Goal: Task Accomplishment & Management: Manage account settings

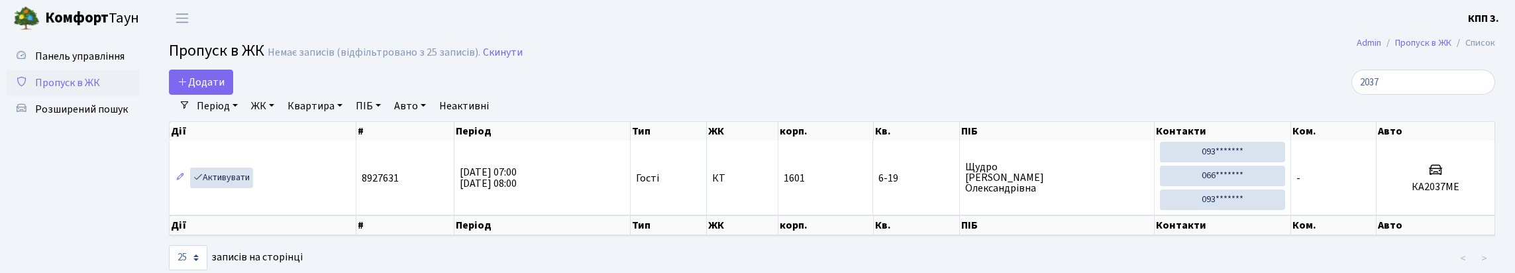
select select "25"
type input "2037"
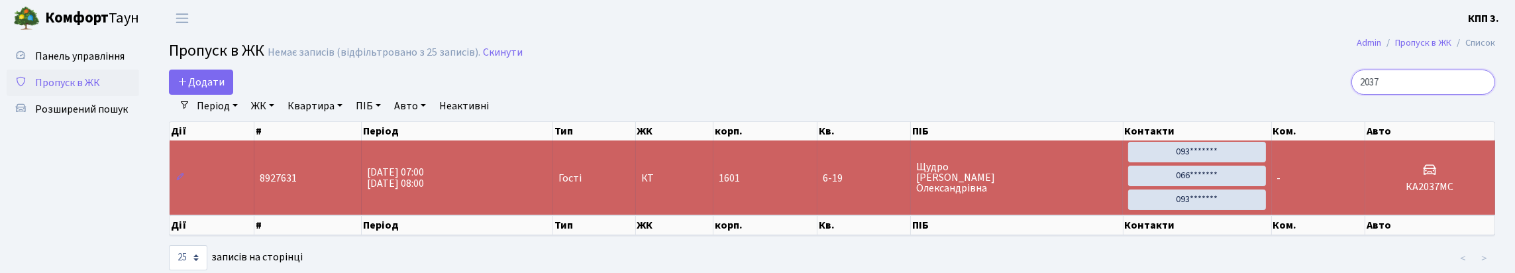
click at [1477, 95] on input "2037" at bounding box center [1423, 82] width 144 height 25
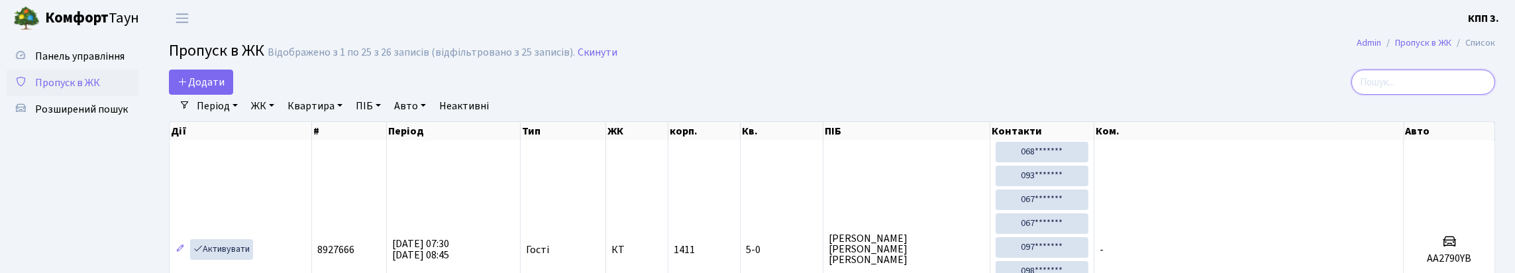
click at [1378, 87] on input "search" at bounding box center [1423, 82] width 144 height 25
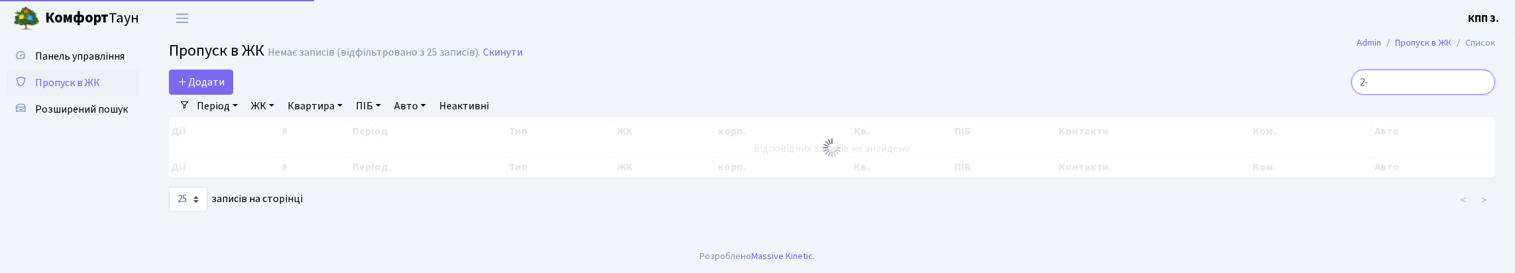
type input "2"
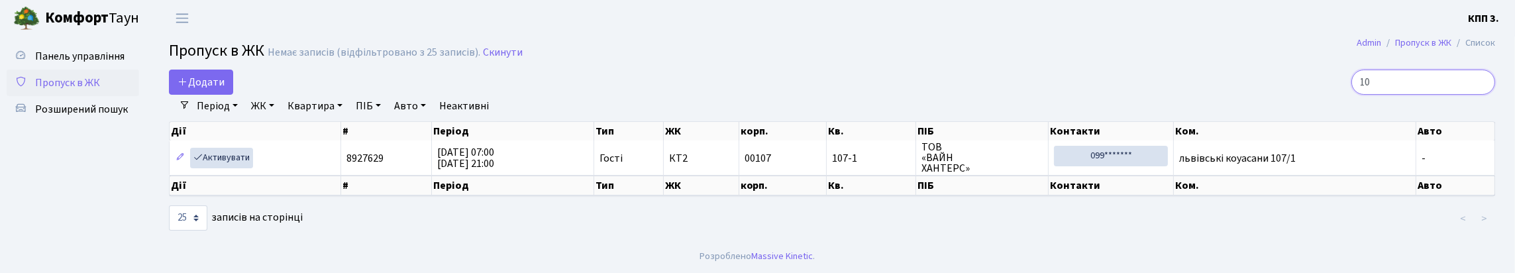
type input "1"
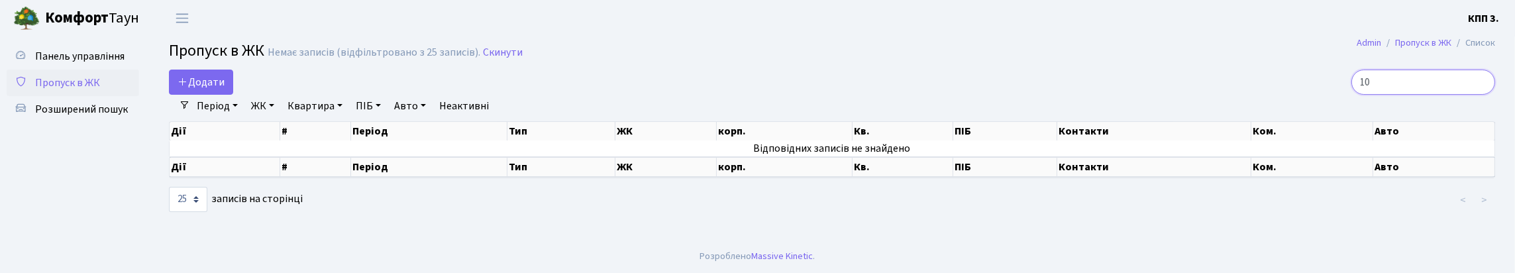
type input "1"
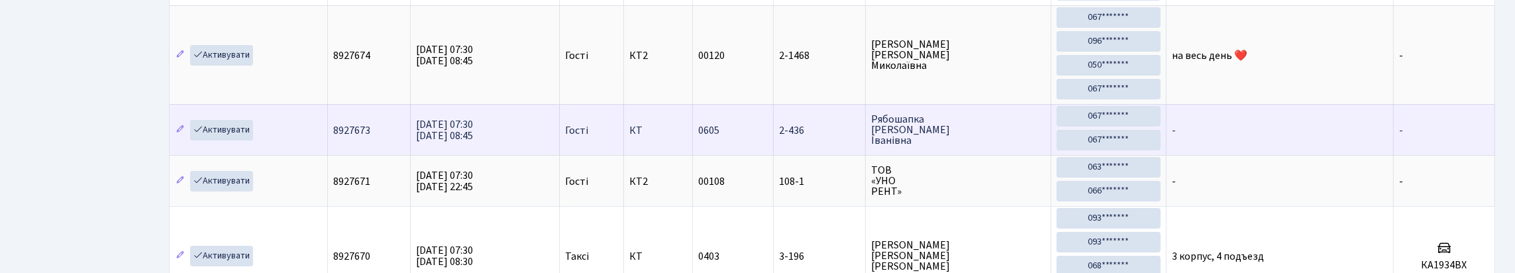
scroll to position [199, 0]
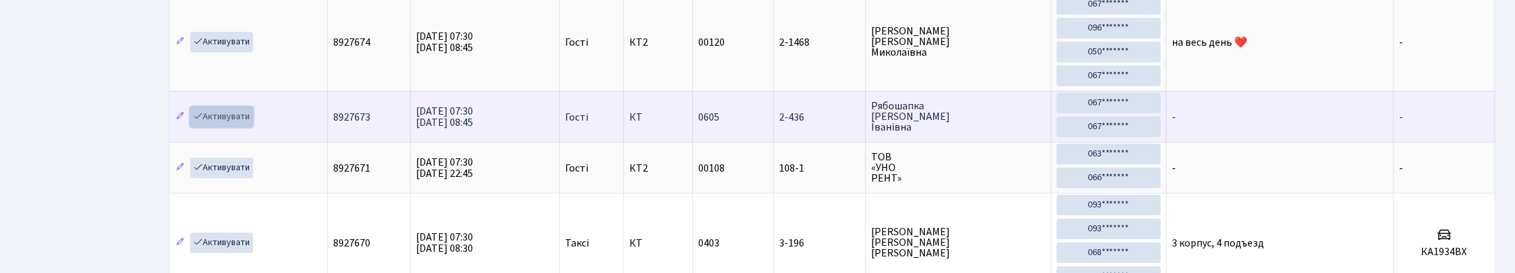
click at [240, 127] on link "Активувати" at bounding box center [221, 117] width 63 height 21
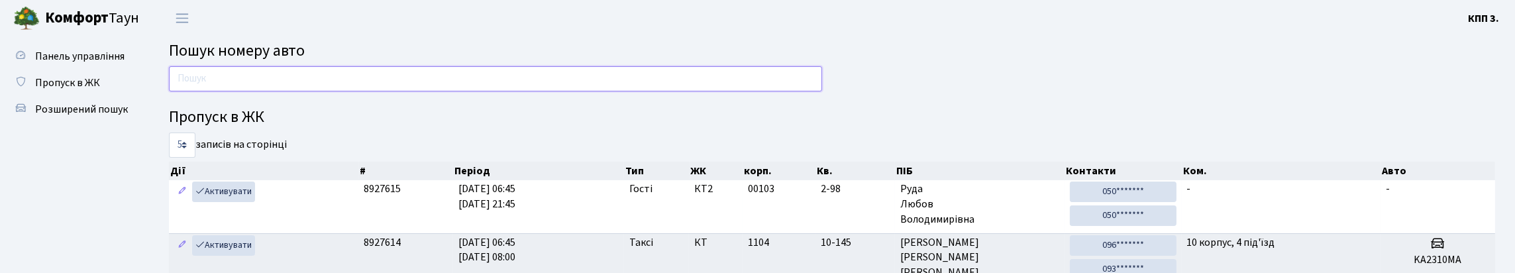
drag, startPoint x: 0, startPoint y: 0, endPoint x: 371, endPoint y: 87, distance: 380.9
click at [371, 87] on input "text" at bounding box center [495, 78] width 653 height 25
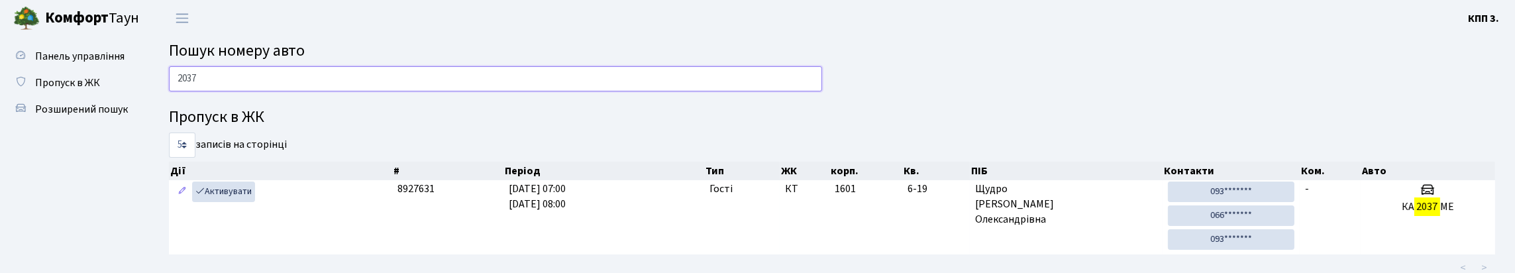
click at [360, 85] on input "2037" at bounding box center [495, 78] width 653 height 25
type input "2"
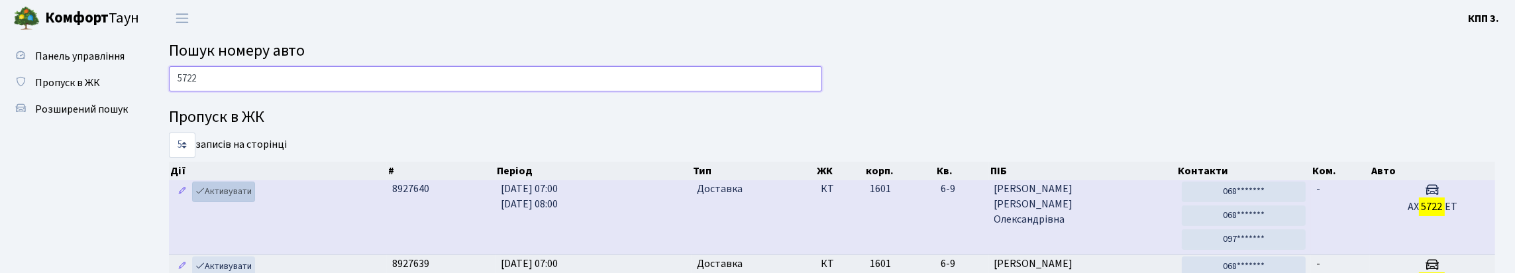
type input "5722"
click at [236, 202] on link "Активувати" at bounding box center [223, 191] width 63 height 21
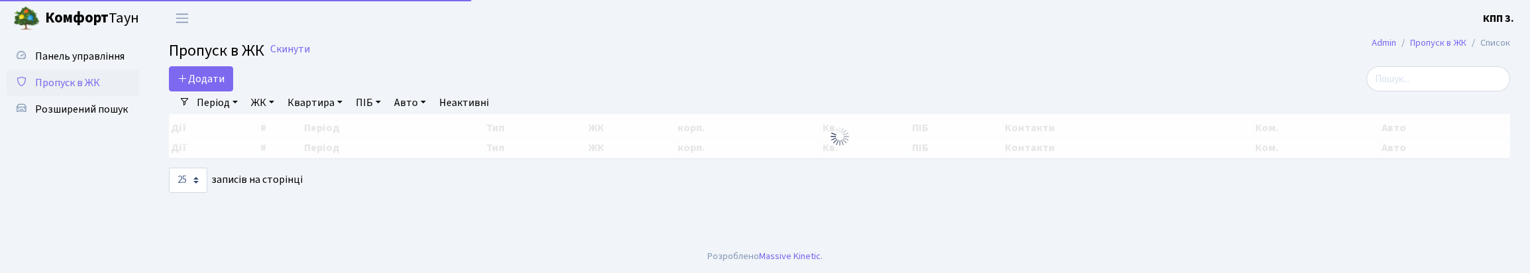
select select "25"
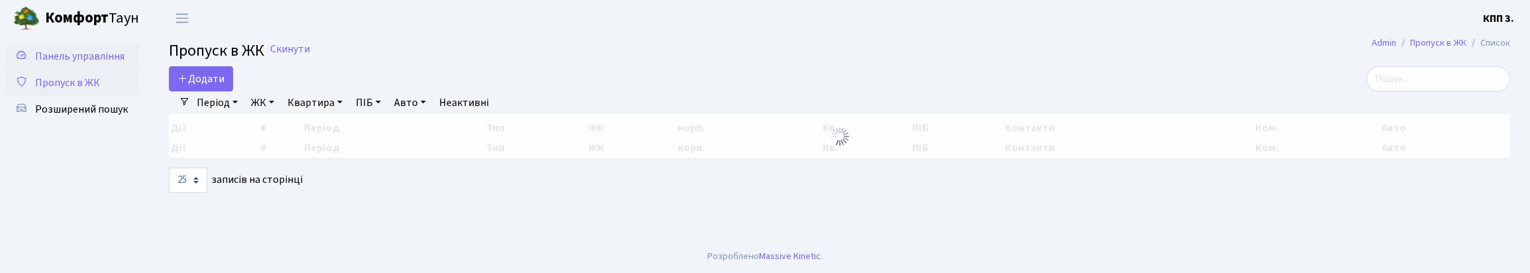
click at [51, 64] on span "Панель управління" at bounding box center [79, 56] width 89 height 15
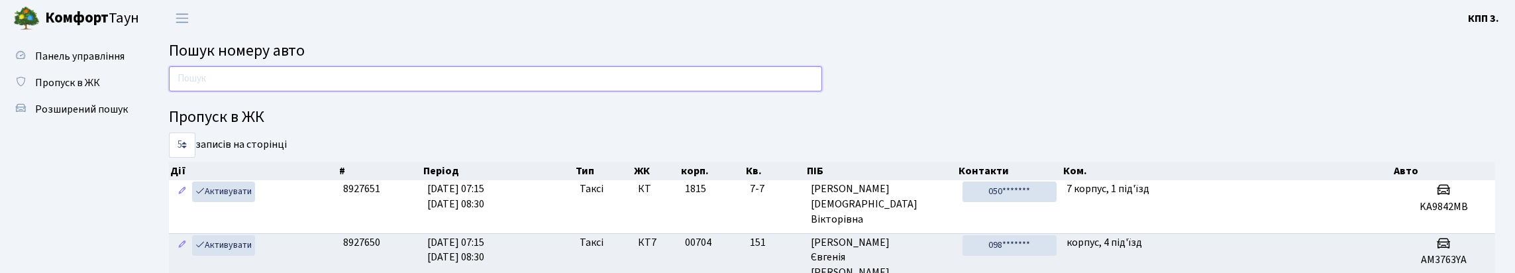
click at [312, 83] on input "text" at bounding box center [495, 78] width 653 height 25
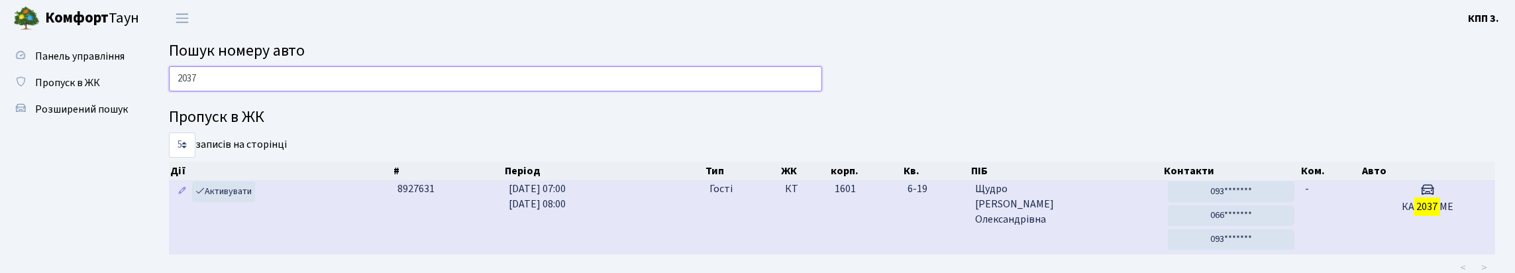
type input "2037"
click at [1330, 246] on td "-" at bounding box center [1330, 217] width 60 height 74
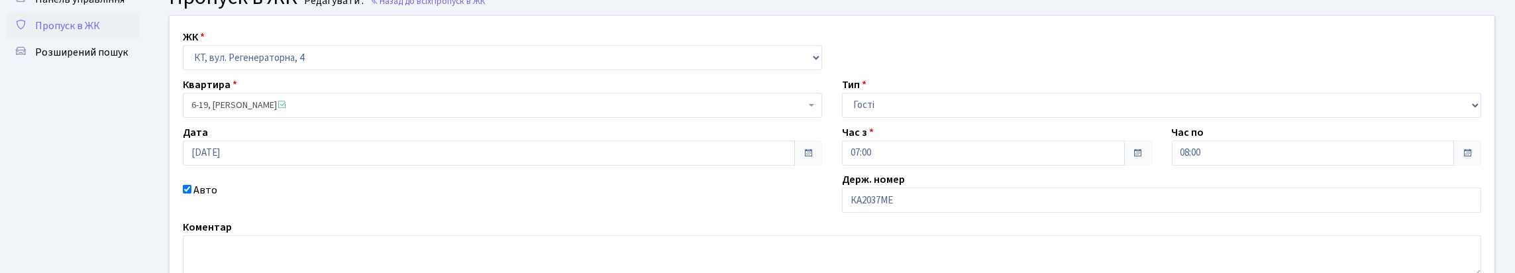
scroll to position [132, 0]
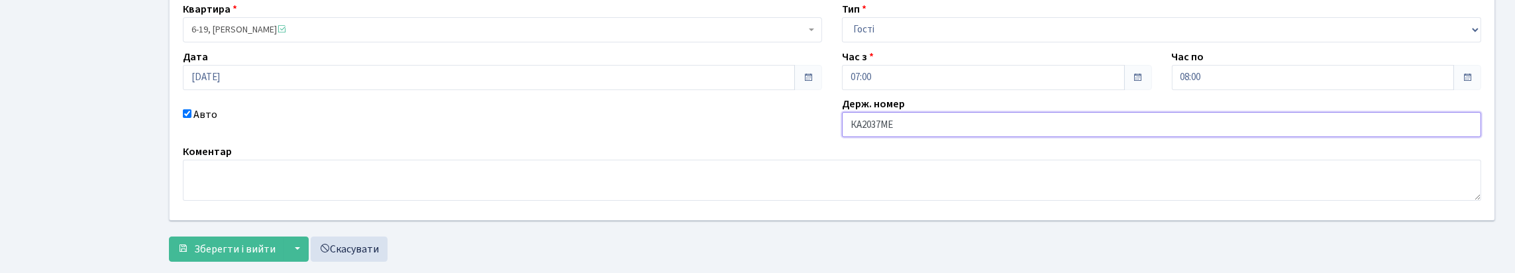
click at [929, 137] on input "КА2037МЕ" at bounding box center [1161, 124] width 639 height 25
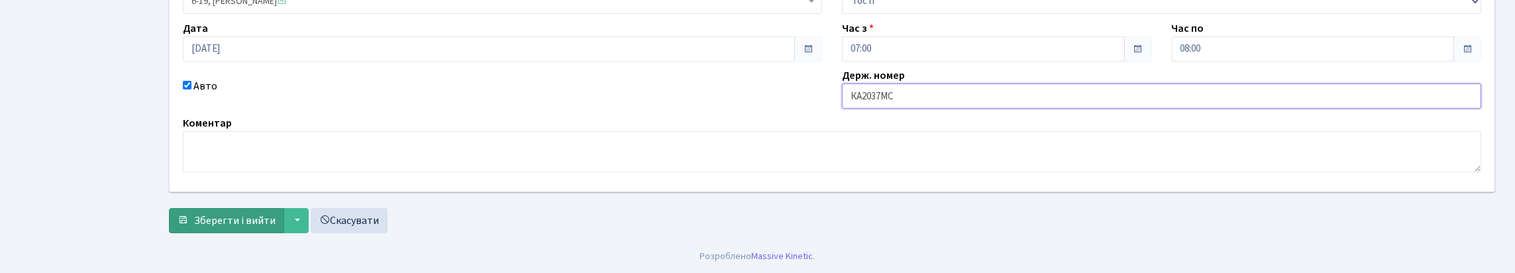
scroll to position [251, 0]
type input "КА2037МС"
click at [228, 221] on span "Зберегти і вийти" at bounding box center [234, 220] width 81 height 15
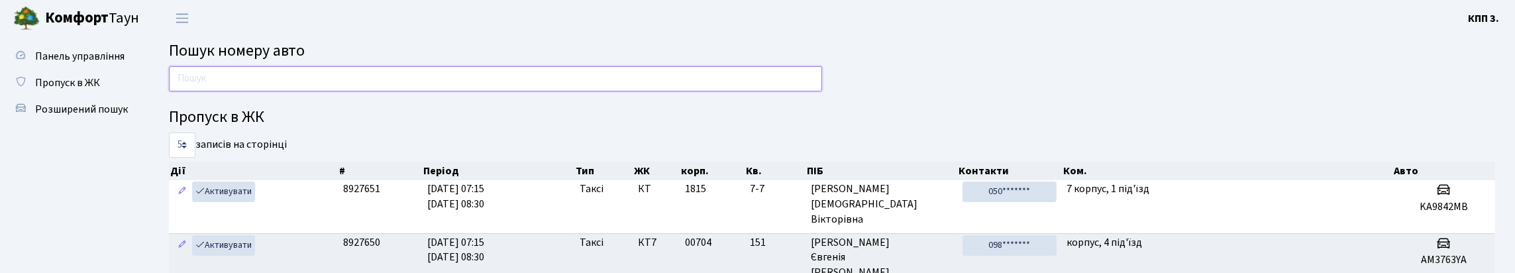
click at [293, 91] on input "text" at bounding box center [495, 78] width 653 height 25
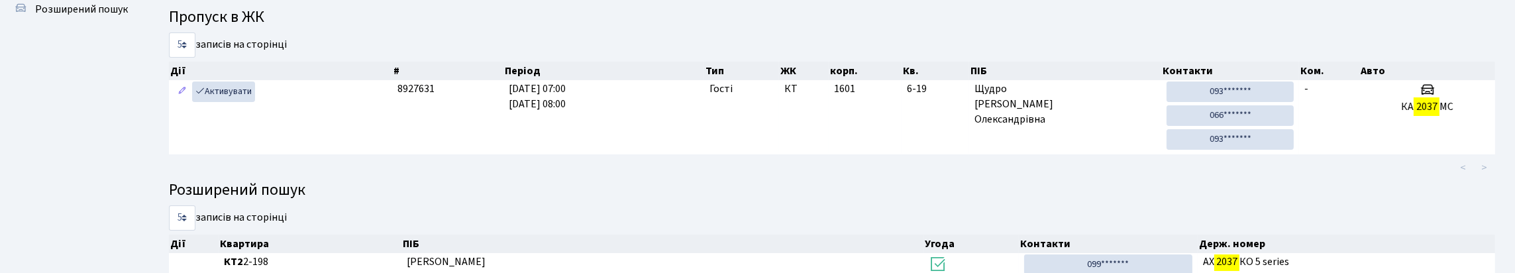
scroll to position [199, 0]
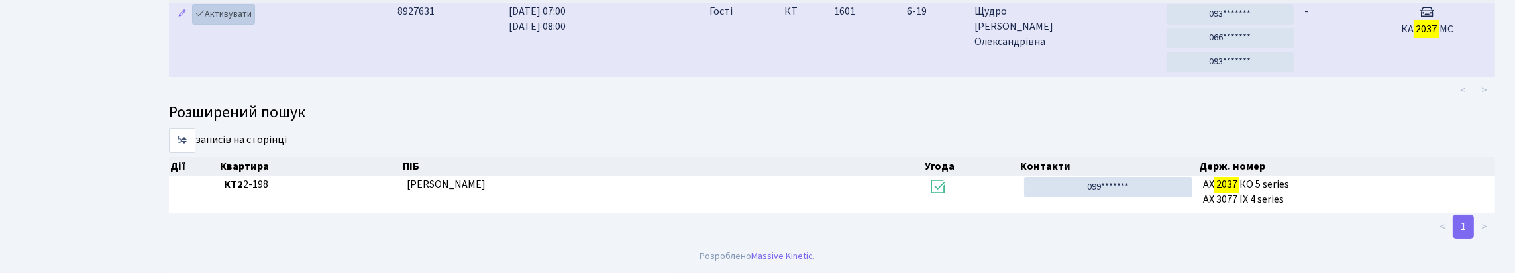
type input "2037"
click at [236, 25] on link "Активувати" at bounding box center [223, 14] width 63 height 21
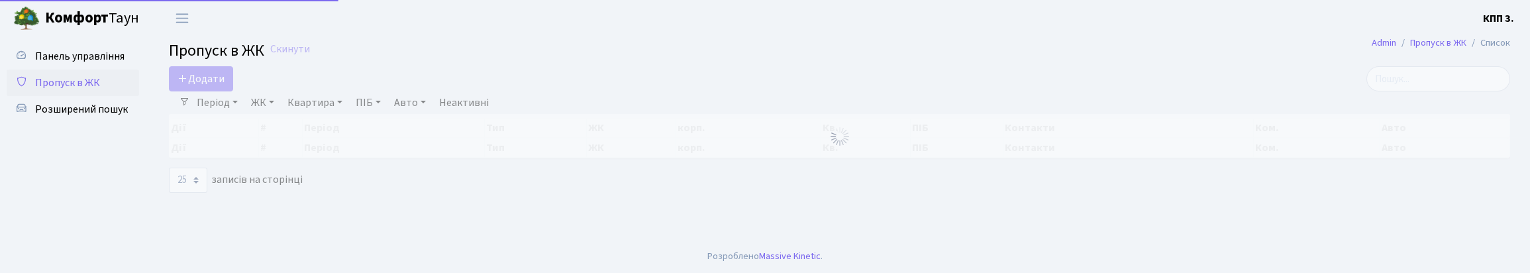
select select "25"
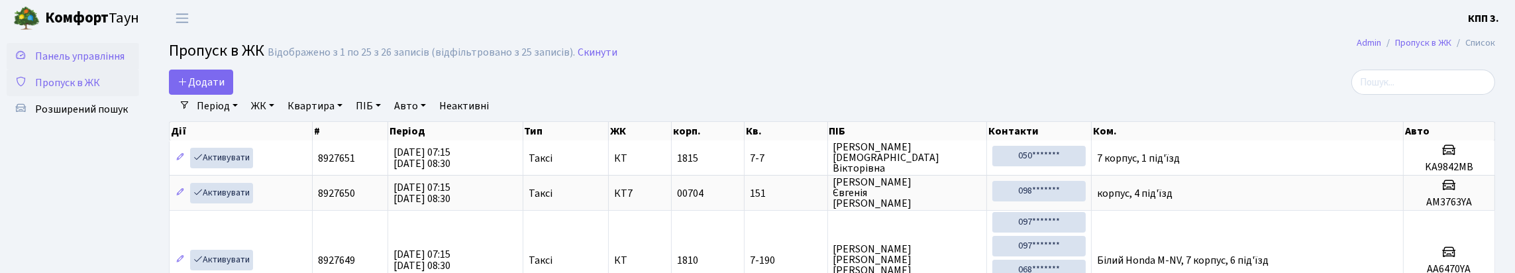
click at [58, 64] on span "Панель управління" at bounding box center [79, 56] width 89 height 15
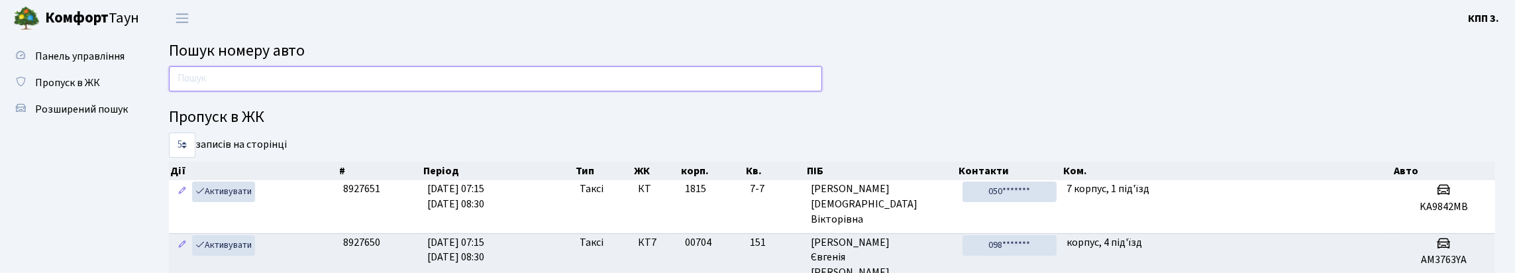
click at [225, 91] on input "text" at bounding box center [495, 78] width 653 height 25
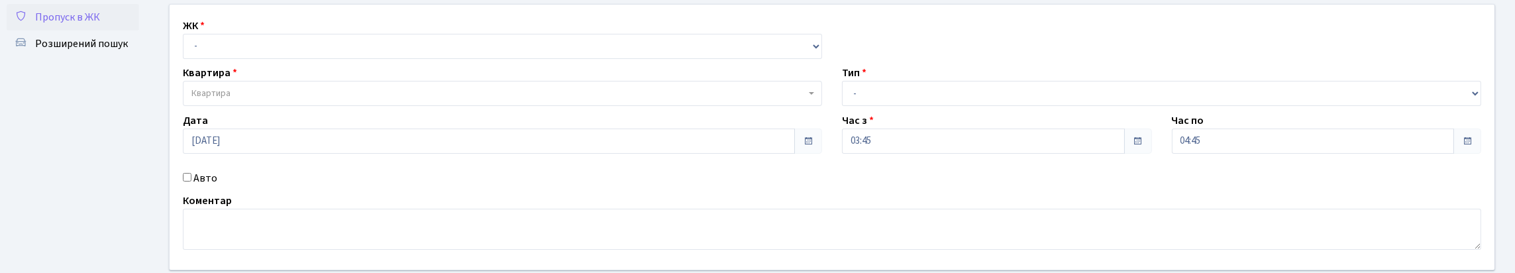
scroll to position [66, 0]
click at [187, 181] on input "Авто" at bounding box center [187, 177] width 9 height 9
checkbox input "true"
type input "КА3844РН"
click at [888, 106] on select "- Доставка Таксі Гості Сервіс" at bounding box center [1161, 93] width 639 height 25
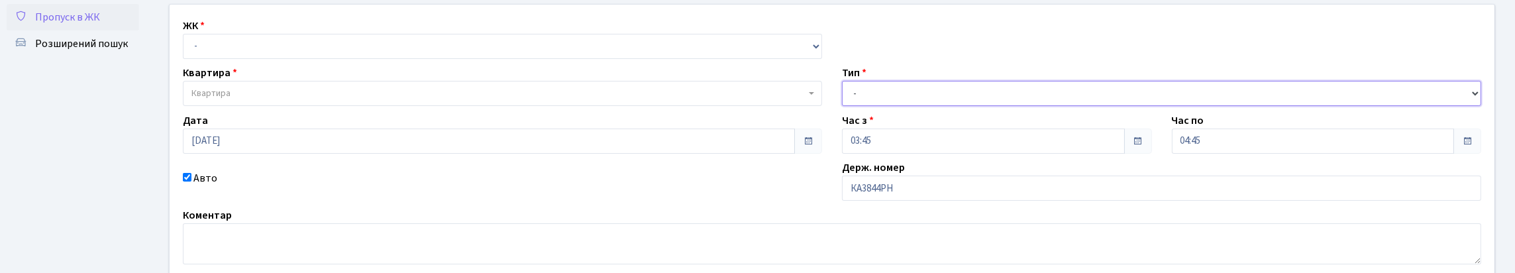
select select "2"
click at [842, 106] on select "- Доставка Таксі Гості Сервіс" at bounding box center [1161, 93] width 639 height 25
click at [308, 56] on select "- КТ, вул. Регенераторна, 4 КТ2, просп. Соборності, 17 КТ3, вул. Березнева, 16 …" at bounding box center [502, 46] width 639 height 25
select select "271"
click at [186, 48] on select "- КТ, вул. Регенераторна, 4 КТ2, просп. Соборності, 17 КТ3, вул. Березнева, 16 …" at bounding box center [502, 46] width 639 height 25
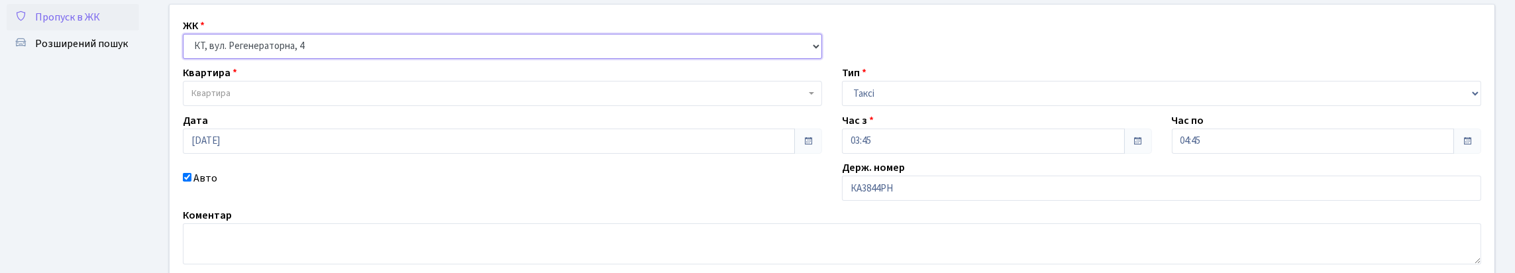
select select
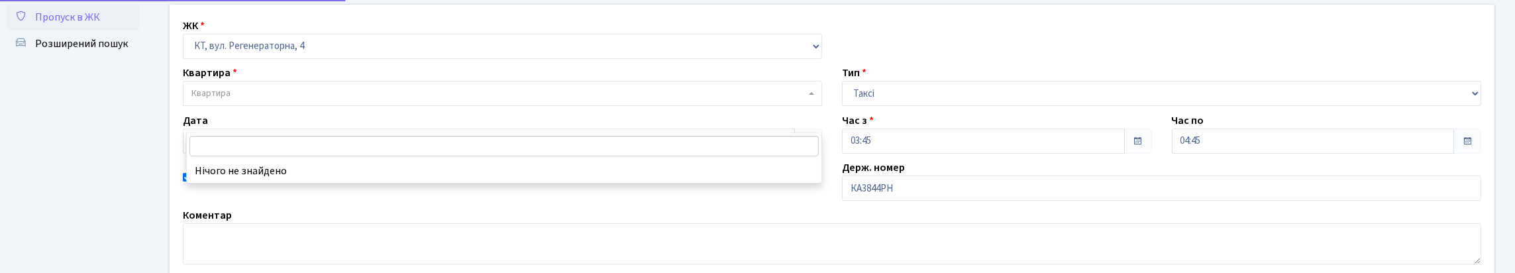
click at [299, 100] on span "Квартира" at bounding box center [498, 93] width 614 height 13
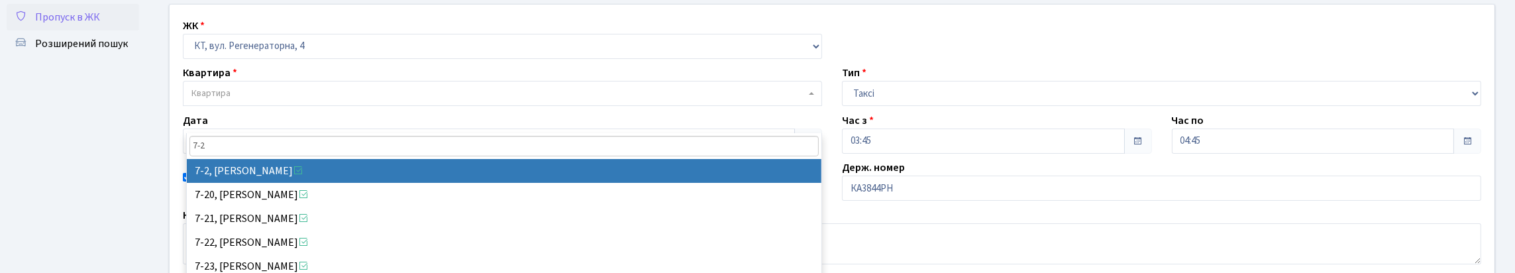
type input "7-2"
select select "5137"
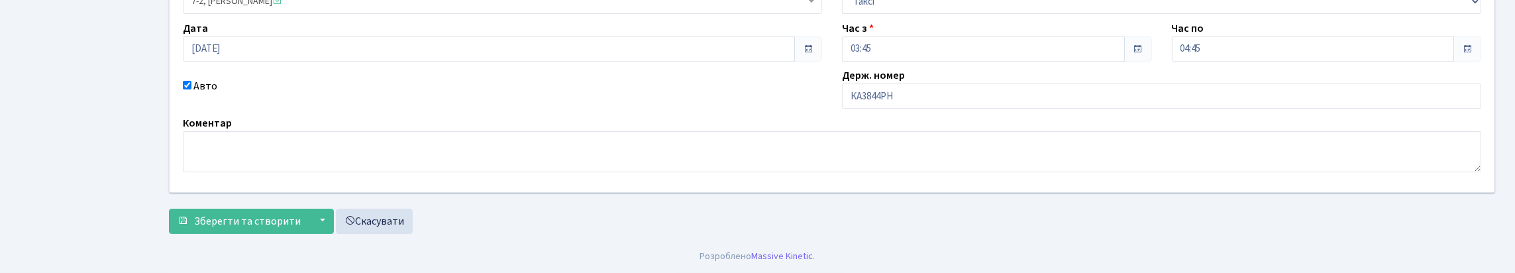
scroll to position [247, 0]
click at [232, 221] on span "Зберегти та створити" at bounding box center [247, 221] width 107 height 15
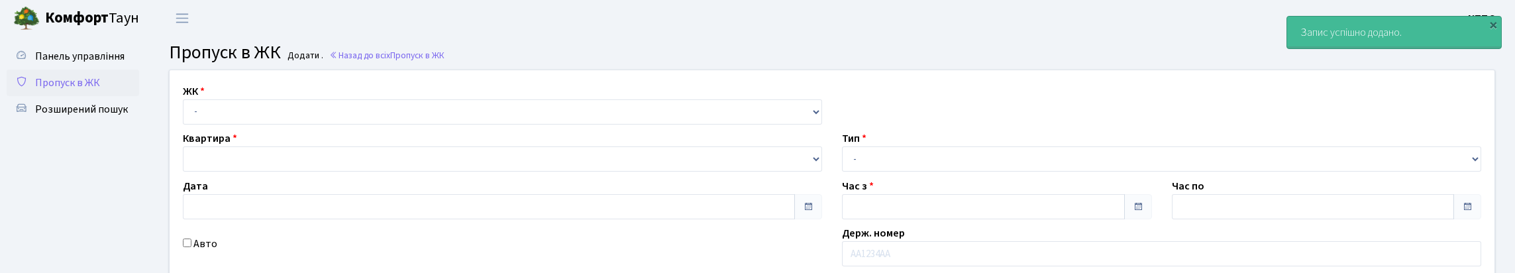
type input "[DATE]"
type input "07:30"
type input "08:45"
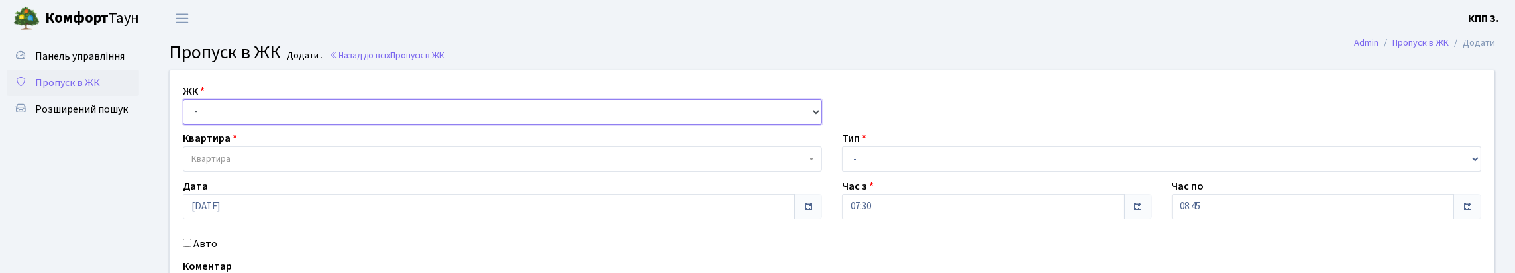
click at [250, 125] on select "- КТ, вул. Регенераторна, 4 КТ2, просп. [STREET_ADDRESS] [STREET_ADDRESS] [PERS…" at bounding box center [502, 111] width 639 height 25
select select "271"
click at [186, 115] on select "- КТ, вул. Регенераторна, 4 КТ2, просп. [STREET_ADDRESS] [STREET_ADDRESS] [PERS…" at bounding box center [502, 111] width 639 height 25
select select
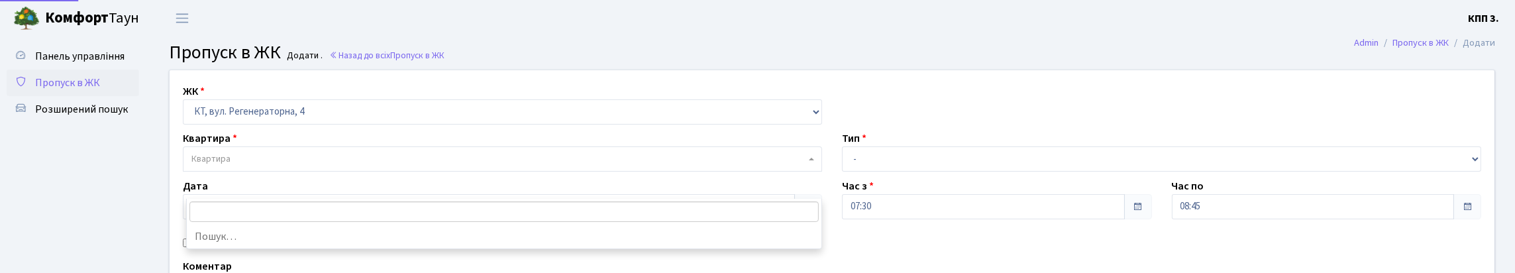
click at [276, 166] on span "Квартира" at bounding box center [498, 158] width 614 height 13
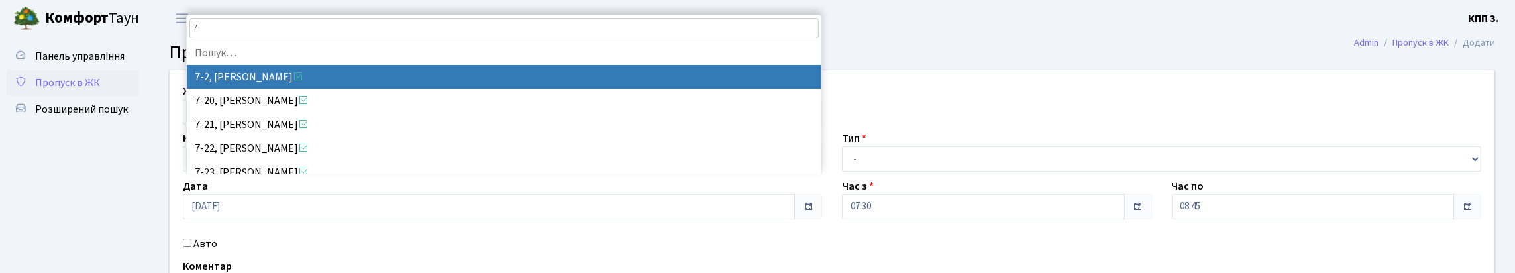
type input "7"
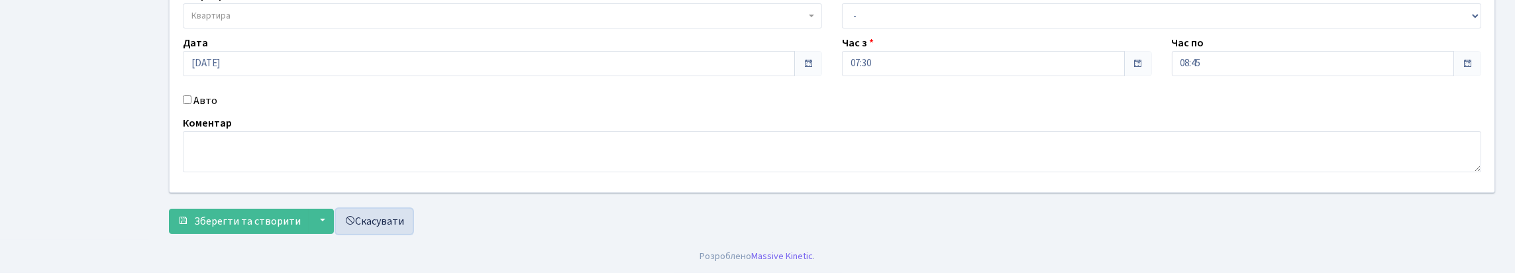
scroll to position [174, 0]
click at [436, 234] on form "ЖК - КТ, вул. Регенераторна, 4 КТ2, просп. Соборності, 17 КТ3, вул. Березнева, …" at bounding box center [832, 79] width 1326 height 307
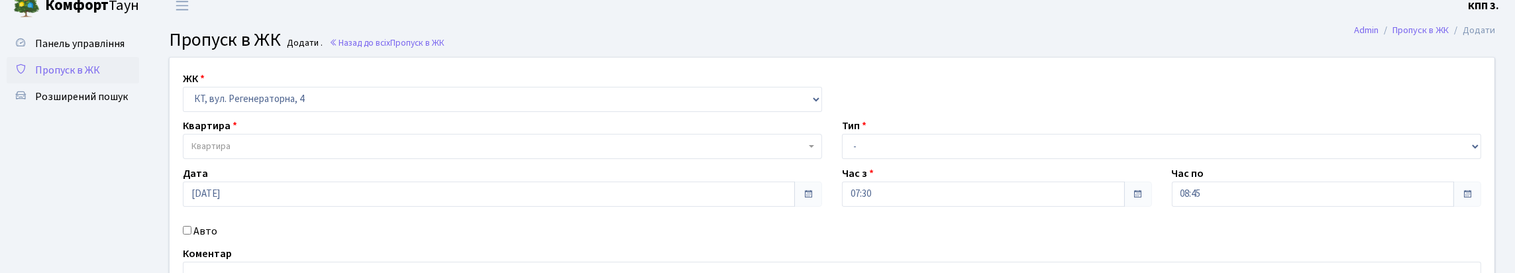
scroll to position [0, 0]
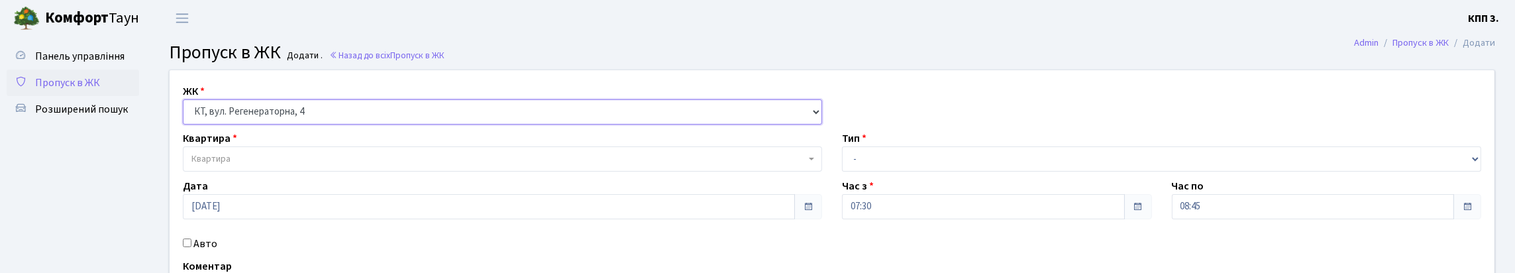
click at [376, 125] on select "- КТ, вул. Регенераторна, 4 КТ2, просп. Соборності, 17 КТ3, вул. Березнева, 16 …" at bounding box center [502, 111] width 639 height 25
select select
click at [186, 115] on select "- КТ, вул. Регенераторна, 4 КТ2, просп. Соборності, 17 КТ3, вул. Березнева, 16 …" at bounding box center [502, 111] width 639 height 25
select select
click at [260, 121] on select "- КТ, вул. Регенераторна, 4 КТ2, просп. Соборності, 17 КТ3, вул. Березнева, 16 …" at bounding box center [502, 111] width 639 height 25
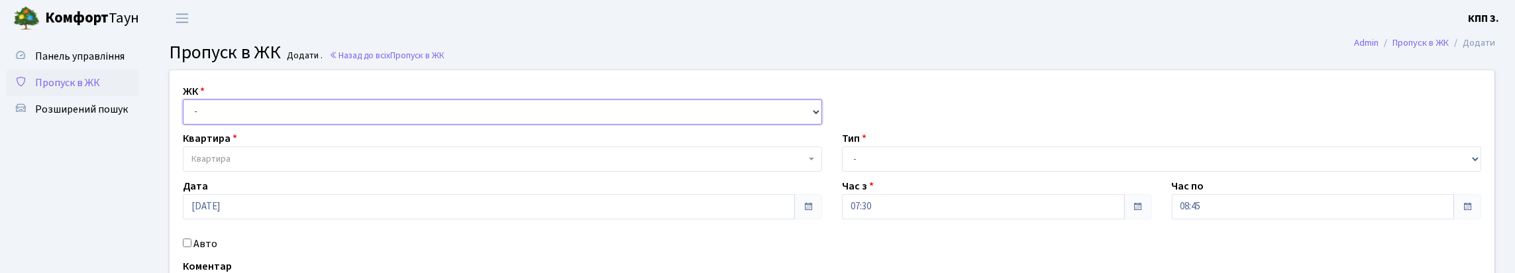
select select "271"
click at [186, 115] on select "- КТ, вул. Регенераторна, 4 КТ2, просп. Соборності, 17 КТ3, вул. Березнева, 16 …" at bounding box center [502, 111] width 639 height 25
select select
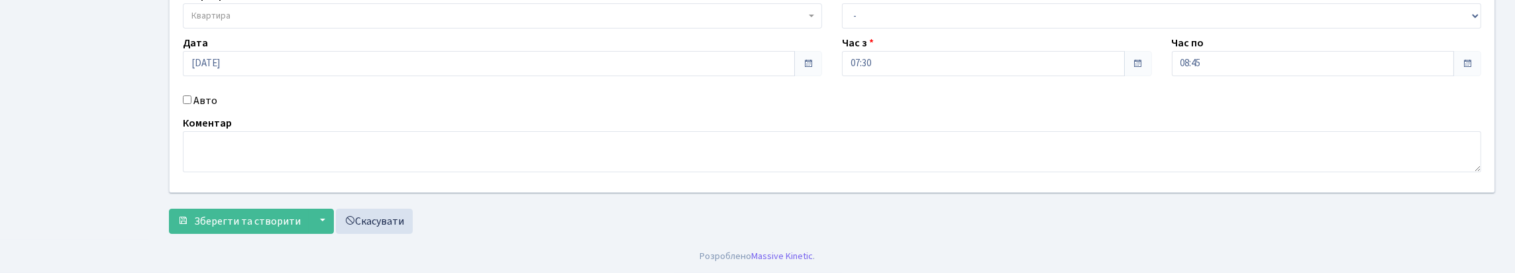
scroll to position [199, 0]
click at [189, 95] on input "Авто" at bounding box center [187, 99] width 9 height 9
checkbox input "true"
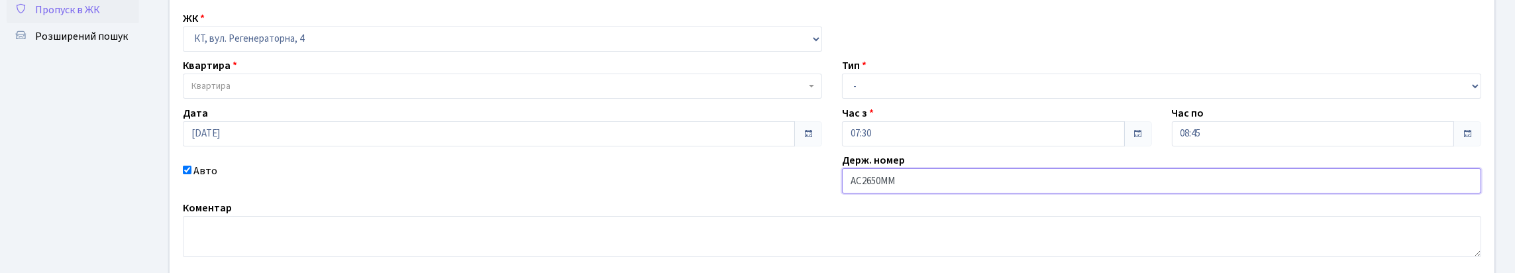
scroll to position [66, 0]
type input "АС2650ММ"
click at [936, 106] on select "- Доставка Таксі Гості Сервіс" at bounding box center [1161, 93] width 639 height 25
select select "1"
click at [842, 106] on select "- Доставка Таксі Гості Сервіс" at bounding box center [1161, 93] width 639 height 25
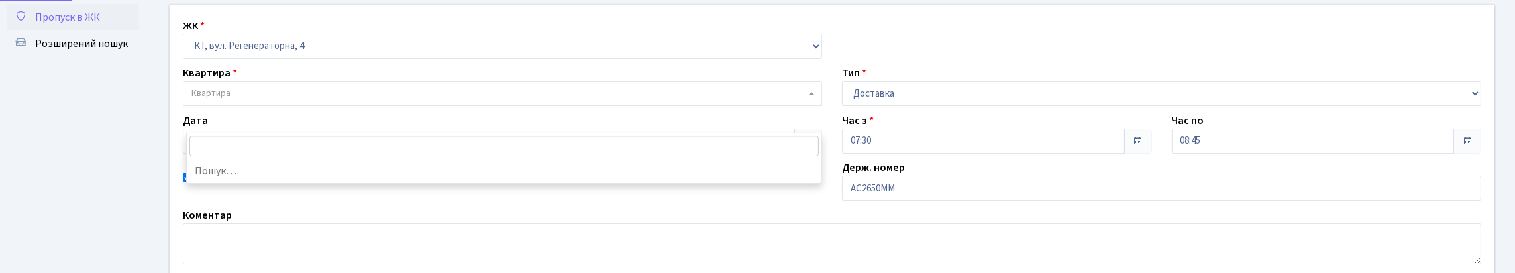
click at [242, 100] on span "Квартира" at bounding box center [498, 93] width 614 height 13
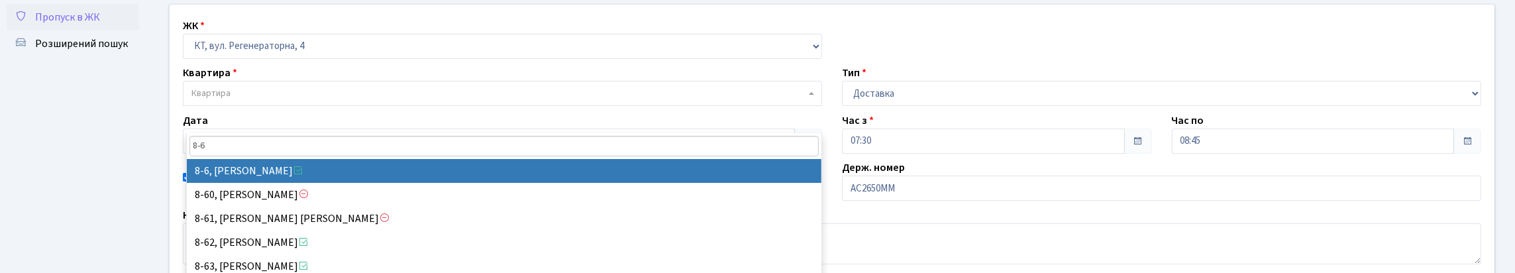
type input "8-6"
select select "6383"
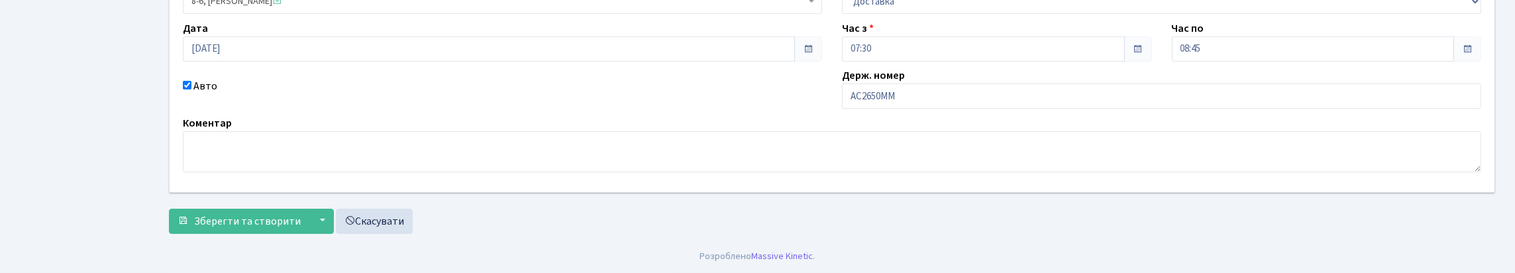
scroll to position [247, 0]
click at [272, 214] on span "Зберегти та створити" at bounding box center [247, 221] width 107 height 15
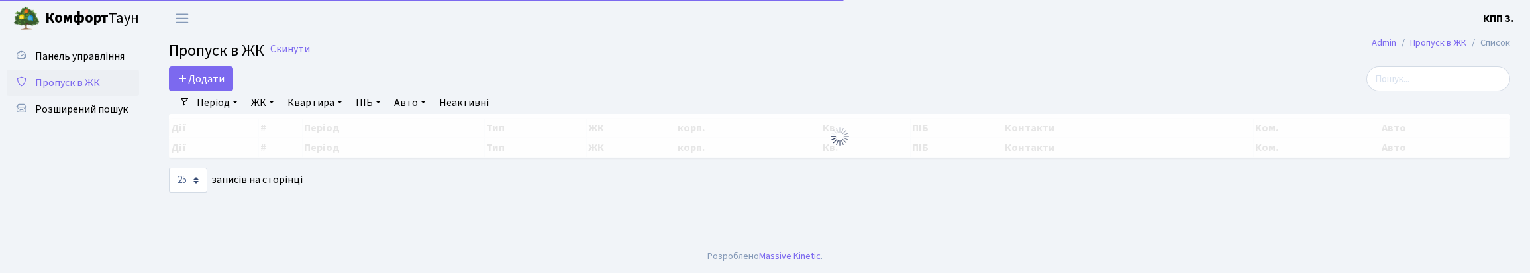
select select "25"
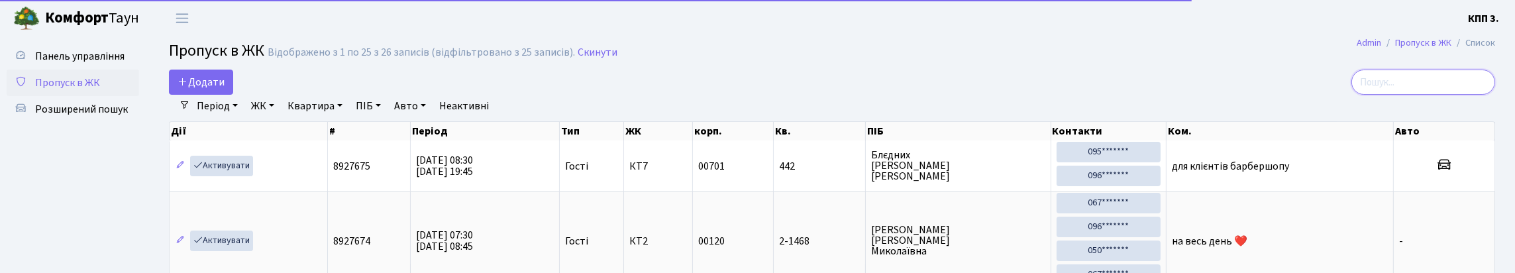
click at [1397, 90] on input "search" at bounding box center [1423, 82] width 144 height 25
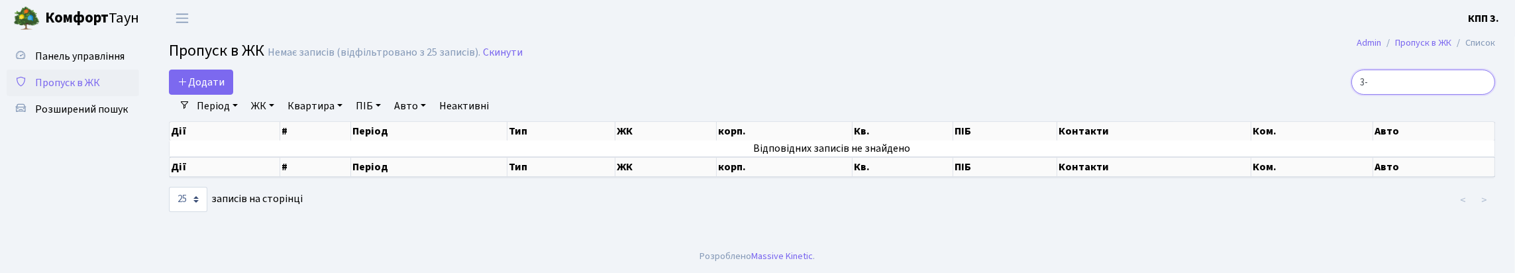
type input "3"
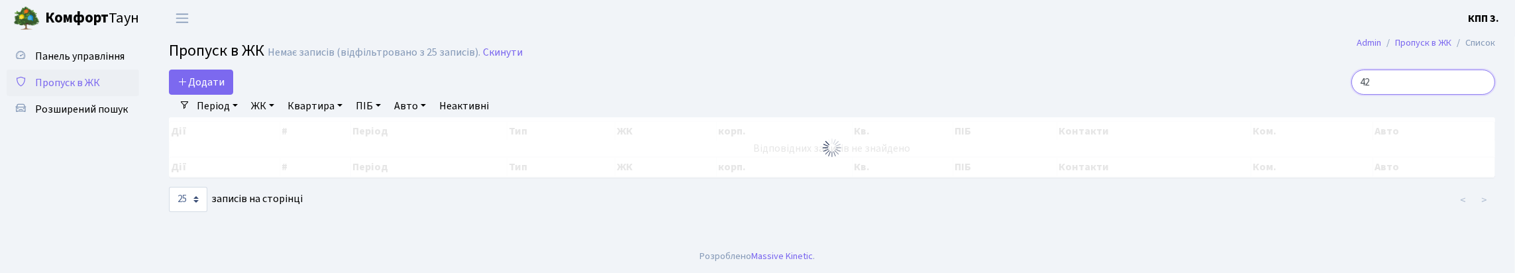
type input "4"
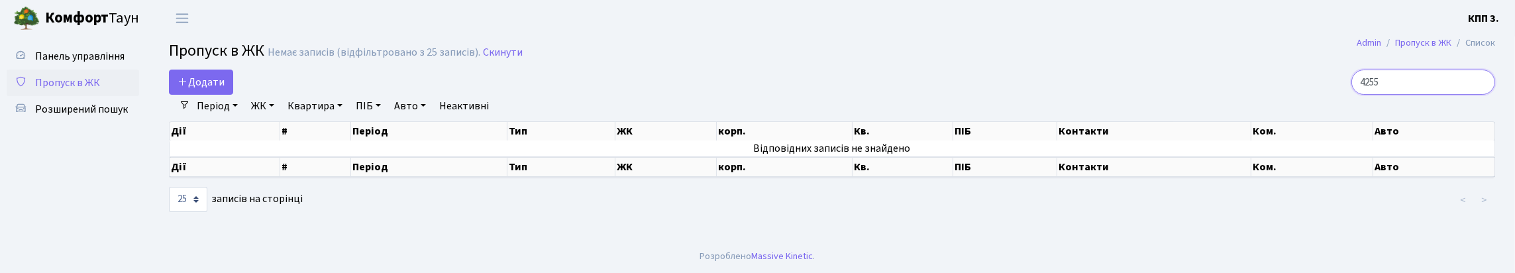
type input "4255"
click at [225, 117] on link "Період" at bounding box center [217, 106] width 52 height 23
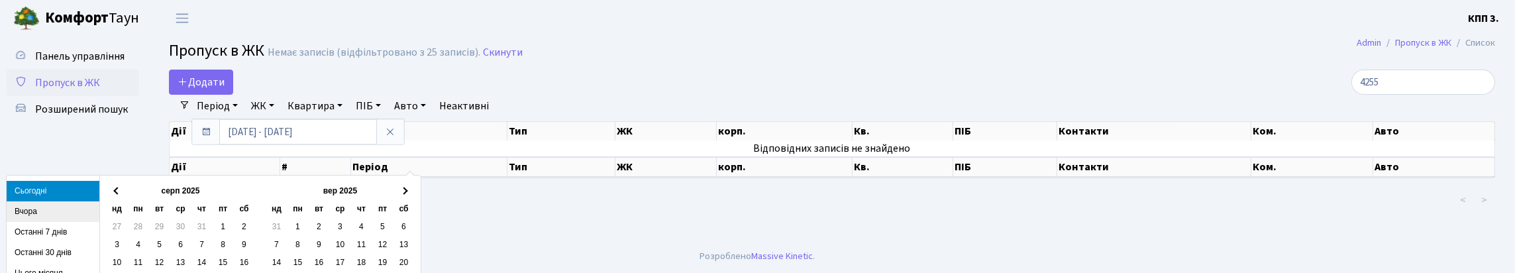
click at [19, 209] on li "Вчора" at bounding box center [53, 211] width 93 height 21
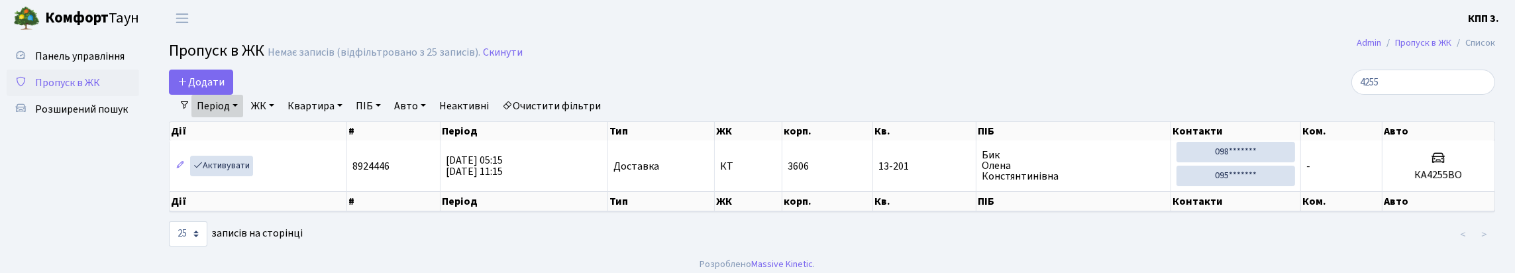
click at [606, 117] on link "Очистити фільтри" at bounding box center [551, 106] width 109 height 23
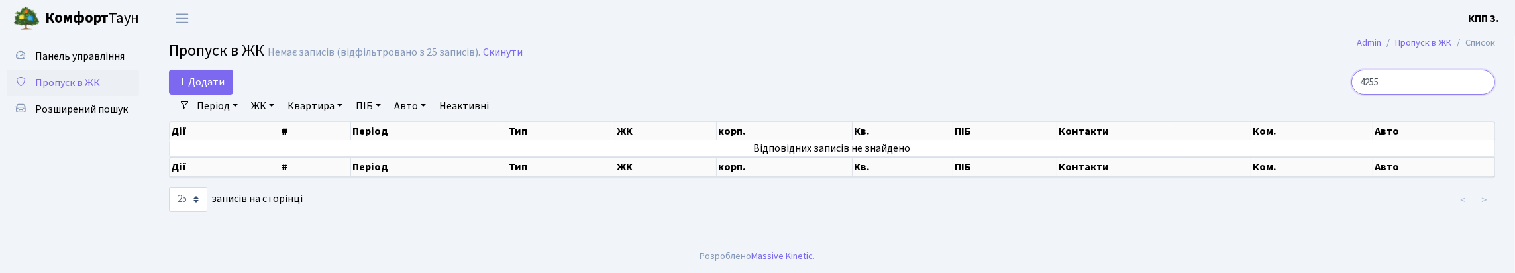
click at [1477, 93] on input "4255" at bounding box center [1423, 82] width 144 height 25
type input "4"
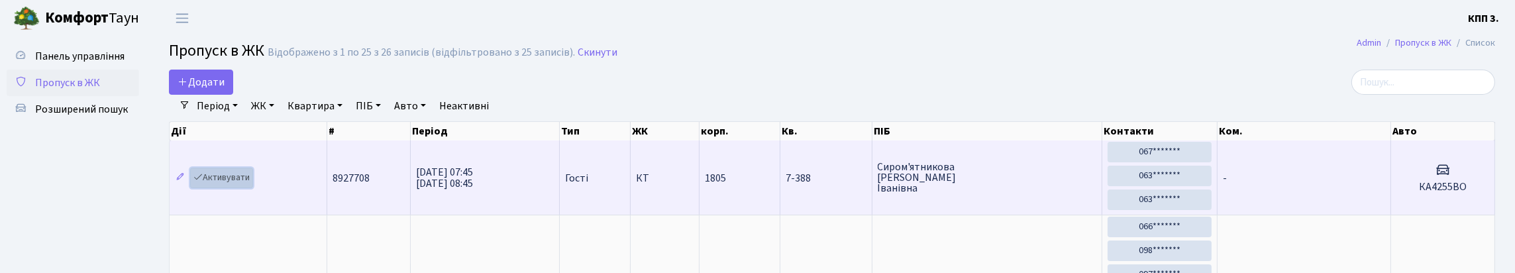
click at [231, 188] on link "Активувати" at bounding box center [221, 178] width 63 height 21
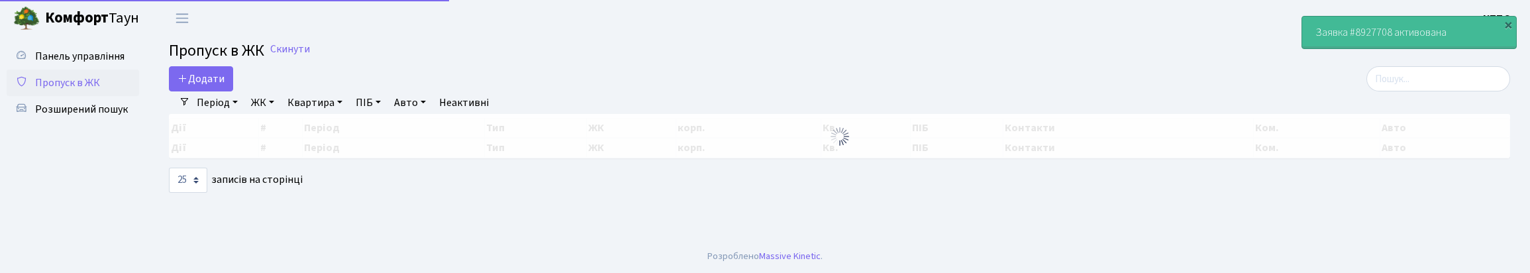
select select "25"
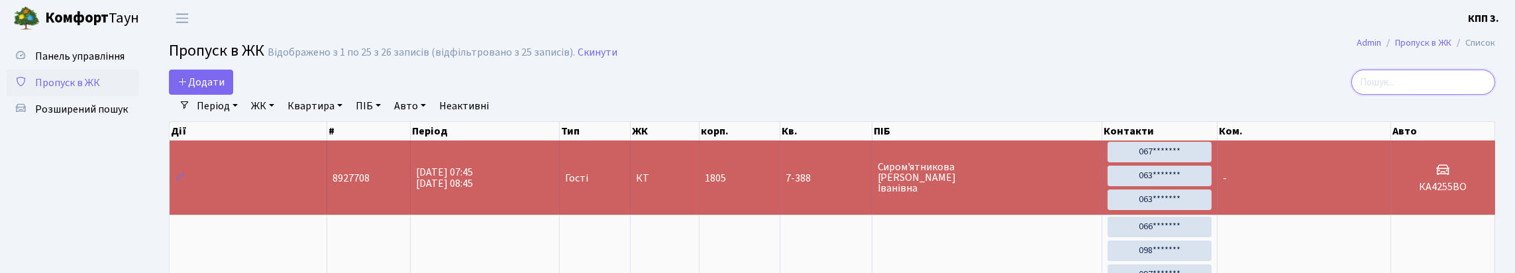
click at [1411, 93] on input "search" at bounding box center [1423, 82] width 144 height 25
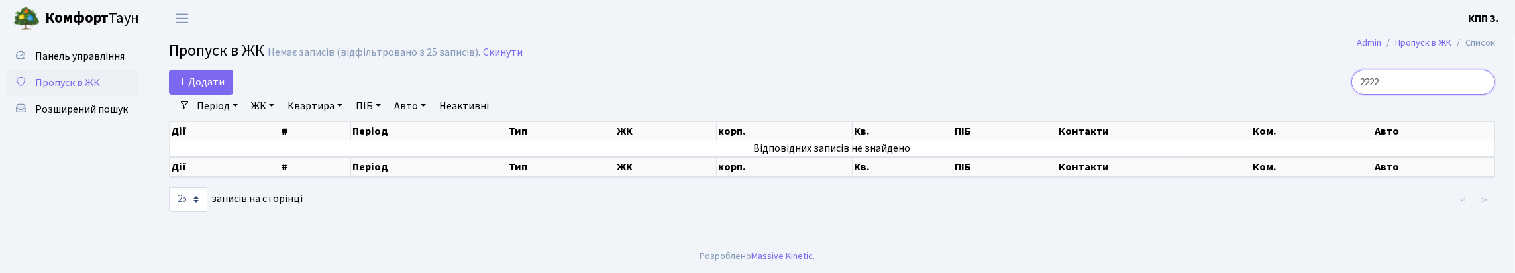
type input "2222"
click at [222, 117] on link "Період" at bounding box center [217, 106] width 52 height 23
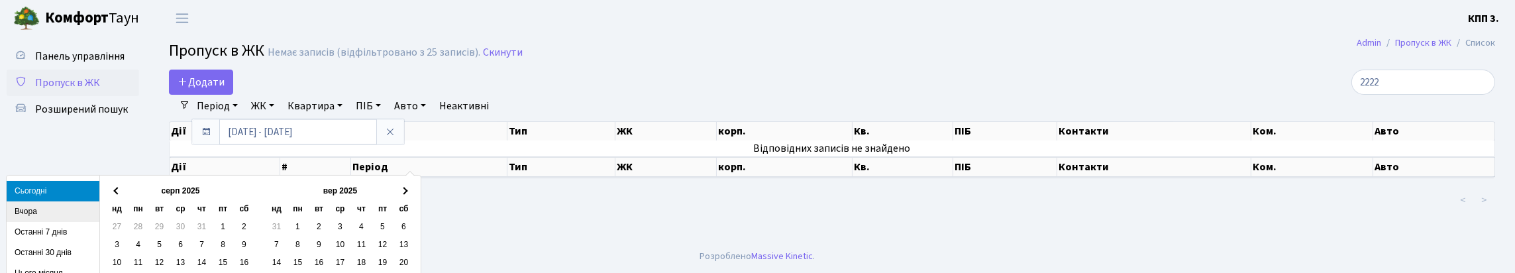
click at [26, 213] on li "Вчора" at bounding box center [53, 211] width 93 height 21
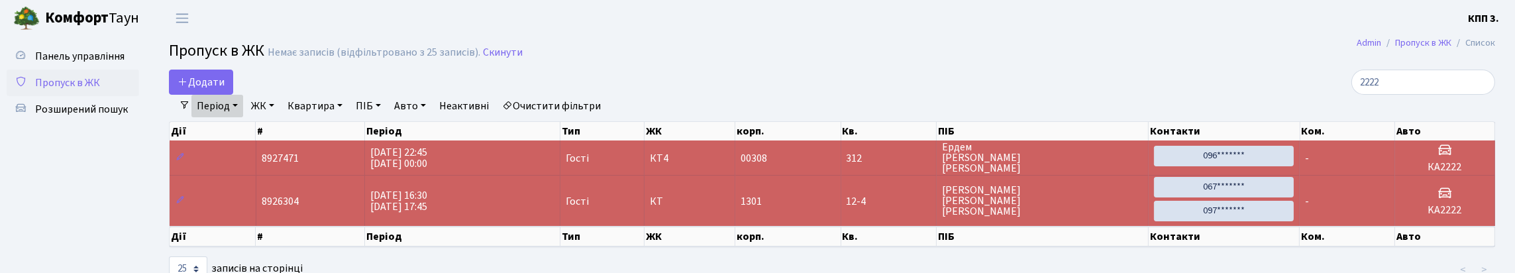
click at [606, 117] on link "Очистити фільтри" at bounding box center [551, 106] width 109 height 23
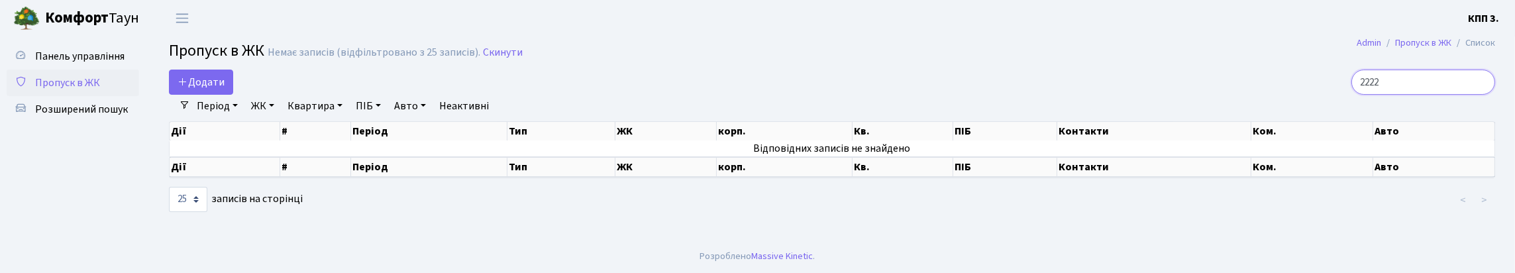
click at [1458, 93] on input "2222" at bounding box center [1423, 82] width 144 height 25
click at [1478, 95] on input "2222" at bounding box center [1423, 82] width 144 height 25
type input "1"
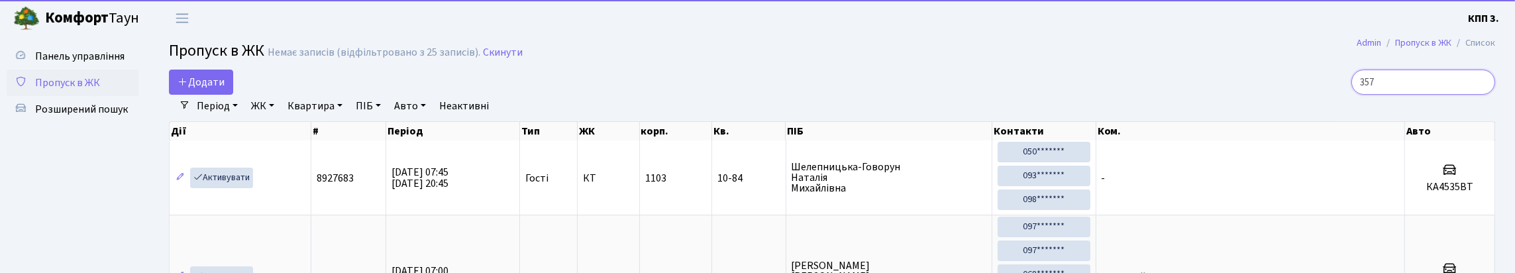
type input "3570"
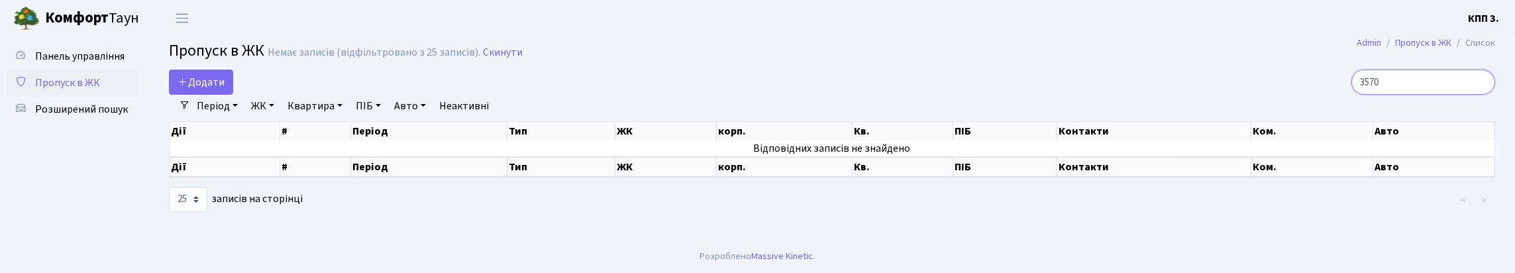
click at [1478, 95] on input "3570" at bounding box center [1423, 82] width 144 height 25
type input "1"
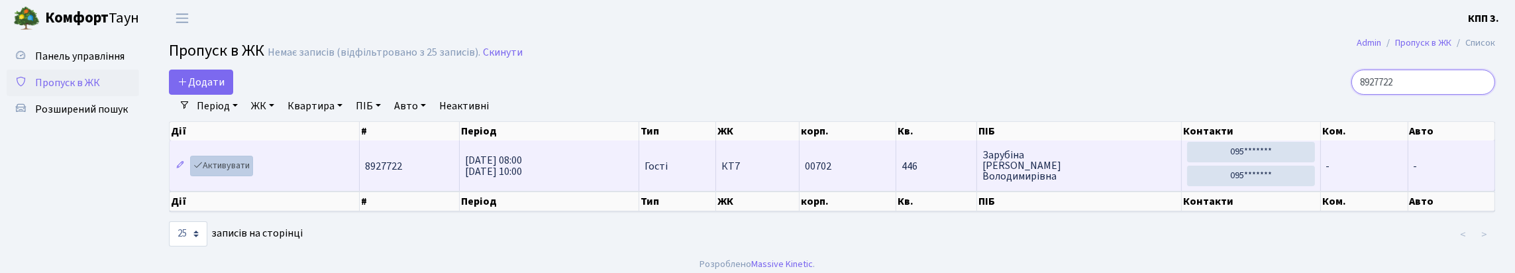
type input "8927722"
click at [232, 176] on link "Активувати" at bounding box center [221, 166] width 63 height 21
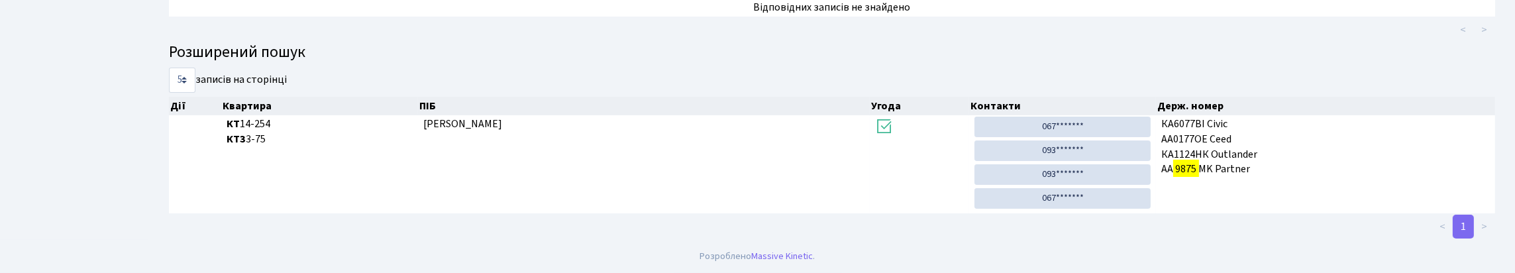
scroll to position [80, 0]
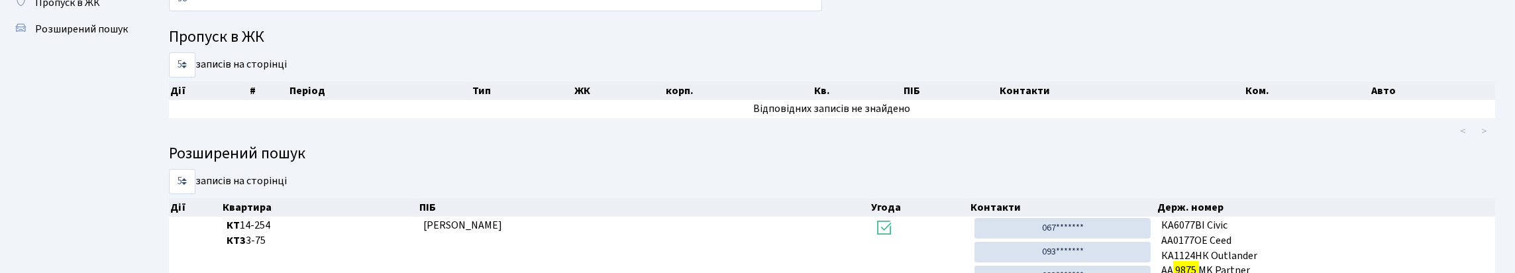
type input "9"
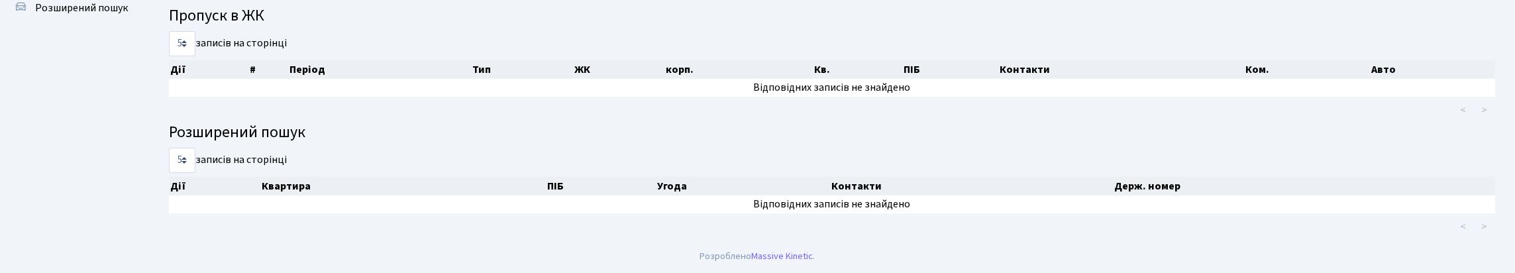
scroll to position [0, 0]
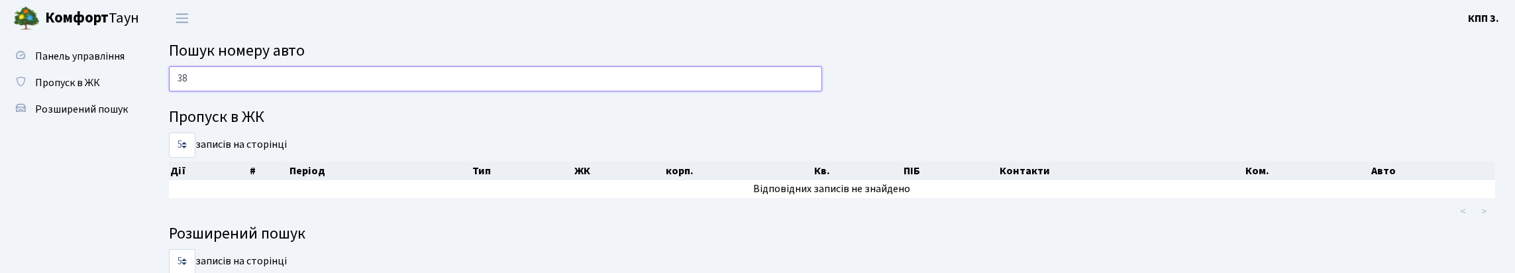
type input "3"
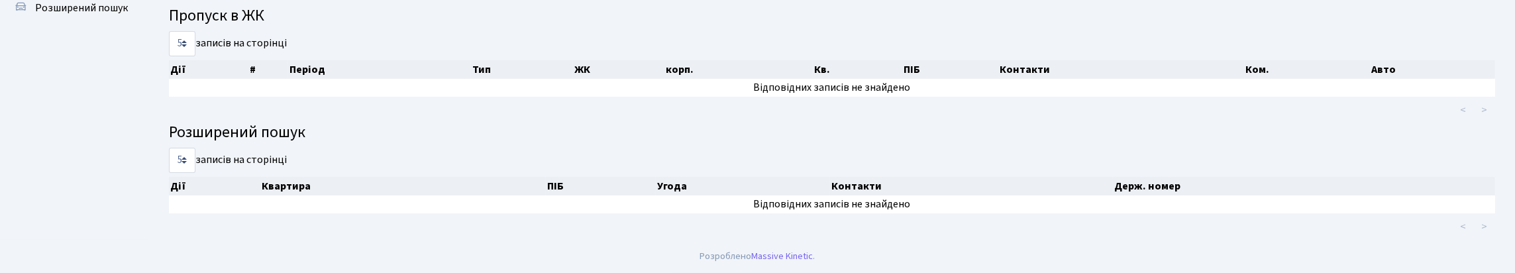
scroll to position [80, 0]
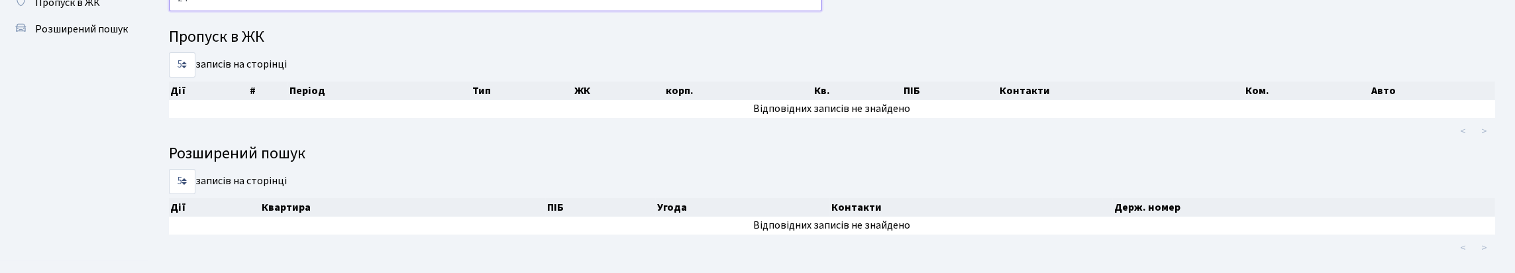
type input "2"
type input "7"
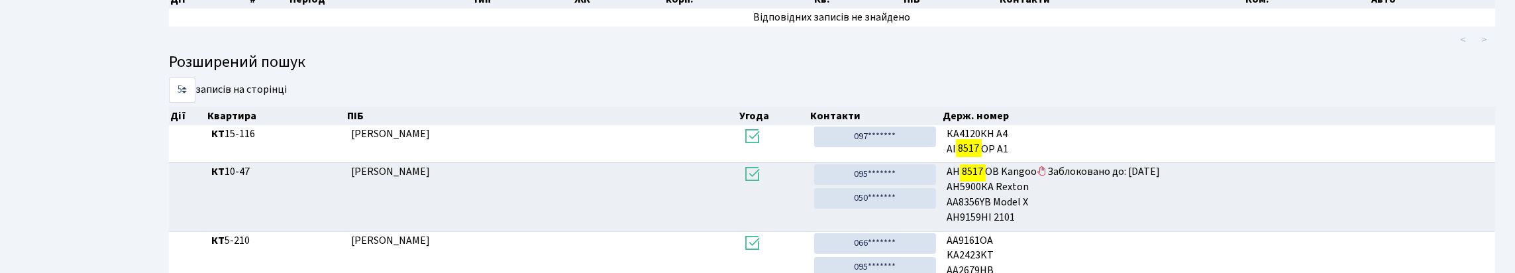
scroll to position [0, 0]
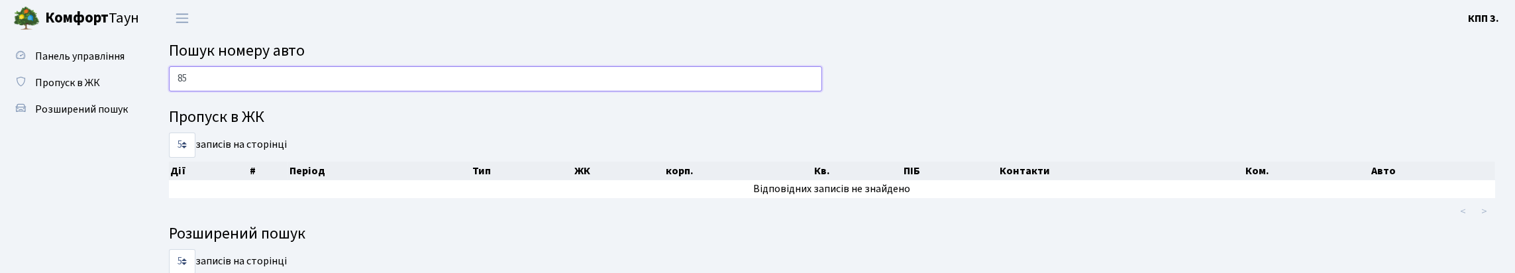
type input "8"
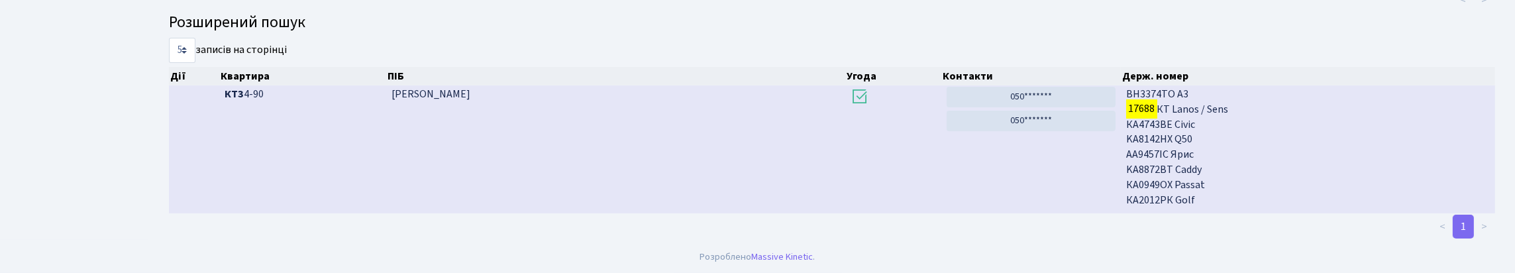
scroll to position [80, 0]
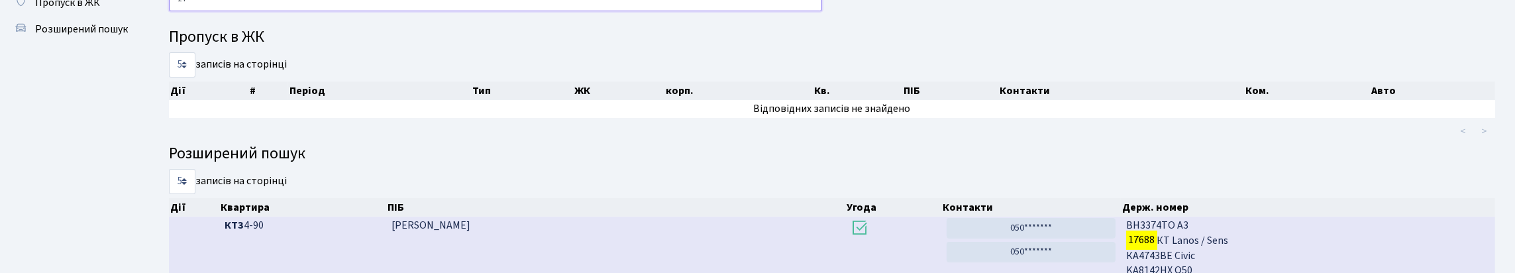
type input "1"
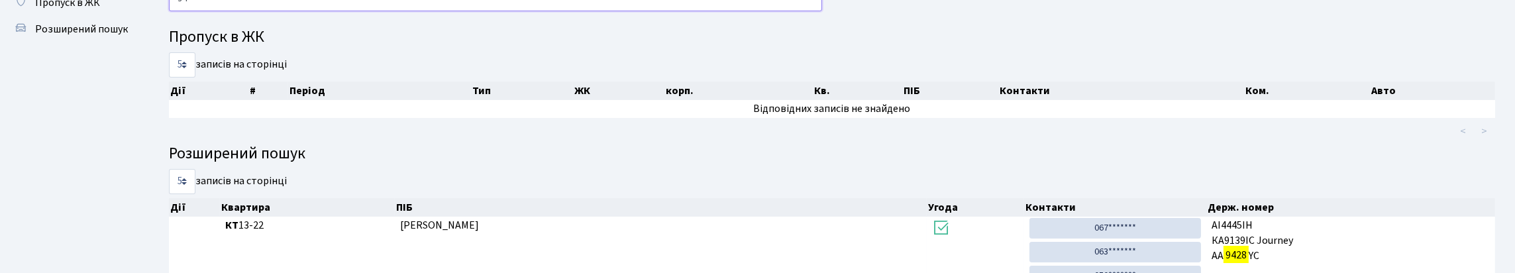
type input "9"
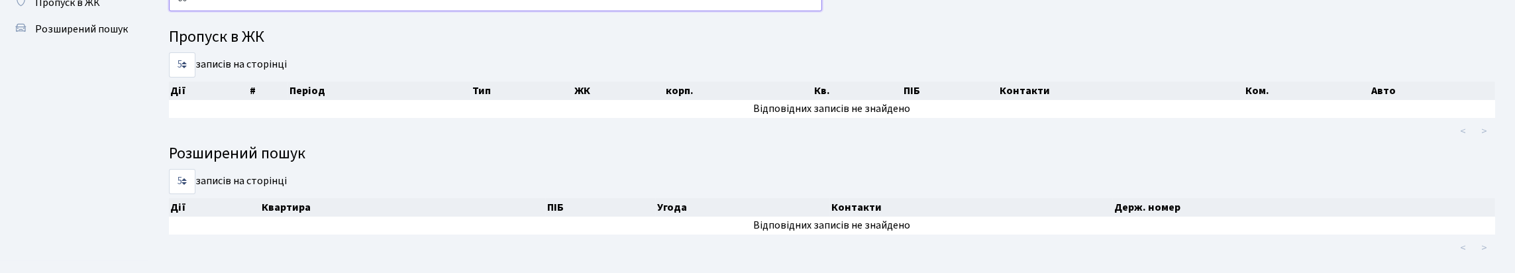
type input "6"
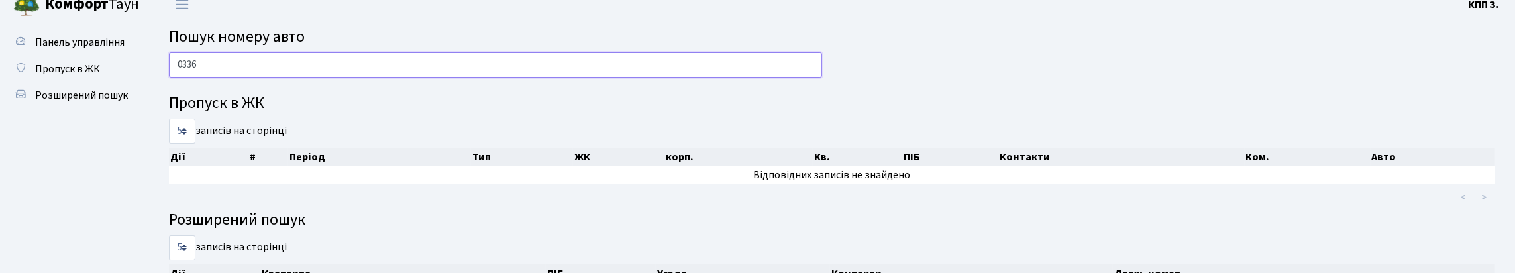
scroll to position [0, 0]
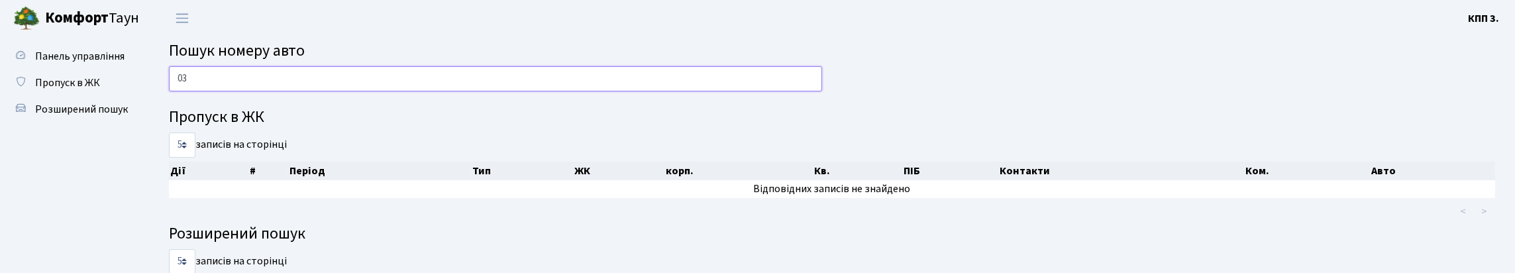
type input "0"
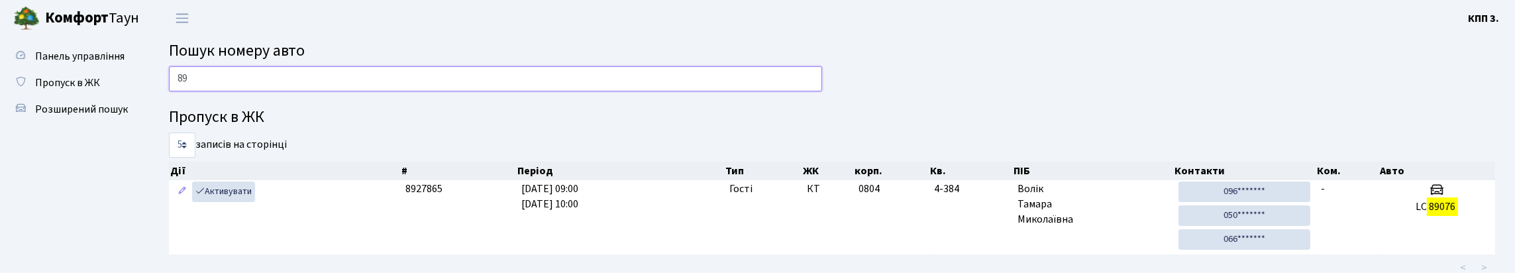
type input "8"
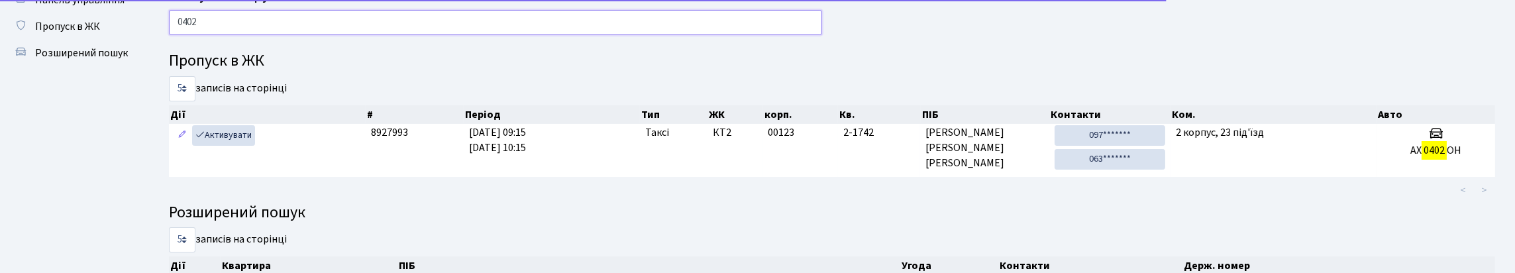
scroll to position [132, 0]
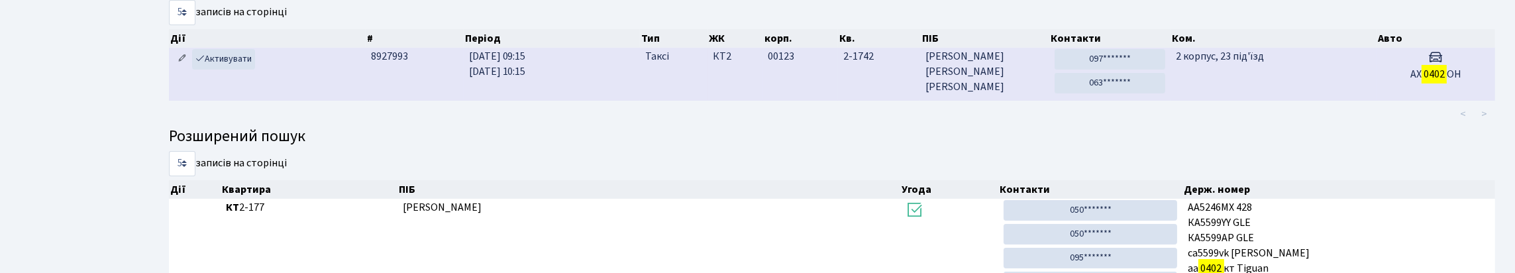
type input "0402"
click at [183, 63] on icon at bounding box center [182, 58] width 9 height 9
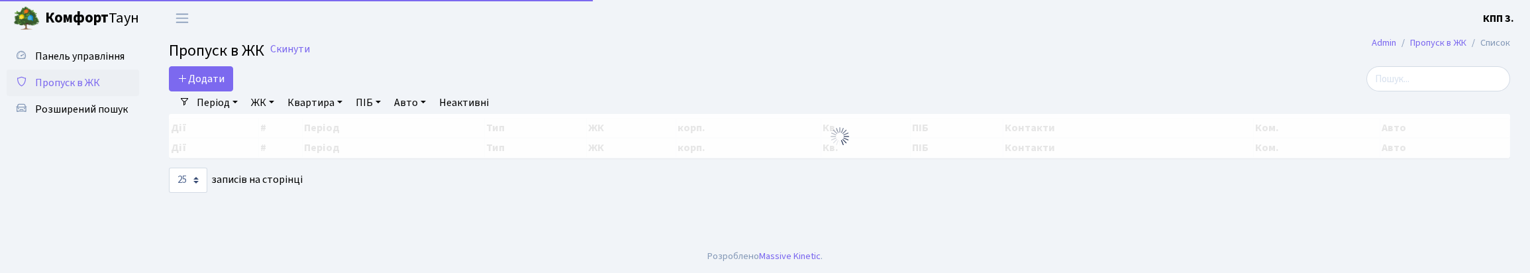
select select "25"
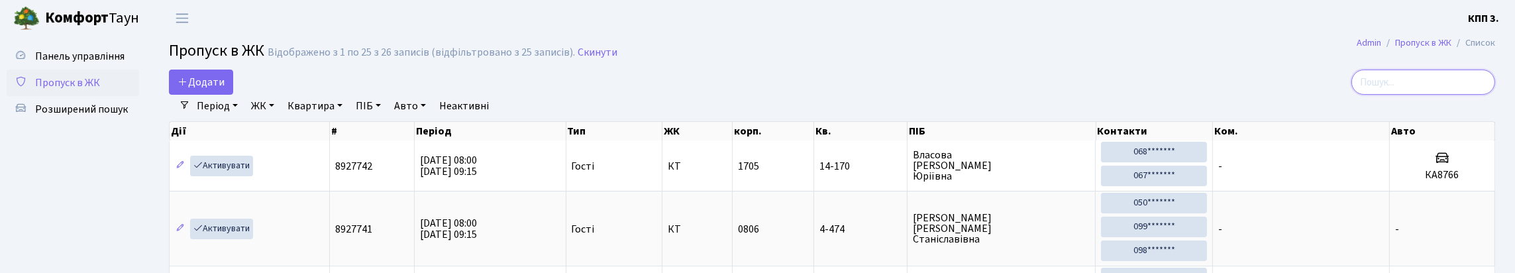
click at [1407, 95] on input "search" at bounding box center [1423, 82] width 144 height 25
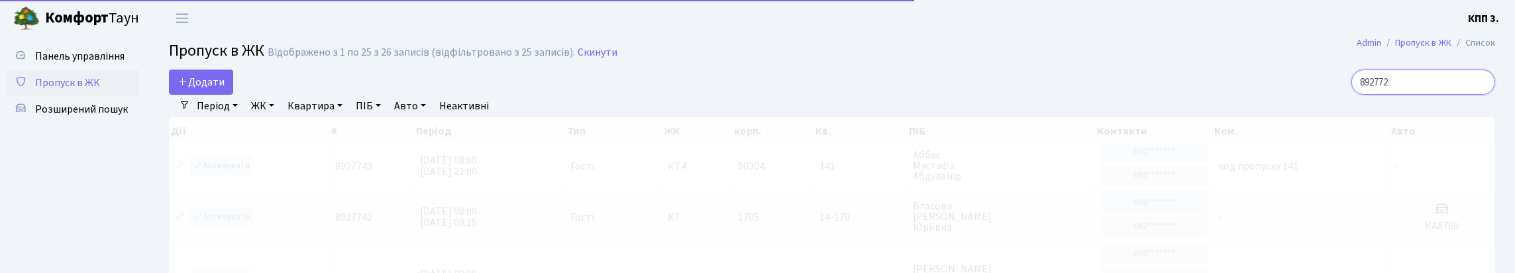
type input "8927722"
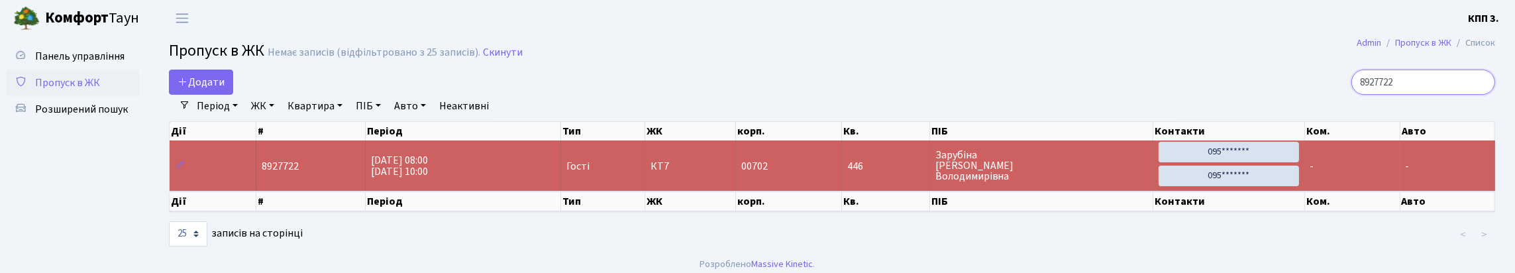
click at [1478, 93] on input "8927722" at bounding box center [1423, 82] width 144 height 25
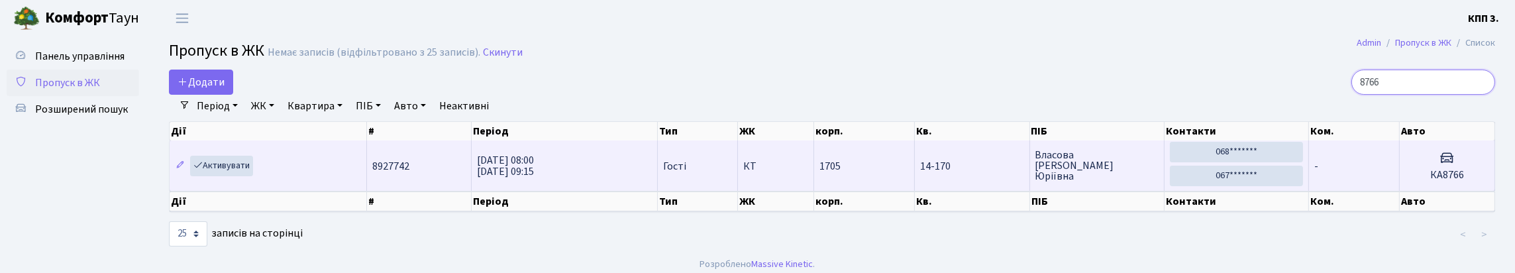
type input "8766"
click at [1362, 191] on td "-" at bounding box center [1354, 165] width 91 height 50
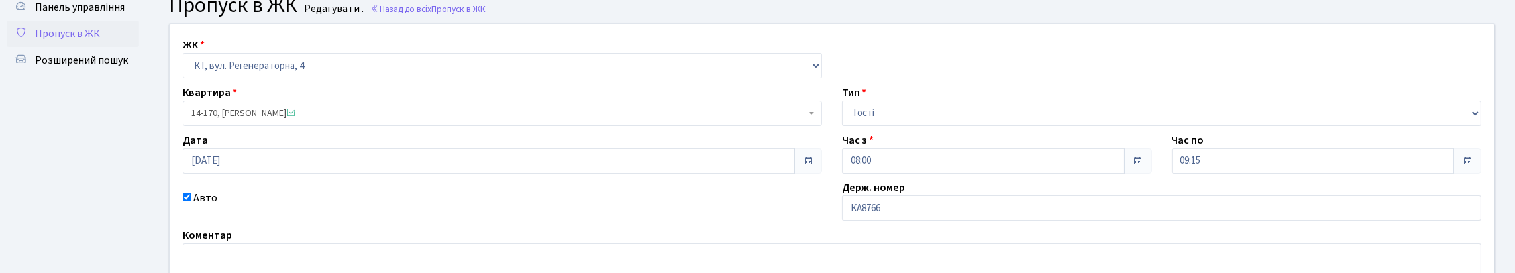
scroll to position [251, 0]
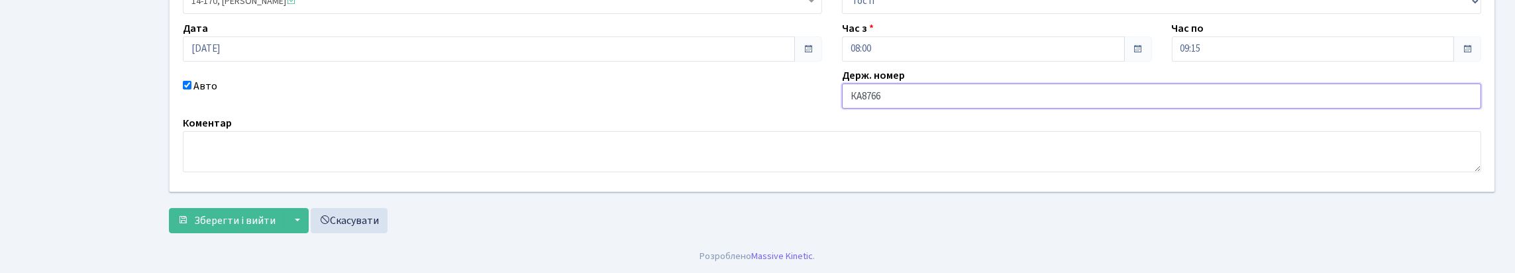
click at [972, 83] on input "КА8766" at bounding box center [1161, 95] width 639 height 25
type input "КА8766КР"
click at [243, 213] on span "Зберегти і вийти" at bounding box center [234, 220] width 81 height 15
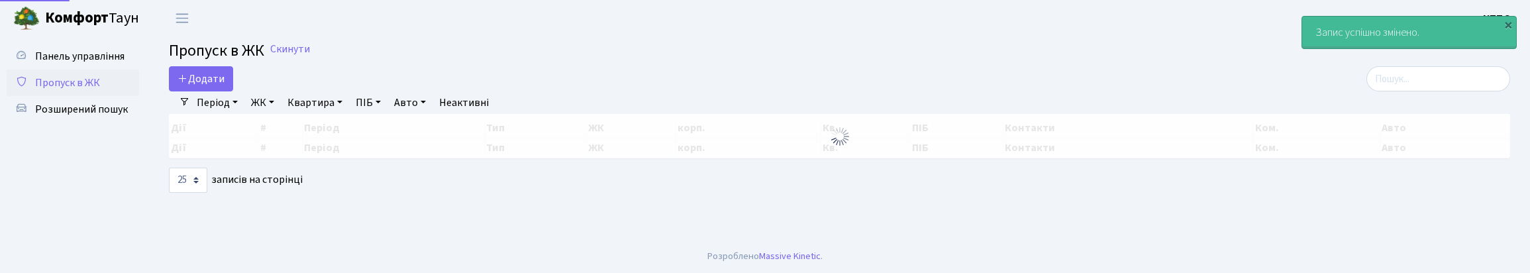
select select "25"
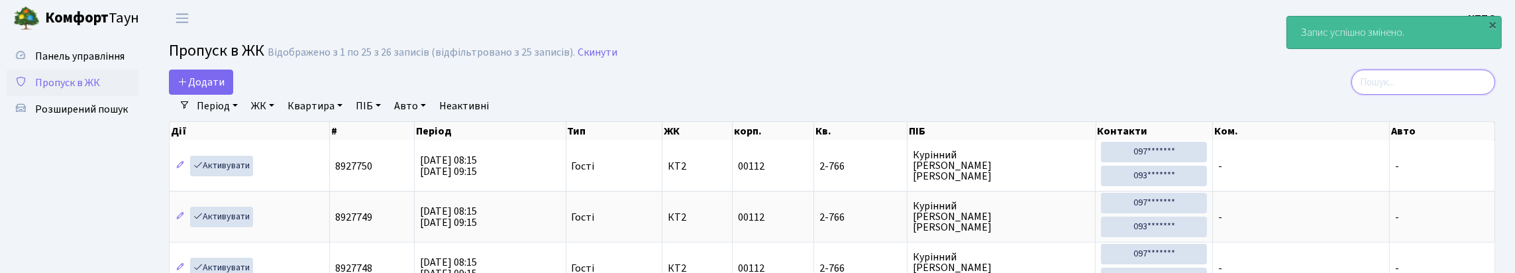
click at [1458, 95] on input "search" at bounding box center [1423, 82] width 144 height 25
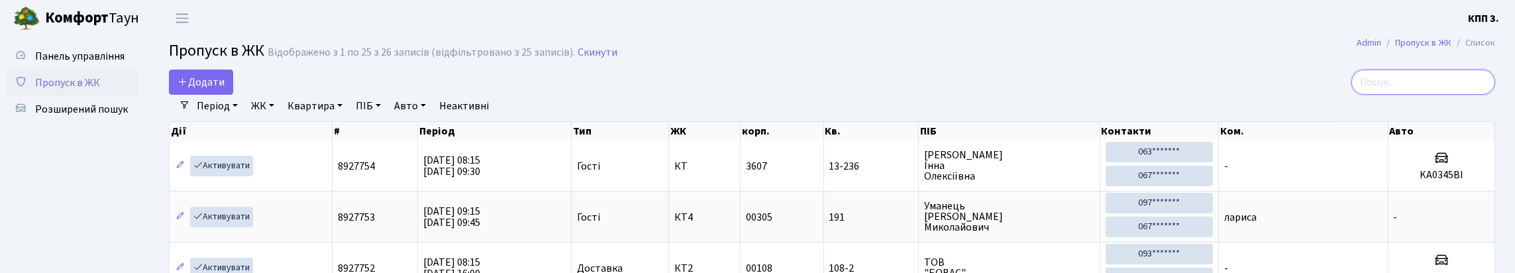
type input "8"
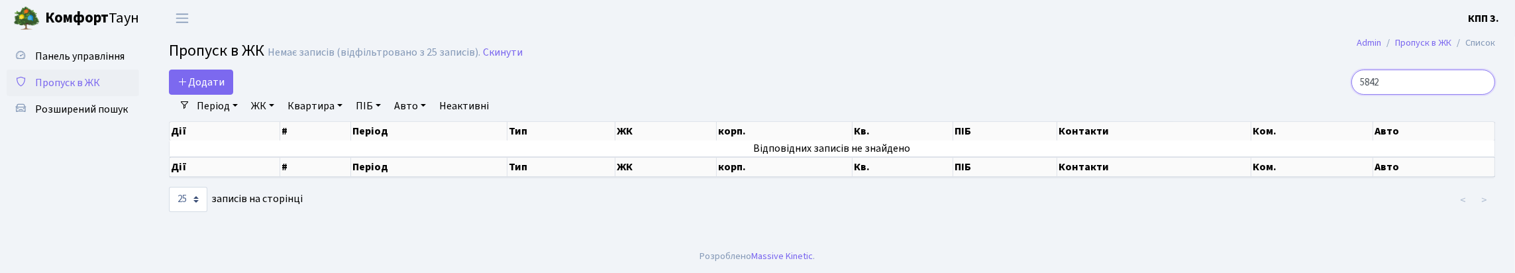
type input "5842"
click at [1479, 93] on input "5842" at bounding box center [1423, 82] width 144 height 25
type input "3815"
click at [1477, 95] on input "3815" at bounding box center [1423, 82] width 144 height 25
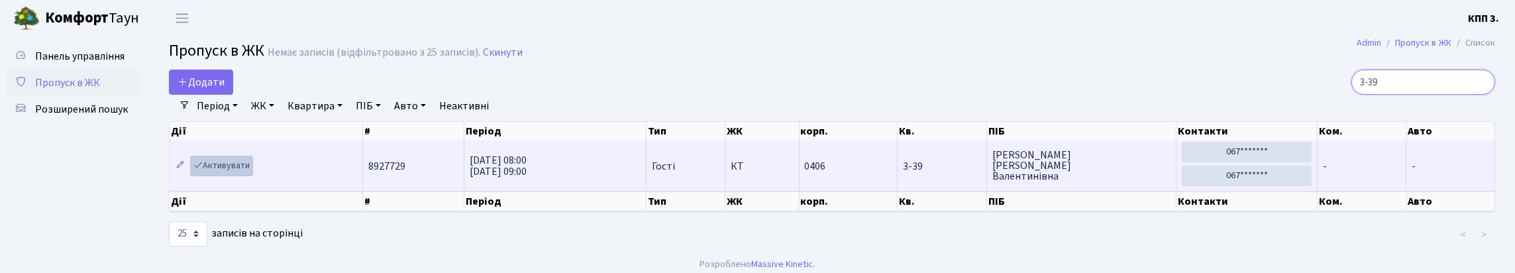
type input "3-39"
click at [240, 176] on link "Активувати" at bounding box center [221, 166] width 63 height 21
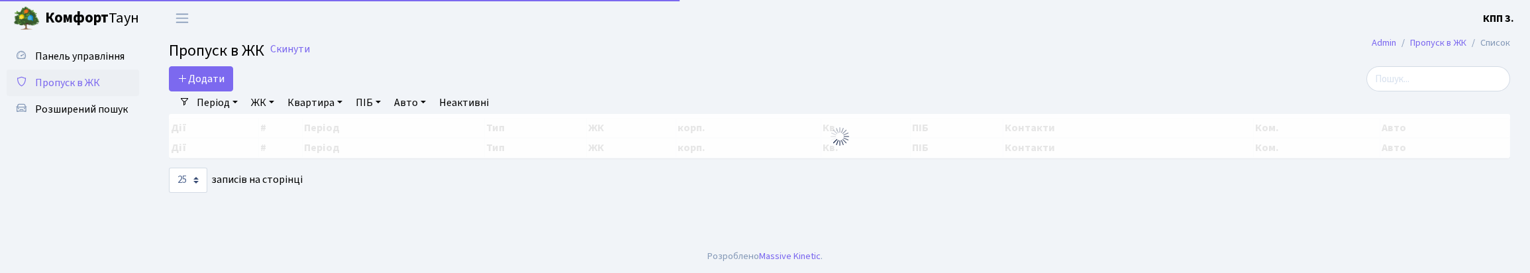
select select "25"
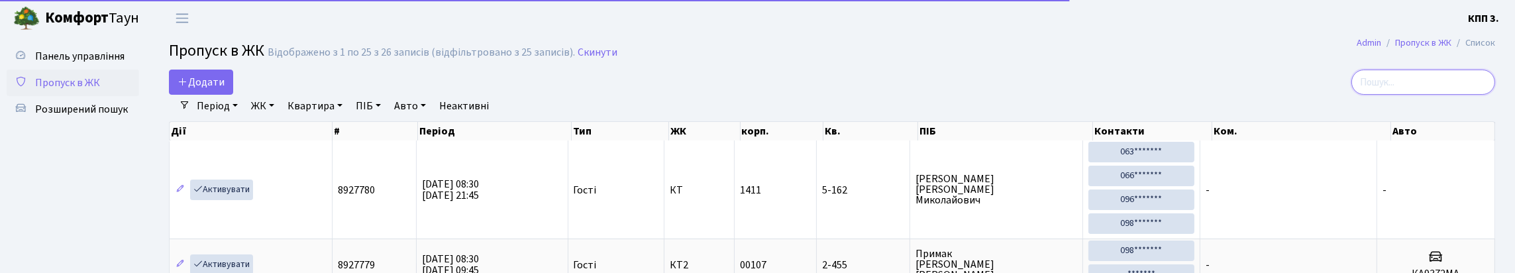
click at [1426, 91] on input "search" at bounding box center [1423, 82] width 144 height 25
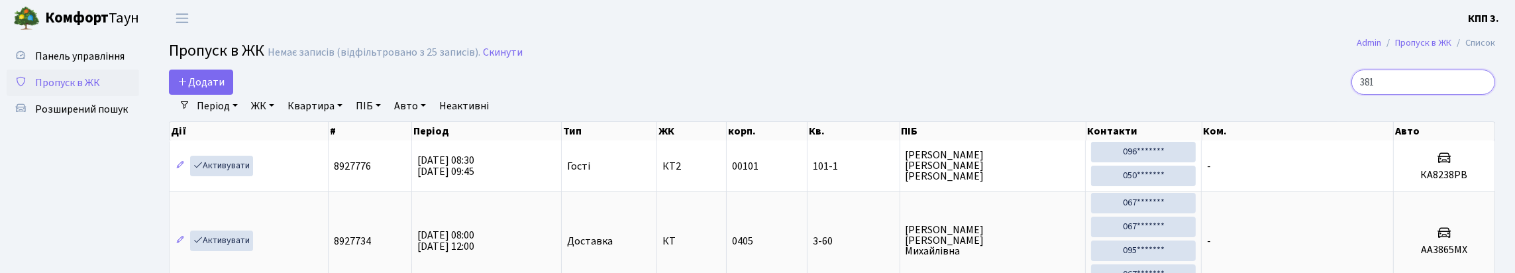
type input "3815"
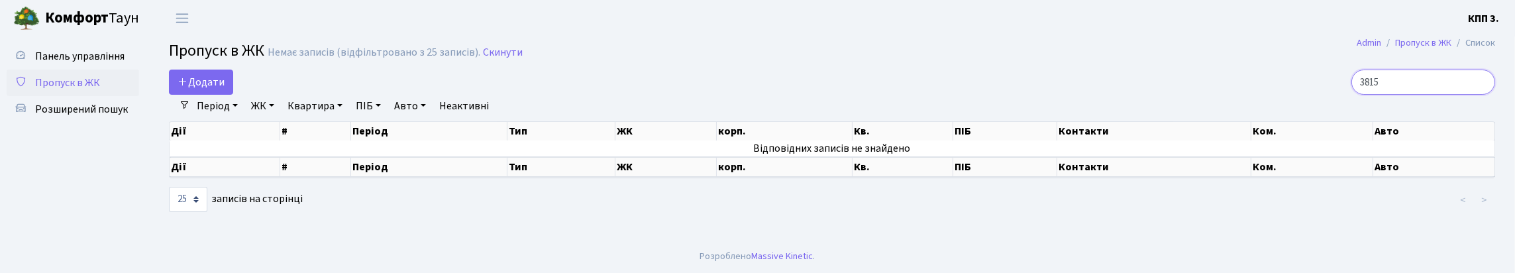
click at [1476, 93] on input "3815" at bounding box center [1423, 82] width 144 height 25
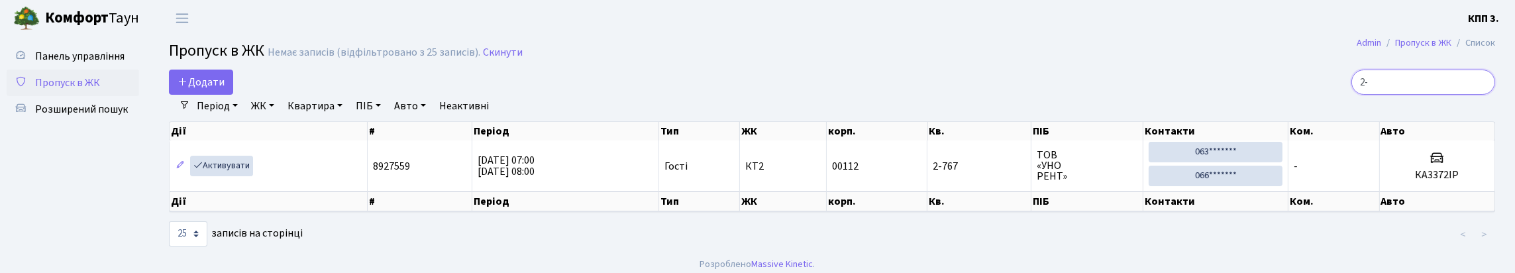
type input "2"
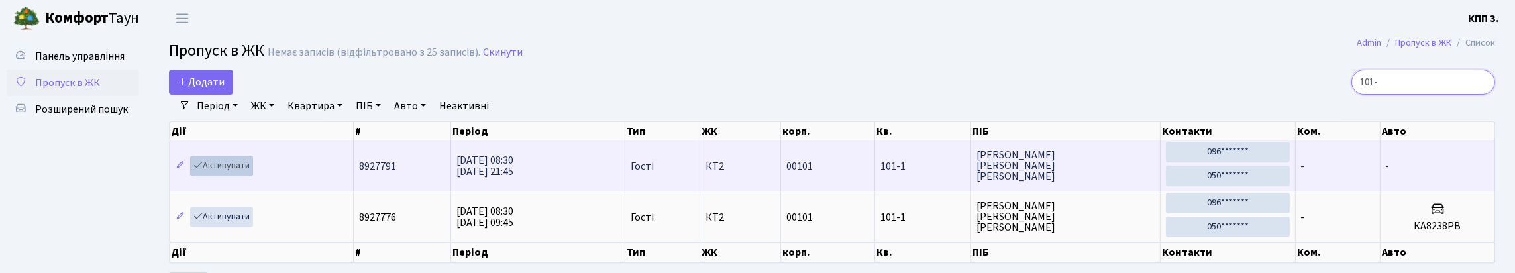
type input "101-"
click at [233, 176] on link "Активувати" at bounding box center [221, 166] width 63 height 21
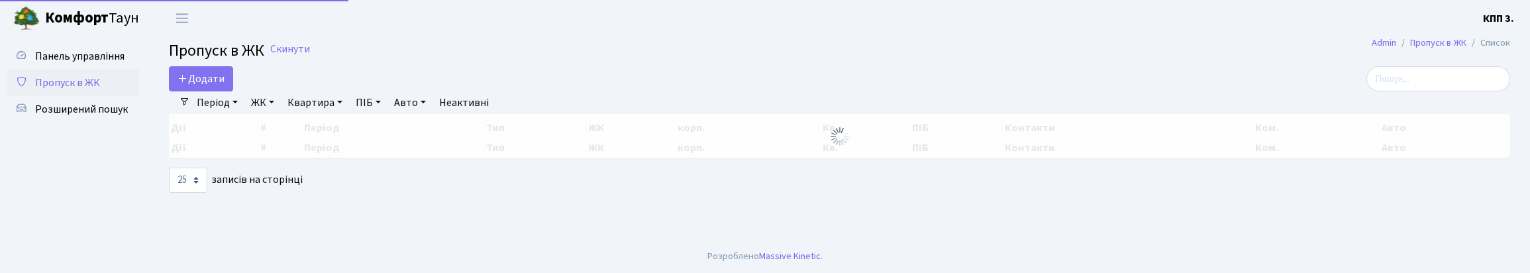
select select "25"
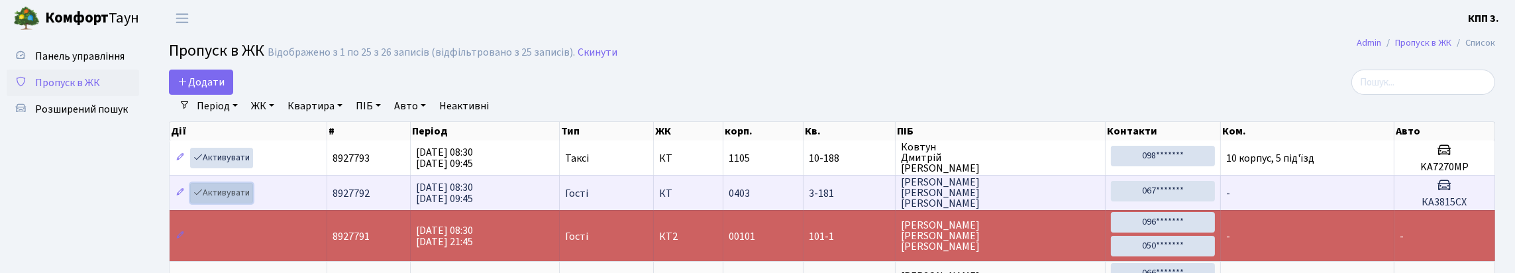
click at [232, 203] on link "Активувати" at bounding box center [221, 193] width 63 height 21
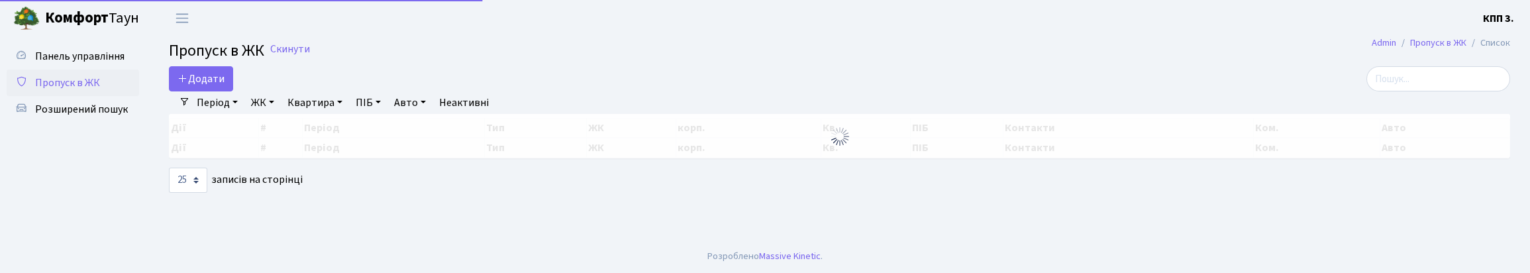
select select "25"
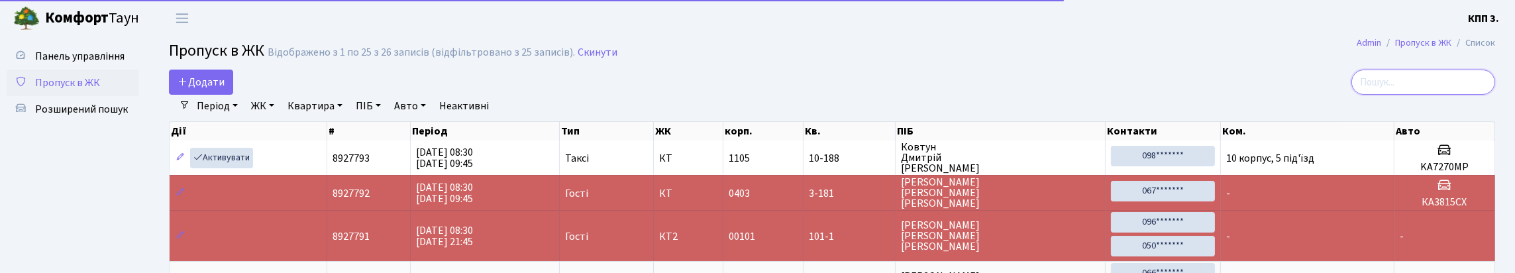
click at [1417, 95] on input "search" at bounding box center [1423, 82] width 144 height 25
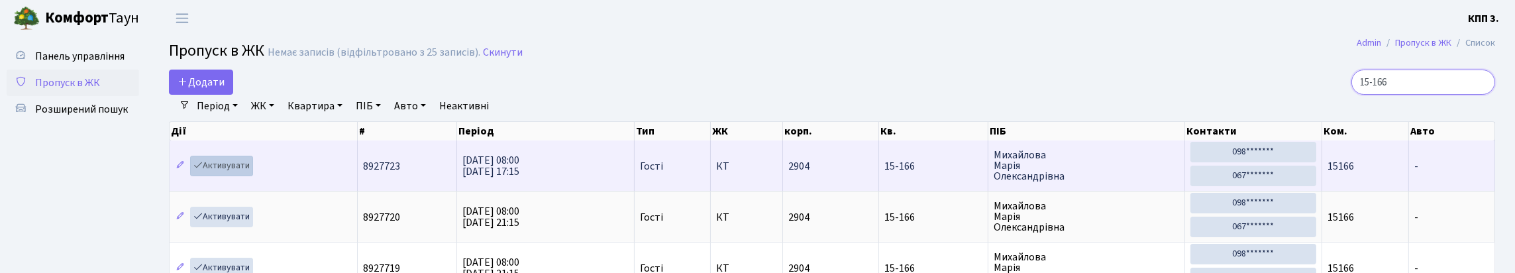
type input "15-166"
click at [225, 176] on link "Активувати" at bounding box center [221, 166] width 63 height 21
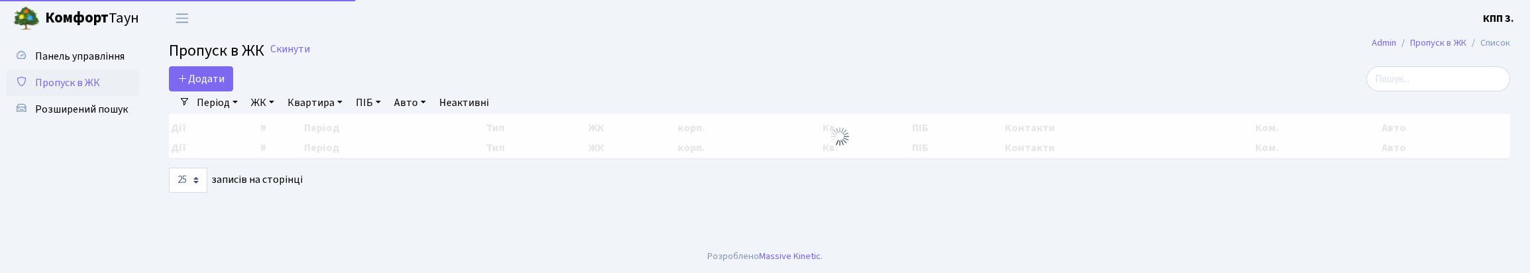
select select "25"
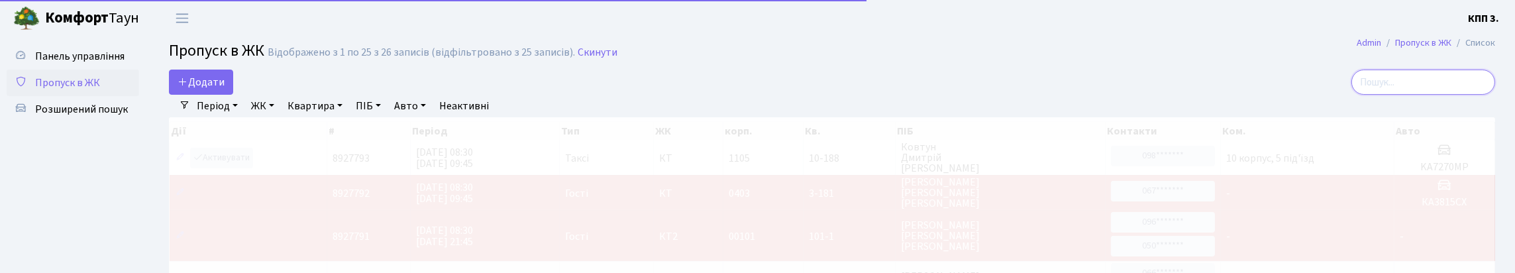
click at [1472, 87] on input "search" at bounding box center [1423, 82] width 144 height 25
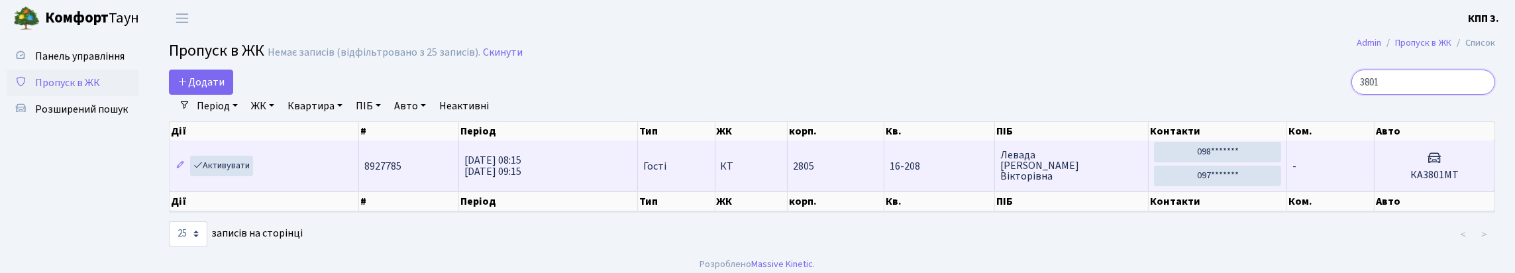
type input "3801"
click at [1335, 189] on td "-" at bounding box center [1330, 165] width 87 height 50
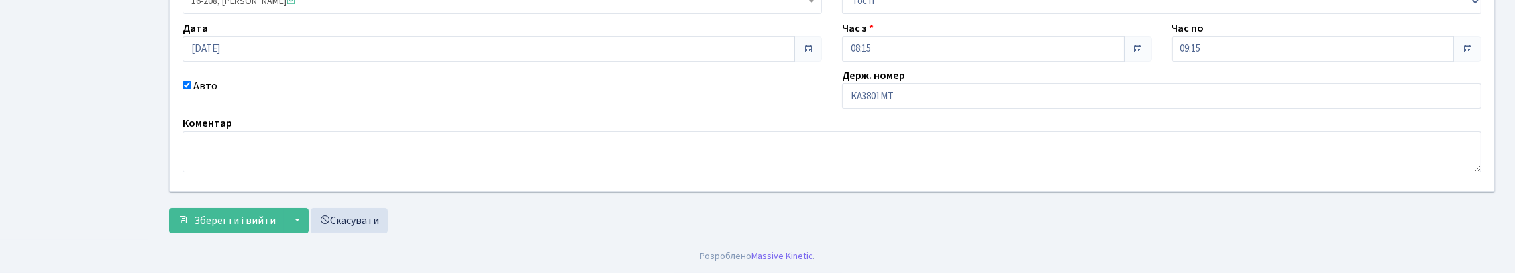
scroll to position [199, 0]
click at [941, 109] on input "КА3801МТ" at bounding box center [1161, 95] width 639 height 25
type input "КА3801НТ"
click at [234, 213] on span "Зберегти і вийти" at bounding box center [234, 220] width 81 height 15
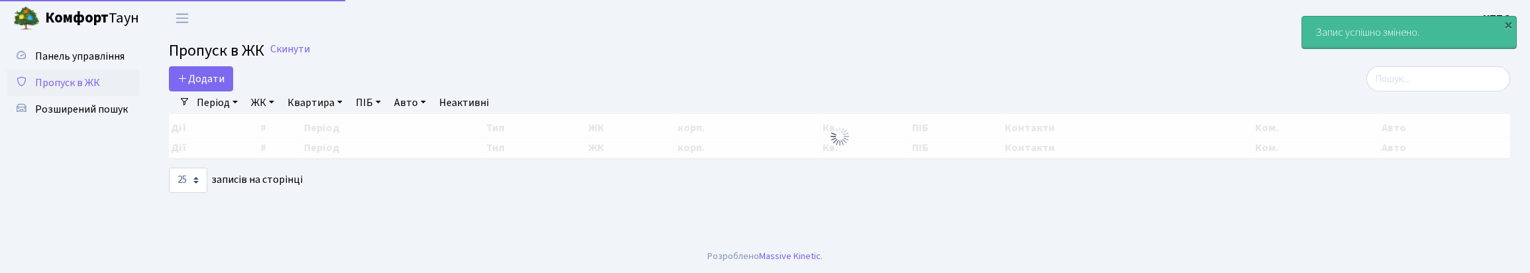
select select "25"
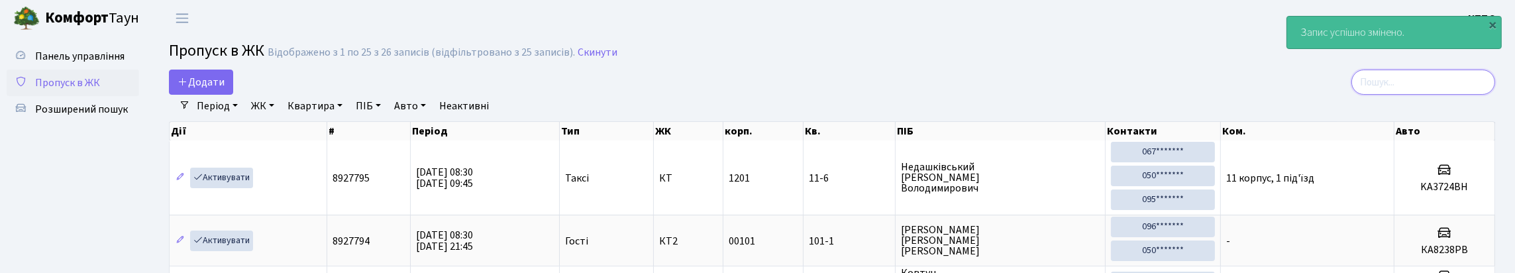
click at [1421, 95] on input "search" at bounding box center [1423, 82] width 144 height 25
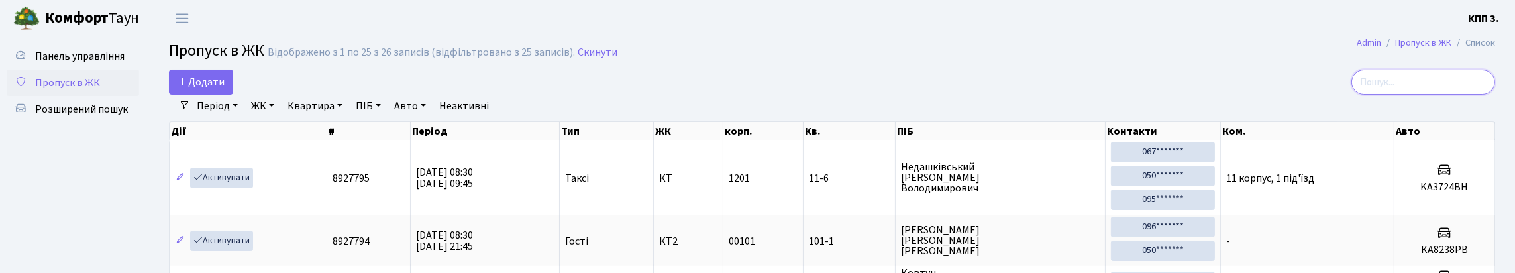
click at [1438, 91] on input "search" at bounding box center [1423, 82] width 144 height 25
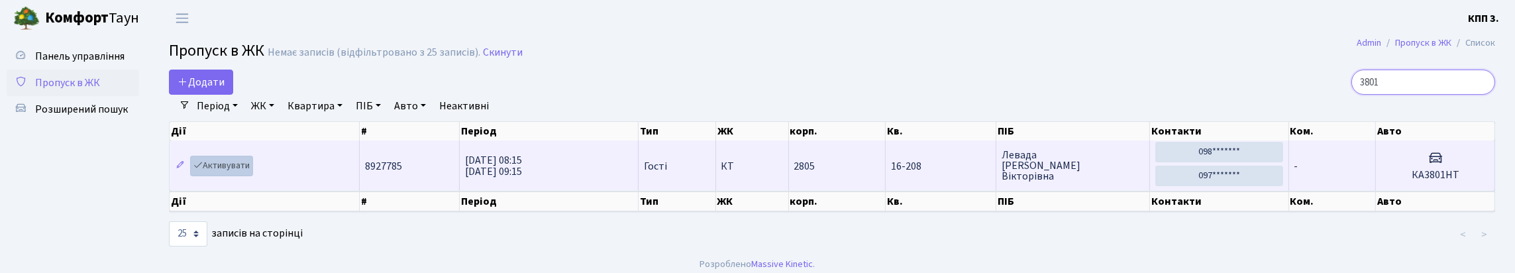
type input "3801"
click at [232, 176] on link "Активувати" at bounding box center [221, 166] width 63 height 21
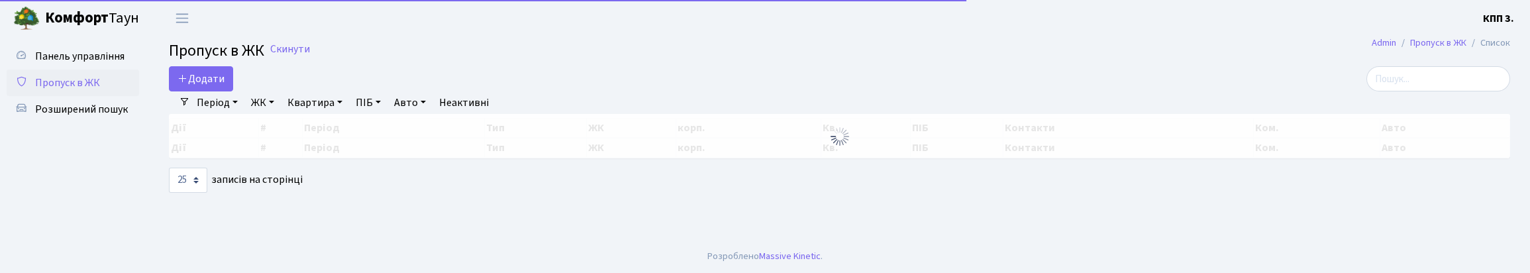
select select "25"
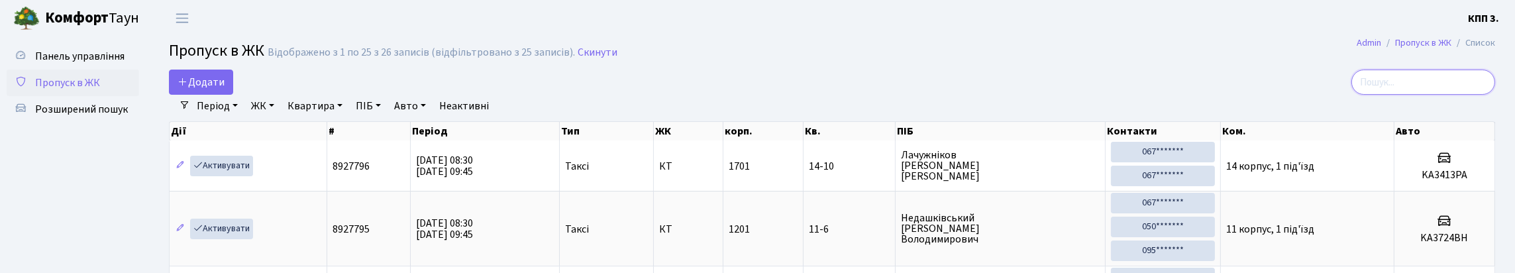
click at [1393, 95] on input "search" at bounding box center [1423, 82] width 144 height 25
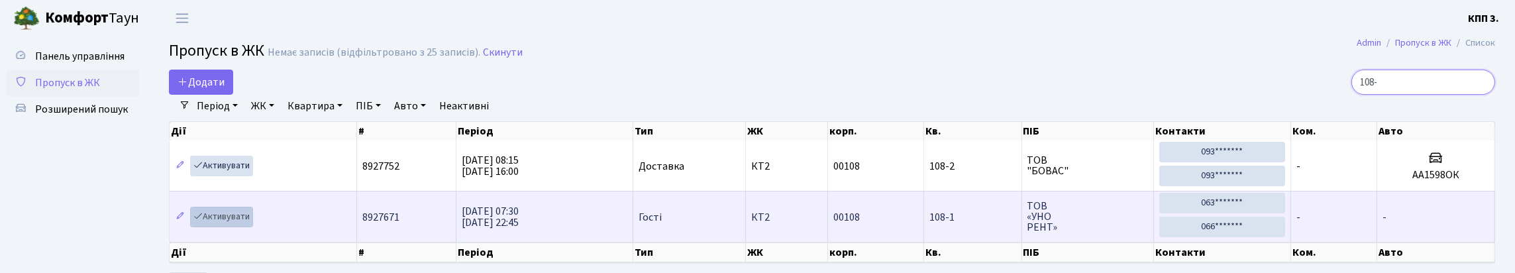
type input "108-"
click at [233, 227] on link "Активувати" at bounding box center [221, 217] width 63 height 21
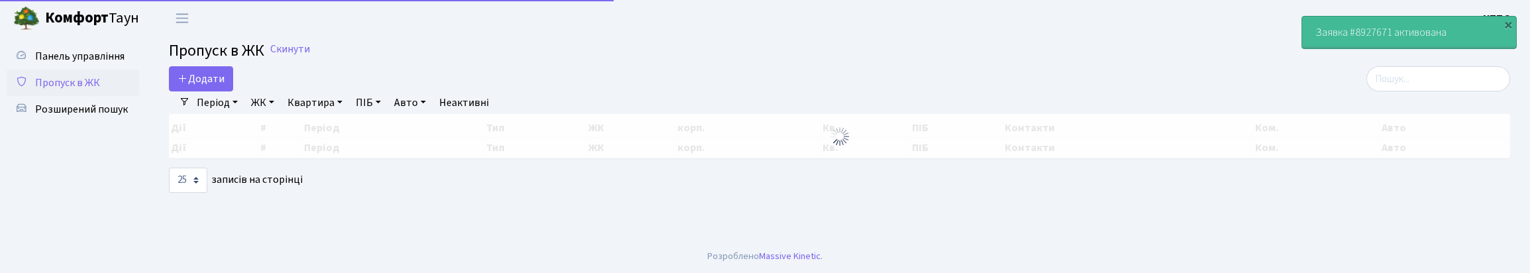
select select "25"
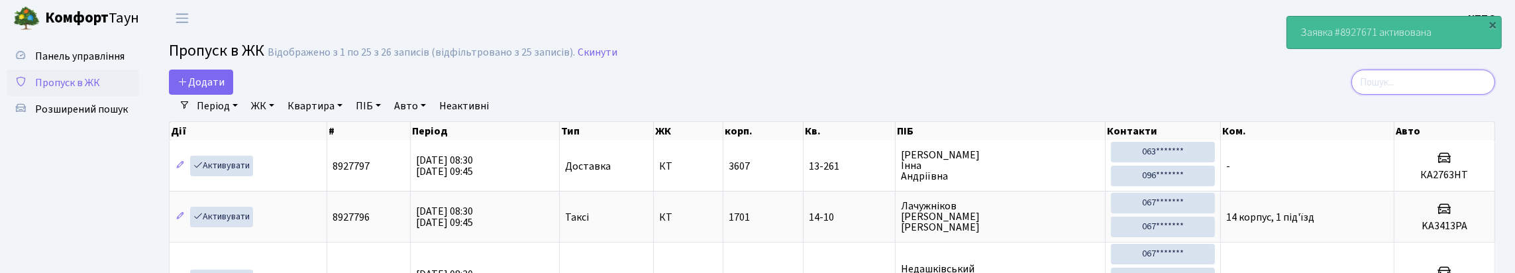
click at [1386, 93] on input "search" at bounding box center [1423, 82] width 144 height 25
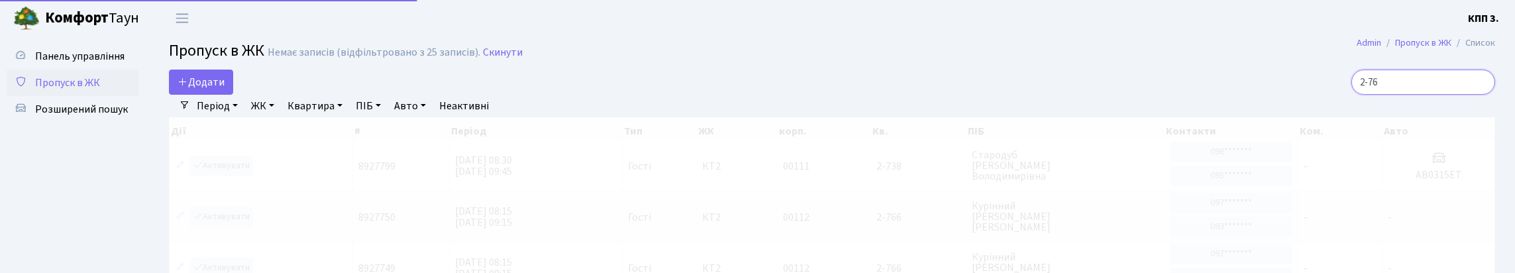
type input "2-767"
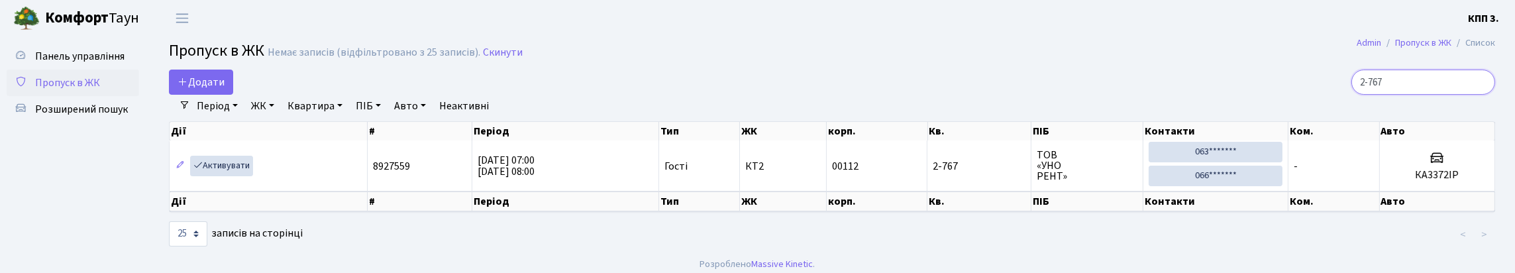
click at [1480, 90] on input "2-767" at bounding box center [1423, 82] width 144 height 25
type input "2"
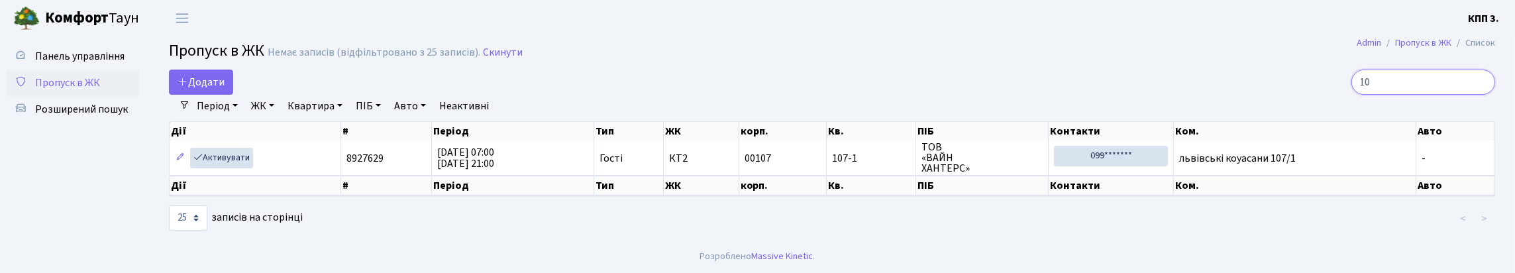
type input "1"
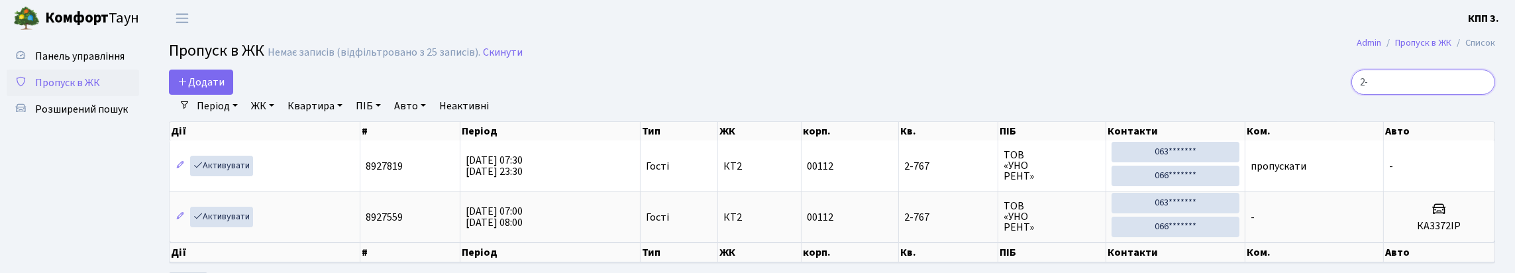
type input "2"
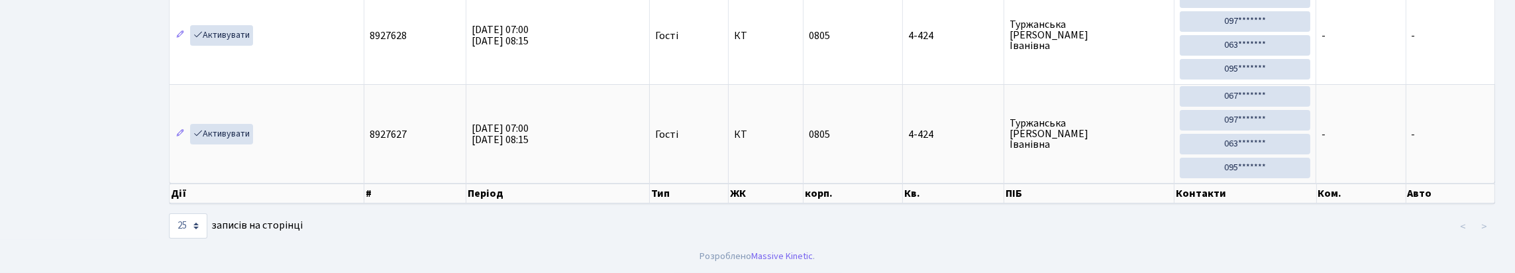
scroll to position [85, 0]
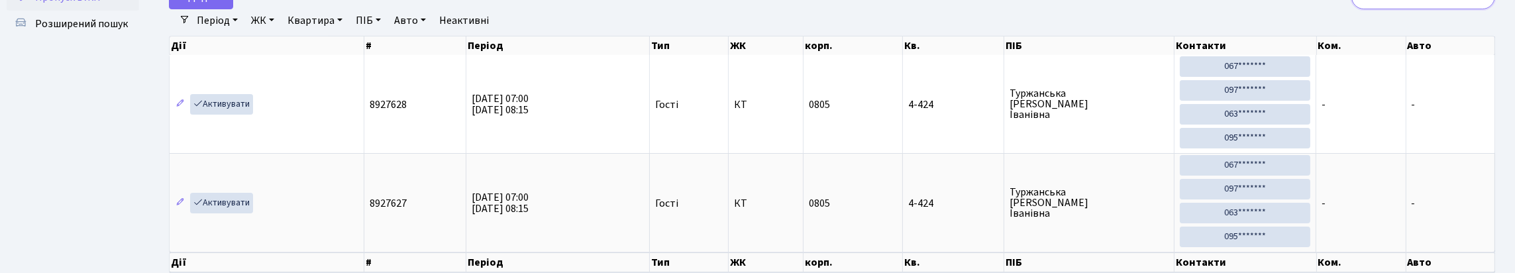
type input "4"
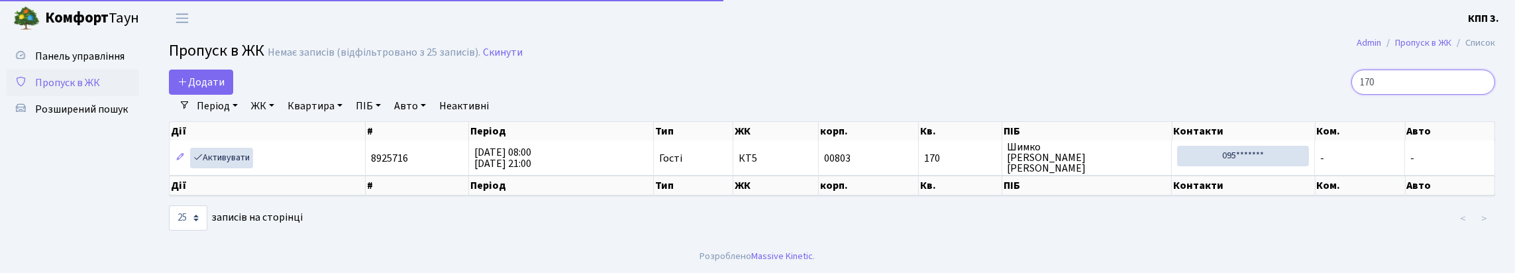
scroll to position [34, 0]
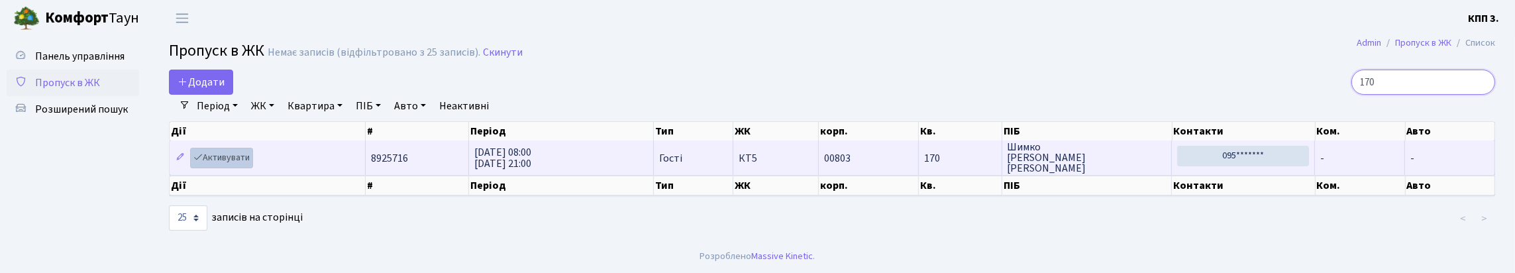
type input "170"
click at [228, 151] on link "Активувати" at bounding box center [221, 158] width 63 height 21
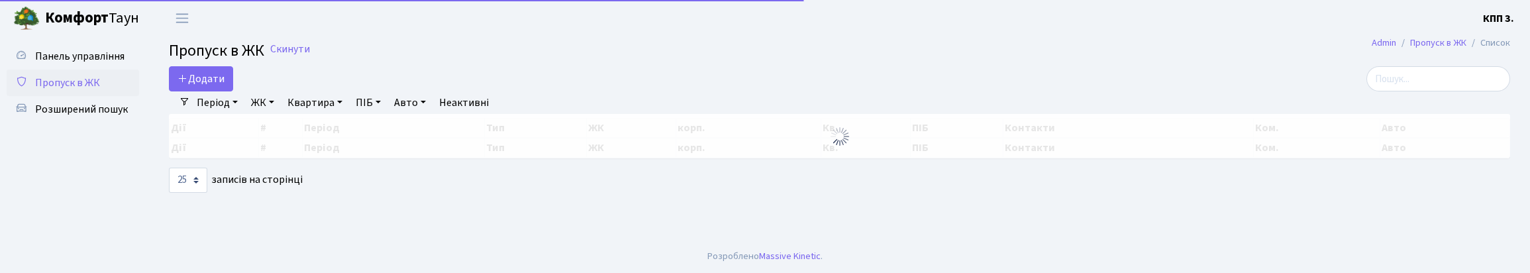
select select "25"
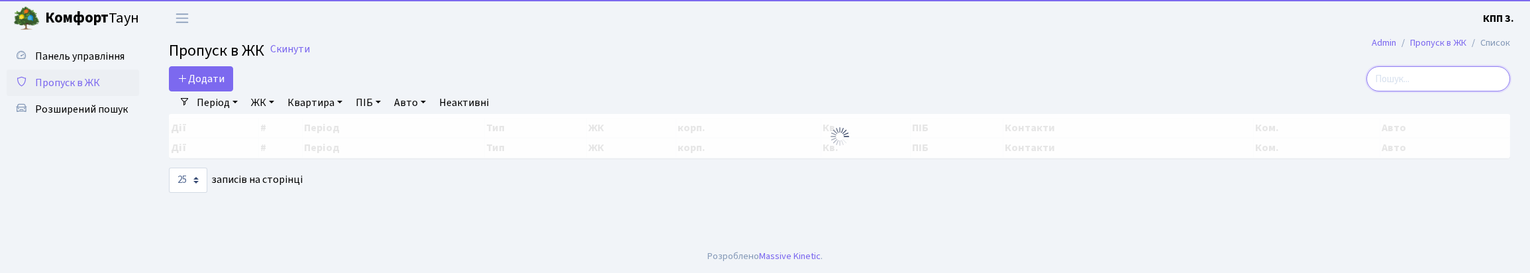
click at [1425, 90] on input "search" at bounding box center [1438, 78] width 144 height 25
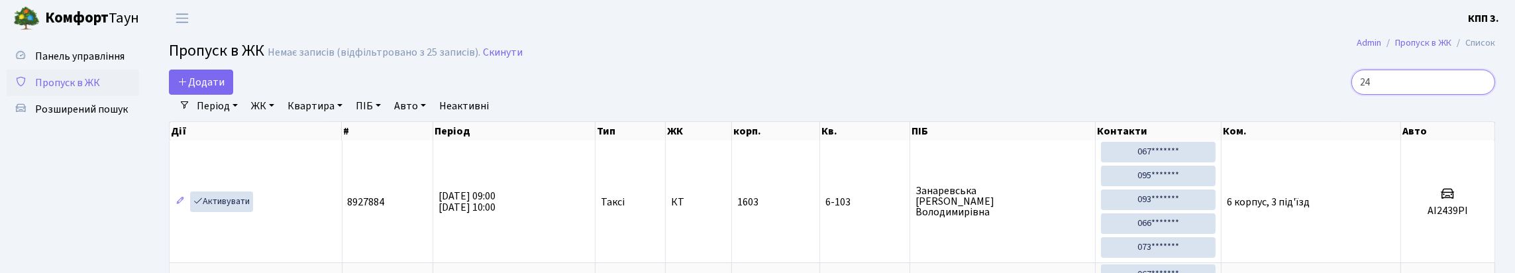
type input "2"
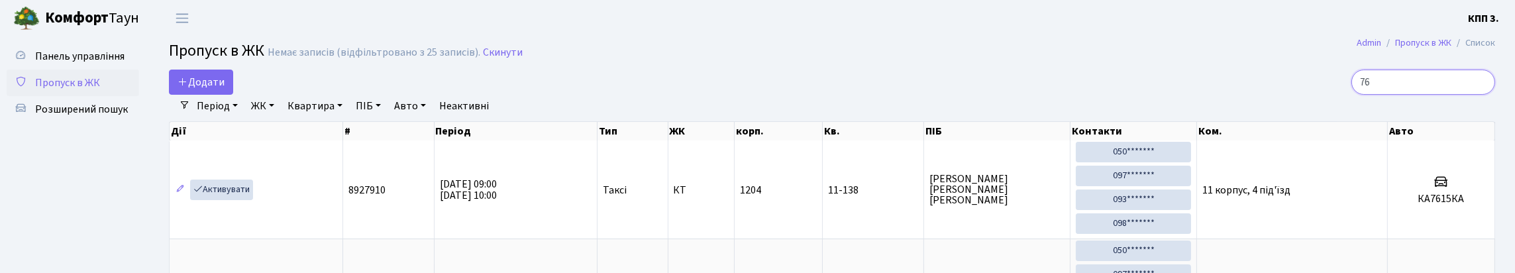
type input "7"
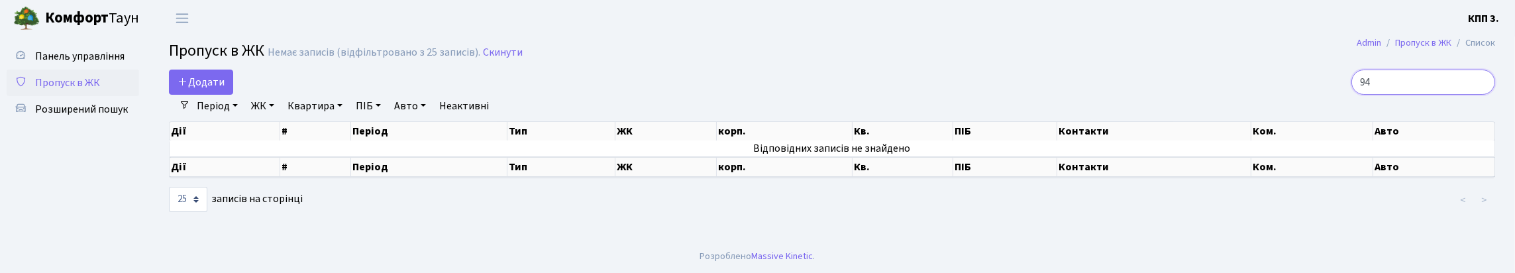
type input "9"
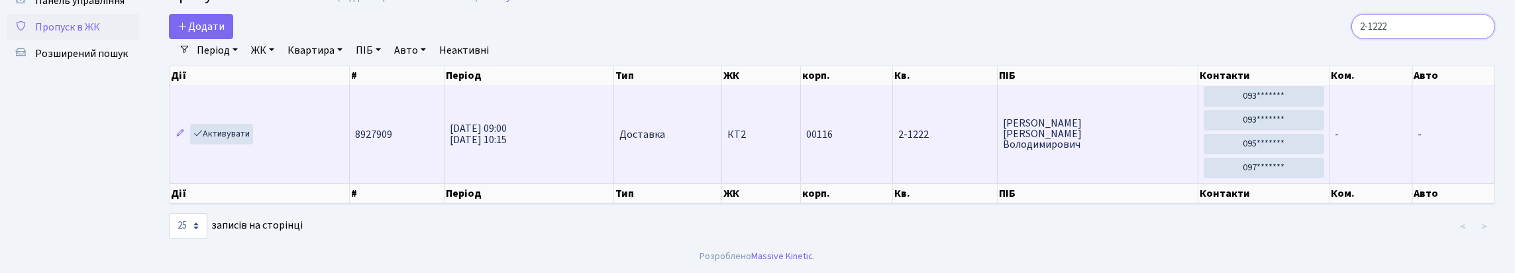
scroll to position [110, 0]
type input "2-1222"
click at [229, 124] on link "Активувати" at bounding box center [221, 134] width 63 height 21
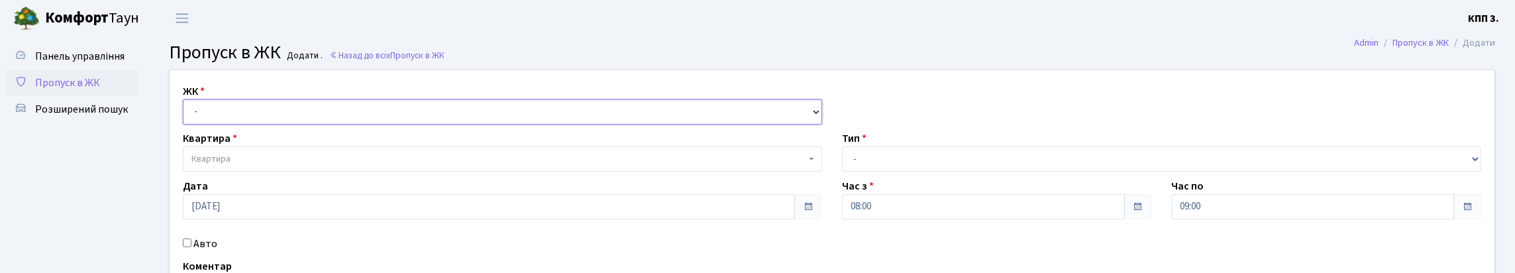
drag, startPoint x: 438, startPoint y: 123, endPoint x: 438, endPoint y: 145, distance: 22.5
click at [439, 123] on select "- КТ, вул. Регенераторна, 4 КТ2, просп. [STREET_ADDRESS] [STREET_ADDRESS] [PERS…" at bounding box center [502, 111] width 639 height 25
select select "295"
click at [186, 115] on select "- КТ, вул. Регенераторна, 4 КТ2, просп. [STREET_ADDRESS] [STREET_ADDRESS] [PERS…" at bounding box center [502, 111] width 639 height 25
select select
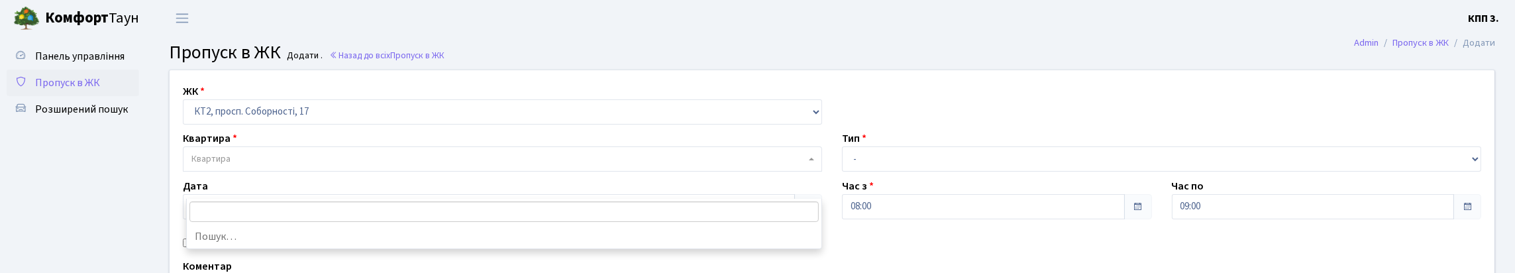
click at [431, 166] on span "Квартира" at bounding box center [498, 158] width 614 height 13
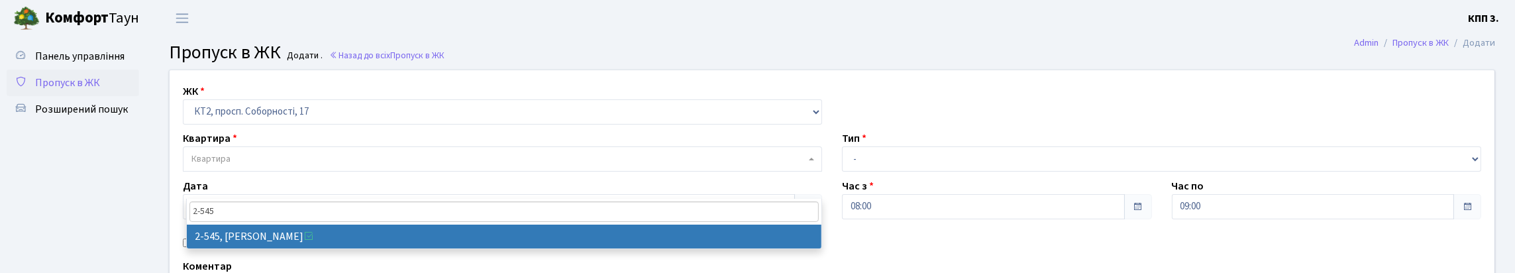
type input "2-545"
select select "15593"
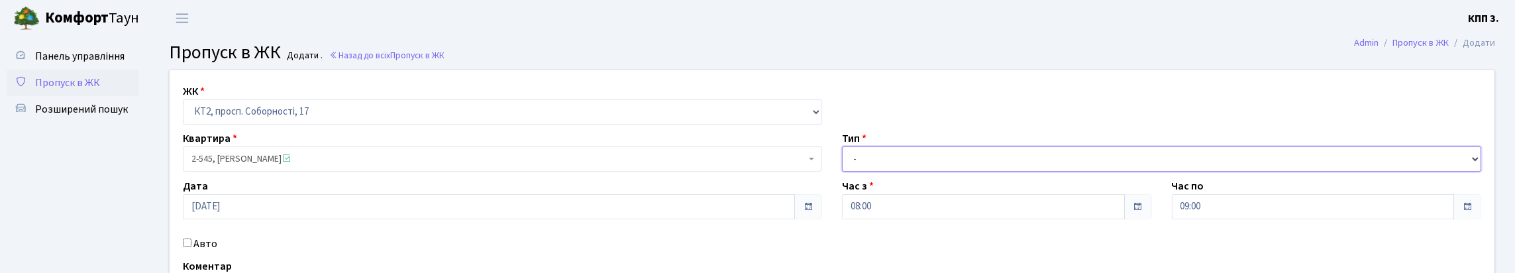
click at [931, 172] on select "- Доставка Таксі Гості Сервіс" at bounding box center [1161, 158] width 639 height 25
select select "3"
click at [842, 172] on select "- Доставка Таксі Гості Сервіс" at bounding box center [1161, 158] width 639 height 25
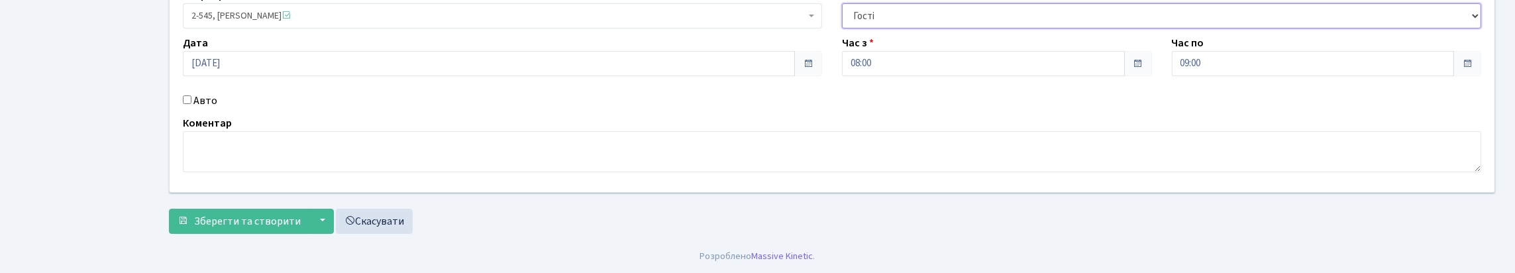
scroll to position [199, 0]
click at [196, 95] on div "Авто" at bounding box center [502, 101] width 659 height 16
click at [191, 95] on input "Авто" at bounding box center [187, 99] width 9 height 9
checkbox input "true"
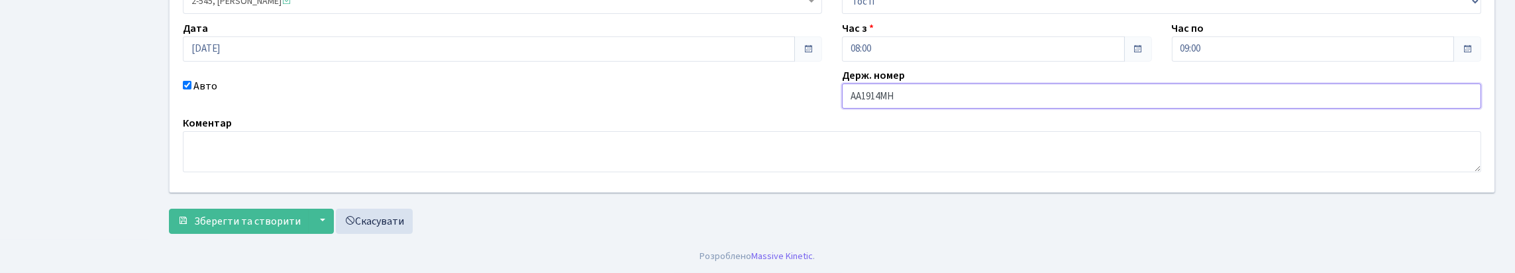
scroll to position [247, 0]
type input "АА1914МН"
click at [266, 214] on span "Зберегти та створити" at bounding box center [247, 221] width 107 height 15
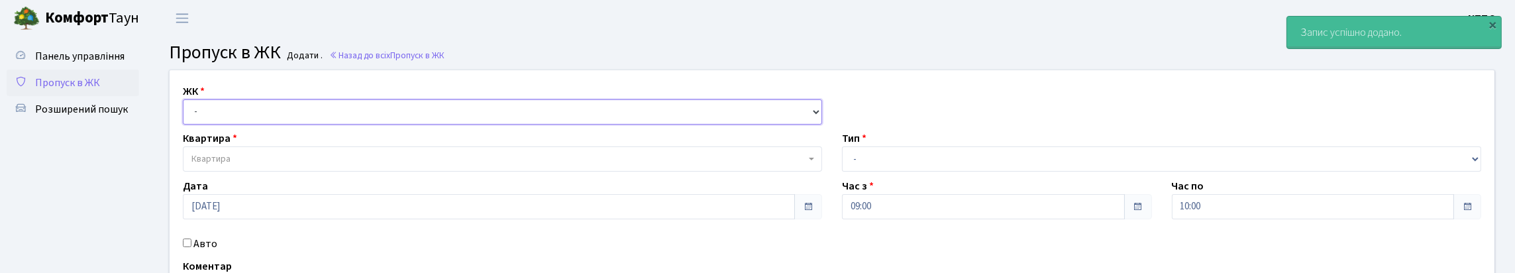
click at [239, 121] on select "- КТ, вул. Регенераторна, 4 КТ2, просп. [STREET_ADDRESS] [STREET_ADDRESS] [PERS…" at bounding box center [502, 111] width 639 height 25
select select "295"
click at [186, 115] on select "- КТ, вул. Регенераторна, 4 КТ2, просп. Соборності, 17 КТ3, вул. Березнева, 16 …" at bounding box center [502, 111] width 639 height 25
select select
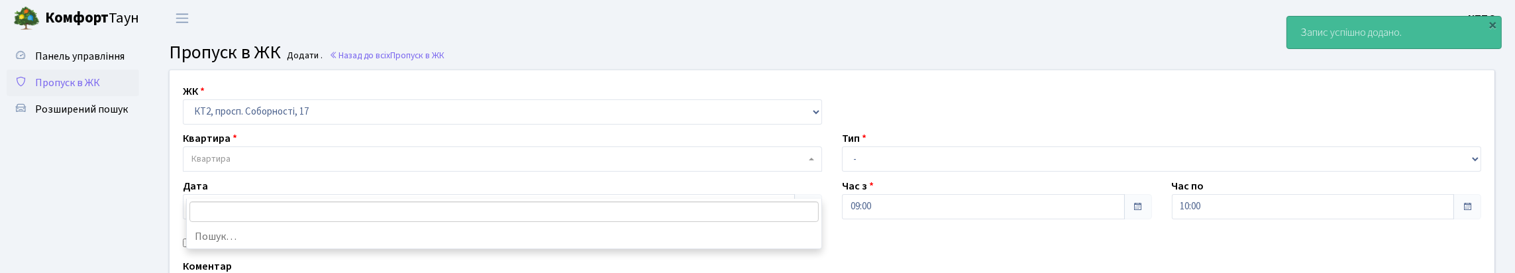
click at [254, 166] on span "Квартира" at bounding box center [498, 158] width 614 height 13
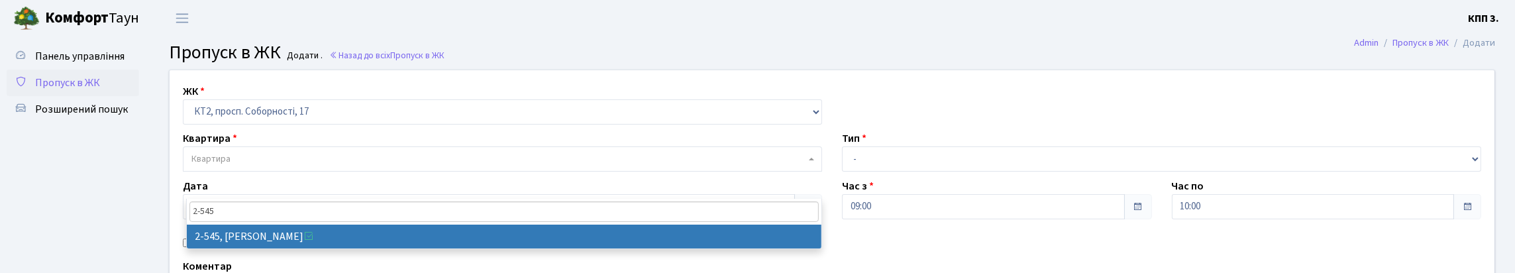
type input "2-545"
select select "15593"
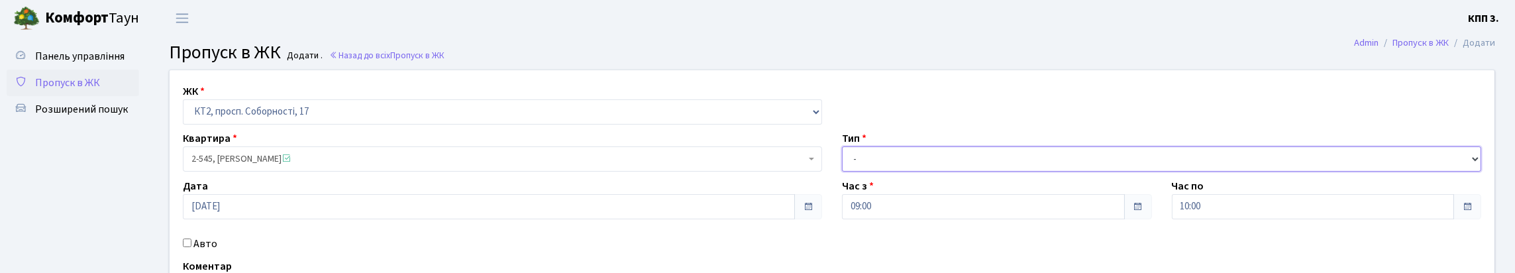
click at [950, 172] on select "- Доставка Таксі Гості Сервіс" at bounding box center [1161, 158] width 639 height 25
select select "3"
click at [842, 172] on select "- Доставка Таксі Гості Сервіс" at bounding box center [1161, 158] width 639 height 25
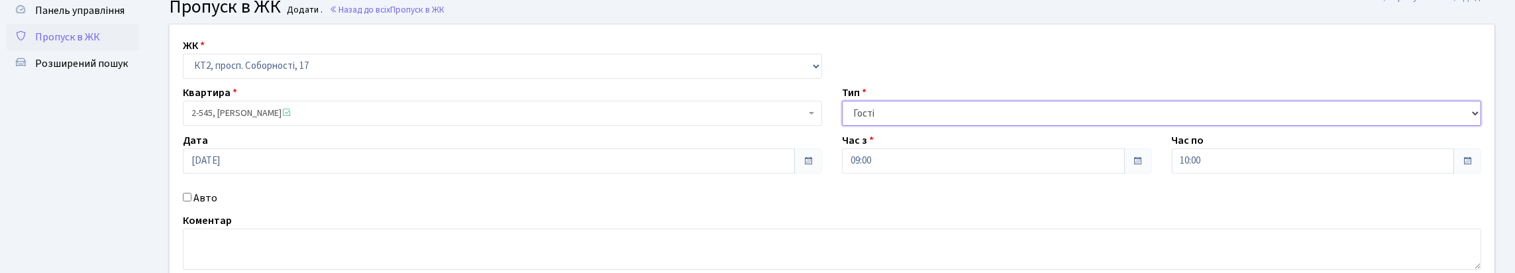
scroll to position [66, 0]
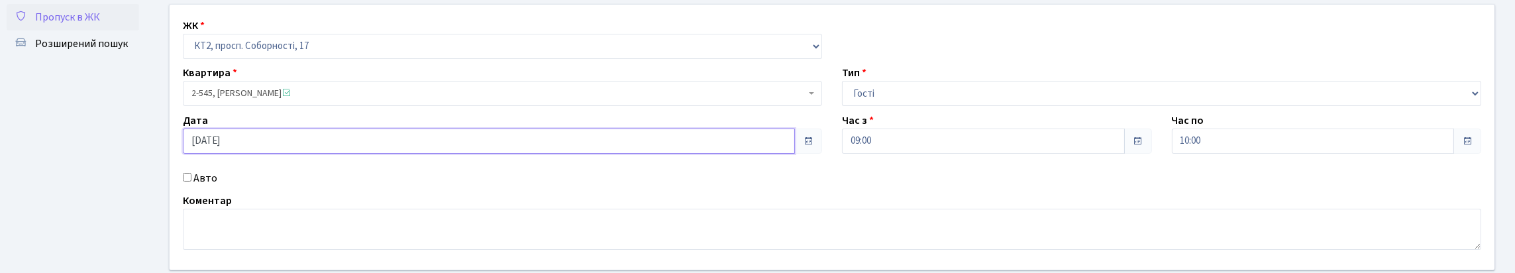
click at [214, 154] on input "29.08.2025" at bounding box center [489, 140] width 612 height 25
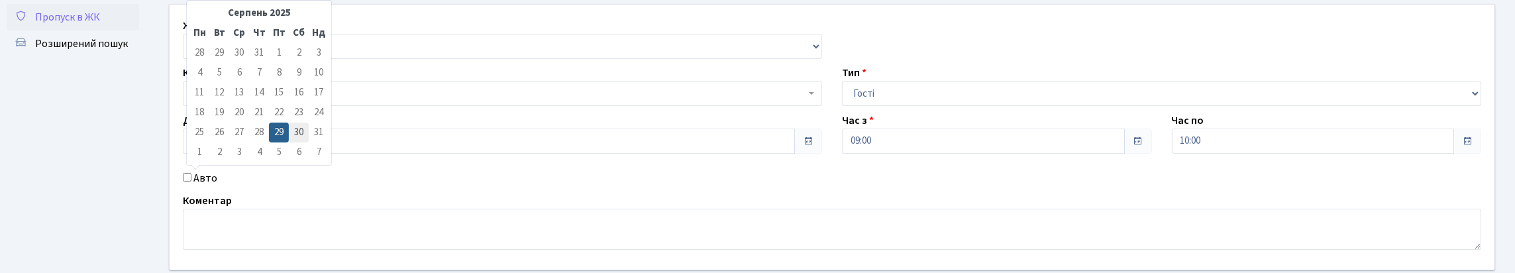
click at [300, 128] on td "30" at bounding box center [299, 133] width 20 height 20
type input "30.08.2025"
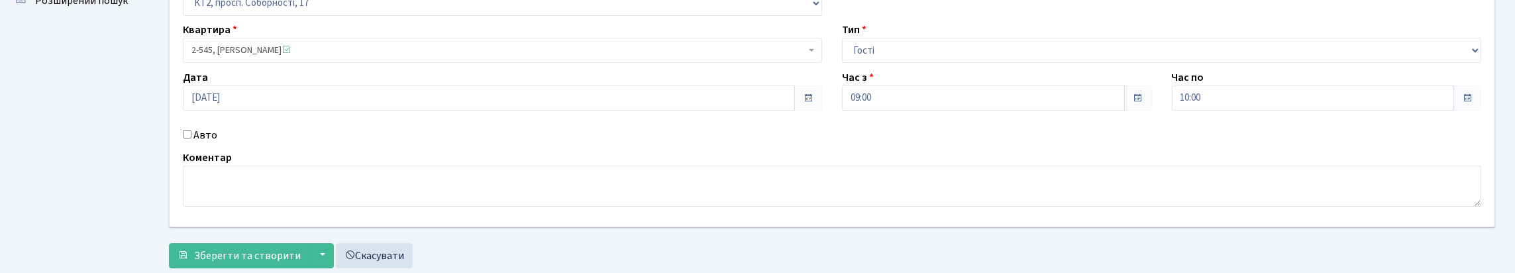
scroll to position [132, 0]
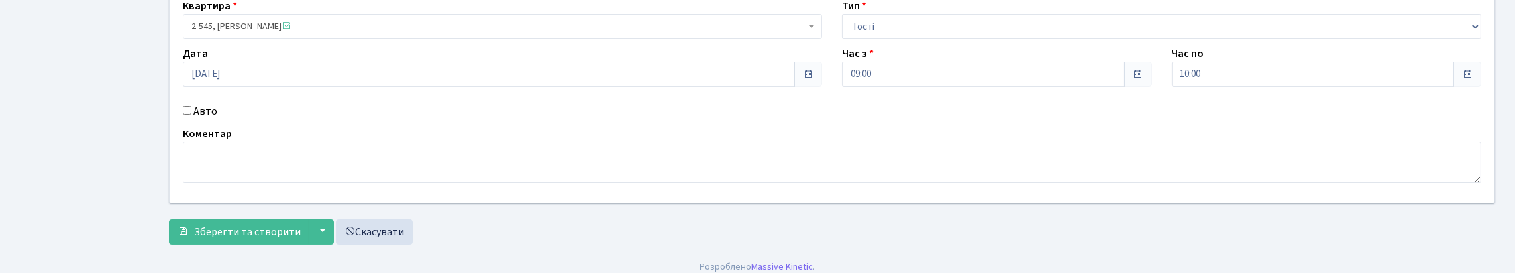
click at [203, 119] on label "Авто" at bounding box center [205, 111] width 24 height 16
click at [191, 115] on input "Авто" at bounding box center [187, 110] width 9 height 9
checkbox input "true"
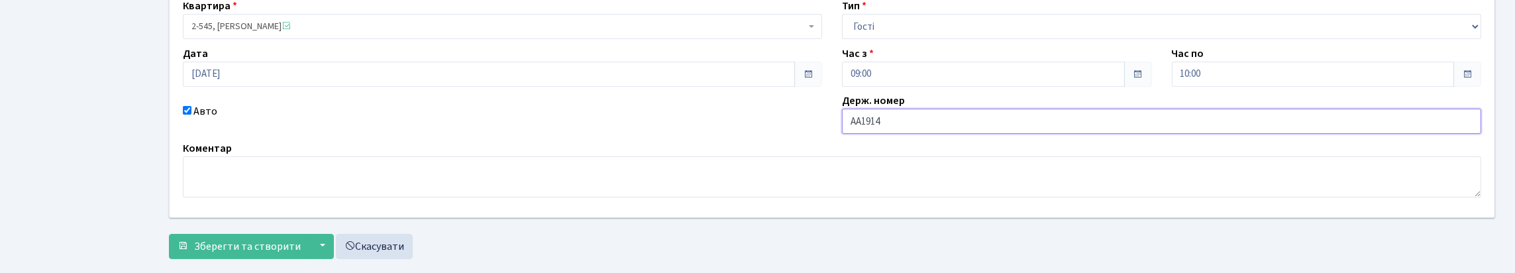
type input "АА1914МН"
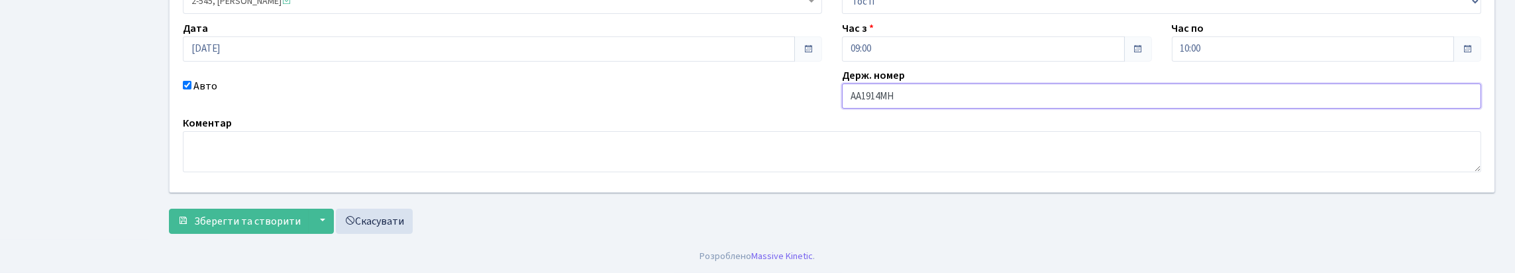
scroll to position [247, 0]
click at [226, 217] on span "Зберегти та створити" at bounding box center [247, 221] width 107 height 15
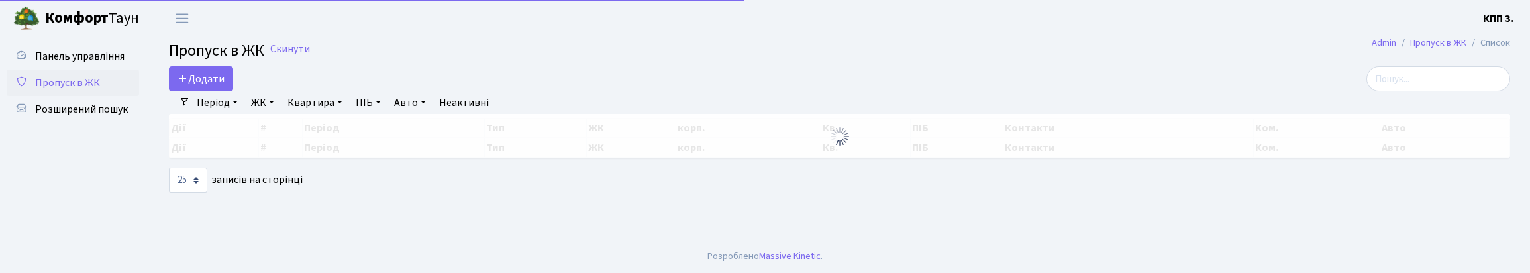
select select "25"
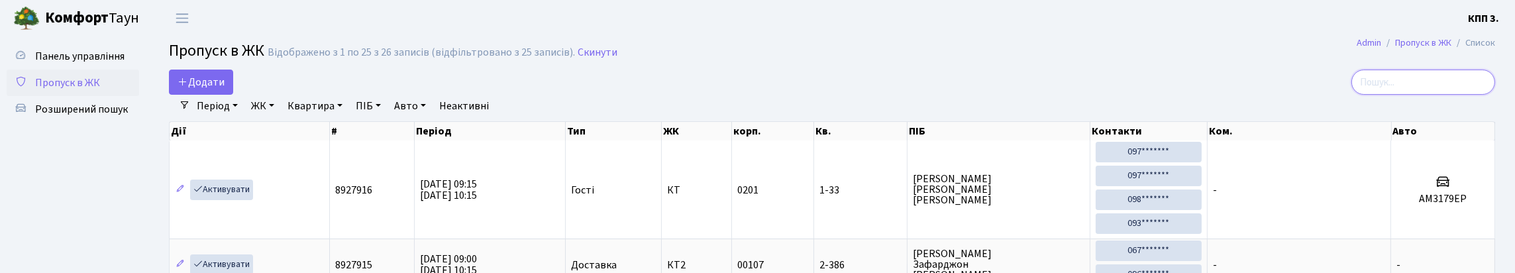
click at [1390, 87] on input "search" at bounding box center [1423, 82] width 144 height 25
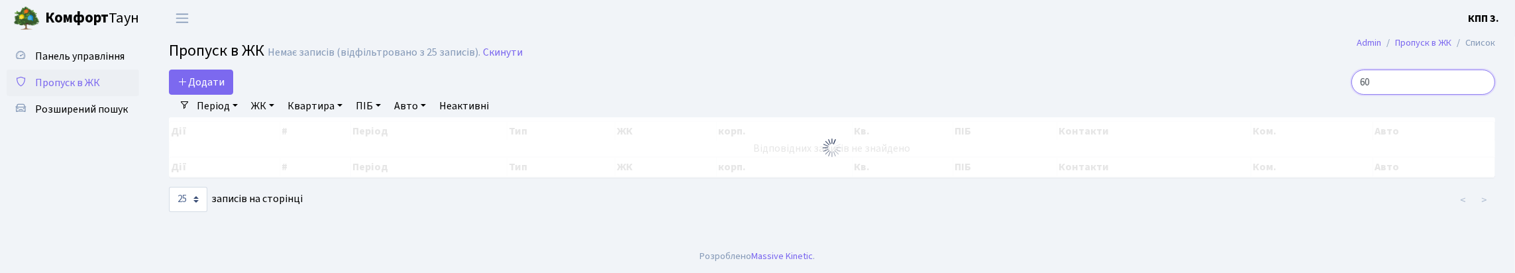
type input "6"
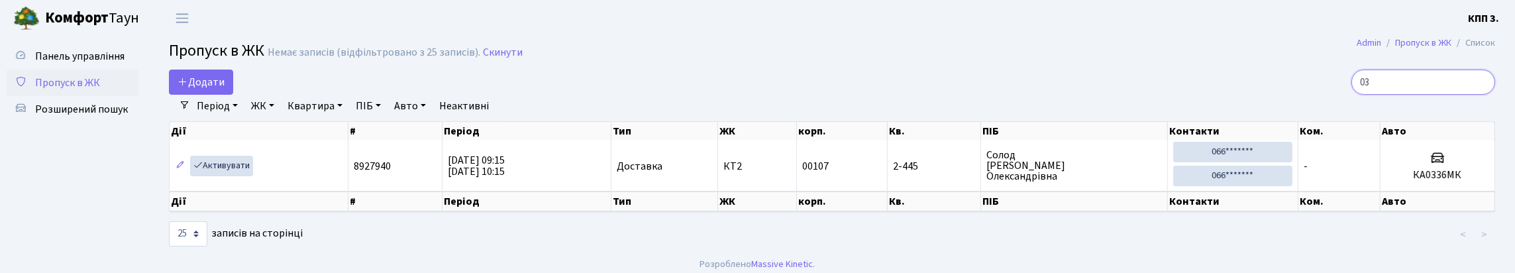
type input "0"
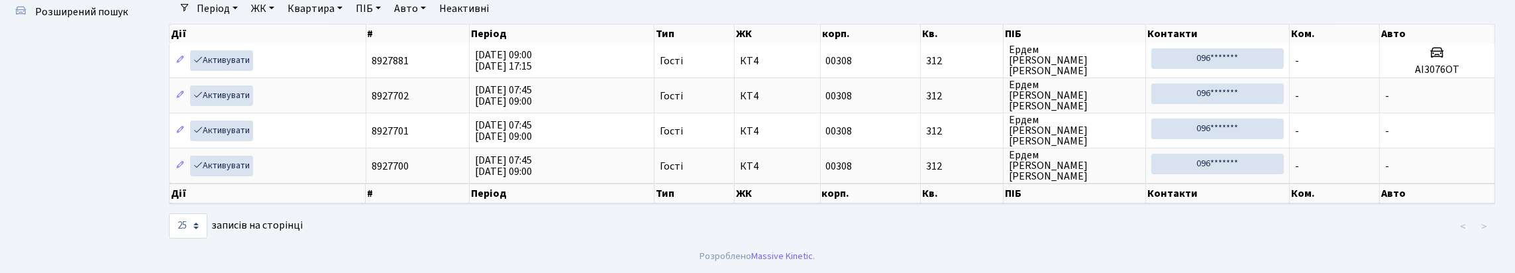
scroll to position [132, 0]
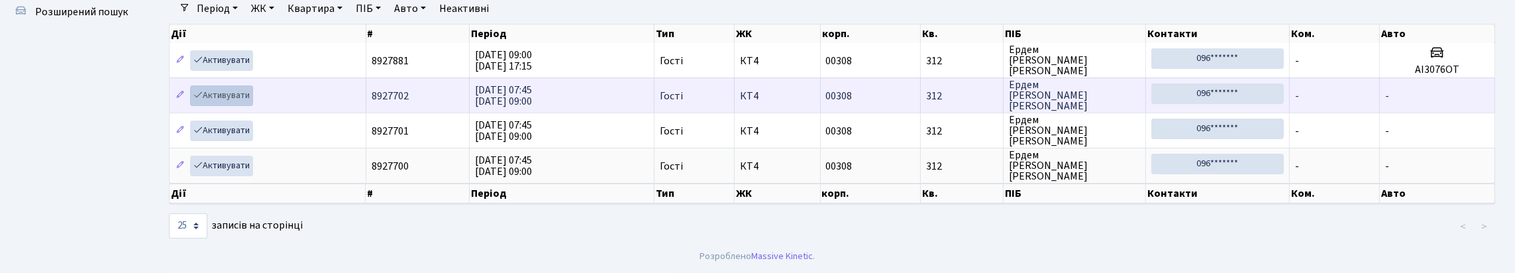
type input "312"
click at [253, 95] on link "Активувати" at bounding box center [221, 95] width 63 height 21
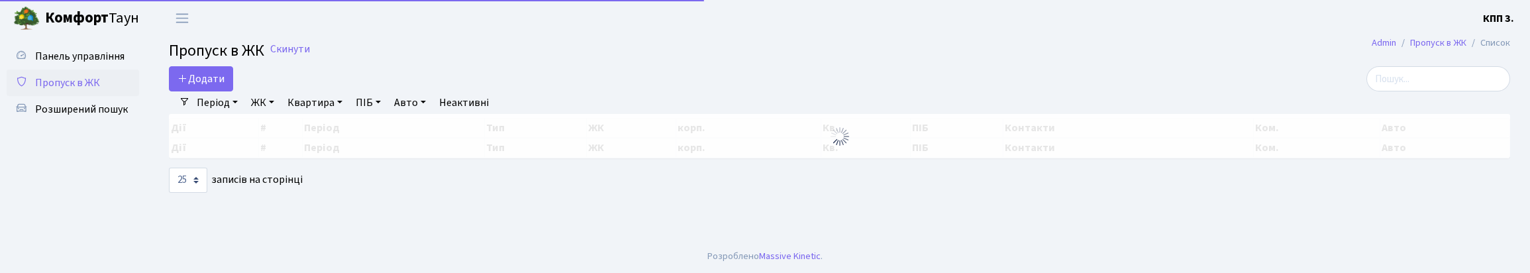
select select "25"
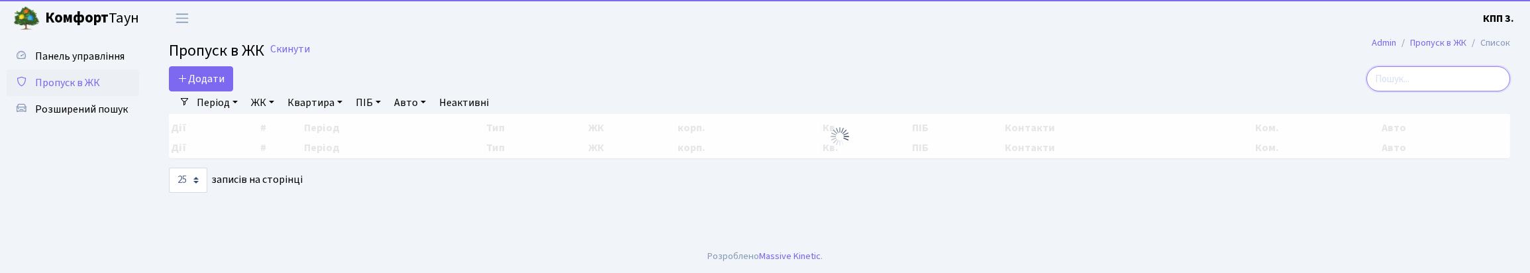
drag, startPoint x: 1437, startPoint y: 101, endPoint x: 1302, endPoint y: 90, distance: 136.2
click at [1421, 91] on input "search" at bounding box center [1438, 78] width 144 height 25
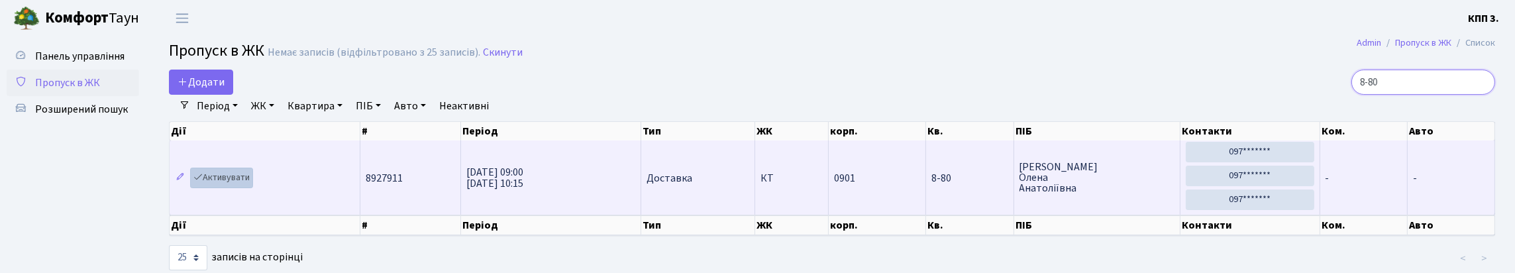
type input "8-80"
click at [248, 188] on link "Активувати" at bounding box center [221, 178] width 63 height 21
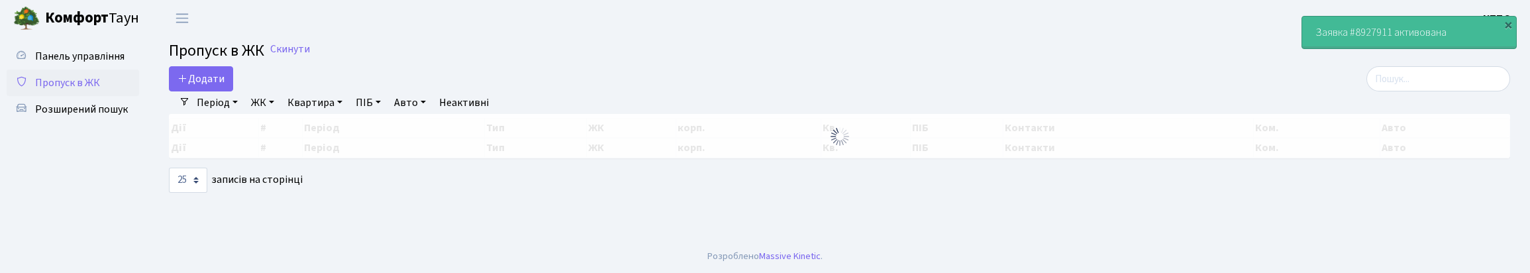
select select "25"
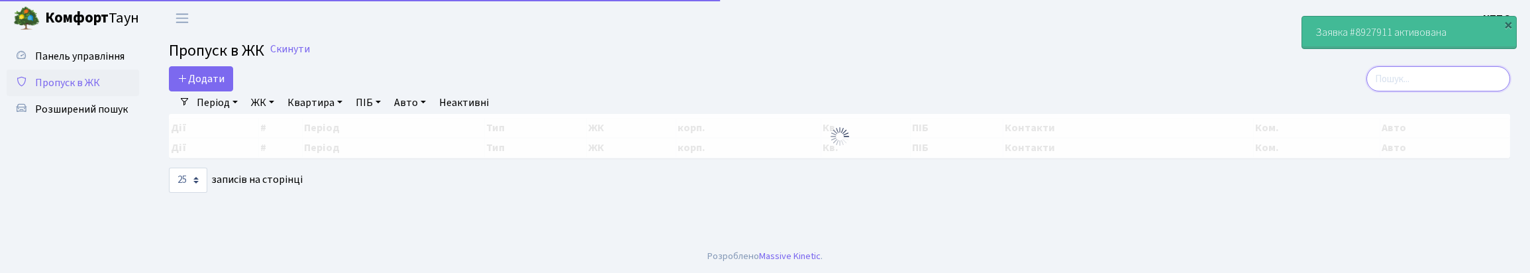
click at [1394, 85] on input "search" at bounding box center [1438, 78] width 144 height 25
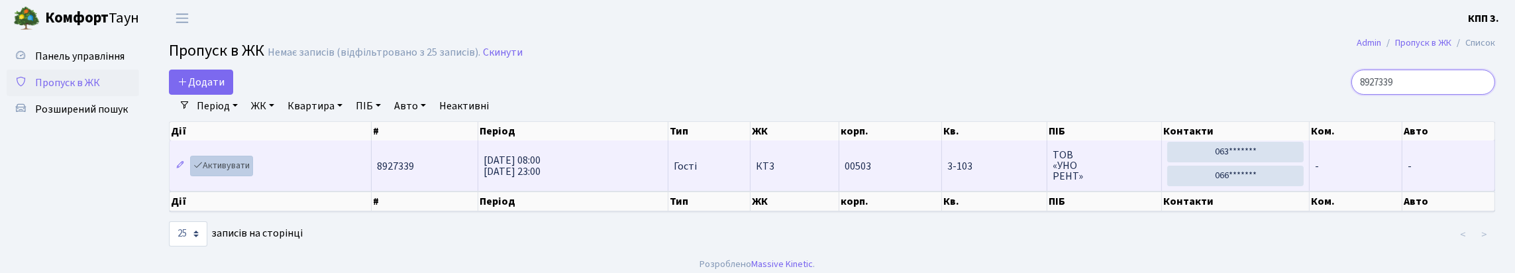
type input "8927339"
click at [240, 176] on link "Активувати" at bounding box center [221, 166] width 63 height 21
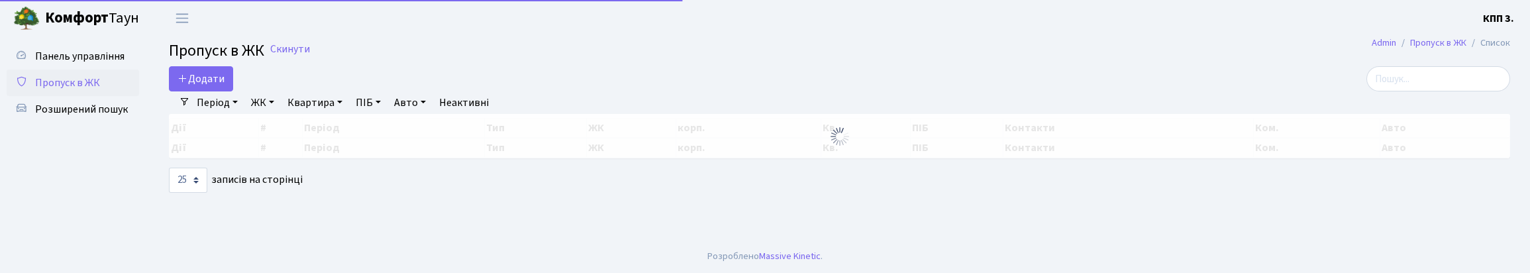
select select "25"
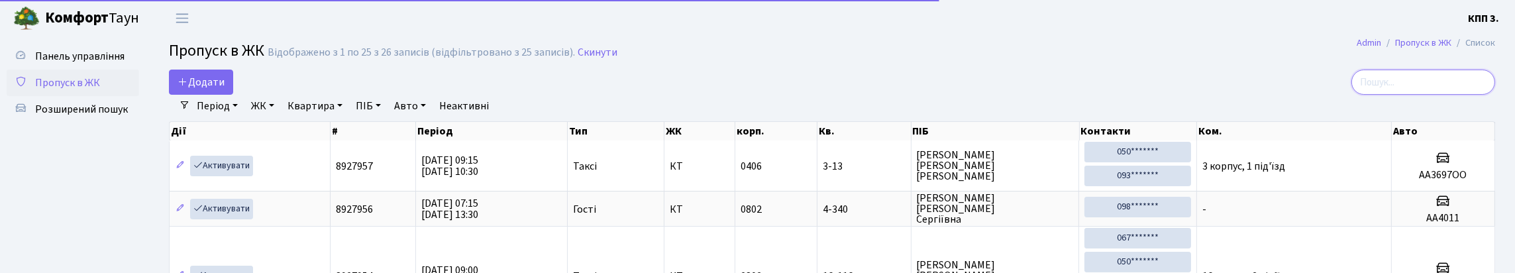
click at [1384, 95] on input "search" at bounding box center [1423, 82] width 144 height 25
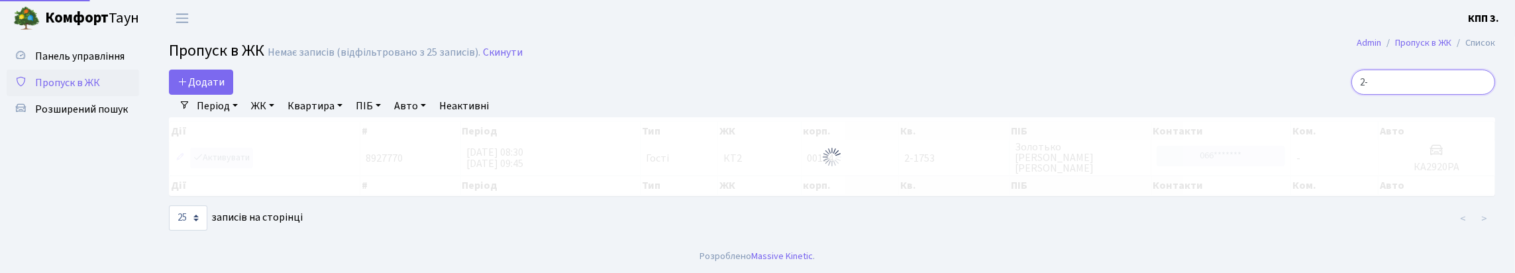
type input "2"
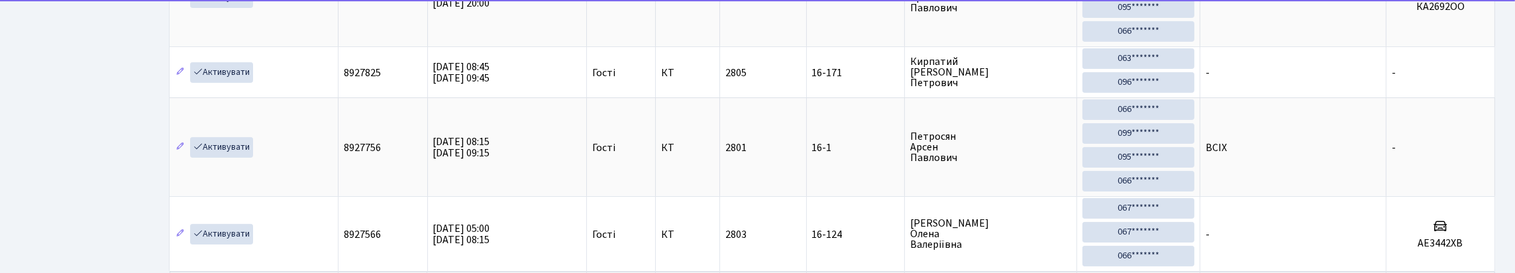
scroll to position [85, 0]
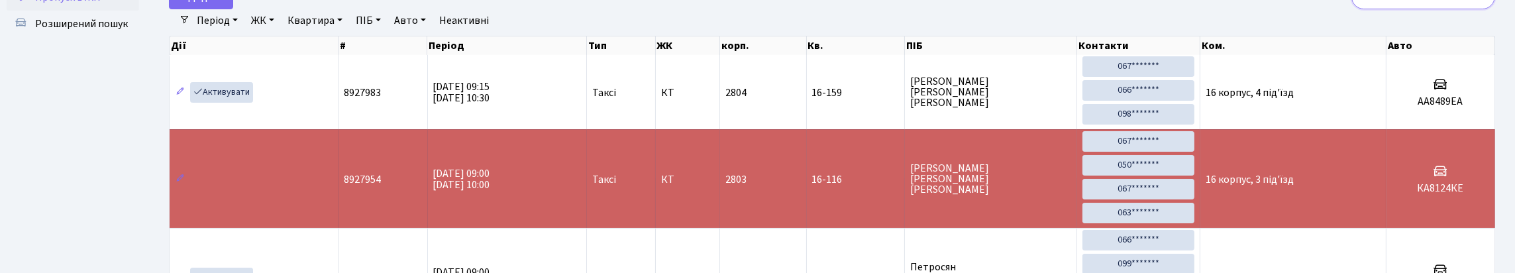
type input "1"
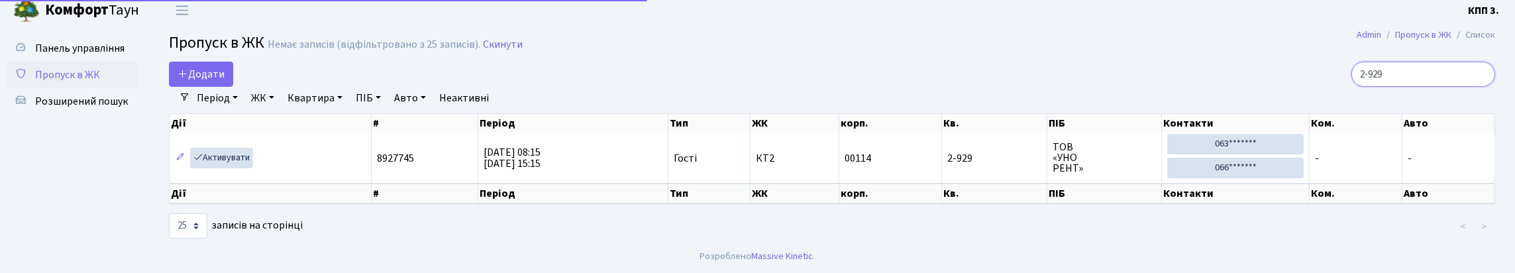
scroll to position [52, 0]
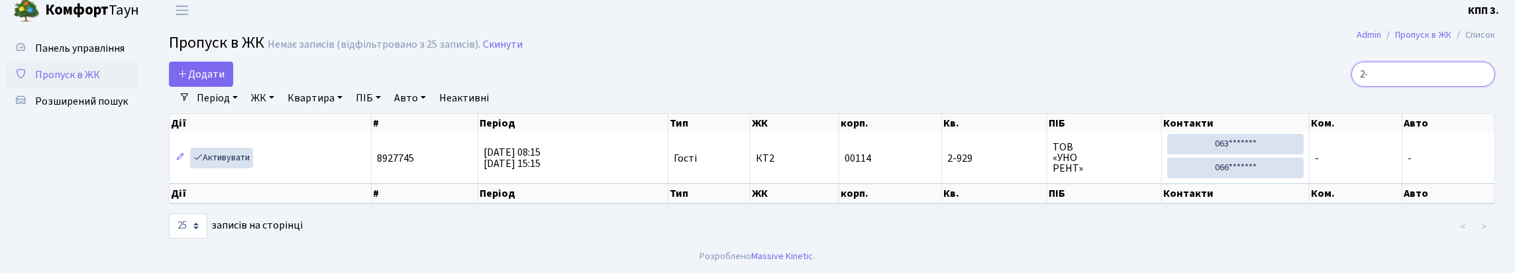
type input "2"
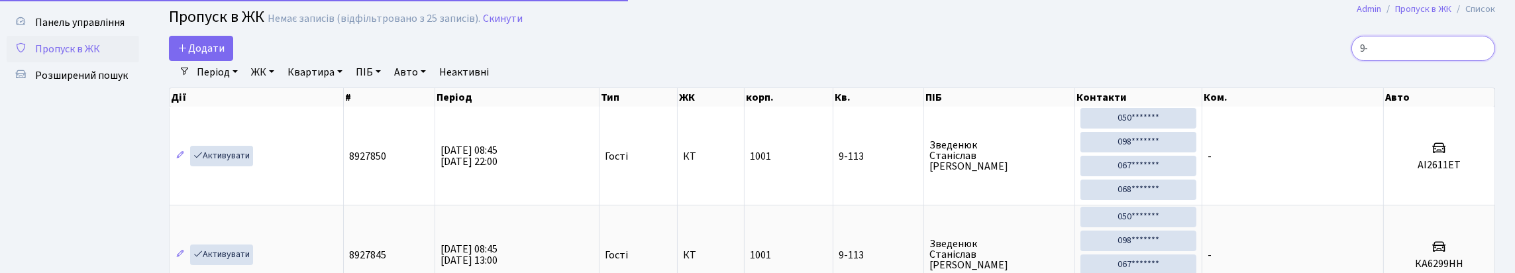
scroll to position [85, 0]
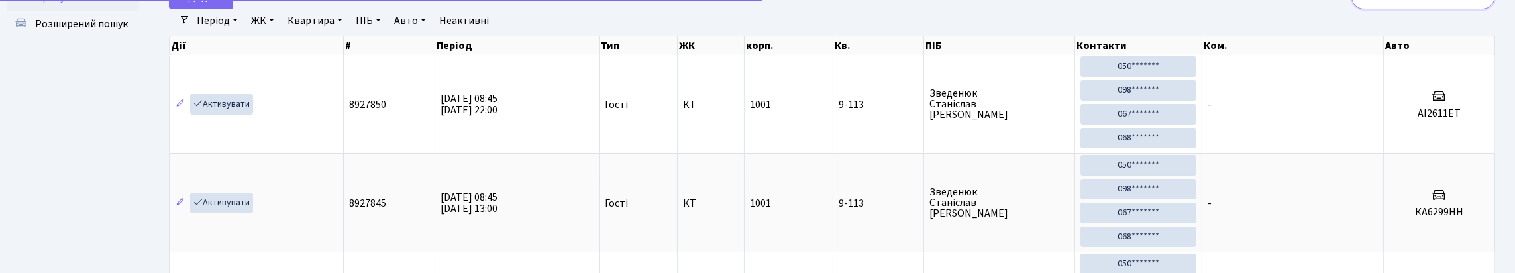
type input "9"
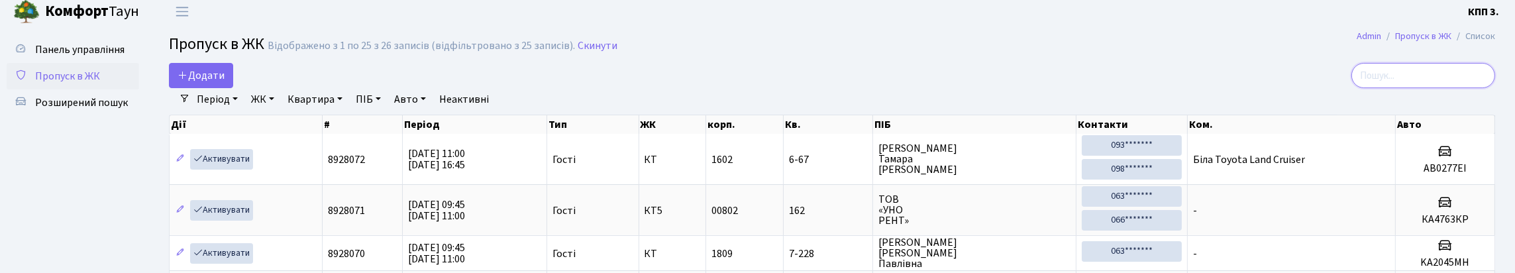
scroll to position [0, 0]
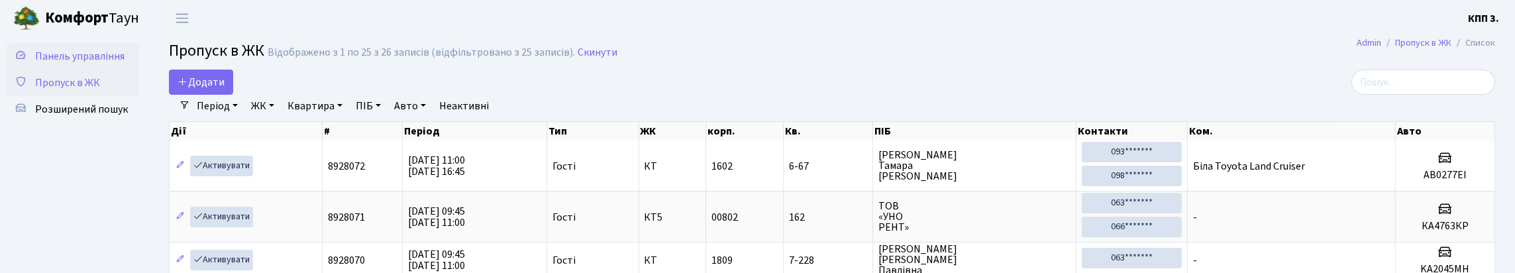
click at [64, 60] on span "Панель управління" at bounding box center [79, 56] width 89 height 15
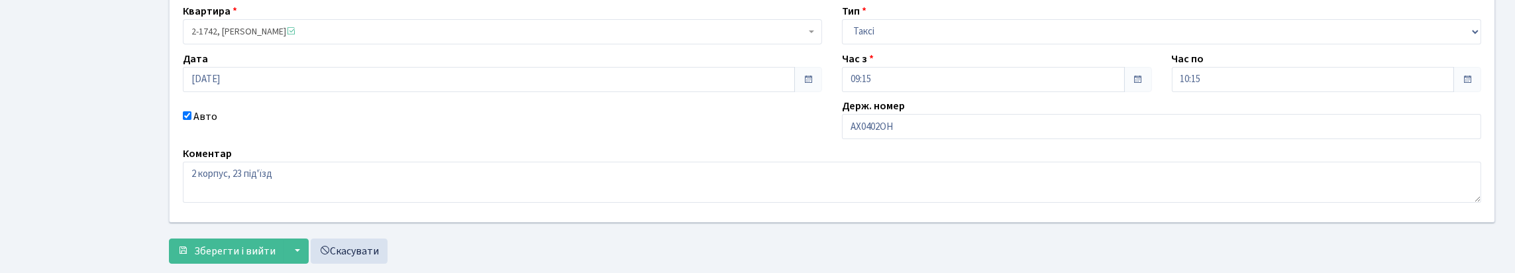
scroll to position [132, 0]
click at [939, 137] on input "АХ0402ОН" at bounding box center [1161, 124] width 639 height 25
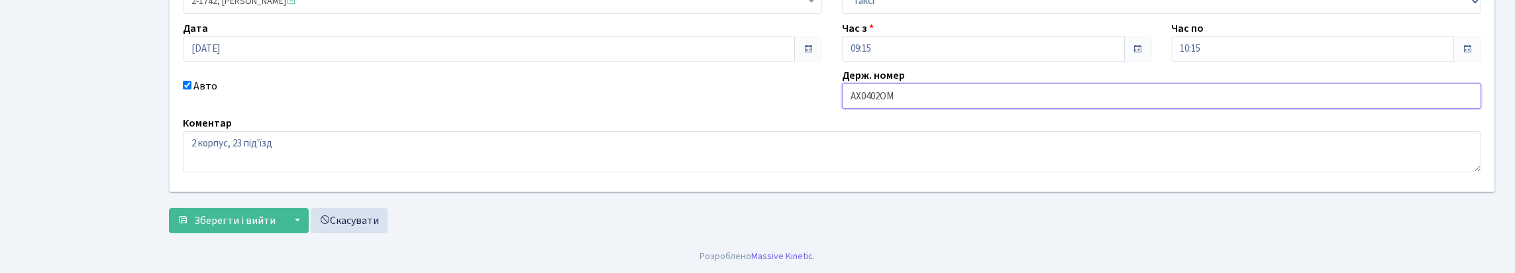
scroll to position [251, 0]
type input "АХ0402ОМ"
click at [264, 220] on span "Зберегти і вийти" at bounding box center [234, 220] width 81 height 15
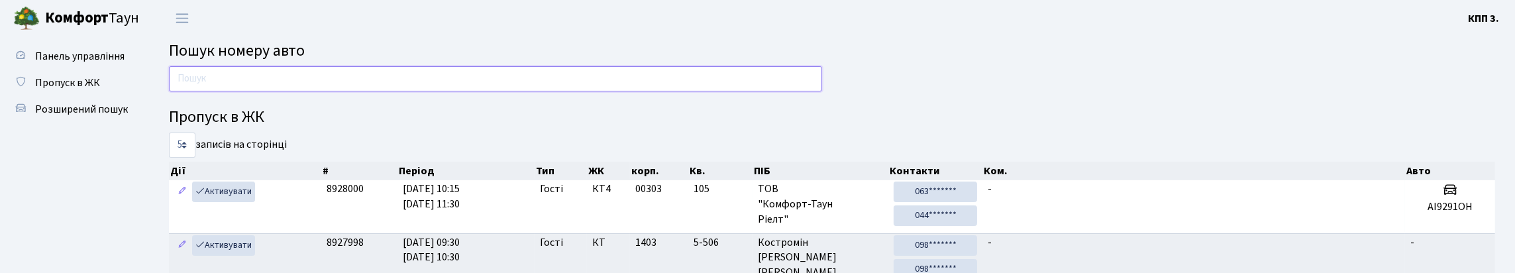
drag, startPoint x: 285, startPoint y: 91, endPoint x: 376, endPoint y: 68, distance: 93.0
click at [285, 91] on input "text" at bounding box center [495, 78] width 653 height 25
drag, startPoint x: 91, startPoint y: 123, endPoint x: 287, endPoint y: 150, distance: 197.8
click at [92, 96] on link "Пропуск в ЖК" at bounding box center [73, 83] width 132 height 26
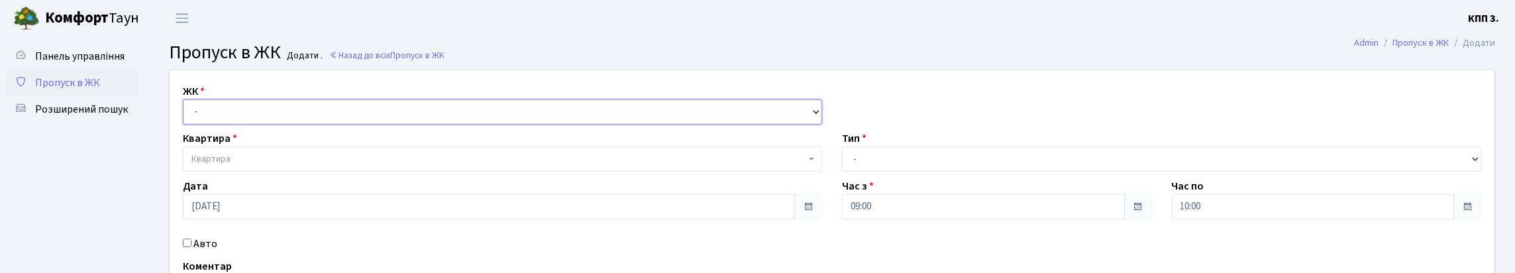
click at [248, 123] on select "- КТ, вул. Регенераторна, 4 КТ2, просп. Соборності, 17 КТ3, вул. Березнева, 16 …" at bounding box center [502, 111] width 639 height 25
select select "271"
click at [186, 115] on select "- КТ, вул. Регенераторна, 4 КТ2, просп. Соборності, 17 КТ3, вул. Березнева, 16 …" at bounding box center [502, 111] width 639 height 25
select select
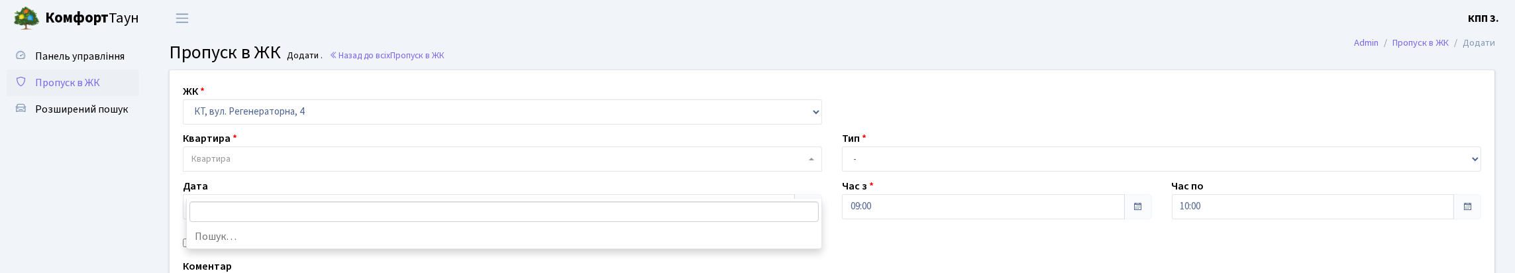
click at [313, 166] on span "Квартира" at bounding box center [498, 158] width 614 height 13
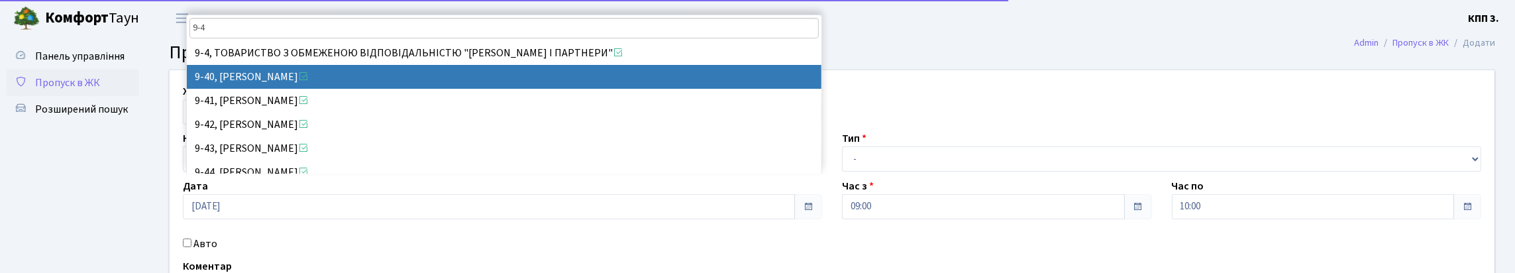
type input "9-4"
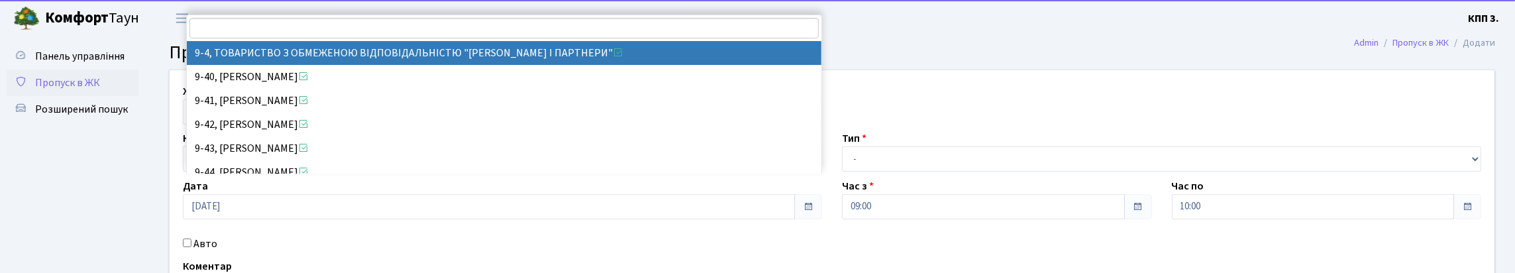
select select "6529"
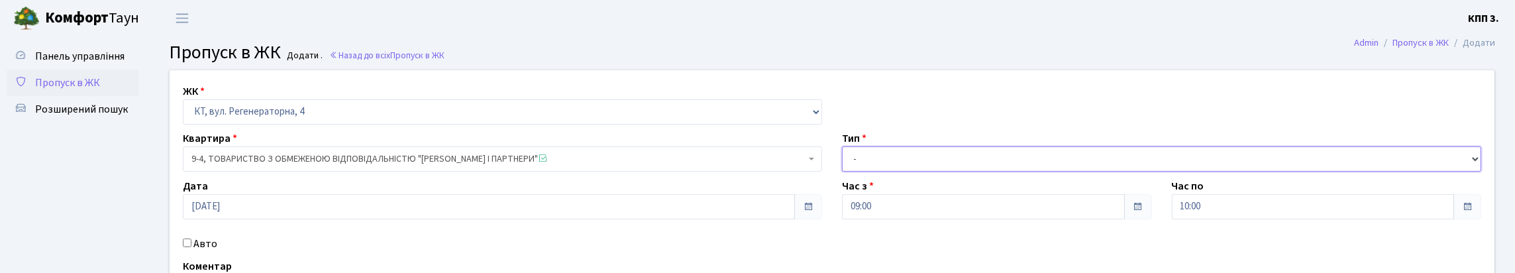
drag, startPoint x: 1070, startPoint y: 189, endPoint x: 1060, endPoint y: 198, distance: 13.7
click at [1070, 172] on select "- Доставка Таксі Гості Сервіс" at bounding box center [1161, 158] width 639 height 25
select select "3"
click at [842, 172] on select "- Доставка Таксі Гості Сервіс" at bounding box center [1161, 158] width 639 height 25
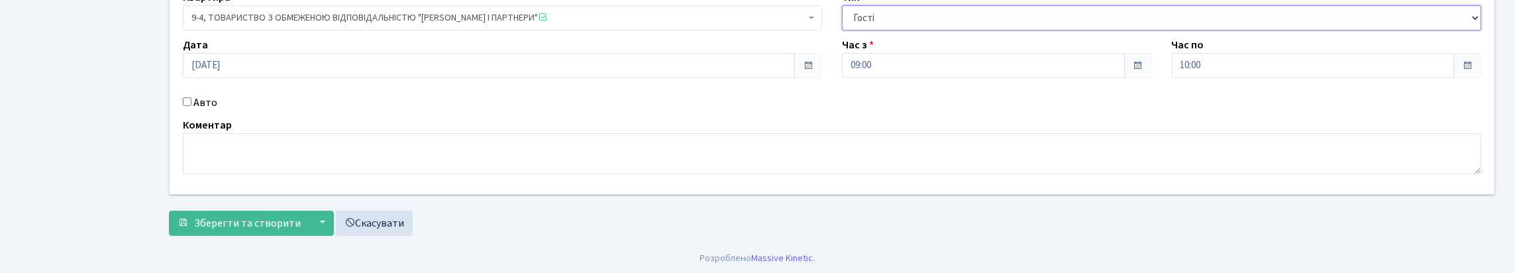
scroll to position [199, 0]
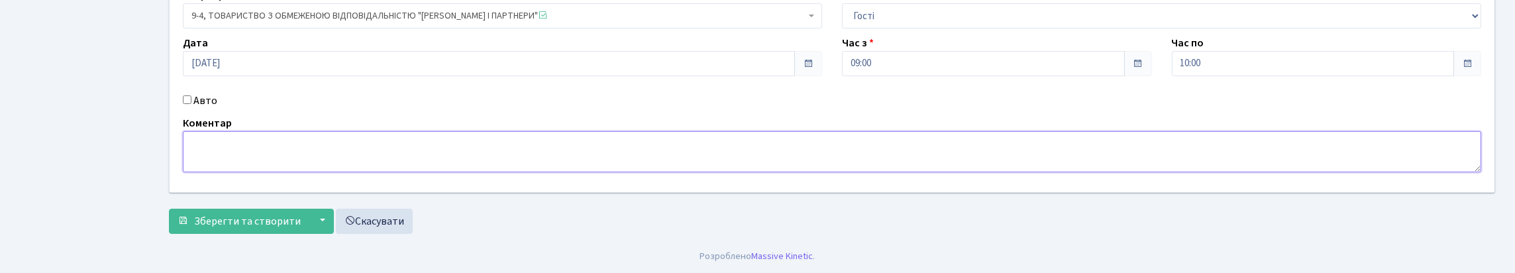
click at [246, 152] on textarea at bounding box center [832, 151] width 1298 height 41
type textarea "ВСІХ"
click at [272, 229] on span "Зберегти та створити" at bounding box center [247, 221] width 107 height 15
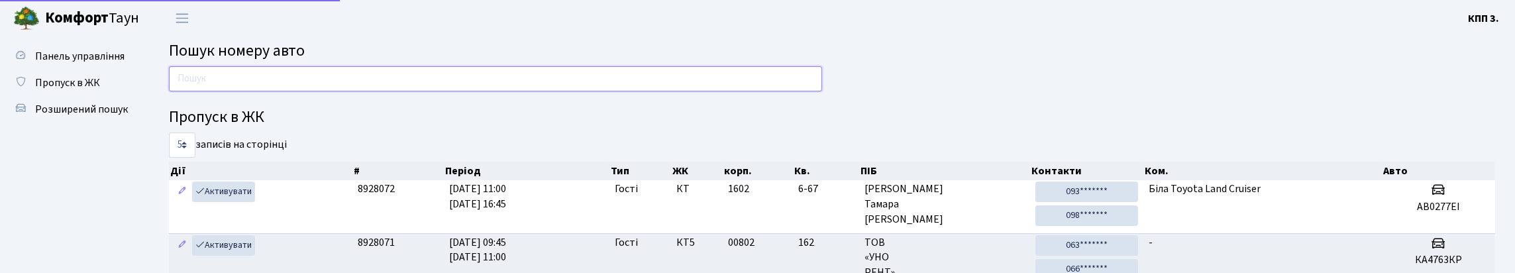
click at [232, 87] on input "text" at bounding box center [495, 78] width 653 height 25
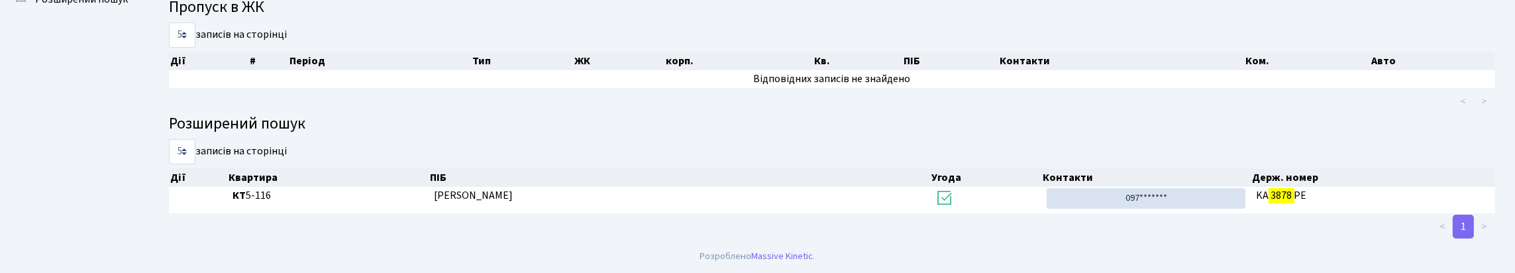
scroll to position [80, 0]
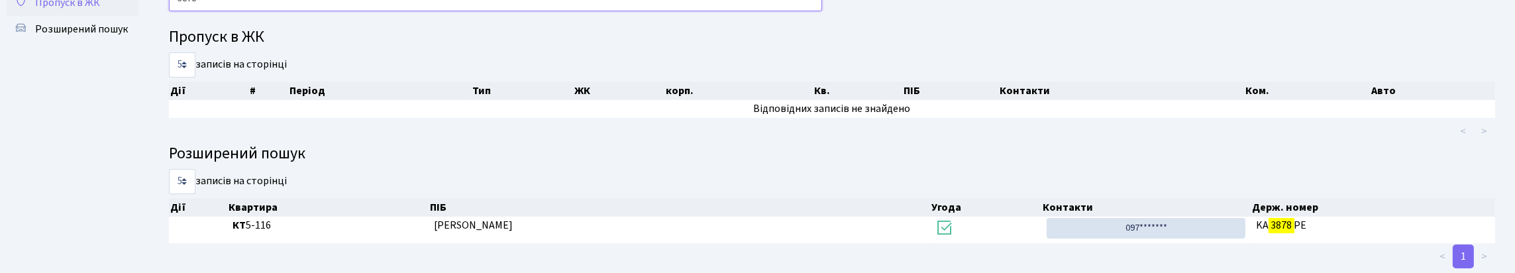
type input "3878"
click at [100, 10] on span "Пропуск в ЖК" at bounding box center [67, 2] width 65 height 15
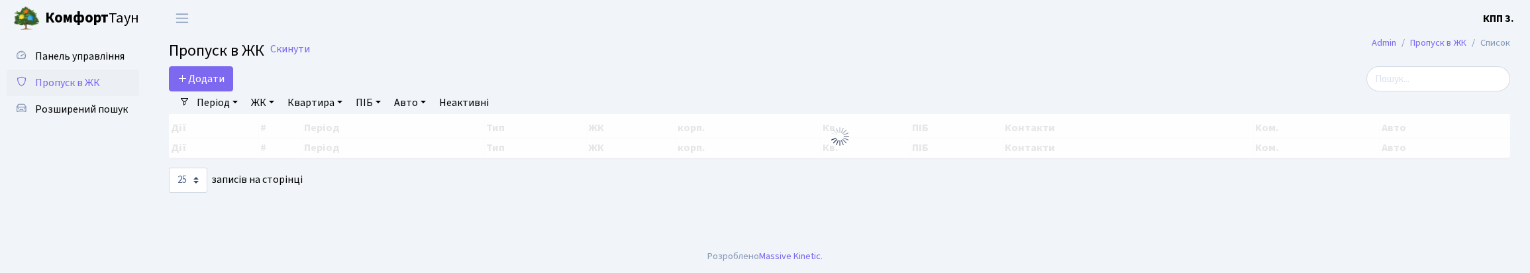
select select "25"
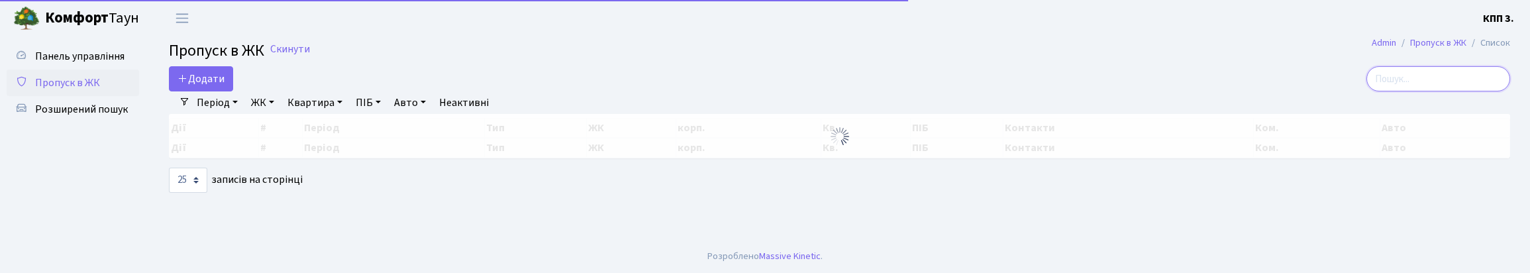
click at [1485, 83] on input "search" at bounding box center [1438, 78] width 144 height 25
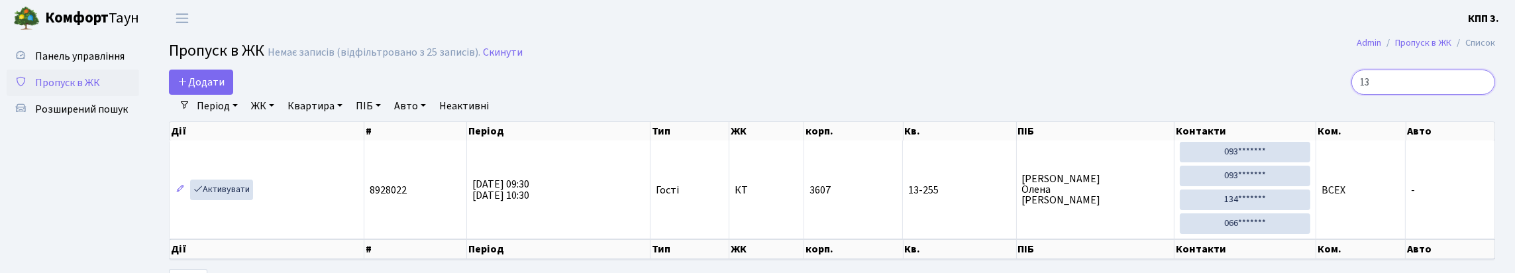
type input "1"
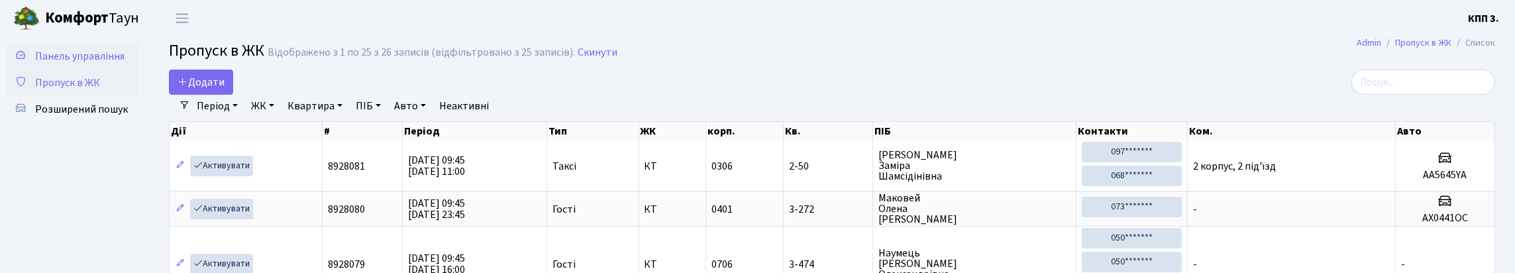
click at [62, 64] on span "Панель управління" at bounding box center [79, 56] width 89 height 15
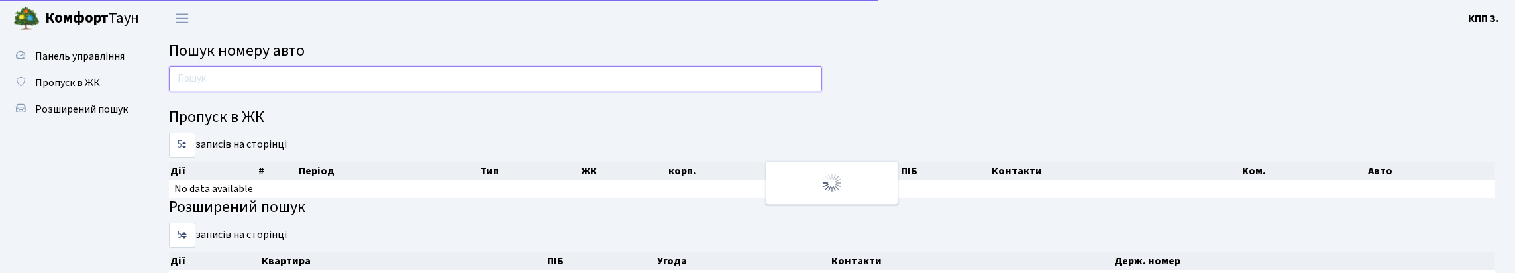
click at [297, 91] on input "text" at bounding box center [495, 78] width 653 height 25
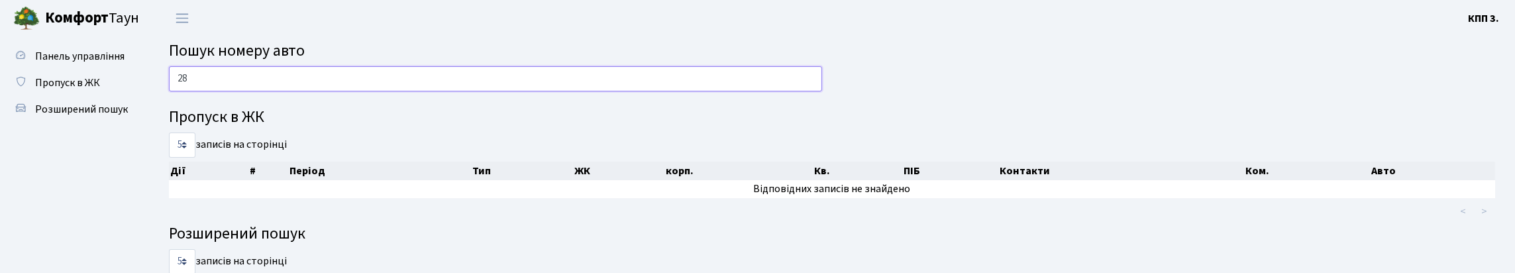
type input "2"
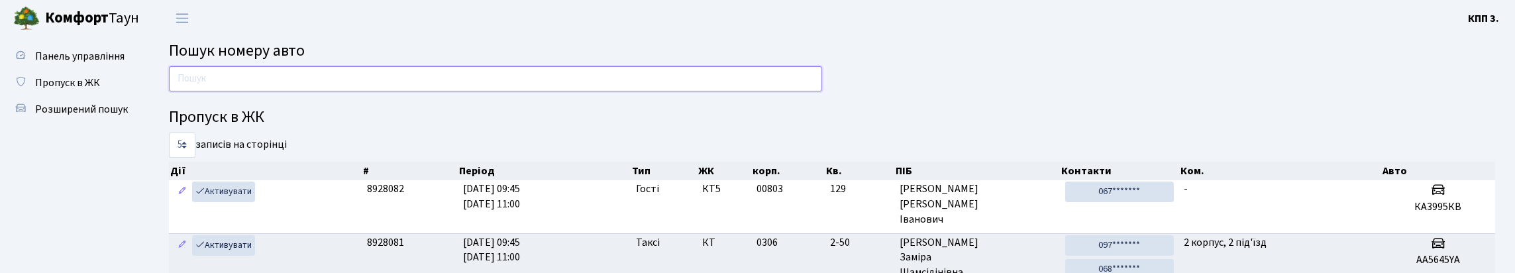
click at [207, 87] on input "text" at bounding box center [495, 78] width 653 height 25
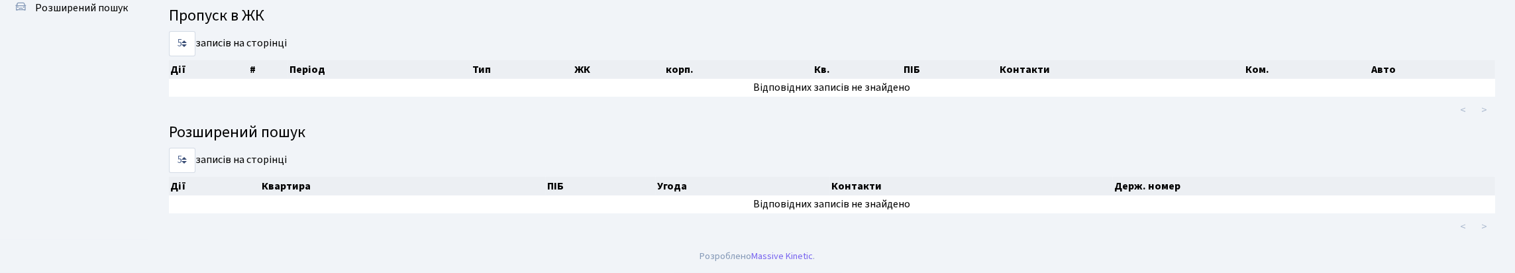
scroll to position [80, 0]
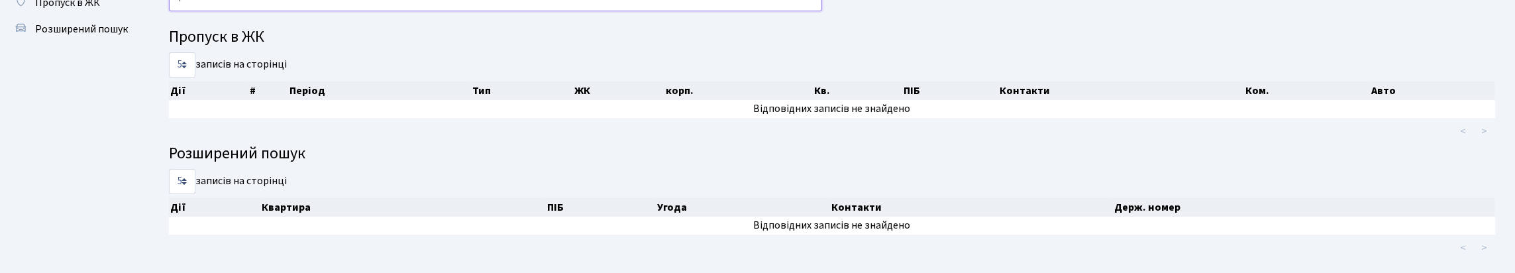
type input "7"
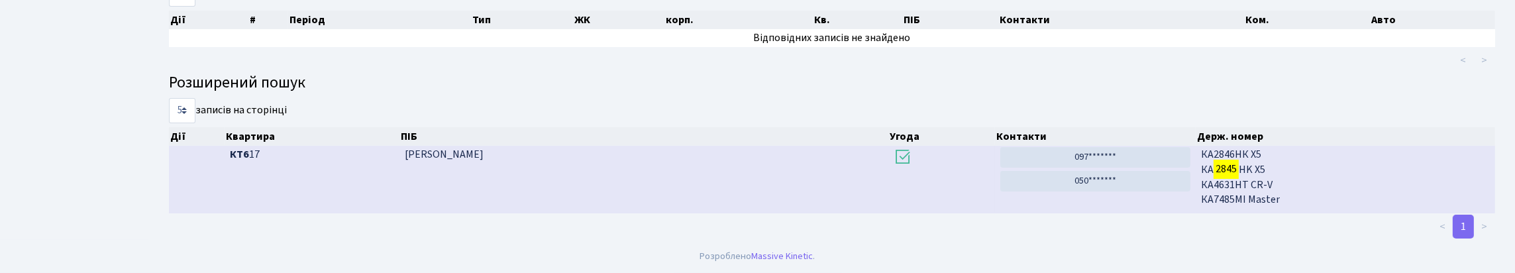
scroll to position [233, 0]
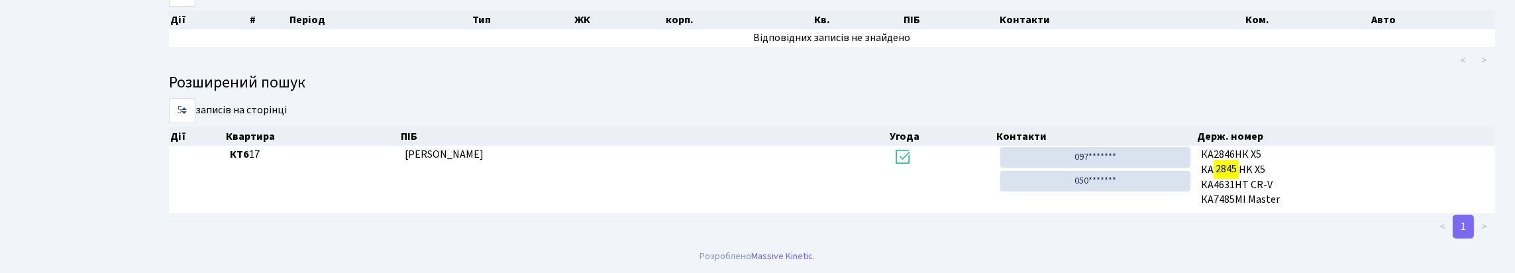
type input "2845"
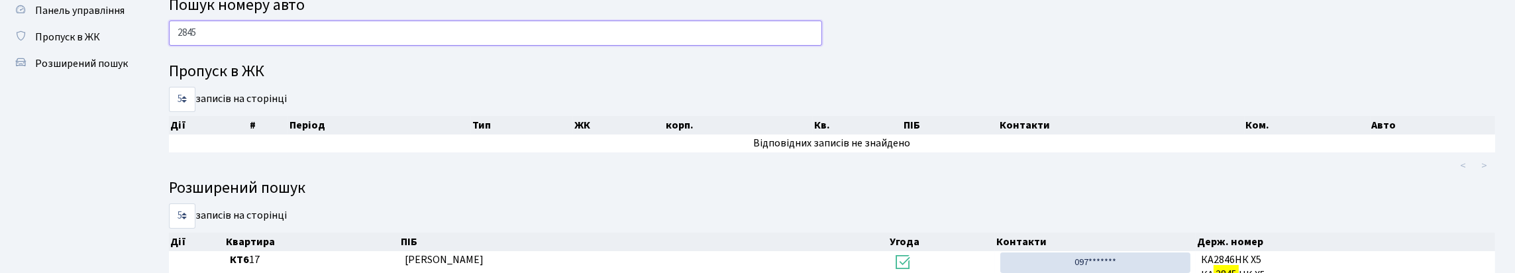
scroll to position [34, 0]
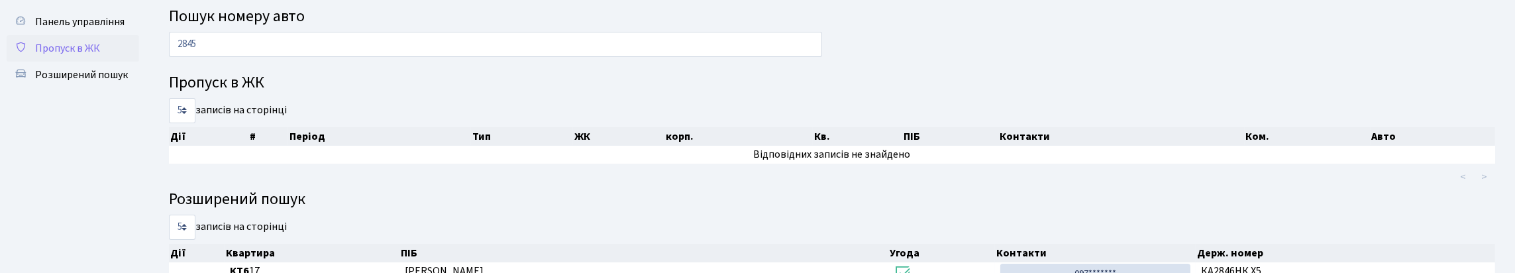
click at [100, 56] on span "Пропуск в ЖК" at bounding box center [67, 48] width 65 height 15
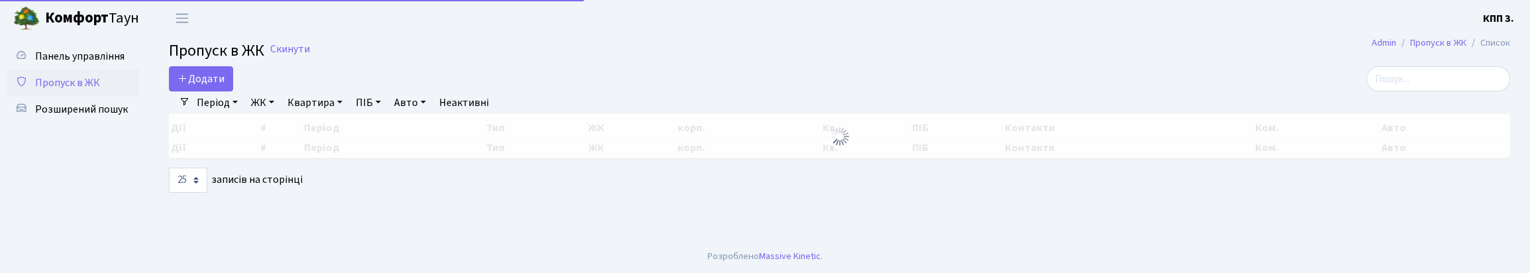
select select "25"
click at [1427, 87] on input "search" at bounding box center [1438, 78] width 144 height 25
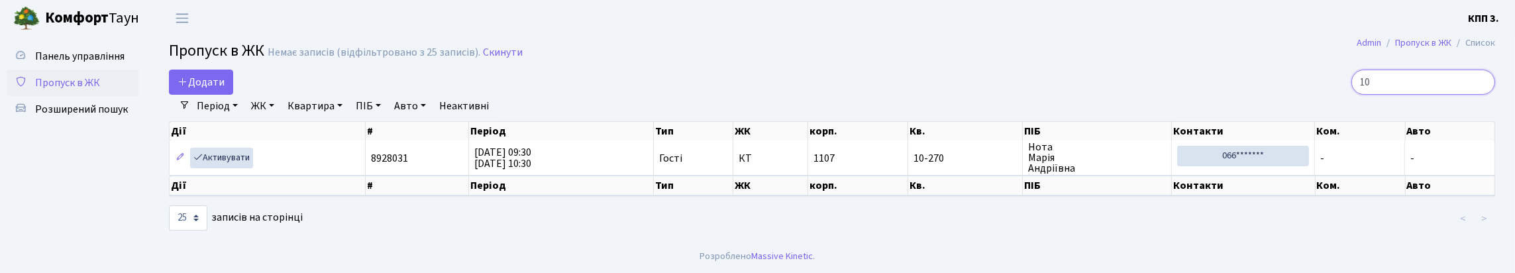
type input "1"
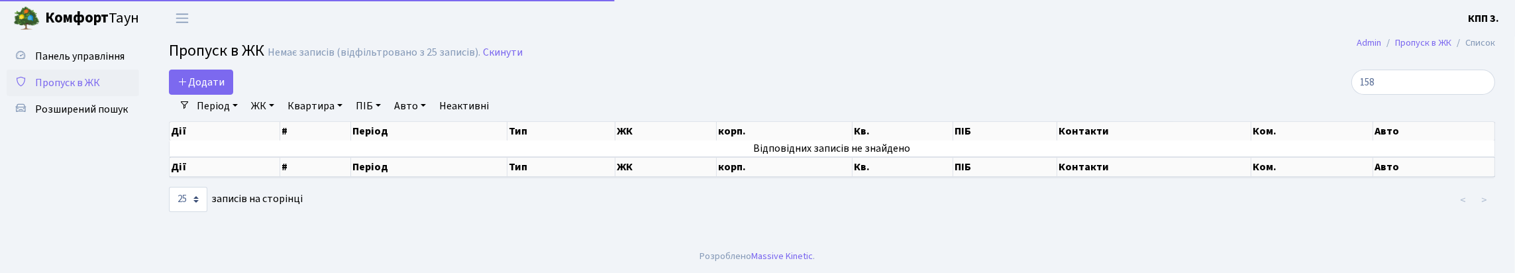
click at [280, 117] on link "ЖК" at bounding box center [263, 106] width 34 height 23
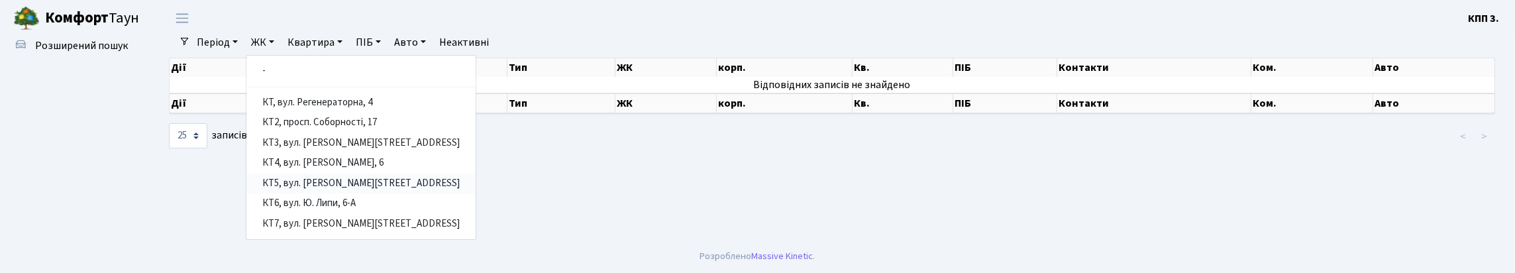
scroll to position [117, 0]
click at [366, 174] on link "КТ5, вул. [PERSON_NAME][STREET_ADDRESS]" at bounding box center [360, 184] width 229 height 21
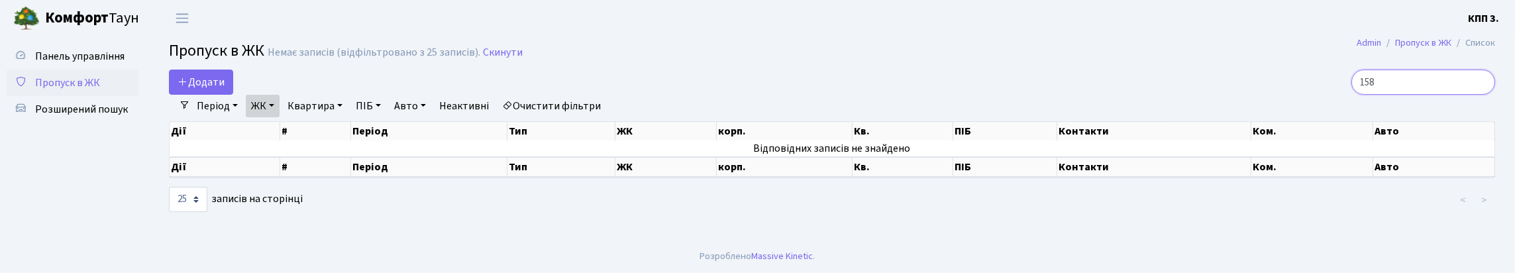
click at [1405, 87] on input "158" at bounding box center [1423, 82] width 144 height 25
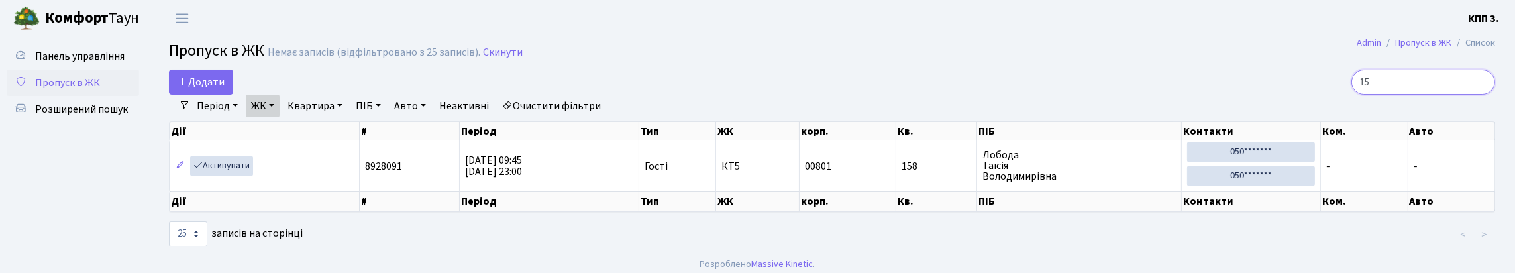
type input "1"
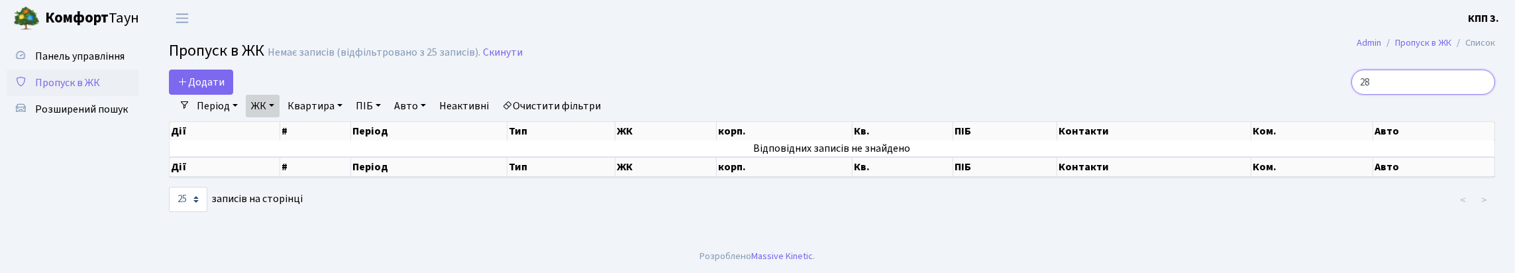
type input "2"
drag, startPoint x: 279, startPoint y: 117, endPoint x: 291, endPoint y: 135, distance: 22.4
click at [280, 117] on link "ЖК" at bounding box center [263, 106] width 34 height 23
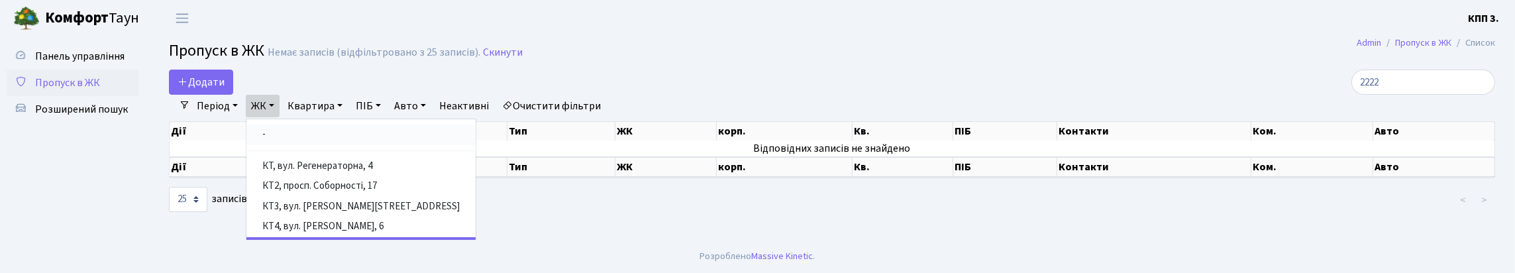
click at [327, 145] on link "-" at bounding box center [360, 135] width 229 height 21
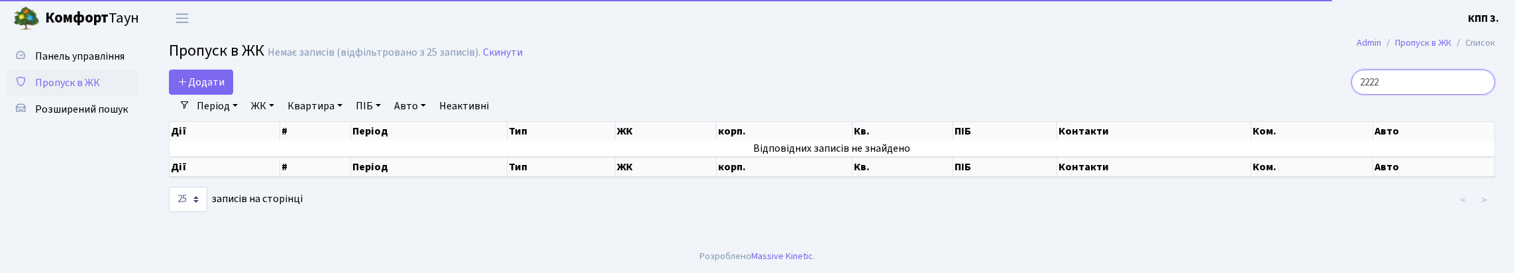
click at [1433, 79] on input "2222" at bounding box center [1423, 82] width 144 height 25
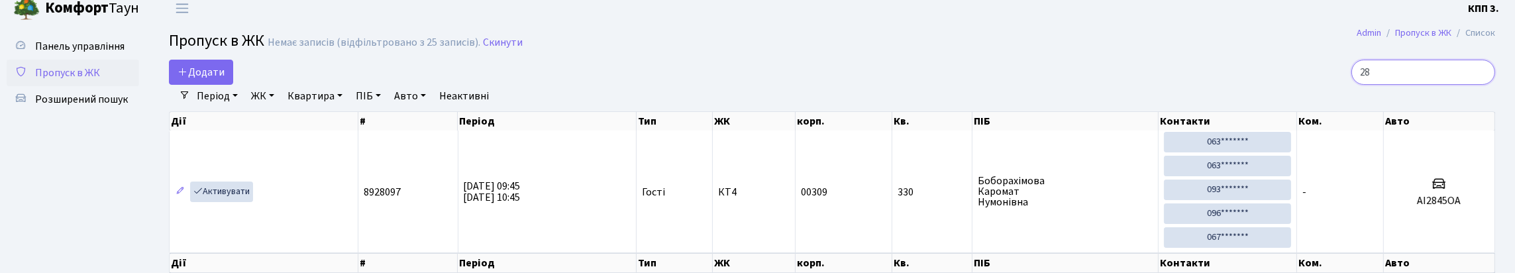
type input "2"
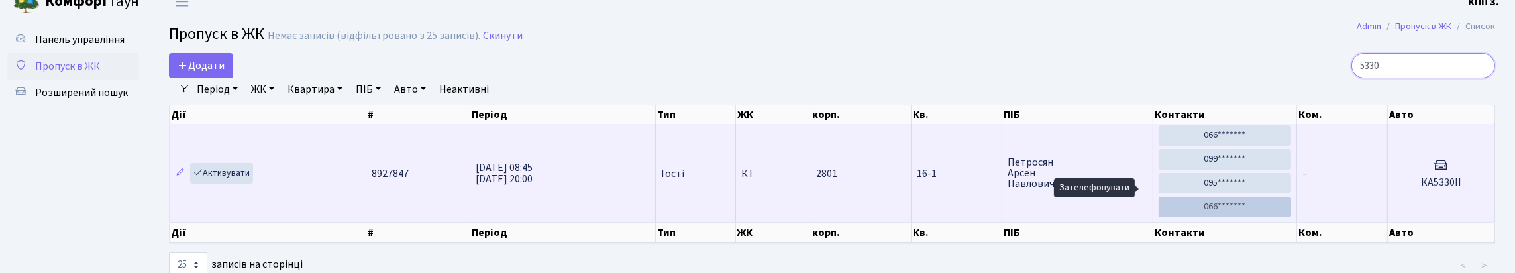
scroll to position [0, 0]
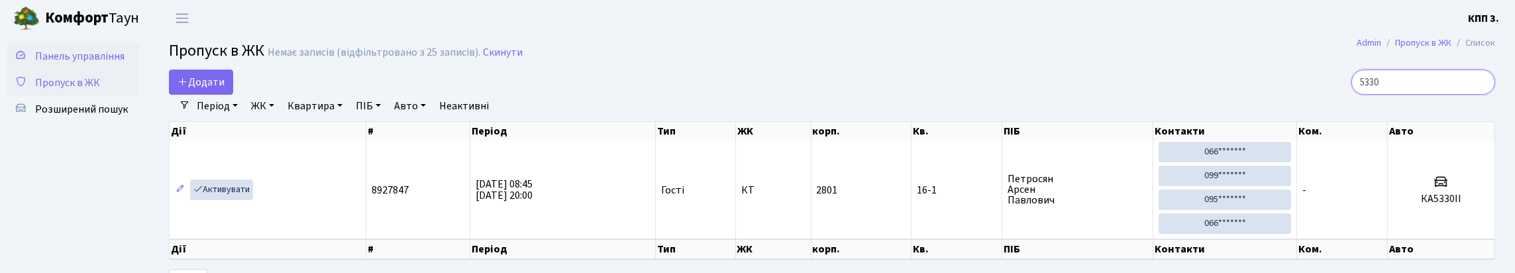
type input "5330"
click at [44, 55] on span "Панель управління" at bounding box center [79, 56] width 89 height 15
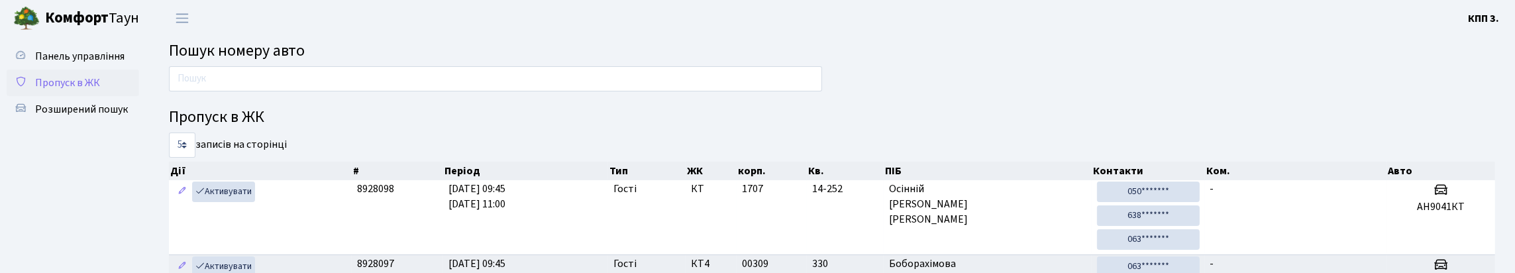
click at [71, 90] on span "Пропуск в ЖК" at bounding box center [67, 83] width 65 height 15
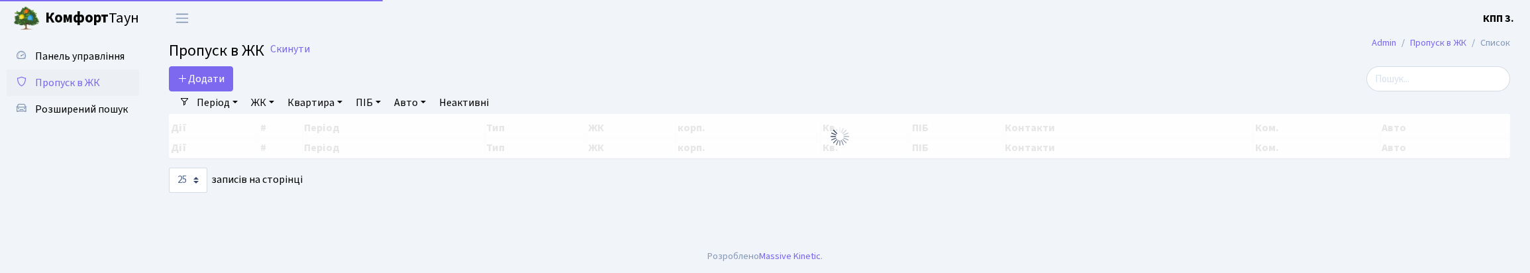
select select "25"
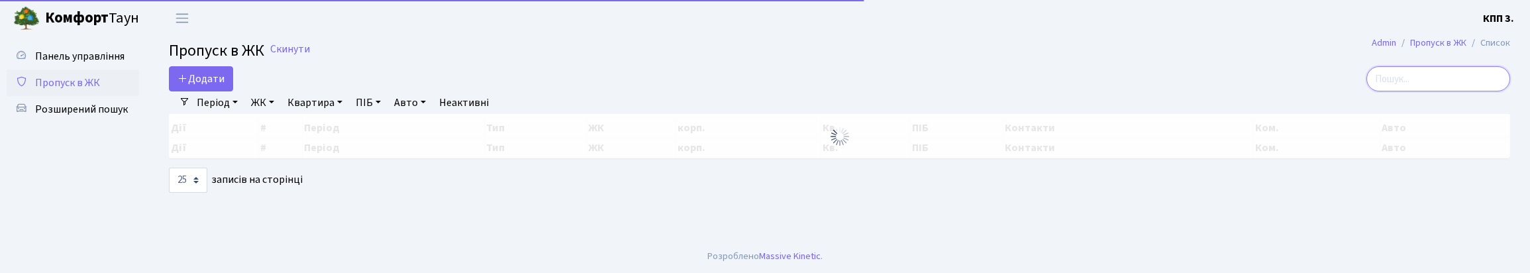
click at [1429, 82] on input "search" at bounding box center [1438, 78] width 144 height 25
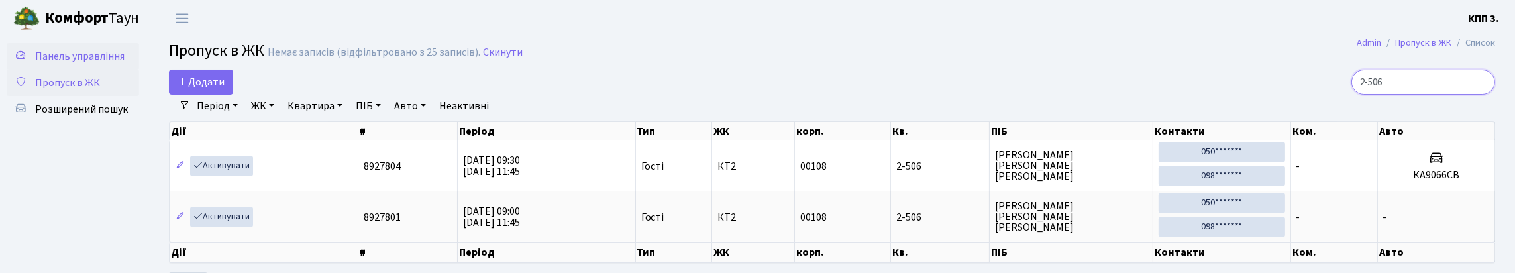
type input "2-506"
click at [71, 54] on span "Панель управління" at bounding box center [79, 56] width 89 height 15
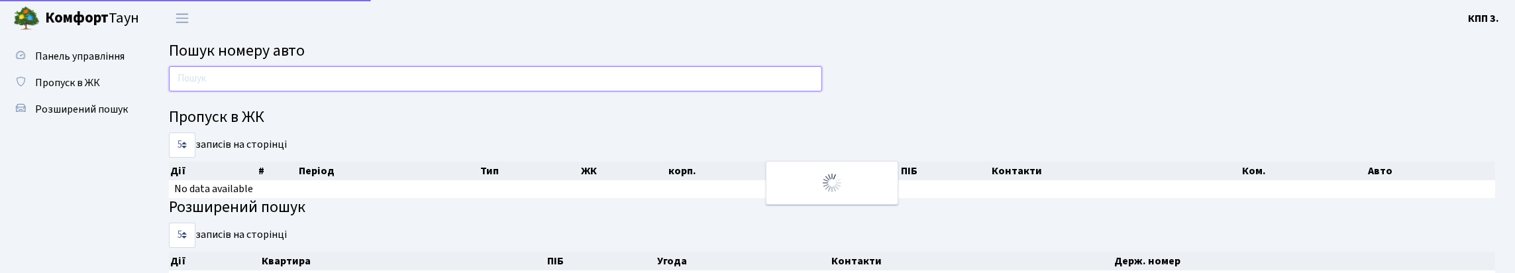
drag, startPoint x: 0, startPoint y: 0, endPoint x: 230, endPoint y: 90, distance: 246.9
click at [230, 90] on input "text" at bounding box center [495, 78] width 653 height 25
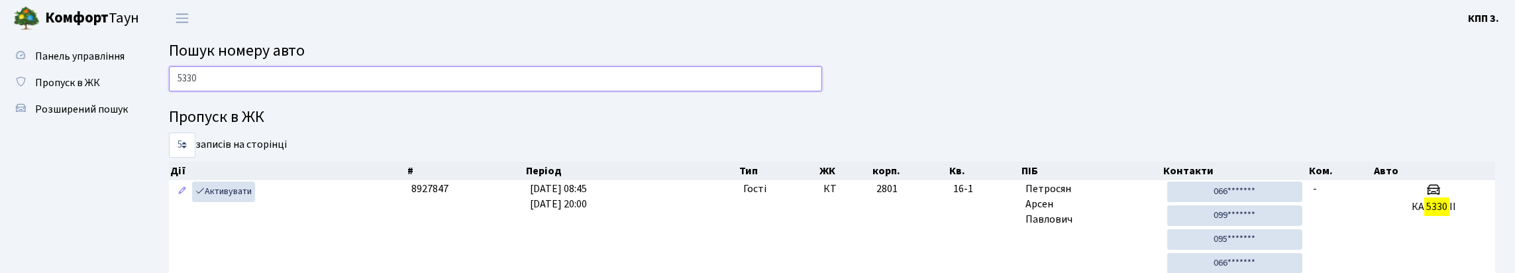
type input "5330"
click at [94, 90] on span "Пропуск в ЖК" at bounding box center [67, 83] width 65 height 15
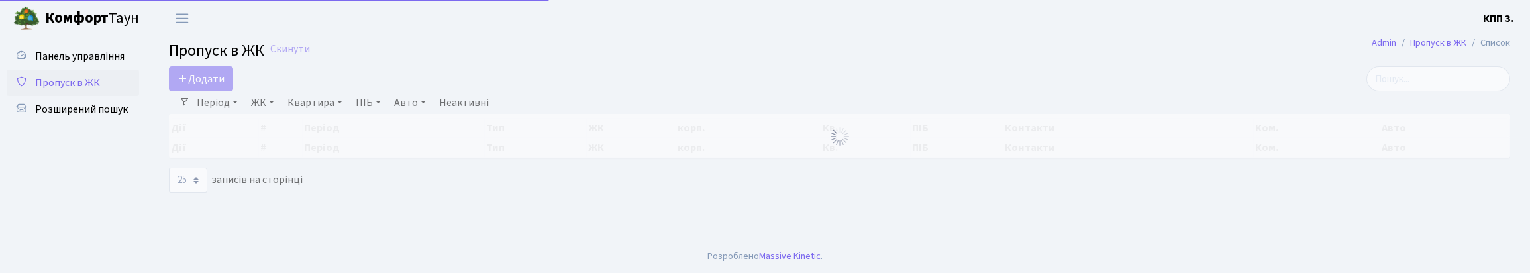
select select "25"
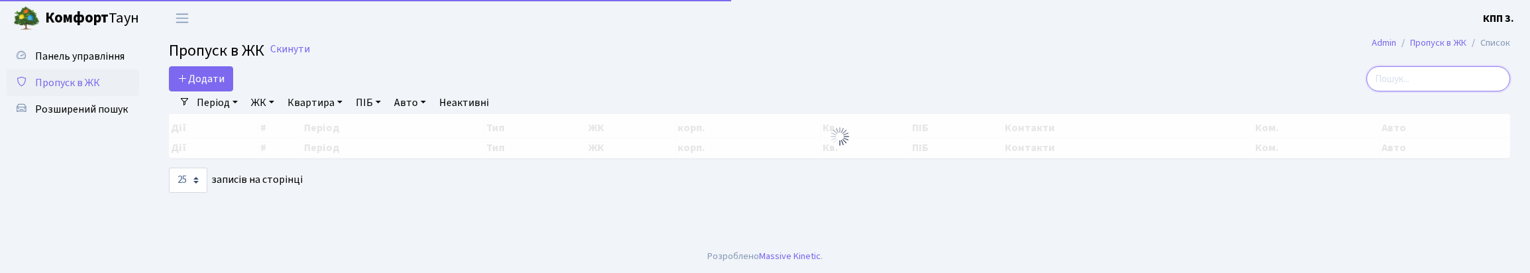
click at [1396, 89] on input "search" at bounding box center [1438, 78] width 144 height 25
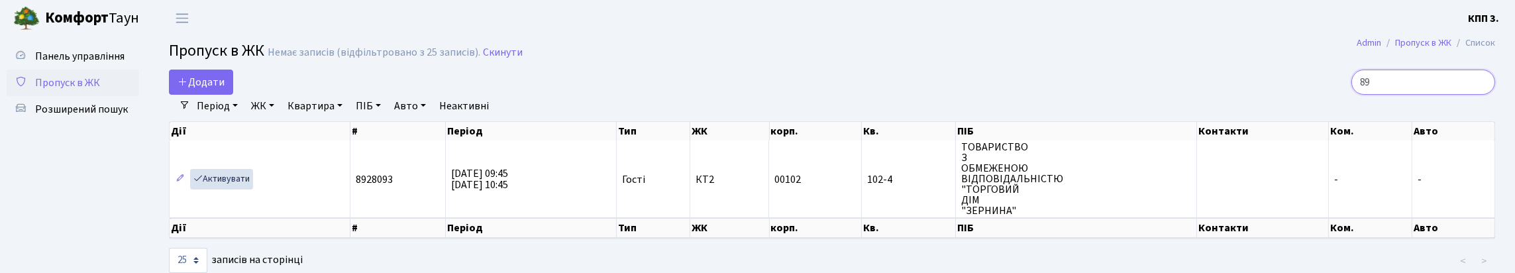
type input "8"
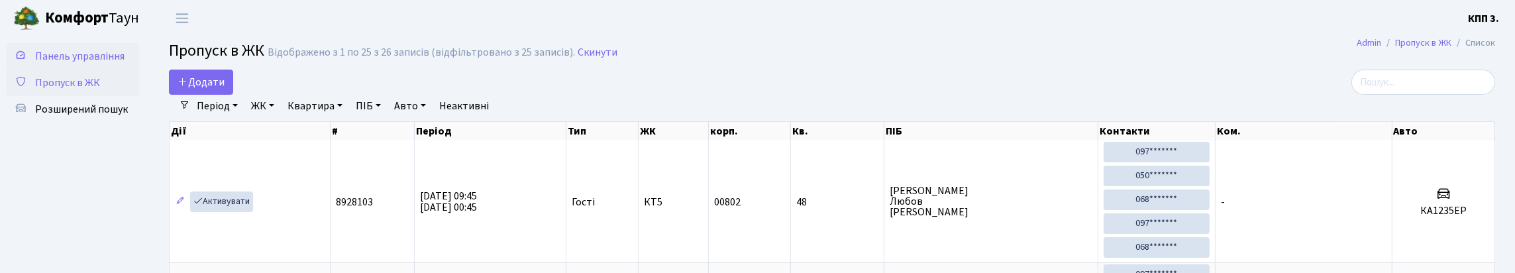
click at [85, 70] on link "Панель управління" at bounding box center [73, 56] width 132 height 26
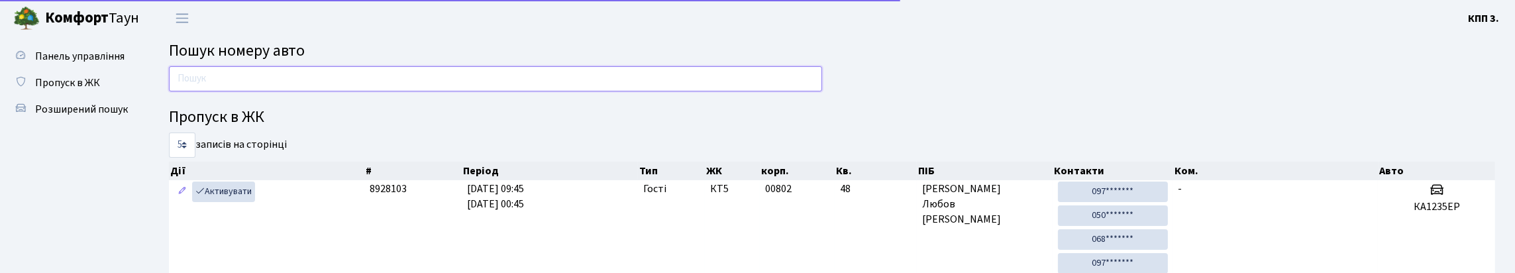
click at [347, 91] on input "text" at bounding box center [495, 78] width 653 height 25
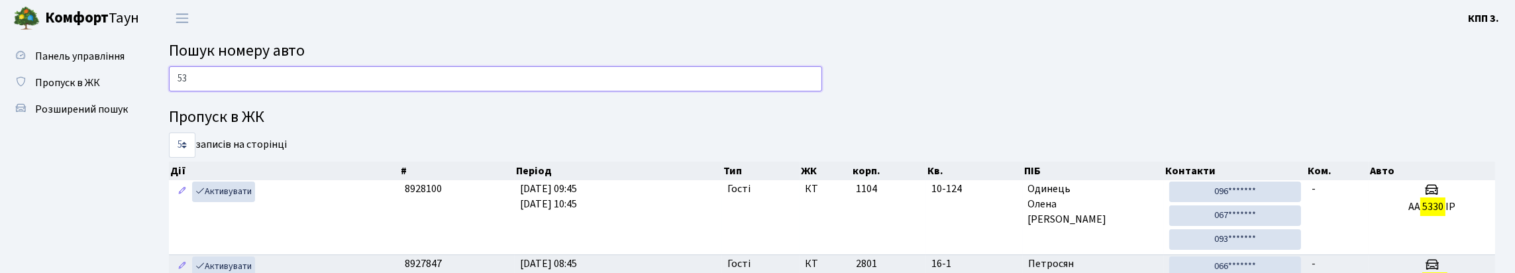
type input "5"
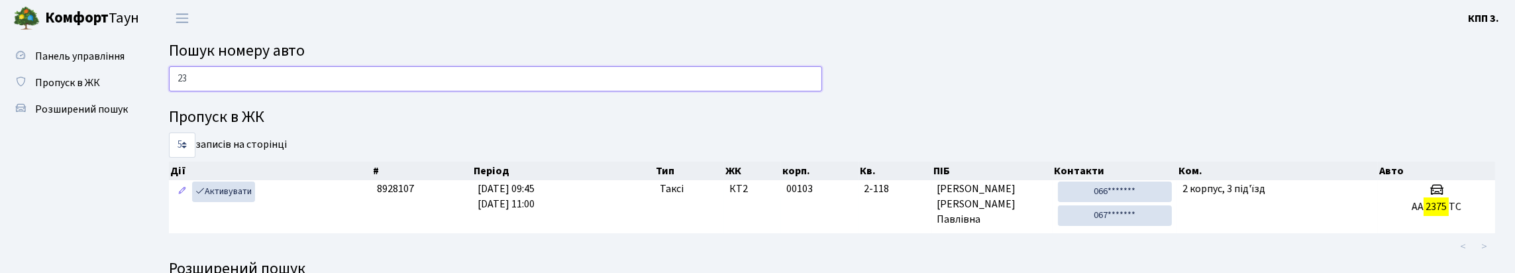
type input "2"
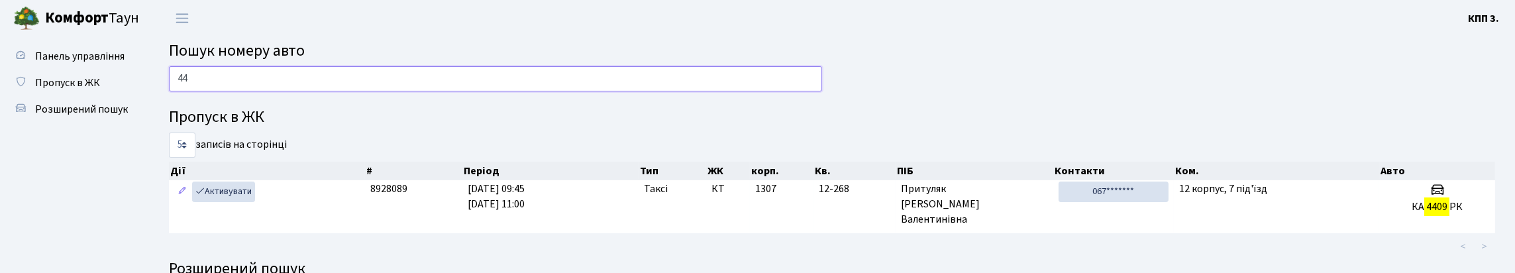
type input "4"
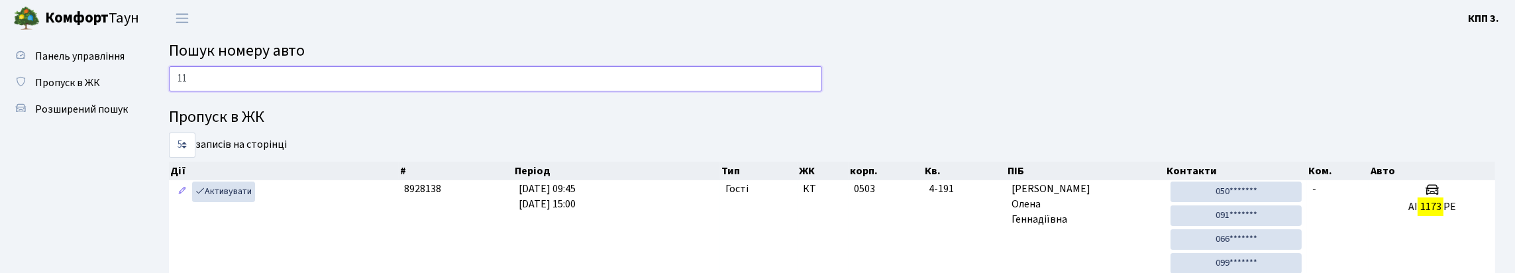
type input "1"
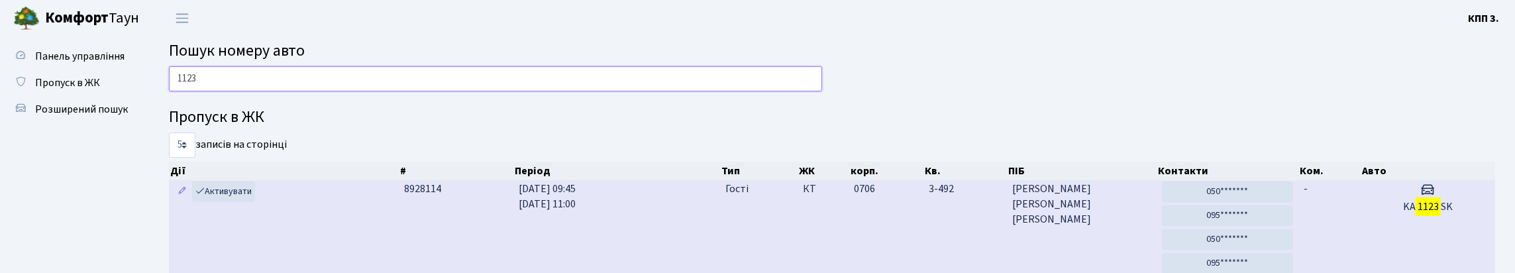
type input "1123"
click at [1377, 272] on td "KA 1123 SK" at bounding box center [1427, 241] width 134 height 122
drag, startPoint x: 1332, startPoint y: 246, endPoint x: 1340, endPoint y: 249, distance: 8.6
click at [1341, 249] on td "-" at bounding box center [1329, 241] width 62 height 122
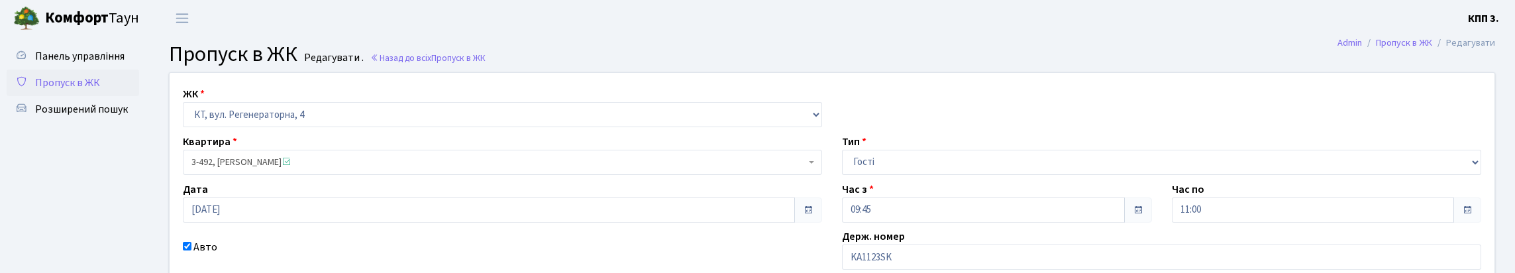
scroll to position [66, 0]
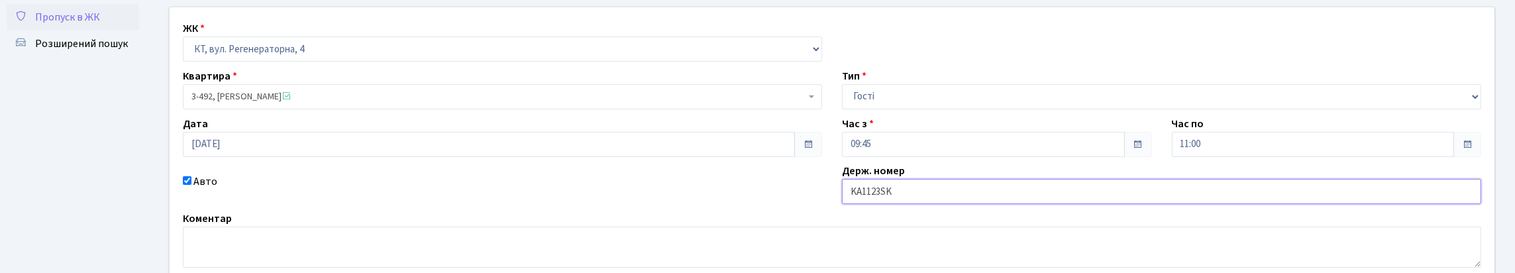
click at [896, 204] on input "KA1123SK" at bounding box center [1161, 191] width 639 height 25
type input "KA1123СK"
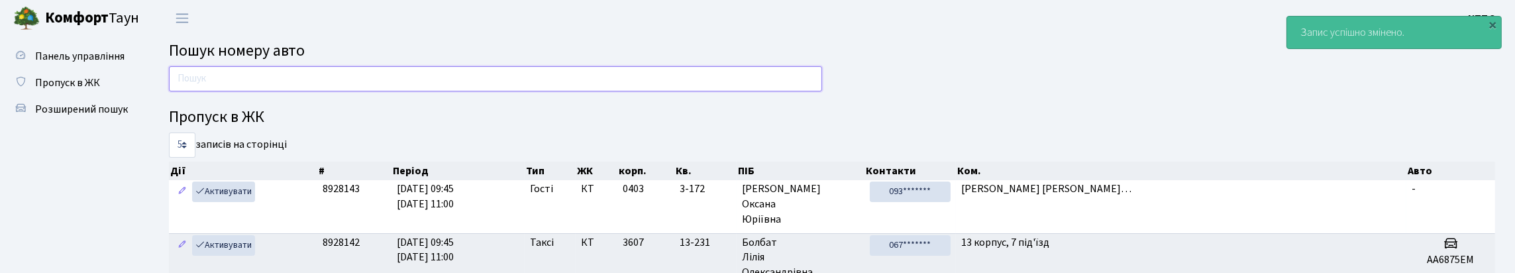
click at [242, 85] on input "text" at bounding box center [495, 78] width 653 height 25
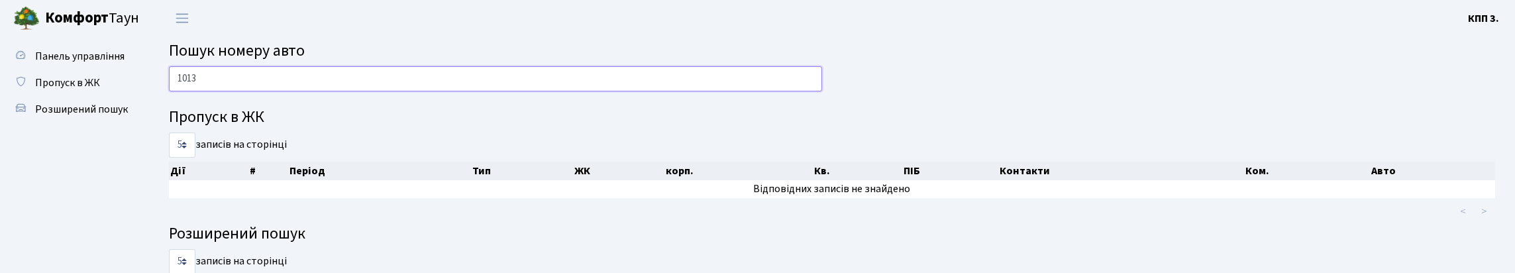
type input "1013"
click at [60, 90] on span "Пропуск в ЖК" at bounding box center [67, 83] width 65 height 15
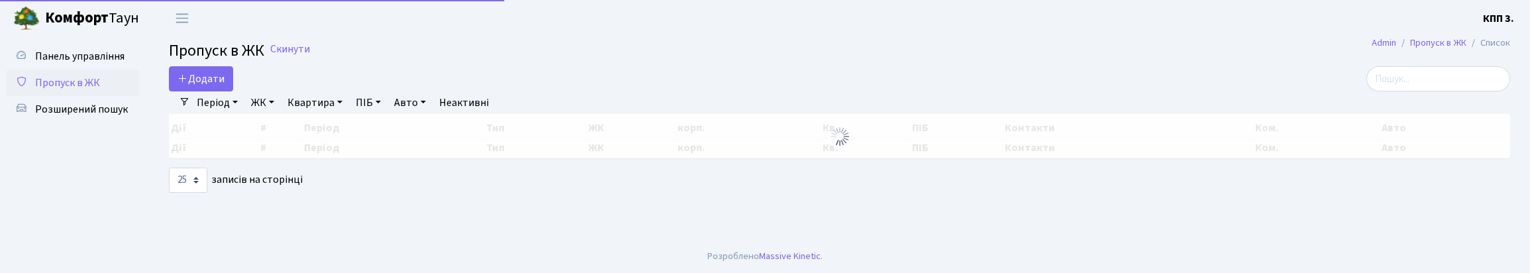
select select "25"
click at [1366, 91] on input "search" at bounding box center [1438, 78] width 144 height 25
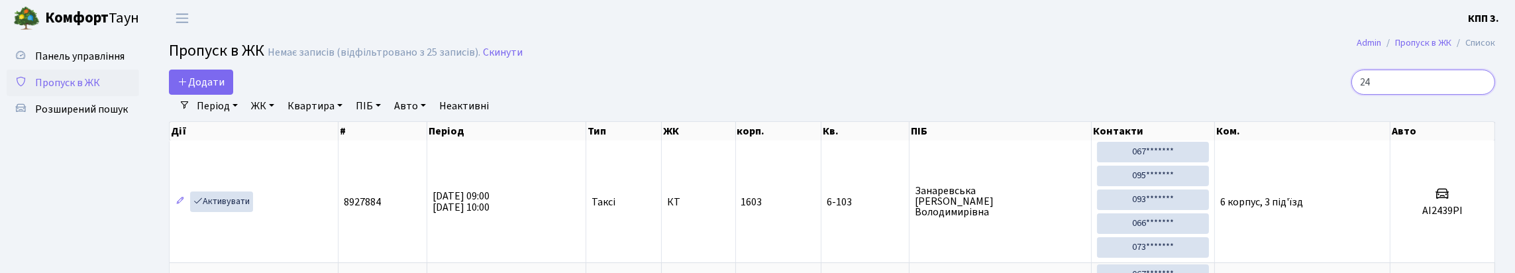
type input "2"
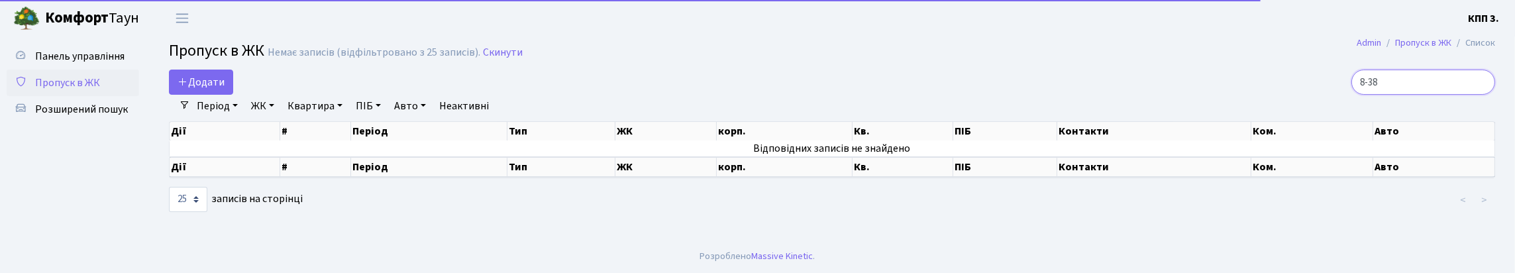
scroll to position [10, 0]
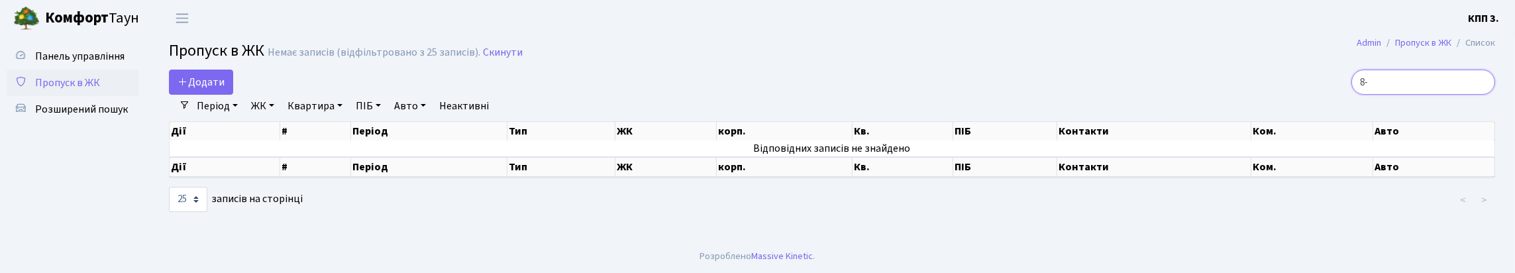
type input "8"
type input "2"
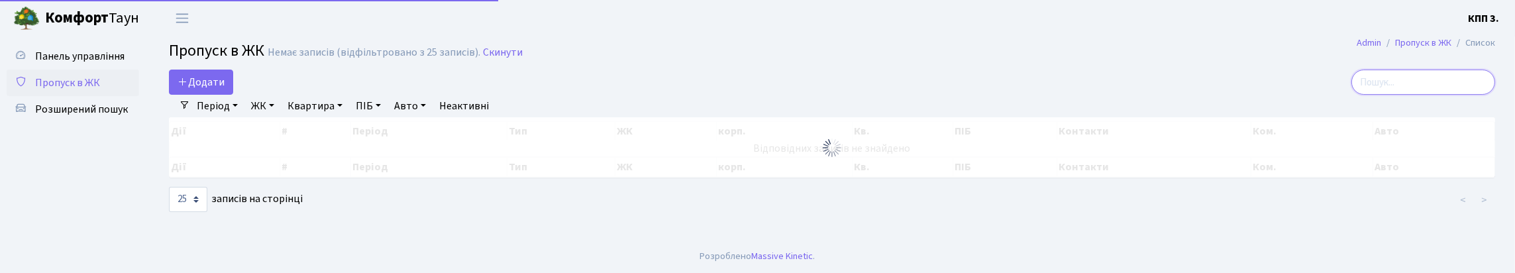
type input "3"
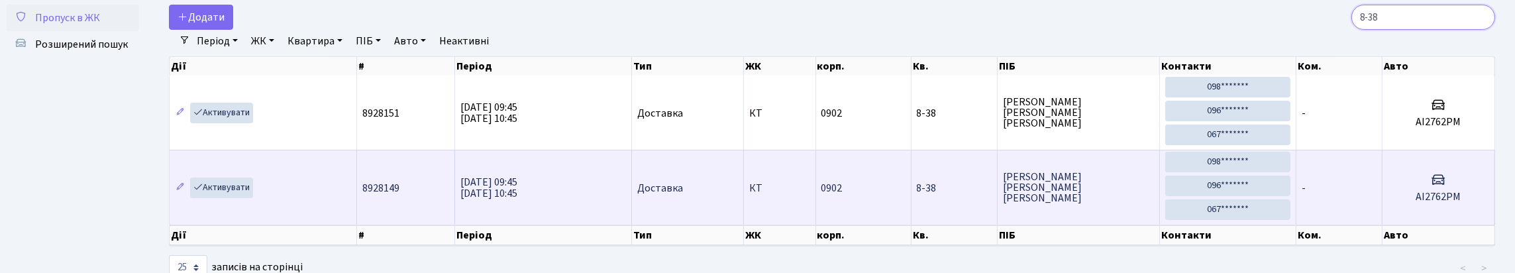
scroll to position [38, 0]
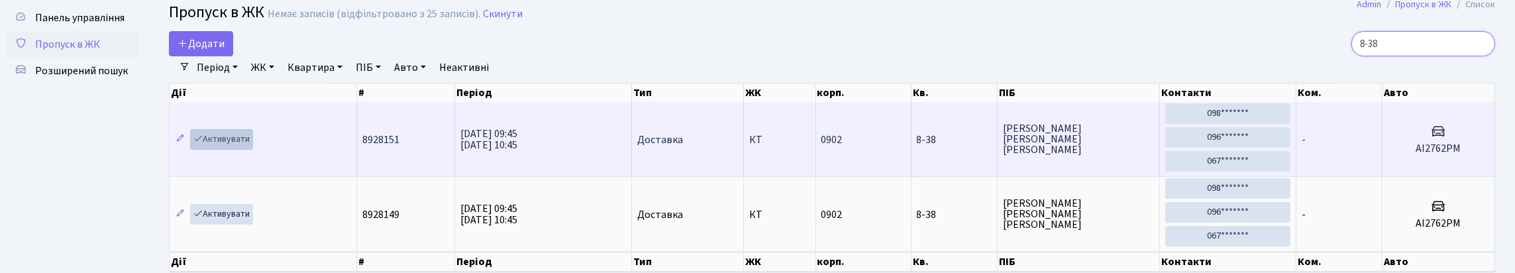
type input "8-38"
click at [221, 150] on link "Активувати" at bounding box center [221, 139] width 63 height 21
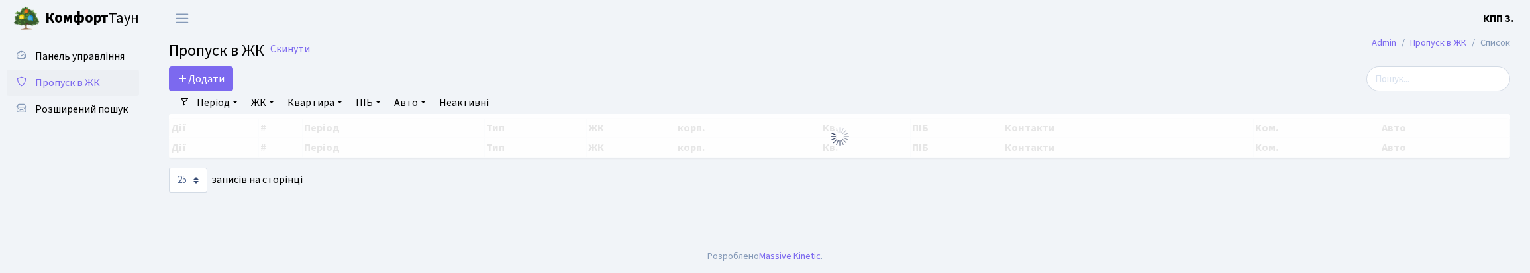
select select "25"
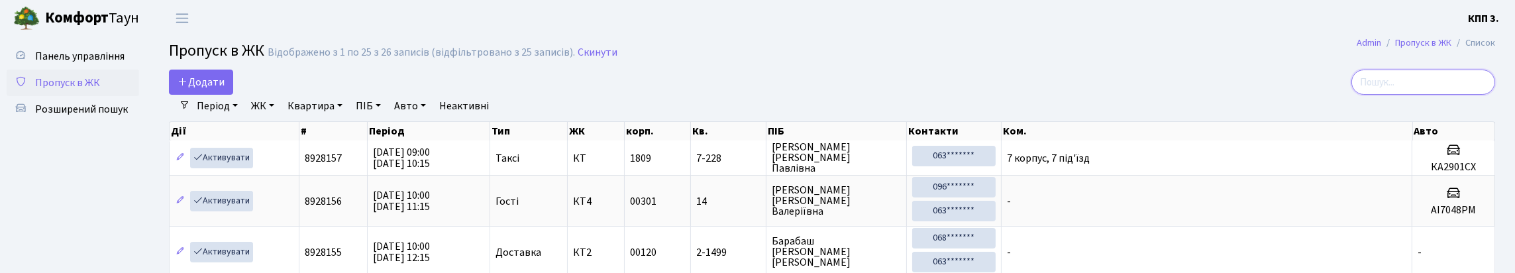
click at [1450, 95] on input "search" at bounding box center [1423, 82] width 144 height 25
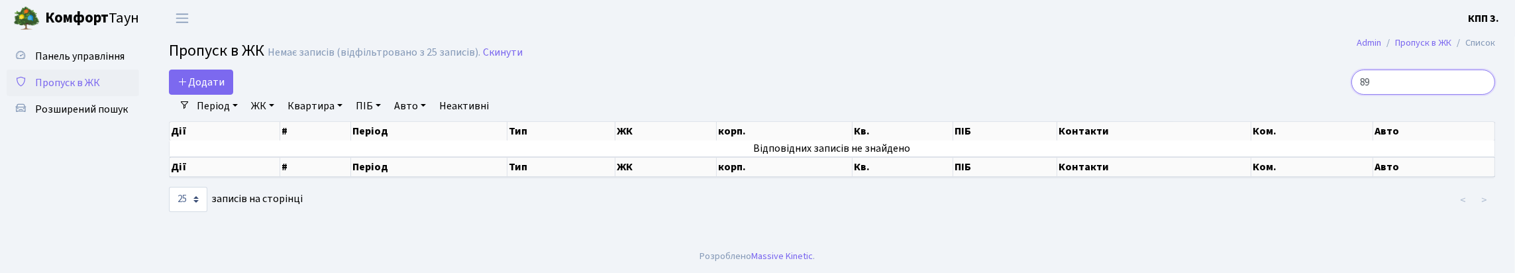
type input "8"
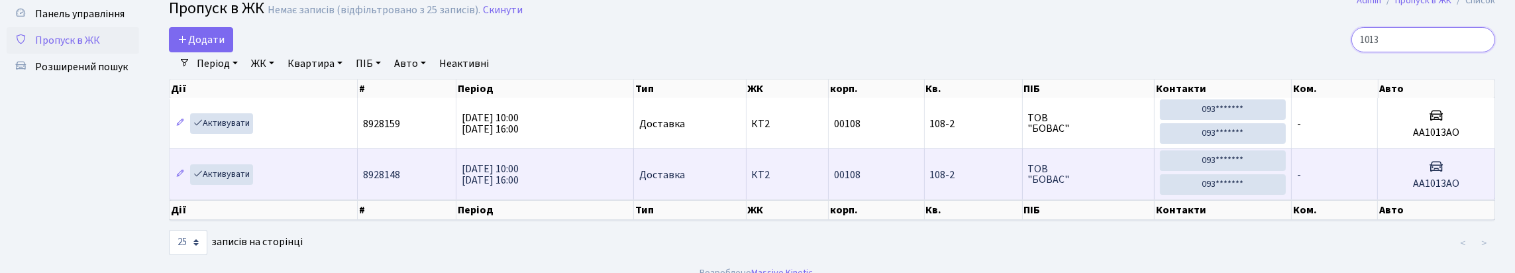
scroll to position [66, 0]
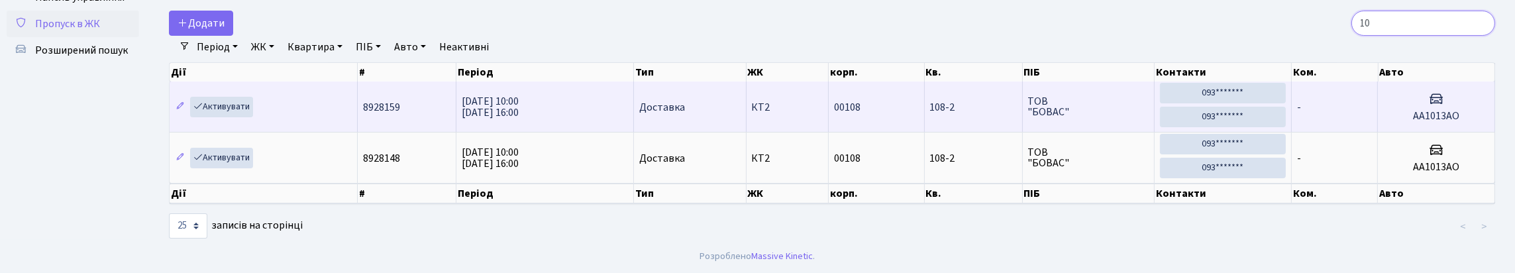
type input "1"
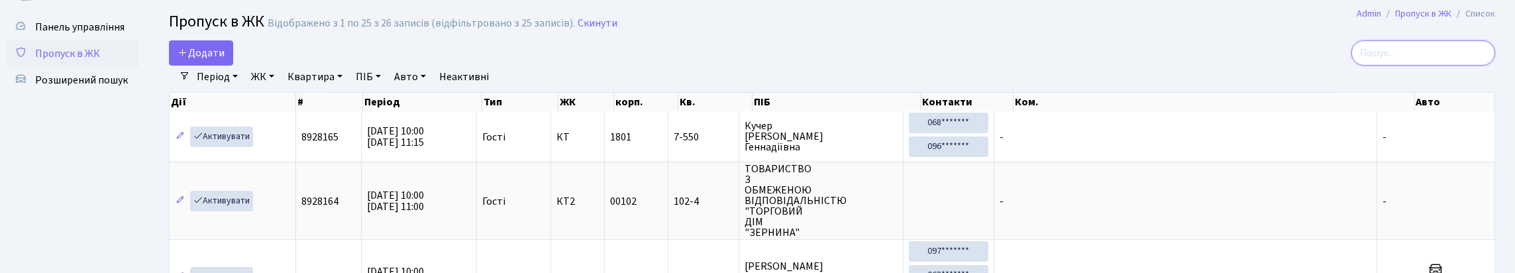
scroll to position [0, 0]
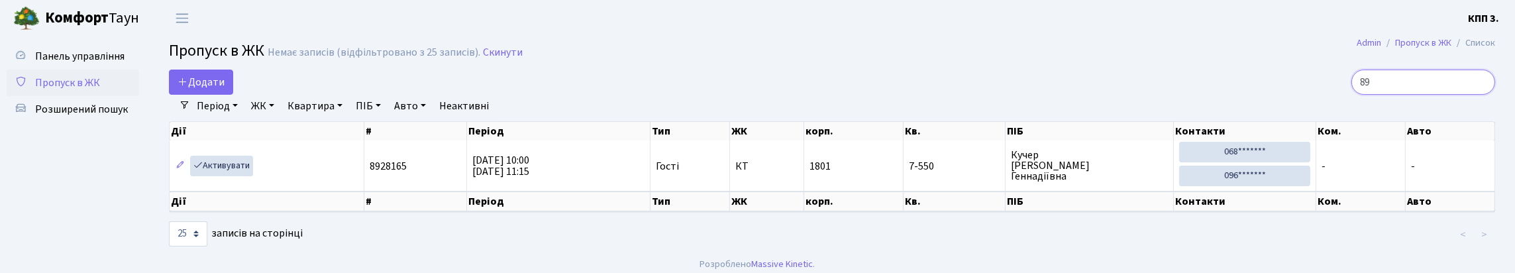
type input "8"
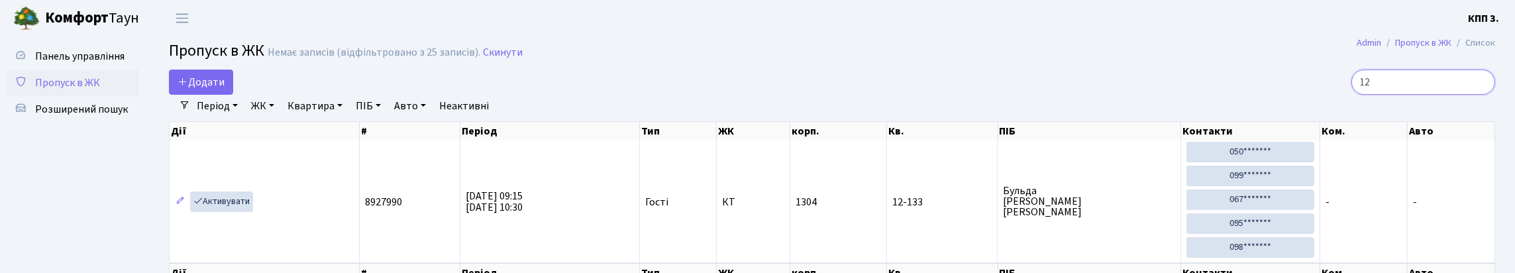
type input "1"
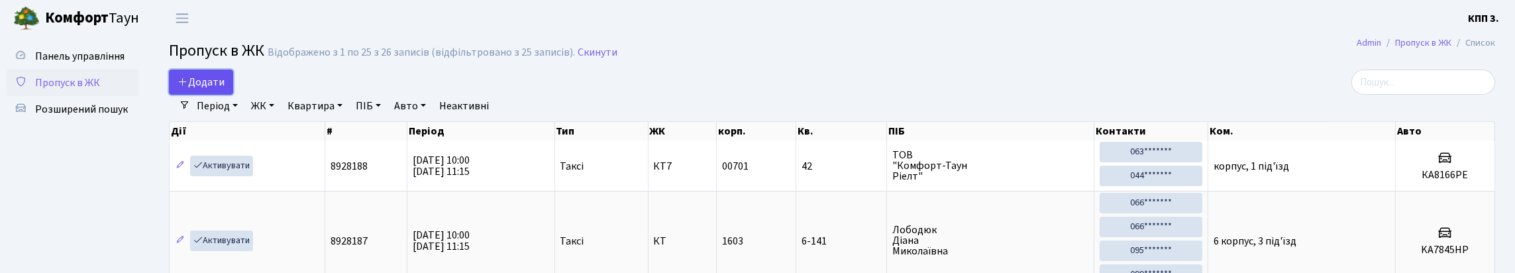
click at [205, 89] on span "Додати" at bounding box center [201, 82] width 47 height 15
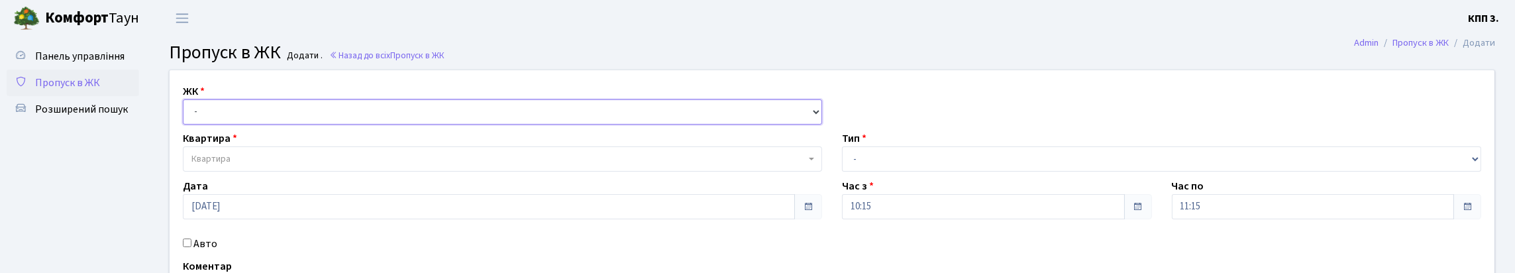
click at [258, 125] on select "- КТ, вул. Регенераторна, 4 КТ2, просп. Соборності, 17 КТ3, вул. Березнева, 16 …" at bounding box center [502, 111] width 639 height 25
select select "295"
click at [186, 115] on select "- КТ, вул. Регенераторна, 4 КТ2, просп. Соборності, 17 КТ3, вул. Березнева, 16 …" at bounding box center [502, 111] width 639 height 25
select select
click at [266, 146] on div "ЖК - КТ, вул. Регенераторна, 4 КТ2, просп. Соборності, 17 КТ3, вул. Березнева, …" at bounding box center [832, 202] width 1345 height 265
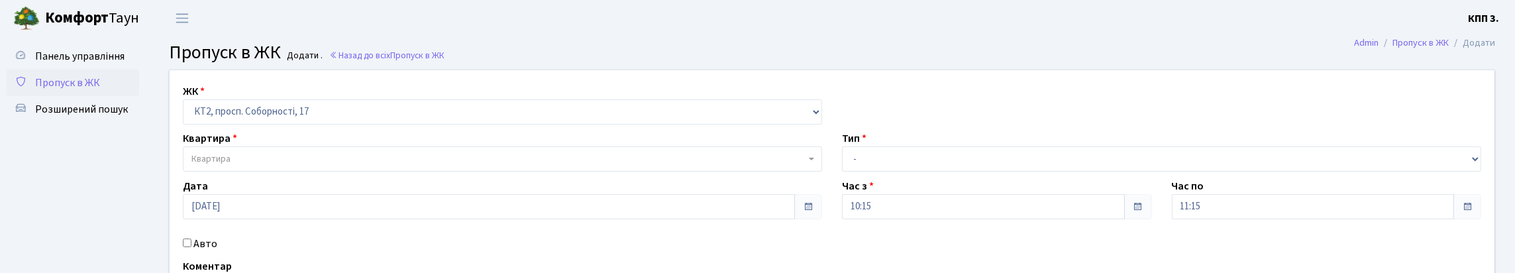
click at [299, 107] on div "ЖК - КТ, вул. Регенераторна, 4 КТ2, просп. Соборності, 17 КТ3, вул. Березнева, …" at bounding box center [502, 103] width 659 height 41
drag, startPoint x: 307, startPoint y: 135, endPoint x: 307, endPoint y: 145, distance: 9.9
click at [307, 125] on select "- КТ, вул. Регенераторна, 4 КТ2, просп. Соборності, 17 КТ3, вул. Березнева, 16 …" at bounding box center [502, 111] width 639 height 25
select select "271"
click at [186, 115] on select "- КТ, вул. Регенераторна, 4 КТ2, просп. Соборності, 17 КТ3, вул. Березнева, 16 …" at bounding box center [502, 111] width 639 height 25
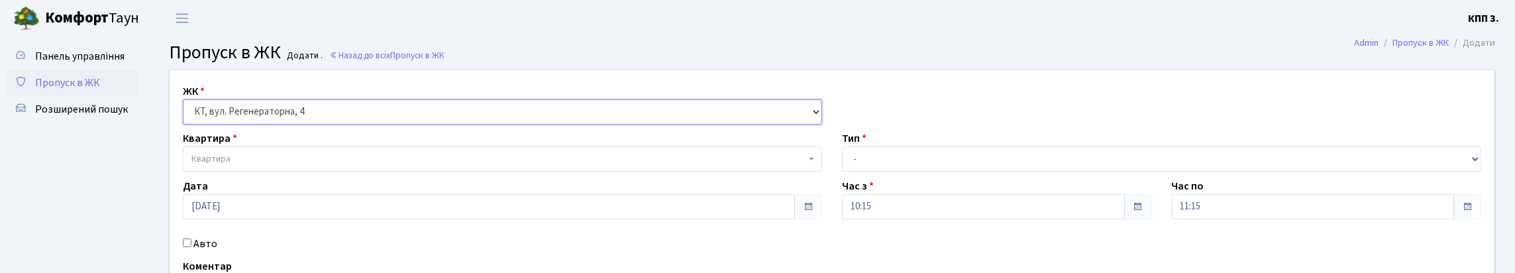
select select
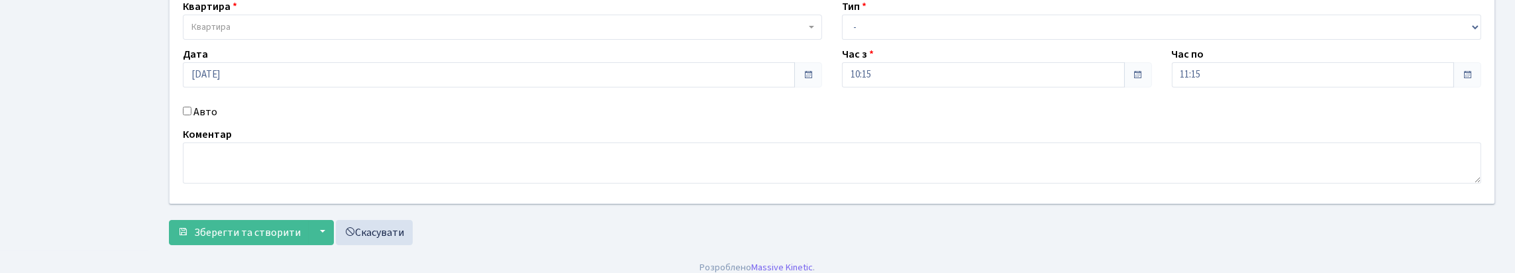
scroll to position [132, 0]
click at [188, 115] on input "Авто" at bounding box center [187, 110] width 9 height 9
checkbox input "true"
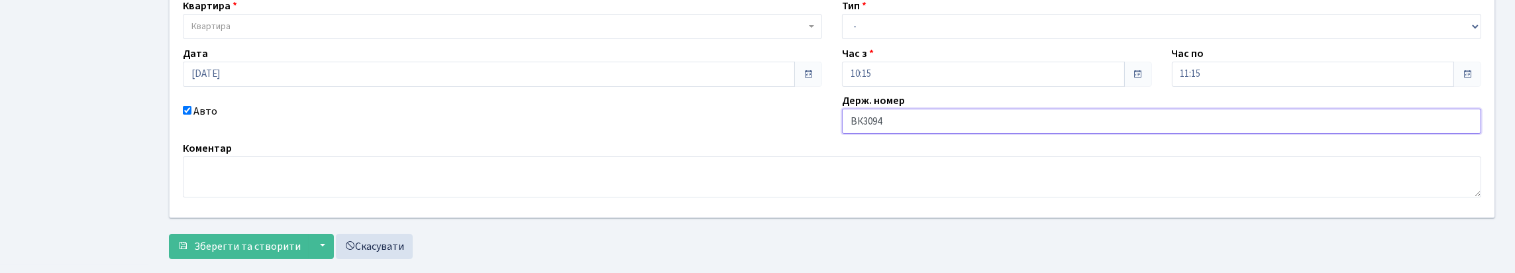
type input "ВК3094НА"
click at [908, 39] on select "- Доставка Таксі Гості Сервіс" at bounding box center [1161, 26] width 639 height 25
select select "1"
click at [842, 39] on select "- Доставка Таксі Гості Сервіс" at bounding box center [1161, 26] width 639 height 25
click at [292, 33] on span "Квартира" at bounding box center [498, 26] width 614 height 13
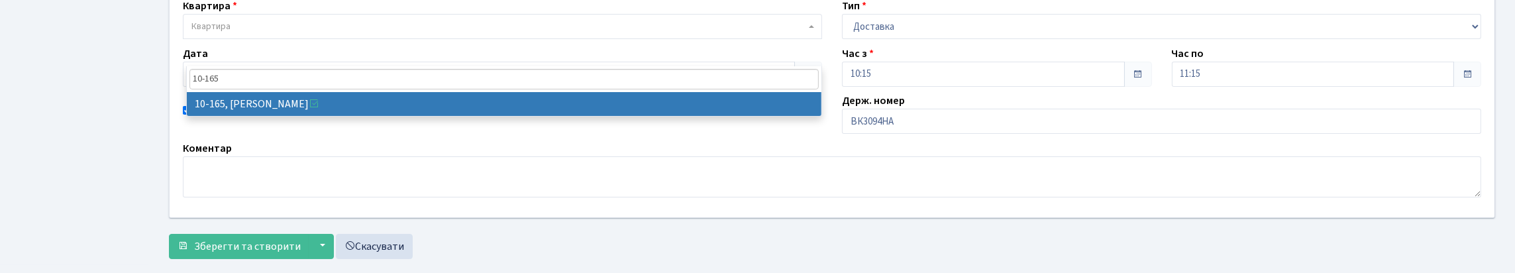
type input "10-165"
select select "6734"
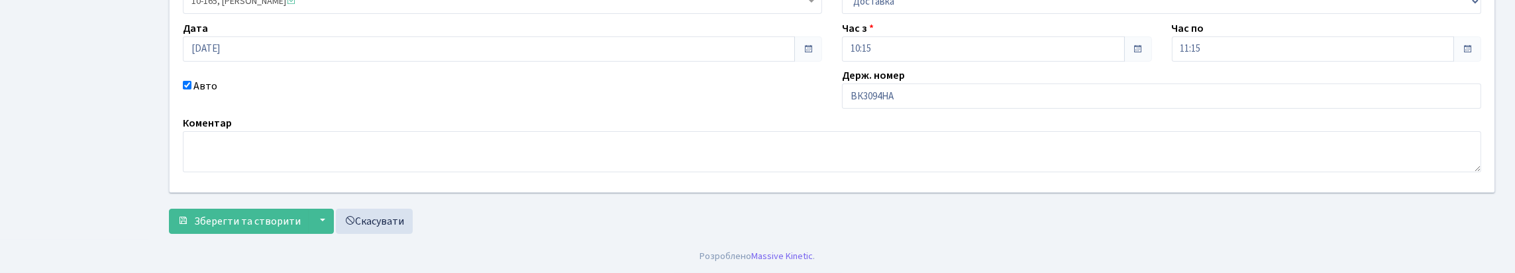
scroll to position [247, 0]
click at [268, 214] on span "Зберегти та створити" at bounding box center [247, 221] width 107 height 15
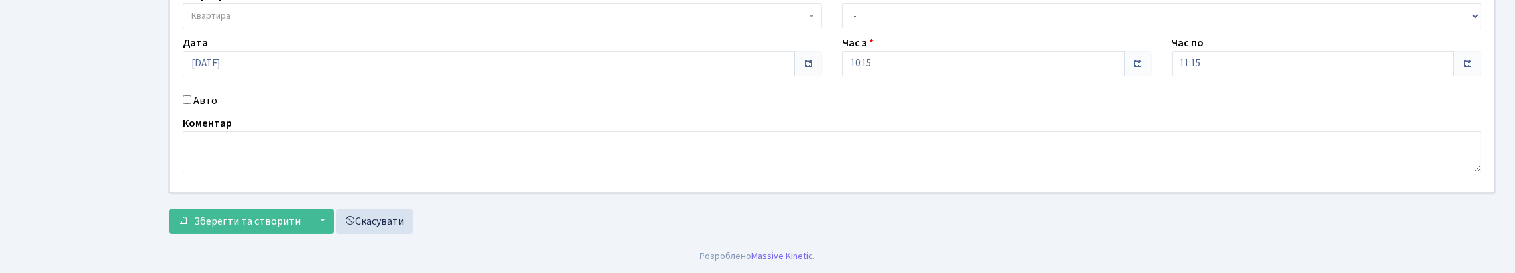
scroll to position [229, 0]
click at [413, 228] on link "Скасувати" at bounding box center [374, 221] width 77 height 25
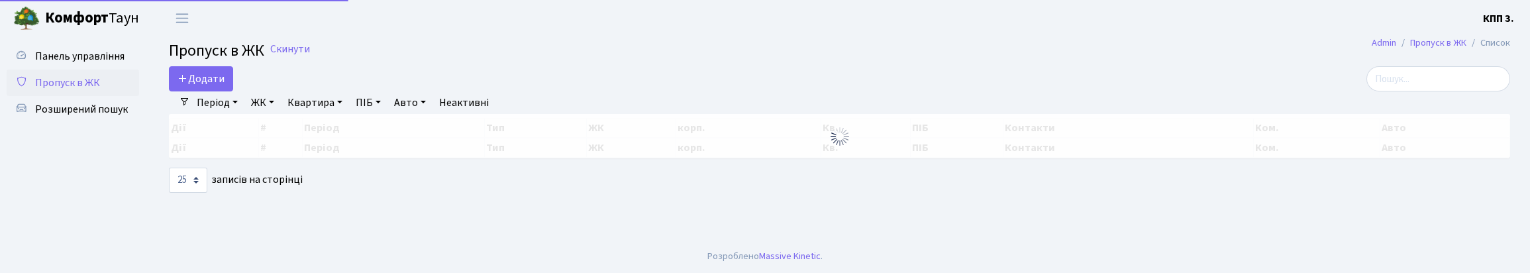
select select "25"
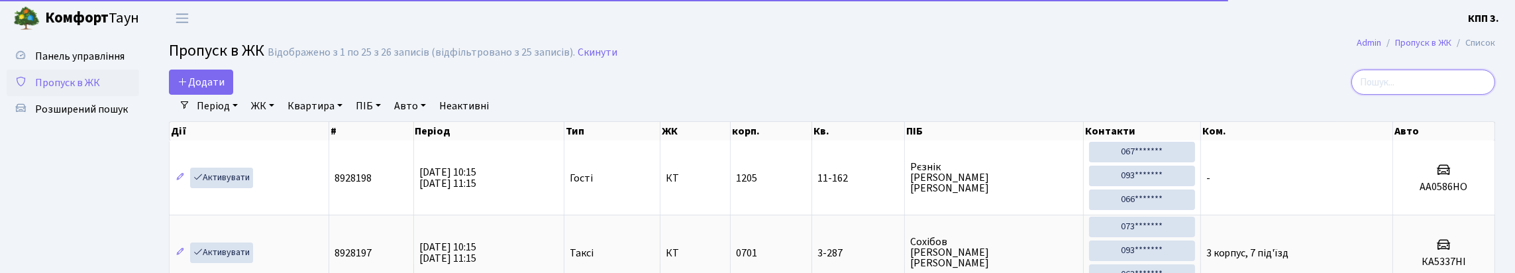
click at [1425, 94] on input "search" at bounding box center [1423, 82] width 144 height 25
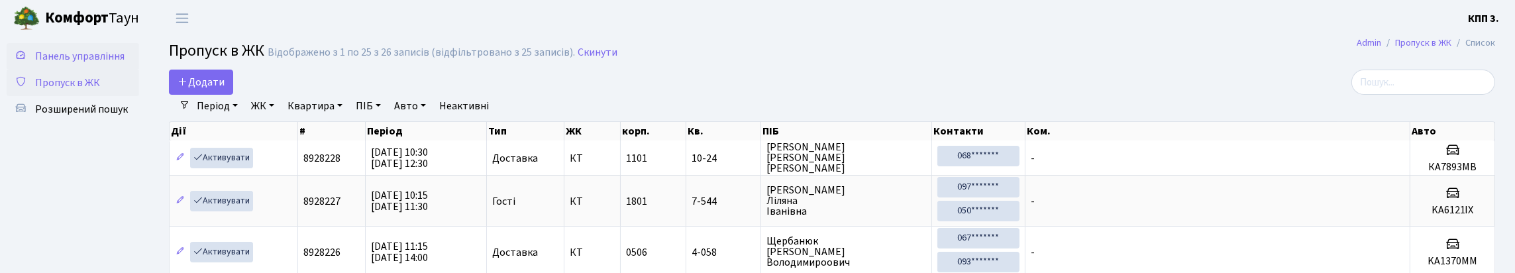
click at [49, 61] on span "Панель управління" at bounding box center [79, 56] width 89 height 15
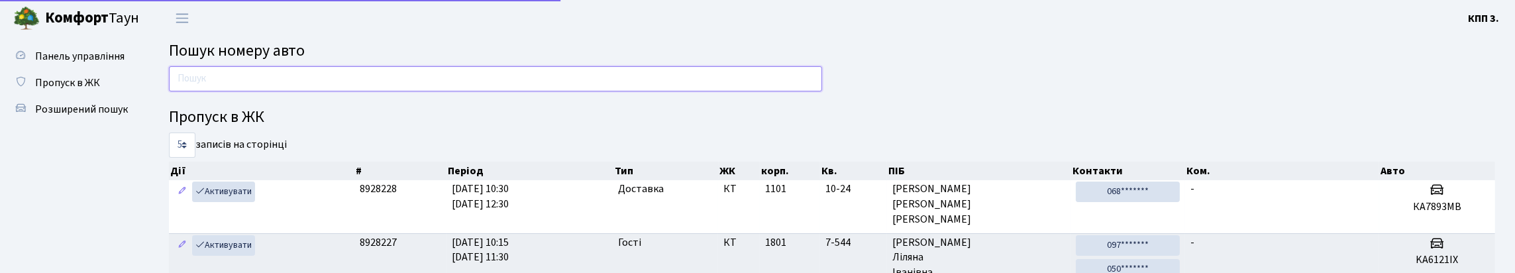
click at [217, 91] on input "text" at bounding box center [495, 78] width 653 height 25
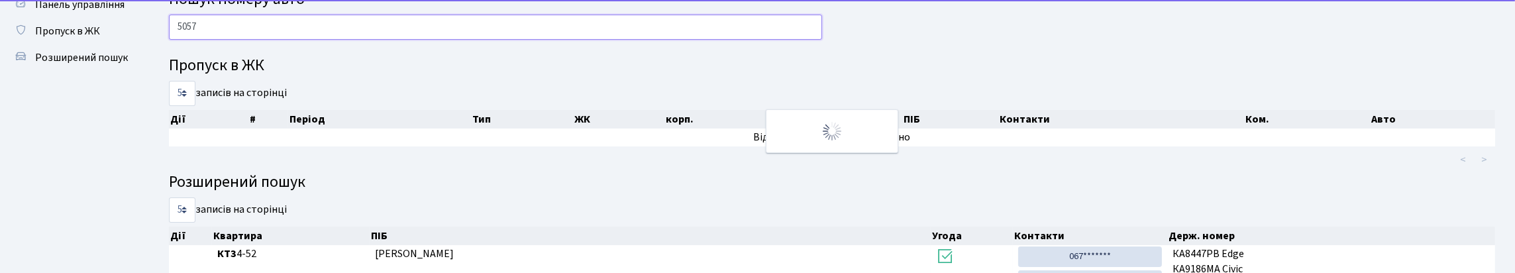
scroll to position [66, 0]
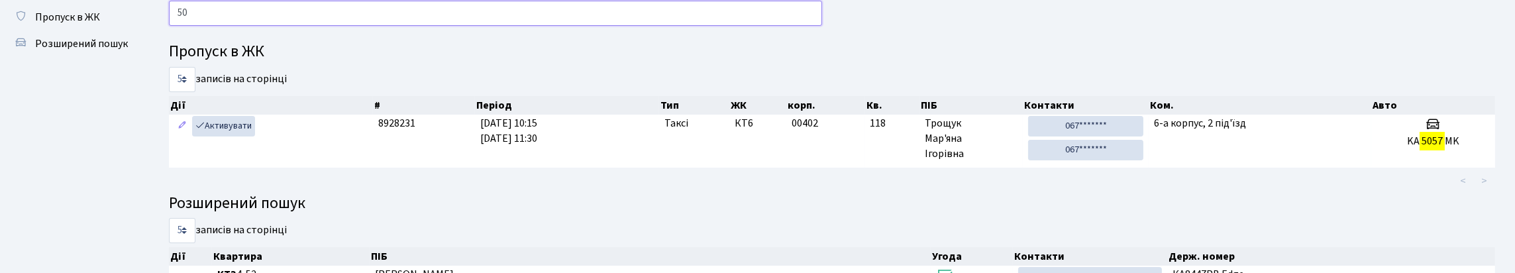
type input "5"
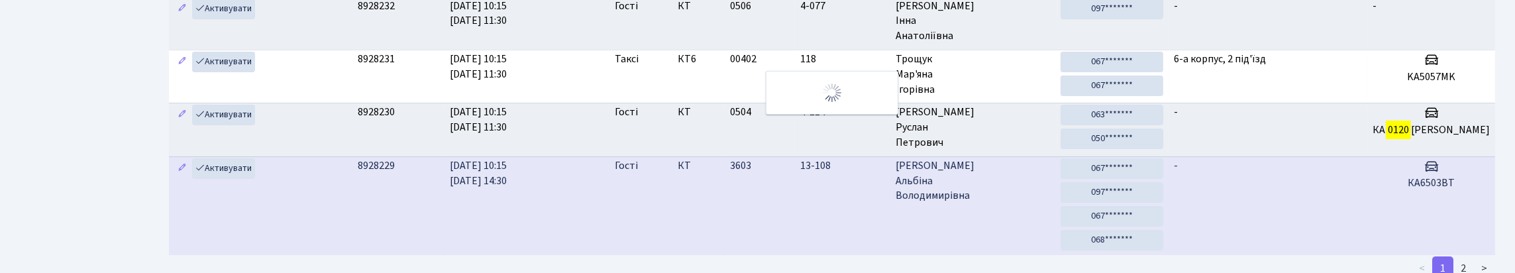
scroll to position [199, 0]
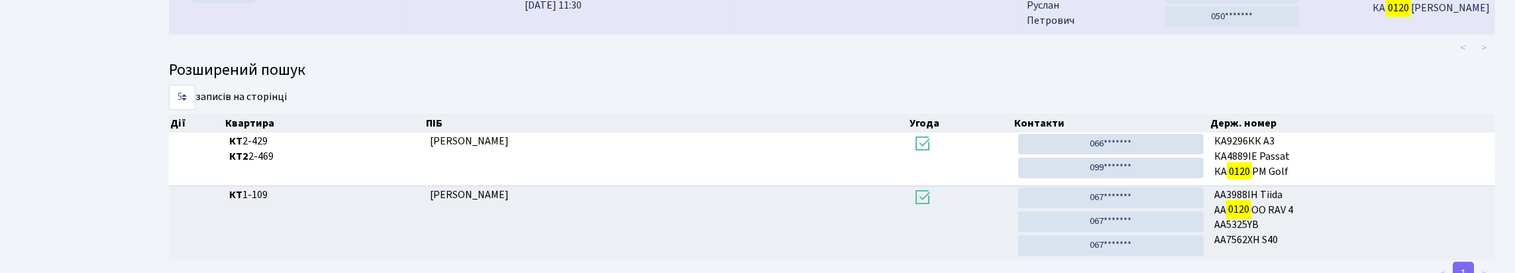
type input "0120"
click at [1374, 34] on td "КА 0120 Н" at bounding box center [1431, 7] width 127 height 52
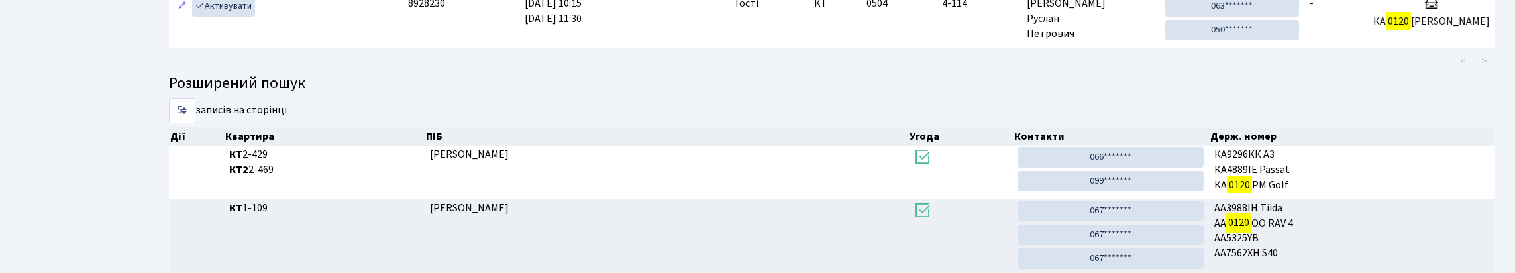
scroll to position [132, 0]
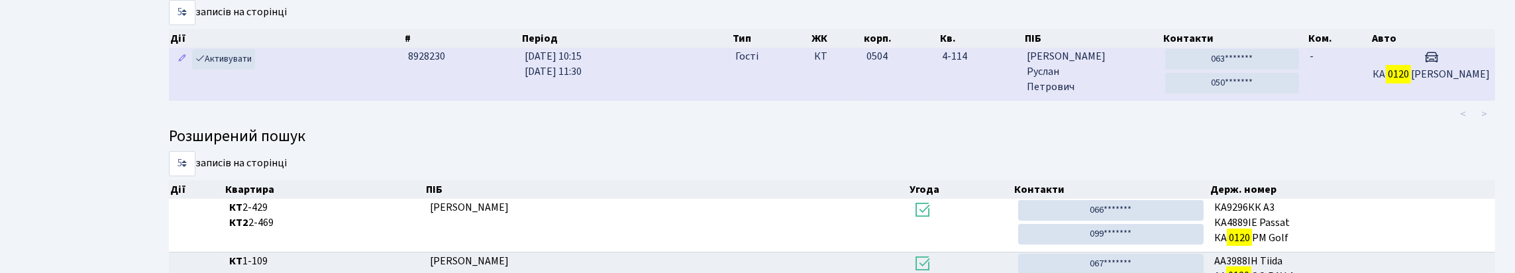
click at [852, 100] on td "КТ" at bounding box center [835, 74] width 52 height 52
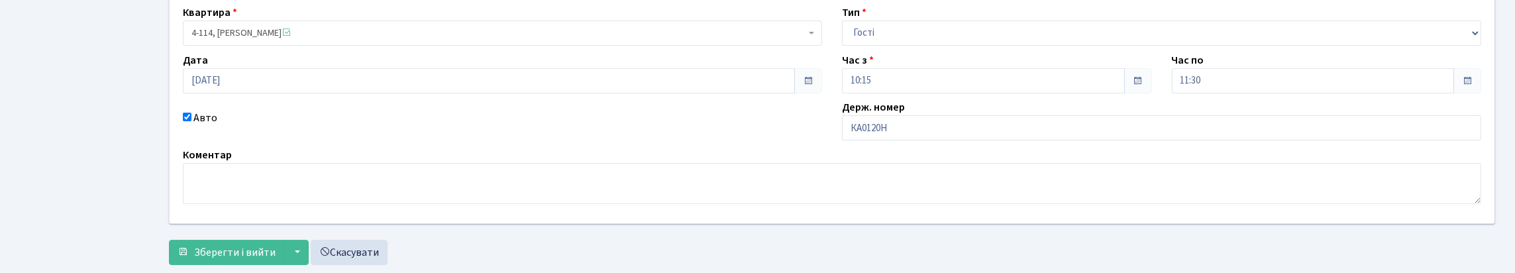
scroll to position [132, 0]
click at [905, 137] on input "КА0120Н" at bounding box center [1161, 124] width 639 height 25
type input "КА0120НТ"
click at [169, 236] on button "Зберегти і вийти" at bounding box center [226, 248] width 115 height 25
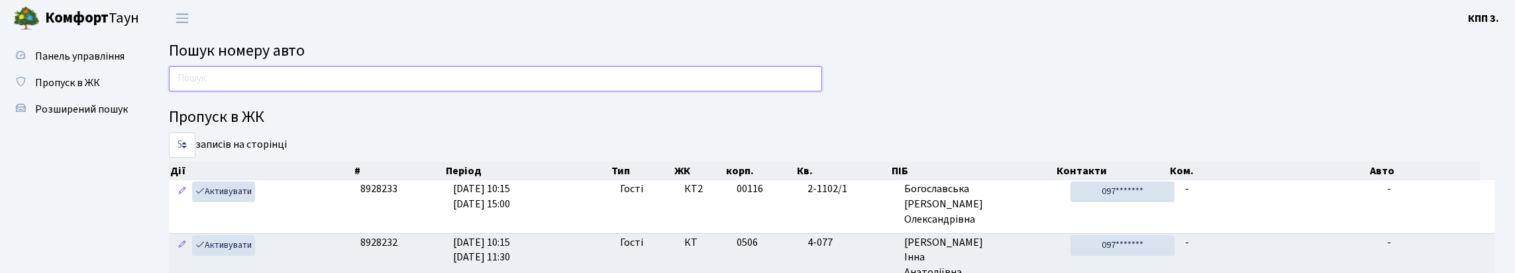
click at [614, 91] on input "text" at bounding box center [495, 78] width 653 height 25
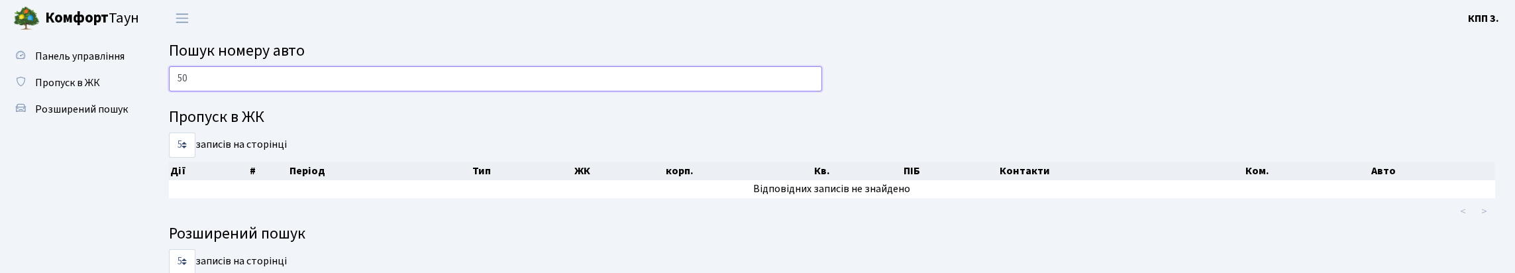
type input "5"
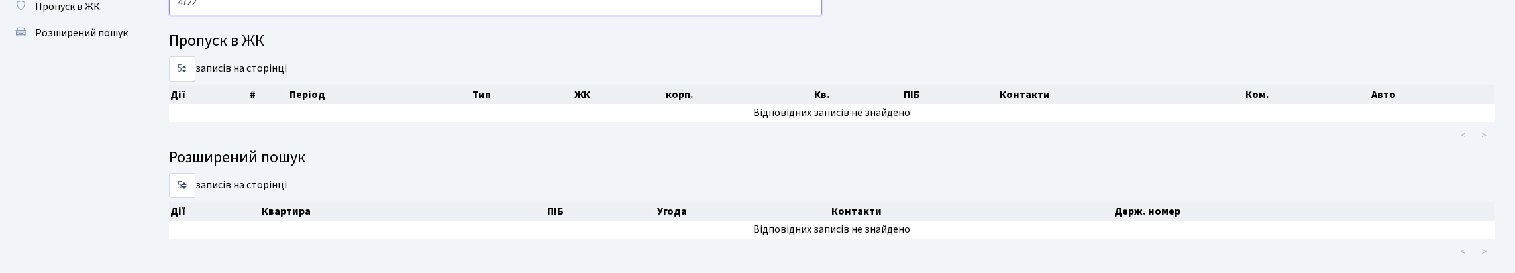
scroll to position [171, 0]
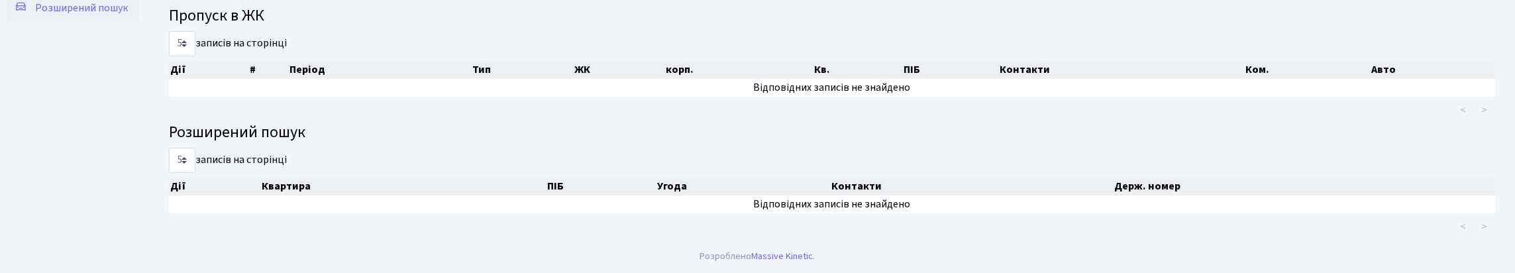
type input "4722"
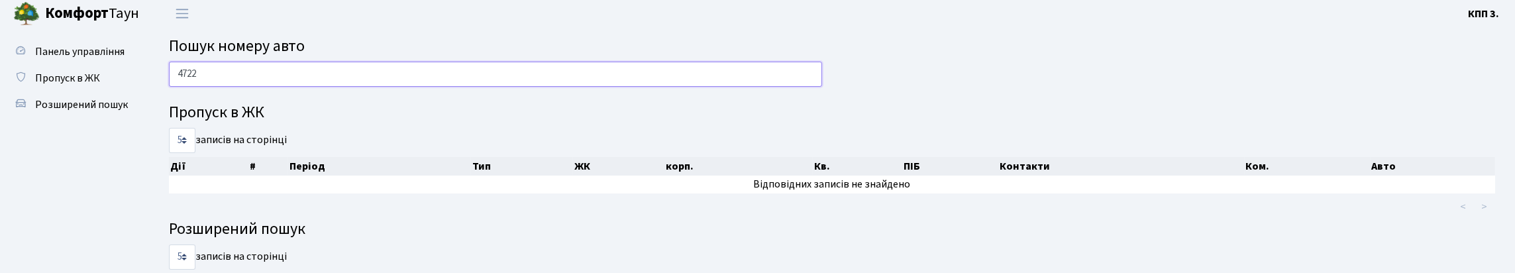
scroll to position [0, 0]
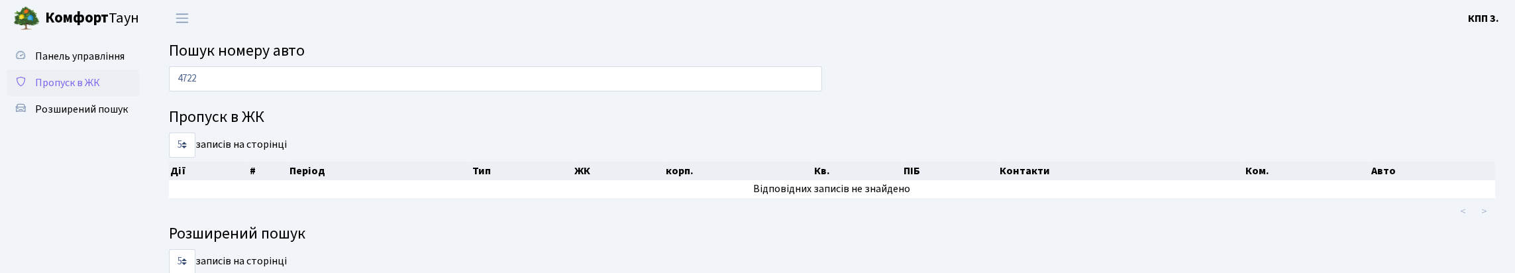
click at [74, 90] on span "Пропуск в ЖК" at bounding box center [67, 83] width 65 height 15
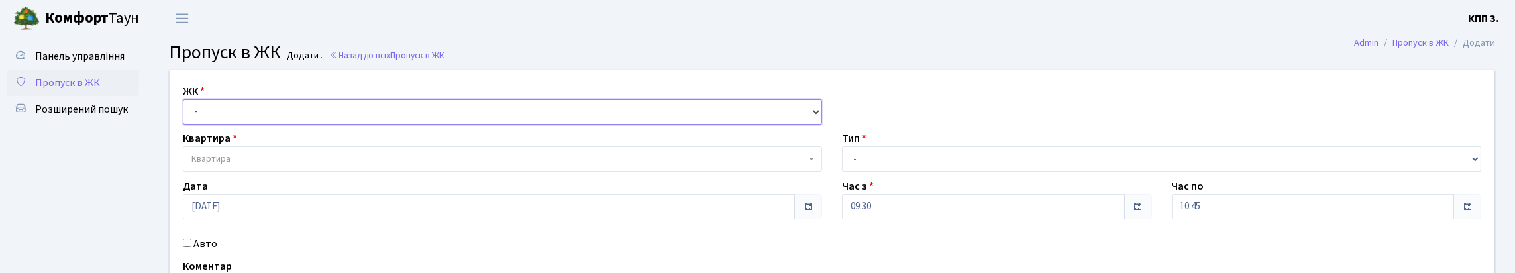
drag, startPoint x: 259, startPoint y: 128, endPoint x: 262, endPoint y: 138, distance: 10.3
click at [259, 125] on select "- КТ, вул. Регенераторна, 4 КТ2, просп. Соборності, 17 КТ3, вул. Березнева, 16 …" at bounding box center [502, 111] width 639 height 25
select select "295"
click at [186, 115] on select "- КТ, вул. Регенераторна, 4 КТ2, просп. Соборності, 17 КТ3, вул. Березнева, 16 …" at bounding box center [502, 111] width 639 height 25
select select
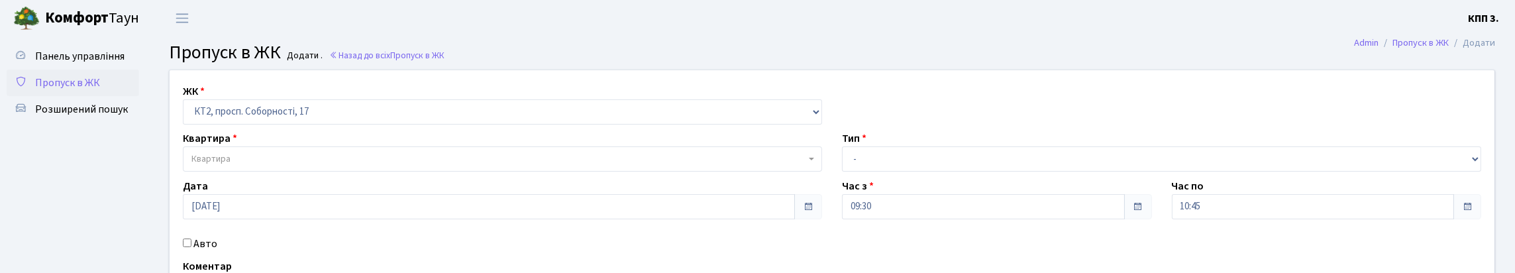
click at [280, 166] on span "Квартира" at bounding box center [498, 158] width 614 height 13
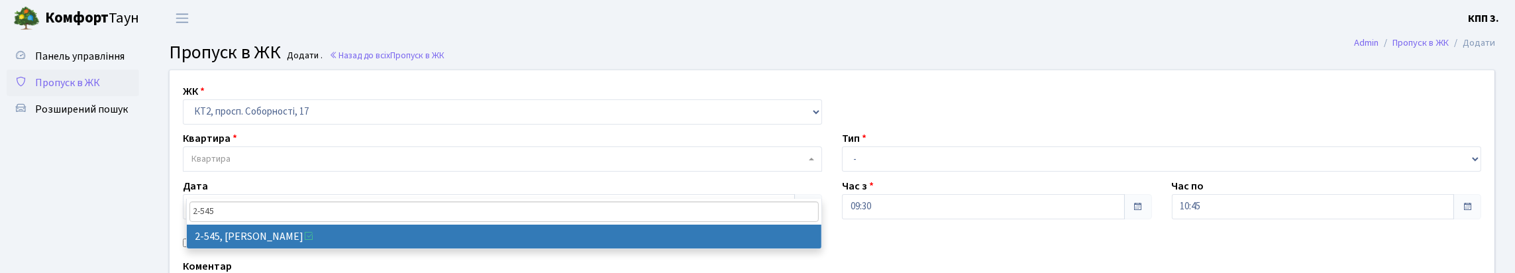
type input "2-545"
select select "15593"
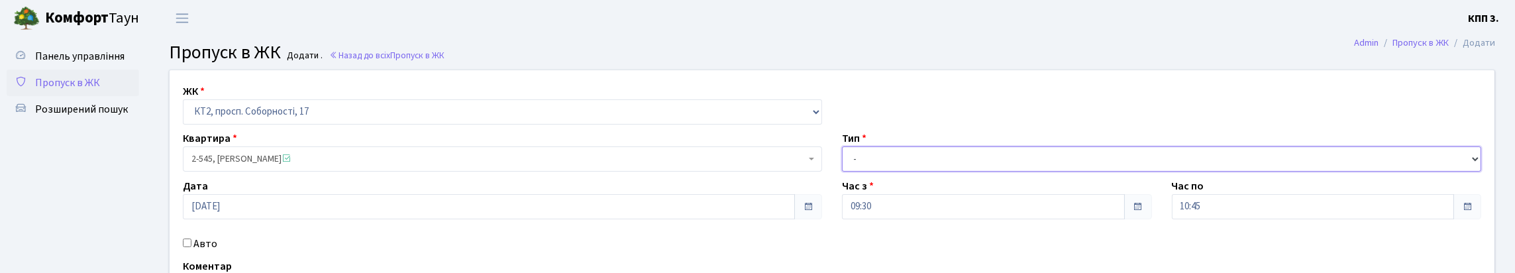
click at [928, 172] on select "- Доставка Таксі Гості Сервіс" at bounding box center [1161, 158] width 639 height 25
click at [842, 172] on select "- Доставка Таксі Гості Сервіс" at bounding box center [1161, 158] width 639 height 25
drag, startPoint x: 917, startPoint y: 188, endPoint x: 917, endPoint y: 201, distance: 13.2
click at [917, 172] on select "- Доставка Таксі Гості Сервіс" at bounding box center [1161, 158] width 639 height 25
select select "3"
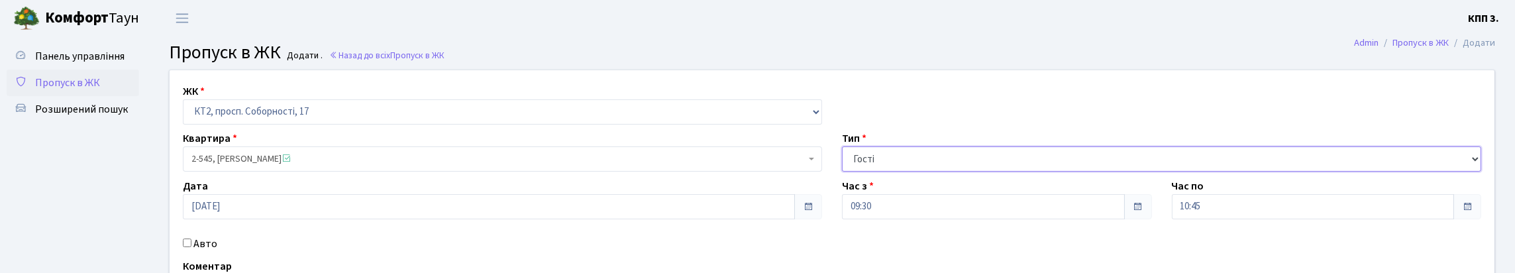
click at [842, 172] on select "- Доставка Таксі Гості Сервіс" at bounding box center [1161, 158] width 639 height 25
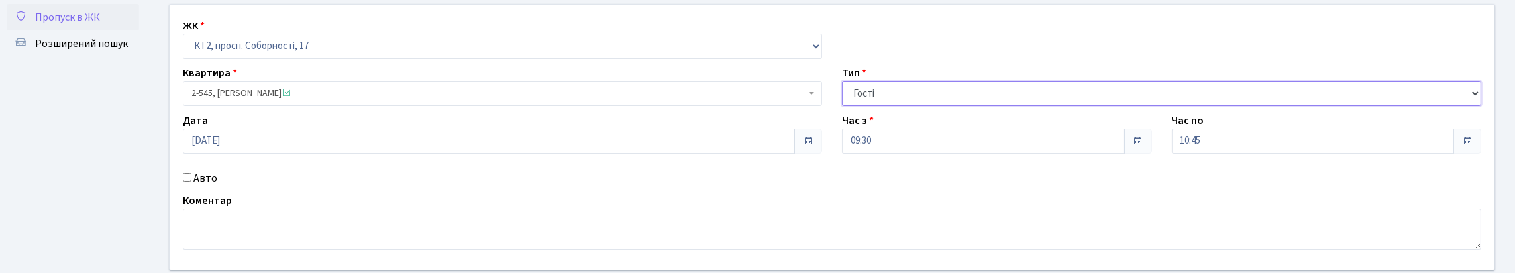
scroll to position [199, 0]
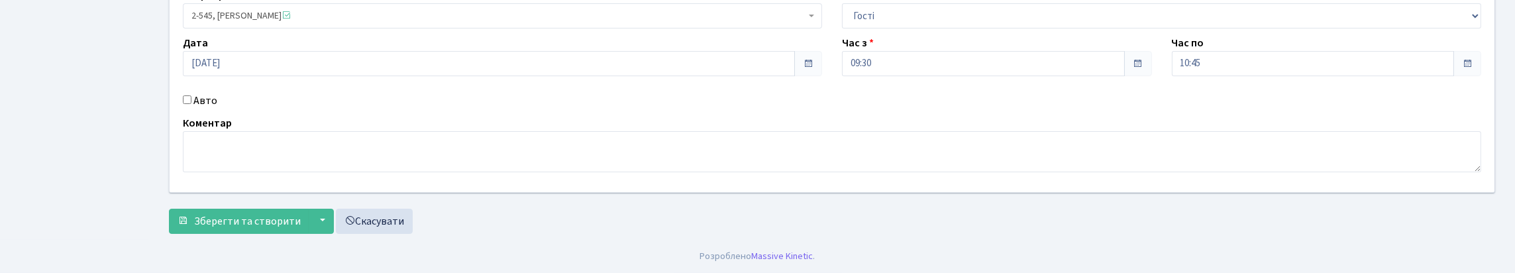
click at [209, 93] on label "Авто" at bounding box center [205, 101] width 24 height 16
click at [191, 95] on input "Авто" at bounding box center [187, 99] width 9 height 9
checkbox input "true"
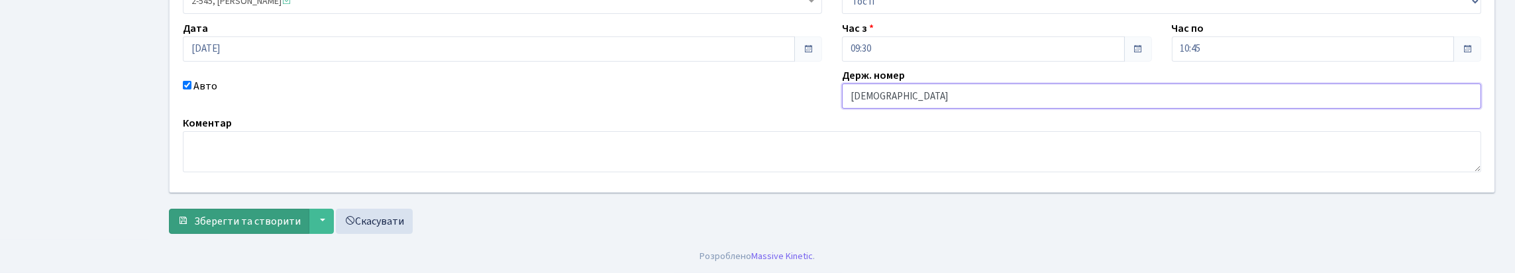
type input "КА2899ІС"
click at [236, 229] on span "Зберегти та створити" at bounding box center [247, 221] width 107 height 15
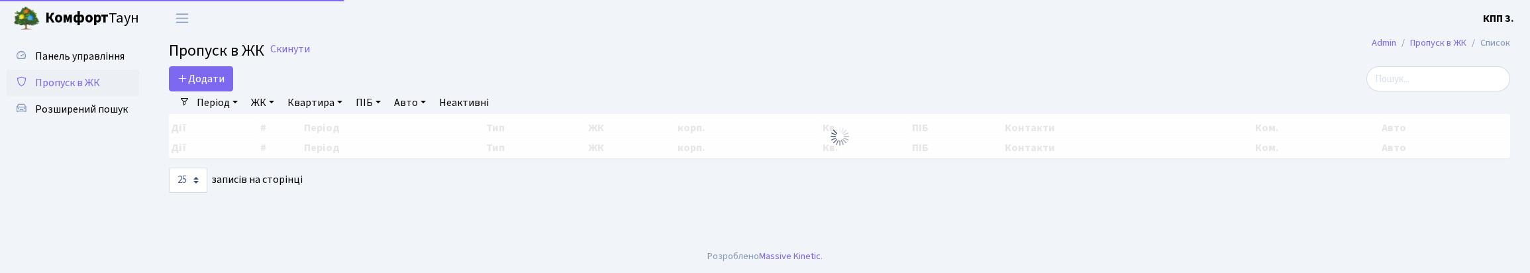
select select "25"
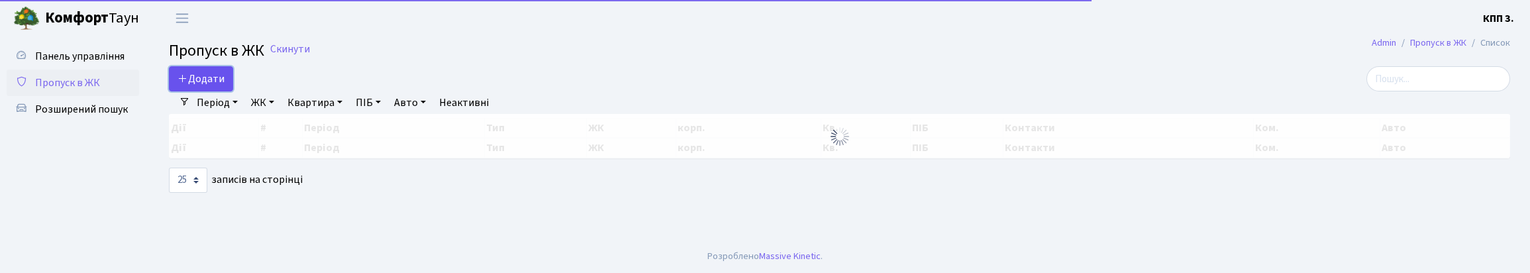
click at [221, 86] on span "Додати" at bounding box center [201, 79] width 47 height 15
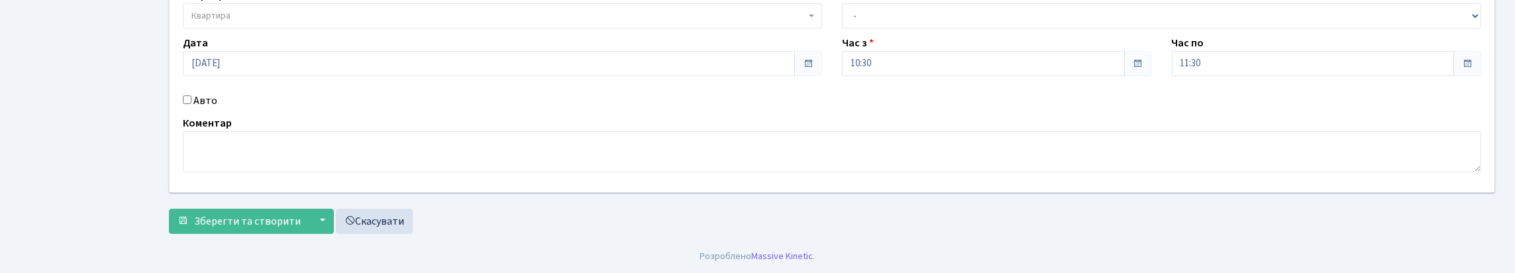
scroll to position [199, 0]
click at [210, 97] on label "Авто" at bounding box center [205, 101] width 24 height 16
click at [191, 97] on input "Авто" at bounding box center [187, 99] width 9 height 9
checkbox input "true"
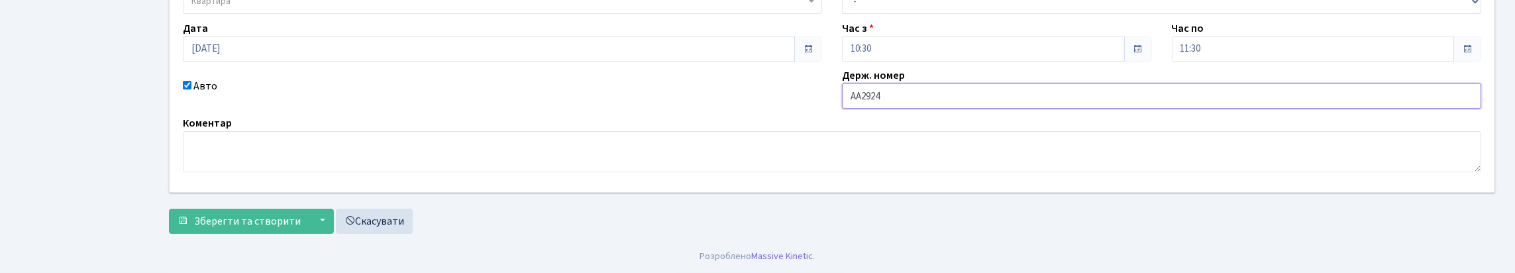
type input "АА2924КК"
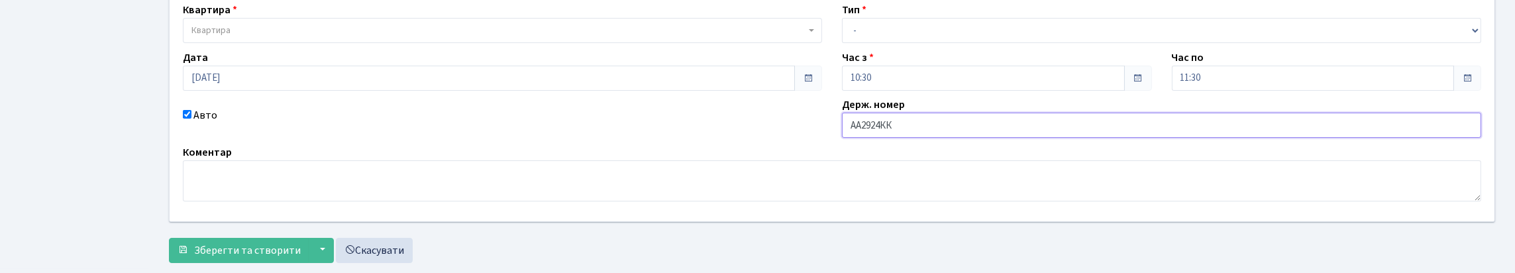
scroll to position [0, 0]
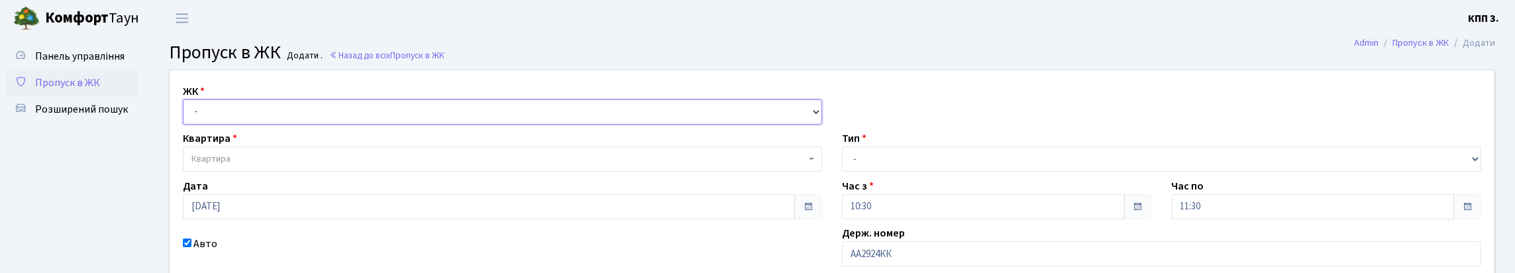
click at [452, 125] on select "- КТ, вул. Регенераторна, 4 КТ2, просп. Соборності, 17 КТ3, вул. Березнева, 16 …" at bounding box center [502, 111] width 639 height 25
select select "271"
click at [186, 115] on select "- КТ, вул. Регенераторна, 4 КТ2, просп. Соборності, 17 КТ3, вул. Березнева, 16 …" at bounding box center [502, 111] width 639 height 25
select select
click at [444, 166] on span "Квартира" at bounding box center [498, 158] width 614 height 13
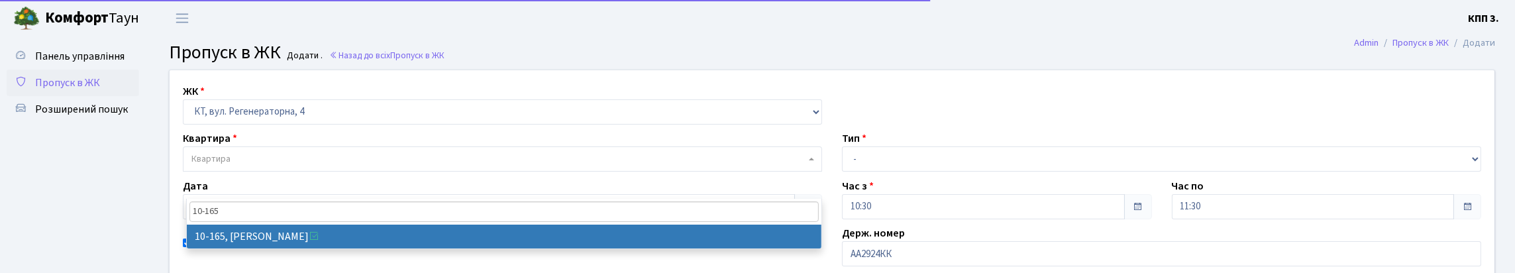
type input "10-165"
select select "6734"
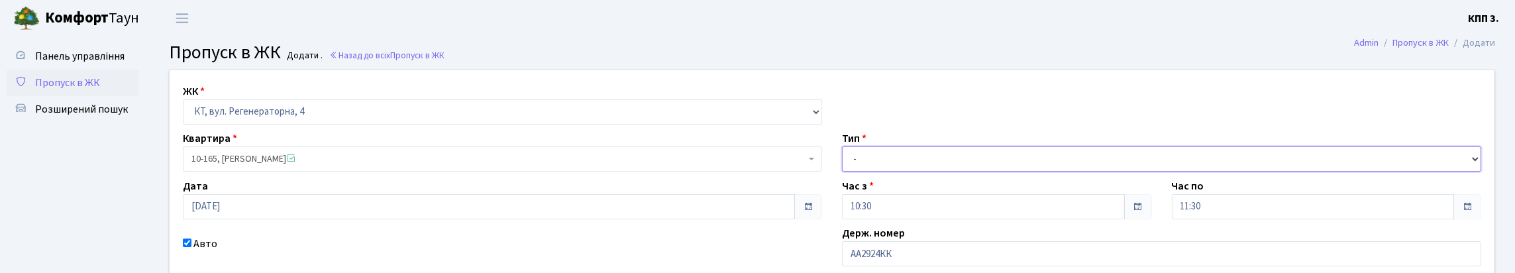
drag, startPoint x: 1011, startPoint y: 185, endPoint x: 984, endPoint y: 200, distance: 31.1
click at [1011, 172] on select "- Доставка Таксі Гості Сервіс" at bounding box center [1161, 158] width 639 height 25
select select "3"
click at [842, 172] on select "- Доставка Таксі Гості Сервіс" at bounding box center [1161, 158] width 639 height 25
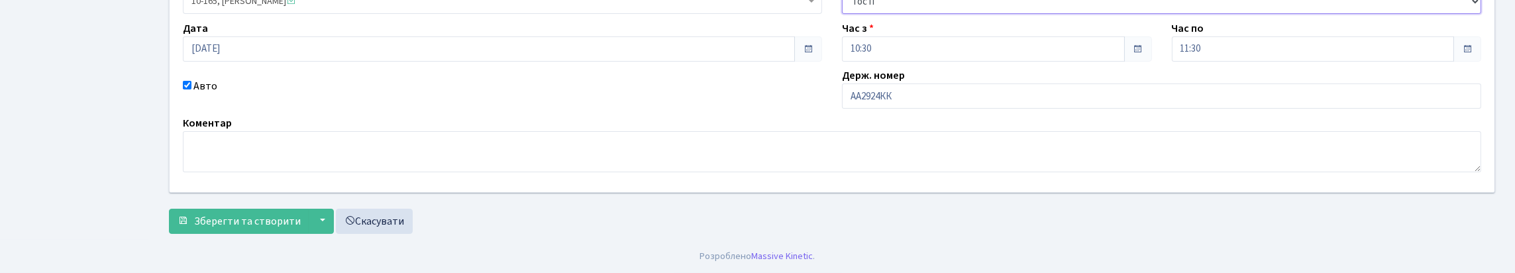
scroll to position [247, 0]
click at [226, 217] on span "Зберегти та створити" at bounding box center [247, 221] width 107 height 15
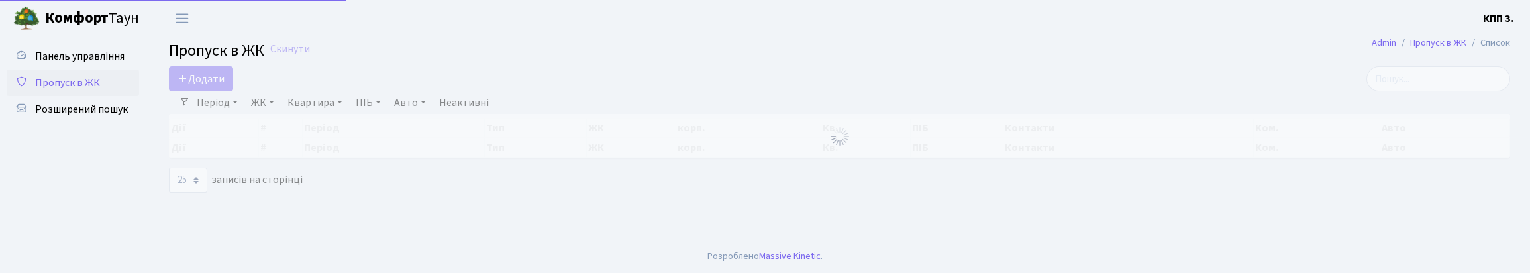
select select "25"
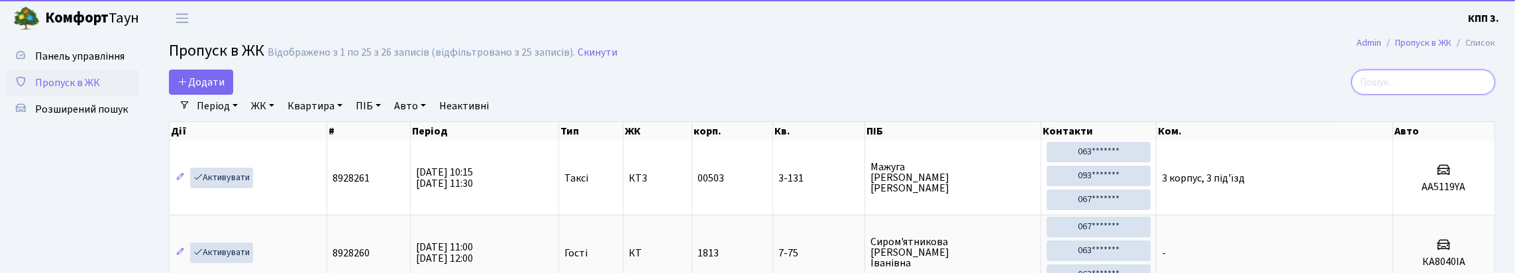
click at [1402, 79] on input "search" at bounding box center [1423, 82] width 144 height 25
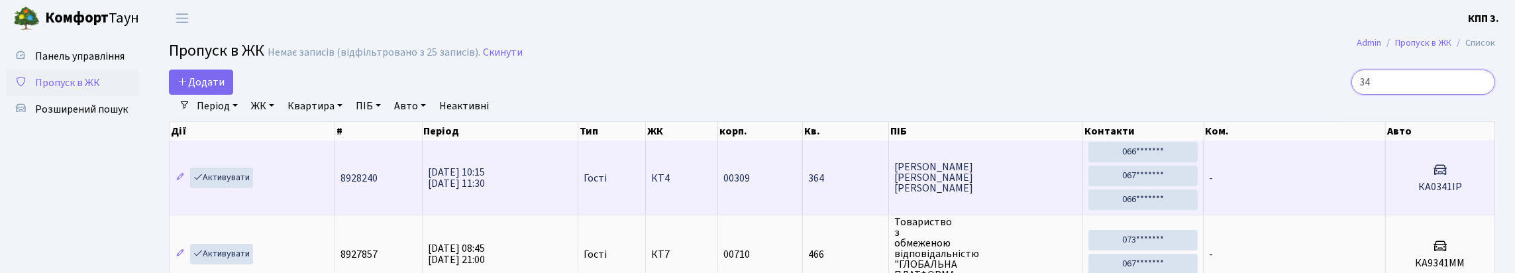
type input "3"
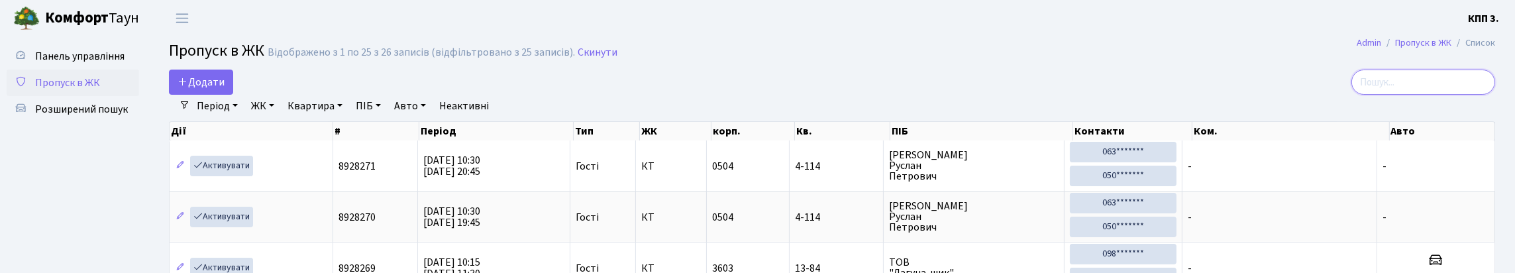
click at [1368, 91] on input "search" at bounding box center [1423, 82] width 144 height 25
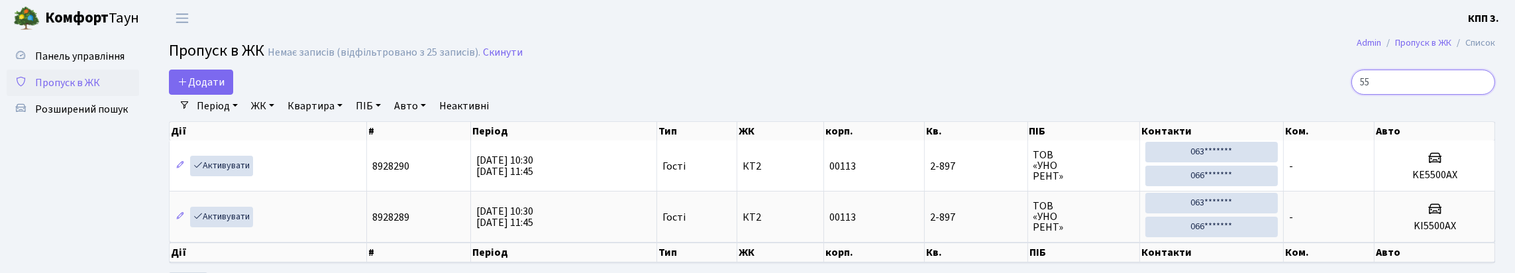
type input "5"
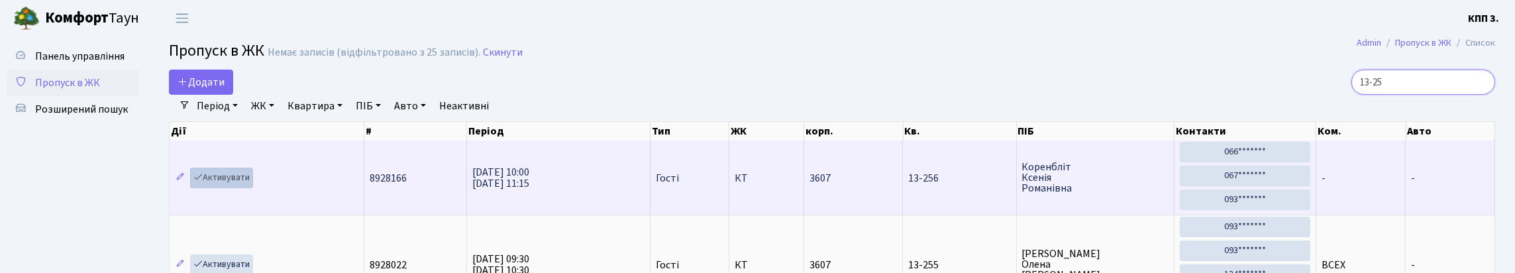
type input "13-25"
click at [223, 168] on link "Активувати" at bounding box center [221, 178] width 63 height 21
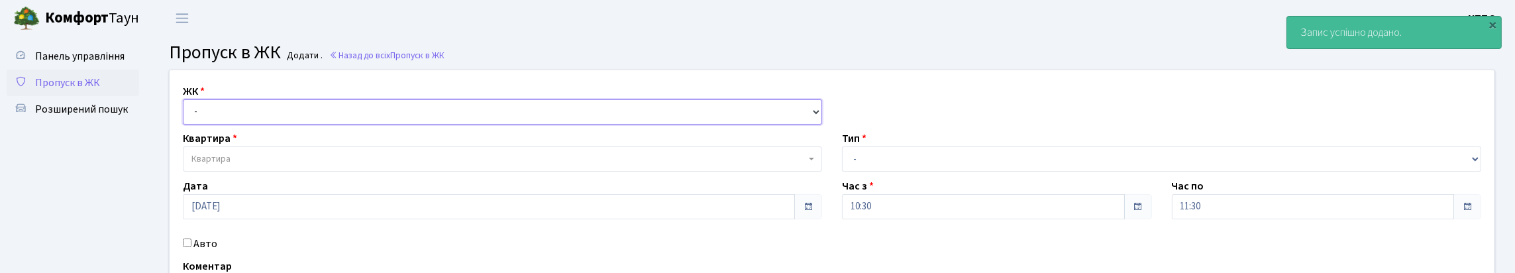
drag, startPoint x: 257, startPoint y: 129, endPoint x: 260, endPoint y: 142, distance: 13.5
click at [257, 125] on select "- КТ, вул. Регенераторна, 4 КТ2, просп. [STREET_ADDRESS] [STREET_ADDRESS] [PERS…" at bounding box center [502, 111] width 639 height 25
select select "271"
click at [186, 115] on select "- КТ, вул. Регенераторна, 4 КТ2, просп. [STREET_ADDRESS] [STREET_ADDRESS] [PERS…" at bounding box center [502, 111] width 639 height 25
select select
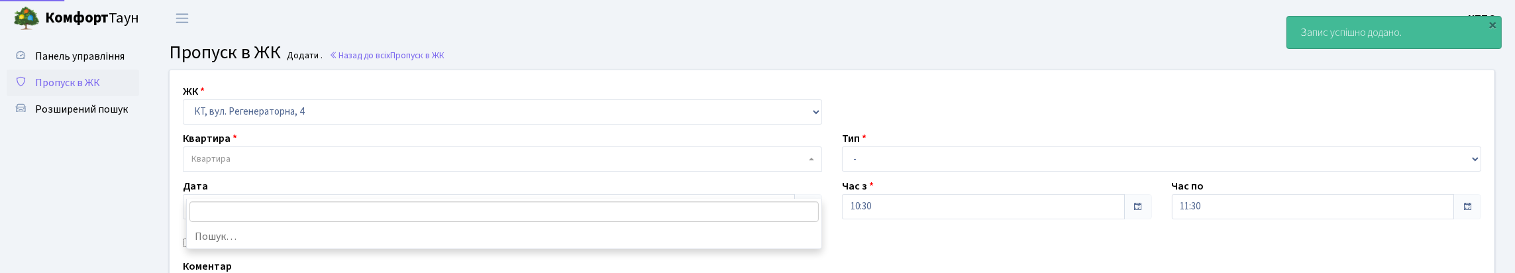
click at [271, 166] on span "Квартира" at bounding box center [498, 158] width 614 height 13
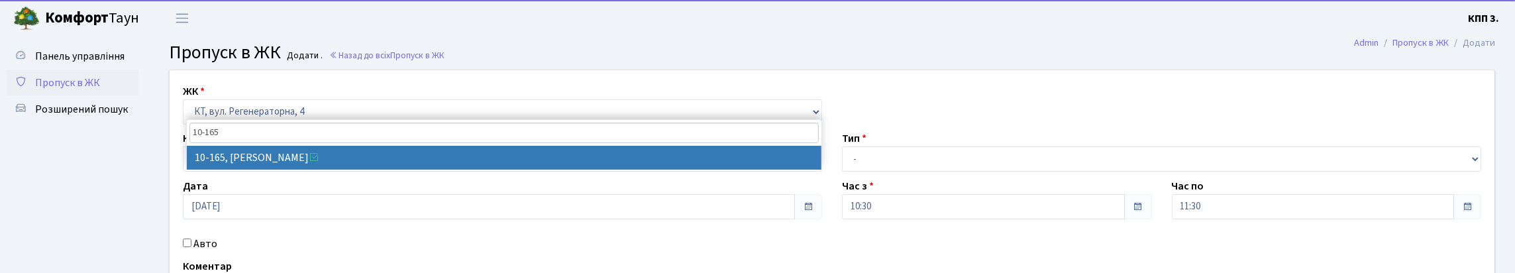
type input "10-165"
select select "6734"
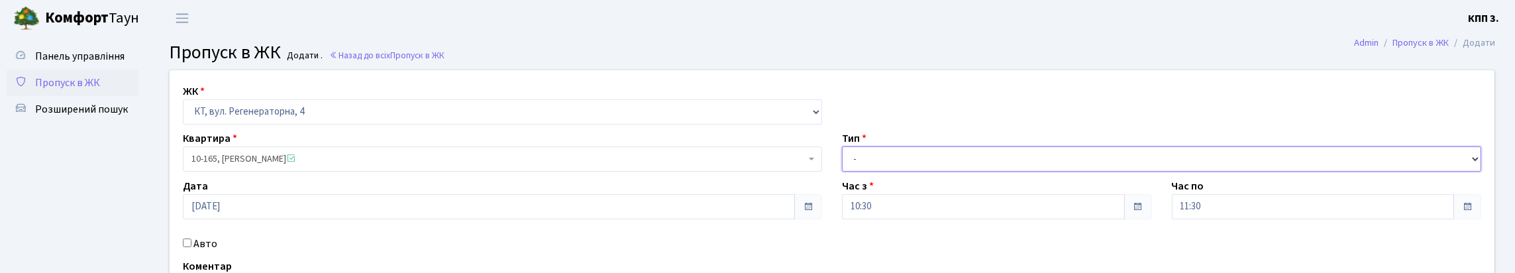
drag, startPoint x: 937, startPoint y: 187, endPoint x: 927, endPoint y: 201, distance: 17.5
click at [937, 172] on select "- Доставка Таксі Гості Сервіс" at bounding box center [1161, 158] width 639 height 25
select select "3"
click at [842, 172] on select "- Доставка Таксі Гості Сервіс" at bounding box center [1161, 158] width 639 height 25
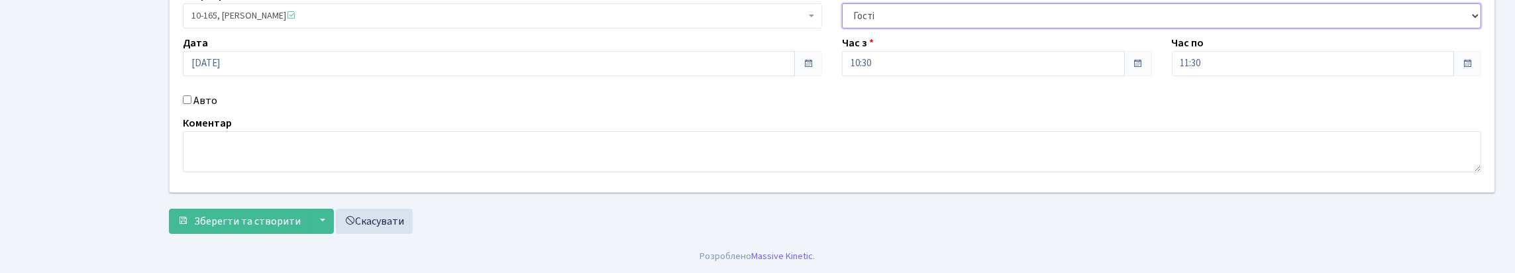
scroll to position [199, 0]
click at [232, 159] on textarea at bounding box center [832, 151] width 1298 height 41
type textarea "ВСІХ"
click at [256, 229] on span "Зберегти та створити" at bounding box center [247, 221] width 107 height 15
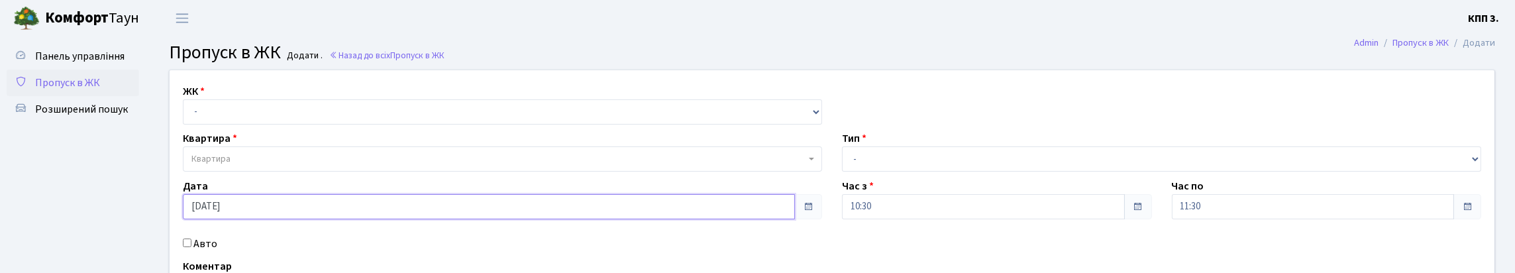
click at [233, 219] on input "[DATE]" at bounding box center [489, 206] width 612 height 25
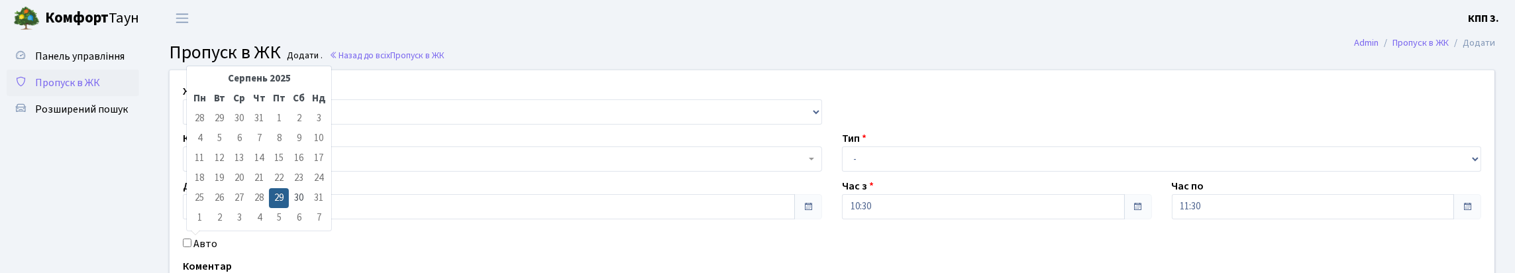
click at [618, 86] on div "ЖК - КТ, вул. Регенераторна, 4 КТ2, просп. [STREET_ADDRESS] [STREET_ADDRESS] [P…" at bounding box center [832, 202] width 1345 height 265
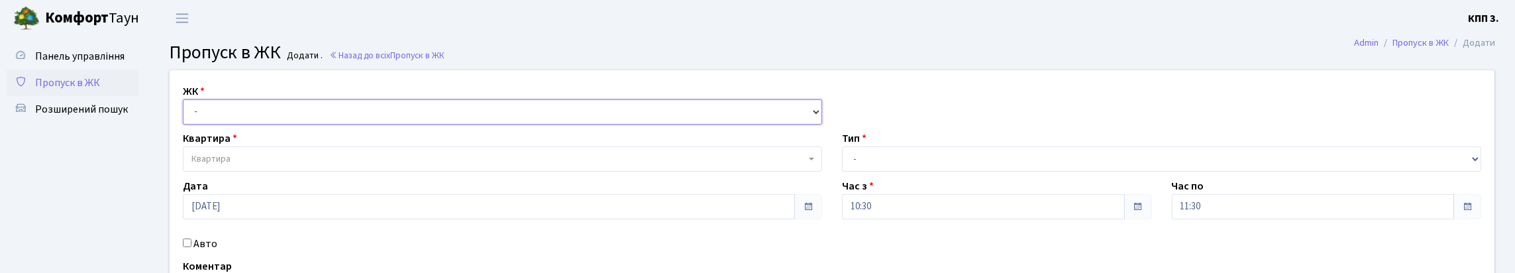
click at [304, 125] on select "- КТ, вул. Регенераторна, 4 КТ2, просп. Соборності, 17 КТ3, вул. Березнева, 16 …" at bounding box center [502, 111] width 639 height 25
select select "271"
click at [186, 115] on select "- КТ, вул. Регенераторна, 4 КТ2, просп. Соборності, 17 КТ3, вул. Березнева, 16 …" at bounding box center [502, 111] width 639 height 25
select select
click at [299, 166] on span "Квартира" at bounding box center [498, 158] width 614 height 13
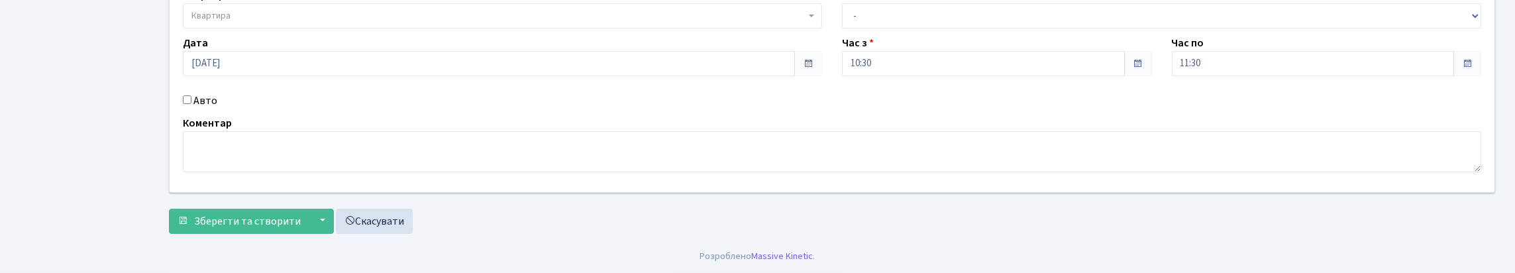
scroll to position [174, 0]
click at [204, 93] on div "ЖК - КТ, вул. Регенераторна, 4 КТ2, просп. Соборності, 17 КТ3, вул. Березнева, …" at bounding box center [832, 59] width 1345 height 265
click at [191, 104] on input "Авто" at bounding box center [187, 99] width 9 height 9
checkbox input "true"
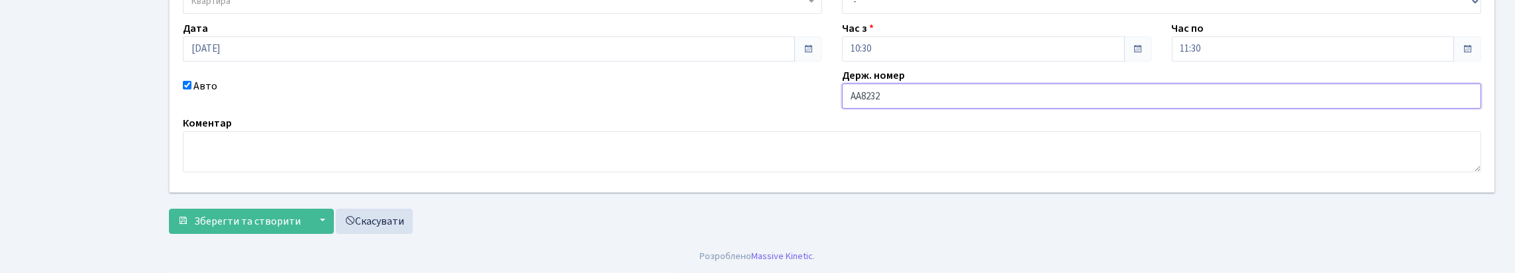
type input "АА8232ВК"
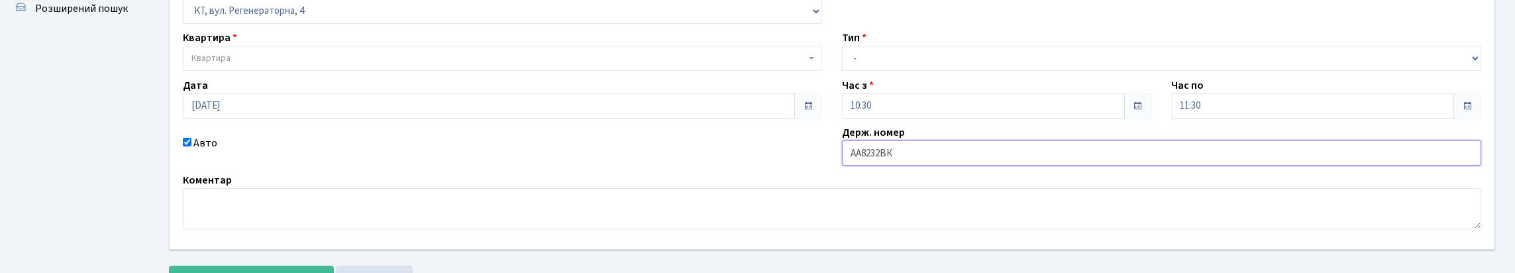
scroll to position [0, 0]
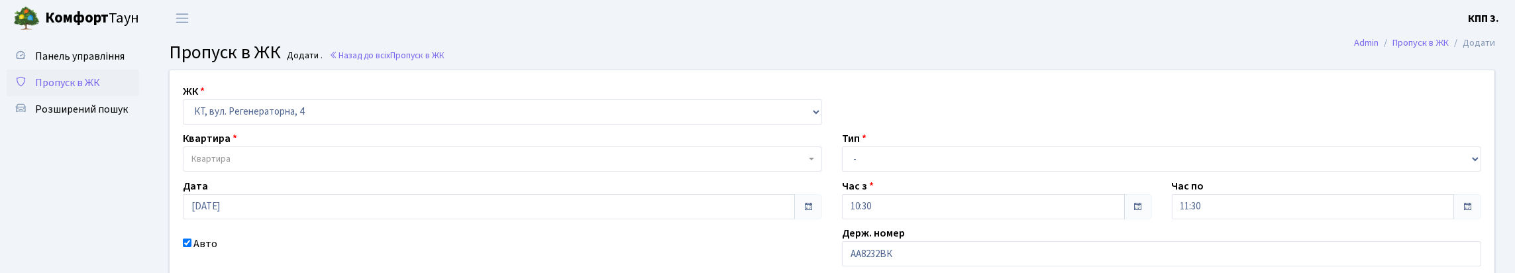
click at [225, 166] on span "Квартира" at bounding box center [210, 158] width 39 height 13
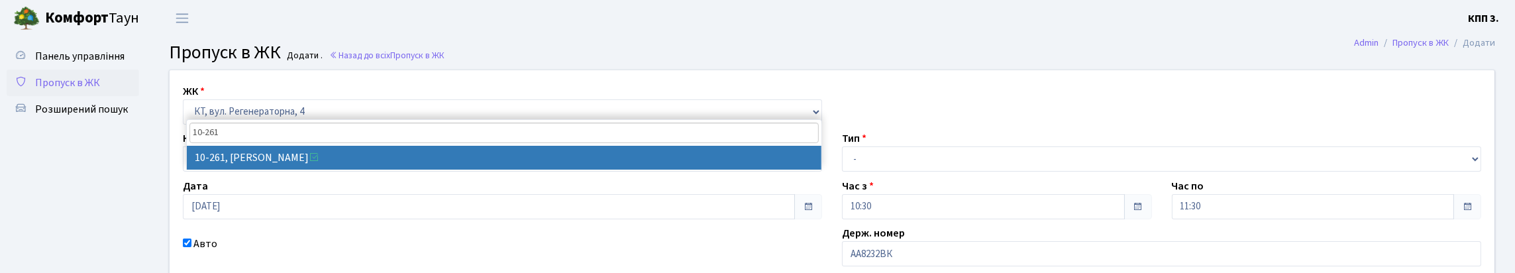
type input "10-261"
drag, startPoint x: 241, startPoint y: 154, endPoint x: 472, endPoint y: 154, distance: 231.2
select select "6830"
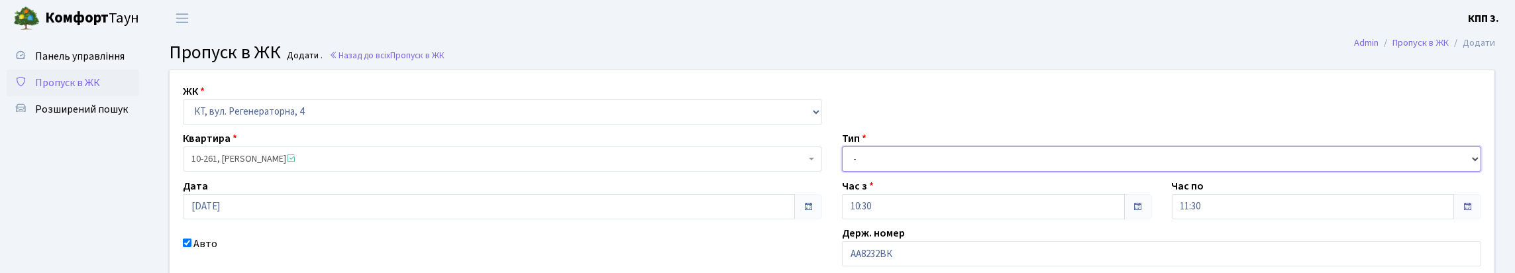
click at [899, 172] on select "- Доставка Таксі Гості Сервіс" at bounding box center [1161, 158] width 639 height 25
select select "1"
click at [842, 172] on select "- Доставка Таксі Гості Сервіс" at bounding box center [1161, 158] width 639 height 25
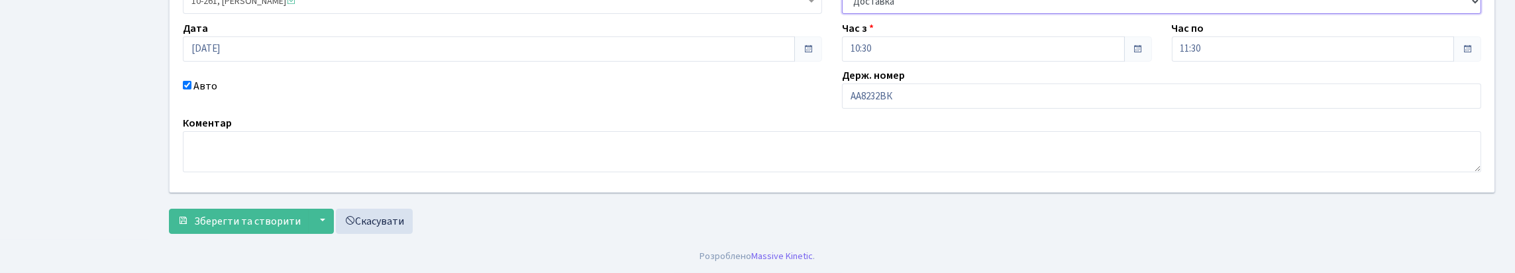
scroll to position [247, 0]
drag, startPoint x: 222, startPoint y: 209, endPoint x: 243, endPoint y: 227, distance: 27.7
click at [223, 214] on span "Зберегти та створити" at bounding box center [247, 221] width 107 height 15
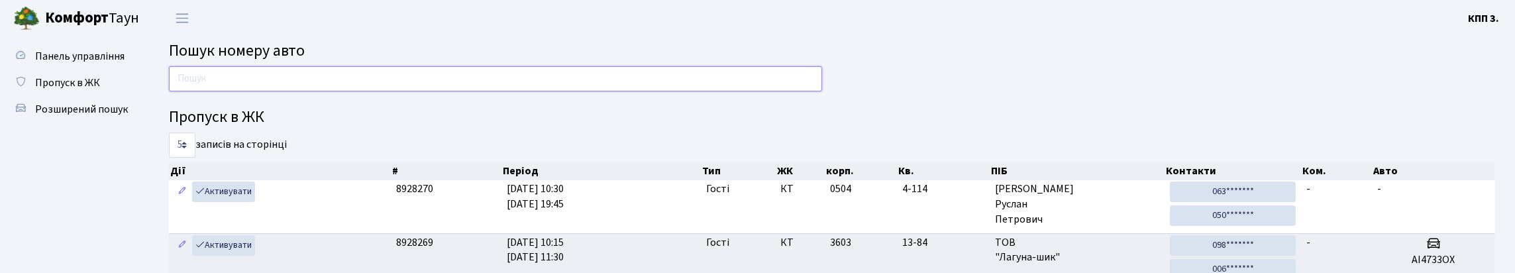
click at [386, 91] on input "text" at bounding box center [495, 78] width 653 height 25
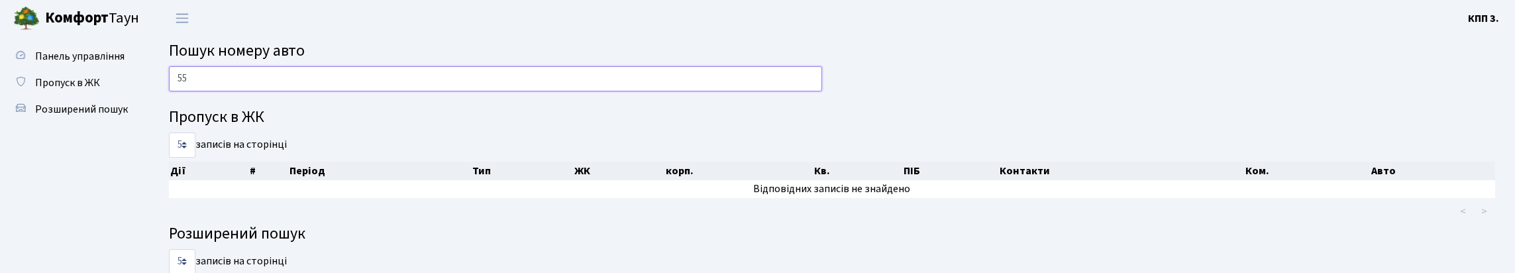
type input "5"
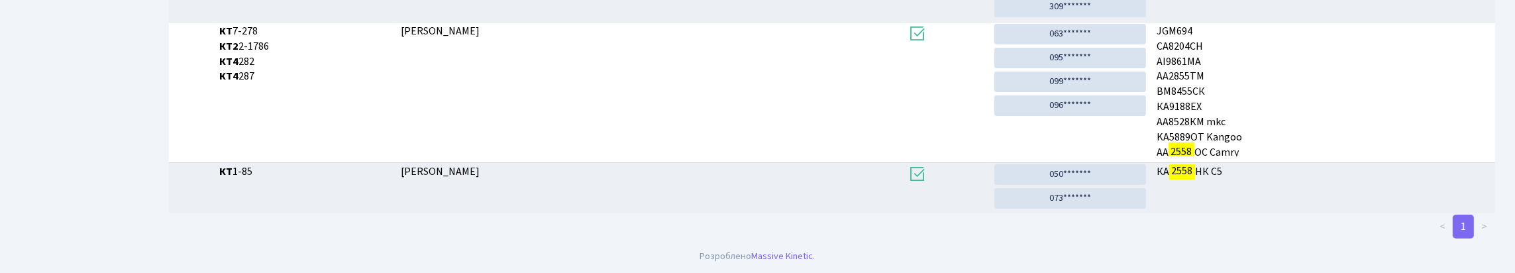
scroll to position [80, 0]
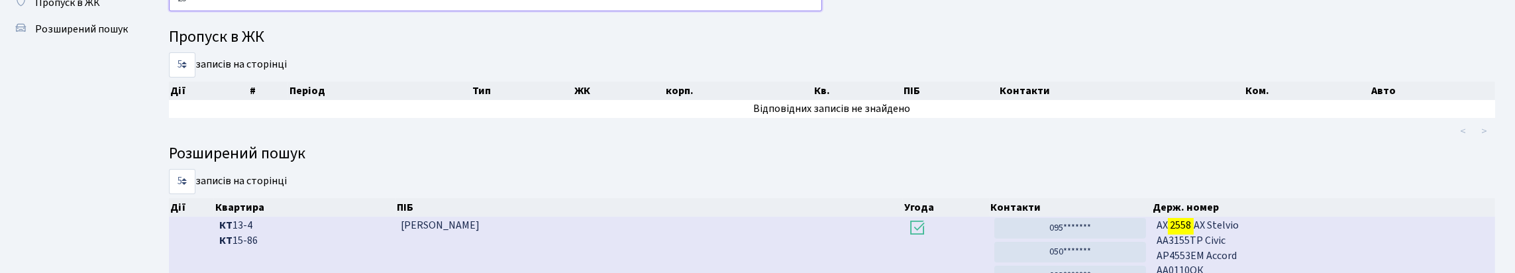
type input "2"
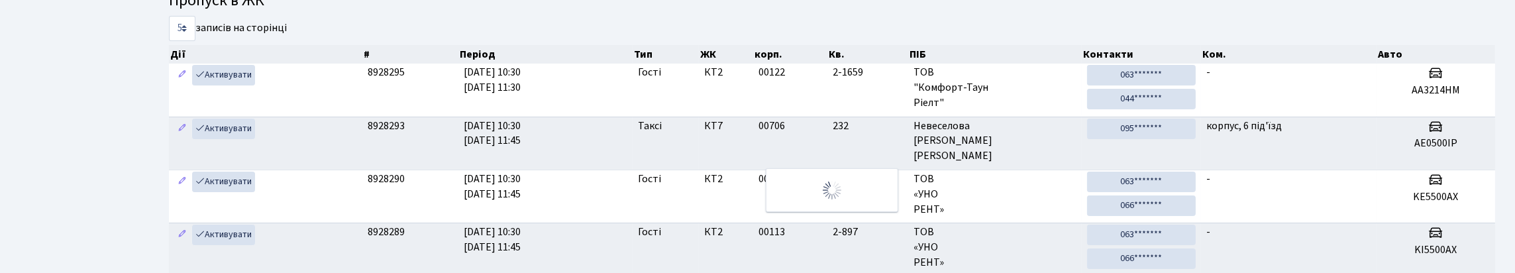
scroll to position [75, 0]
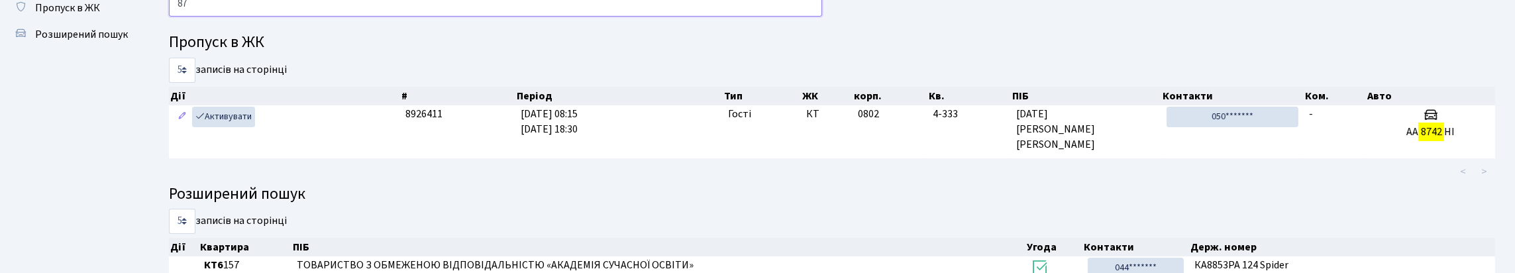
type input "8"
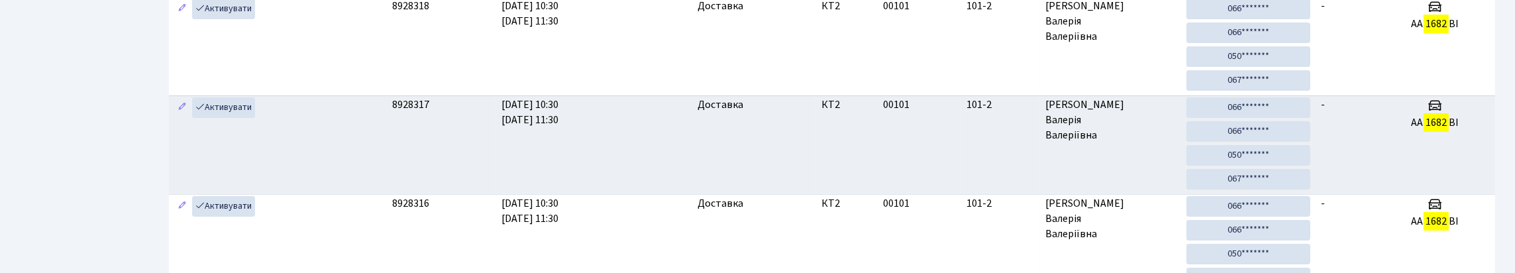
scroll to position [173, 0]
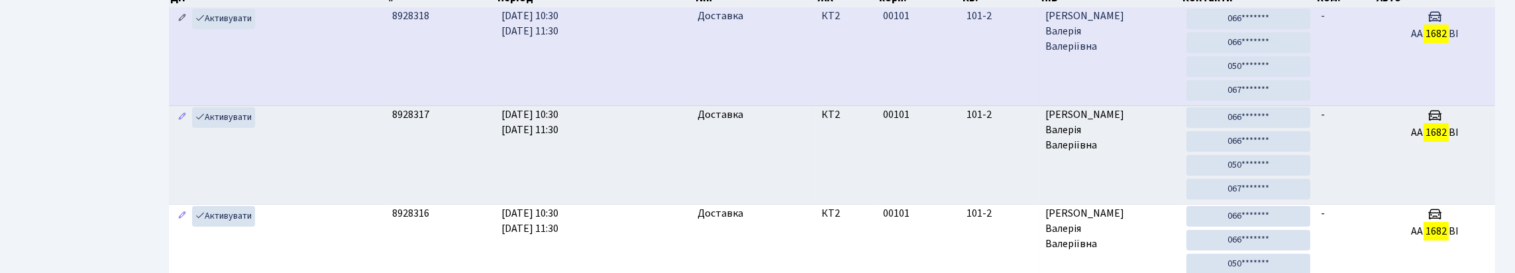
type input "1682"
click at [185, 23] on icon at bounding box center [182, 17] width 9 height 9
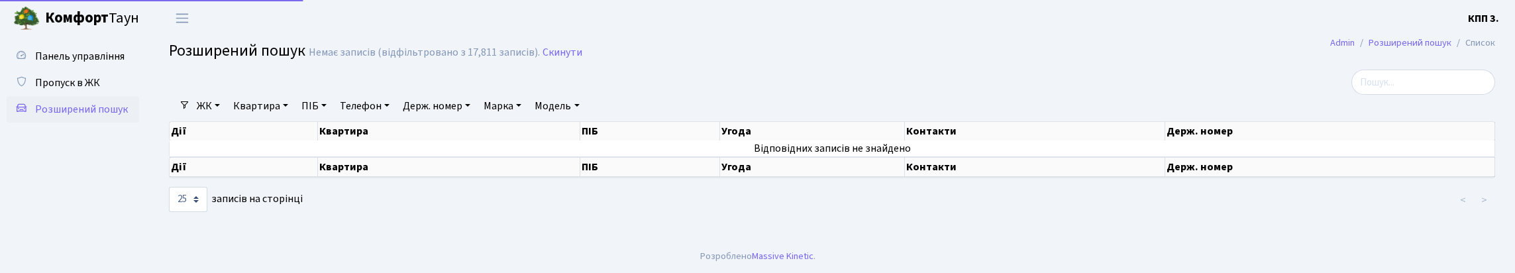
select select "25"
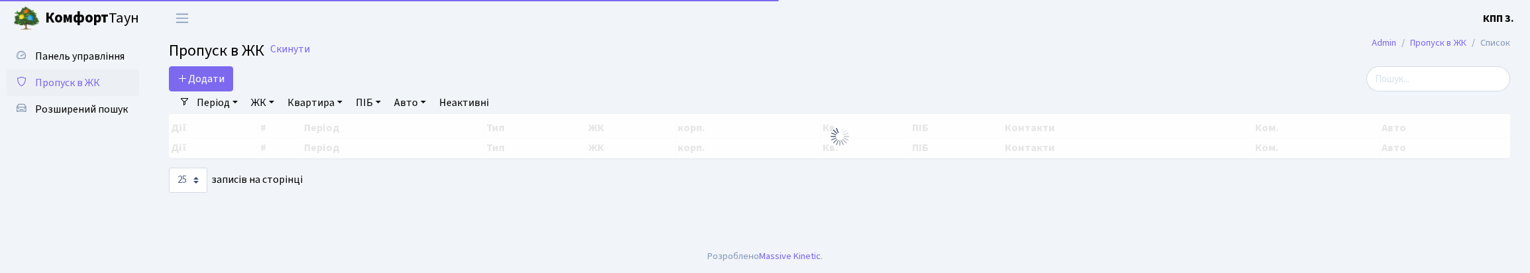
select select "25"
drag, startPoint x: 1400, startPoint y: 87, endPoint x: 1268, endPoint y: 109, distance: 133.5
click at [1396, 91] on input "search" at bounding box center [1438, 78] width 144 height 25
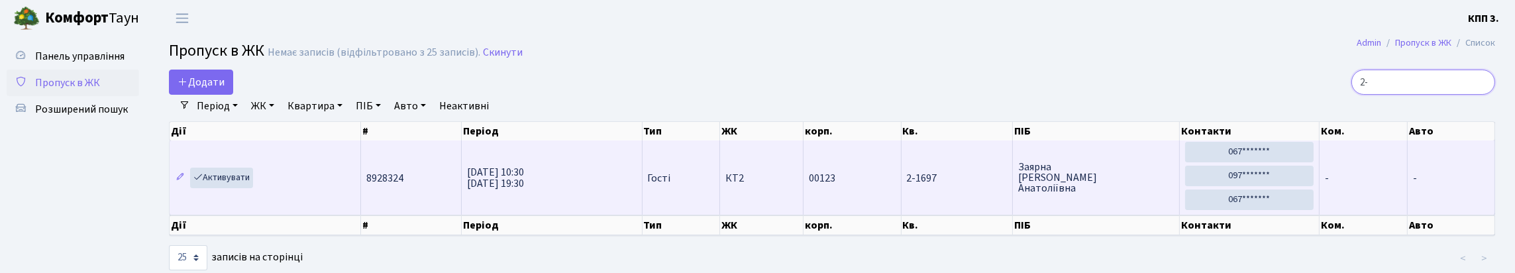
type input "2"
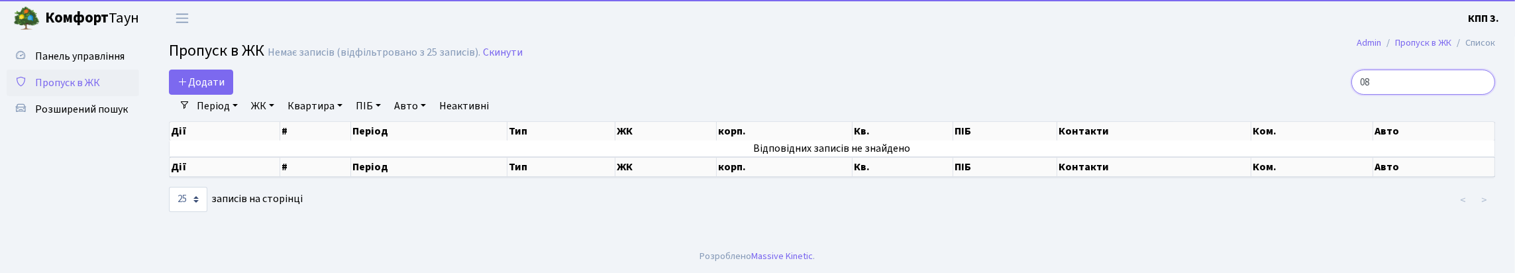
type input "0"
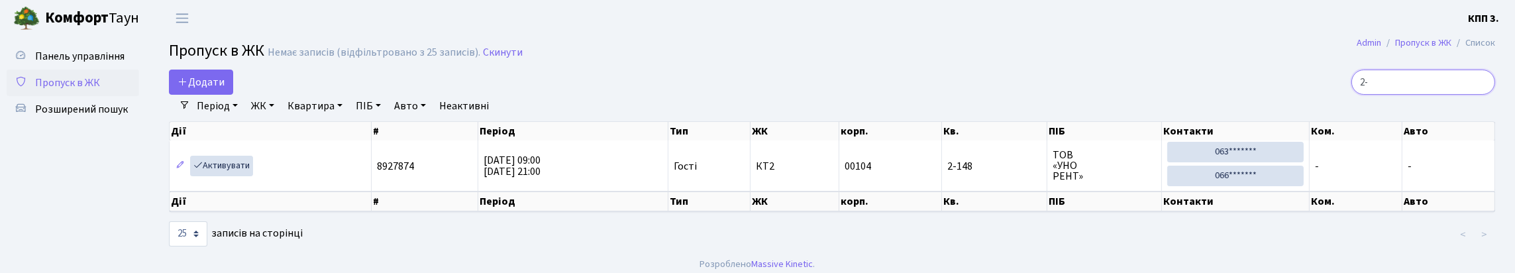
type input "2"
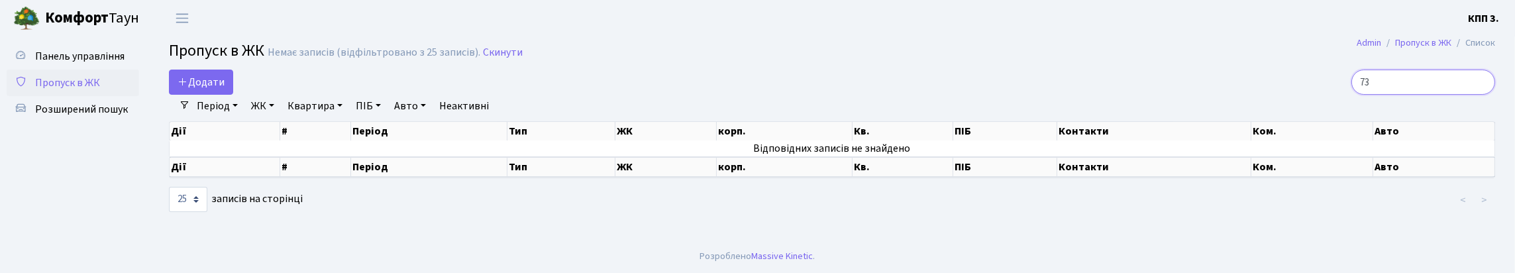
type input "7"
click at [1384, 95] on input "6862" at bounding box center [1423, 82] width 144 height 25
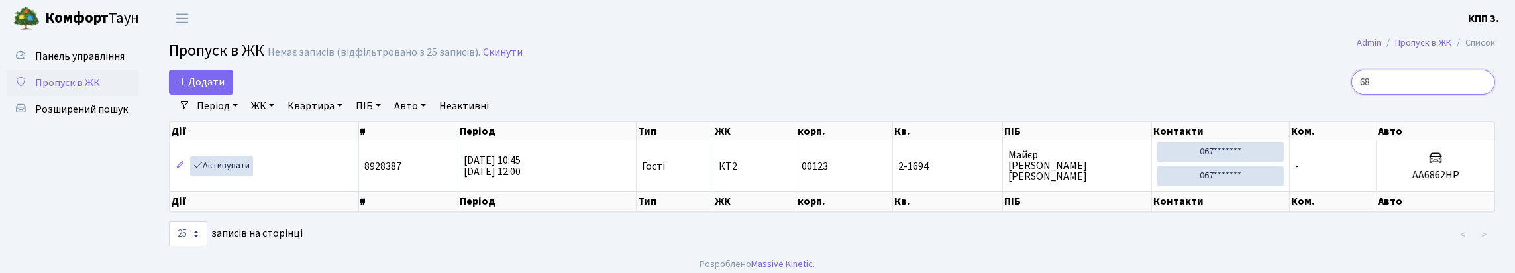
type input "6"
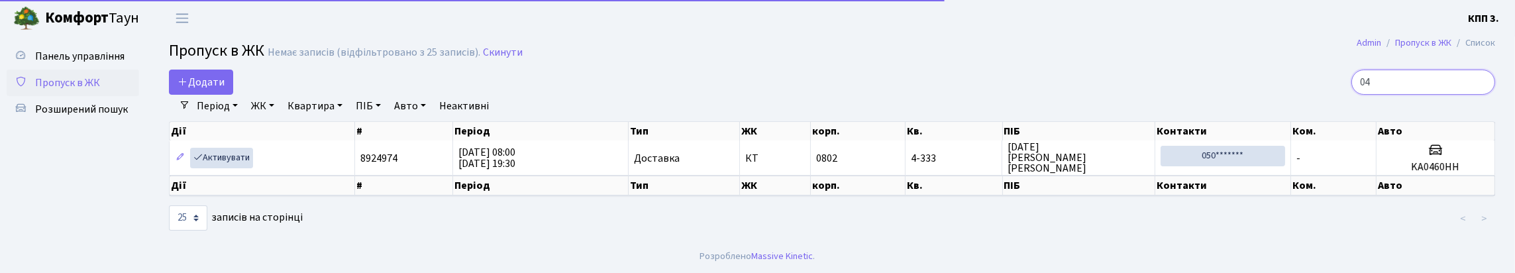
type input "0"
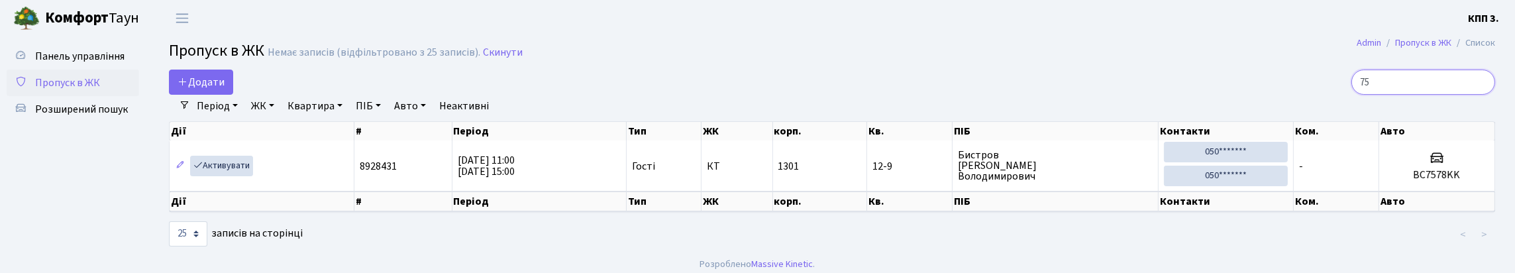
type input "7"
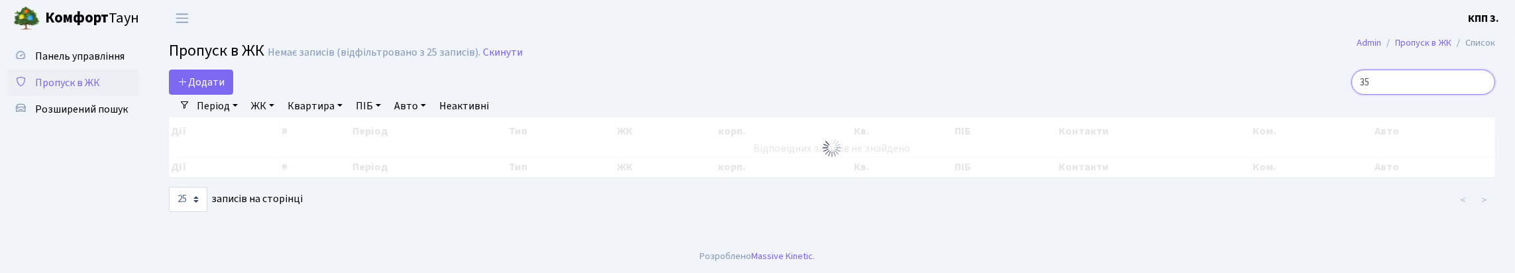
type input "3"
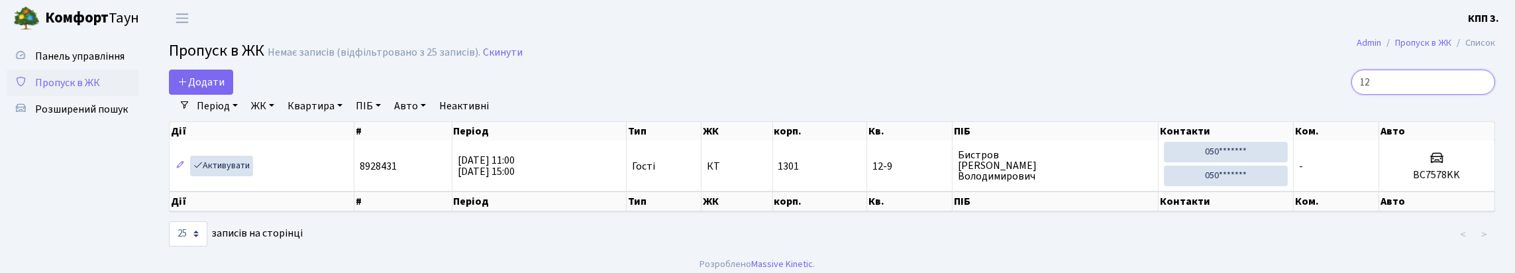
type input "1"
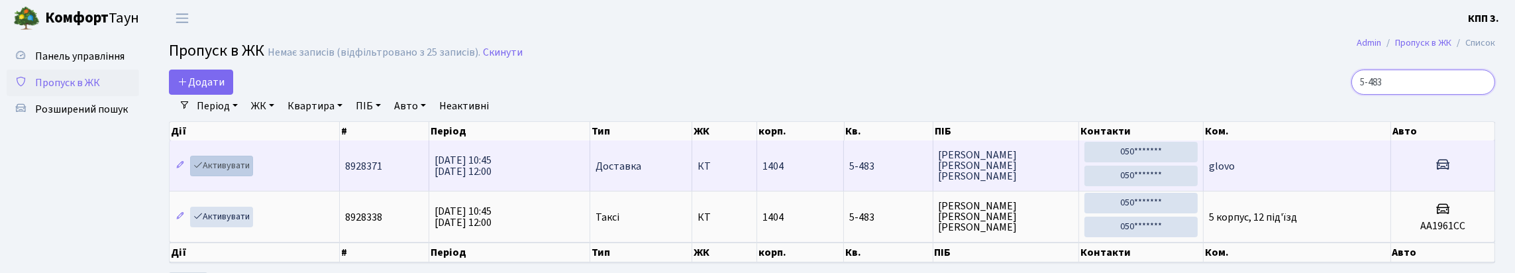
type input "5-483"
click at [248, 176] on link "Активувати" at bounding box center [221, 166] width 63 height 21
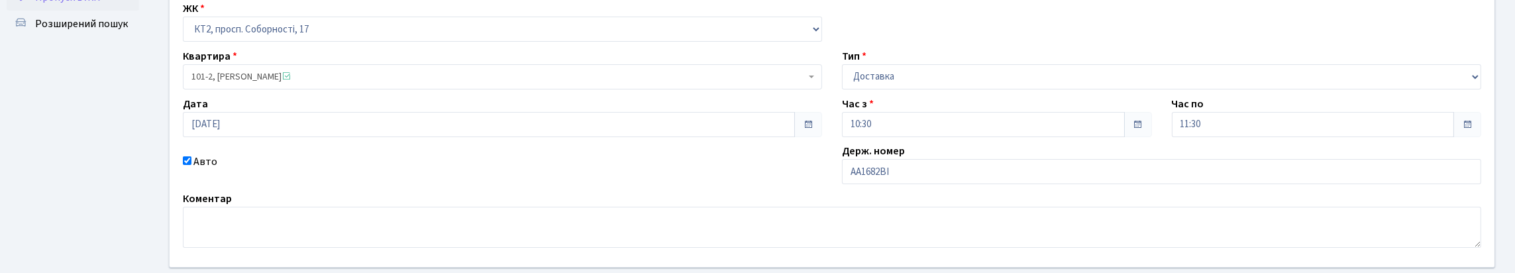
scroll to position [251, 0]
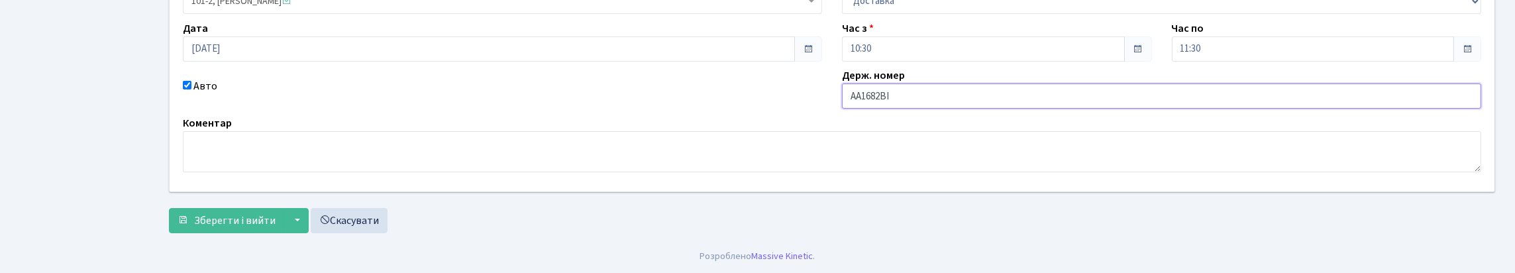
click at [921, 83] on input "АА1682ВІ" at bounding box center [1161, 95] width 639 height 25
type input "АА1682ВХ"
click at [245, 220] on span "Зберегти і вийти" at bounding box center [234, 220] width 81 height 15
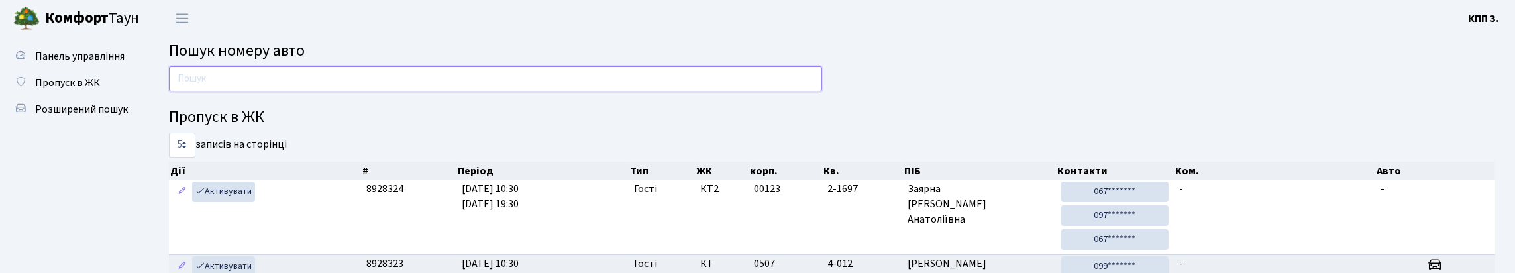
click at [362, 91] on input "text" at bounding box center [495, 78] width 653 height 25
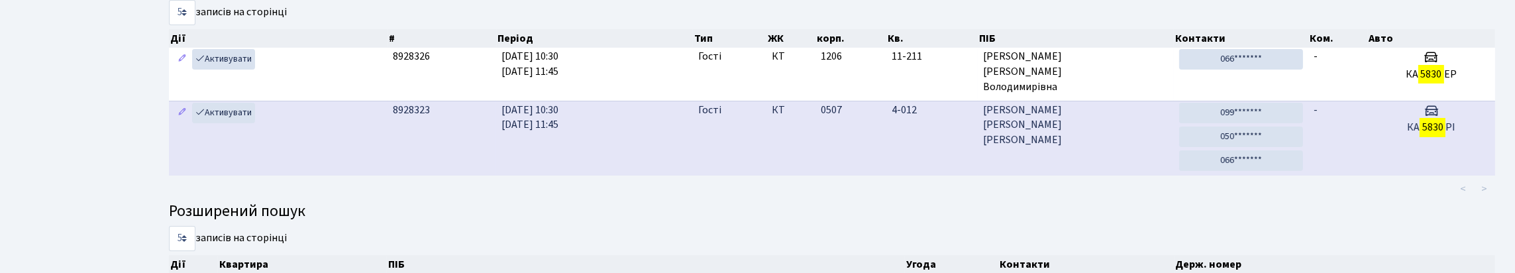
scroll to position [80, 0]
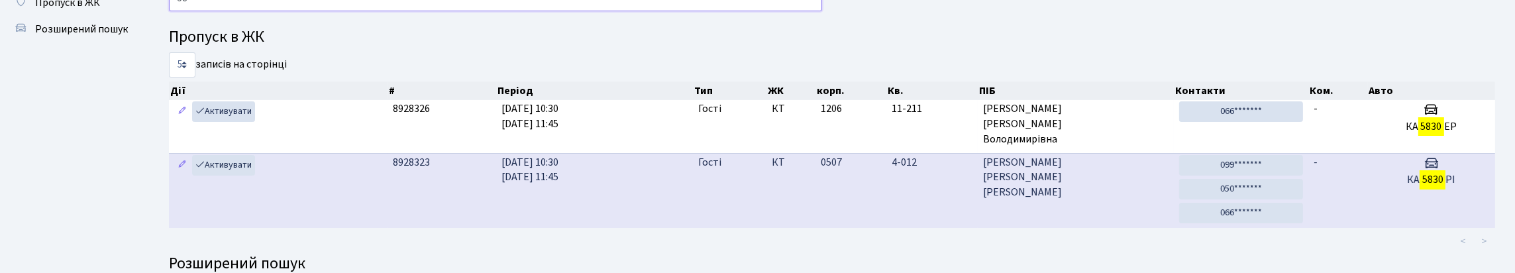
type input "5"
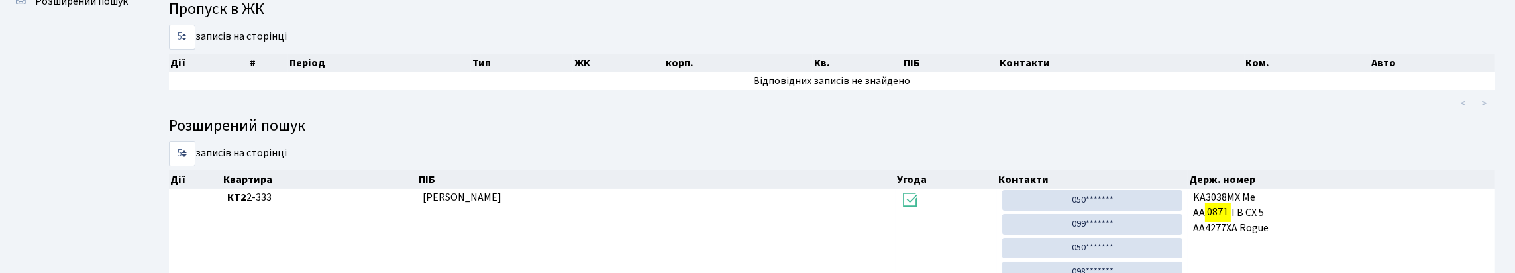
scroll to position [0, 0]
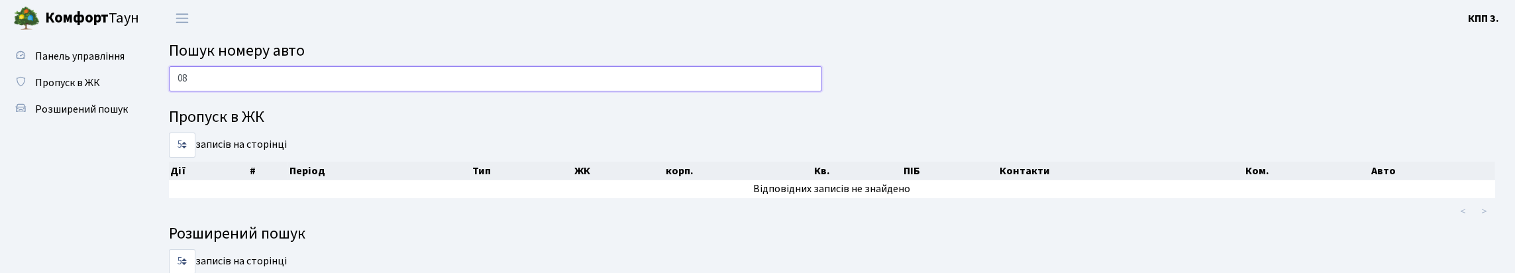
type input "0"
type input "7"
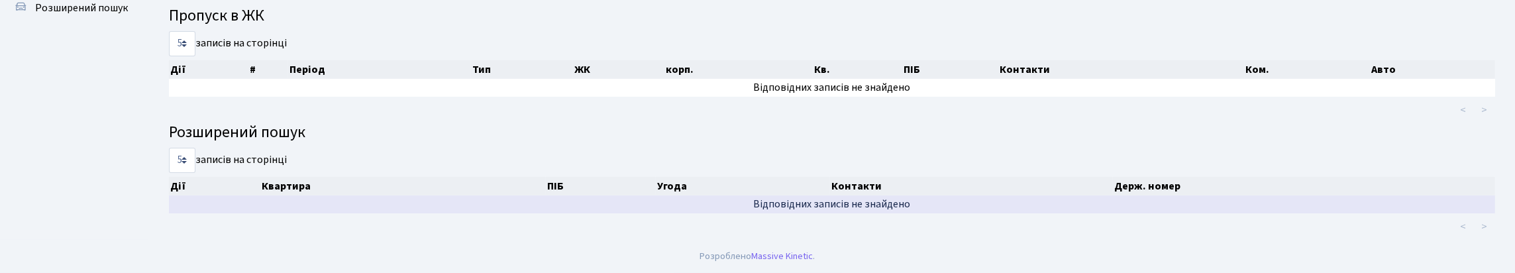
scroll to position [80, 0]
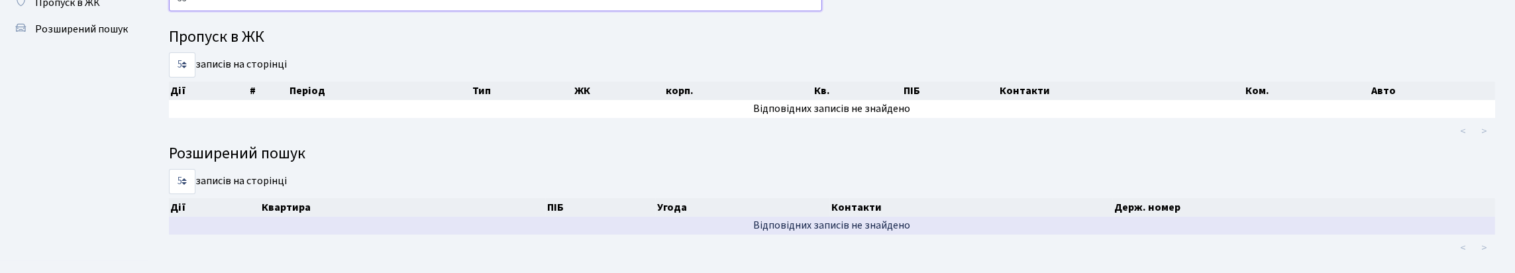
type input "3"
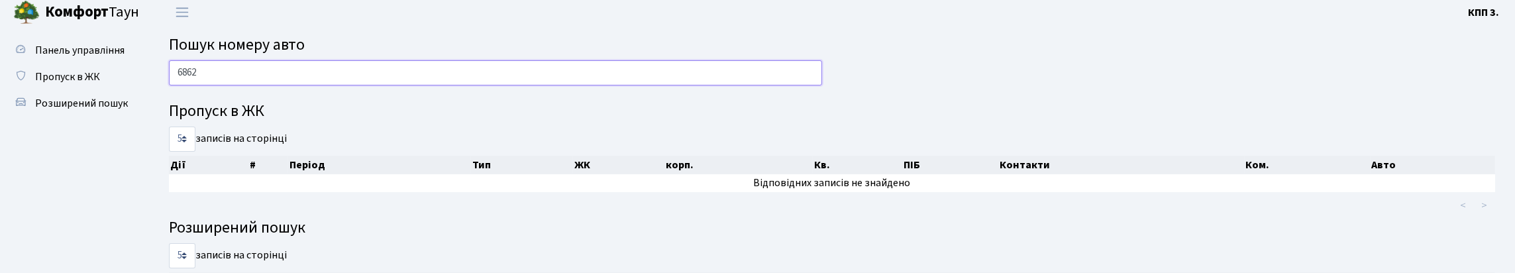
scroll to position [0, 0]
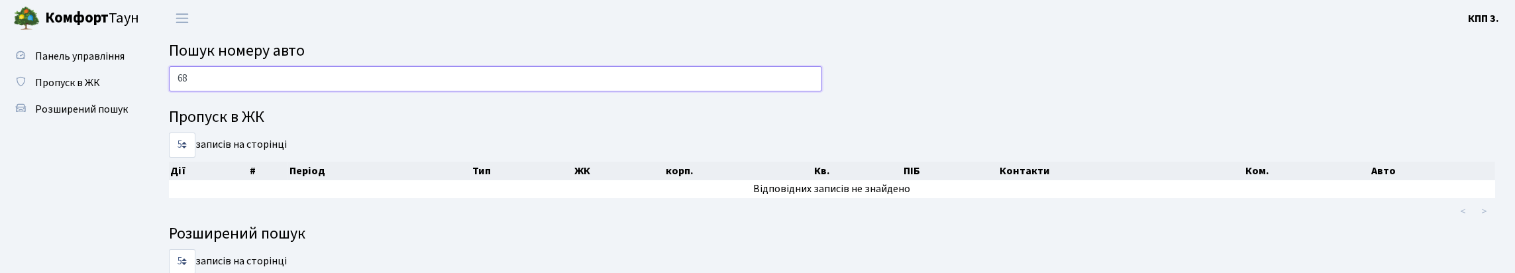
type input "6"
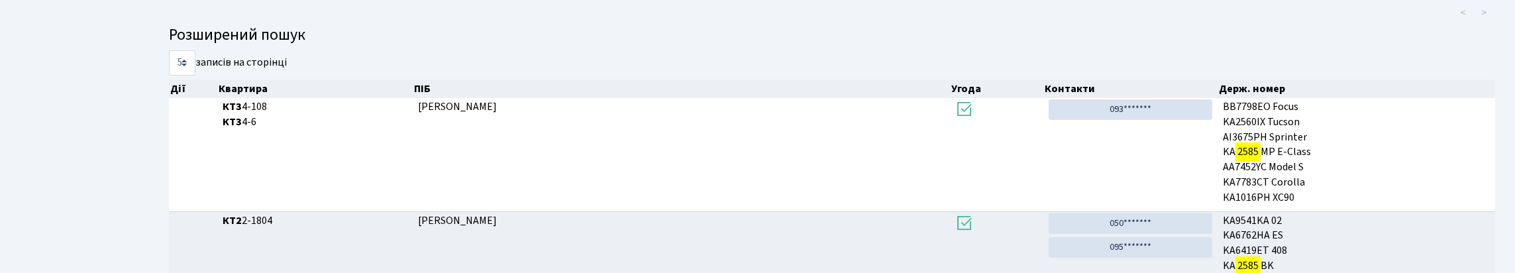
scroll to position [80, 0]
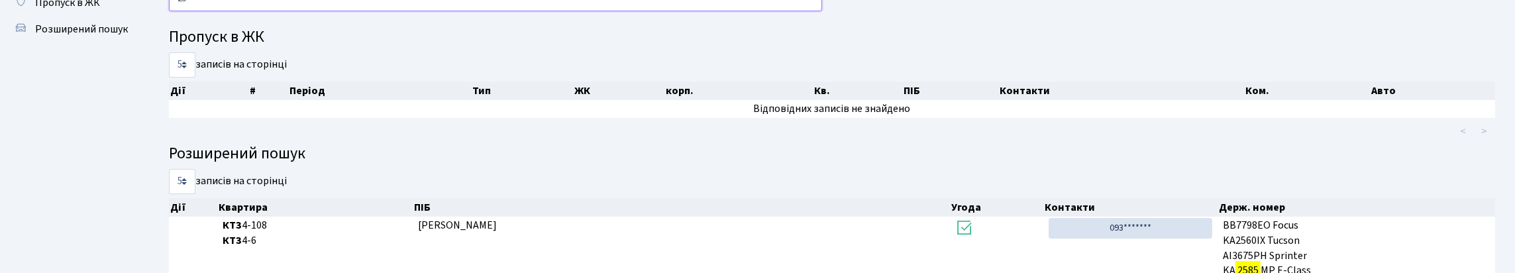
type input "2"
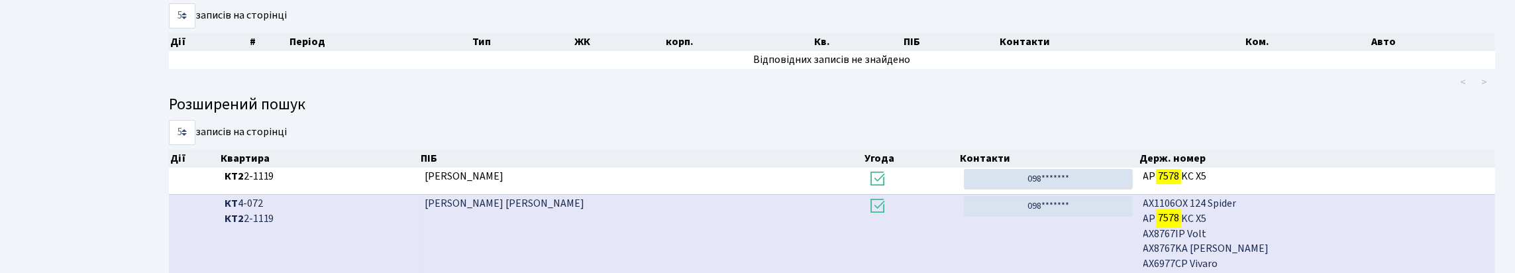
scroll to position [14, 0]
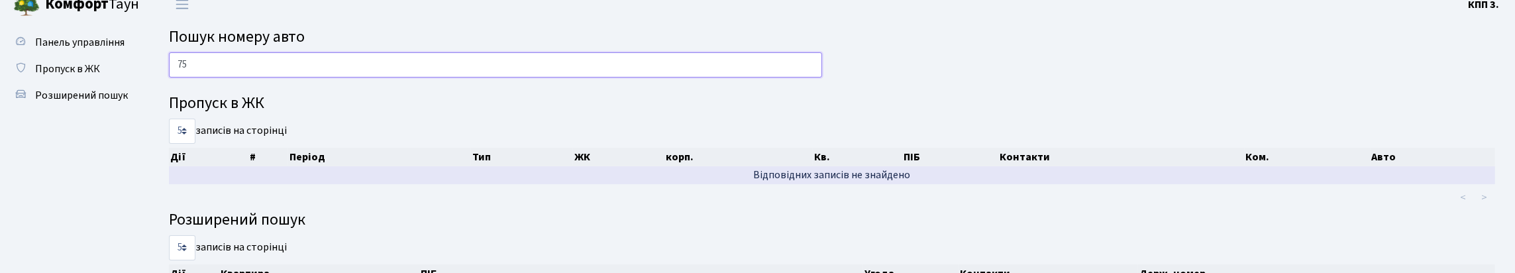
type input "7"
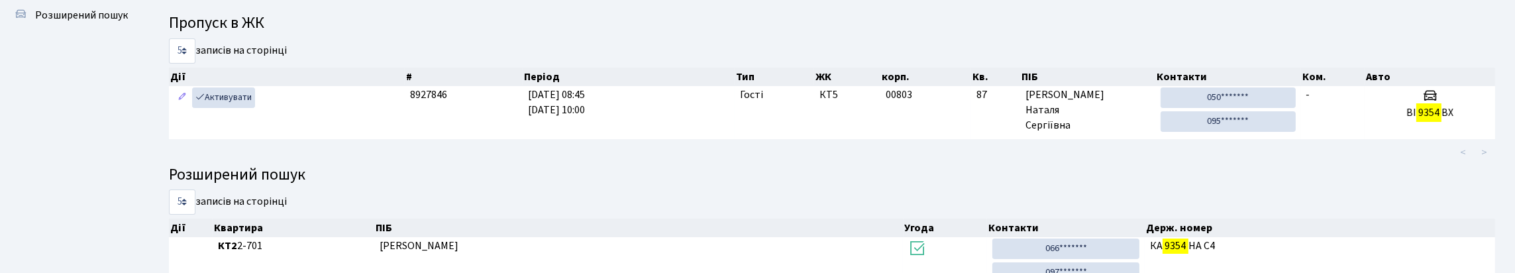
scroll to position [0, 0]
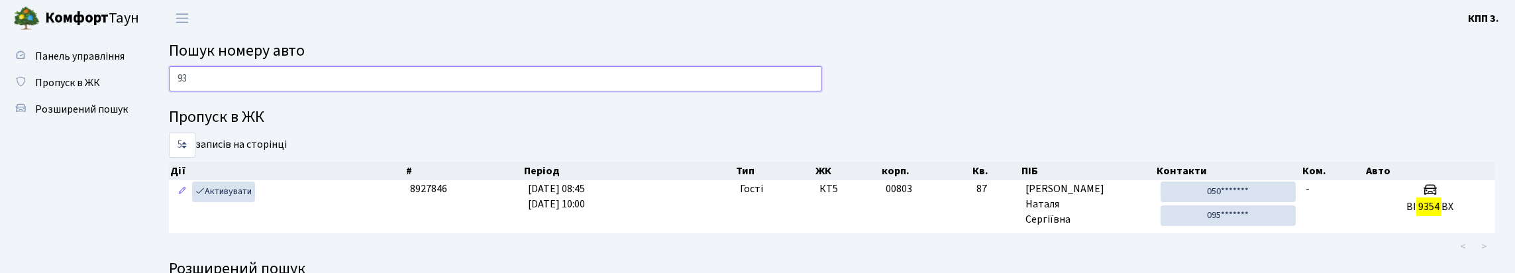
type input "9"
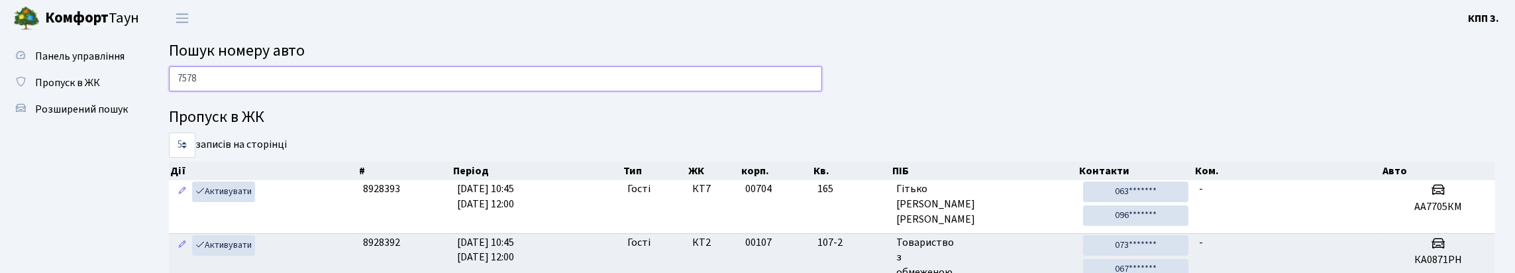
click at [448, 86] on input "7578" at bounding box center [495, 78] width 653 height 25
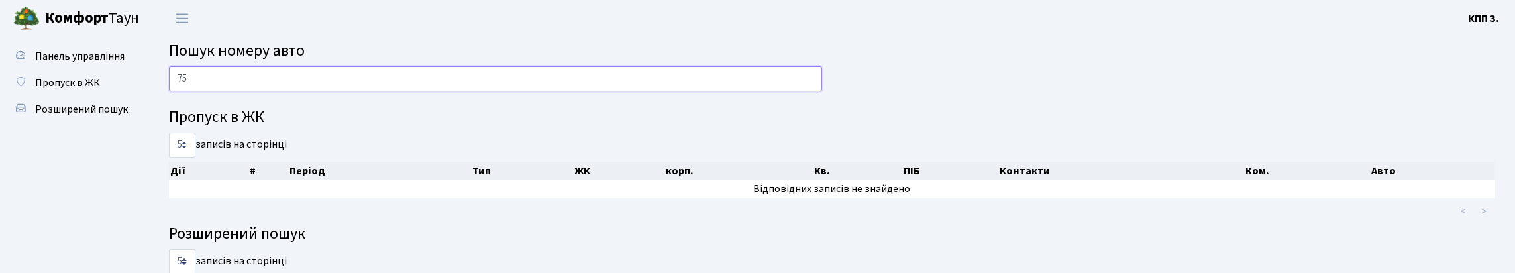
type input "7"
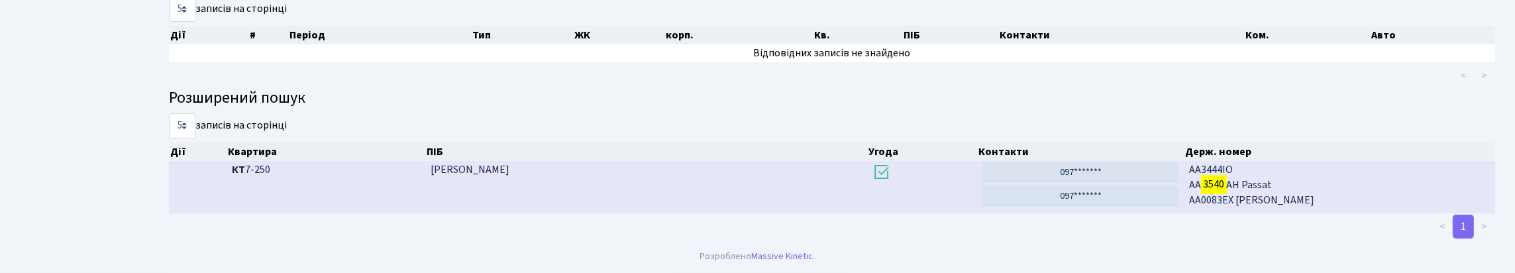
scroll to position [80, 0]
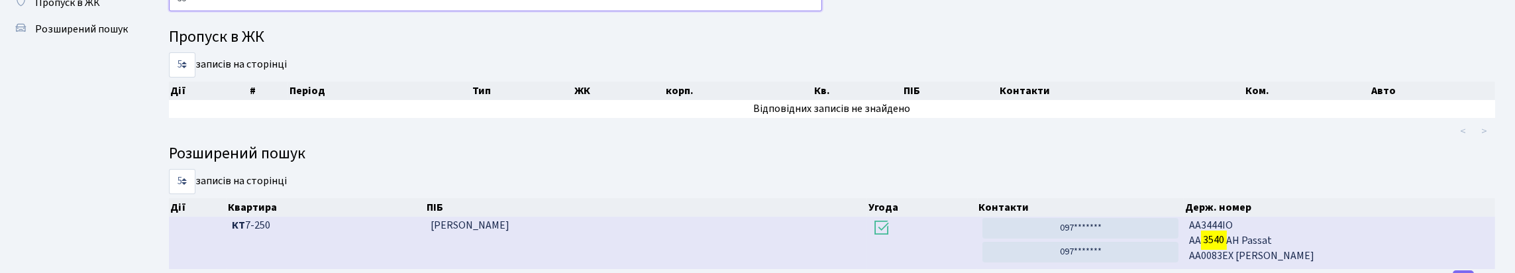
type input "3"
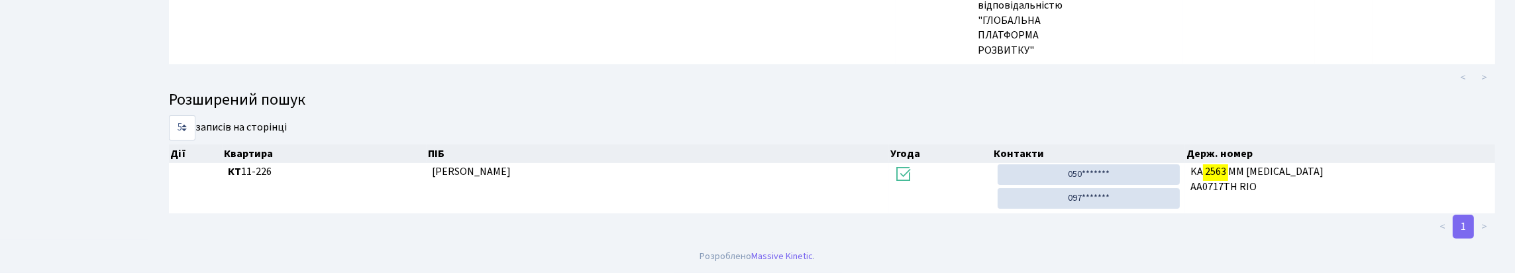
scroll to position [0, 0]
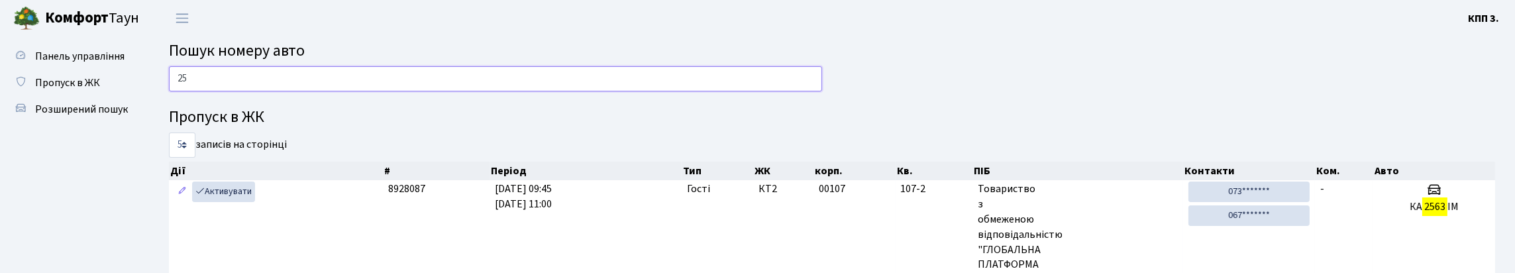
type input "2"
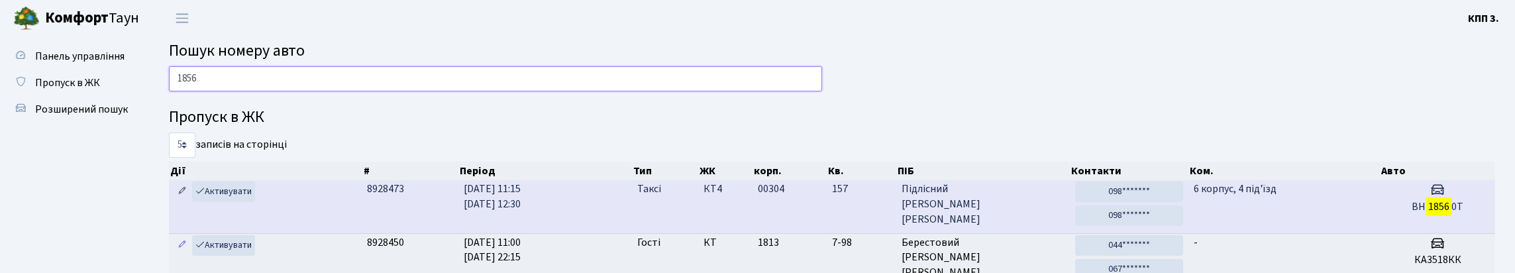
type input "1856"
click at [179, 195] on icon at bounding box center [182, 190] width 9 height 9
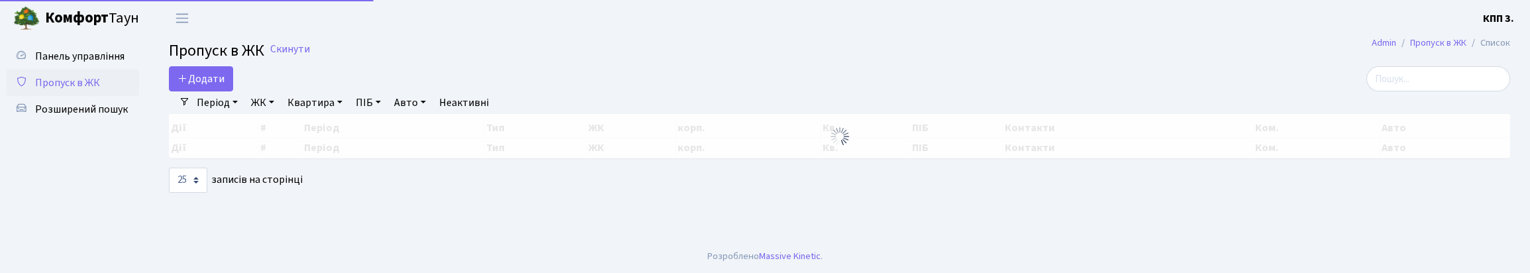
select select "25"
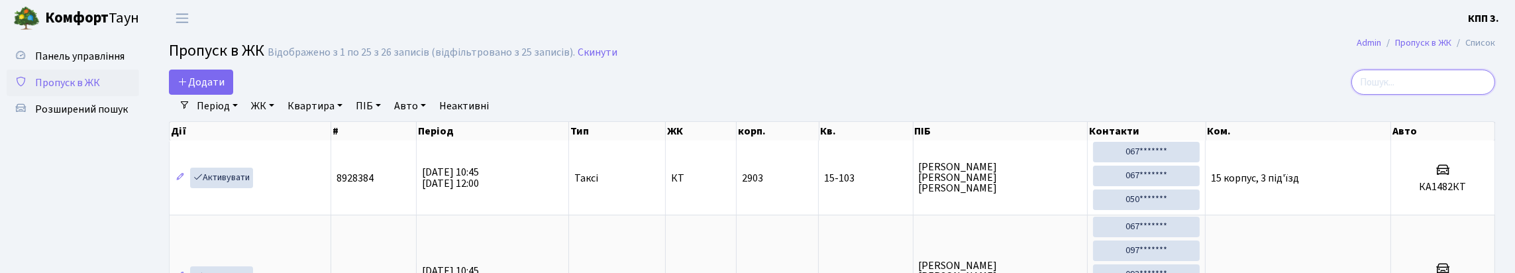
click at [1417, 89] on input "search" at bounding box center [1423, 82] width 144 height 25
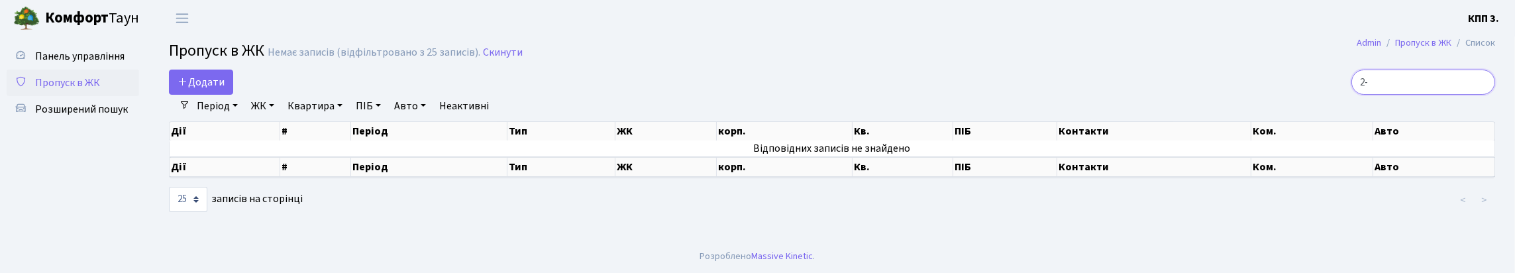
type input "2"
type input "1"
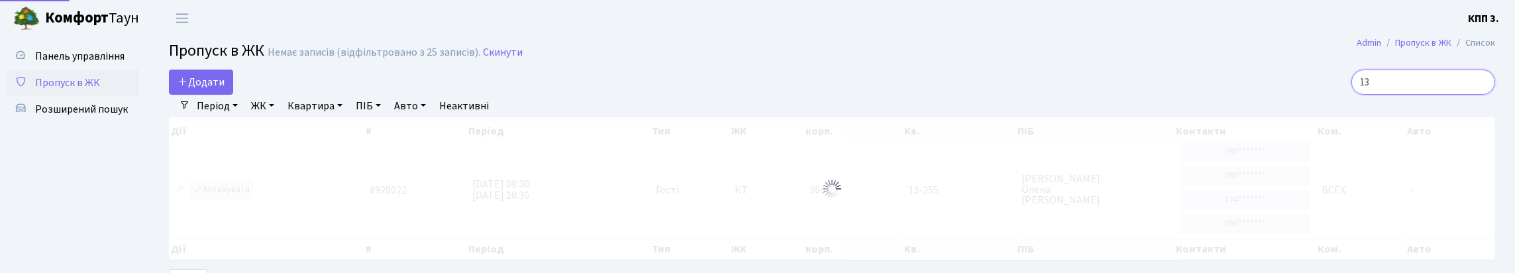
type input "1"
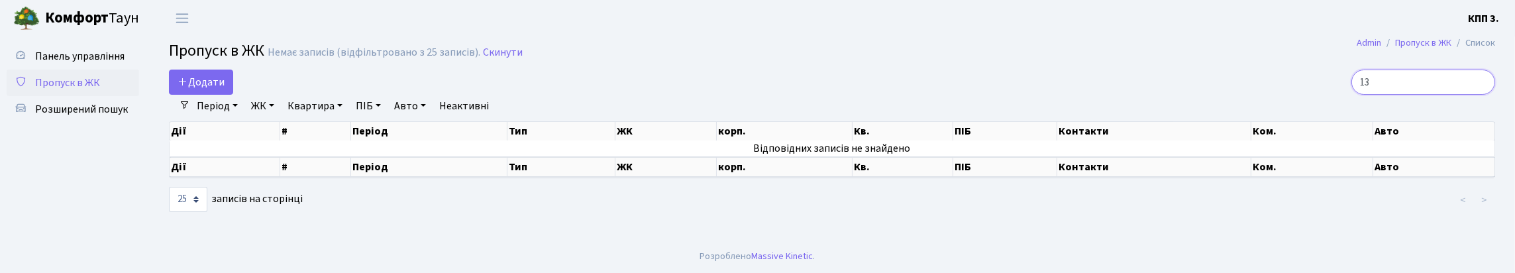
type input "1"
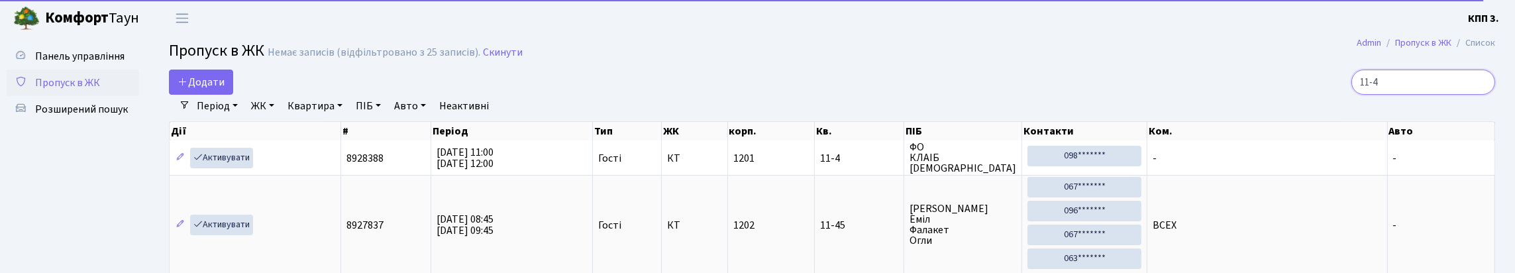
scroll to position [2, 0]
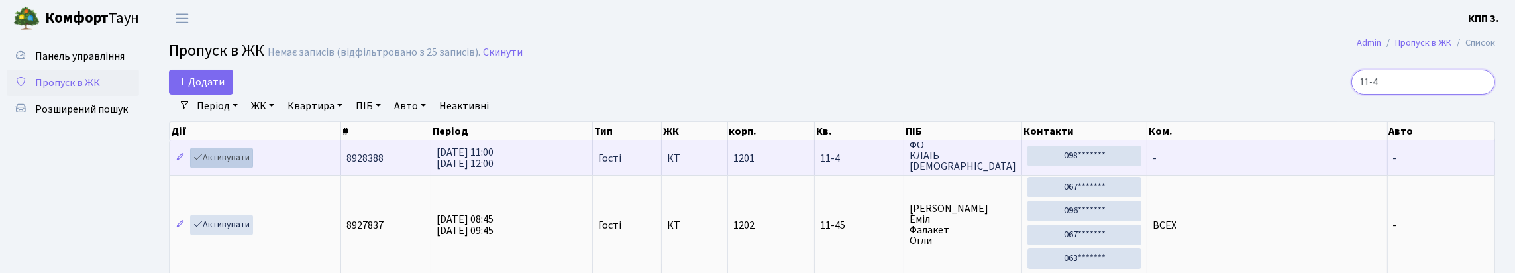
type input "11-4"
click at [244, 168] on link "Активувати" at bounding box center [221, 158] width 63 height 21
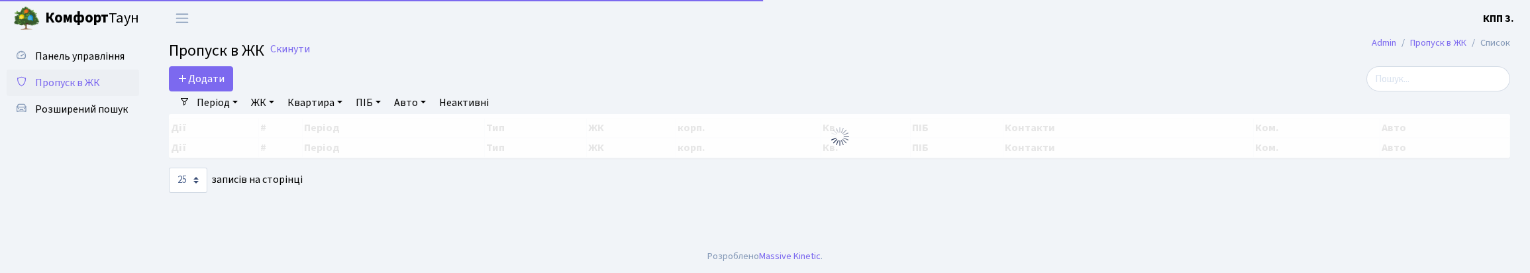
select select "25"
drag, startPoint x: 0, startPoint y: 0, endPoint x: 1372, endPoint y: 95, distance: 1375.0
click at [1372, 91] on input "search" at bounding box center [1438, 78] width 144 height 25
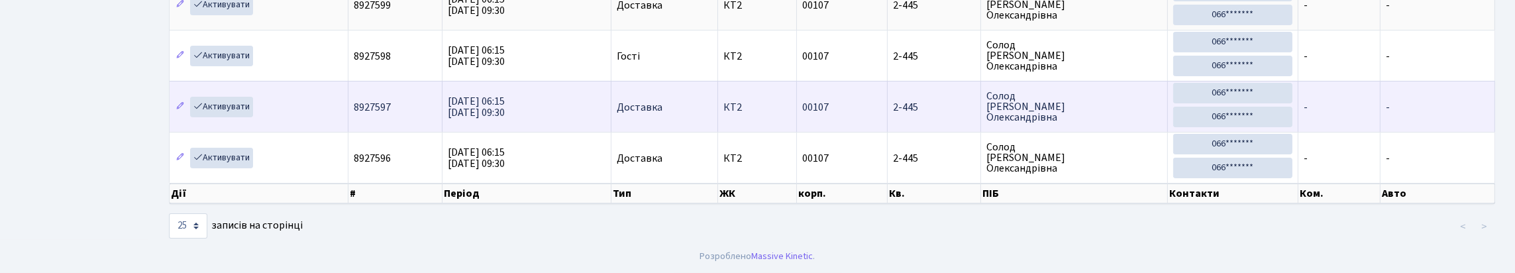
scroll to position [85, 0]
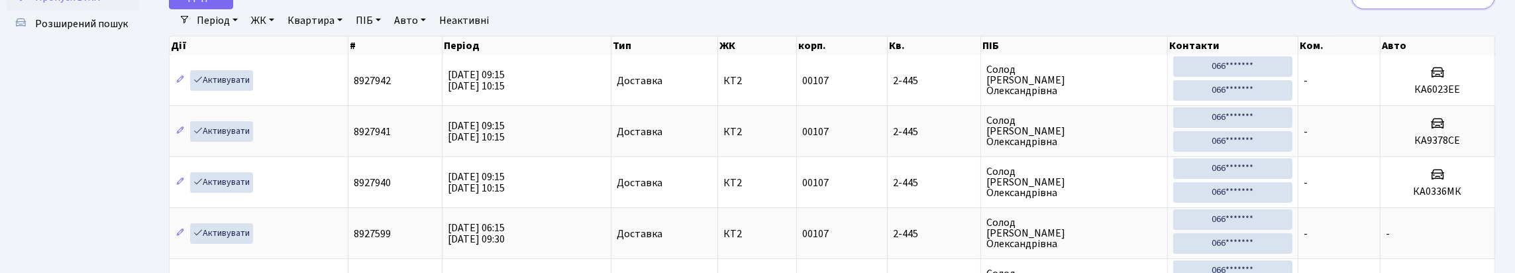
type input "2"
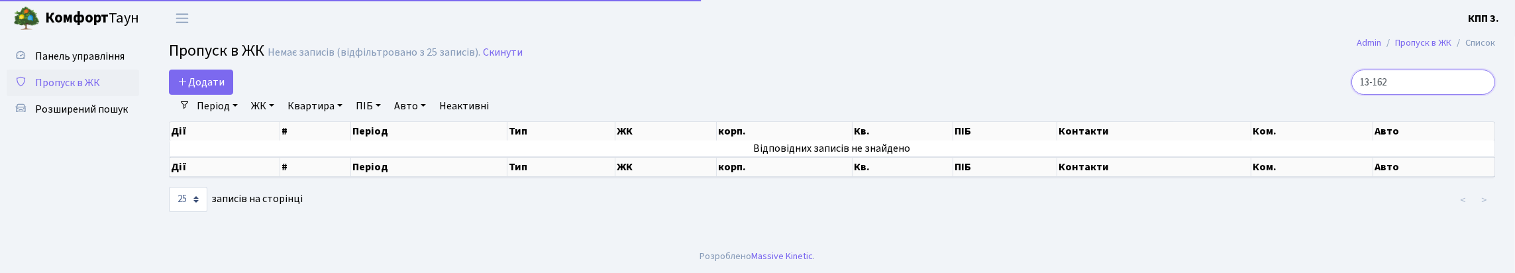
scroll to position [10, 0]
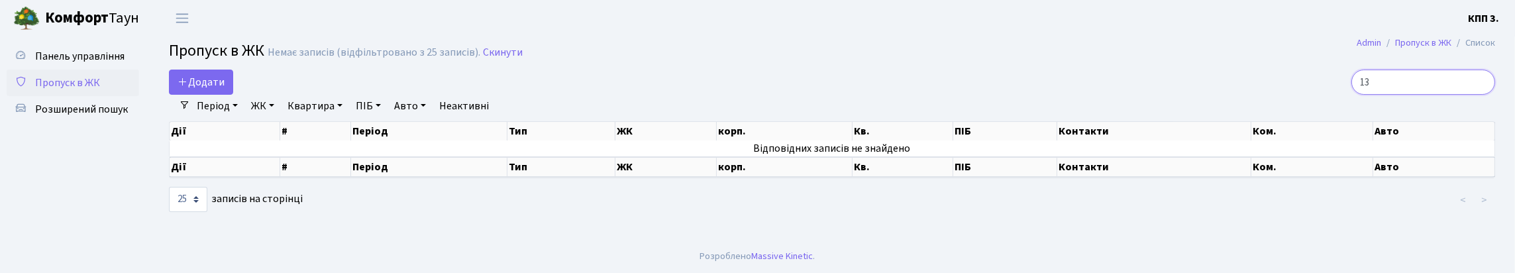
type input "1"
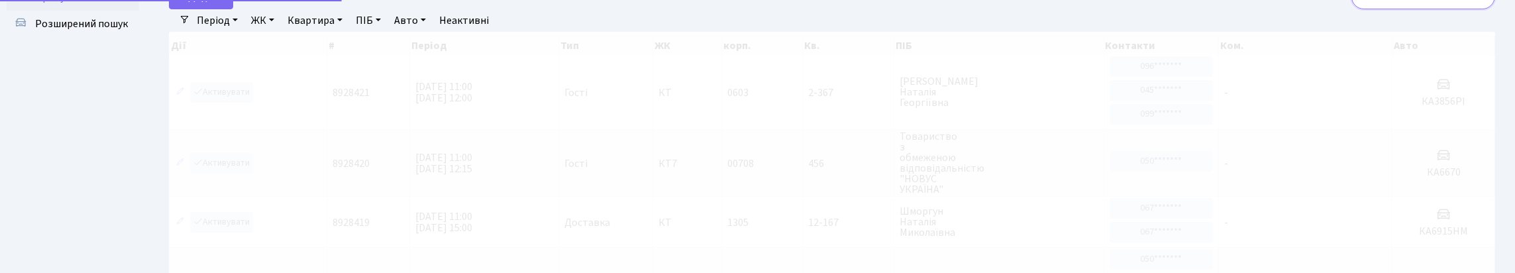
scroll to position [34, 0]
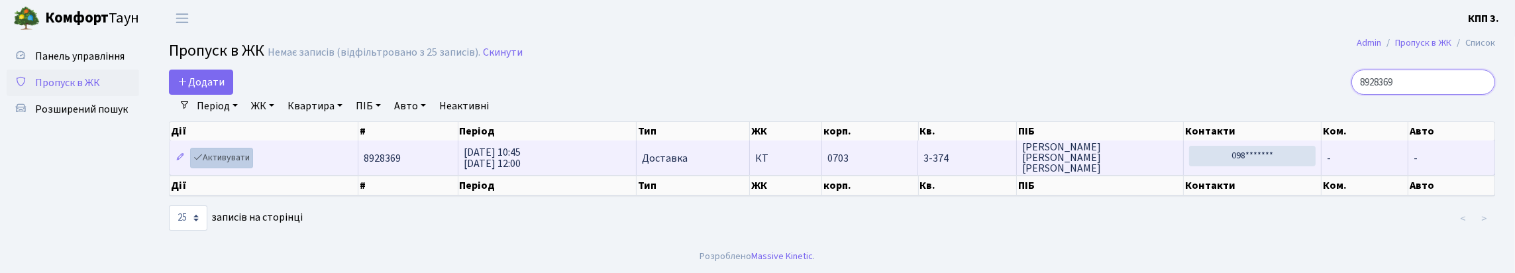
type input "8928369"
click at [253, 149] on link "Активувати" at bounding box center [221, 158] width 63 height 21
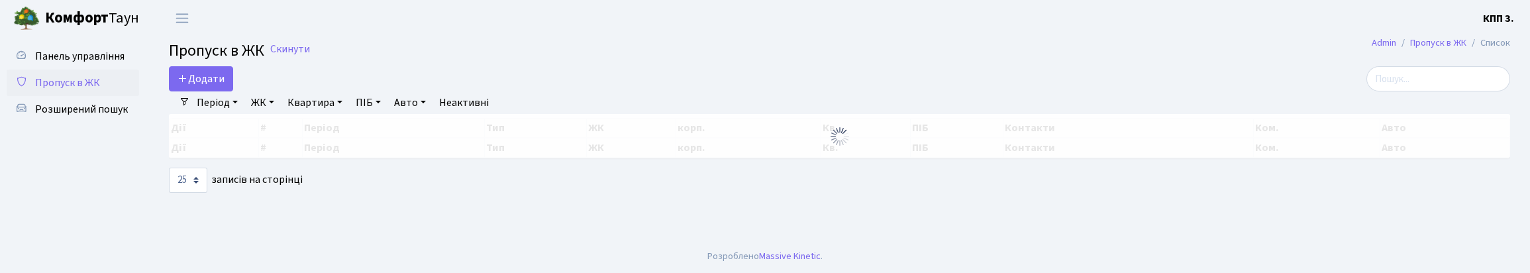
select select "25"
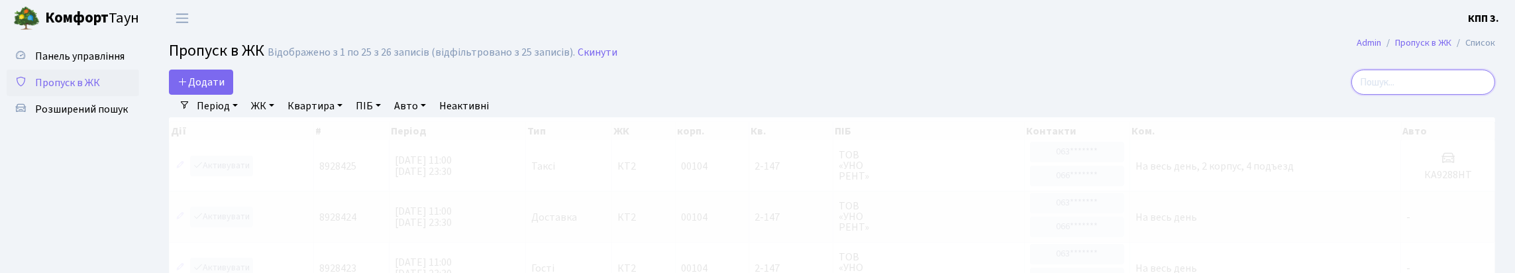
click at [1366, 95] on input "search" at bounding box center [1423, 82] width 144 height 25
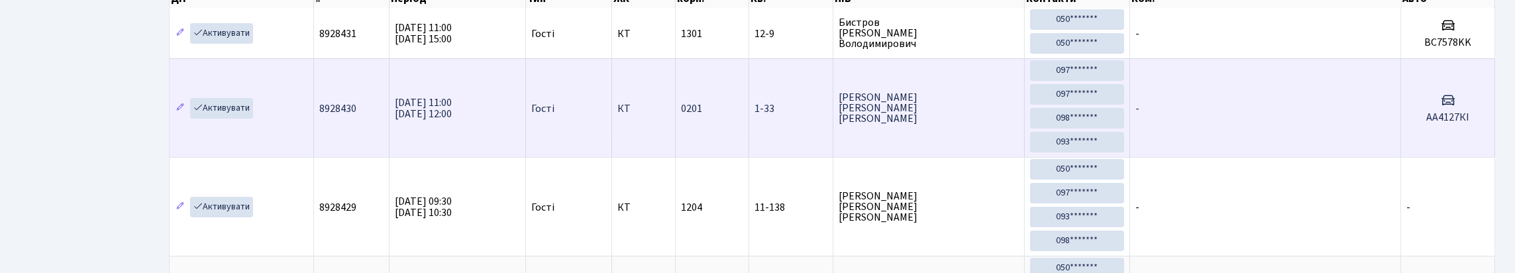
scroll to position [66, 0]
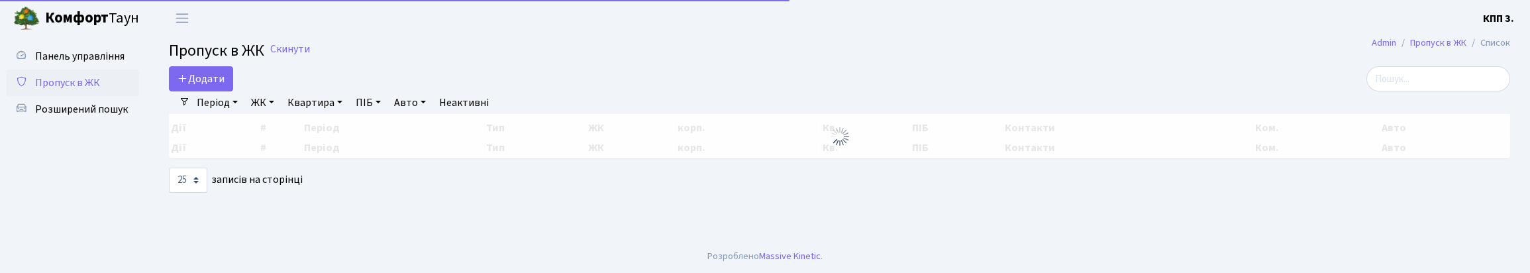
select select "25"
click at [1400, 91] on input "search" at bounding box center [1438, 78] width 144 height 25
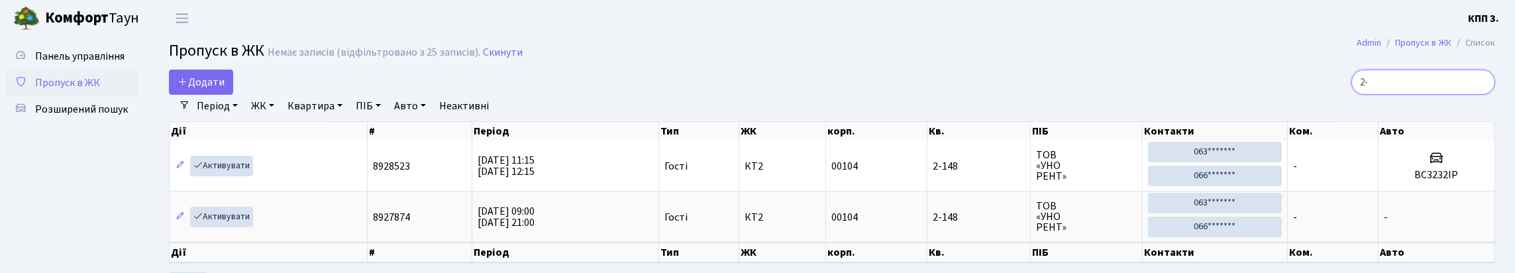
type input "2"
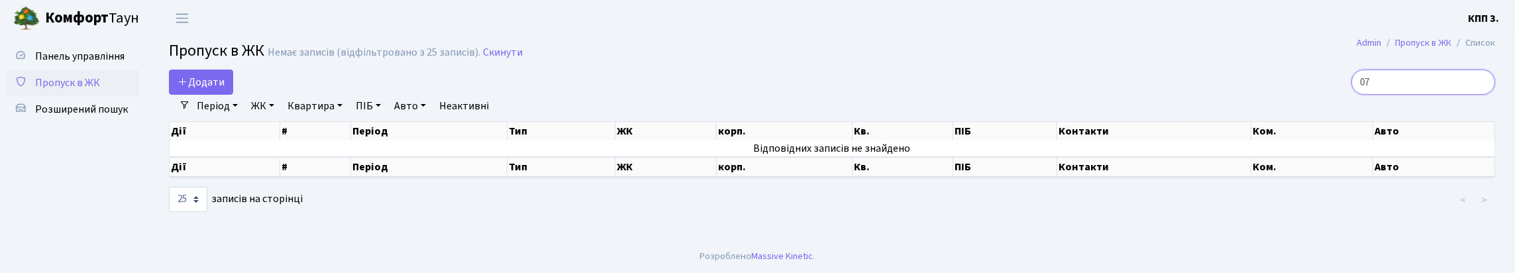
type input "0"
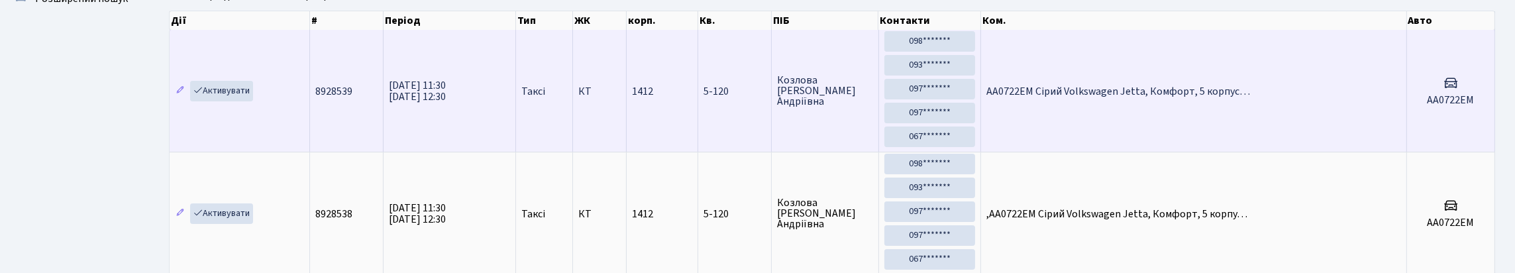
scroll to position [132, 0]
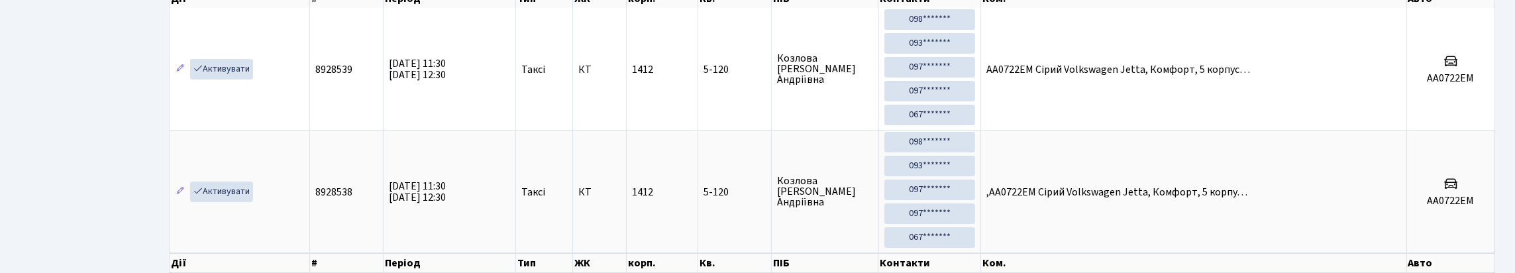
type input "0722"
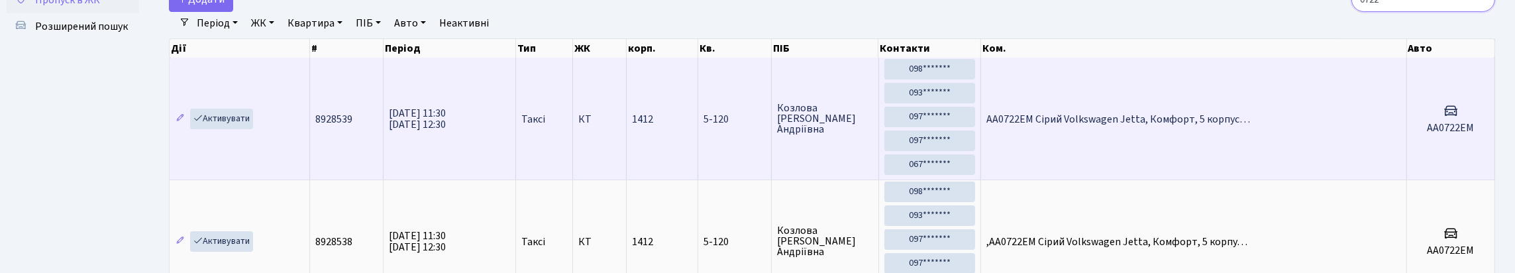
scroll to position [0, 0]
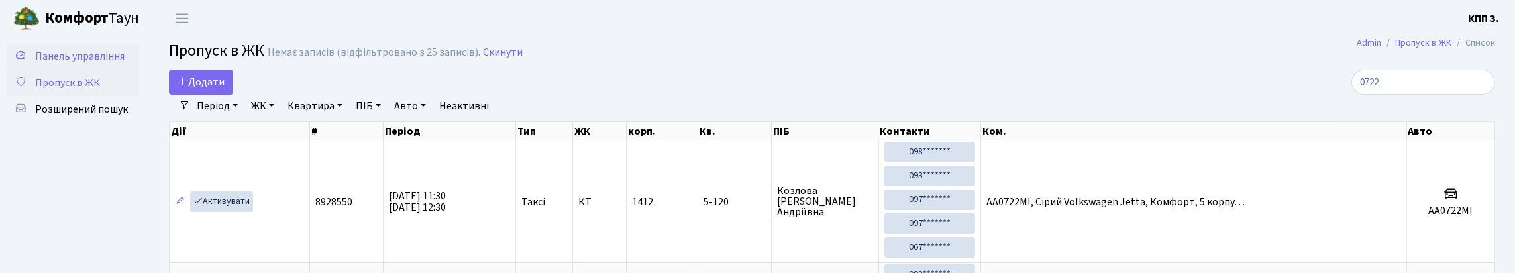
click at [85, 70] on link "Панель управління" at bounding box center [73, 56] width 132 height 26
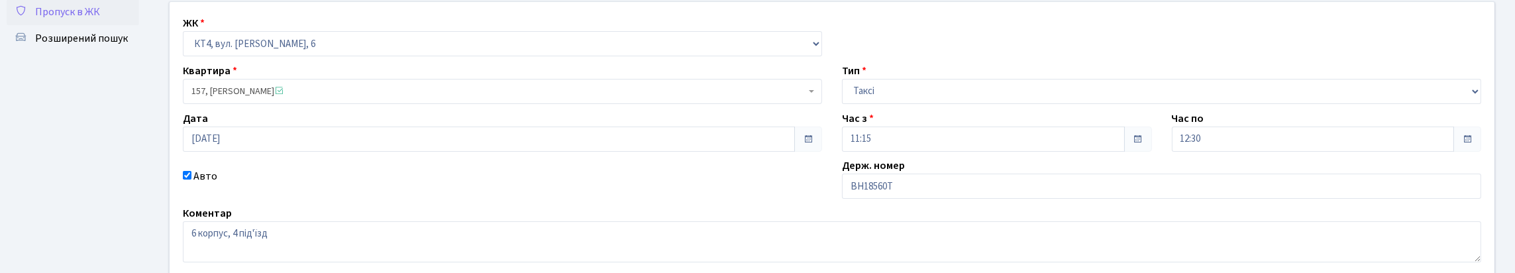
scroll to position [251, 0]
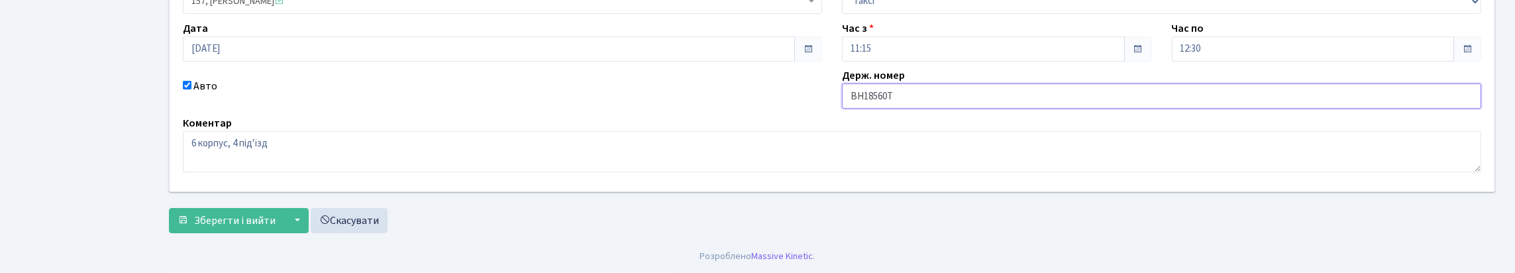
click at [897, 83] on input "BH18560T" at bounding box center [1161, 95] width 639 height 25
type input "BH1856ОT"
click at [267, 213] on span "Зберегти і вийти" at bounding box center [234, 220] width 81 height 15
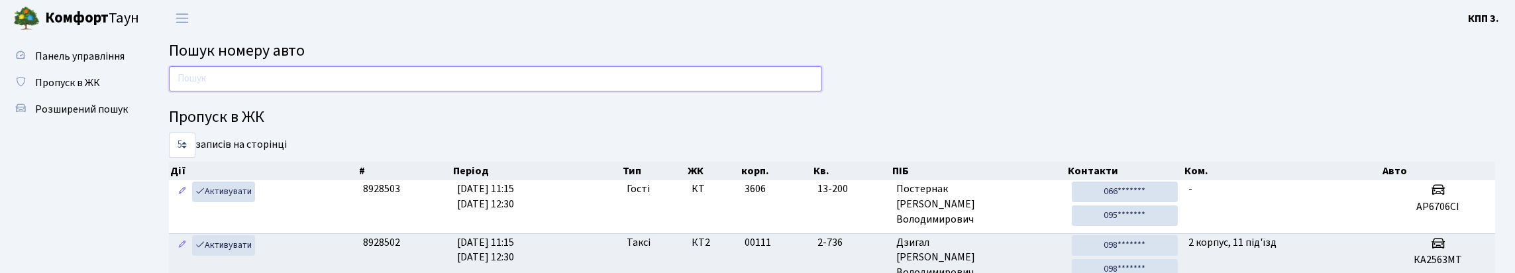
click at [234, 89] on input "text" at bounding box center [495, 78] width 653 height 25
type input "3"
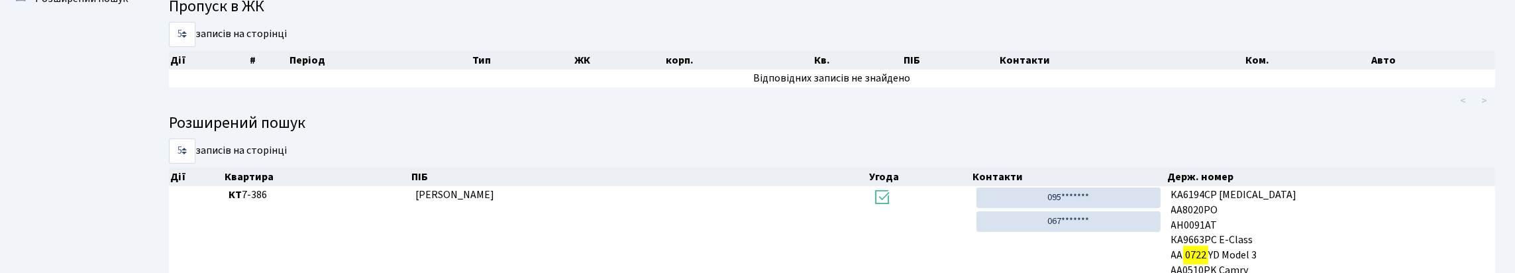
scroll to position [80, 0]
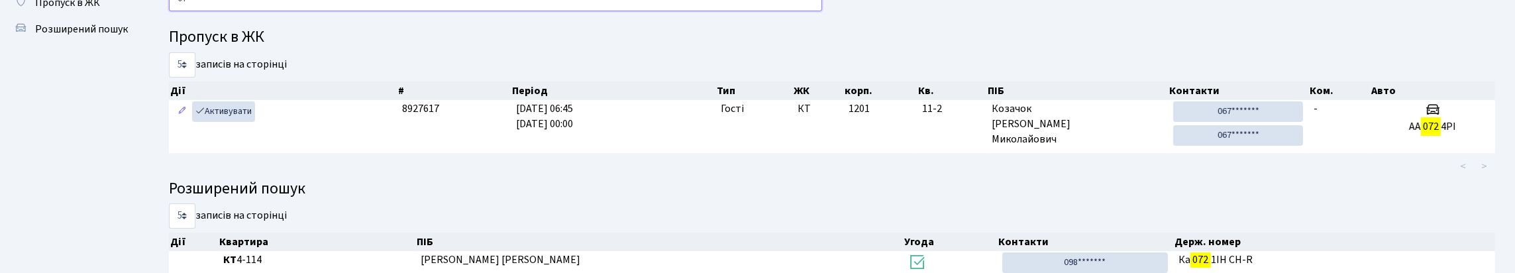
type input "0"
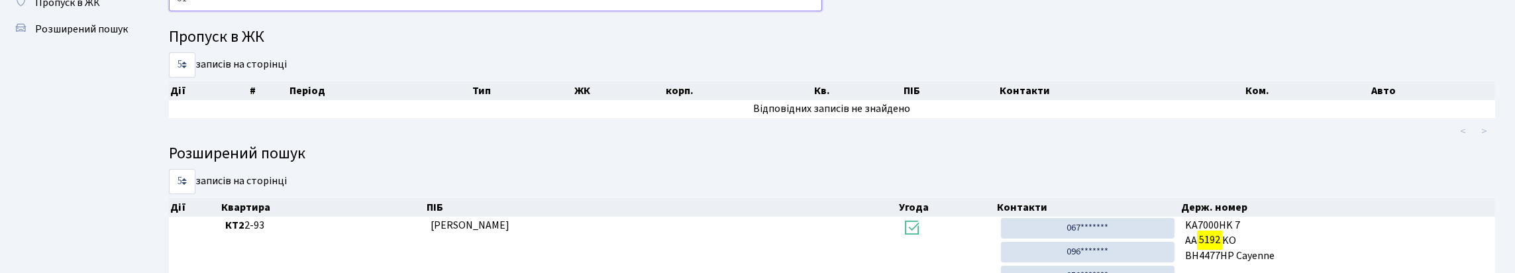
type input "5"
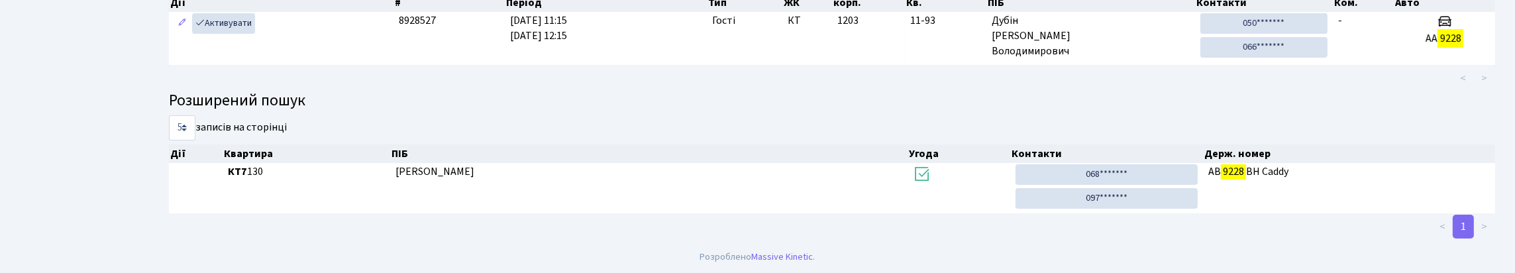
scroll to position [146, 0]
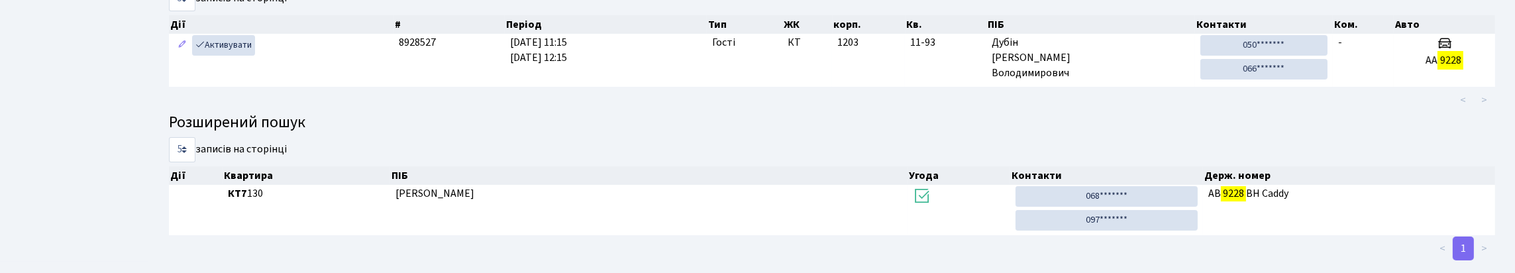
type input "9228"
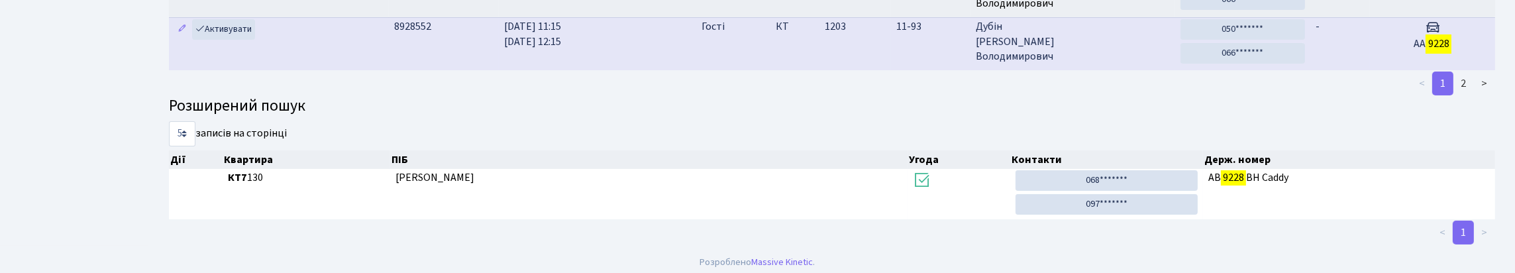
scroll to position [463, 0]
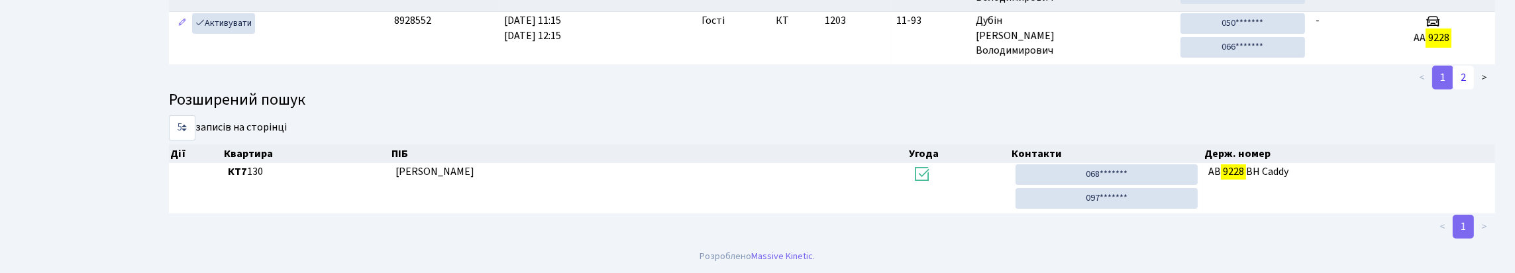
click at [1454, 89] on link "2" at bounding box center [1463, 78] width 21 height 24
click at [1456, 89] on link "2" at bounding box center [1463, 78] width 21 height 24
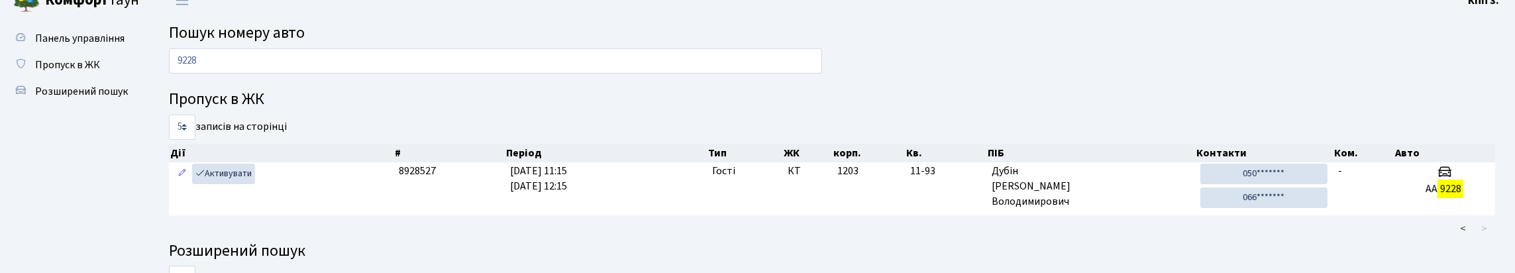
scroll to position [0, 0]
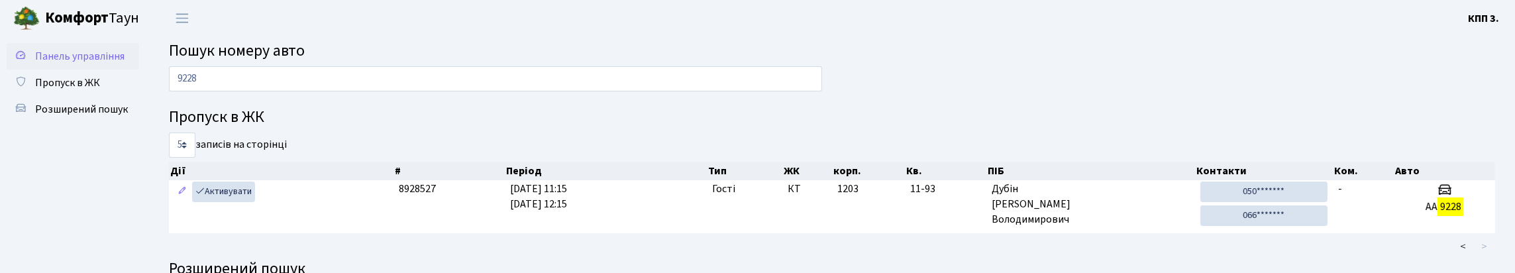
click at [62, 64] on span "Панель управління" at bounding box center [79, 56] width 89 height 15
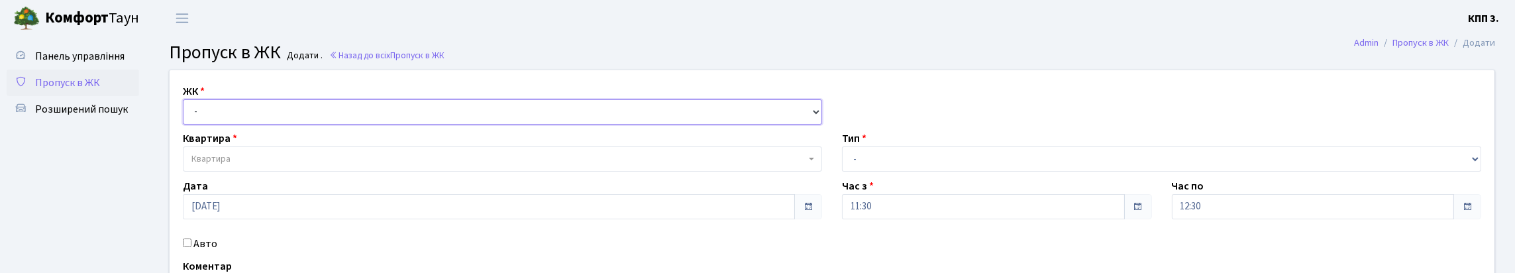
click at [354, 125] on select "- КТ, вул. Регенераторна, 4 КТ2, просп. [STREET_ADDRESS] [STREET_ADDRESS] [PERS…" at bounding box center [502, 111] width 639 height 25
select select "295"
click at [186, 115] on select "- КТ, вул. Регенераторна, 4 КТ2, просп. [STREET_ADDRESS] [STREET_ADDRESS] [PERS…" at bounding box center [502, 111] width 639 height 25
select select
click at [340, 162] on div "Квартира Квартира" at bounding box center [502, 150] width 659 height 41
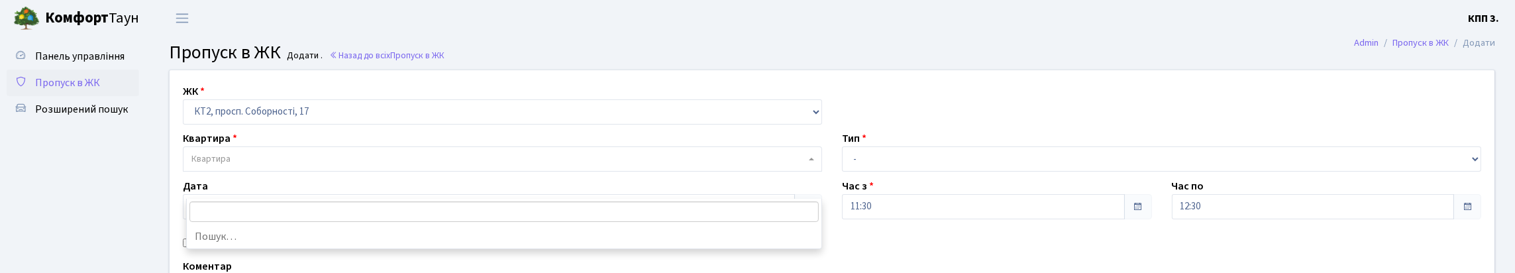
click at [347, 166] on span "Квартира" at bounding box center [498, 158] width 614 height 13
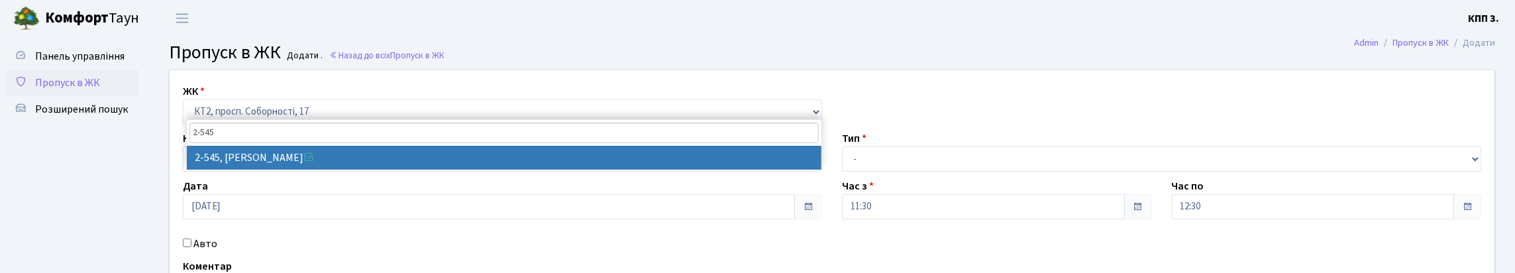
type input "2-545"
select select "15593"
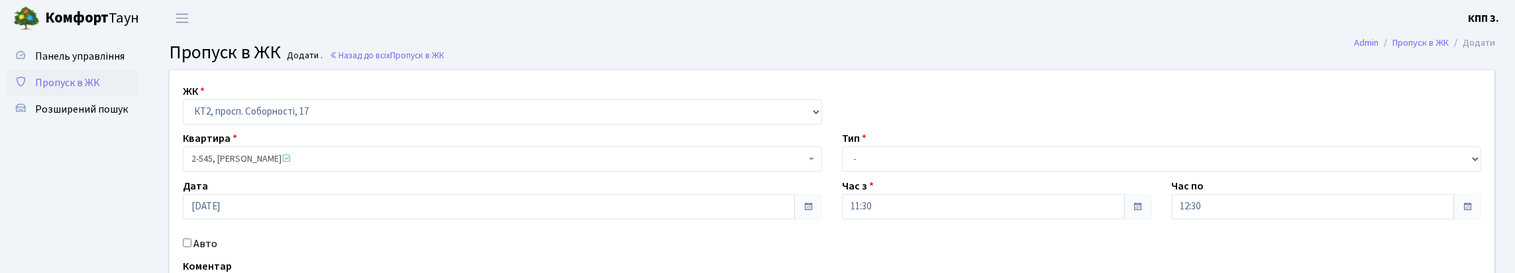
click at [895, 158] on div "Тип - Доставка Таксі Гості Сервіс" at bounding box center [1161, 150] width 659 height 41
click at [874, 172] on select "- Доставка Таксі Гості Сервіс" at bounding box center [1161, 158] width 639 height 25
select select "3"
click at [842, 172] on select "- Доставка Таксі Гості Сервіс" at bounding box center [1161, 158] width 639 height 25
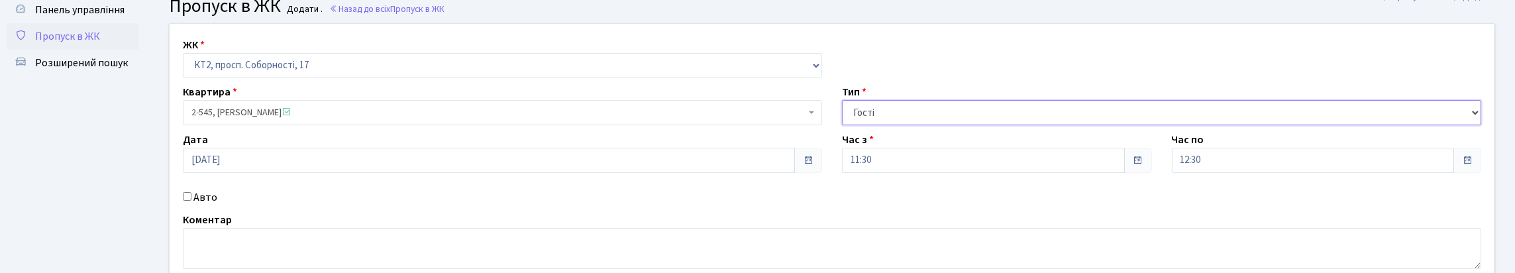
scroll to position [132, 0]
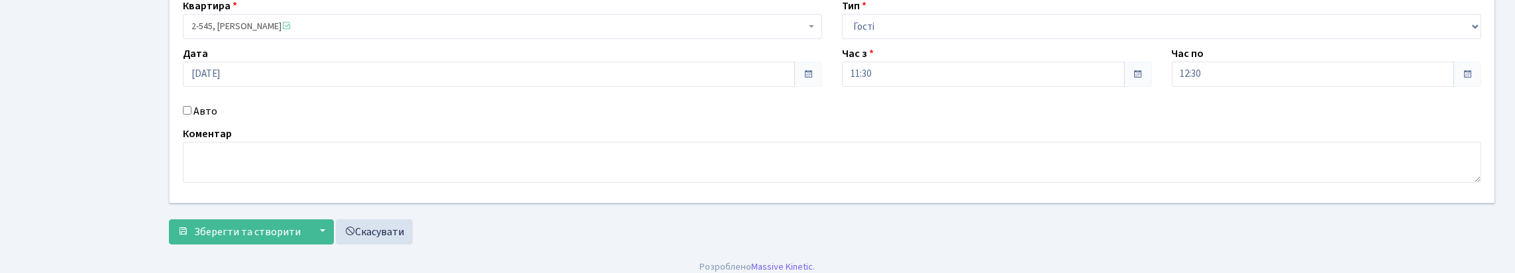
click at [216, 119] on label "Авто" at bounding box center [205, 111] width 24 height 16
click at [191, 115] on input "Авто" at bounding box center [187, 110] width 9 height 9
checkbox input "true"
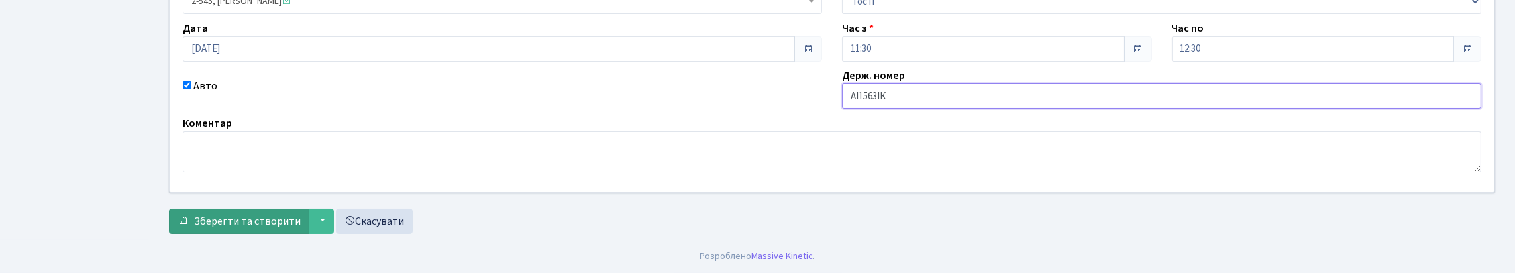
scroll to position [247, 0]
type input "АІ1563ІК"
click at [258, 223] on span "Зберегти та створити" at bounding box center [247, 221] width 107 height 15
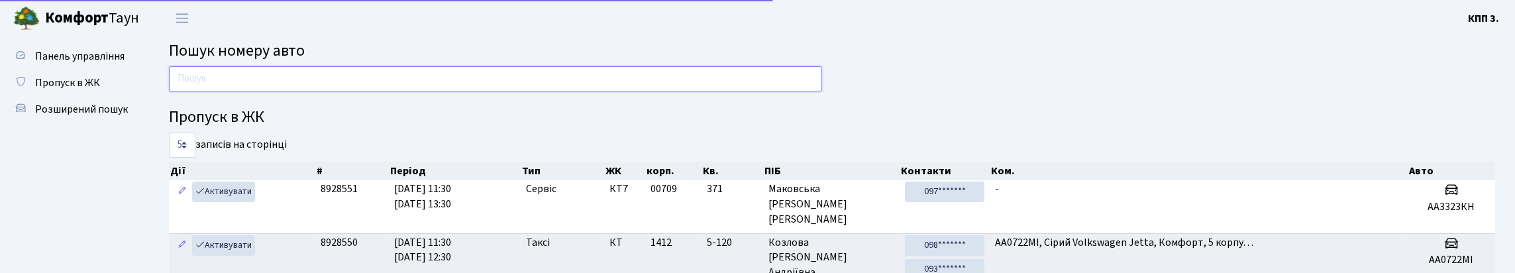
click at [252, 89] on input "text" at bounding box center [495, 78] width 653 height 25
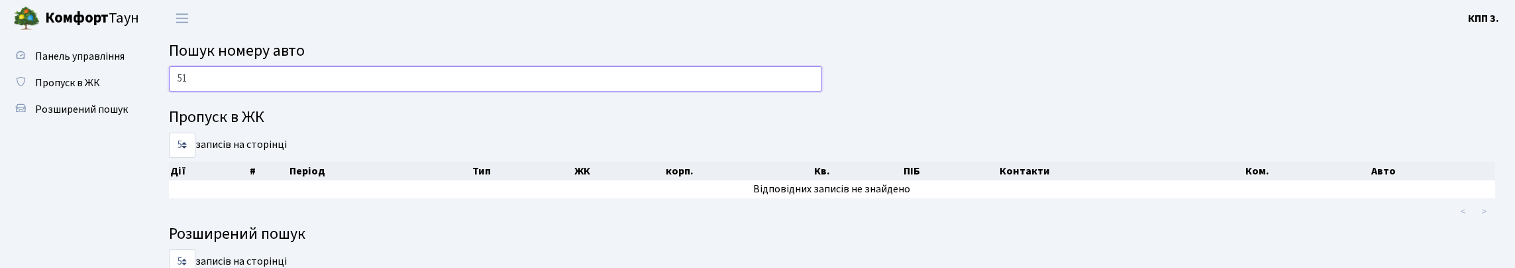
type input "5"
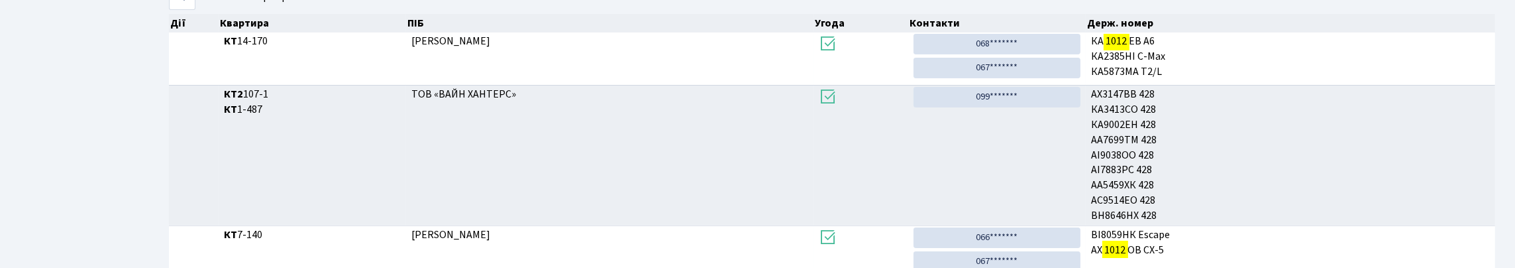
scroll to position [80, 0]
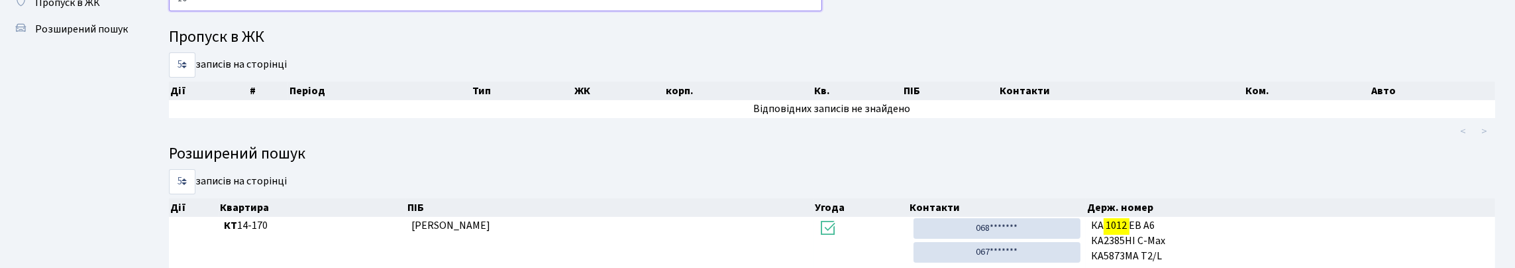
type input "1"
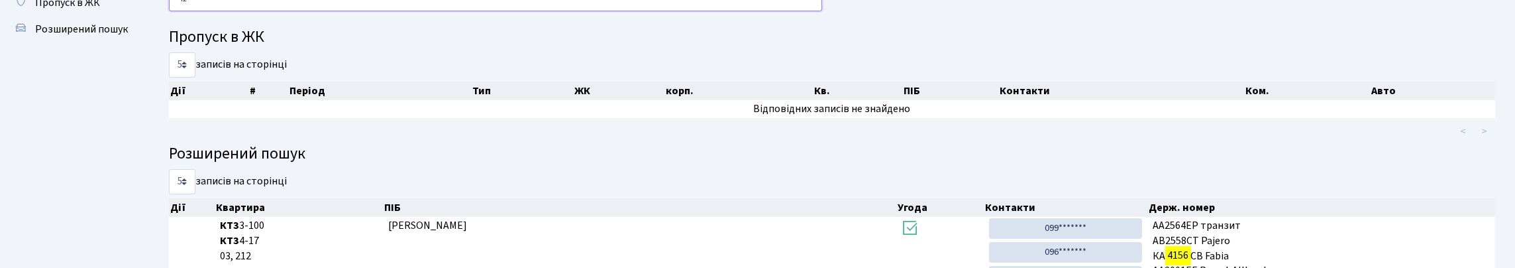
type input "4"
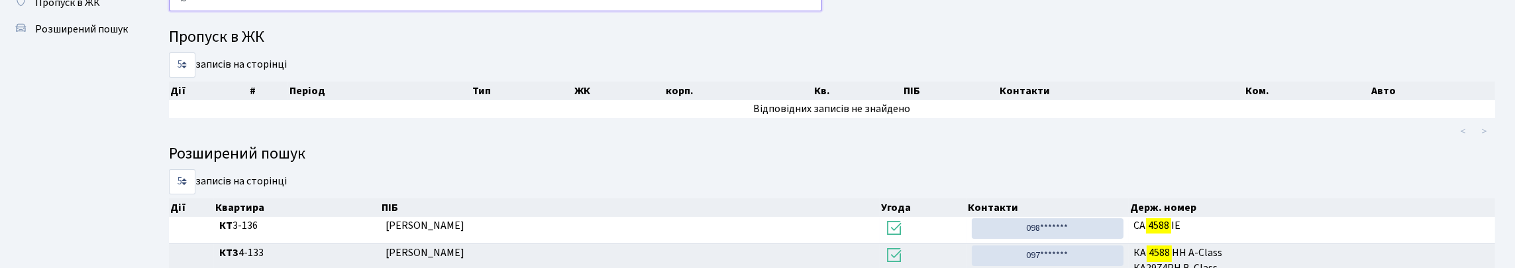
type input "4"
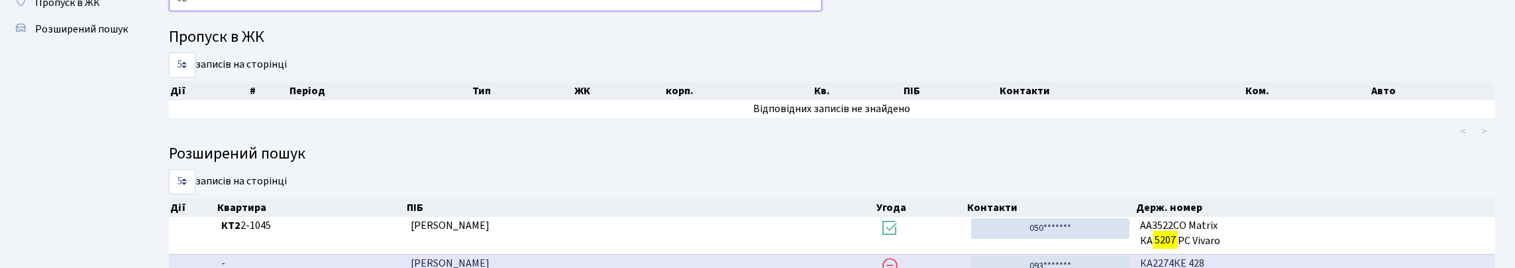
type input "5"
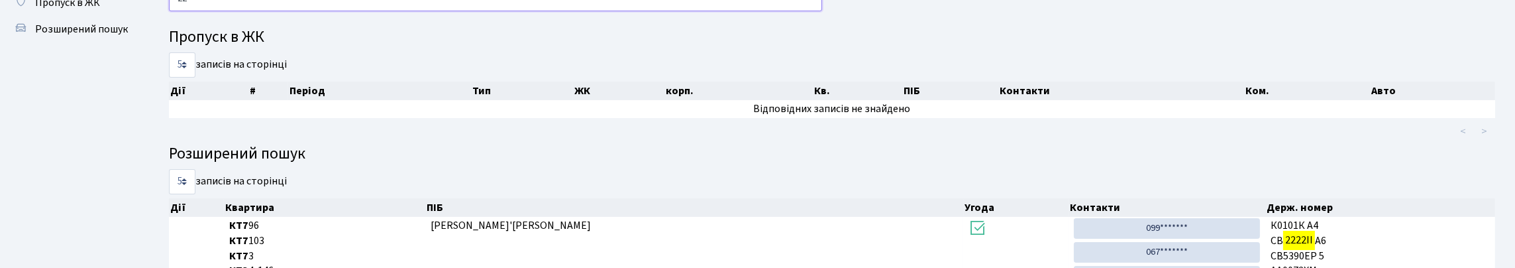
type input "2"
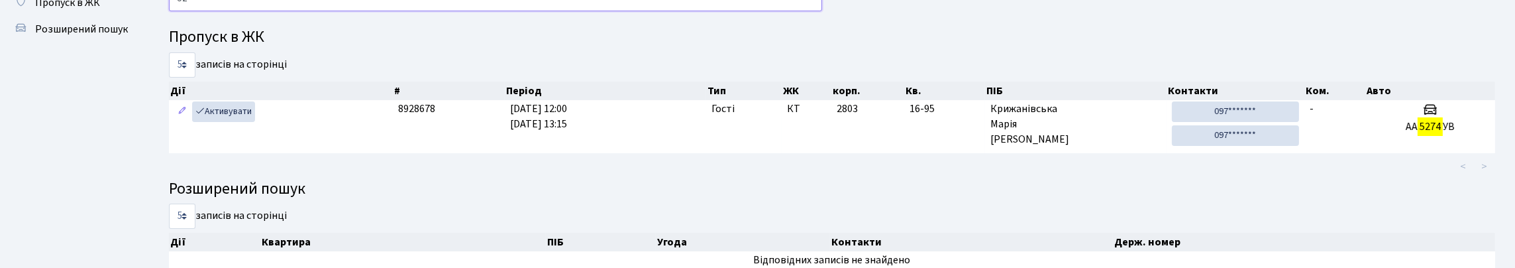
type input "5"
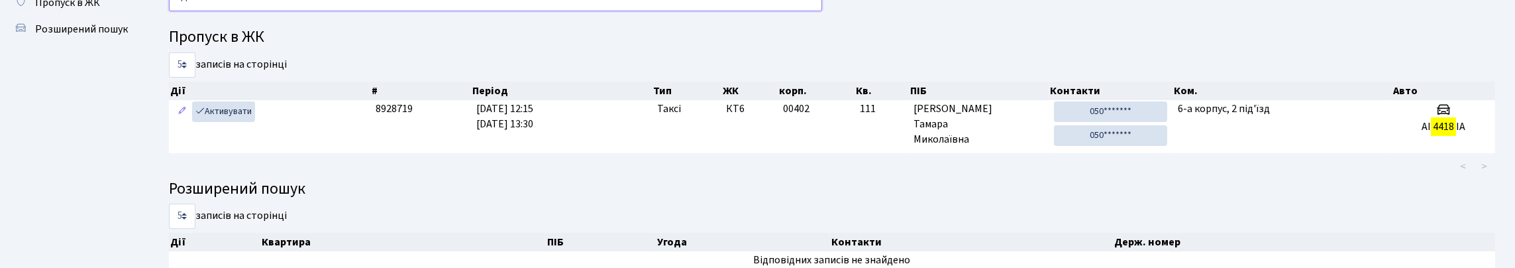
type input "4"
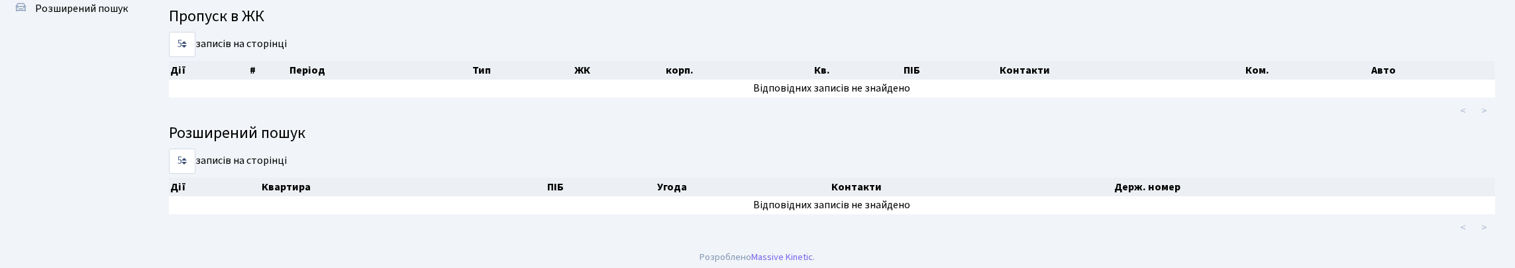
scroll to position [0, 0]
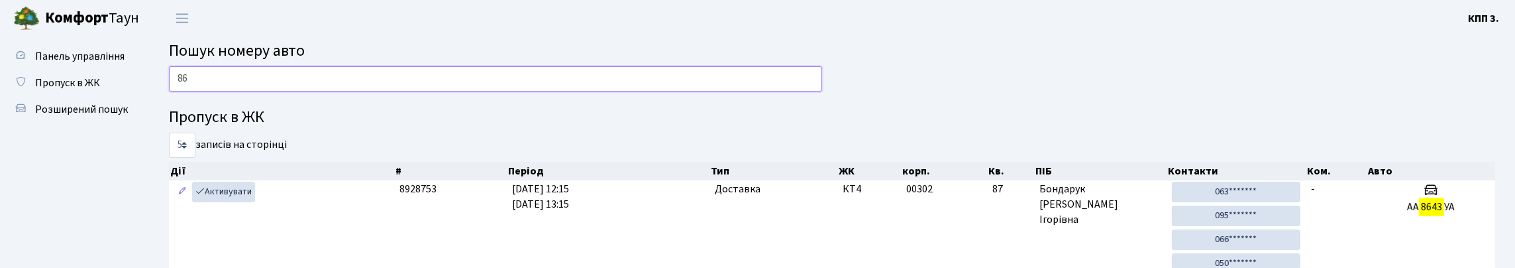
type input "8"
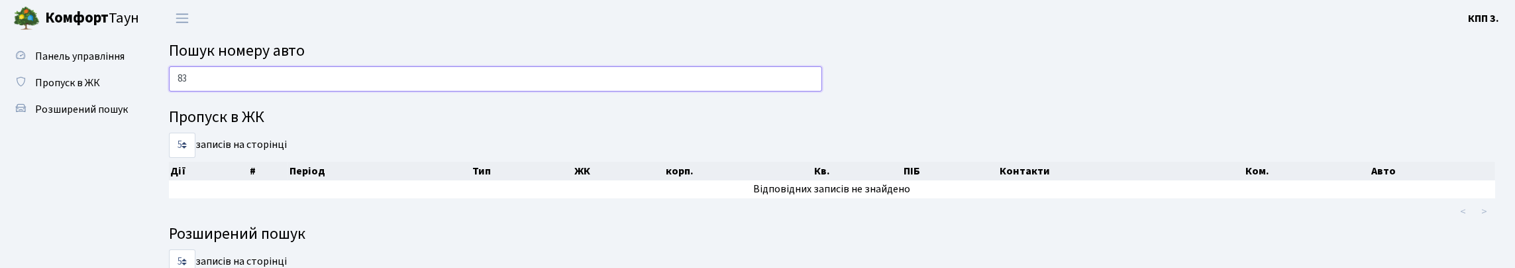
type input "8"
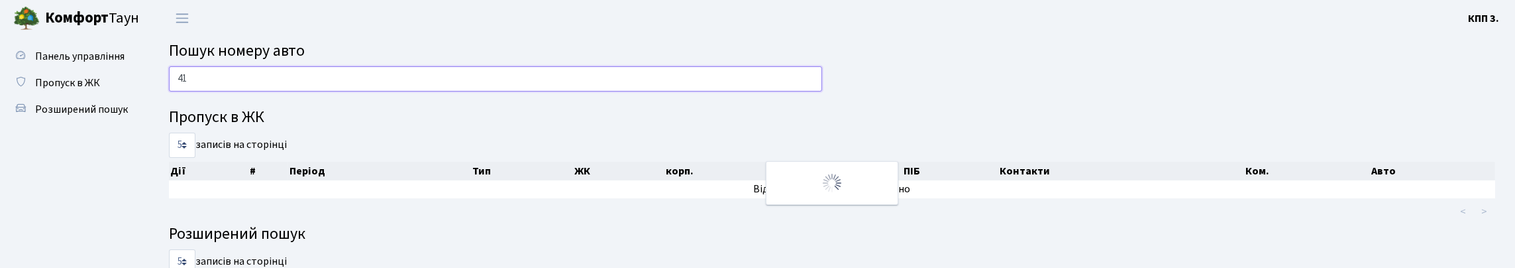
type input "4"
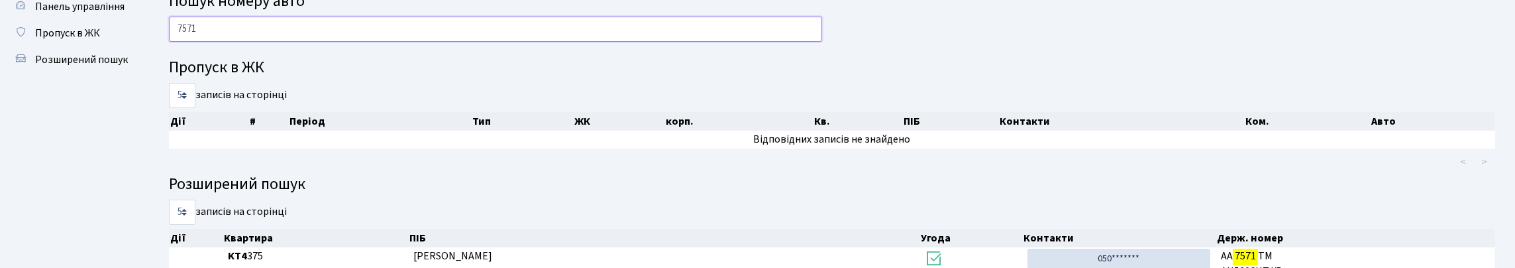
scroll to position [3, 0]
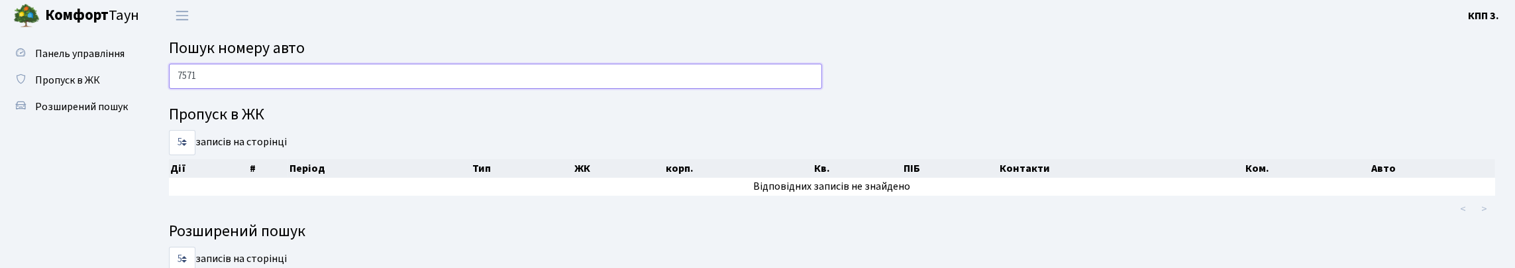
type input "7571"
click at [70, 93] on link "Пропуск в ЖК" at bounding box center [73, 80] width 132 height 26
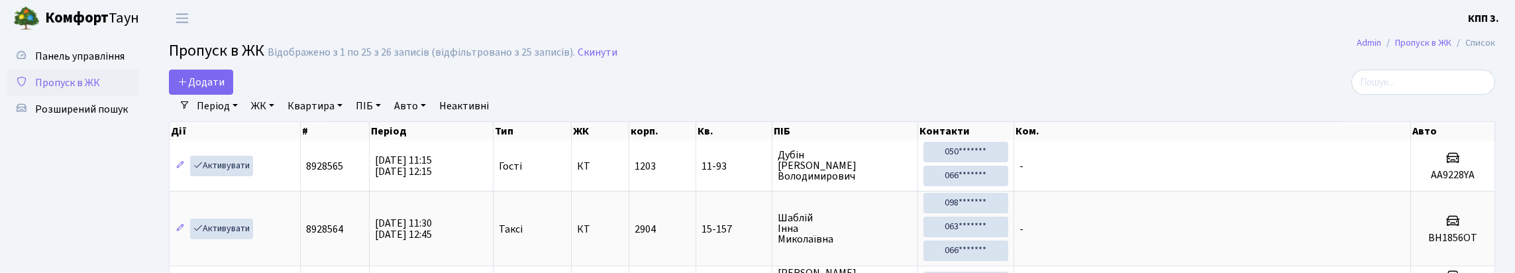
select select "25"
click at [85, 59] on link "Панель управління" at bounding box center [73, 56] width 132 height 26
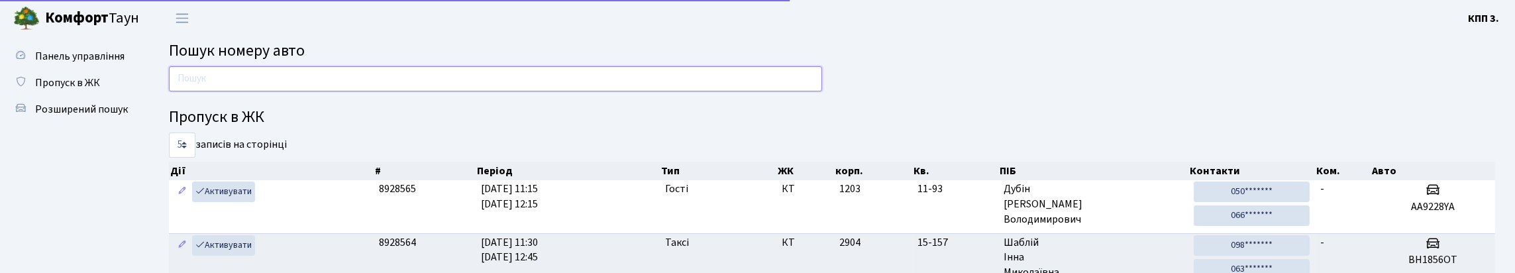
click at [514, 87] on input "text" at bounding box center [495, 78] width 653 height 25
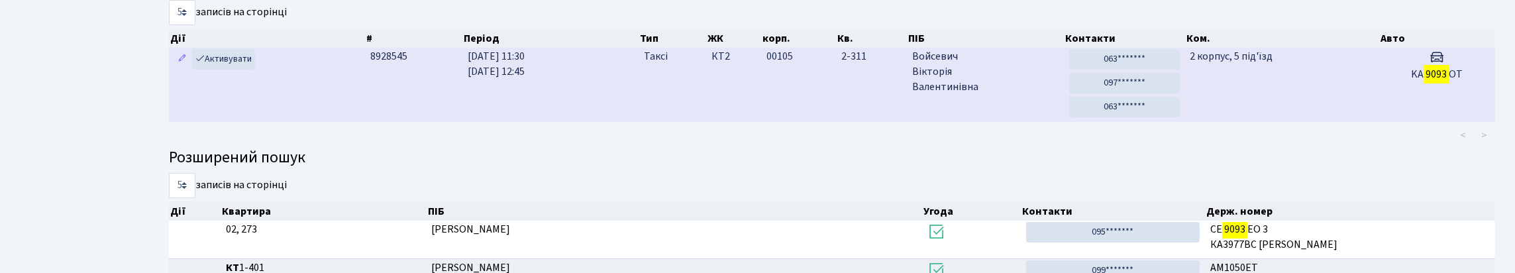
scroll to position [80, 0]
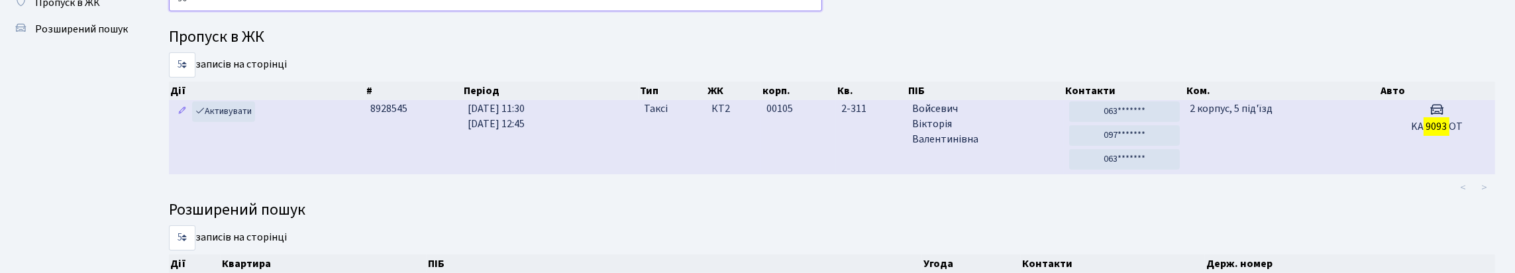
type input "9"
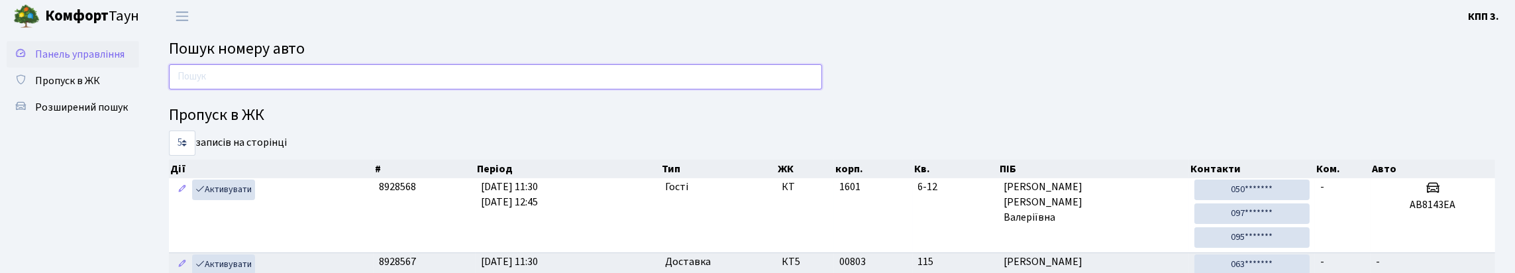
scroll to position [0, 0]
click at [74, 90] on span "Пропуск в ЖК" at bounding box center [67, 83] width 65 height 15
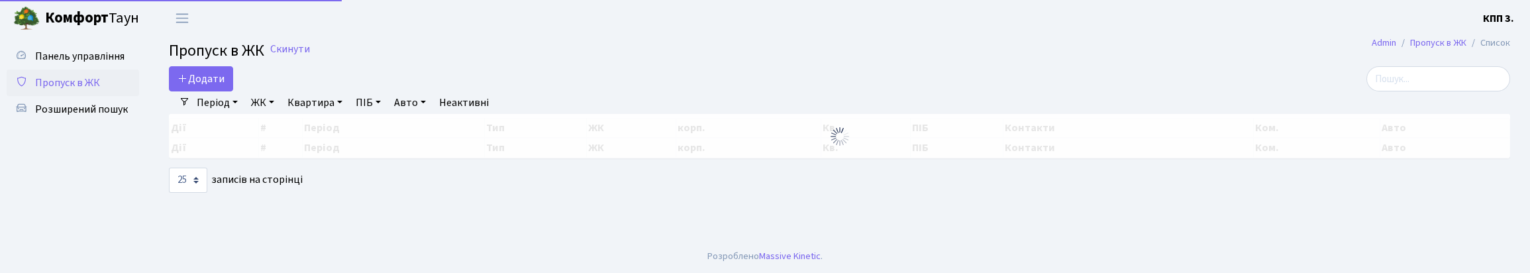
select select "25"
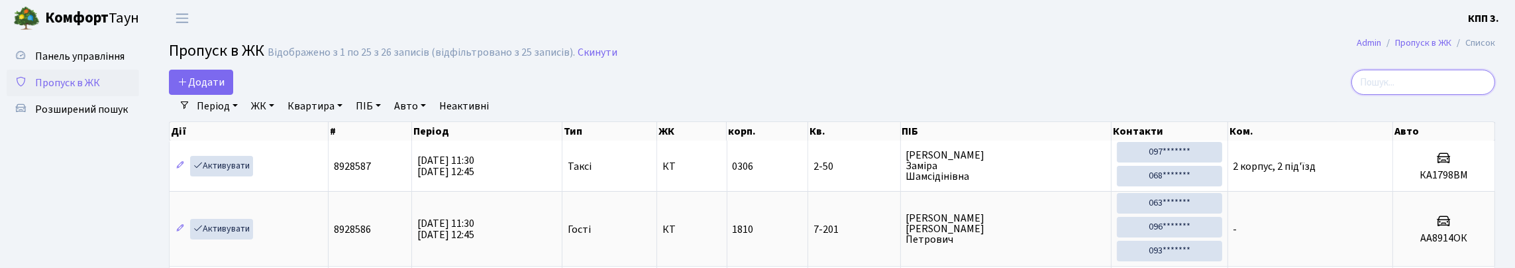
click at [1430, 89] on input "search" at bounding box center [1423, 82] width 144 height 25
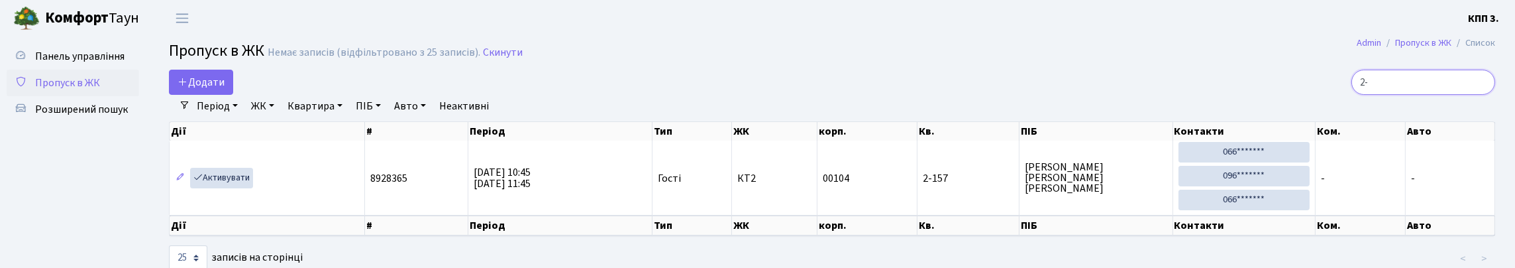
type input "2"
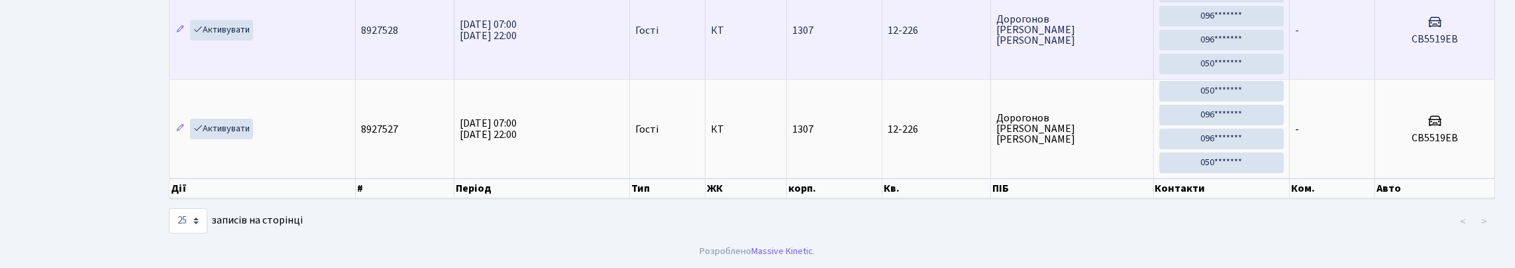
scroll to position [85, 0]
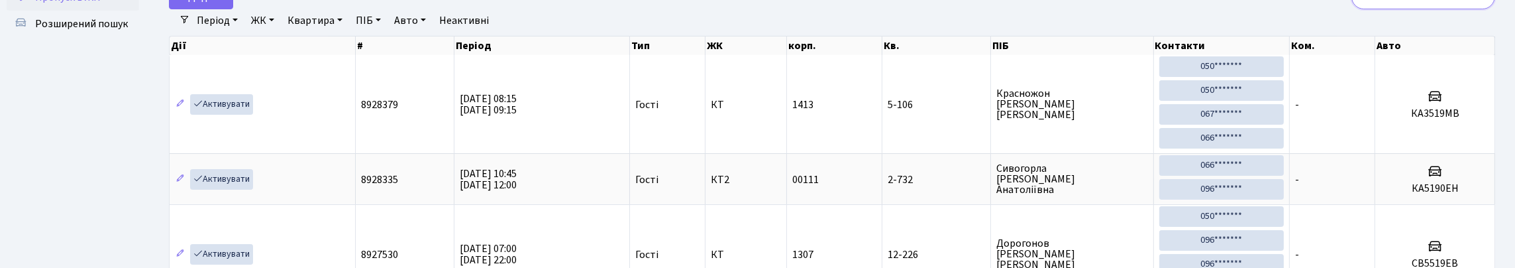
type input "5"
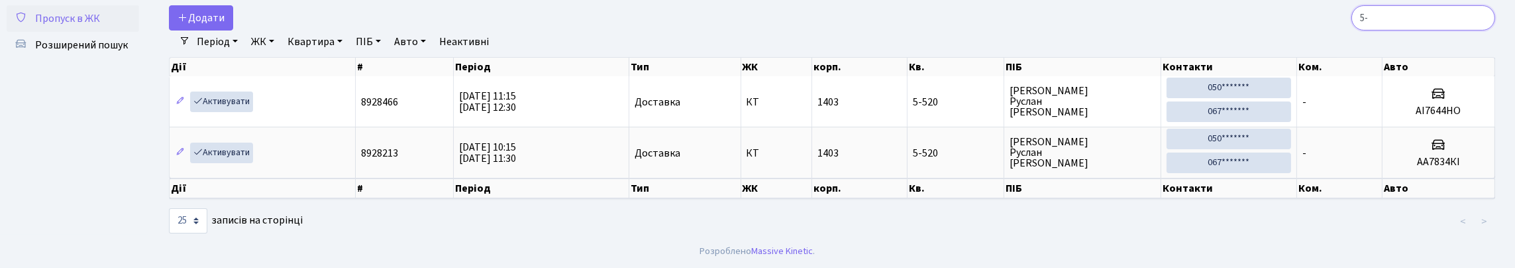
type input "5"
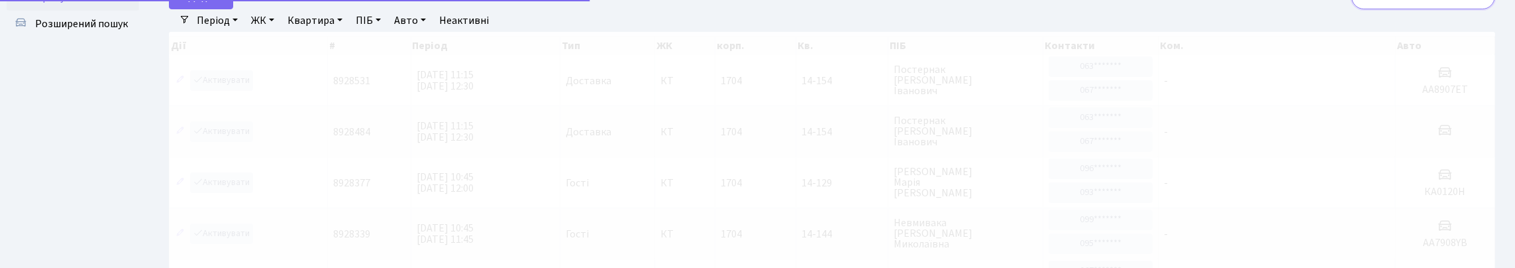
scroll to position [58, 0]
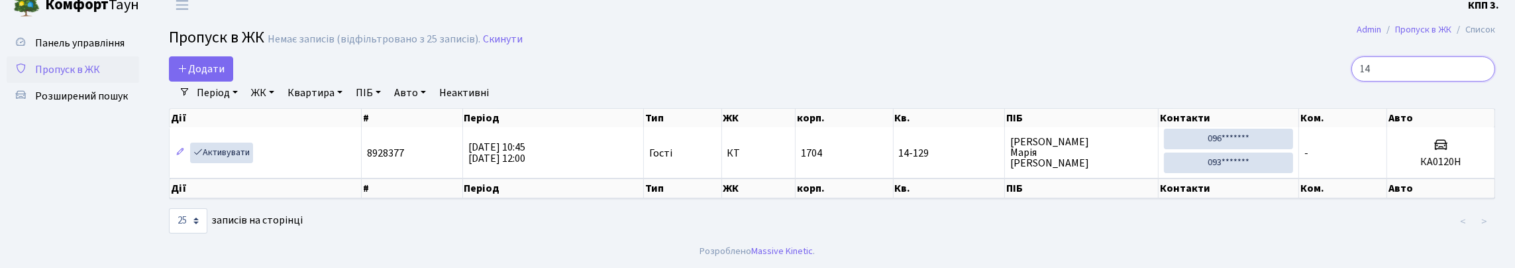
type input "1"
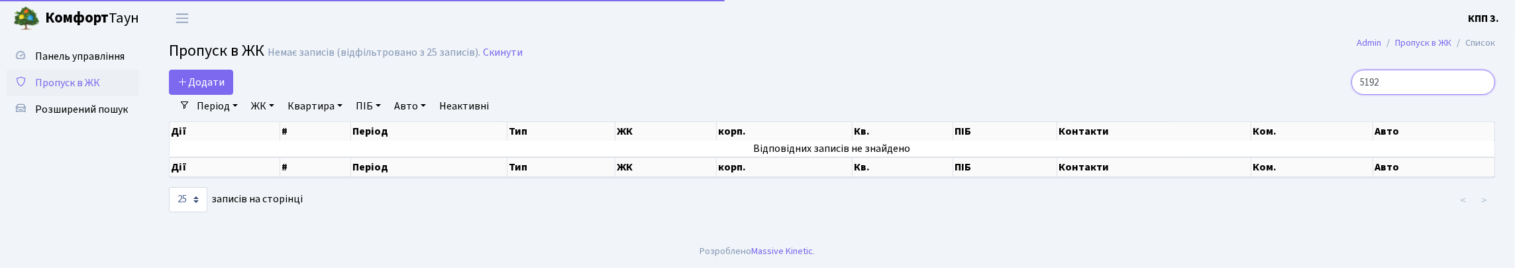
scroll to position [15, 0]
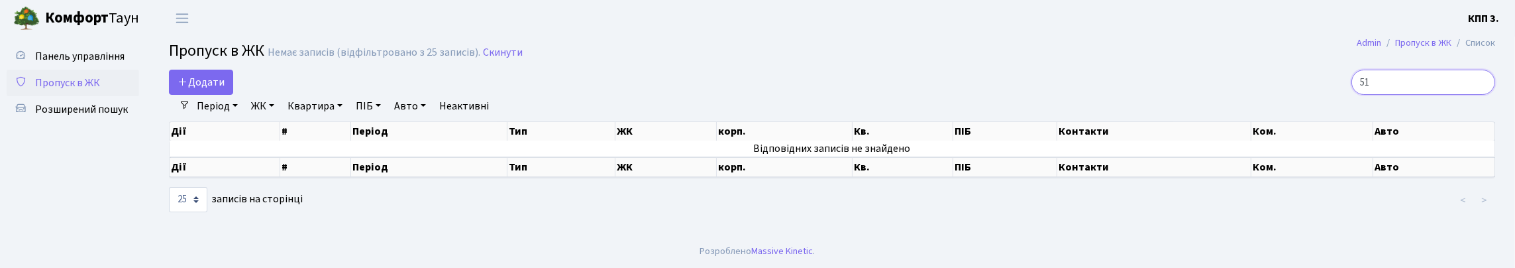
type input "5"
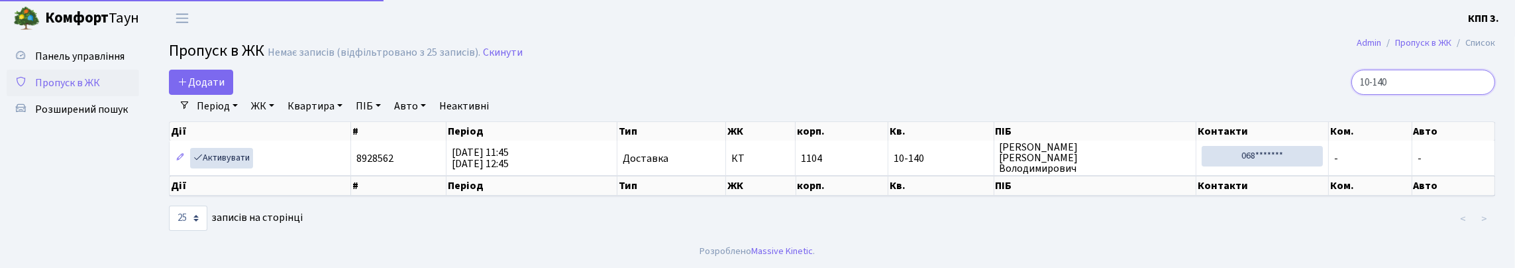
scroll to position [39, 0]
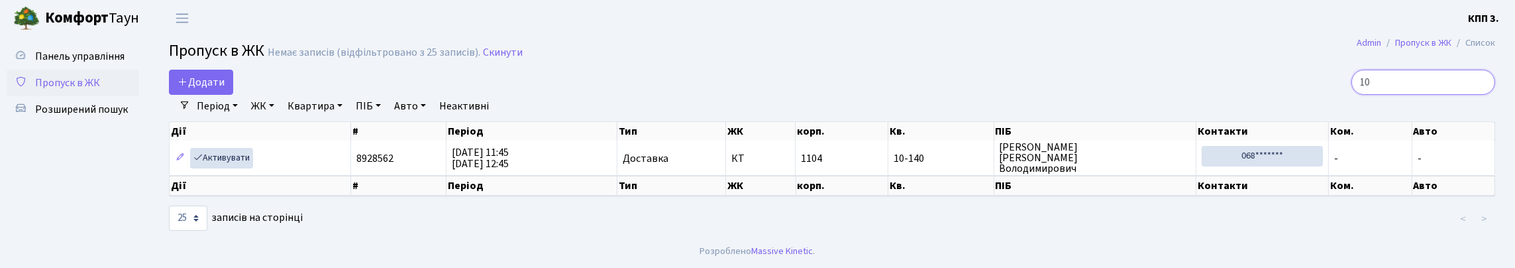
type input "1"
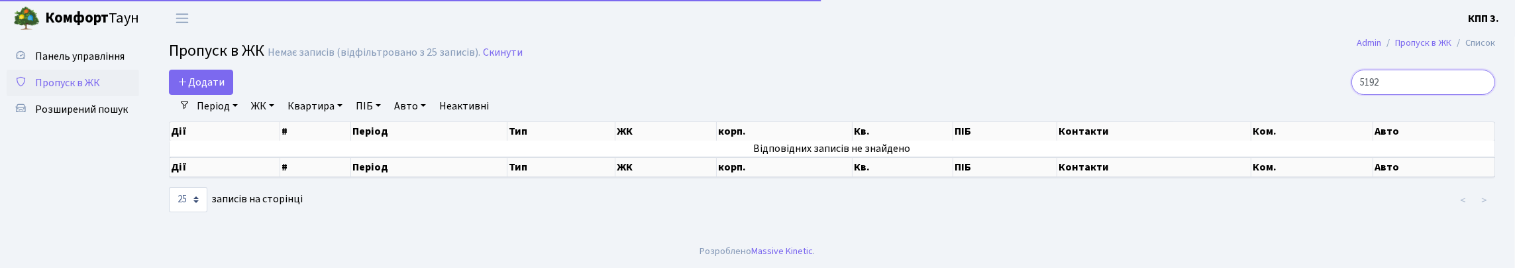
scroll to position [15, 0]
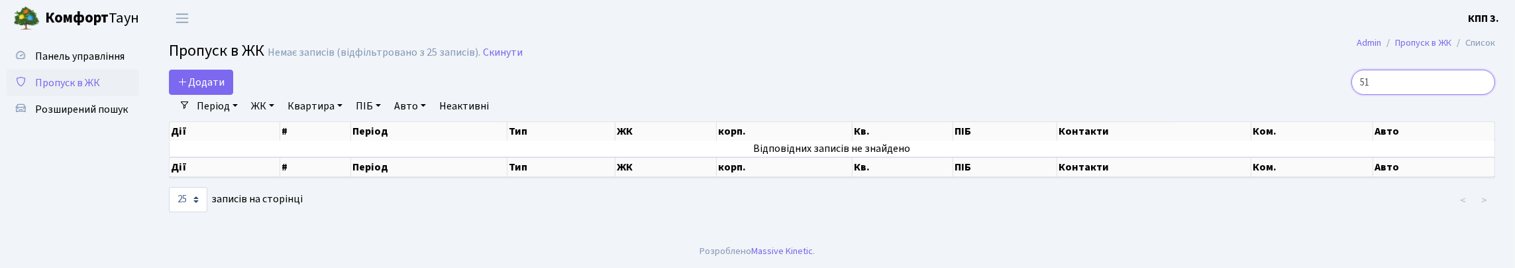
type input "5"
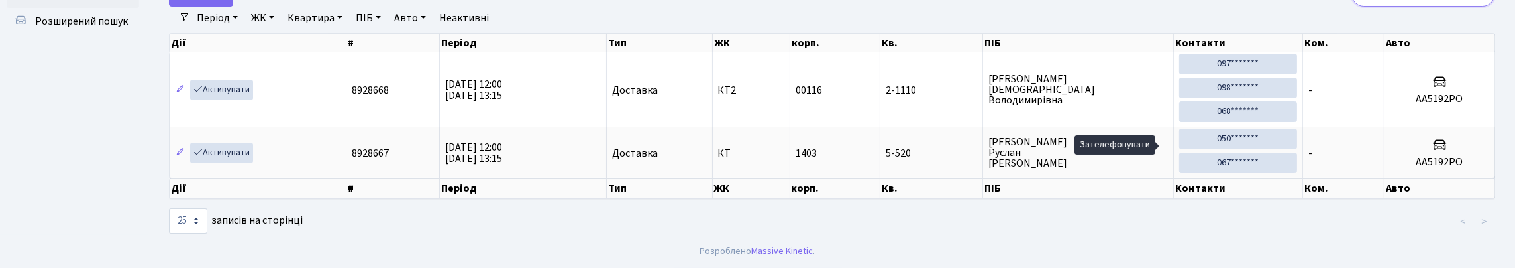
scroll to position [0, 0]
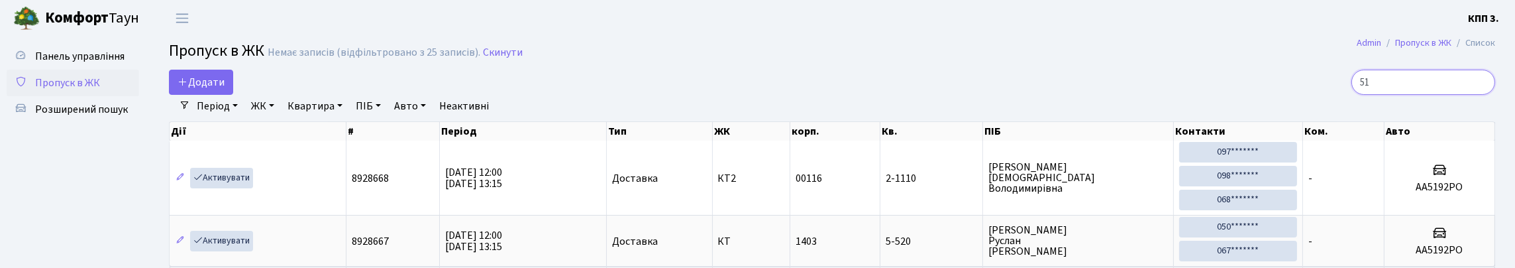
type input "5"
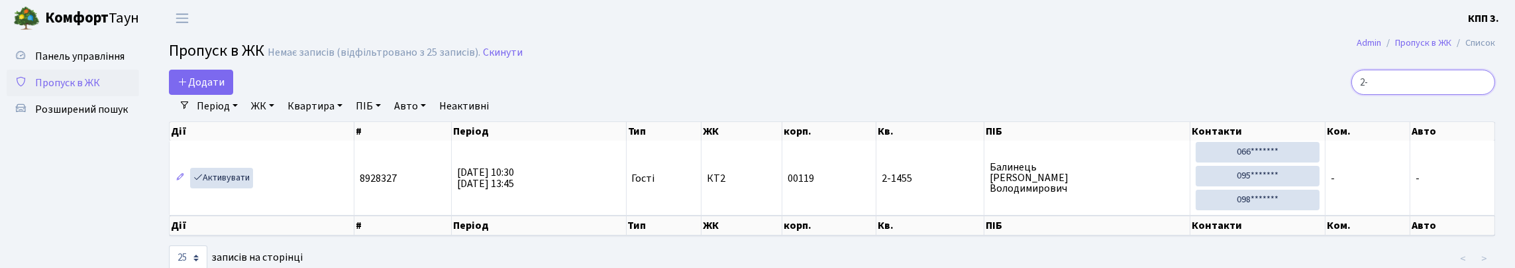
type input "2"
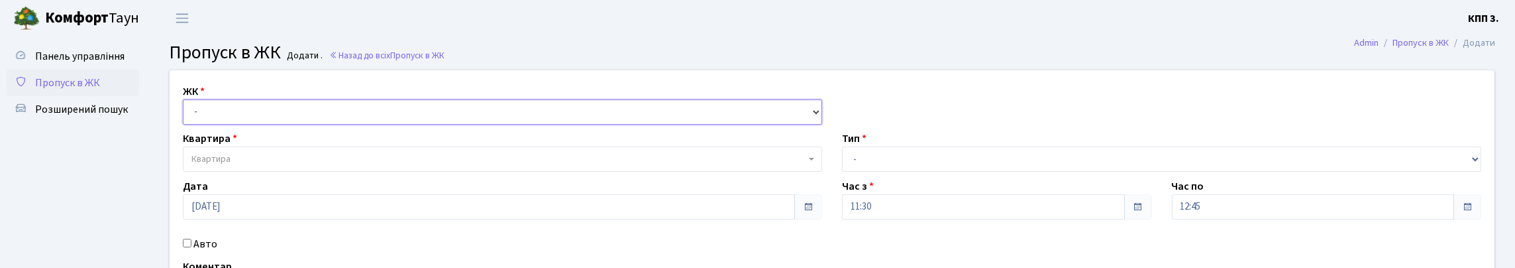
drag, startPoint x: 315, startPoint y: 131, endPoint x: 309, endPoint y: 139, distance: 10.3
click at [309, 125] on select "- КТ, вул. Регенераторна, 4 КТ2, просп. [STREET_ADDRESS] [STREET_ADDRESS] [PERS…" at bounding box center [502, 111] width 639 height 25
select select "271"
click at [186, 115] on select "- КТ, вул. Регенераторна, 4 КТ2, просп. [STREET_ADDRESS] [STREET_ADDRESS] [PERS…" at bounding box center [502, 111] width 639 height 25
select select
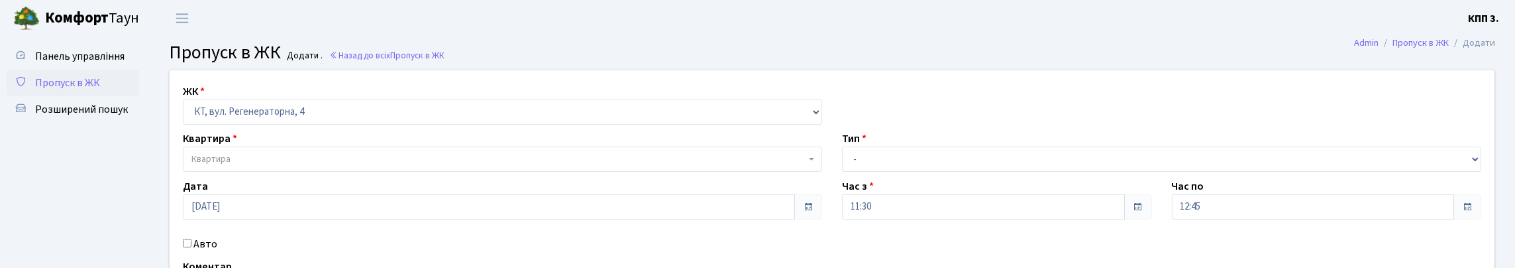
click at [311, 166] on span "Квартира" at bounding box center [498, 158] width 614 height 13
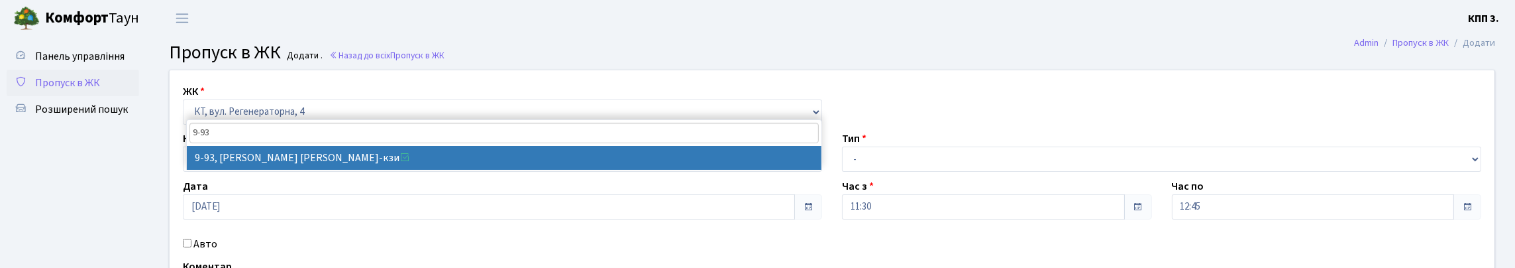
type input "9-93"
select select "6443"
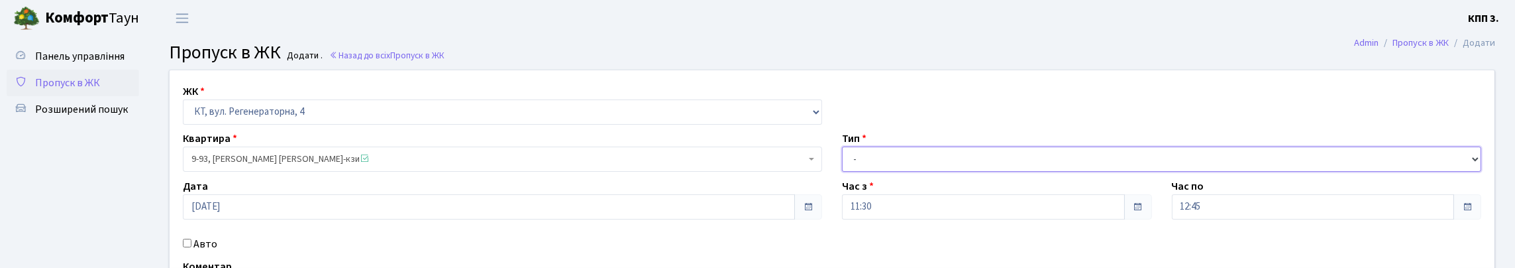
click at [907, 172] on select "- Доставка Таксі Гості Сервіс" at bounding box center [1161, 158] width 639 height 25
select select "1"
click at [842, 172] on select "- Доставка Таксі Гості Сервіс" at bounding box center [1161, 158] width 639 height 25
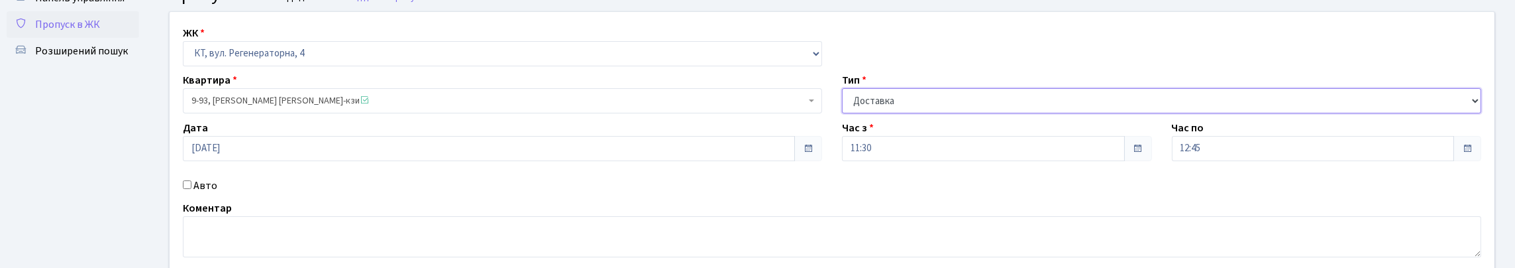
scroll to position [234, 0]
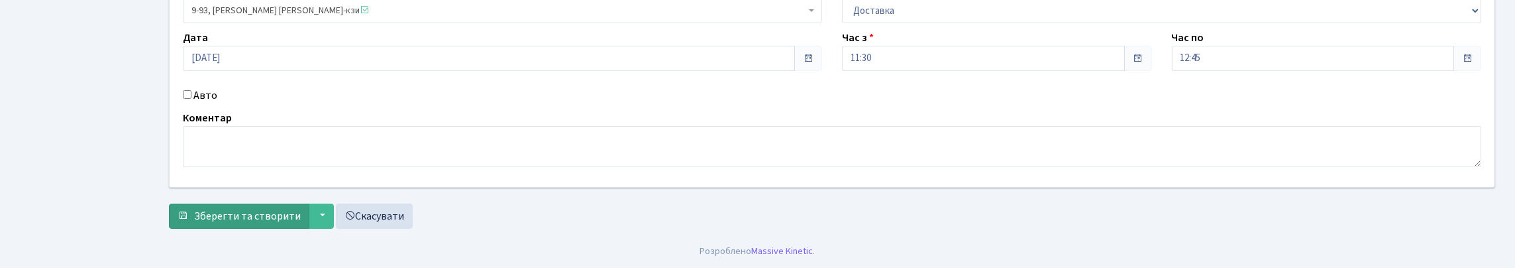
drag, startPoint x: 321, startPoint y: 229, endPoint x: 328, endPoint y: 225, distance: 8.6
click at [320, 229] on div "ЖК - КТ, вул. Регенераторна, 4 КТ2, просп. Соборності, 17 КТ3, вул. Березнева, …" at bounding box center [832, 78] width 1346 height 314
click at [278, 223] on button "Зберегти та створити" at bounding box center [239, 215] width 140 height 25
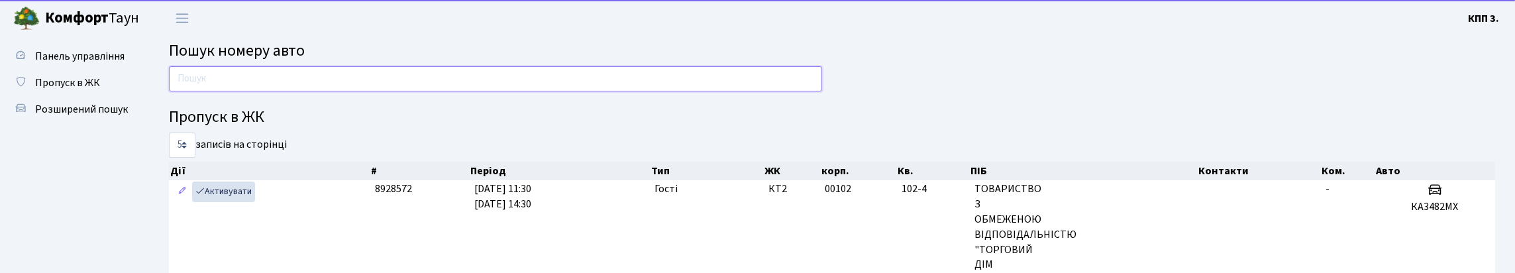
click at [214, 90] on input "text" at bounding box center [495, 78] width 653 height 25
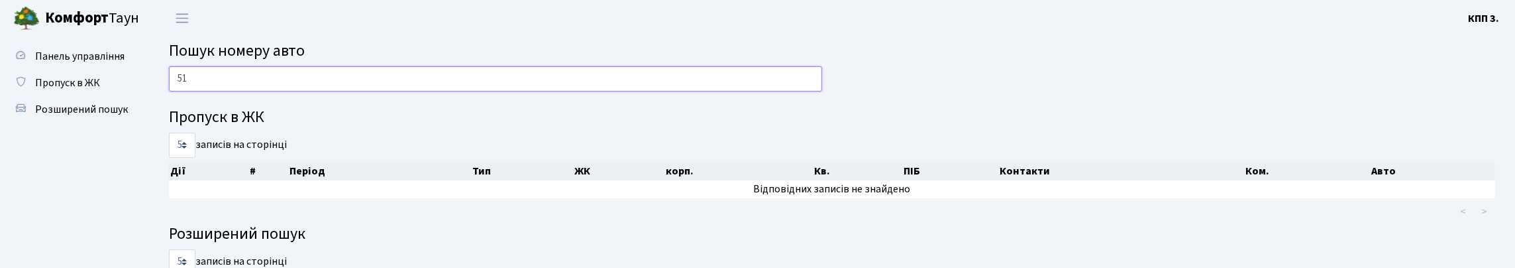
type input "5"
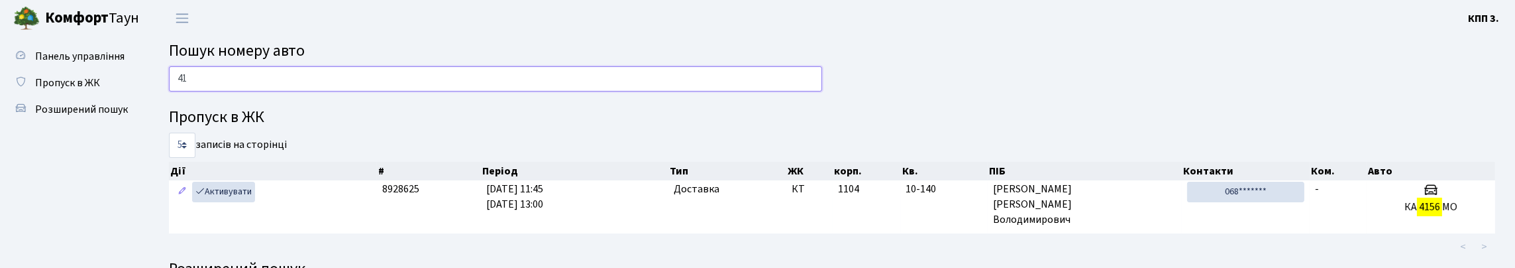
type input "4"
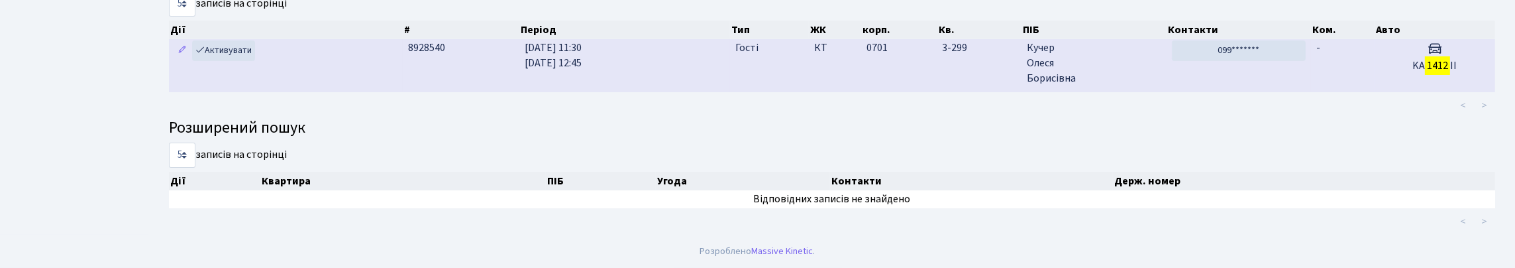
scroll to position [80, 0]
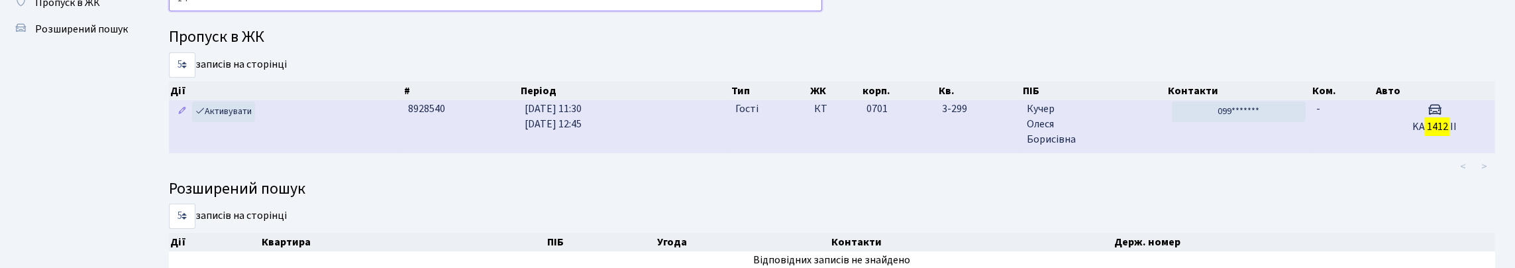
type input "1"
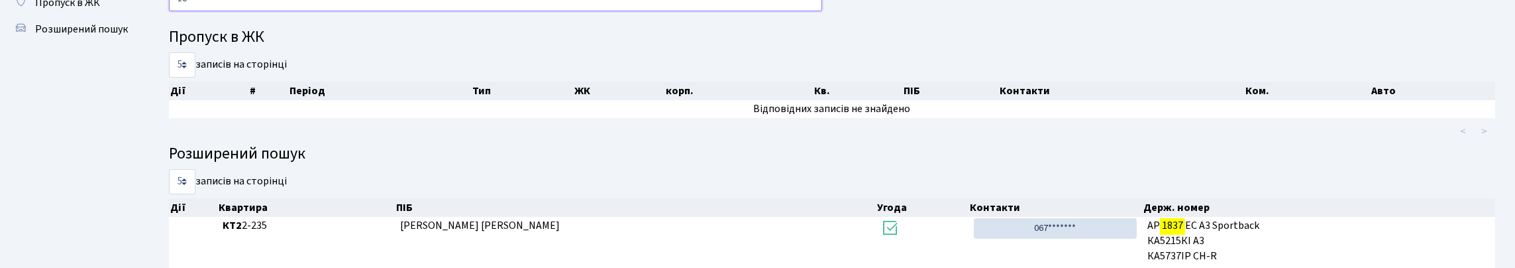
type input "1"
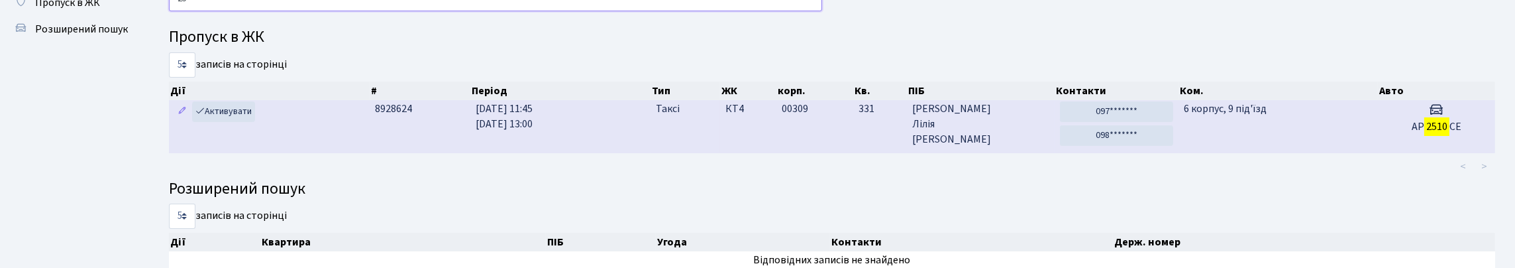
type input "2"
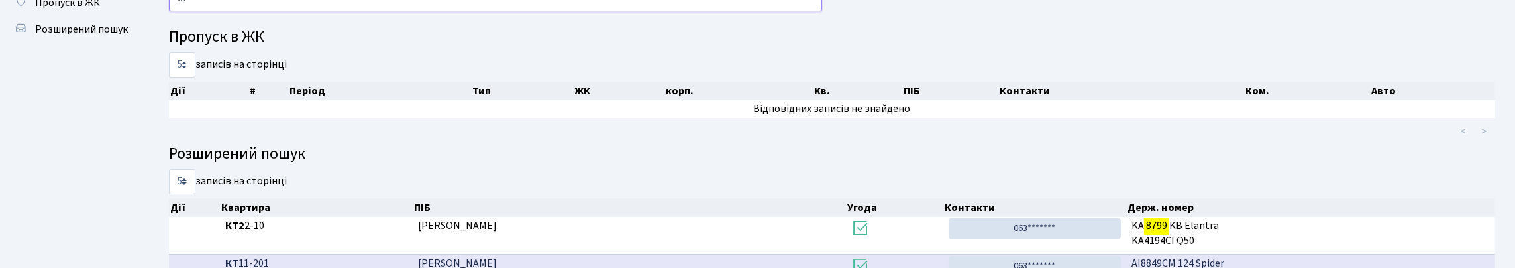
type input "8"
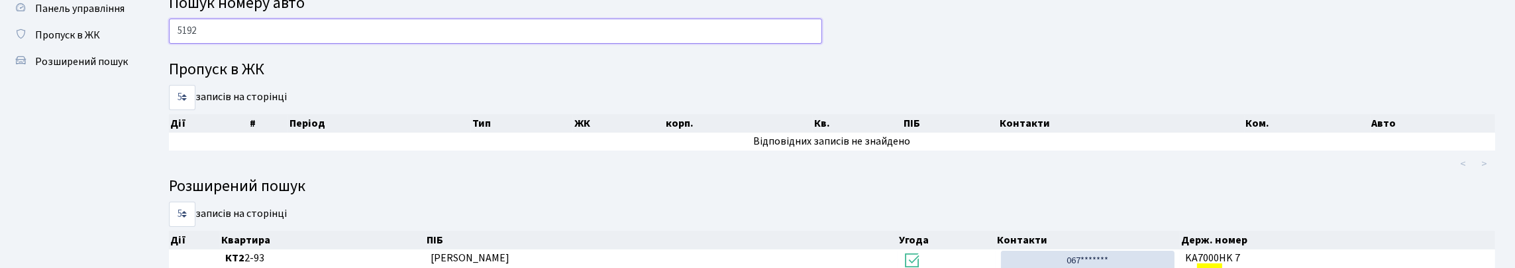
scroll to position [14, 0]
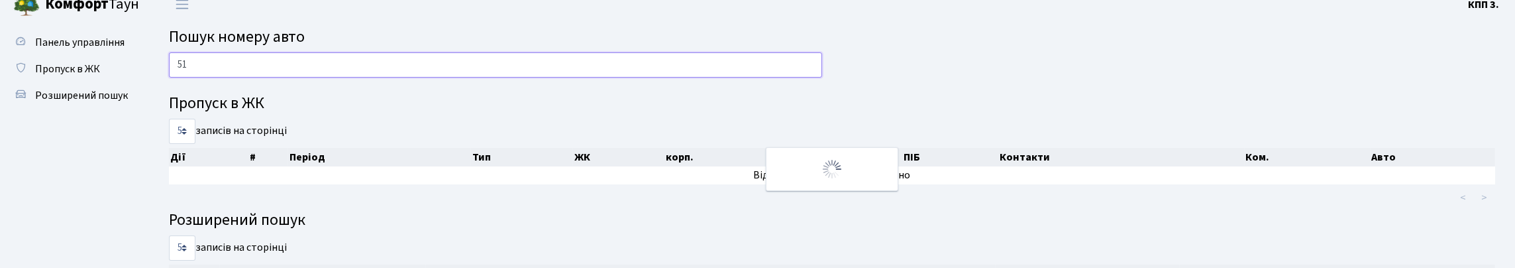
type input "5"
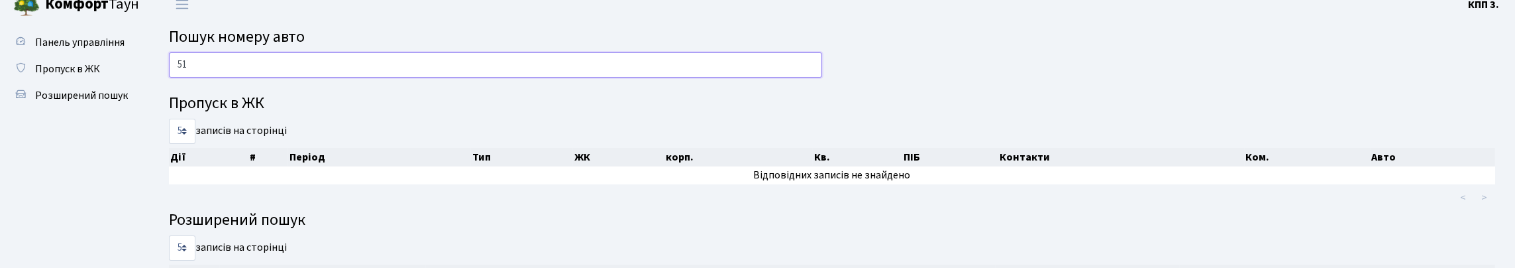
type input "5"
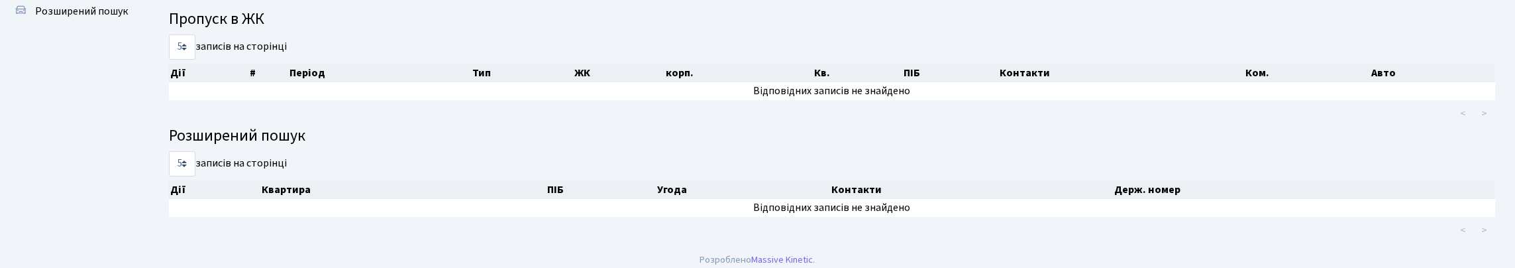
scroll to position [0, 0]
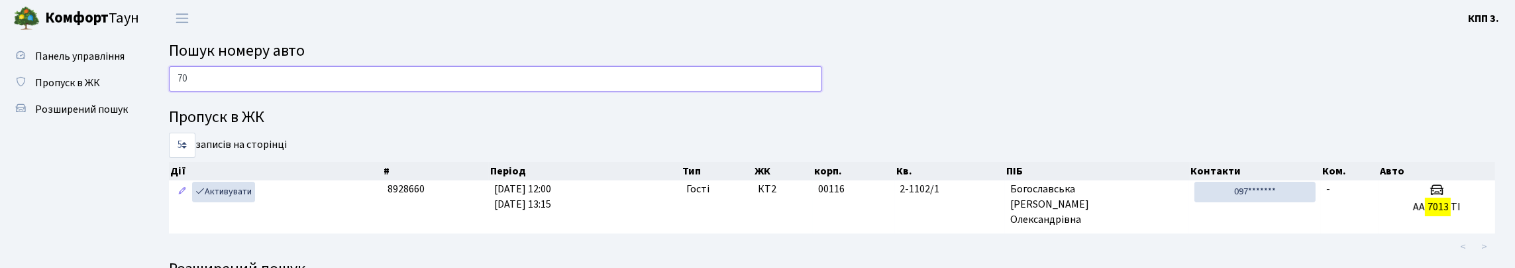
type input "7"
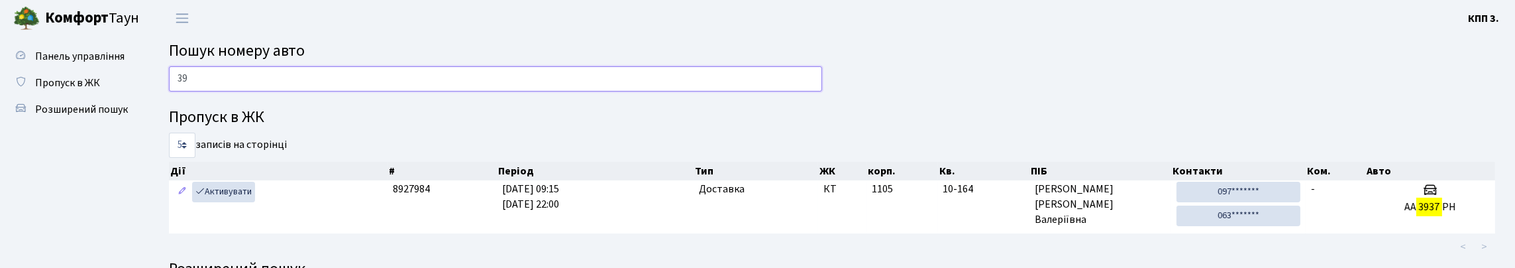
type input "3"
type input "5"
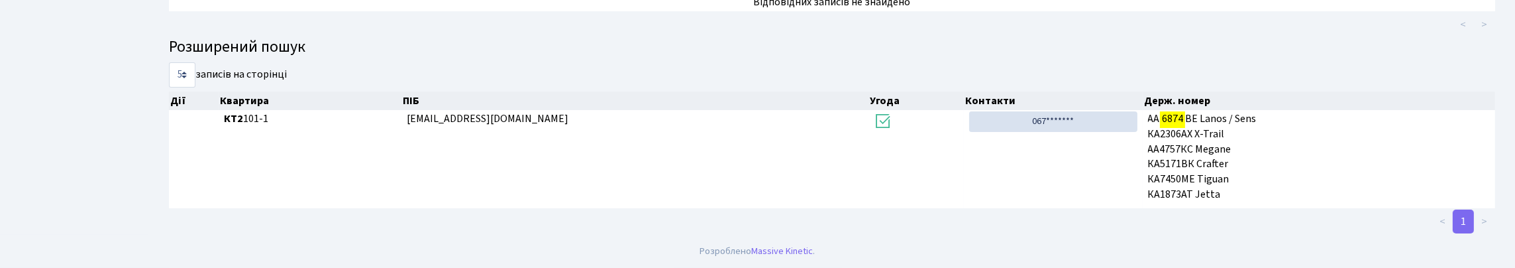
scroll to position [80, 0]
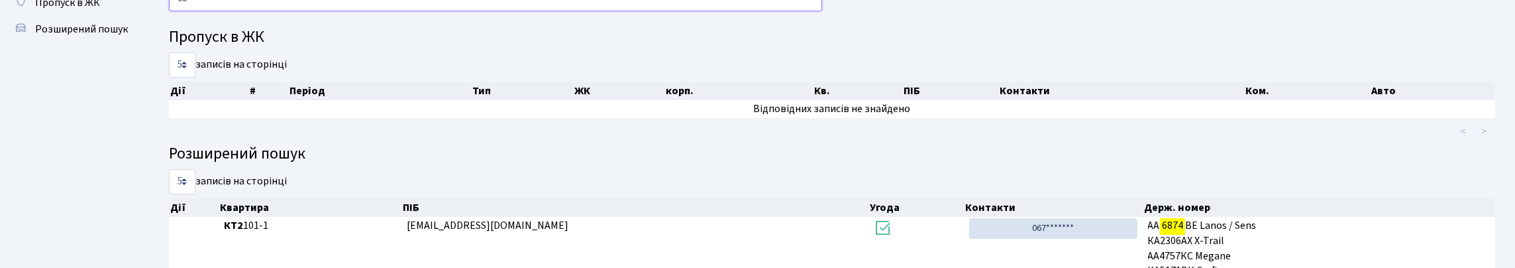
type input "6"
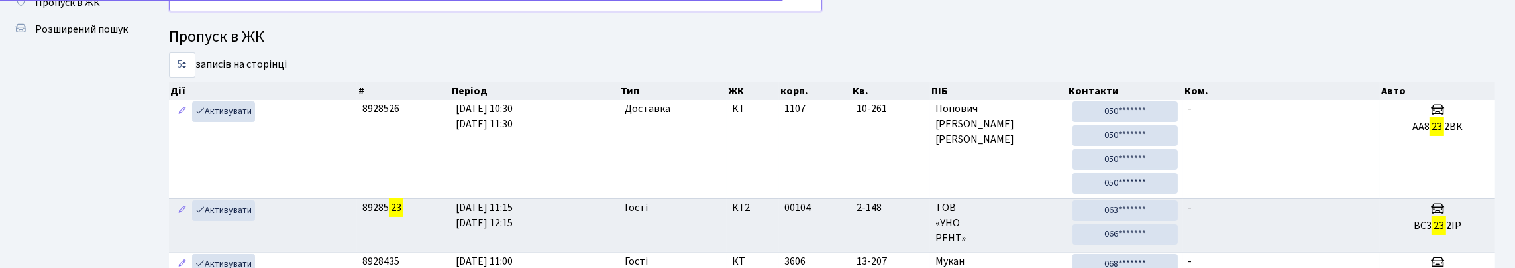
type input "2"
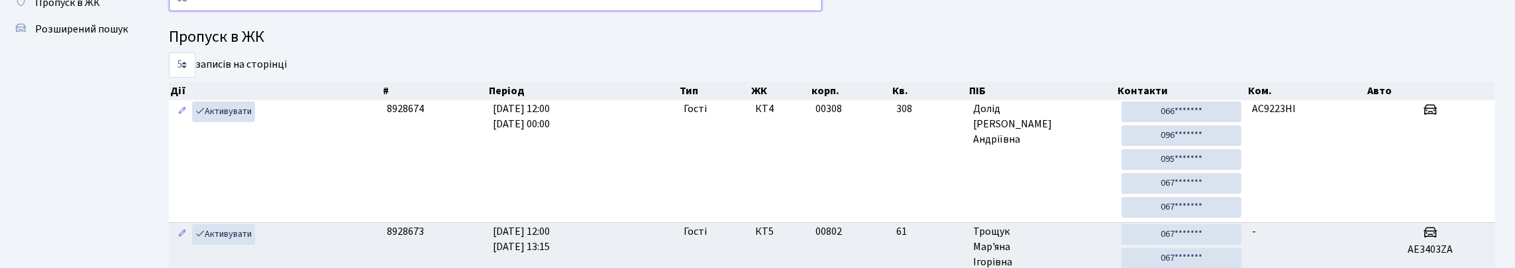
type input "5"
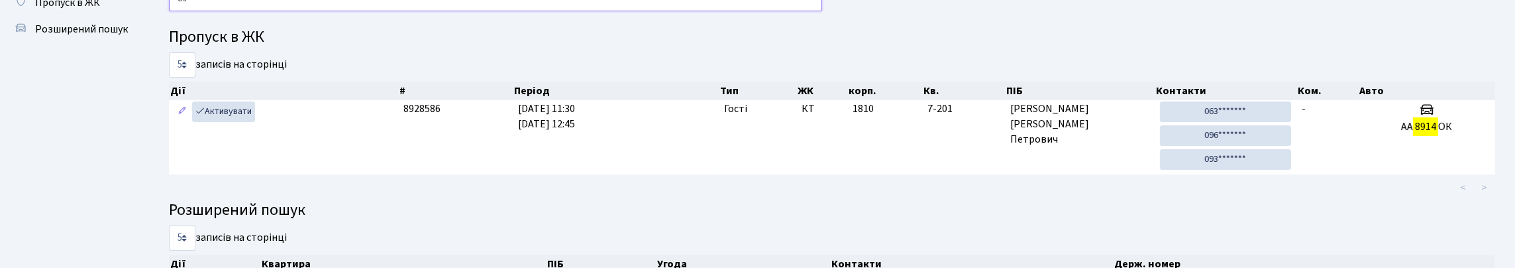
type input "8"
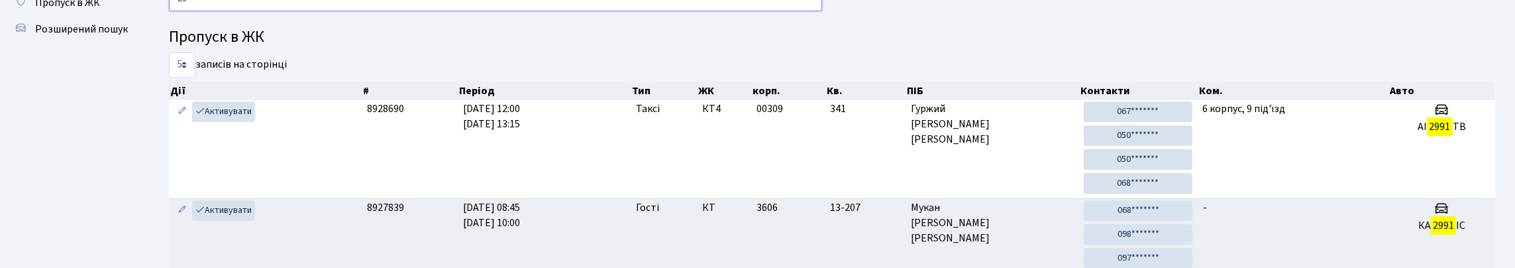
type input "2"
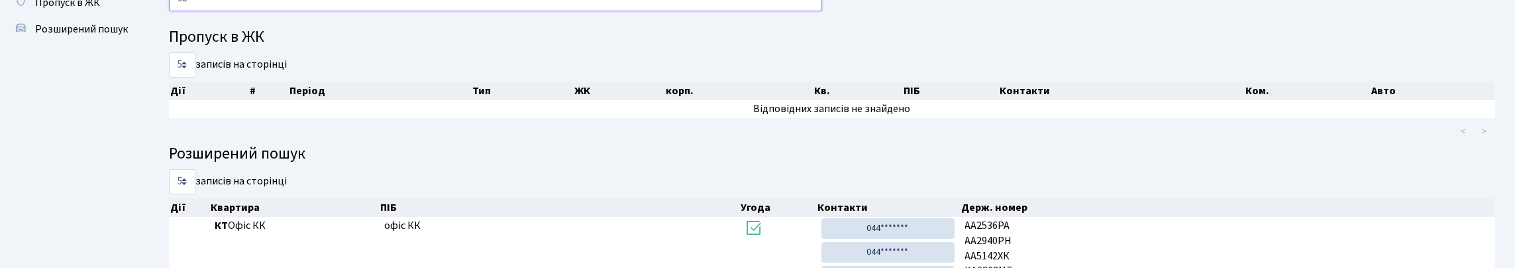
type input "9"
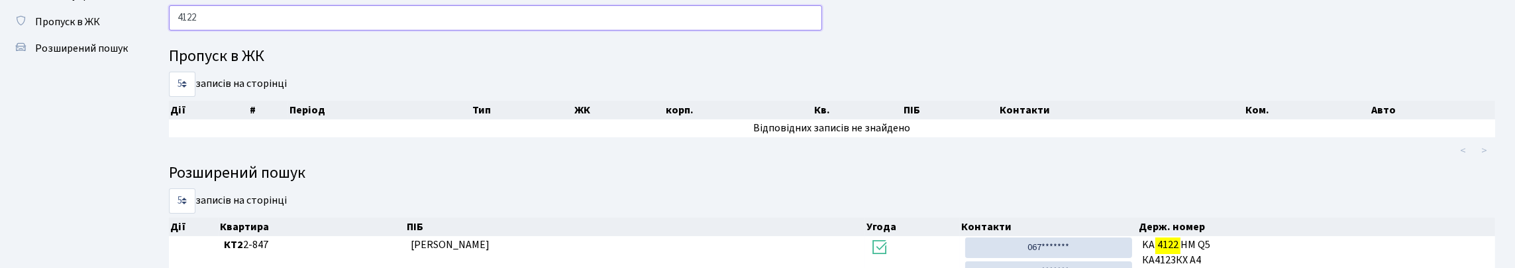
scroll to position [35, 0]
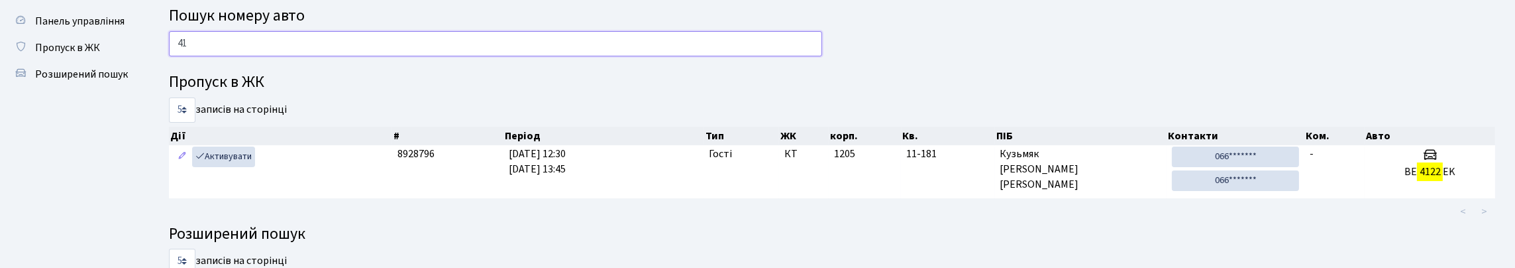
type input "4"
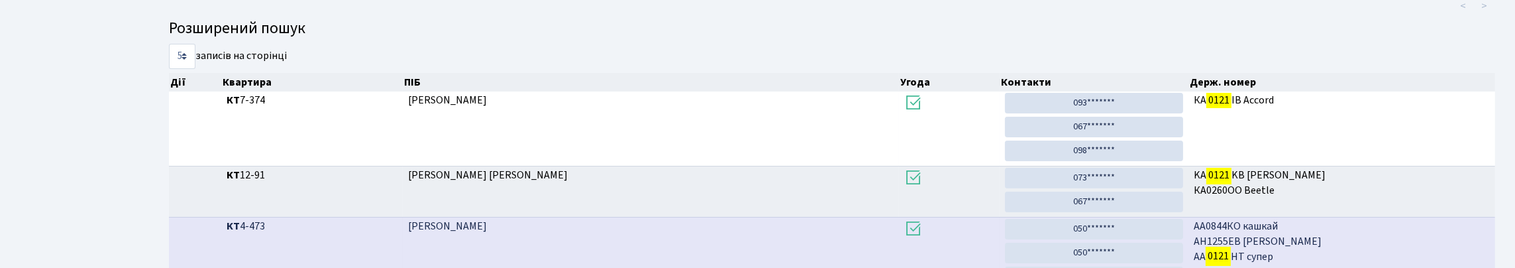
scroll to position [213, 0]
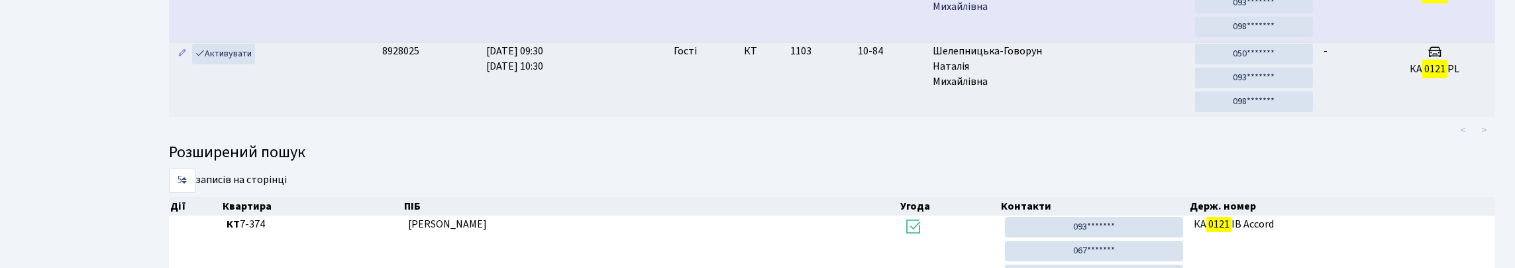
type input "0121"
click at [1370, 42] on td "-" at bounding box center [1346, 5] width 56 height 74
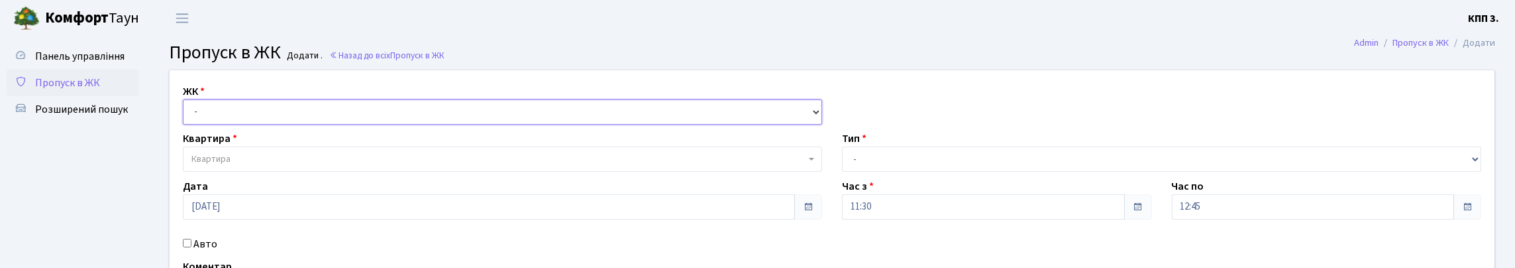
click at [291, 125] on select "- КТ, вул. Регенераторна, 4 КТ2, просп. [STREET_ADDRESS] [STREET_ADDRESS] [PERS…" at bounding box center [502, 111] width 639 height 25
select select "295"
click at [186, 115] on select "- КТ, вул. Регенераторна, 4 КТ2, просп. [STREET_ADDRESS] [STREET_ADDRESS] [PERS…" at bounding box center [502, 111] width 639 height 25
select select
click at [295, 172] on span "Квартира" at bounding box center [502, 158] width 639 height 25
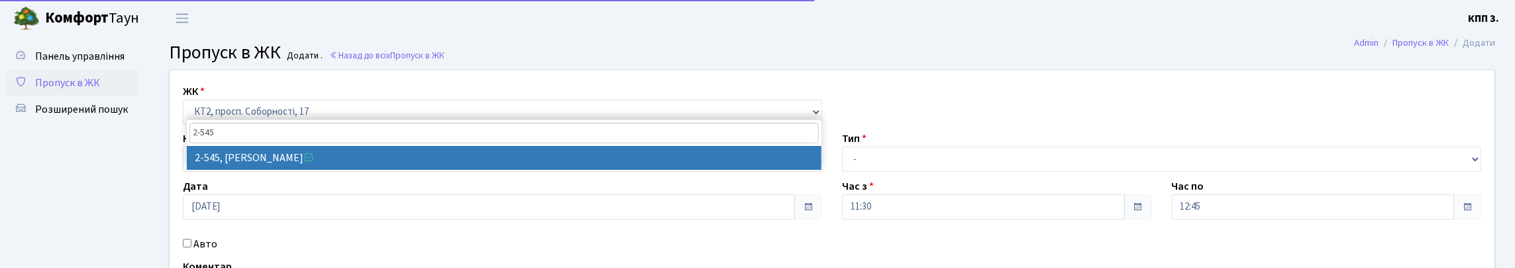
type input "2-545"
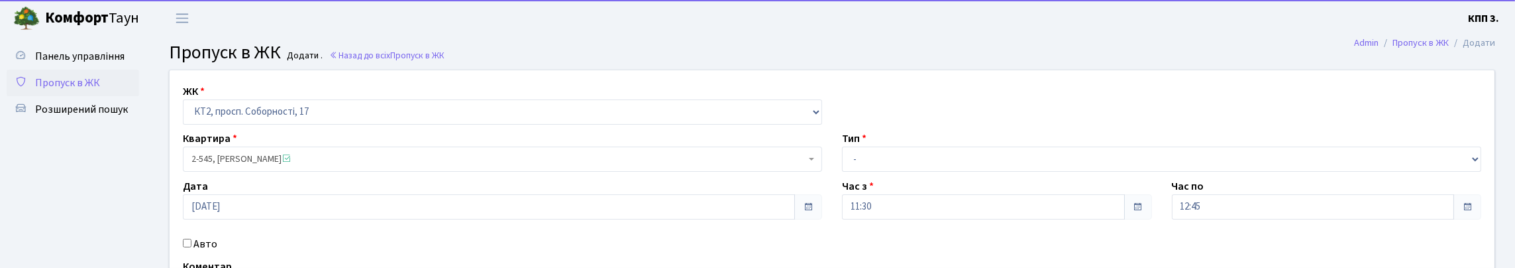
select select "15593"
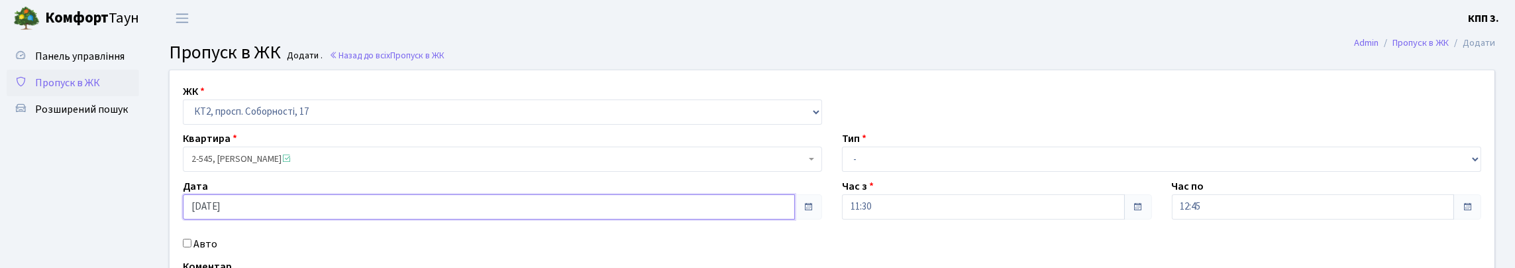
click at [240, 219] on input "[DATE]" at bounding box center [489, 206] width 612 height 25
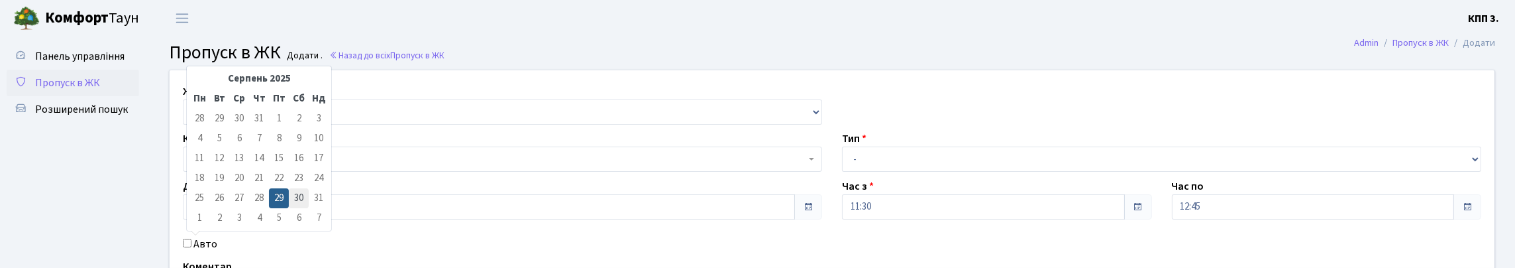
click at [292, 197] on td "30" at bounding box center [299, 198] width 20 height 20
type input "30.08.2025"
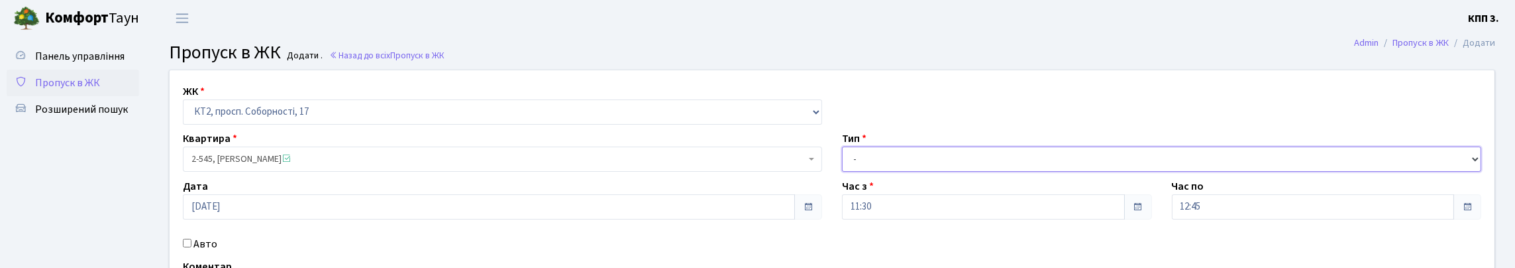
click at [859, 172] on select "- Доставка Таксі Гості Сервіс" at bounding box center [1161, 158] width 639 height 25
select select "3"
click at [842, 172] on select "- Доставка Таксі Гості Сервіс" at bounding box center [1161, 158] width 639 height 25
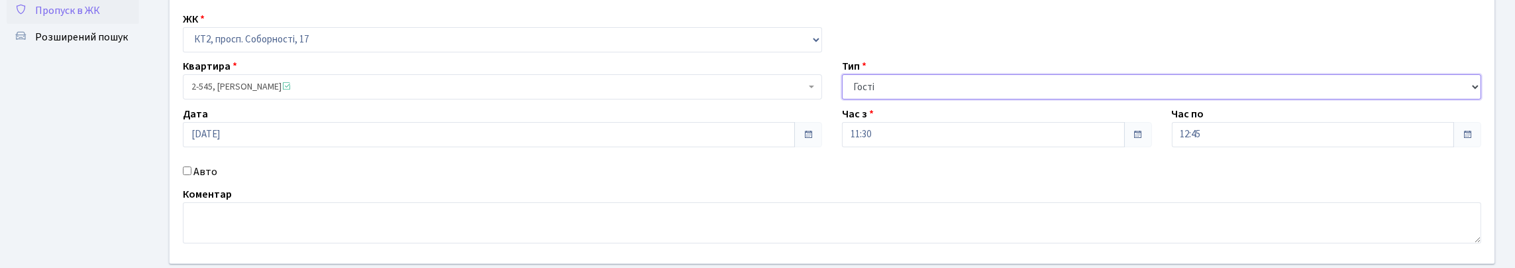
scroll to position [234, 0]
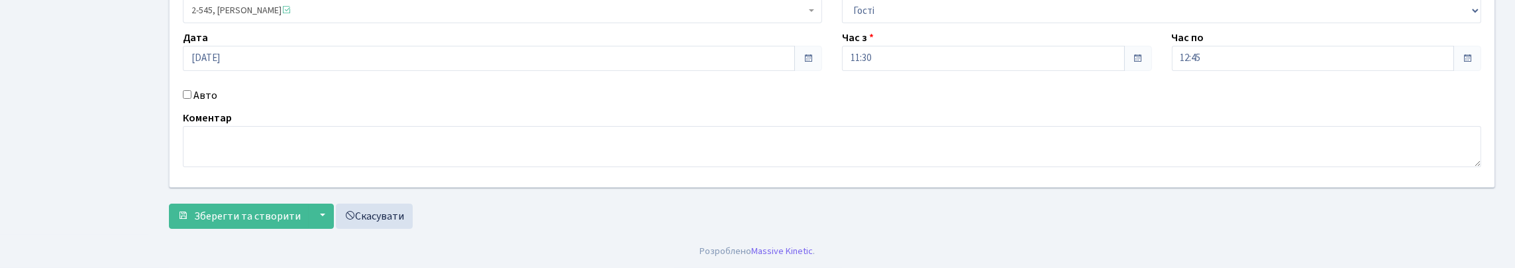
click at [216, 87] on label "Авто" at bounding box center [205, 95] width 24 height 16
click at [191, 90] on input "Авто" at bounding box center [187, 94] width 9 height 9
checkbox input "true"
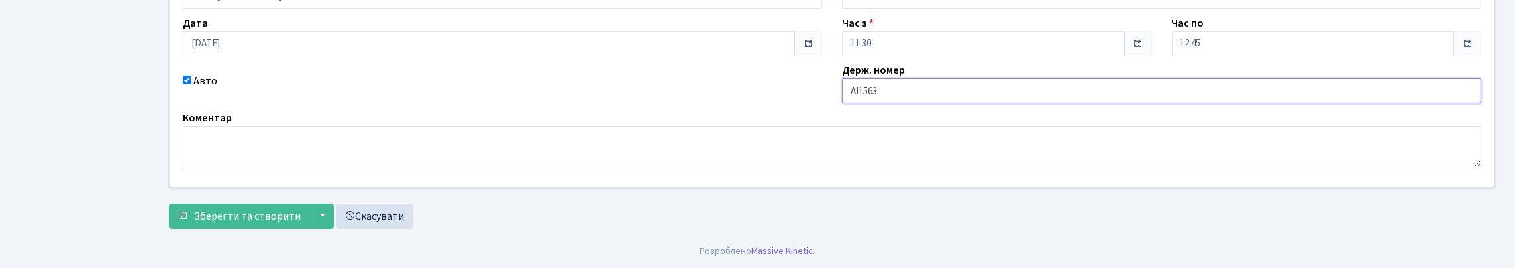
type input "АІ1563ІК"
click at [229, 213] on span "Зберегти та створити" at bounding box center [247, 216] width 107 height 15
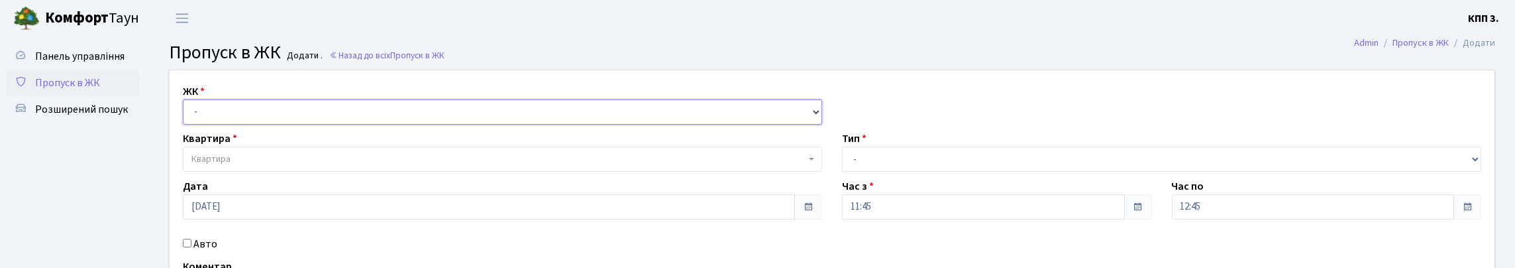
click at [264, 125] on select "- КТ, вул. Регенераторна, 4 КТ2, просп. [STREET_ADDRESS] [STREET_ADDRESS] [PERS…" at bounding box center [502, 111] width 639 height 25
select select "271"
click at [186, 115] on select "- КТ, вул. Регенераторна, 4 КТ2, просп. [STREET_ADDRESS] [STREET_ADDRESS] [PERS…" at bounding box center [502, 111] width 639 height 25
select select
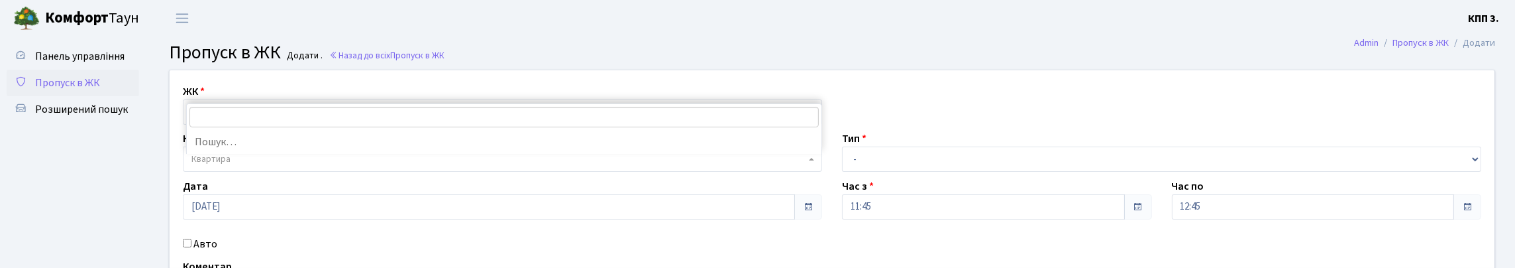
drag, startPoint x: 273, startPoint y: 190, endPoint x: 273, endPoint y: 174, distance: 16.6
click at [273, 166] on span "Квартира" at bounding box center [498, 158] width 614 height 13
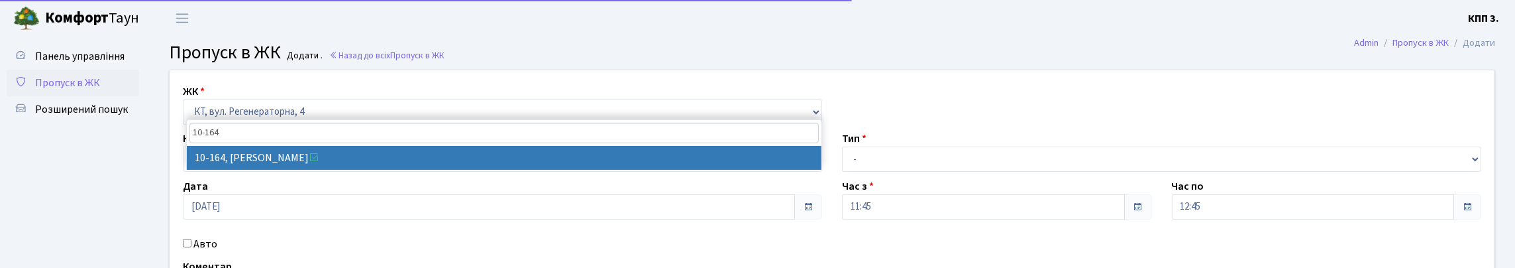
type input "10-164"
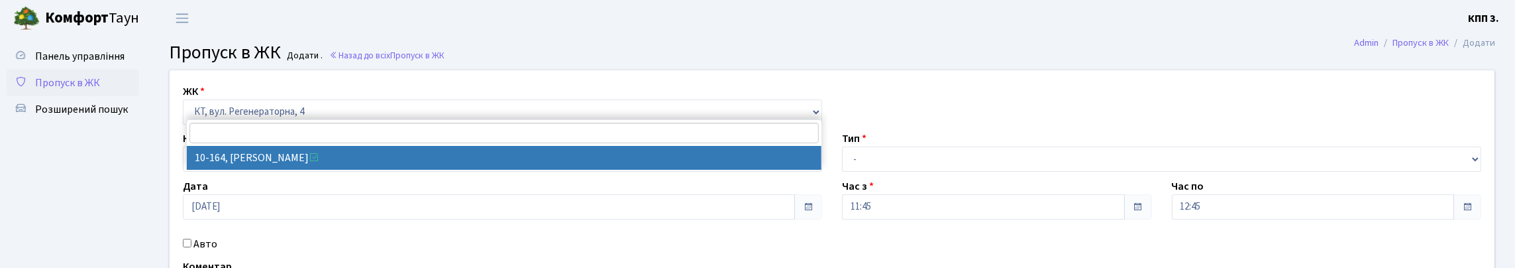
select select "6733"
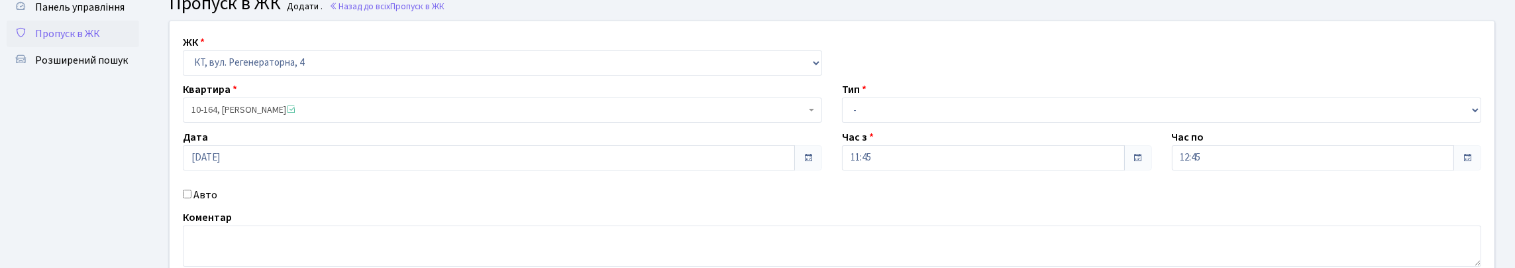
scroll to position [132, 0]
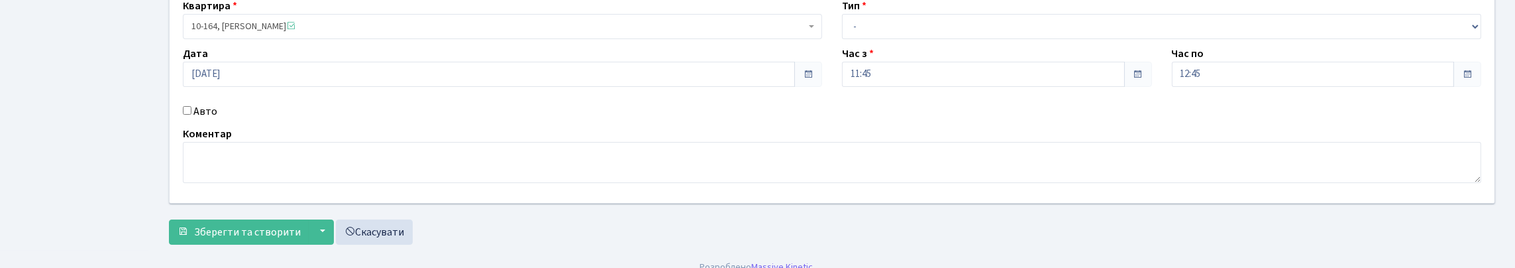
click at [217, 119] on label "Авто" at bounding box center [205, 111] width 24 height 16
click at [191, 115] on input "Авто" at bounding box center [187, 110] width 9 height 9
checkbox input "true"
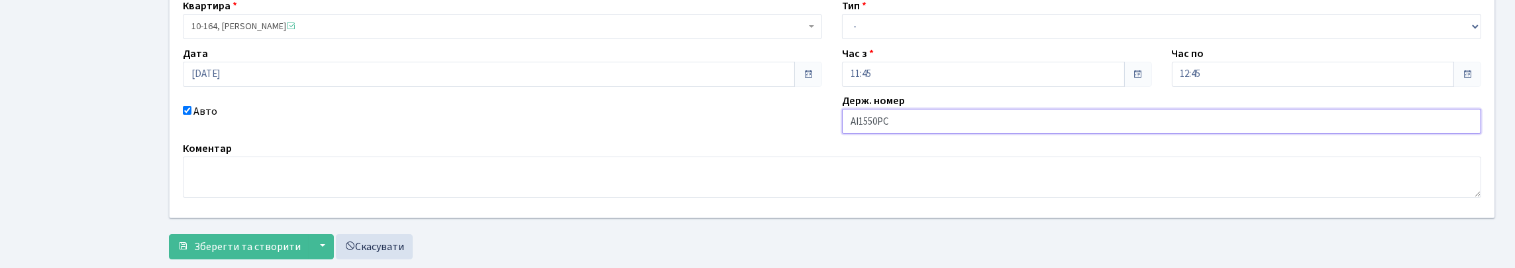
type input "АІ1550РС"
drag, startPoint x: 869, startPoint y: 43, endPoint x: 864, endPoint y: 51, distance: 9.2
click at [869, 39] on select "- Доставка Таксі Гості Сервіс" at bounding box center [1161, 26] width 639 height 25
select select "3"
click at [842, 39] on select "- Доставка Таксі Гості Сервіс" at bounding box center [1161, 26] width 639 height 25
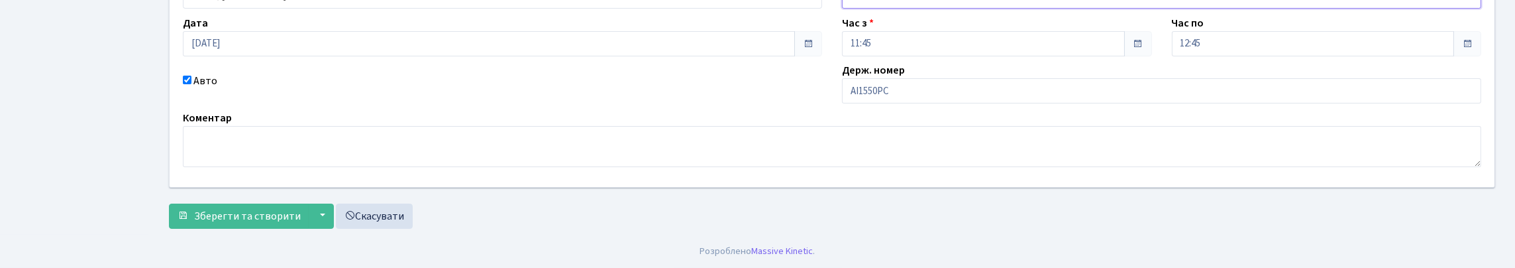
scroll to position [252, 0]
drag, startPoint x: 248, startPoint y: 197, endPoint x: 248, endPoint y: 205, distance: 8.0
click at [248, 204] on button "Зберегти та створити" at bounding box center [239, 215] width 140 height 25
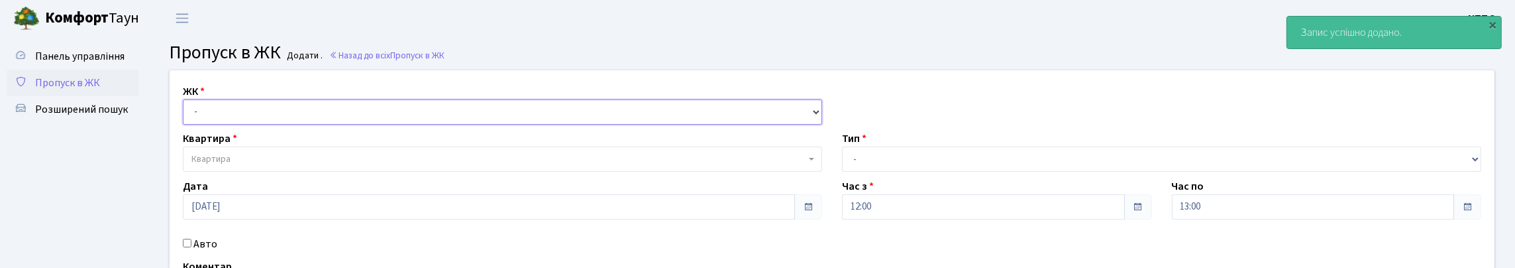
drag, startPoint x: 400, startPoint y: 130, endPoint x: 379, endPoint y: 142, distance: 24.0
click at [400, 125] on select "- КТ, вул. Регенераторна, 4 КТ2, просп. Соборності, 17 КТ3, вул. Березнева, 16 …" at bounding box center [502, 111] width 639 height 25
select select "271"
click at [186, 115] on select "- КТ, вул. Регенераторна, 4 КТ2, просп. Соборності, 17 КТ3, вул. Березнева, 16 …" at bounding box center [502, 111] width 639 height 25
select select
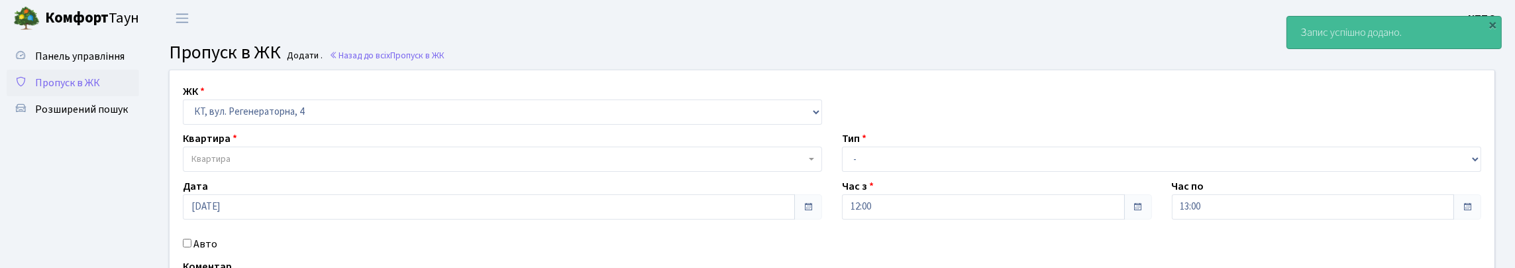
click at [346, 166] on span "Квартира" at bounding box center [498, 158] width 614 height 13
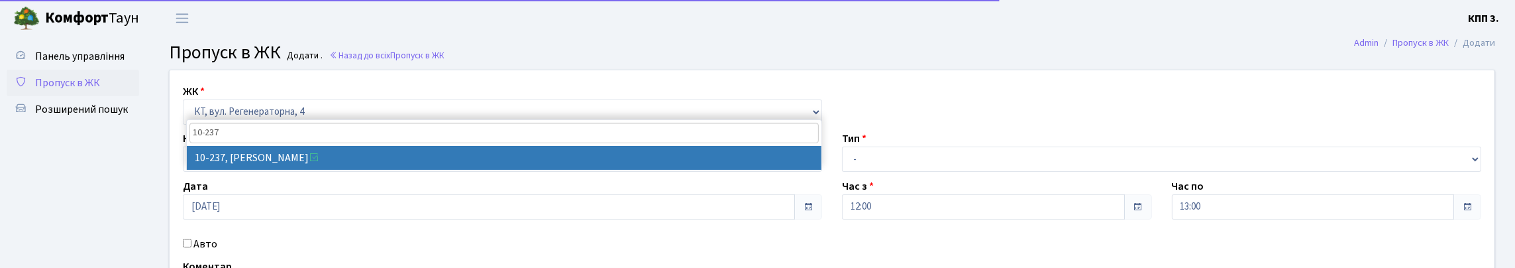
type input "10-237"
select select "6806"
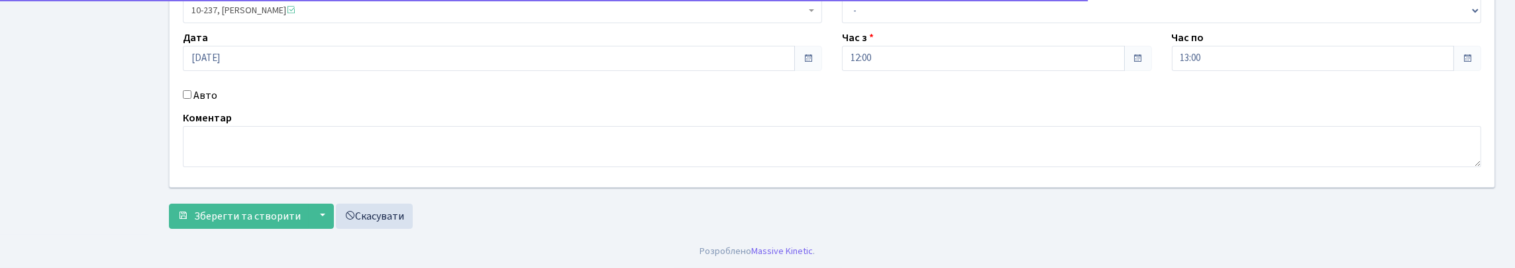
scroll to position [234, 0]
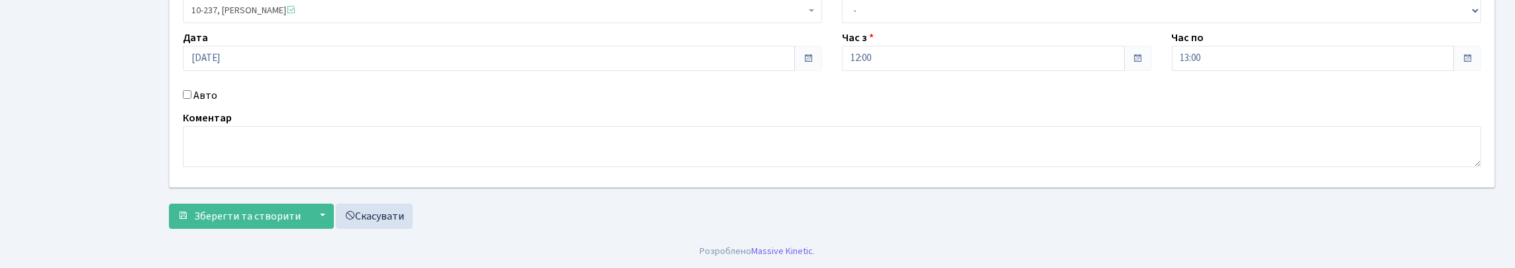
click at [209, 87] on label "Авто" at bounding box center [205, 95] width 24 height 16
click at [191, 90] on input "Авто" at bounding box center [187, 94] width 9 height 9
checkbox input "true"
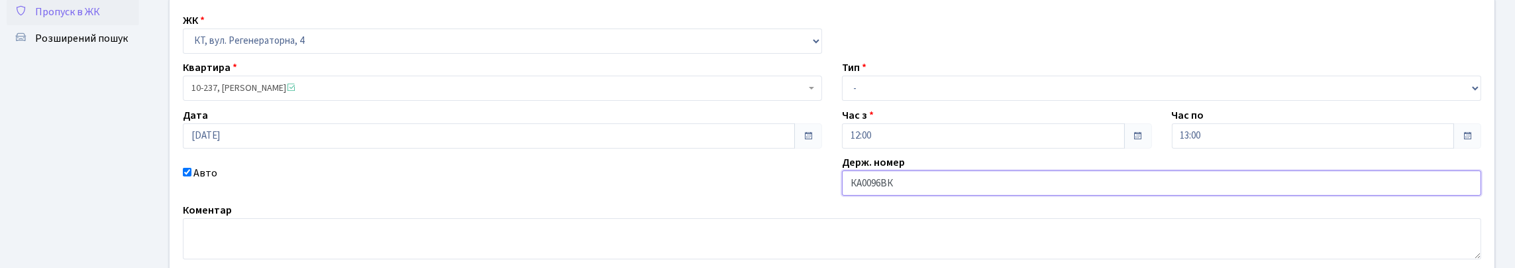
scroll to position [0, 0]
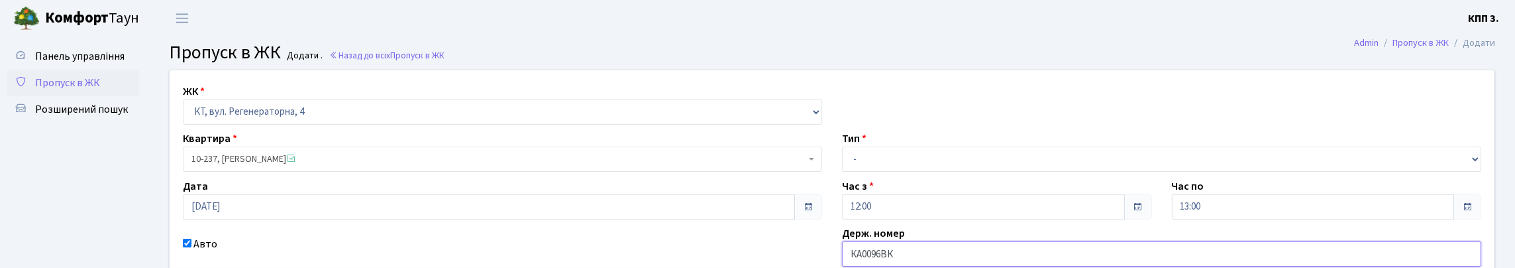
type input "КА0096ВК"
drag, startPoint x: 1001, startPoint y: 156, endPoint x: 993, endPoint y: 172, distance: 17.8
click at [996, 167] on div "Тип - Доставка Таксі Гості Сервіс" at bounding box center [1161, 150] width 659 height 41
click at [992, 172] on select "- Доставка Таксі Гості Сервіс" at bounding box center [1161, 158] width 639 height 25
select select "3"
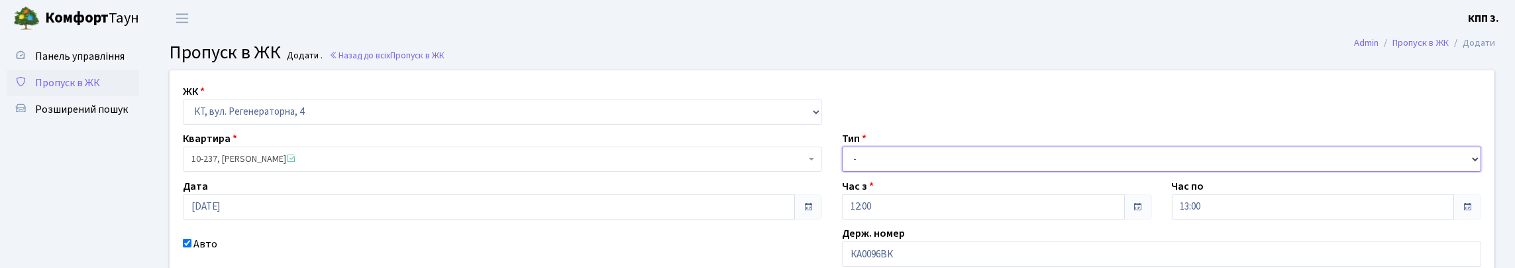
click at [842, 172] on select "- Доставка Таксі Гості Сервіс" at bounding box center [1161, 158] width 639 height 25
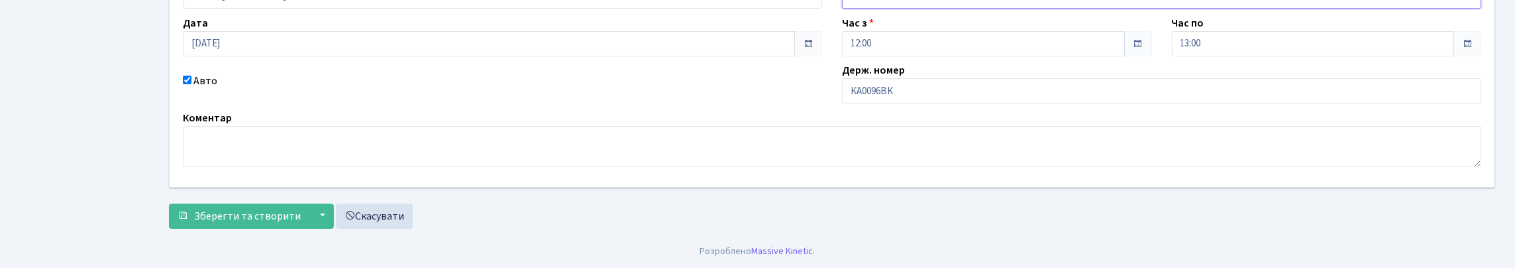
scroll to position [252, 0]
click at [288, 211] on span "Зберегти та створити" at bounding box center [247, 216] width 107 height 15
click at [928, 103] on input "КА0121PL" at bounding box center [1161, 90] width 639 height 25
type input "КА0121PІ"
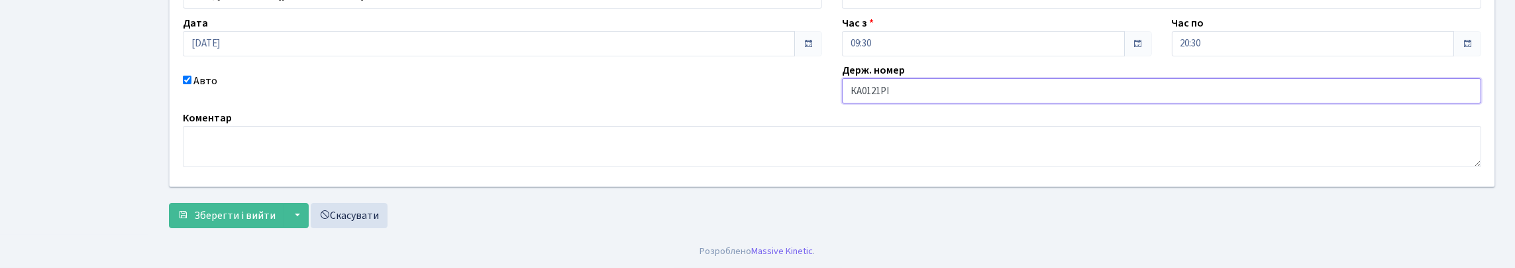
click at [169, 203] on button "Зберегти і вийти" at bounding box center [226, 215] width 115 height 25
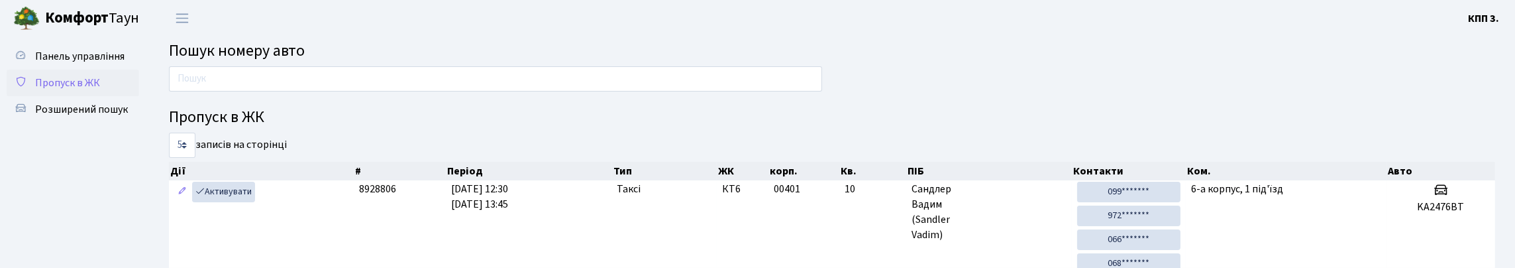
click at [58, 90] on span "Пропуск в ЖК" at bounding box center [67, 83] width 65 height 15
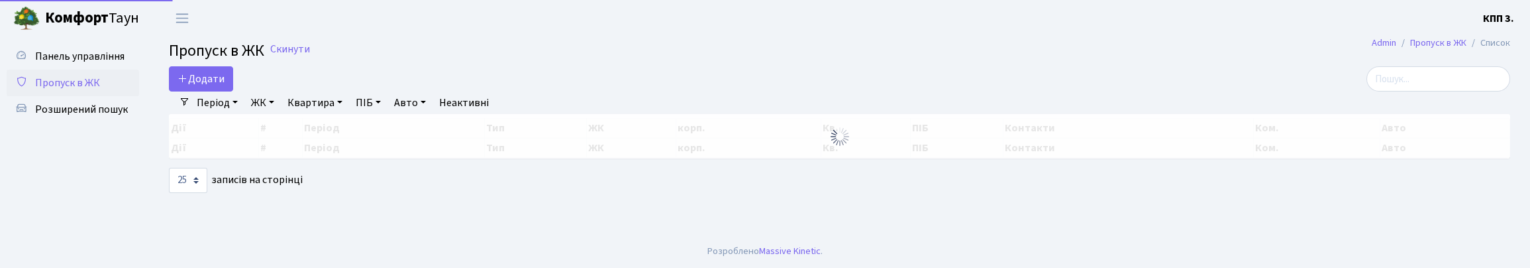
select select "25"
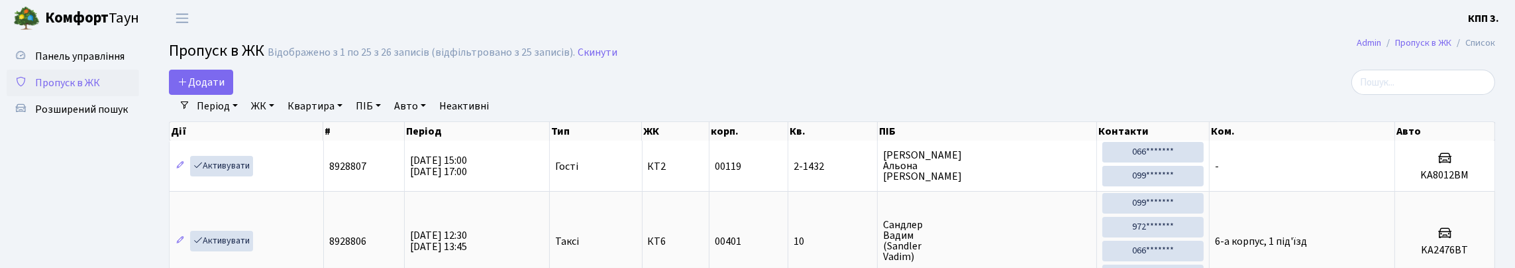
drag, startPoint x: 1369, startPoint y: 119, endPoint x: 1369, endPoint y: 86, distance: 32.5
click at [1369, 111] on div "Період 29.08.2025 - 29.08.2025 ЖК - КТ, вул. Регенераторна, 4 КТ2, просп. Собор…" at bounding box center [837, 106] width 1294 height 23
click at [1366, 79] on input "search" at bounding box center [1423, 82] width 144 height 25
click at [77, 64] on span "Панель управління" at bounding box center [79, 56] width 89 height 15
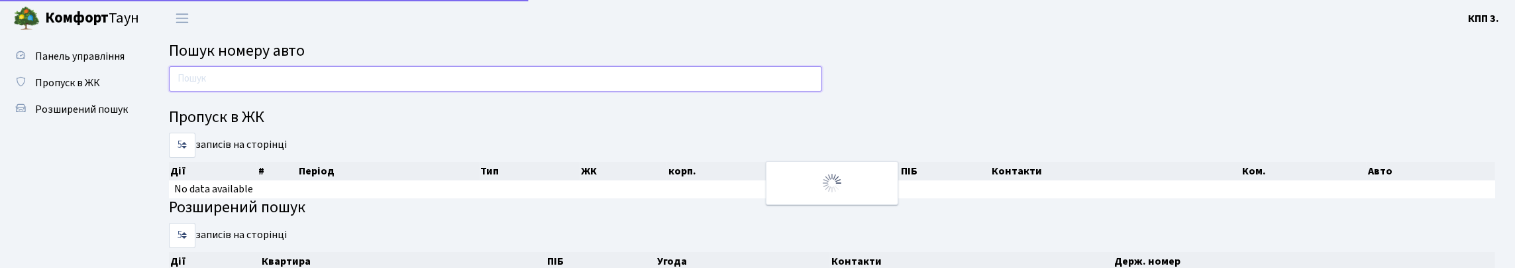
drag, startPoint x: 0, startPoint y: 0, endPoint x: 268, endPoint y: 98, distance: 285.6
click at [268, 91] on input "text" at bounding box center [495, 78] width 653 height 25
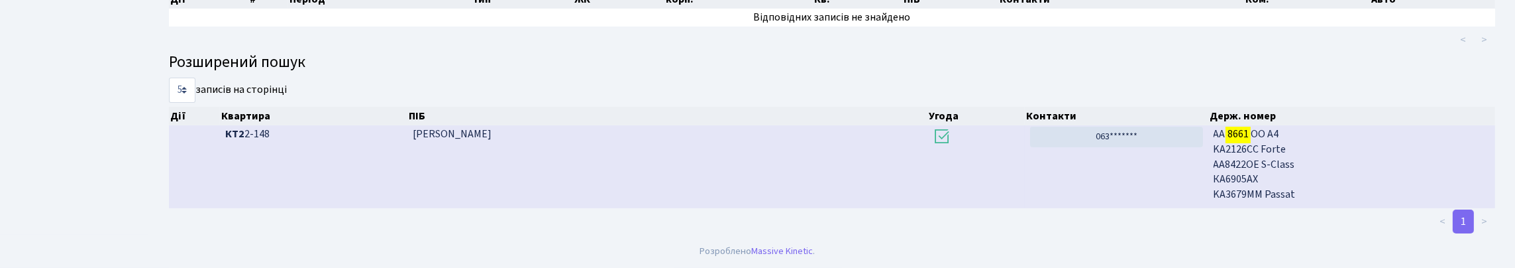
scroll to position [80, 0]
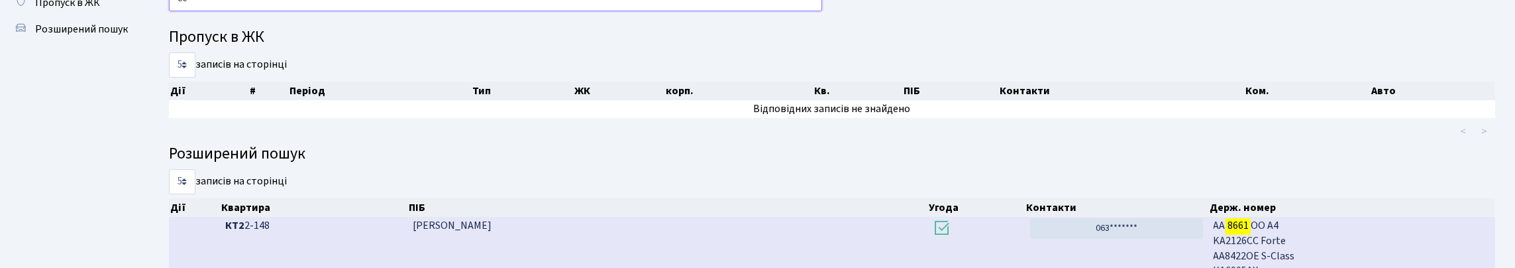
type input "8"
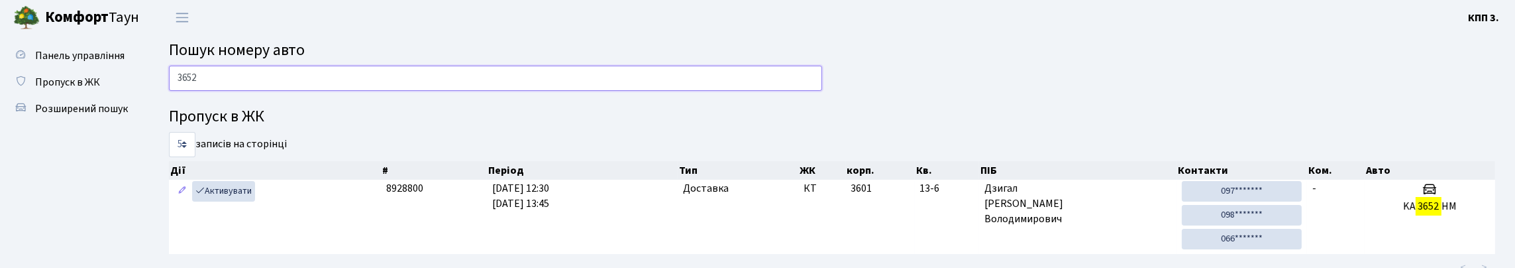
scroll to position [0, 0]
type input "3"
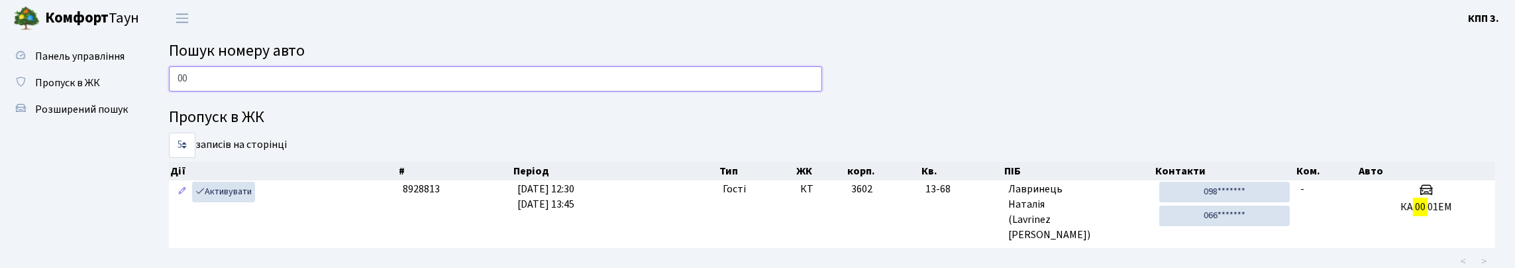
type input "0"
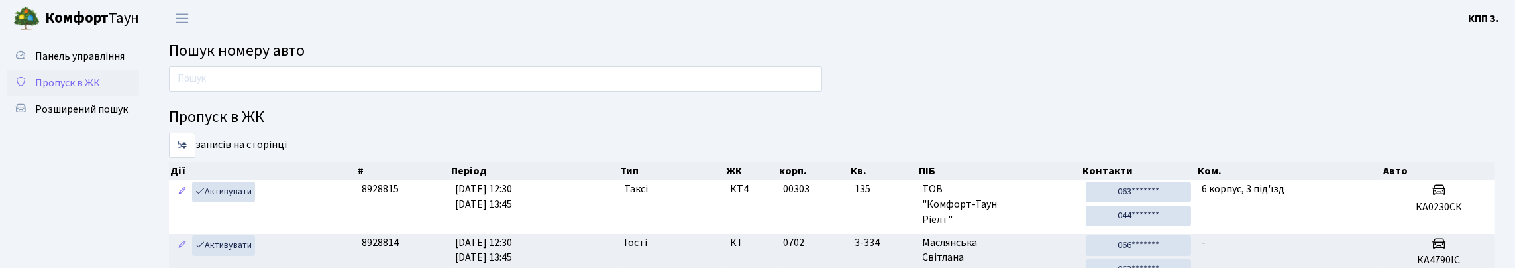
click at [83, 90] on span "Пропуск в ЖК" at bounding box center [67, 83] width 65 height 15
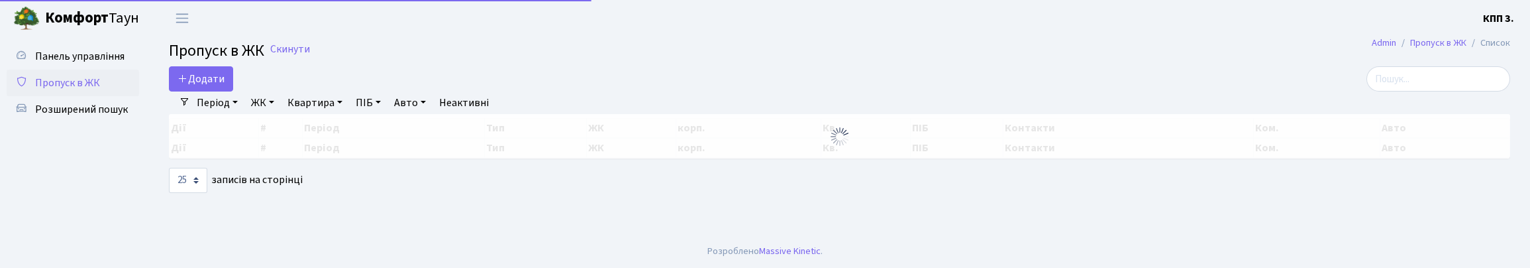
select select "25"
click at [1425, 85] on input "search" at bounding box center [1438, 78] width 144 height 25
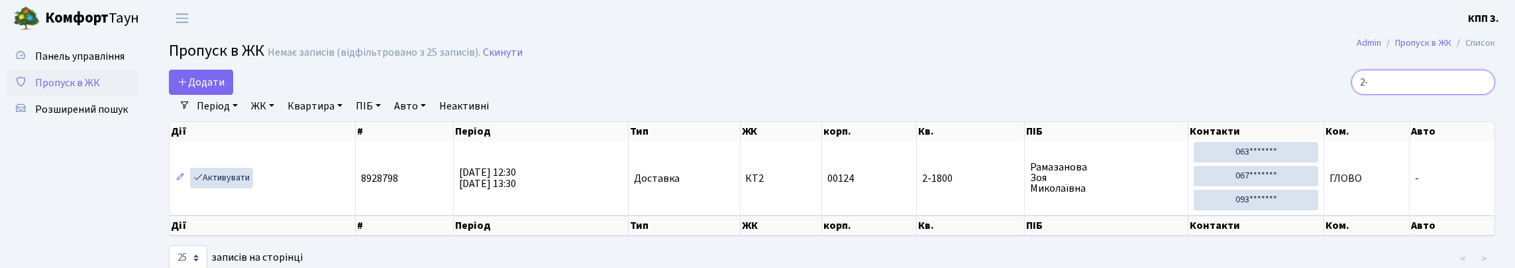
type input "2"
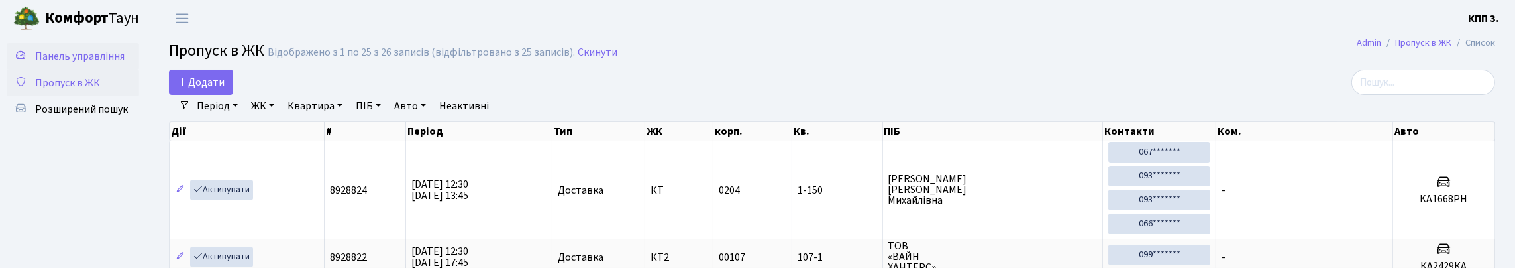
click at [87, 70] on link "Панель управління" at bounding box center [73, 56] width 132 height 26
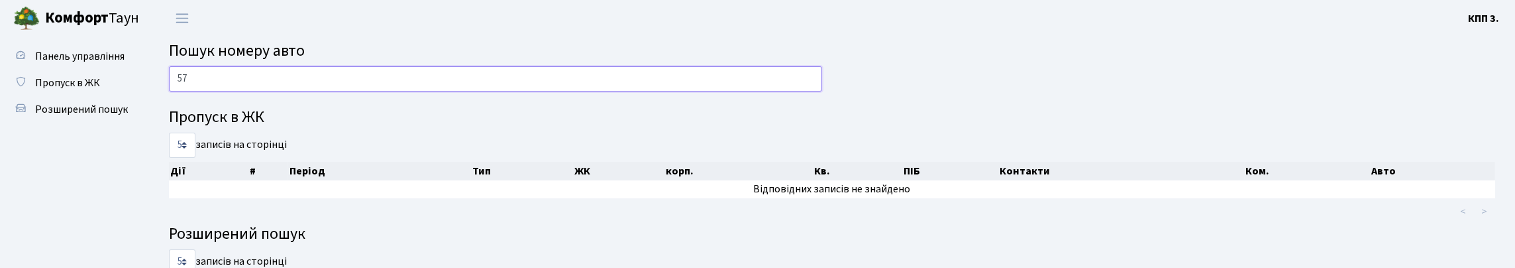
type input "5"
type input "2"
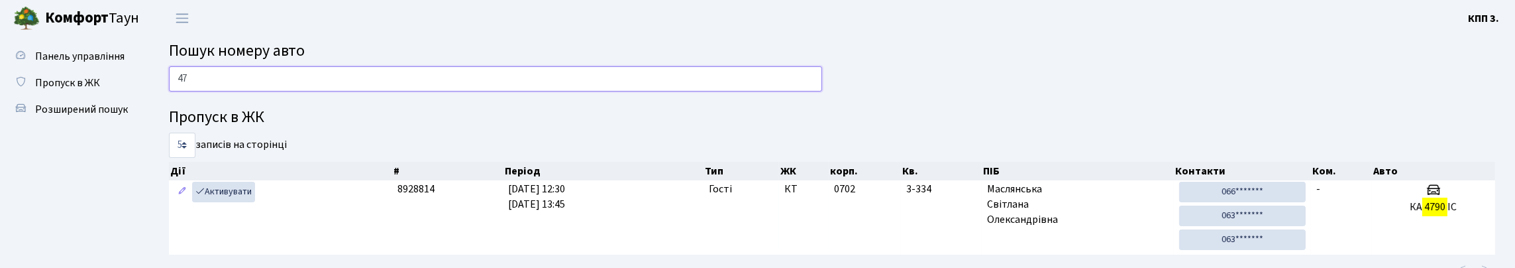
type input "4"
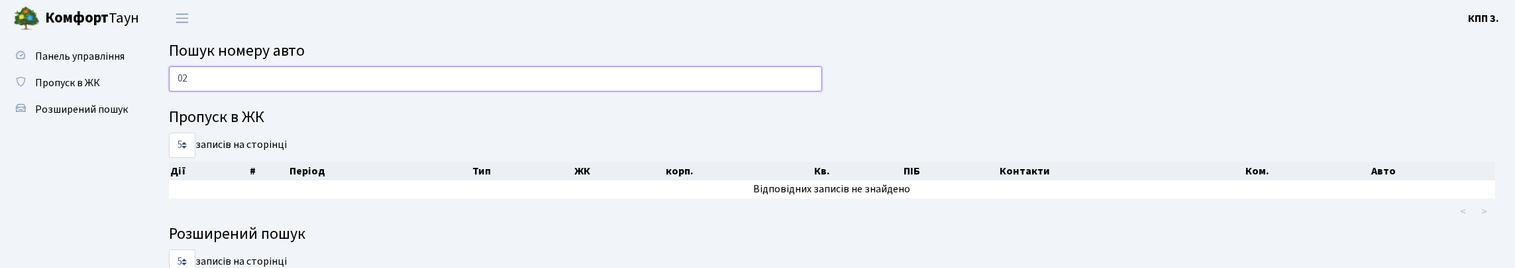
type input "0"
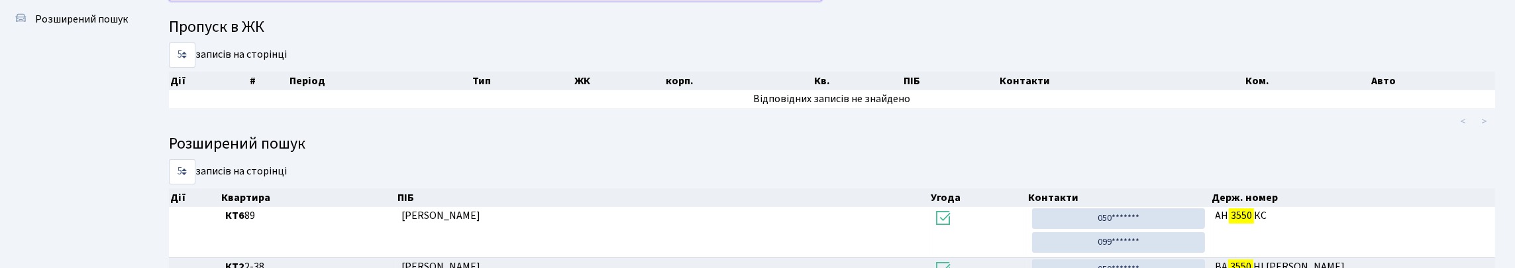
scroll to position [66, 0]
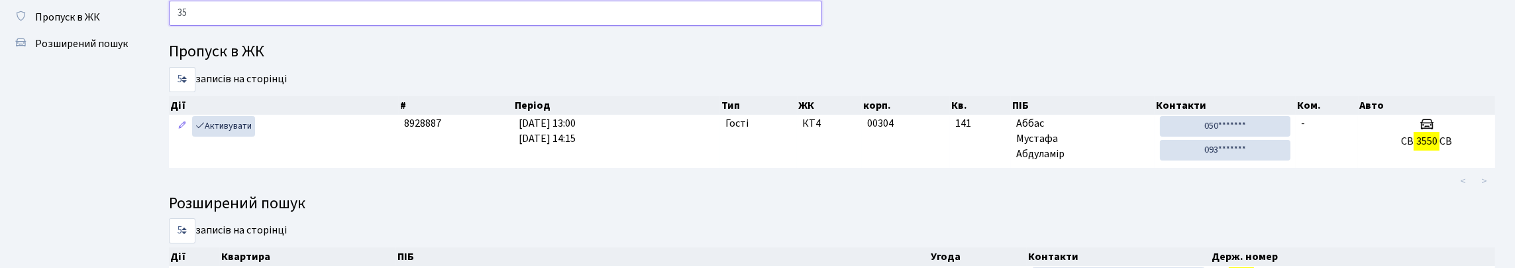
type input "3"
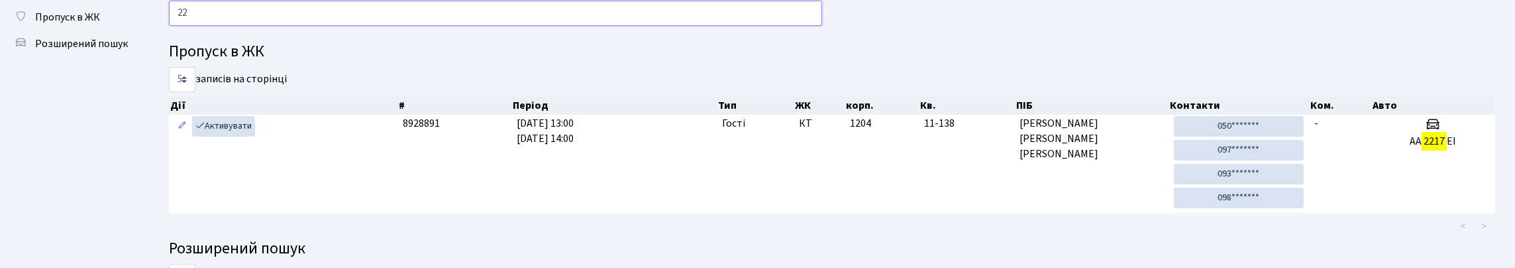
type input "2"
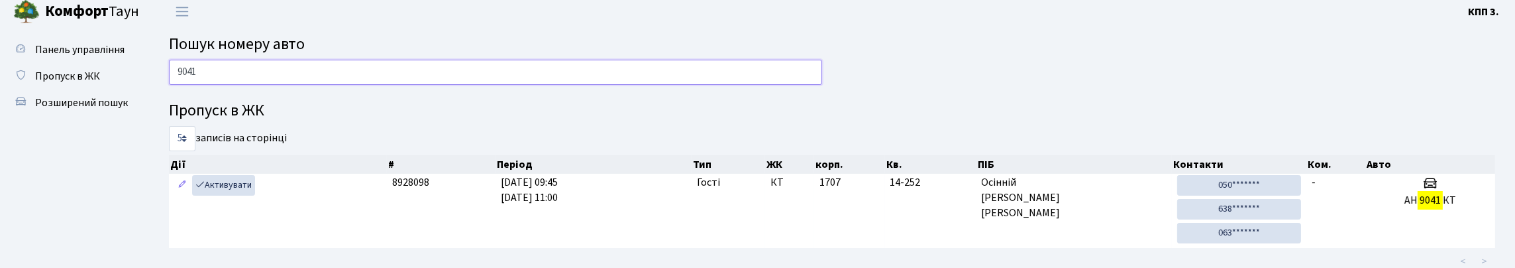
scroll to position [0, 0]
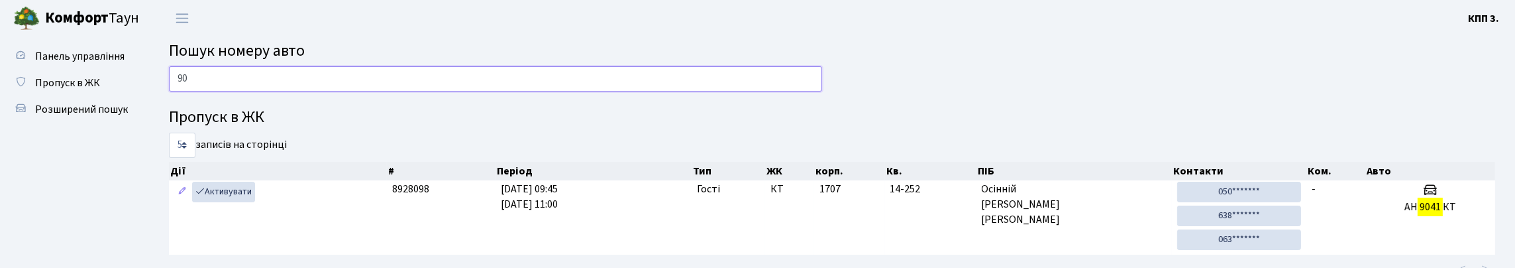
type input "9"
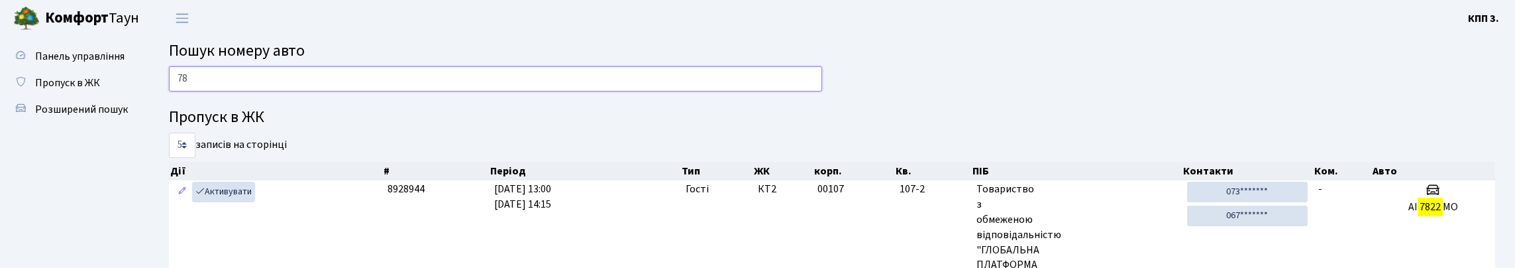
type input "7"
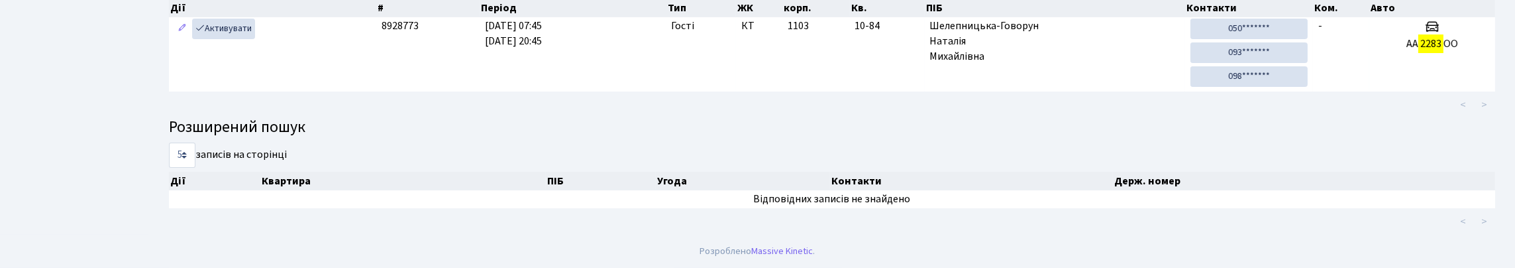
scroll to position [80, 0]
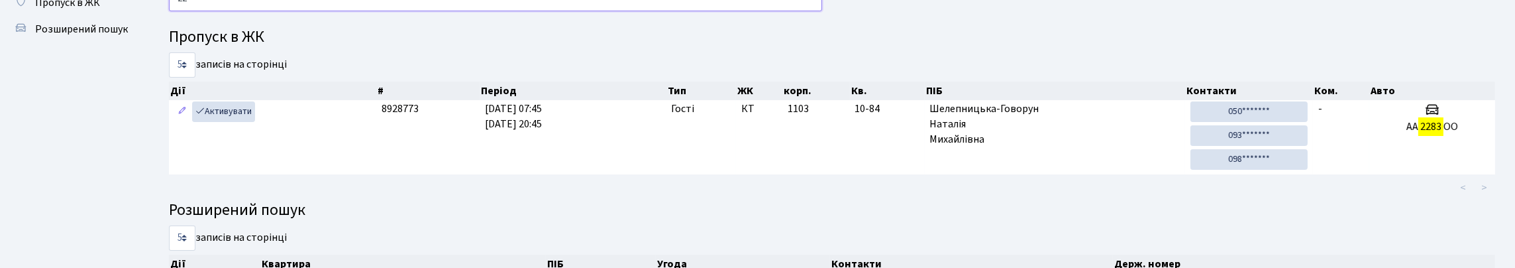
type input "2"
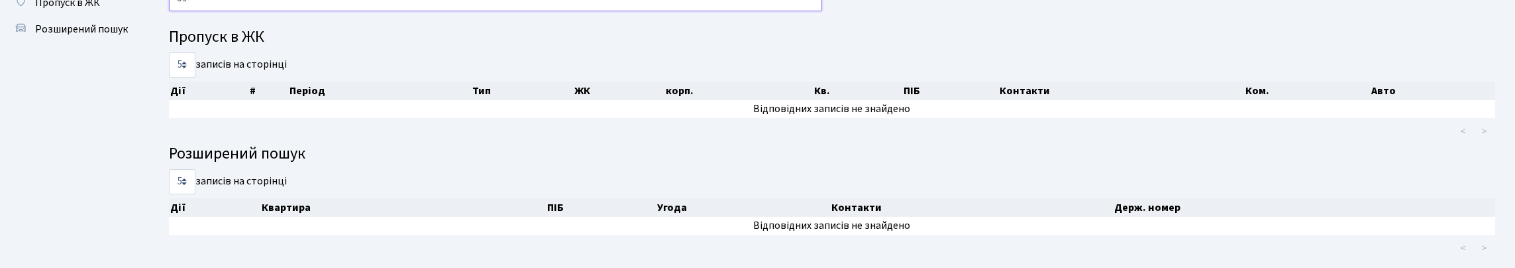
type input "5"
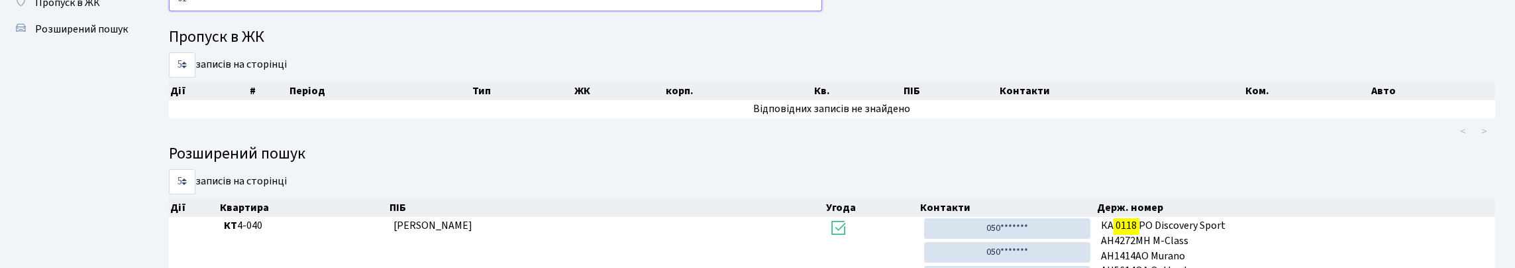
type input "0"
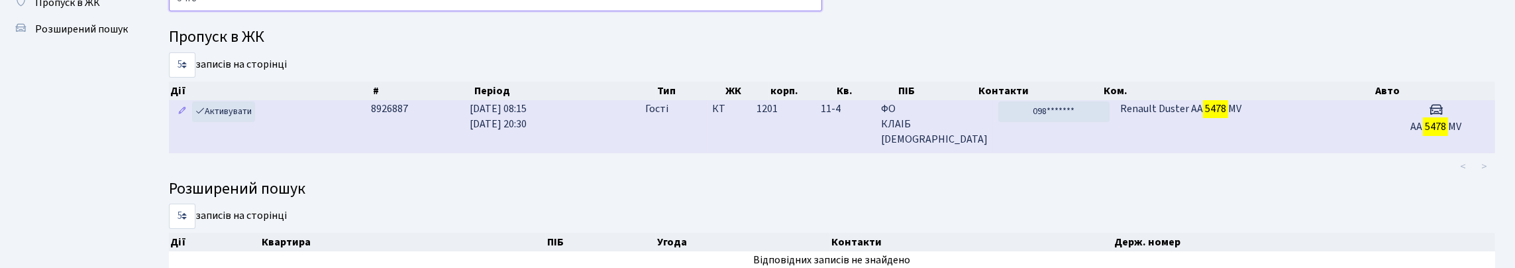
type input "5478"
click at [1229, 152] on td "Renault Duster AA 5478 MV" at bounding box center [1246, 126] width 262 height 52
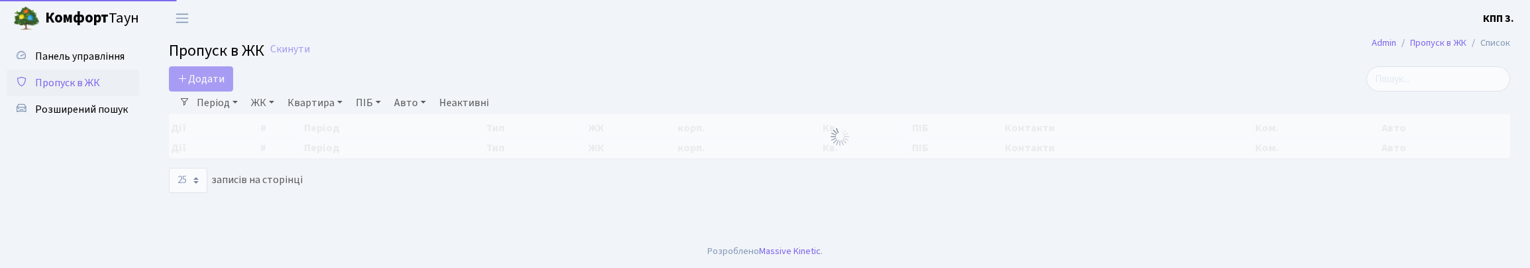
select select "25"
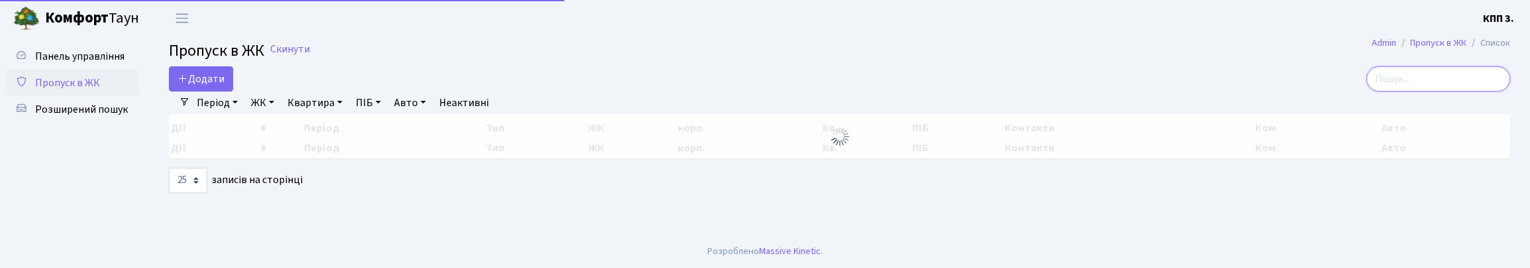
drag, startPoint x: 1412, startPoint y: 93, endPoint x: 1397, endPoint y: 93, distance: 15.2
click at [1412, 91] on input "search" at bounding box center [1438, 78] width 144 height 25
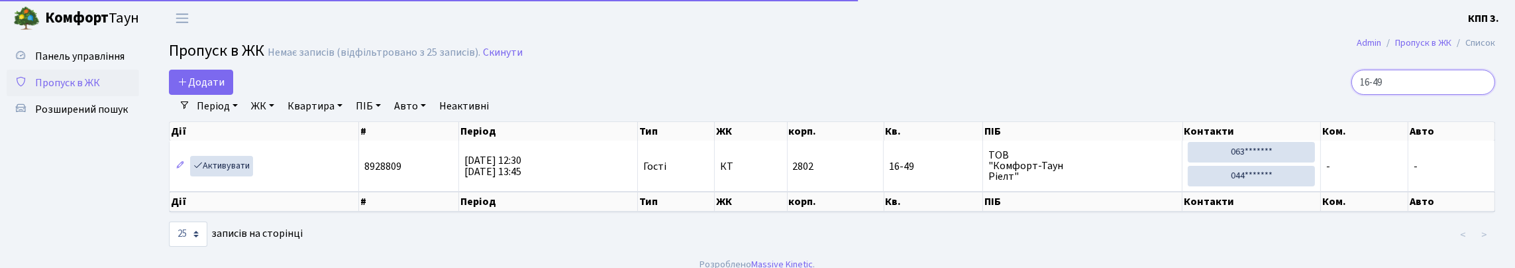
scroll to position [58, 0]
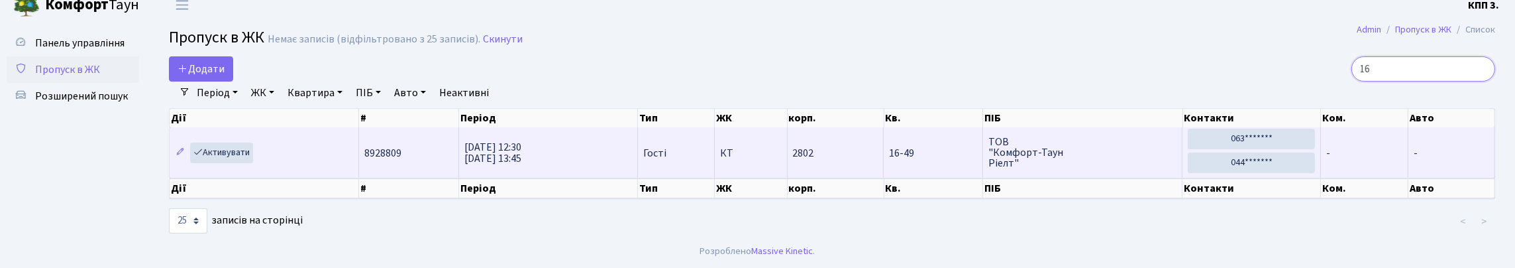
type input "1"
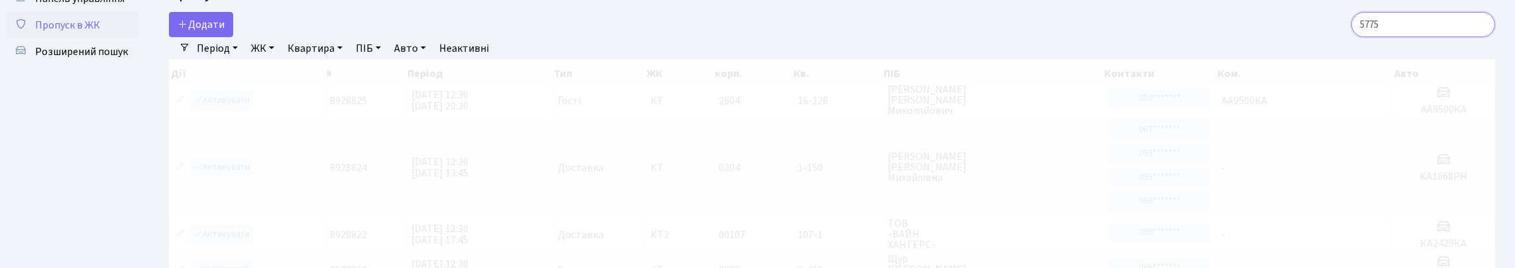
scroll to position [15, 0]
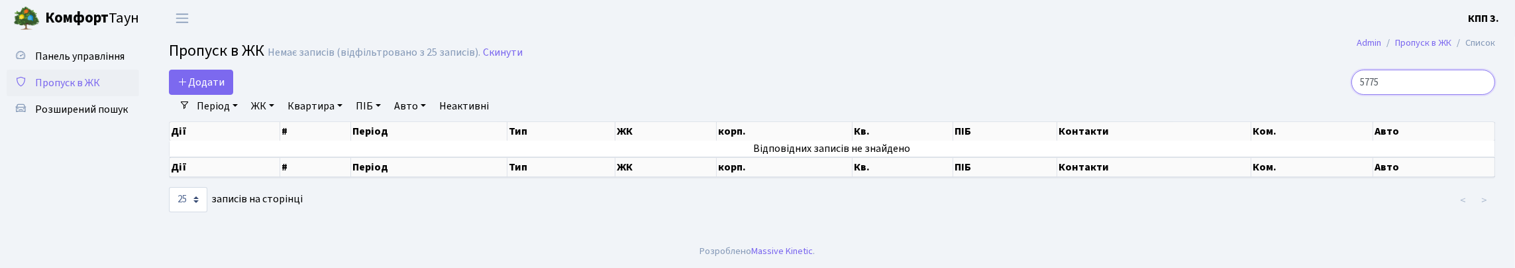
type input "5775"
click at [79, 64] on span "Панель управління" at bounding box center [79, 56] width 89 height 15
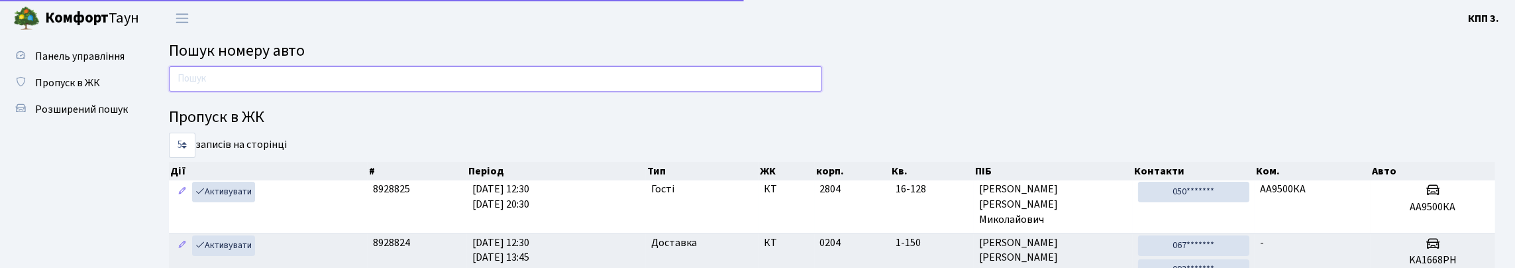
drag, startPoint x: 0, startPoint y: 0, endPoint x: 262, endPoint y: 82, distance: 274.2
click at [262, 82] on input "text" at bounding box center [495, 78] width 653 height 25
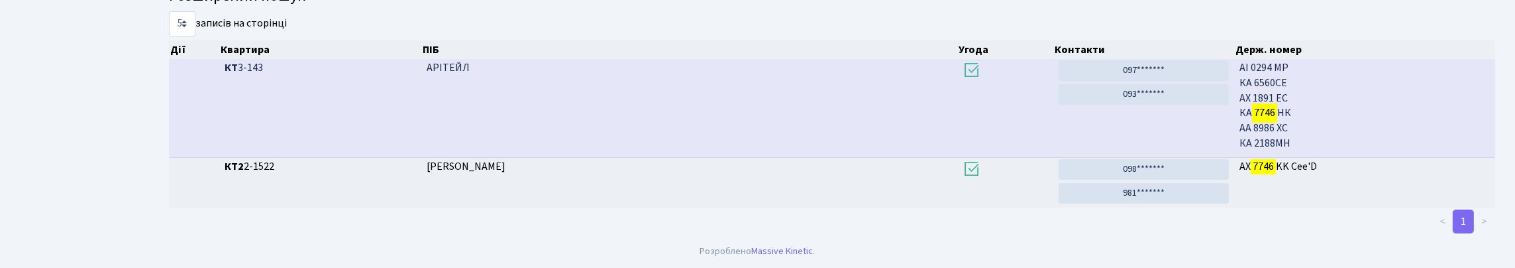
scroll to position [80, 0]
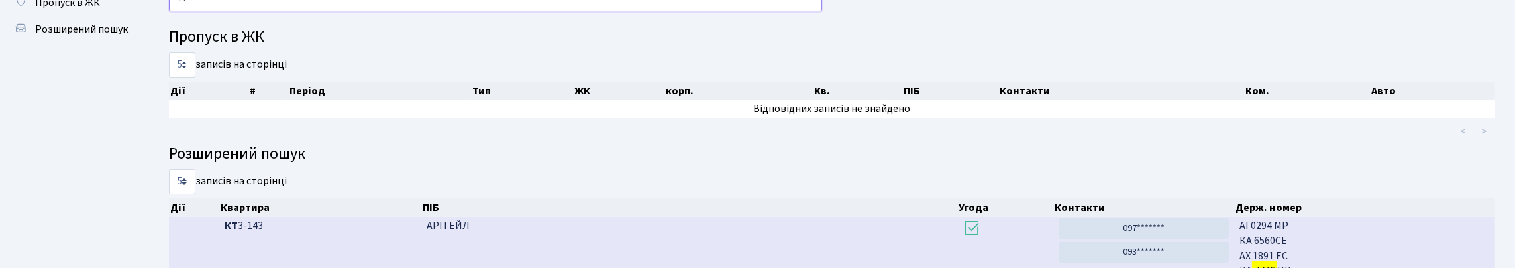
type input "7"
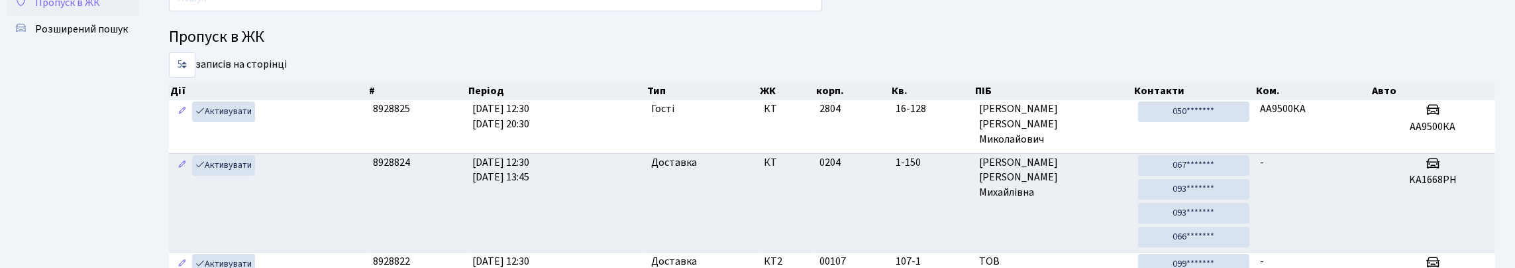
click at [97, 10] on span "Пропуск в ЖК" at bounding box center [67, 2] width 65 height 15
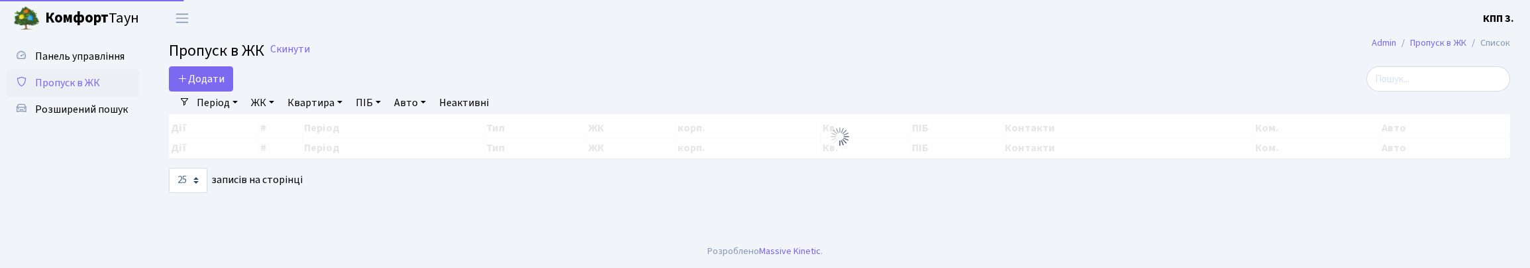
select select "25"
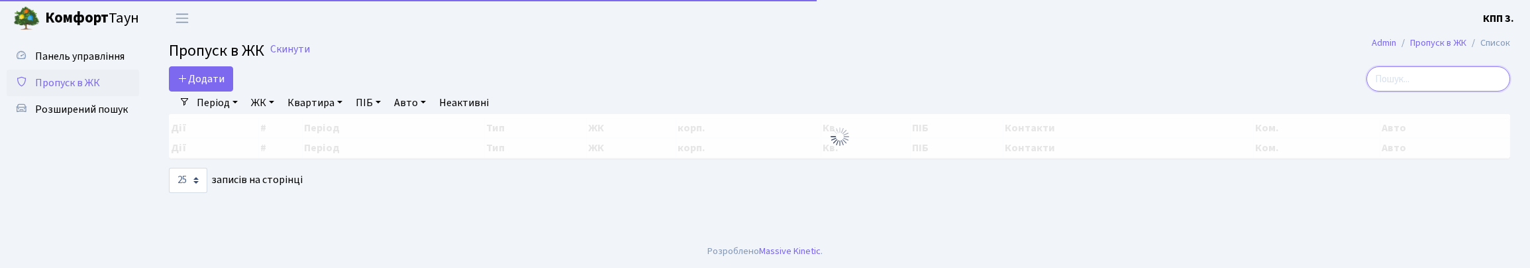
click at [1455, 85] on input "search" at bounding box center [1438, 78] width 144 height 25
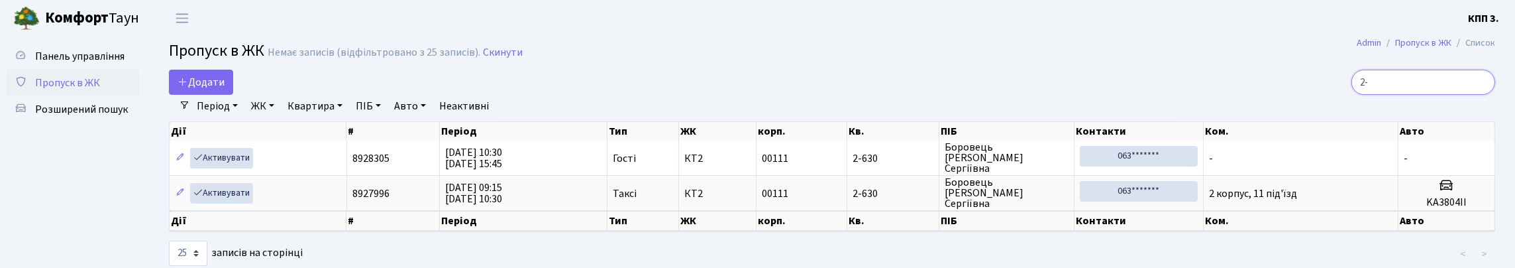
type input "2"
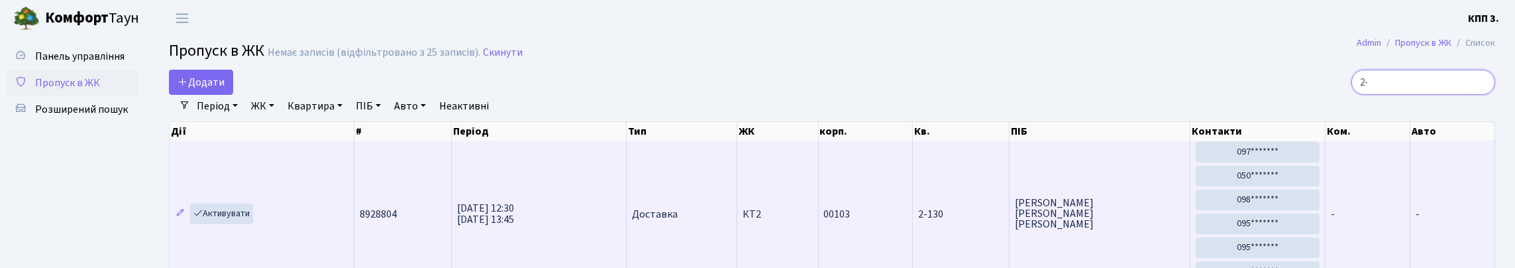
type input "2"
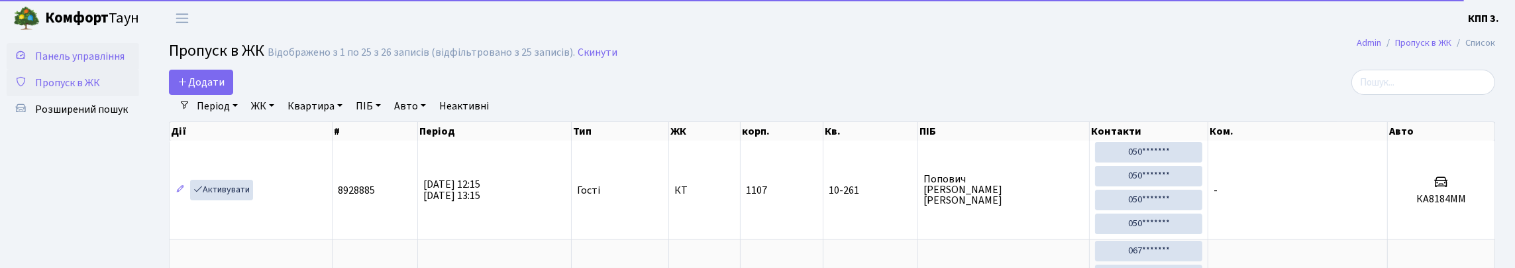
click at [72, 60] on span "Панель управління" at bounding box center [79, 56] width 89 height 15
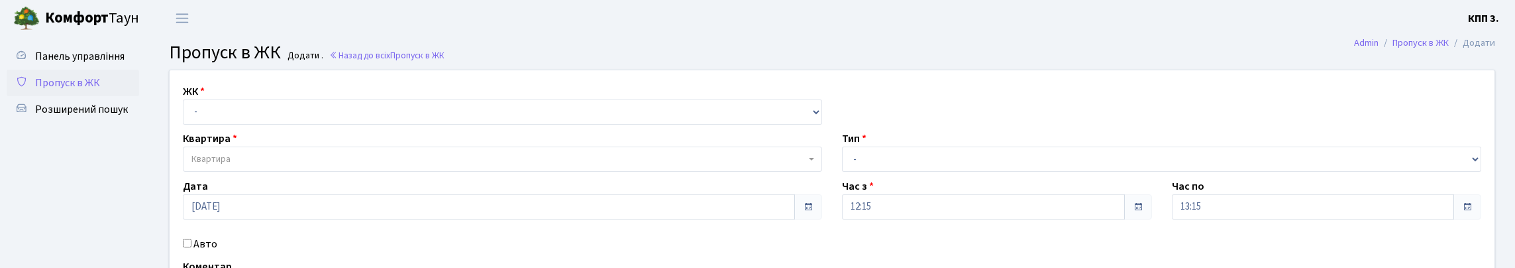
click at [401, 125] on select "- КТ, вул. Регенераторна, 4 КТ2, просп. [STREET_ADDRESS] [STREET_ADDRESS] [PERS…" at bounding box center [502, 111] width 639 height 25
select select "271"
click at [186, 115] on select "- КТ, вул. Регенераторна, 4 КТ2, просп. [STREET_ADDRESS] [STREET_ADDRESS] [PERS…" at bounding box center [502, 111] width 639 height 25
select select
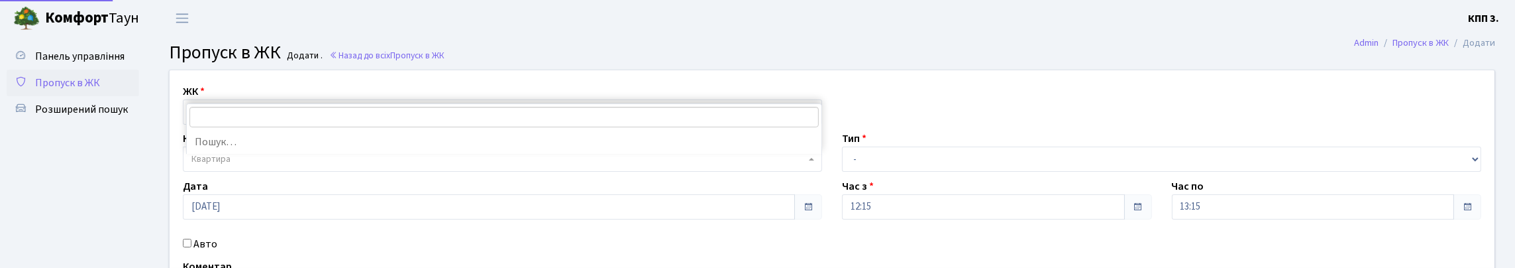
click at [364, 166] on span "Квартира" at bounding box center [498, 158] width 614 height 13
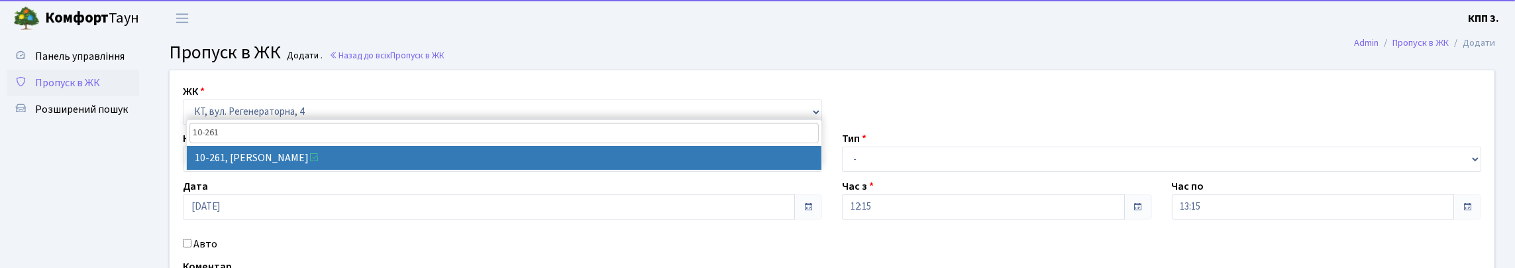
type input "10-261"
select select "6830"
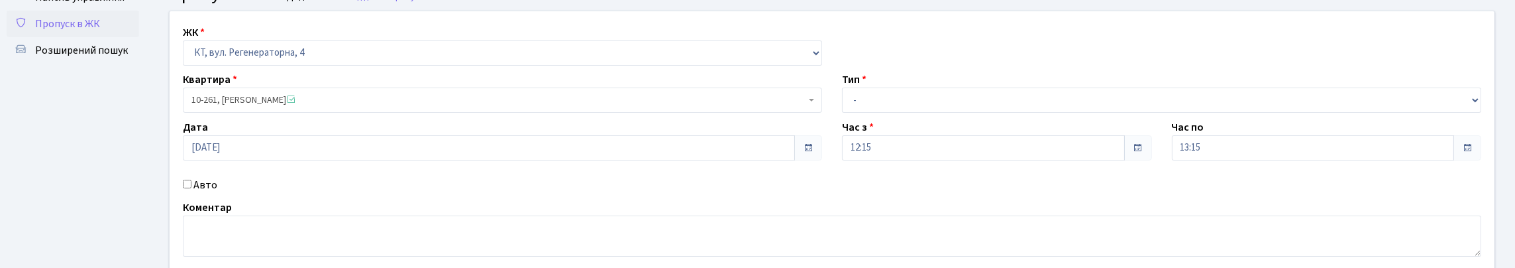
scroll to position [234, 0]
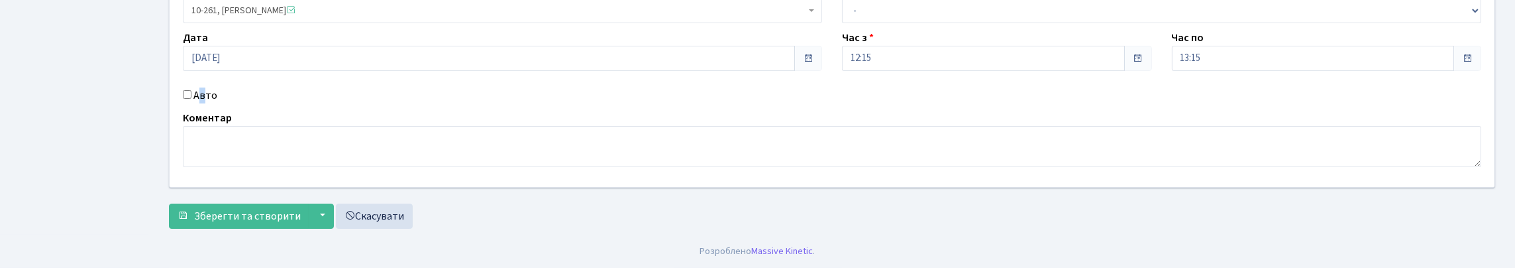
click at [205, 87] on label "Авто" at bounding box center [205, 95] width 24 height 16
click at [200, 87] on label "Авто" at bounding box center [205, 95] width 24 height 16
click at [191, 90] on input "Авто" at bounding box center [187, 94] width 9 height 9
checkbox input "true"
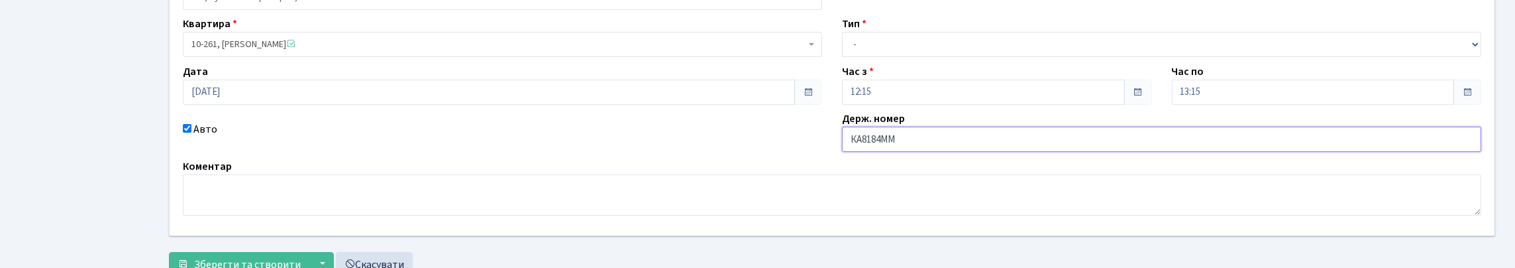
scroll to position [0, 0]
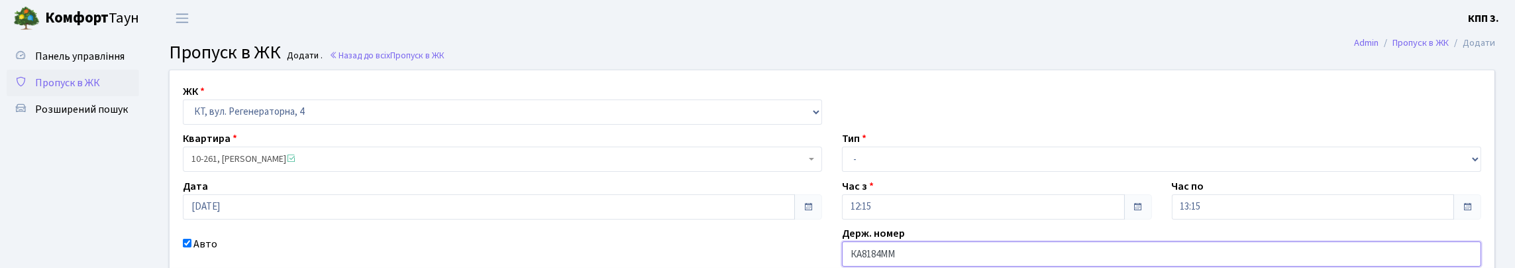
type input "КА8184ММ"
click at [885, 172] on select "- Доставка Таксі Гості Сервіс" at bounding box center [1161, 158] width 639 height 25
select select "3"
click at [842, 172] on select "- Доставка Таксі Гості Сервіс" at bounding box center [1161, 158] width 639 height 25
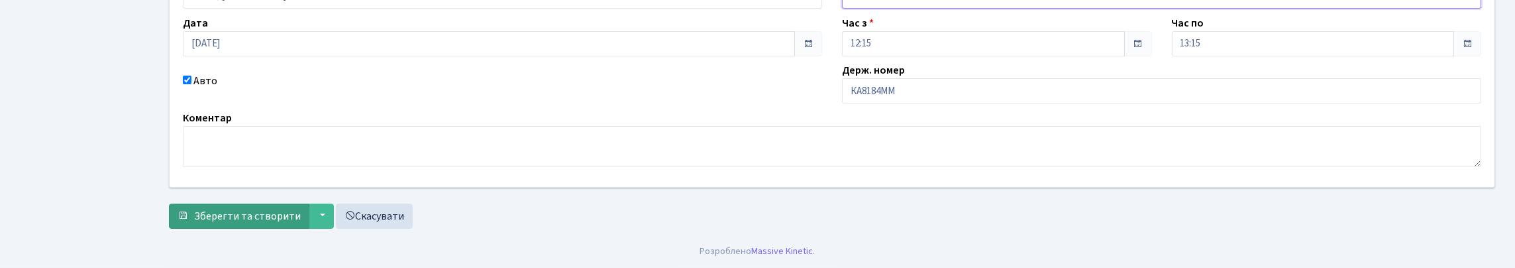
scroll to position [252, 0]
click at [220, 217] on span "Зберегти та створити" at bounding box center [247, 216] width 107 height 15
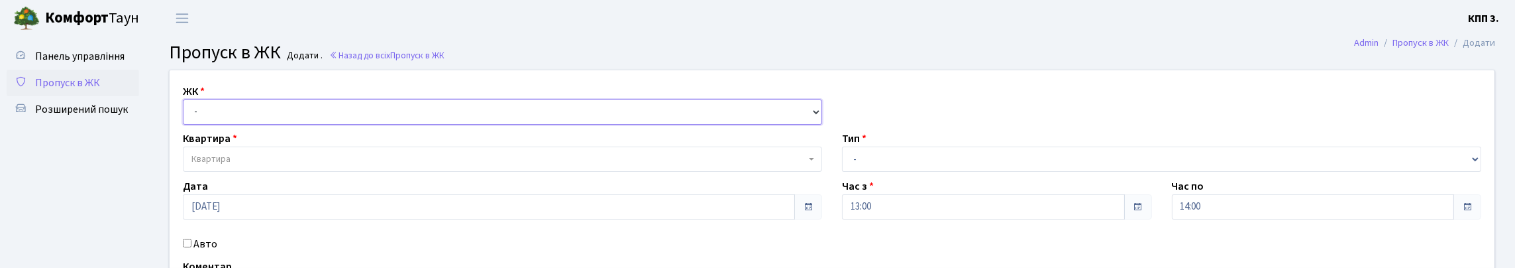
drag, startPoint x: 396, startPoint y: 119, endPoint x: 396, endPoint y: 135, distance: 16.6
click at [395, 118] on select "- КТ, вул. Регенераторна, 4 КТ2, просп. [STREET_ADDRESS] [STREET_ADDRESS] [PERS…" at bounding box center [502, 111] width 639 height 25
select select "271"
click at [186, 115] on select "- КТ, вул. Регенераторна, 4 КТ2, просп. [STREET_ADDRESS] [STREET_ADDRESS] [PERS…" at bounding box center [502, 111] width 639 height 25
select select
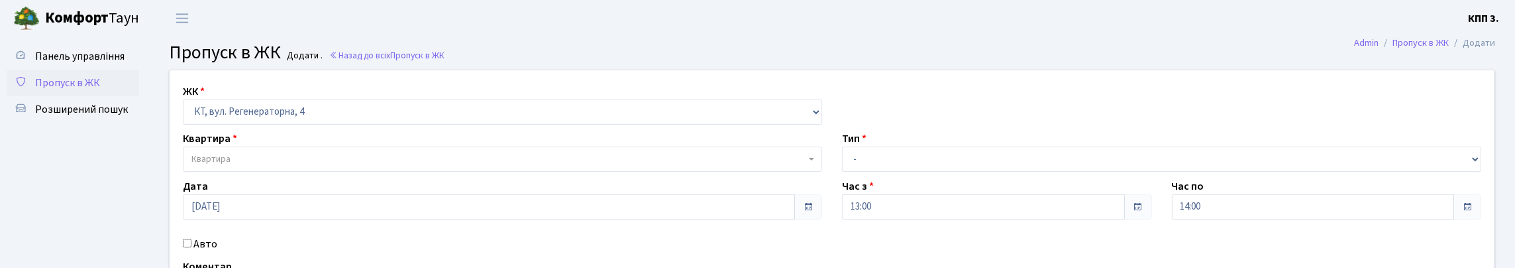
click at [371, 172] on span "Квартира" at bounding box center [502, 158] width 639 height 25
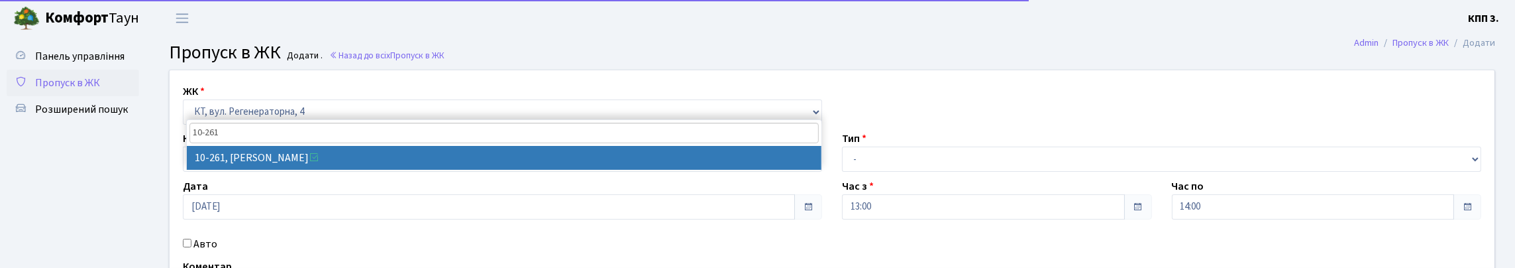
type input "10-261"
select select "6830"
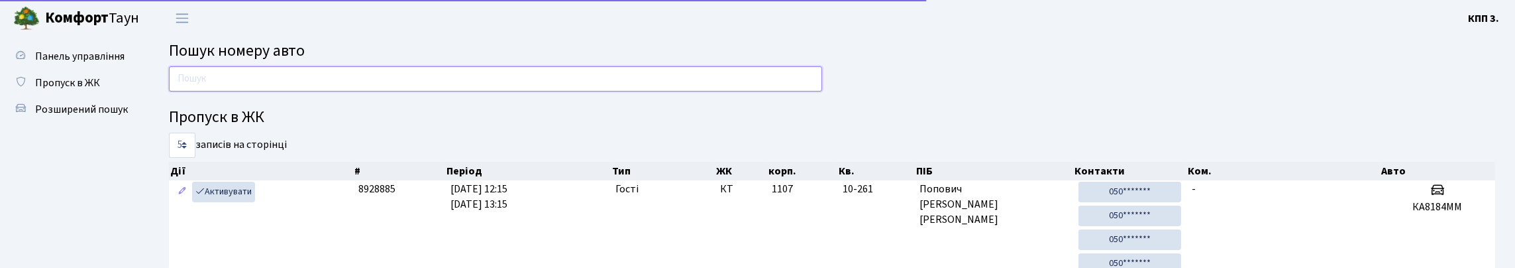
click at [218, 91] on input "text" at bounding box center [495, 78] width 653 height 25
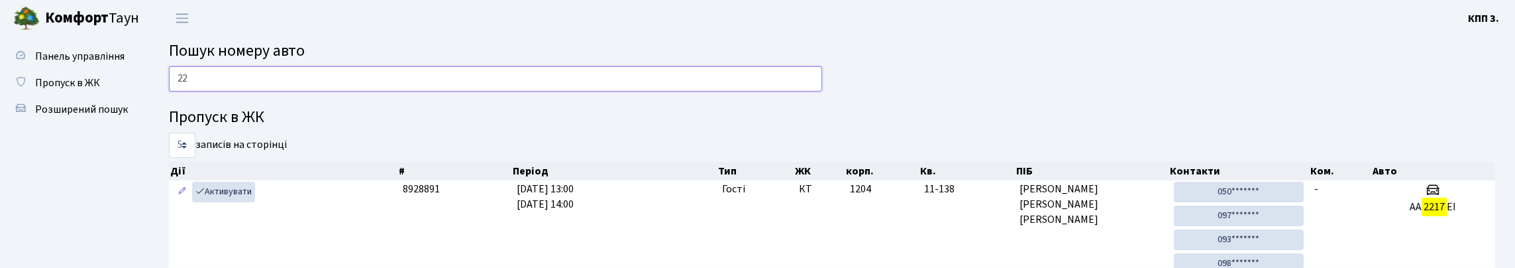
type input "2"
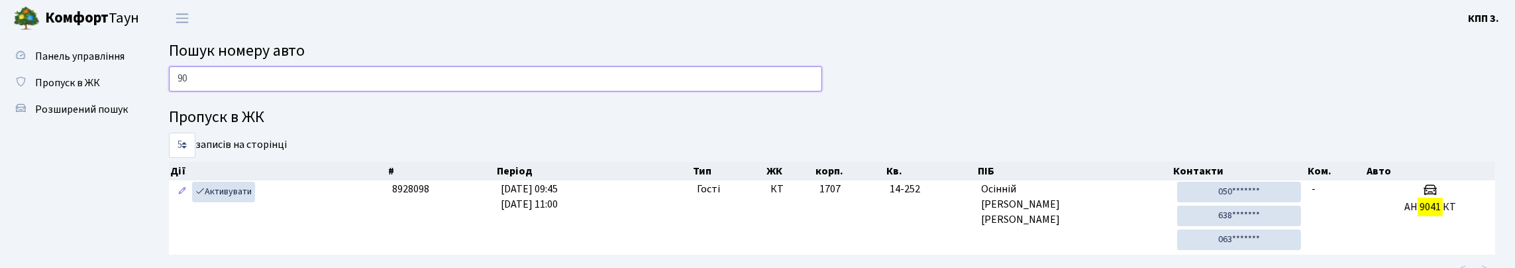
type input "9"
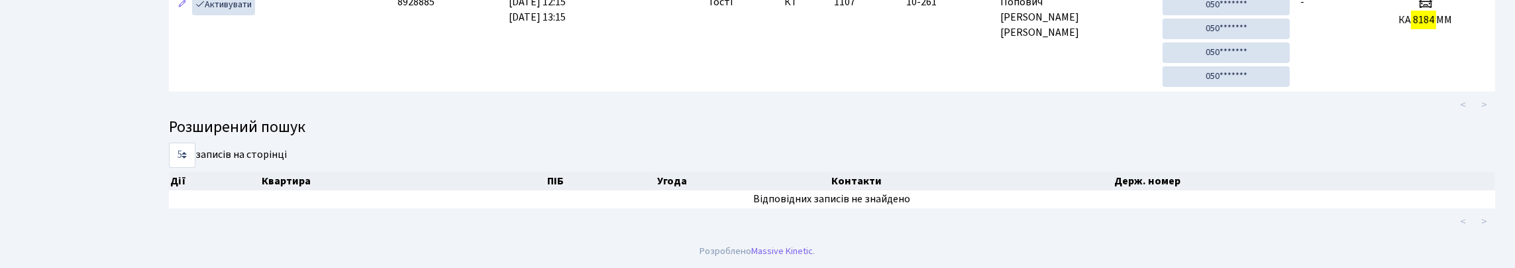
scroll to position [80, 0]
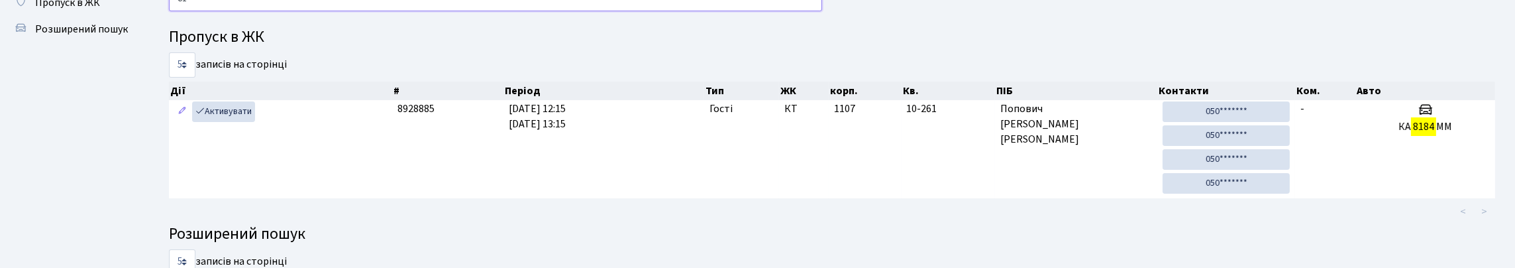
type input "8"
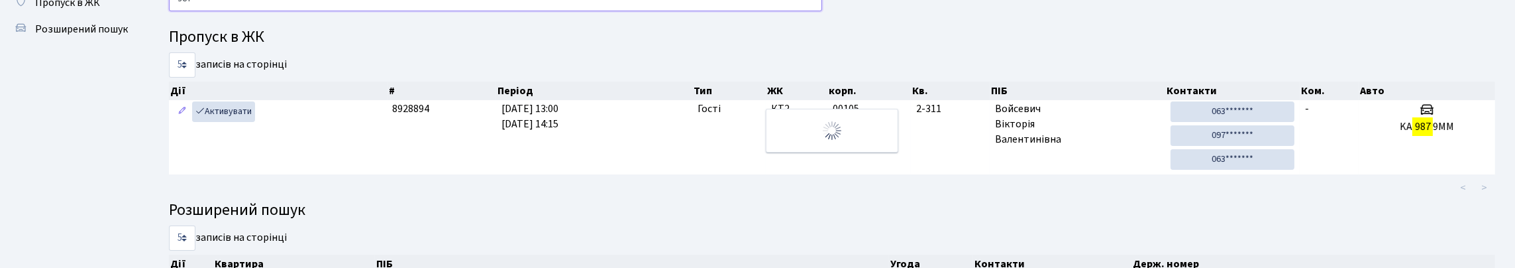
type input "987"
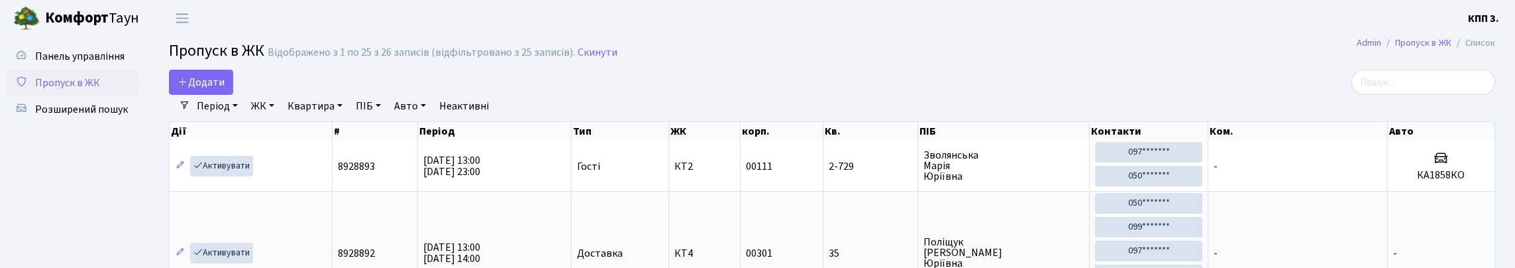
select select "25"
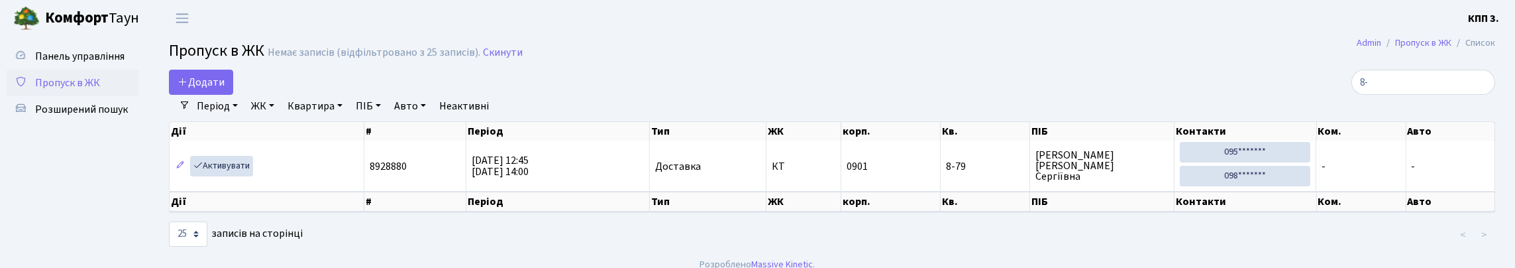
type input "8"
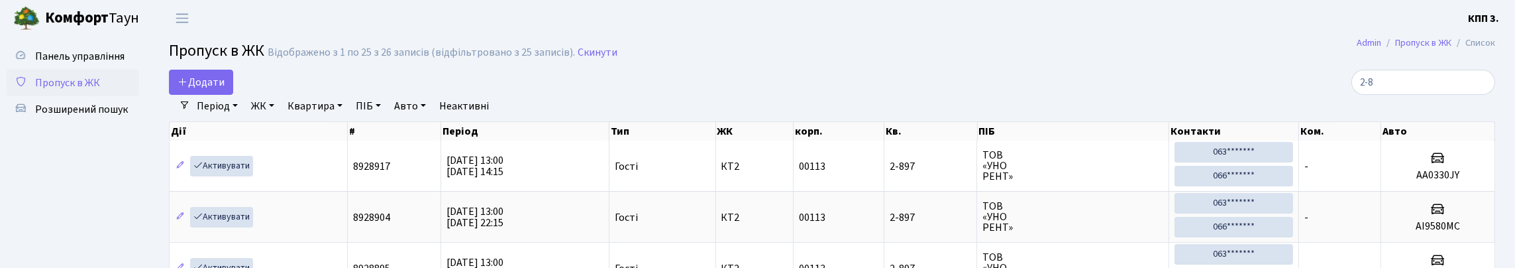
click at [280, 117] on link "ЖК" at bounding box center [263, 106] width 34 height 23
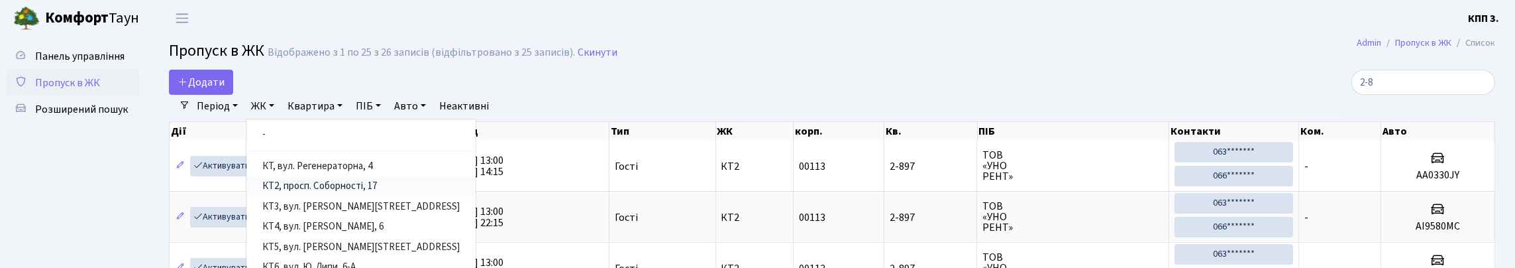
click at [410, 197] on link "КТ2, просп. Соборності, 17" at bounding box center [360, 186] width 229 height 21
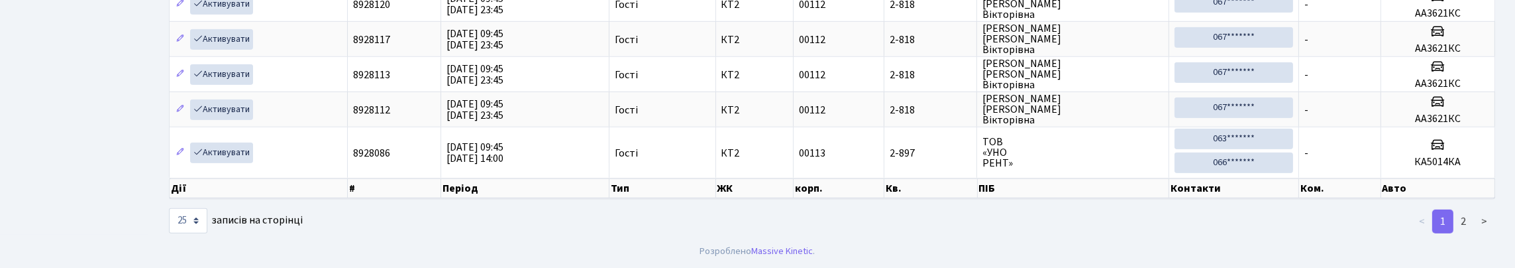
scroll to position [1382, 0]
click at [1453, 219] on link "2" at bounding box center [1463, 221] width 21 height 24
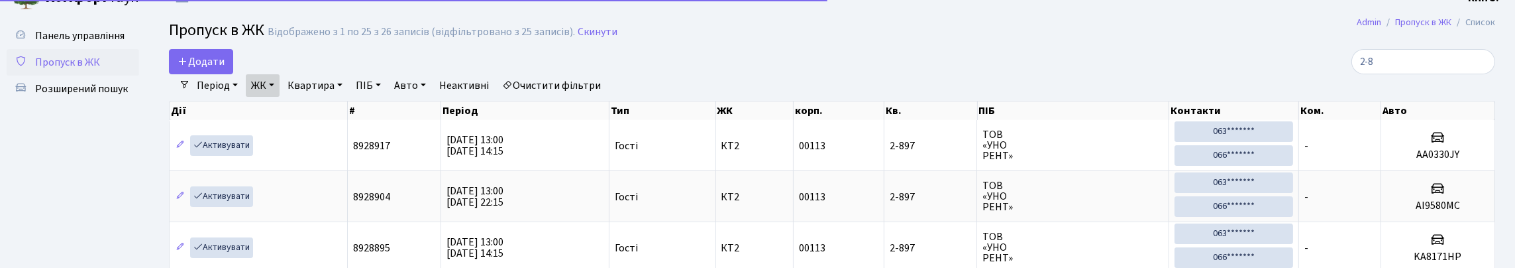
scroll to position [0, 0]
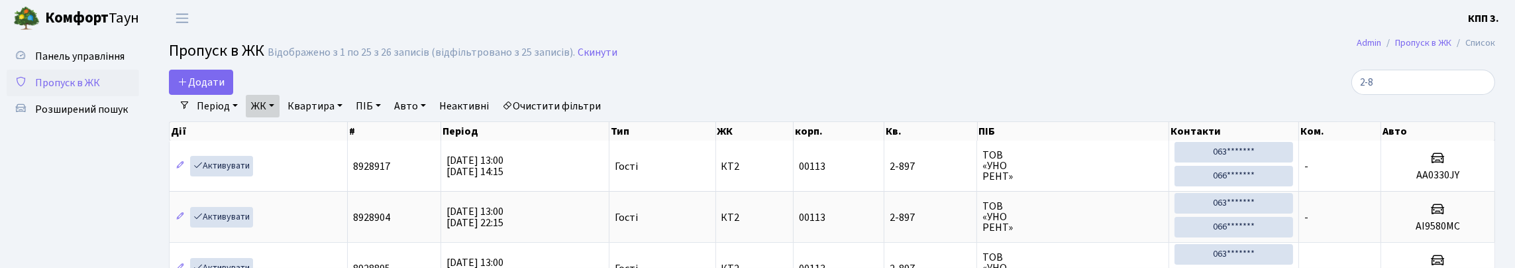
click at [1392, 109] on div "Період 29.08.2025 - 29.08.2025 ЖК - КТ, вул. Регенераторна, 4 КТ2, просп. Собор…" at bounding box center [837, 106] width 1294 height 23
click at [1392, 95] on input "2-8" at bounding box center [1423, 82] width 144 height 25
type input "2"
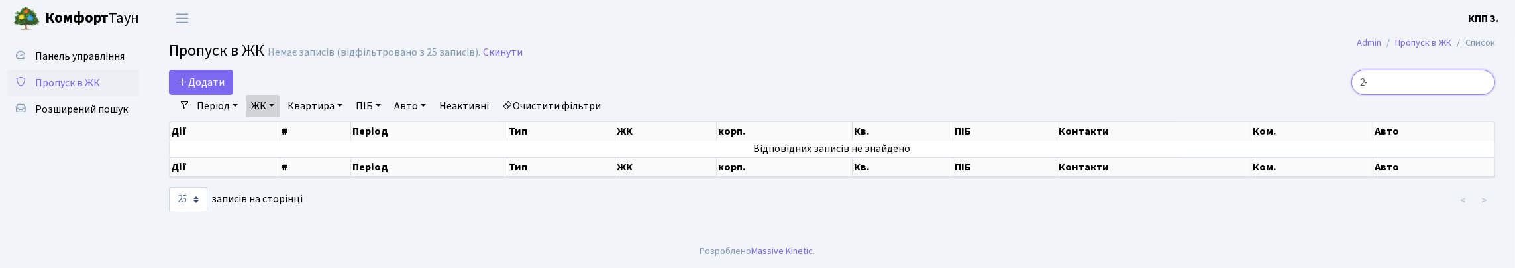
type input "2"
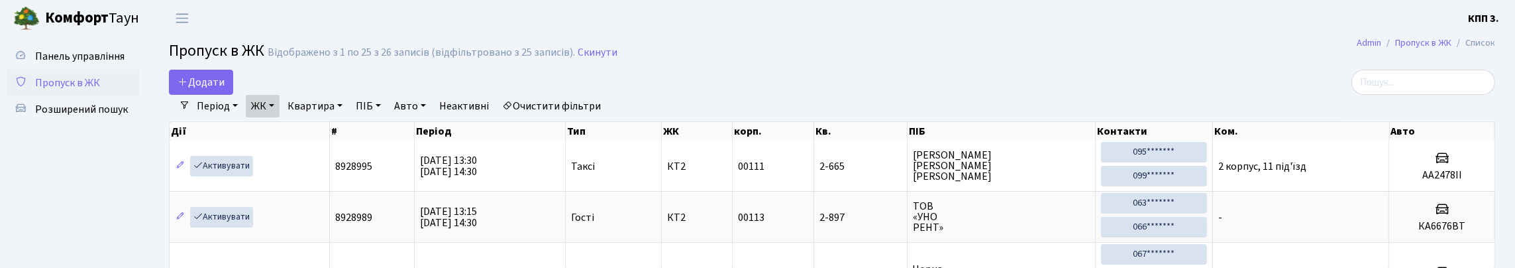
click at [70, 90] on span "Пропуск в ЖК" at bounding box center [67, 83] width 65 height 15
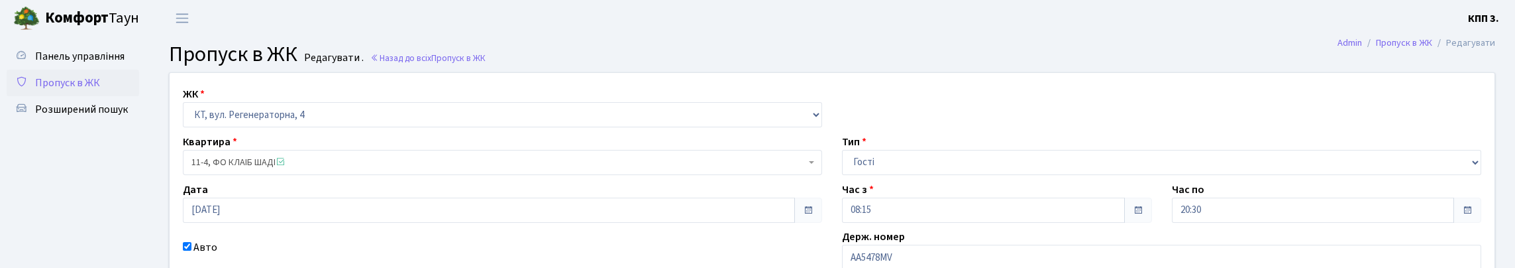
scroll to position [256, 0]
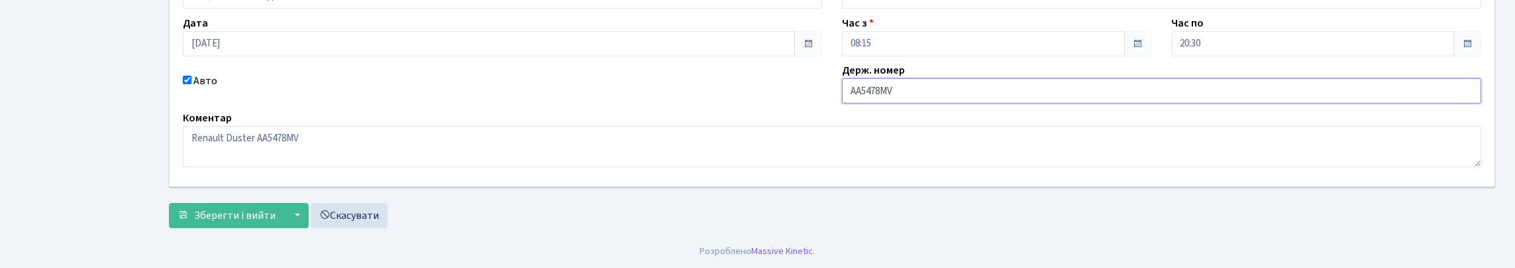
click at [936, 78] on input "AA5478MV" at bounding box center [1161, 90] width 639 height 25
type input "AA5478MС"
click at [236, 208] on span "Зберегти і вийти" at bounding box center [234, 215] width 81 height 15
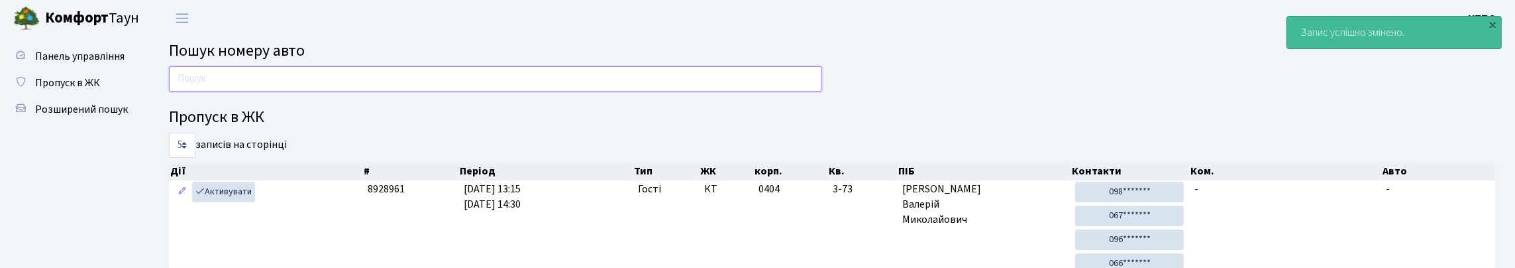
drag, startPoint x: 301, startPoint y: 85, endPoint x: 484, endPoint y: 23, distance: 193.7
click at [308, 85] on input "text" at bounding box center [495, 78] width 653 height 25
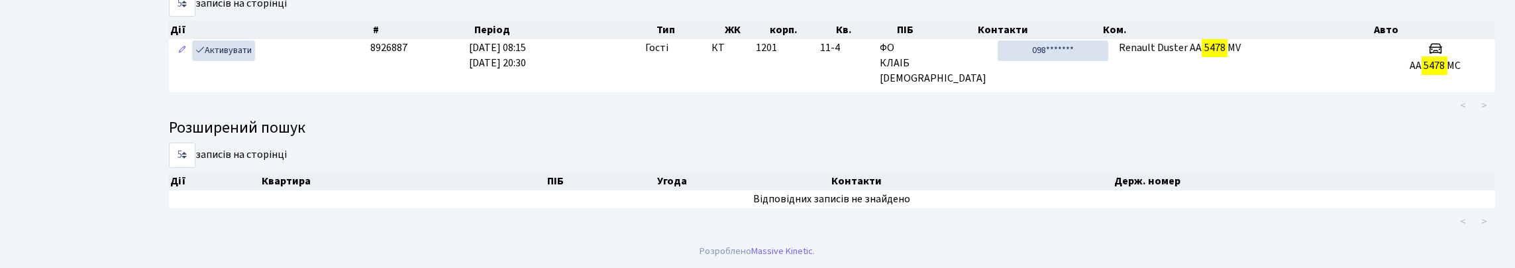
scroll to position [80, 0]
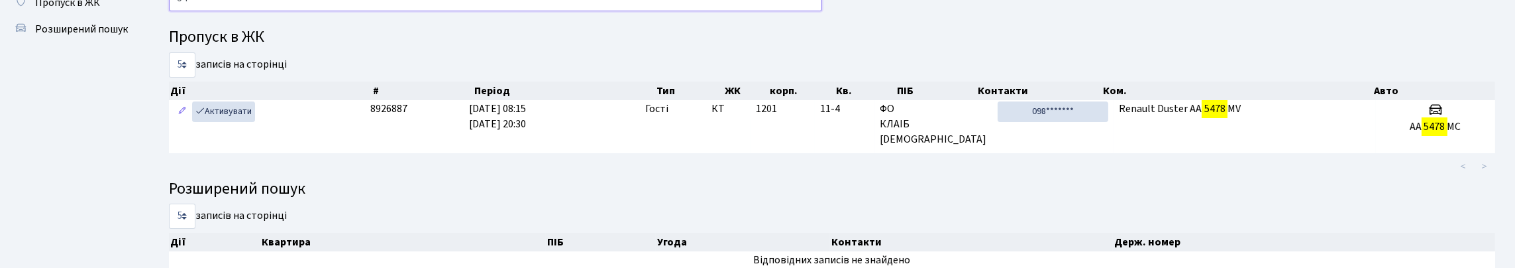
type input "5"
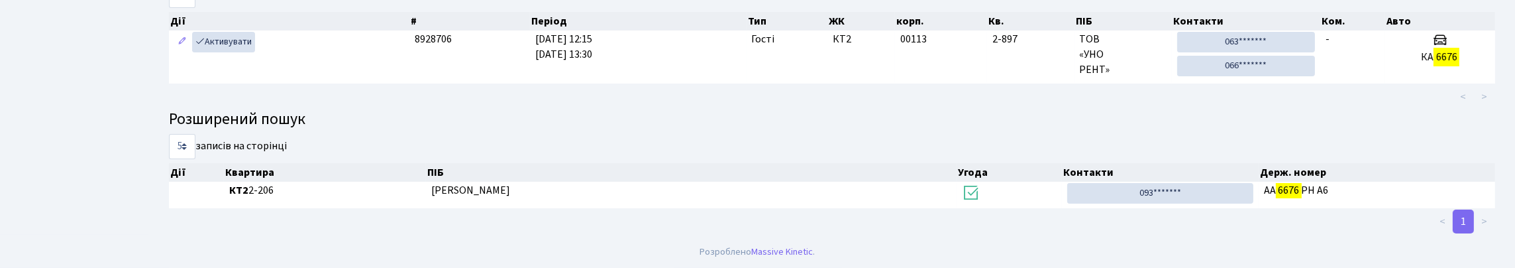
scroll to position [230, 0]
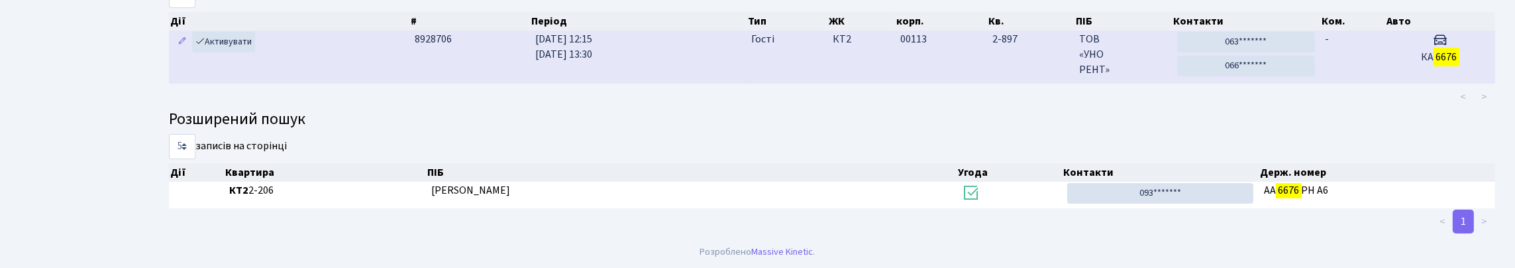
type input "6676"
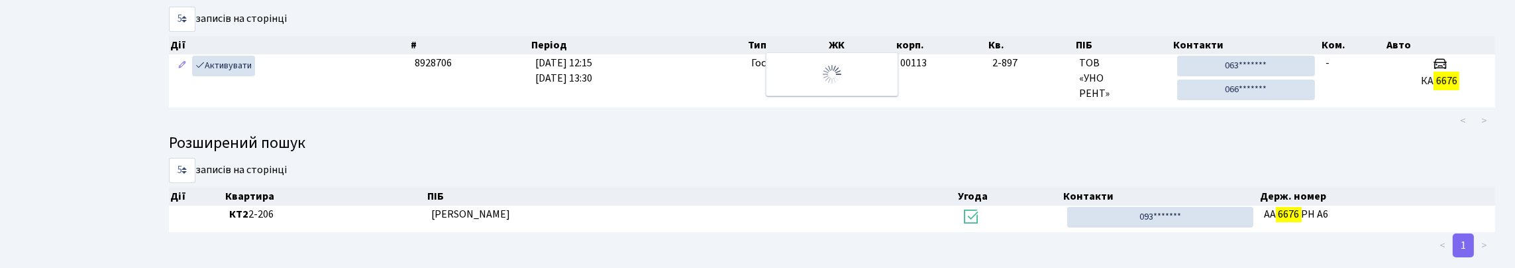
scroll to position [97, 0]
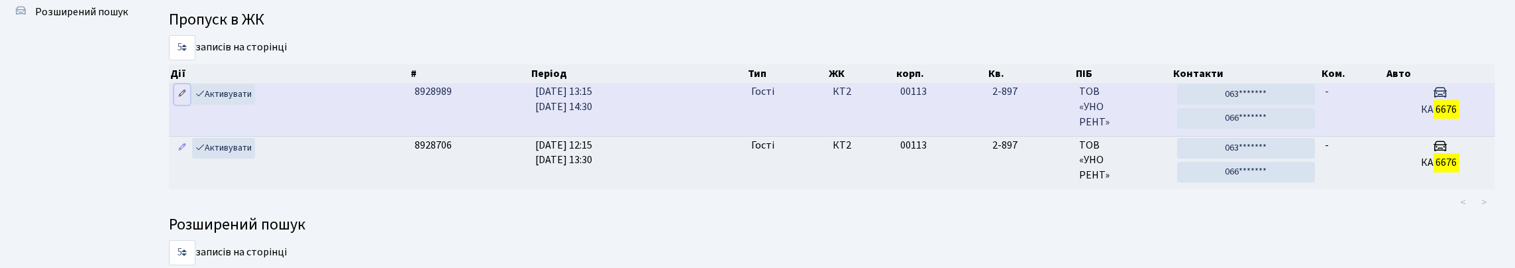
click at [182, 98] on icon at bounding box center [182, 93] width 9 height 9
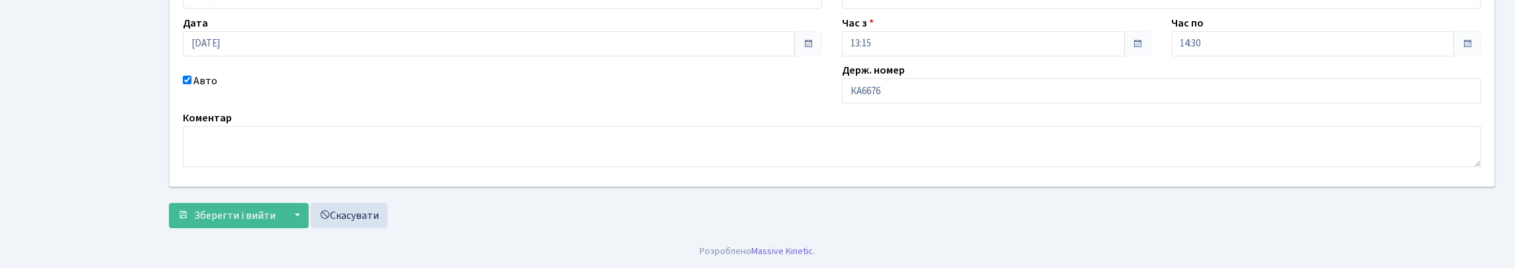
scroll to position [256, 0]
drag, startPoint x: 941, startPoint y: 44, endPoint x: 947, endPoint y: 65, distance: 22.0
click at [941, 78] on input "КА6676" at bounding box center [1161, 90] width 639 height 25
type input "КА6676ВТ"
click at [201, 208] on span "Зберегти і вийти" at bounding box center [234, 215] width 81 height 15
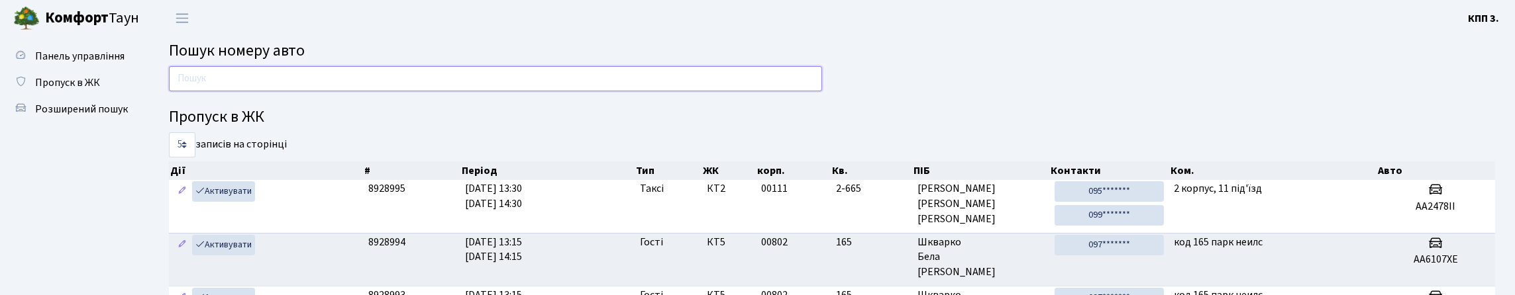
drag, startPoint x: 379, startPoint y: 98, endPoint x: 407, endPoint y: 110, distance: 30.9
click at [379, 91] on input "text" at bounding box center [495, 78] width 653 height 25
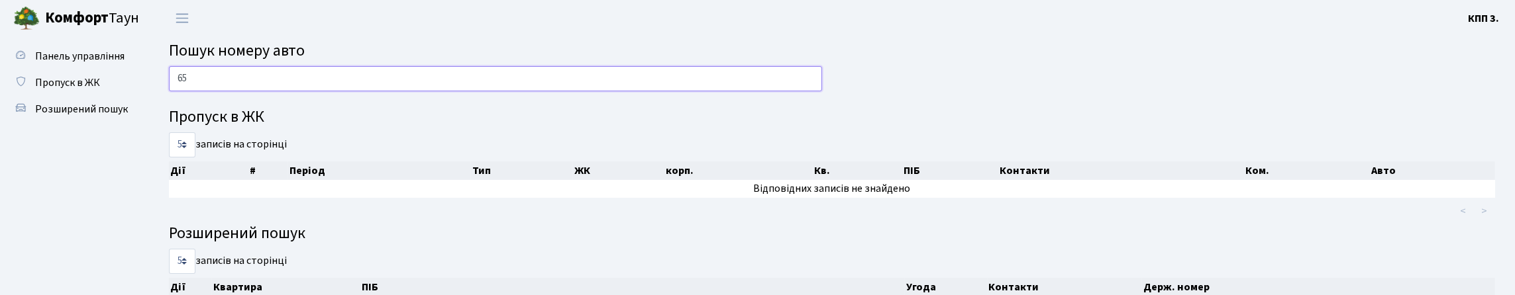
type input "6"
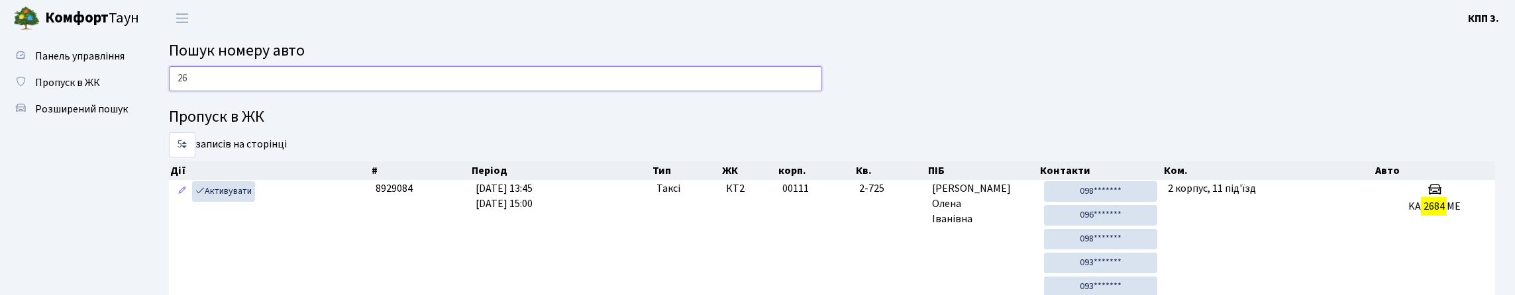
type input "2"
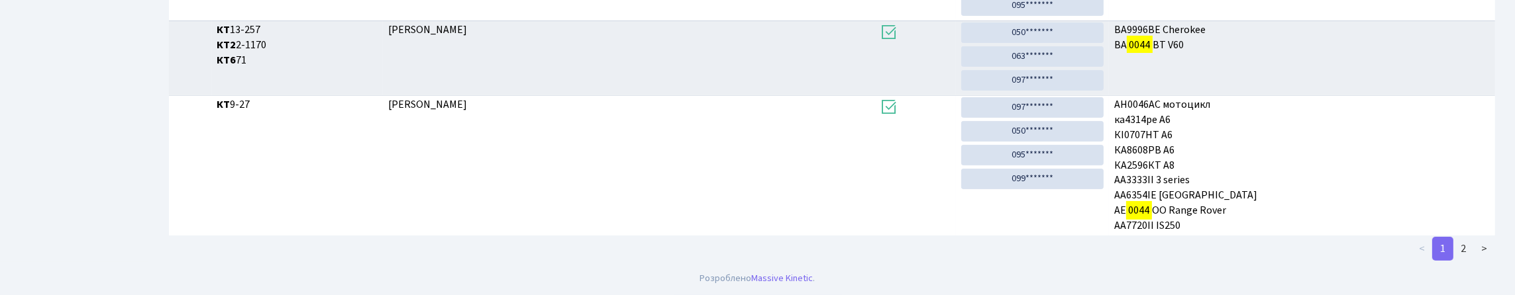
scroll to position [921, 0]
click at [1460, 246] on link "2" at bounding box center [1463, 249] width 21 height 24
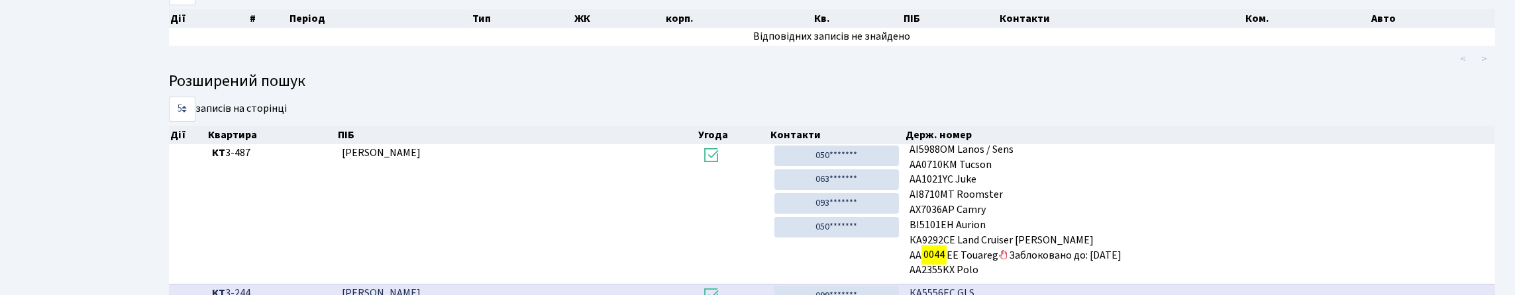
scroll to position [0, 0]
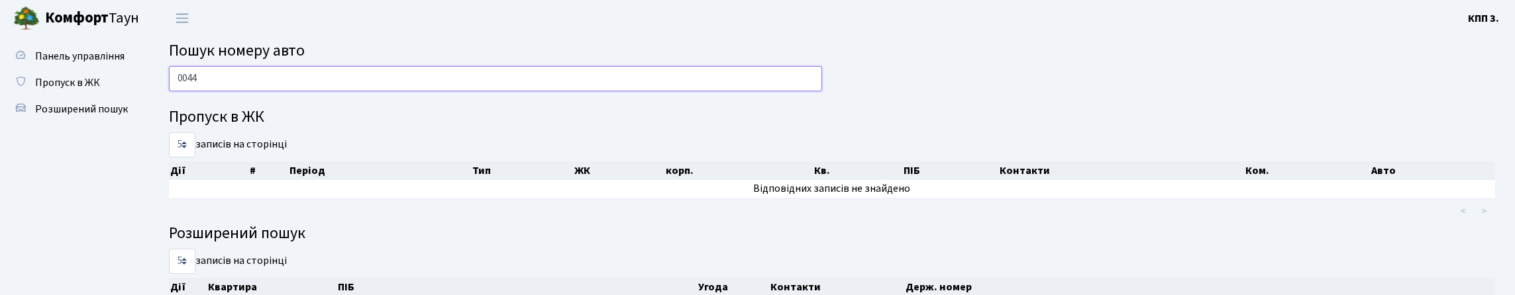
click at [236, 91] on input "0044" at bounding box center [495, 78] width 653 height 25
type input "0"
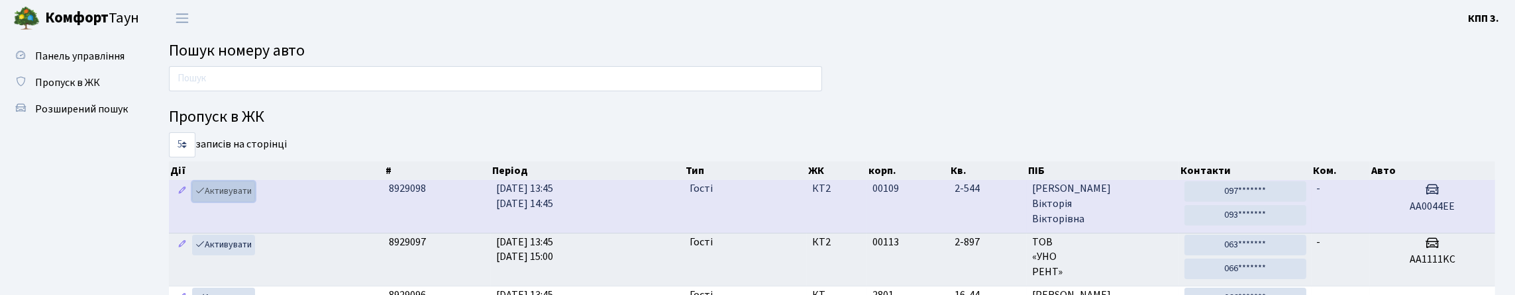
click at [253, 202] on link "Активувати" at bounding box center [223, 191] width 63 height 21
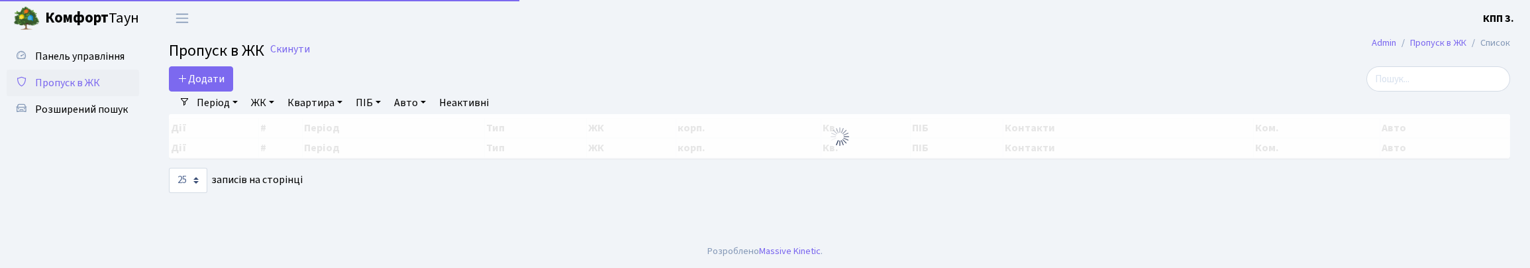
select select "25"
click at [1423, 87] on input "search" at bounding box center [1438, 78] width 144 height 25
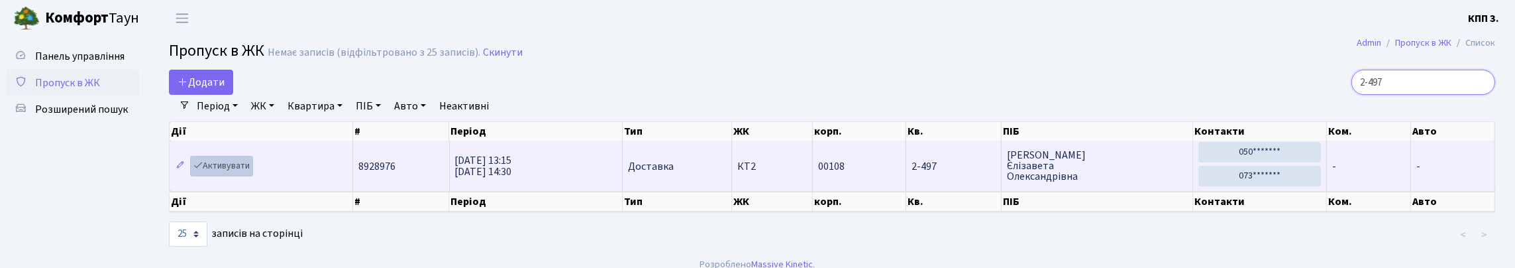
type input "2-497"
drag, startPoint x: 242, startPoint y: 194, endPoint x: 340, endPoint y: 198, distance: 98.8
click at [241, 176] on link "Активувати" at bounding box center [221, 166] width 63 height 21
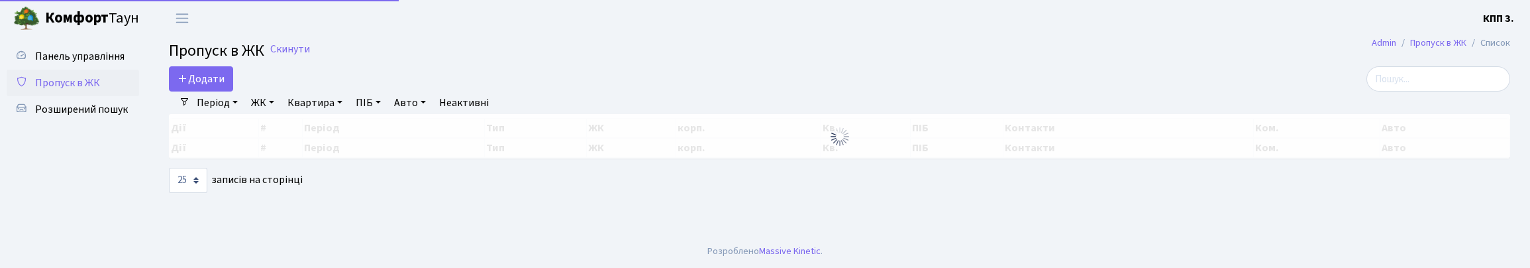
select select "25"
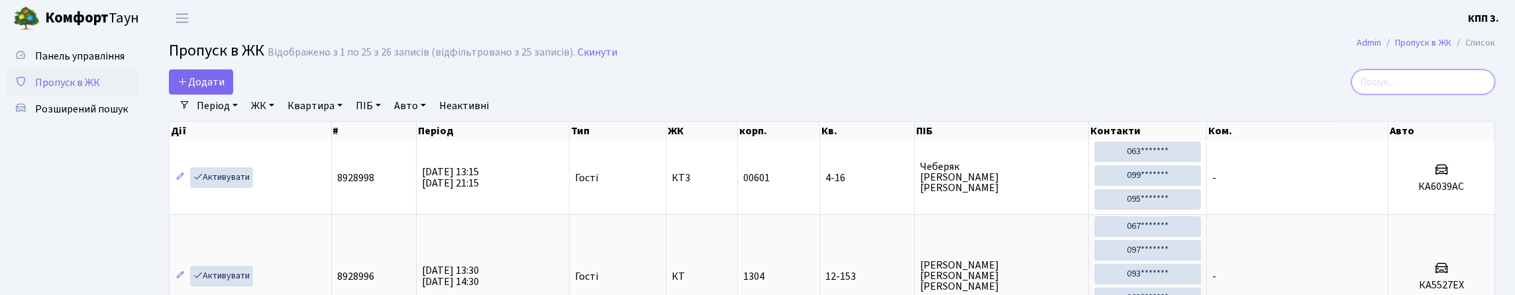
click at [1404, 95] on input "search" at bounding box center [1423, 82] width 144 height 25
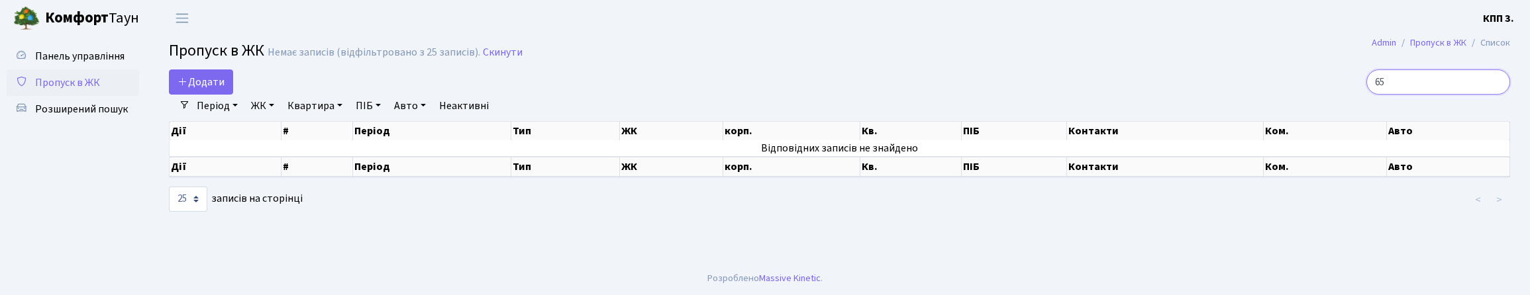
type input "6"
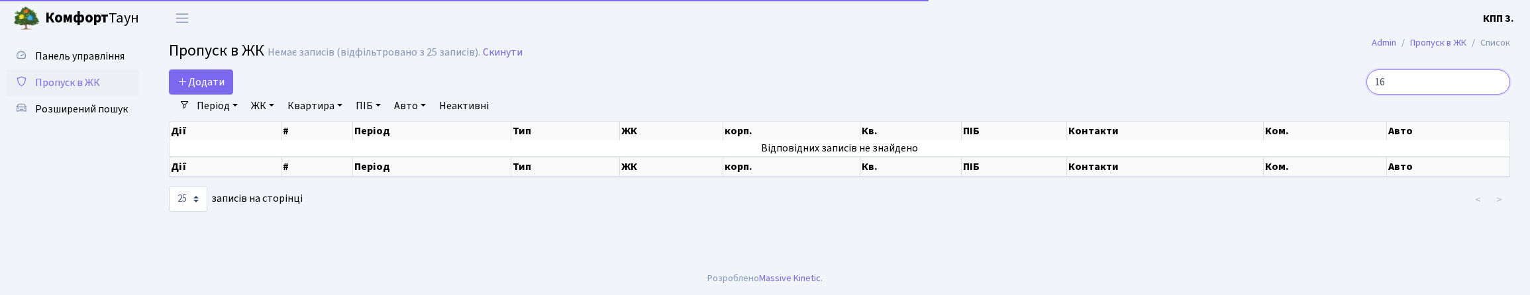
type input "1"
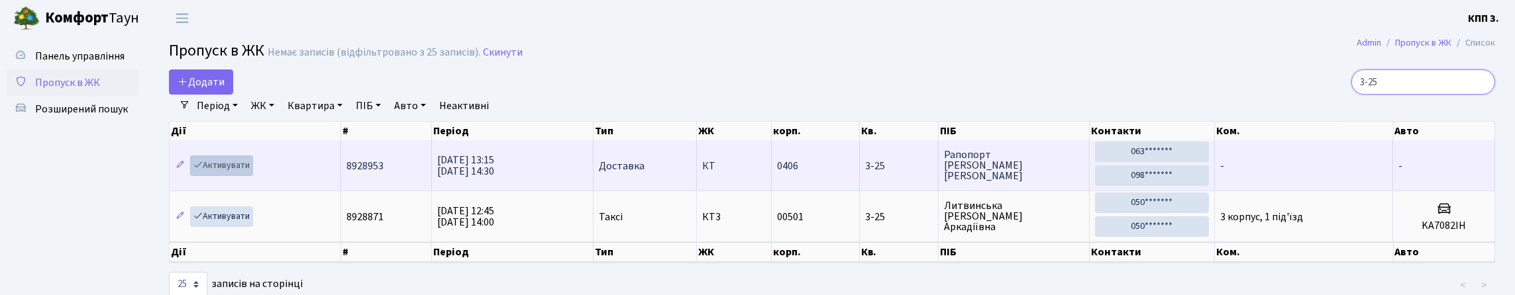
type input "3-25"
click at [217, 176] on link "Активувати" at bounding box center [221, 166] width 63 height 21
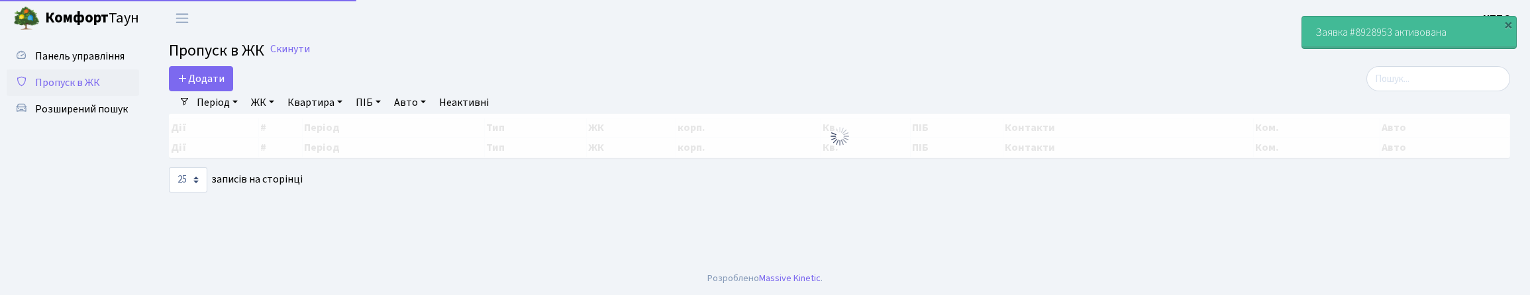
select select "25"
click at [1420, 90] on input "search" at bounding box center [1438, 78] width 144 height 25
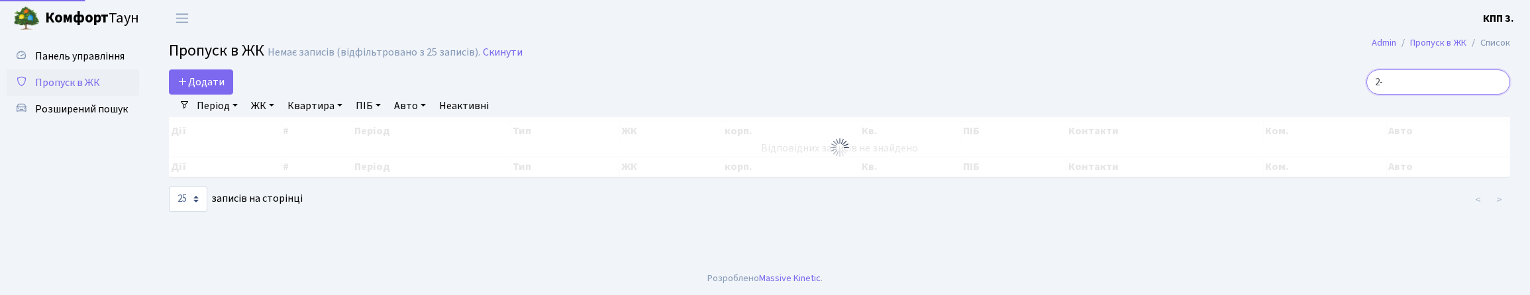
type input "2"
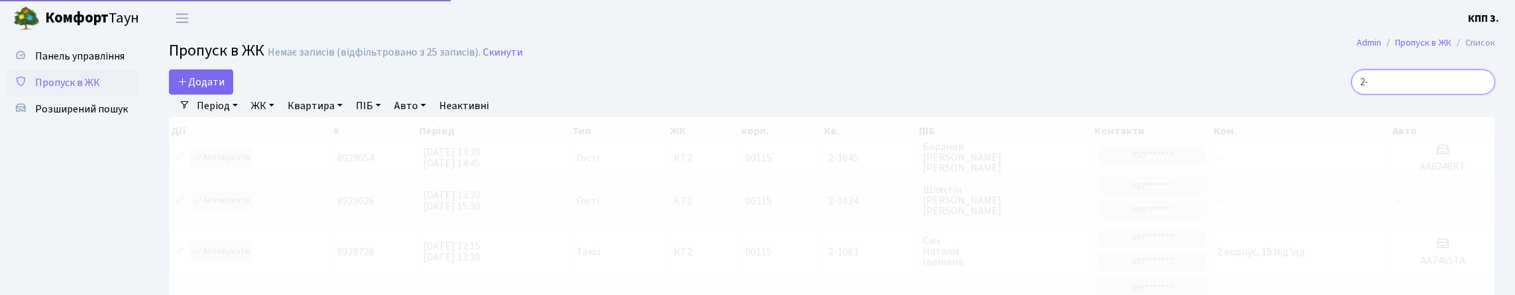
type input "2"
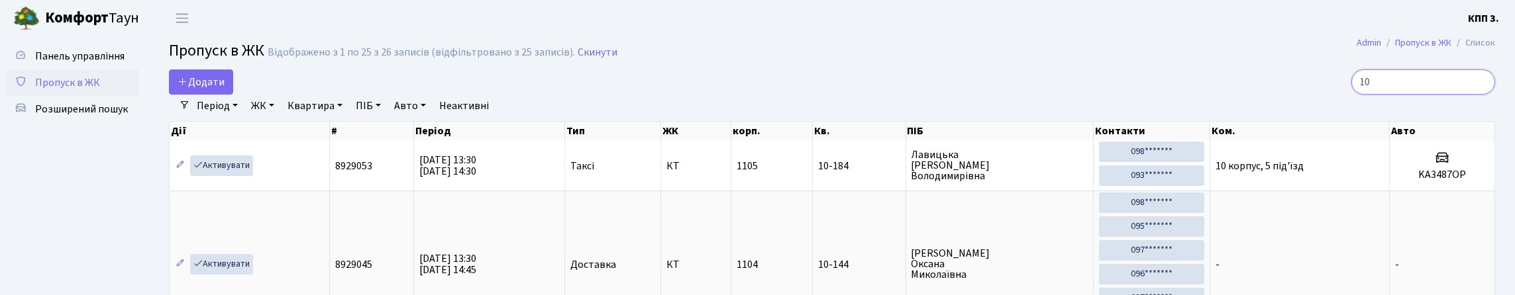
type input "1"
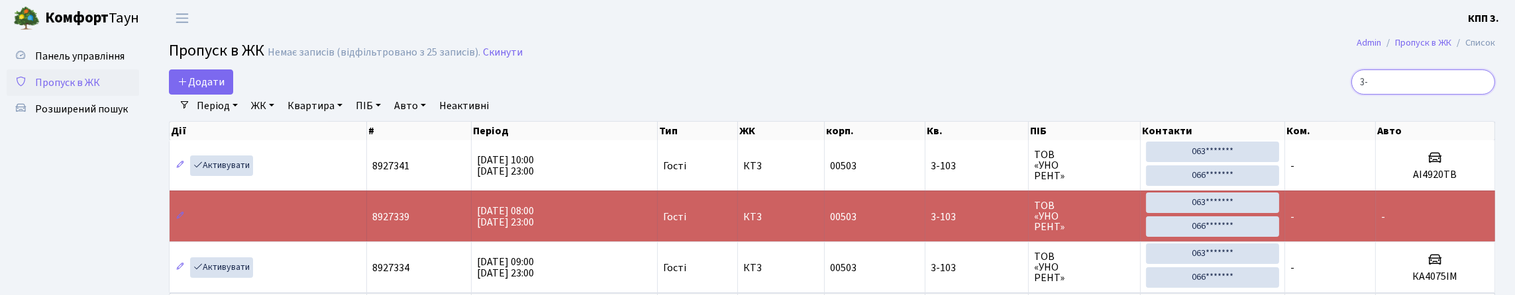
type input "3"
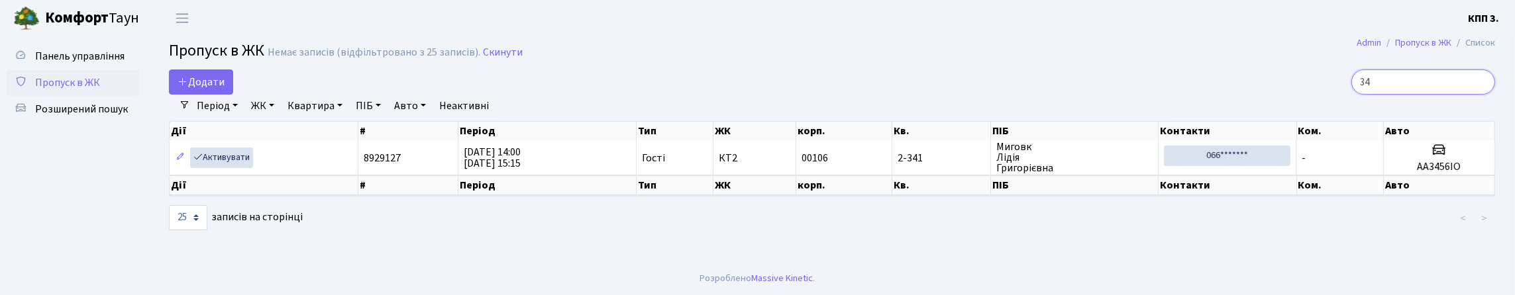
type input "3"
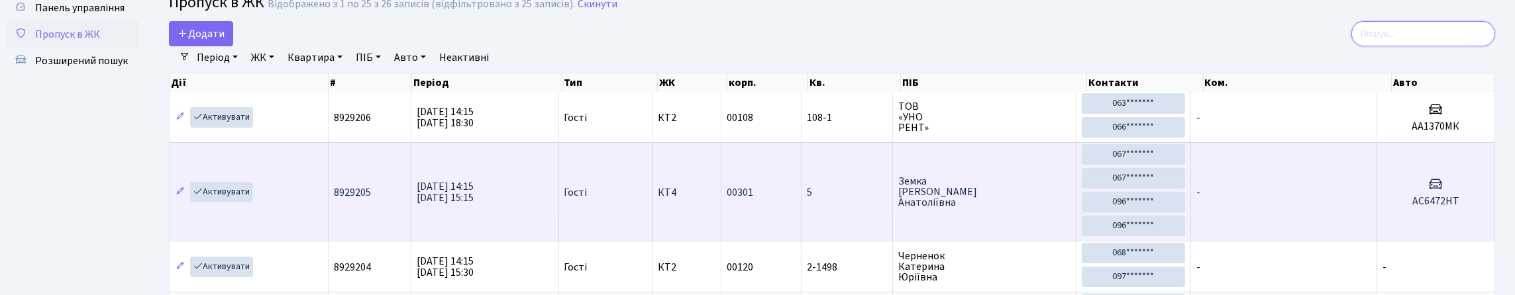
scroll to position [132, 0]
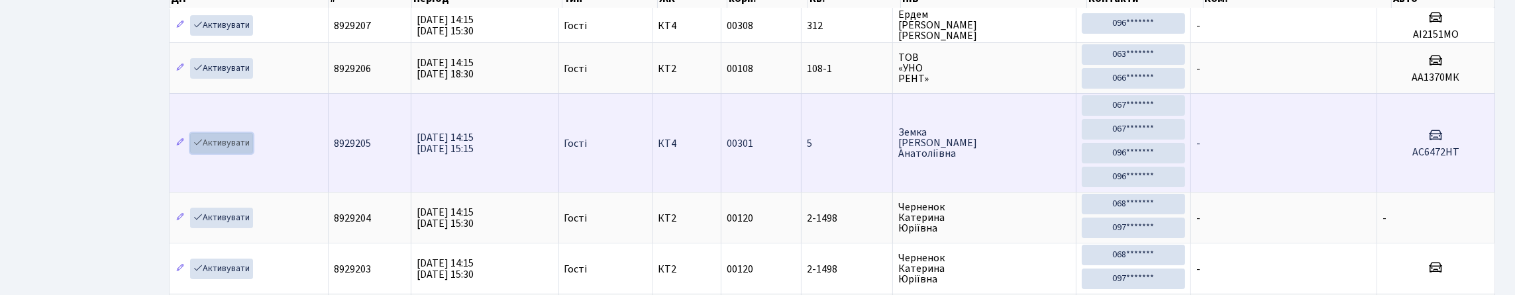
click at [253, 154] on link "Активувати" at bounding box center [221, 143] width 63 height 21
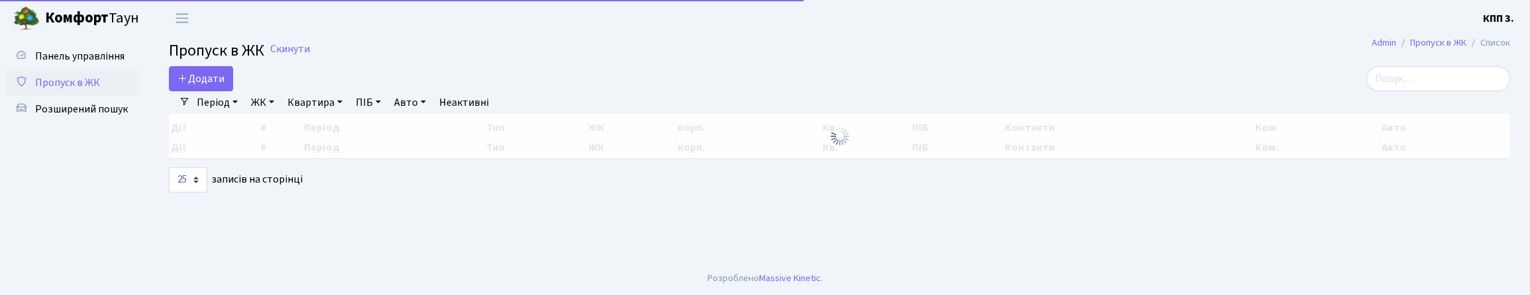
select select "25"
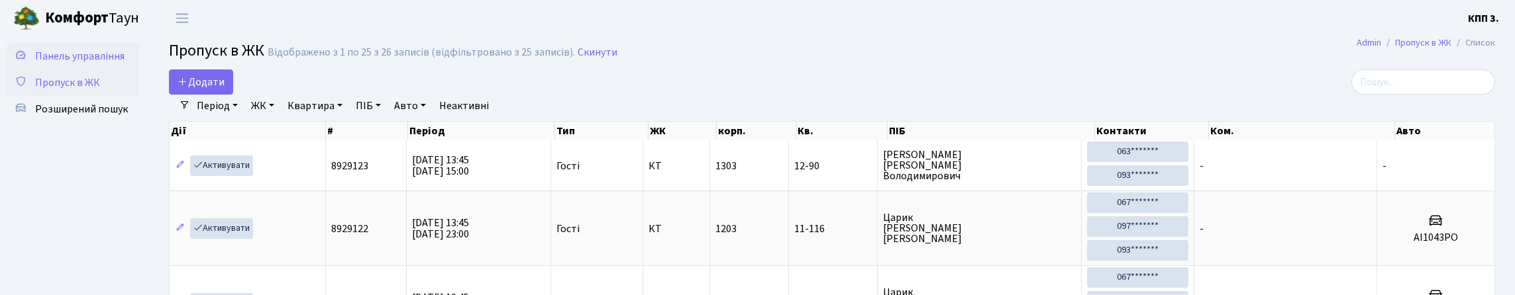
click at [85, 64] on span "Панель управління" at bounding box center [79, 56] width 89 height 15
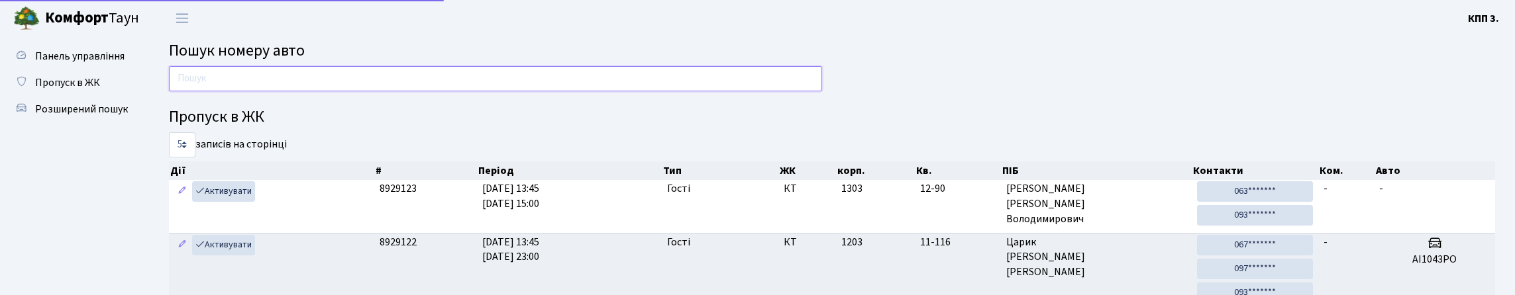
click at [266, 91] on input "text" at bounding box center [495, 78] width 653 height 25
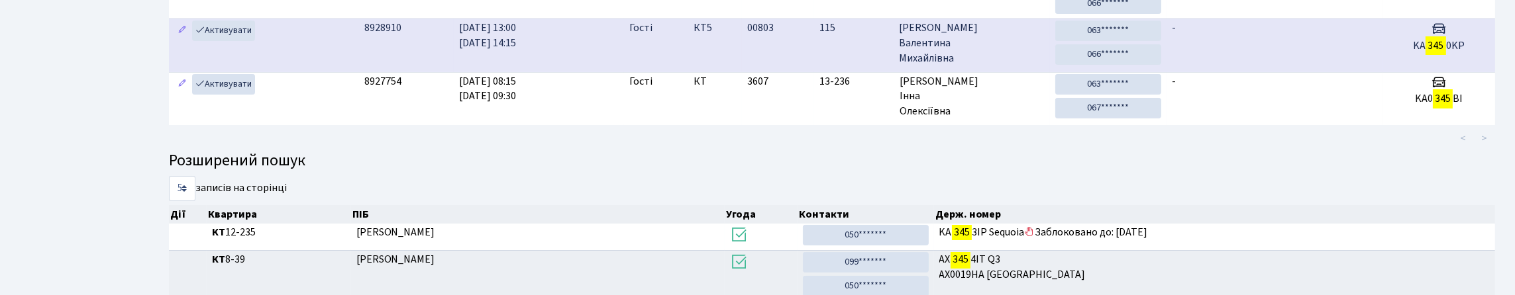
scroll to position [80, 0]
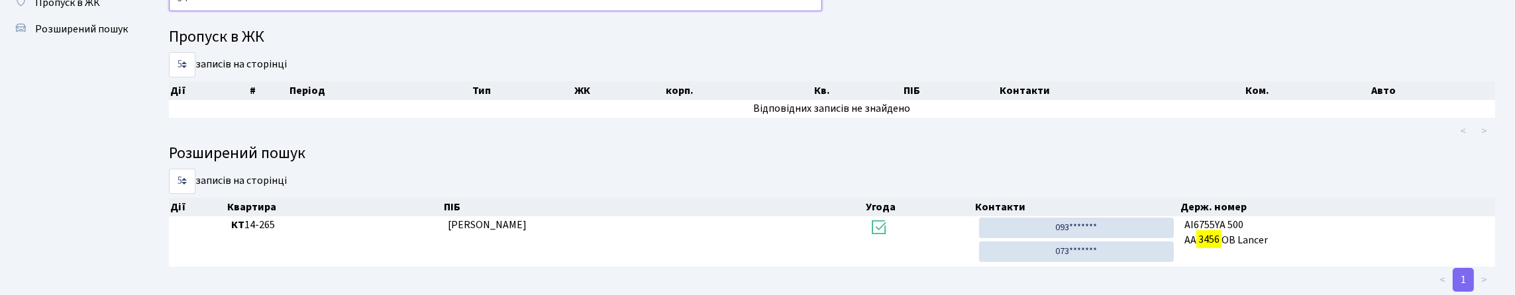
type input "3"
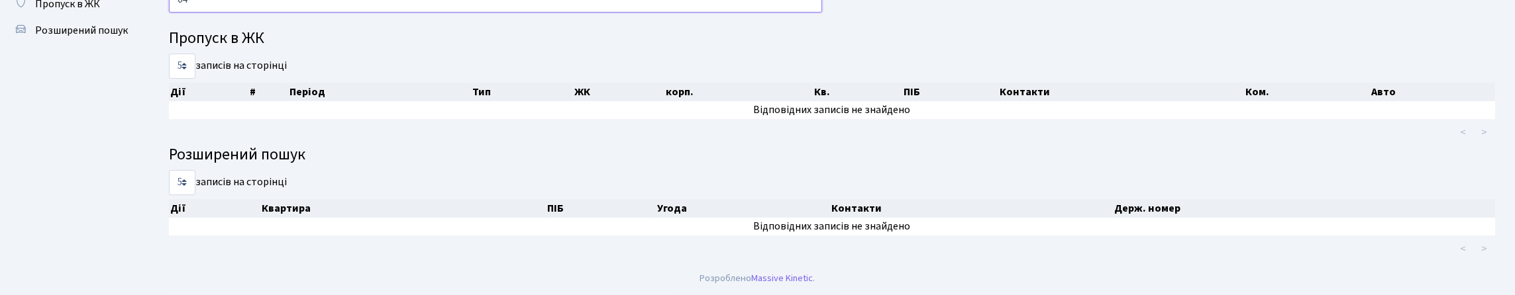
type input "6"
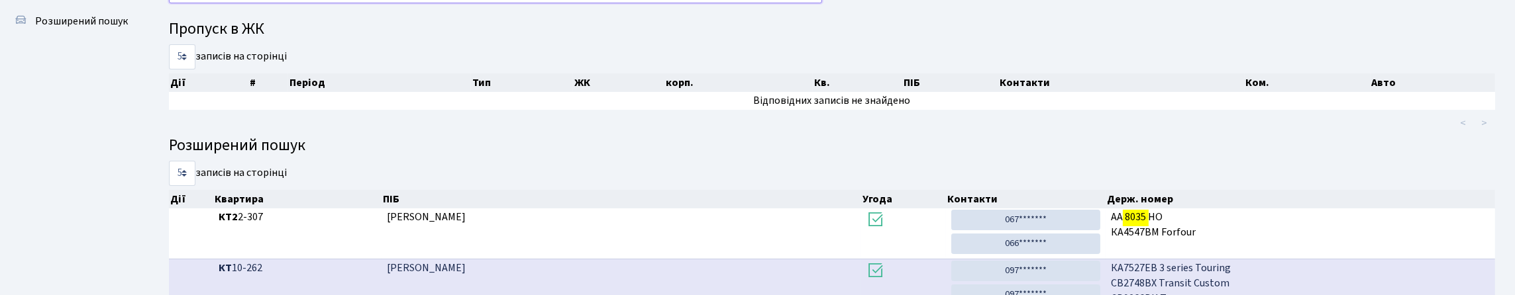
scroll to position [55, 0]
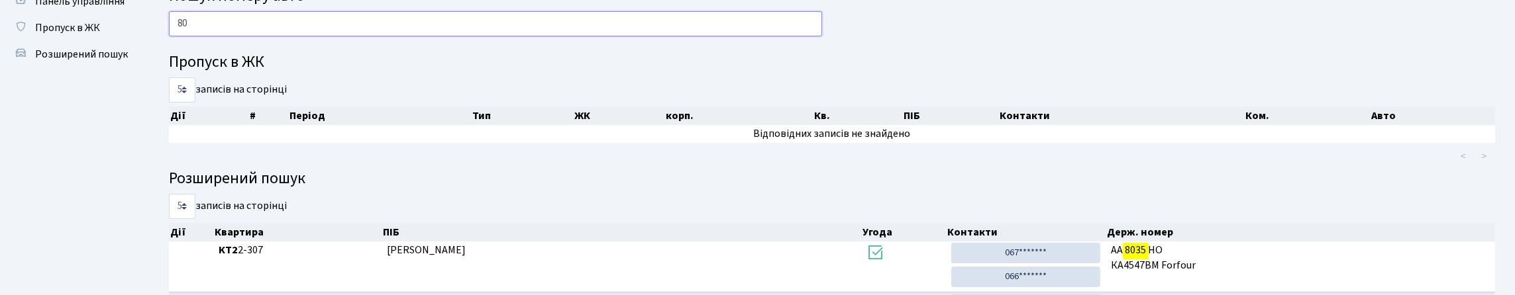
type input "8"
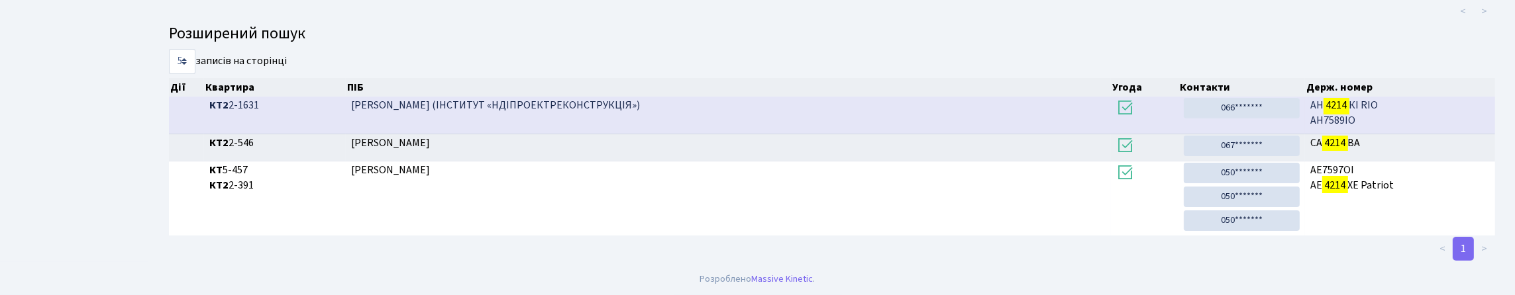
scroll to position [0, 0]
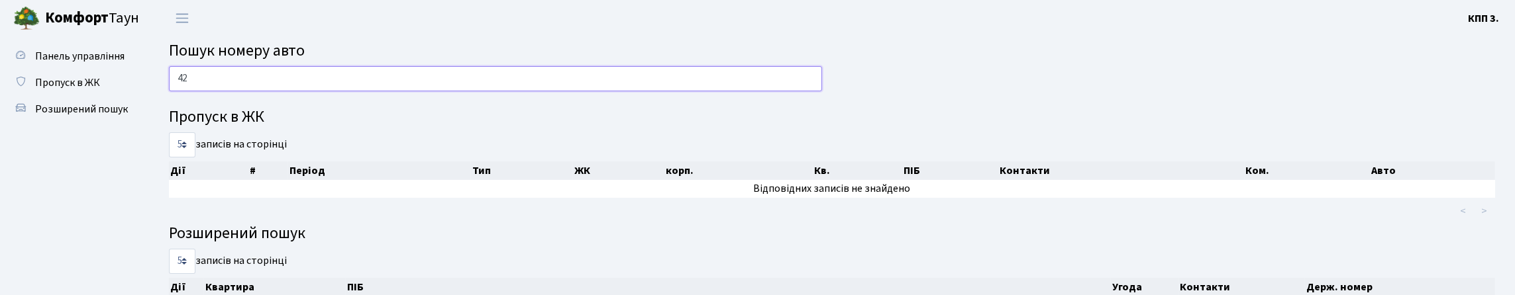
type input "4"
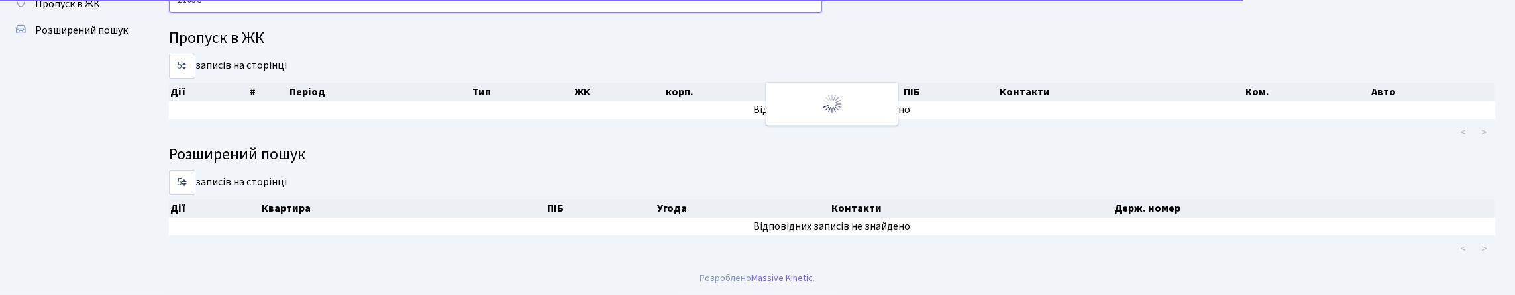
scroll to position [80, 0]
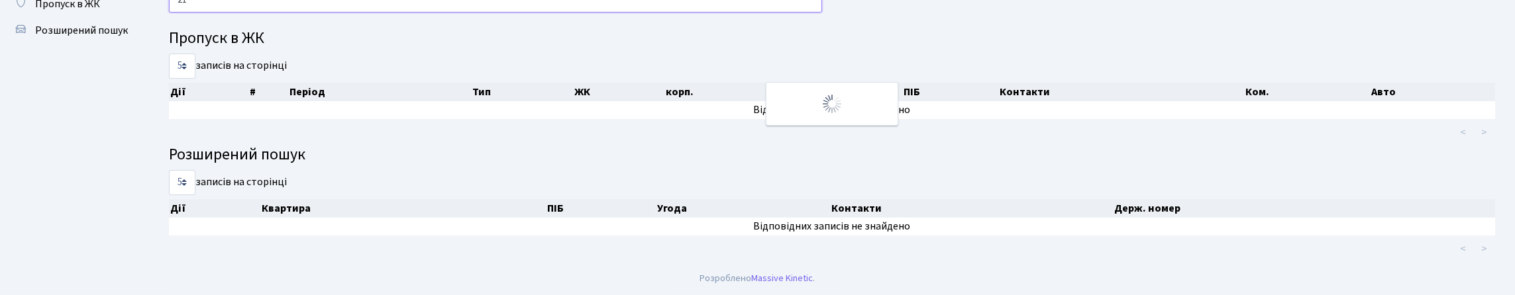
type input "2"
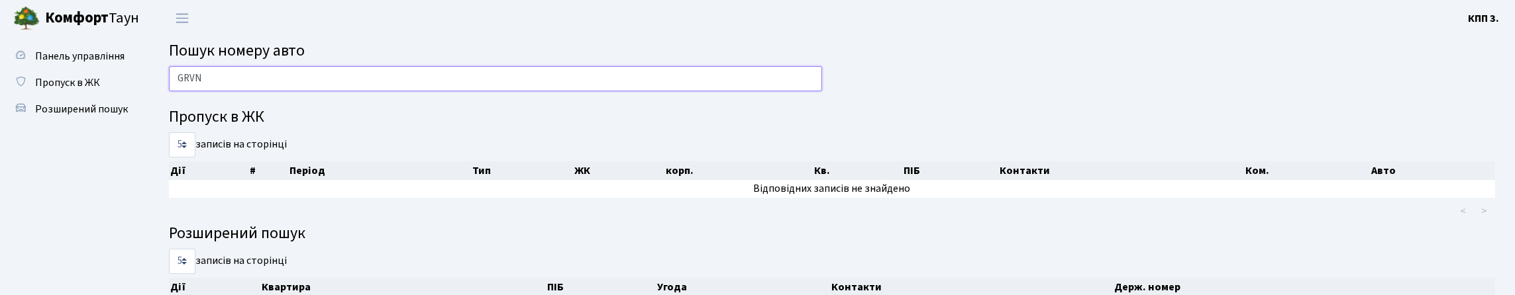
click at [229, 90] on input "GRVN" at bounding box center [495, 78] width 653 height 25
type input "G"
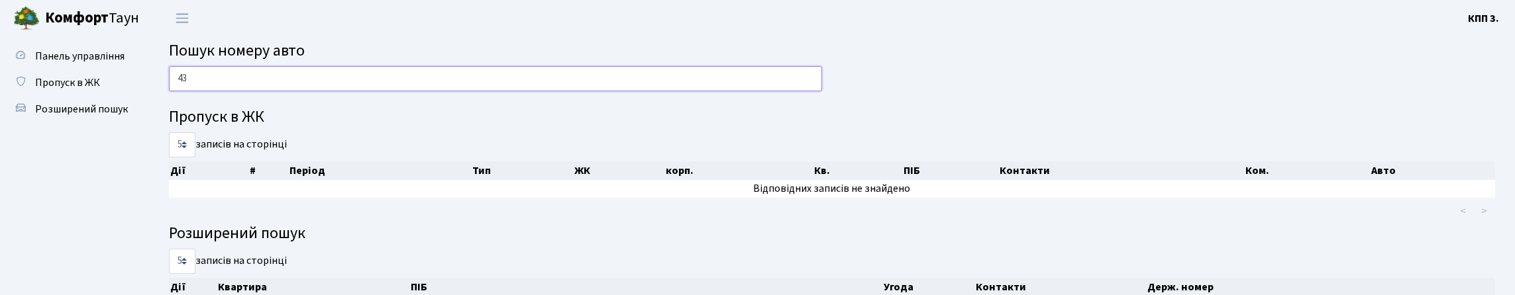
type input "4"
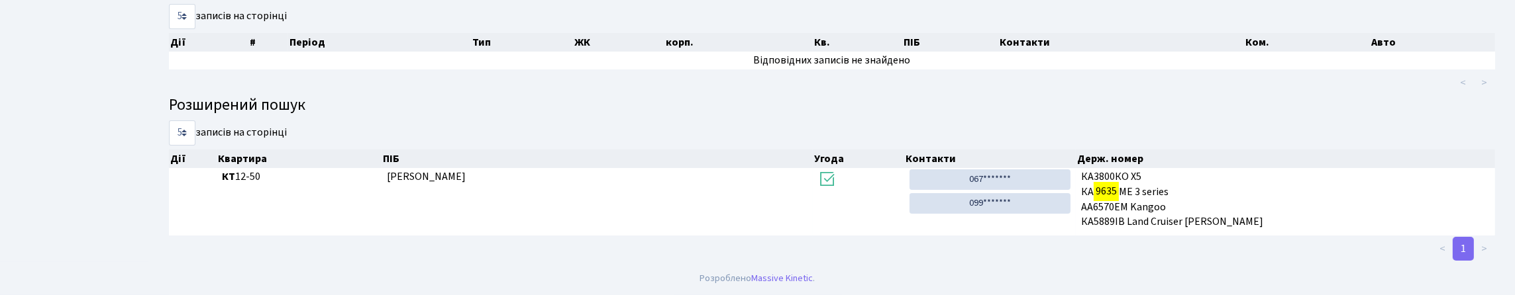
scroll to position [80, 0]
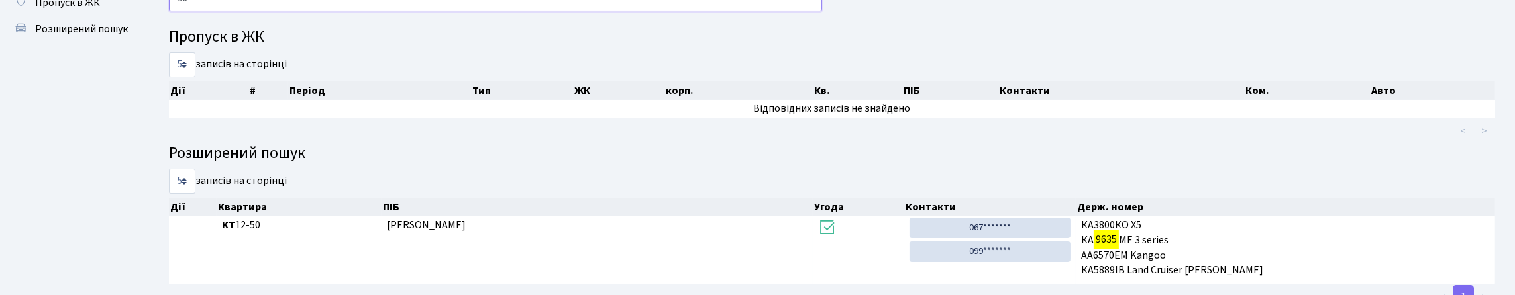
type input "9"
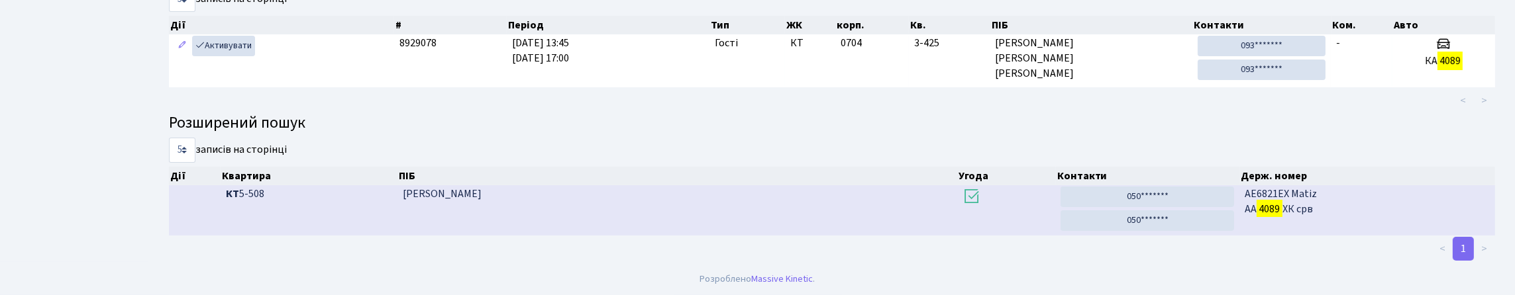
scroll to position [132, 0]
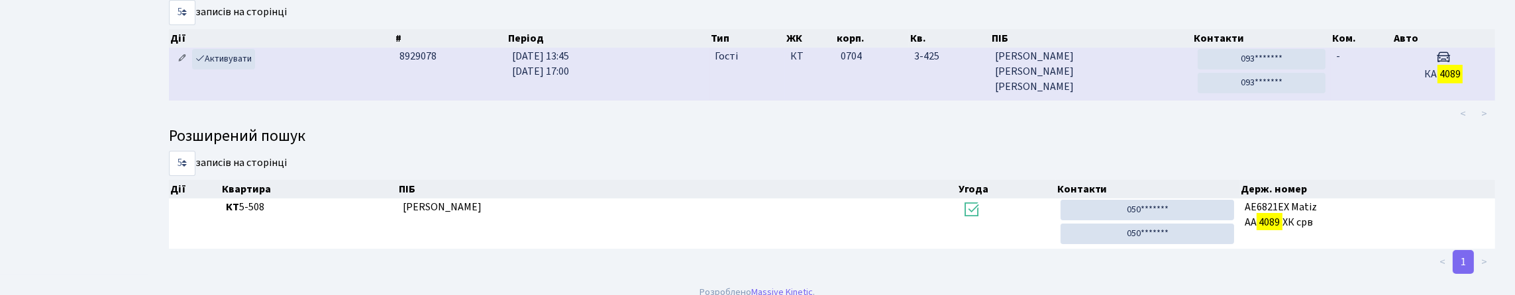
type input "4089"
click at [185, 63] on icon at bounding box center [182, 58] width 9 height 9
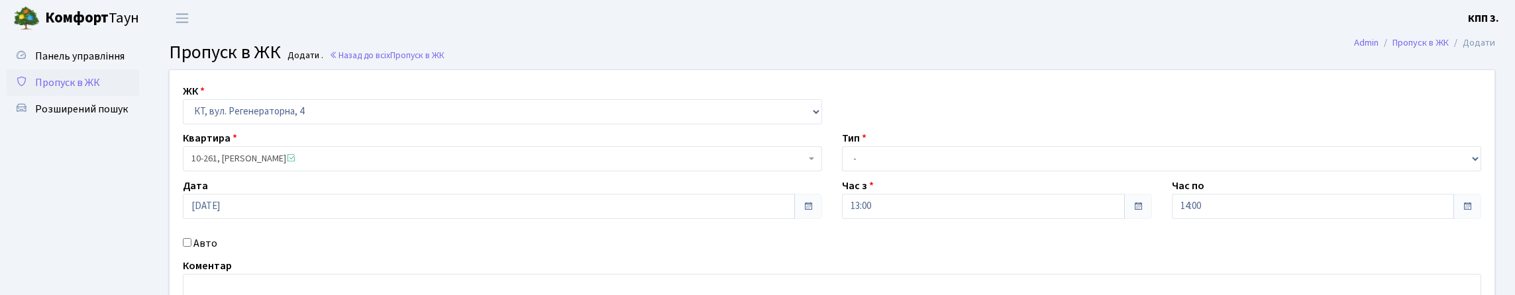
select select "271"
click at [242, 166] on span "10-261, Попович Віктор Михайлович" at bounding box center [498, 158] width 614 height 13
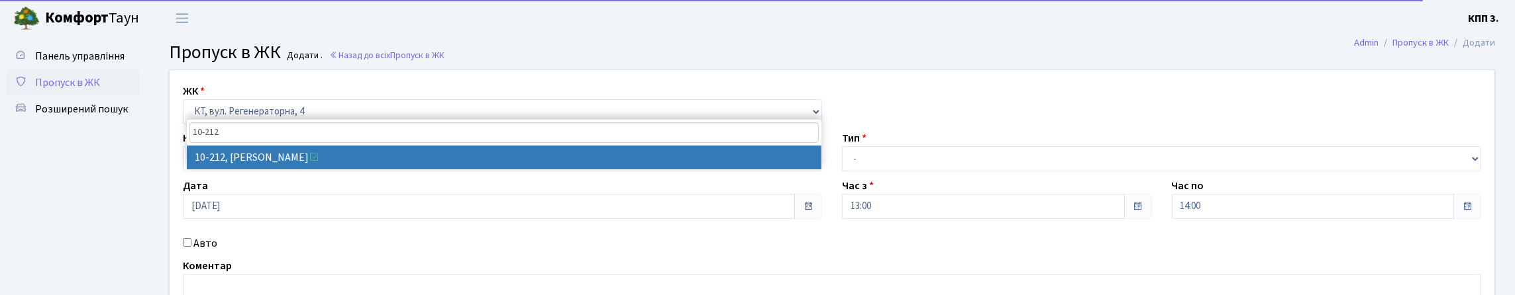
type input "10-212"
drag, startPoint x: 256, startPoint y: 158, endPoint x: 250, endPoint y: 194, distance: 36.3
select select "6781"
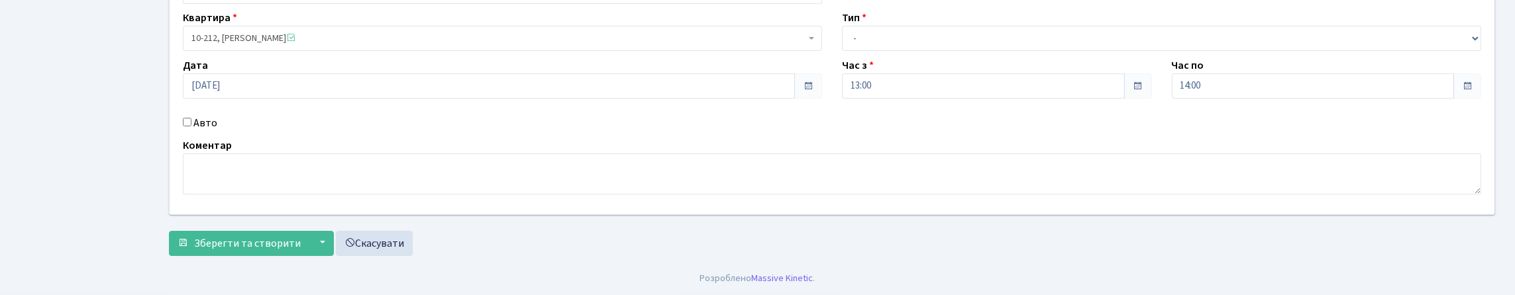
scroll to position [132, 0]
click at [211, 131] on label "Авто" at bounding box center [205, 123] width 24 height 16
click at [191, 127] on input "Авто" at bounding box center [187, 122] width 9 height 9
checkbox input "true"
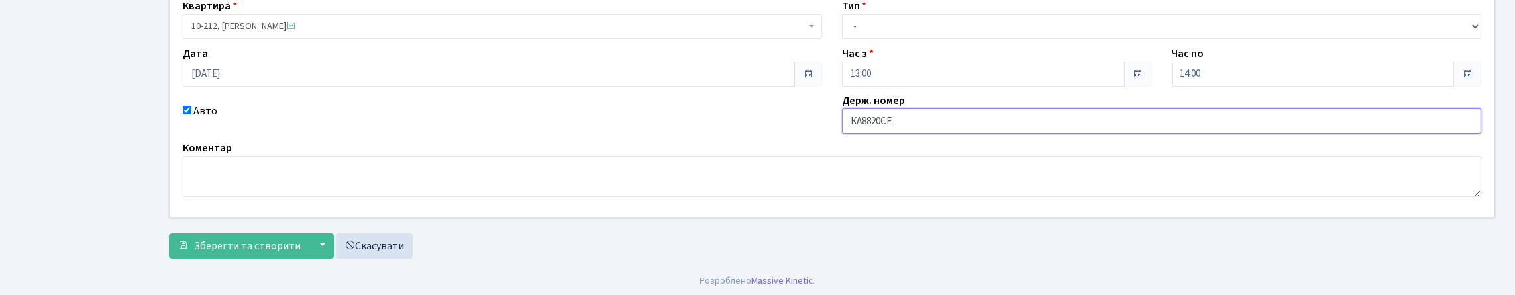
type input "КА8820СЕ"
drag, startPoint x: 1054, startPoint y: 42, endPoint x: 1047, endPoint y: 49, distance: 9.8
click at [1054, 39] on select "- Доставка Таксі Гості Сервіс" at bounding box center [1161, 26] width 639 height 25
select select "3"
click at [842, 39] on select "- Доставка Таксі Гості Сервіс" at bounding box center [1161, 26] width 639 height 25
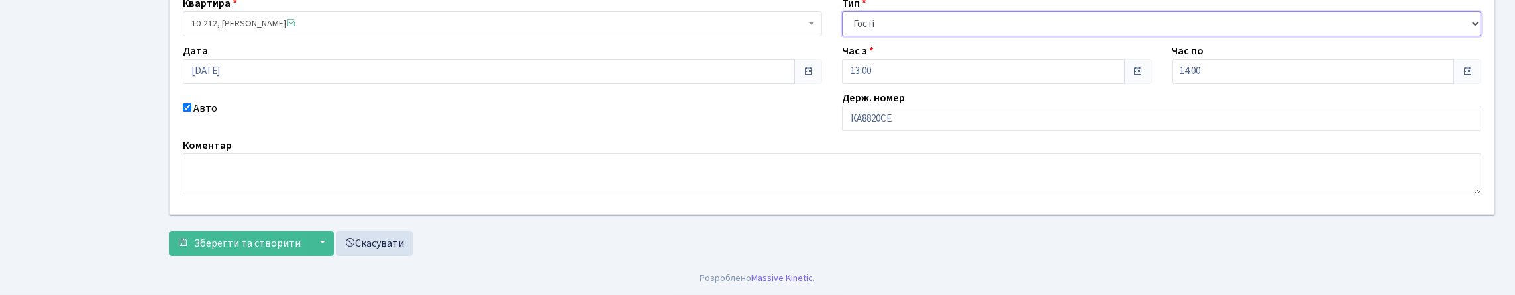
scroll to position [225, 0]
click at [255, 242] on span "Зберегти та створити" at bounding box center [247, 243] width 107 height 15
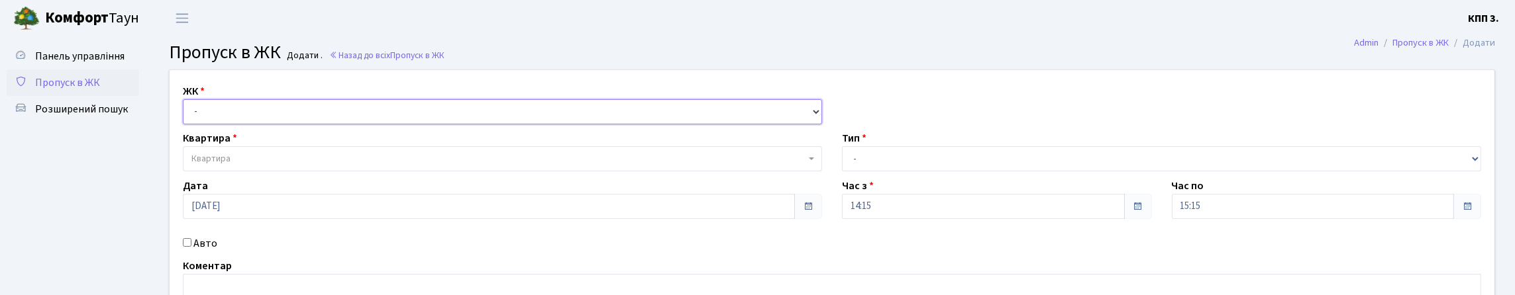
click at [269, 125] on select "- КТ, вул. Регенераторна, 4 КТ2, просп. [STREET_ADDRESS] [STREET_ADDRESS] [PERS…" at bounding box center [502, 111] width 639 height 25
select select "302"
click at [186, 115] on select "- КТ, вул. Регенераторна, 4 КТ2, просп. [STREET_ADDRESS] [STREET_ADDRESS] [PERS…" at bounding box center [502, 111] width 639 height 25
select select
click at [272, 166] on span "Квартира" at bounding box center [498, 158] width 614 height 13
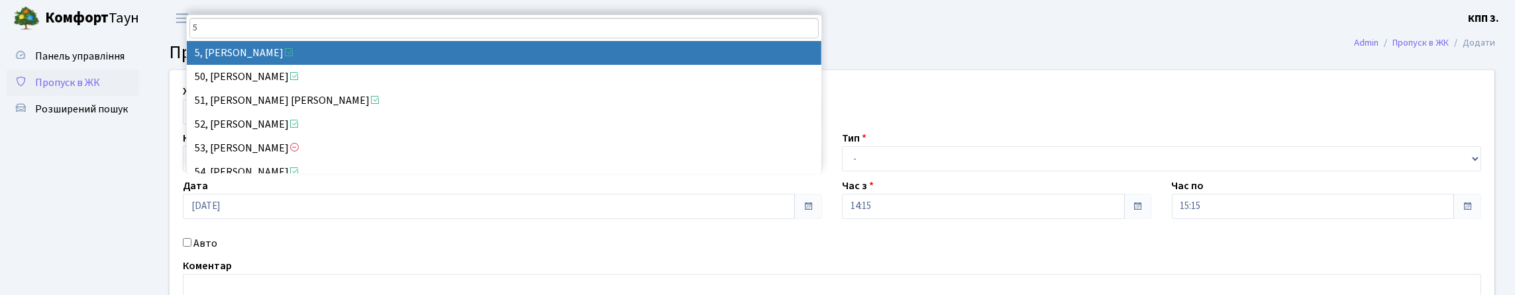
type input "5"
select select "17506"
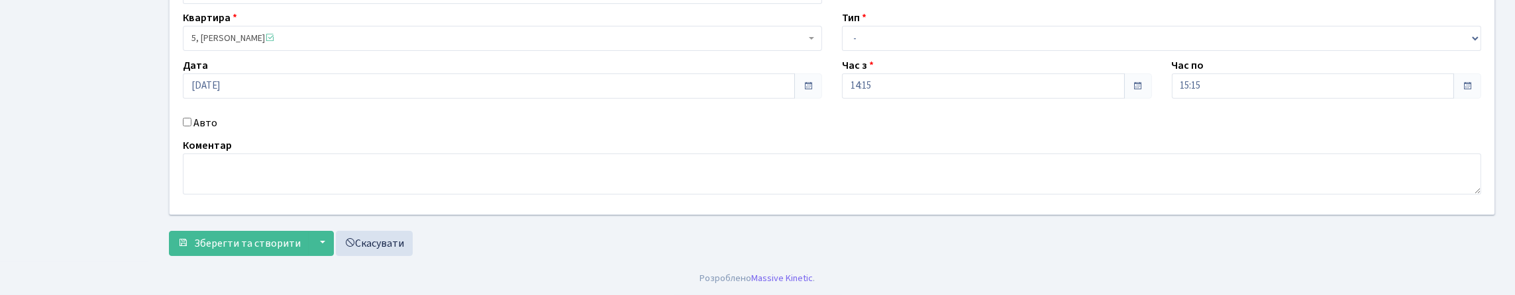
scroll to position [199, 0]
click at [189, 118] on input "Авто" at bounding box center [187, 122] width 9 height 9
checkbox input "true"
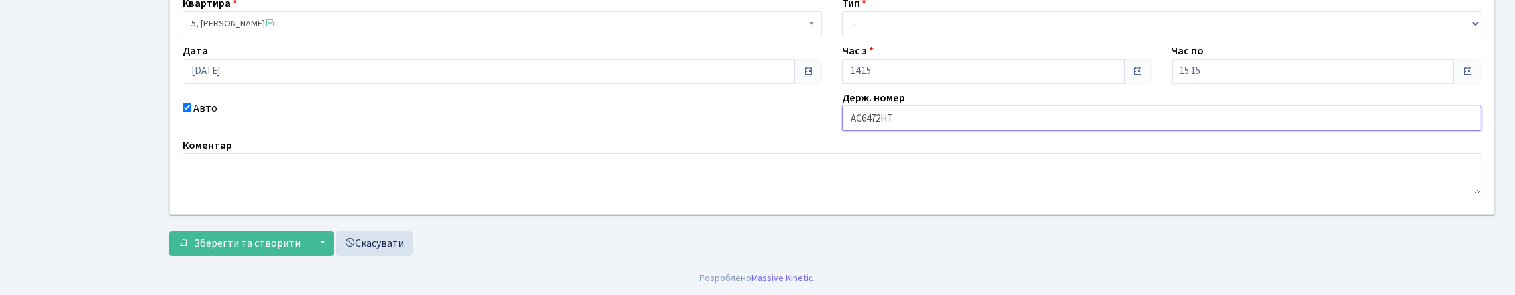
scroll to position [132, 0]
type input "АС6472НТ"
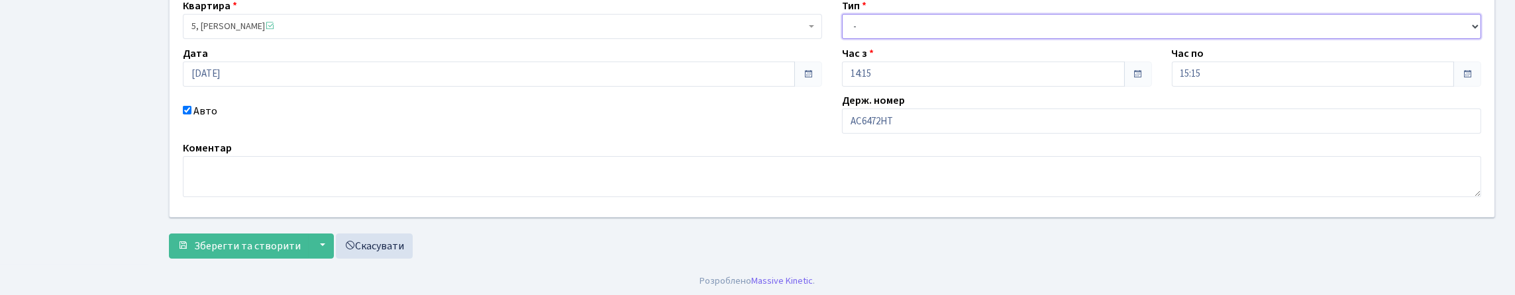
drag, startPoint x: 884, startPoint y: 56, endPoint x: 884, endPoint y: 69, distance: 13.2
click at [884, 39] on select "- Доставка Таксі Гості Сервіс" at bounding box center [1161, 26] width 639 height 25
select select "3"
click at [842, 39] on select "- Доставка Таксі Гості Сервіс" at bounding box center [1161, 26] width 639 height 25
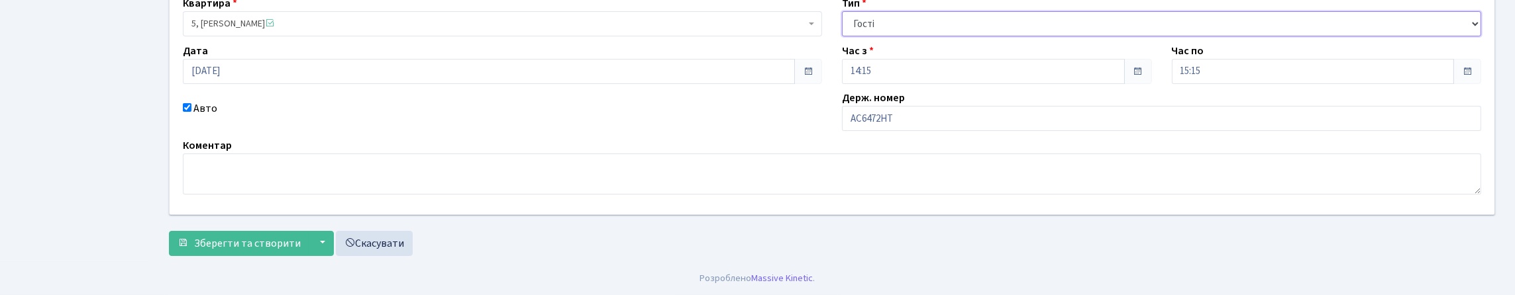
scroll to position [225, 0]
click at [195, 242] on button "Зберегти та створити" at bounding box center [239, 243] width 140 height 25
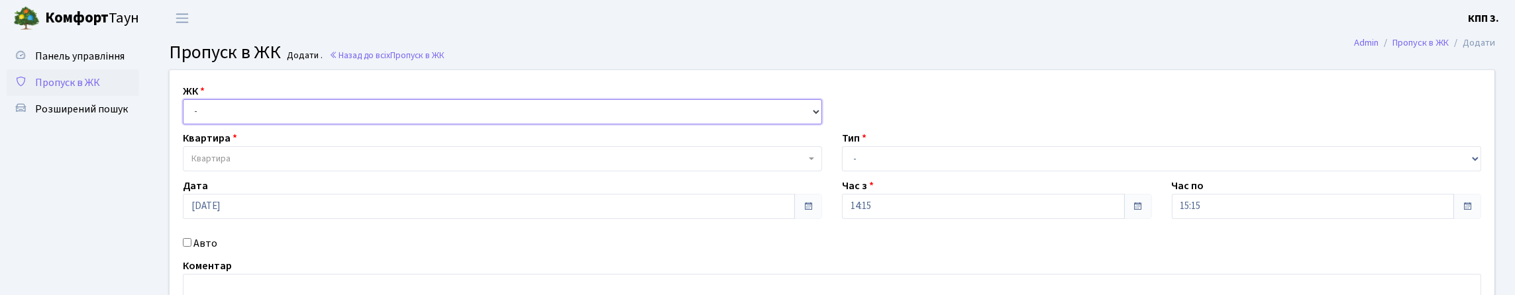
drag, startPoint x: 258, startPoint y: 122, endPoint x: 263, endPoint y: 144, distance: 23.1
click at [258, 122] on select "- КТ, вул. Регенераторна, 4 КТ2, просп. Соборності, 17 КТ3, вул. Березнева, 16 …" at bounding box center [502, 111] width 639 height 25
select select "295"
click at [186, 115] on select "- КТ, вул. Регенераторна, 4 КТ2, просп. [STREET_ADDRESS] [STREET_ADDRESS] [PERS…" at bounding box center [502, 111] width 639 height 25
select select
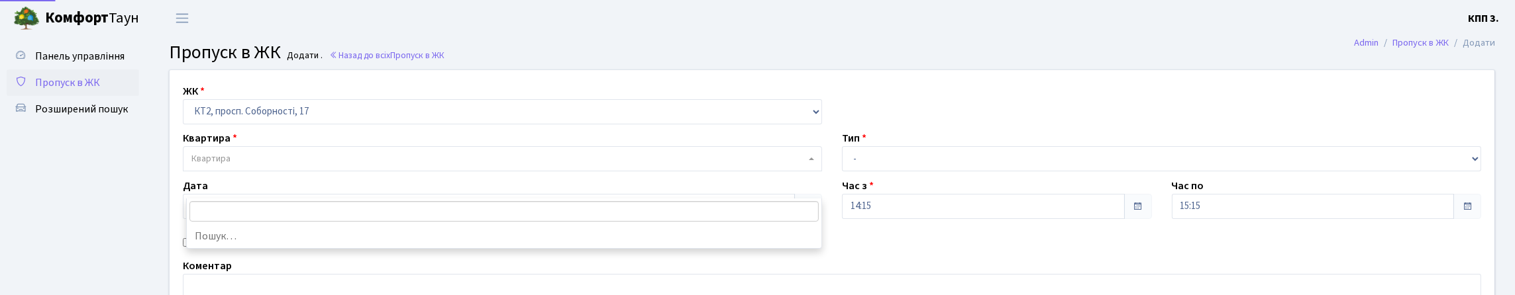
click at [240, 166] on span "Квартира" at bounding box center [498, 158] width 614 height 13
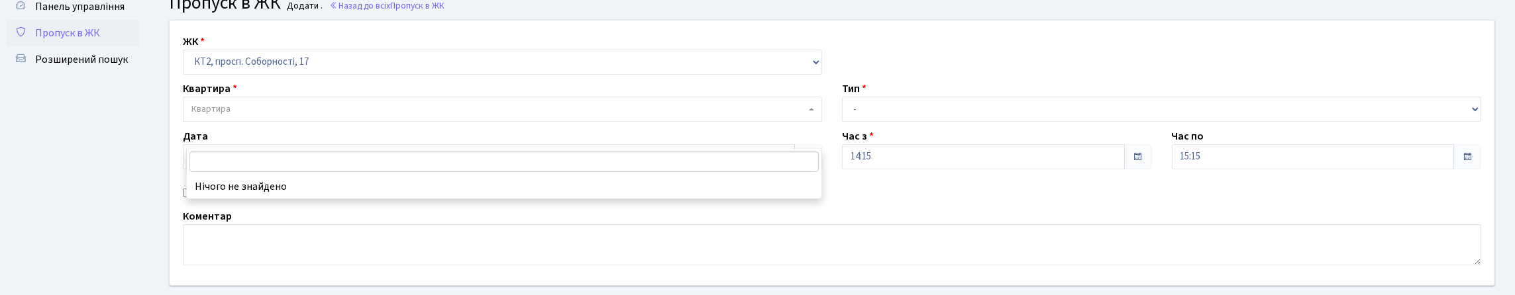
scroll to position [132, 0]
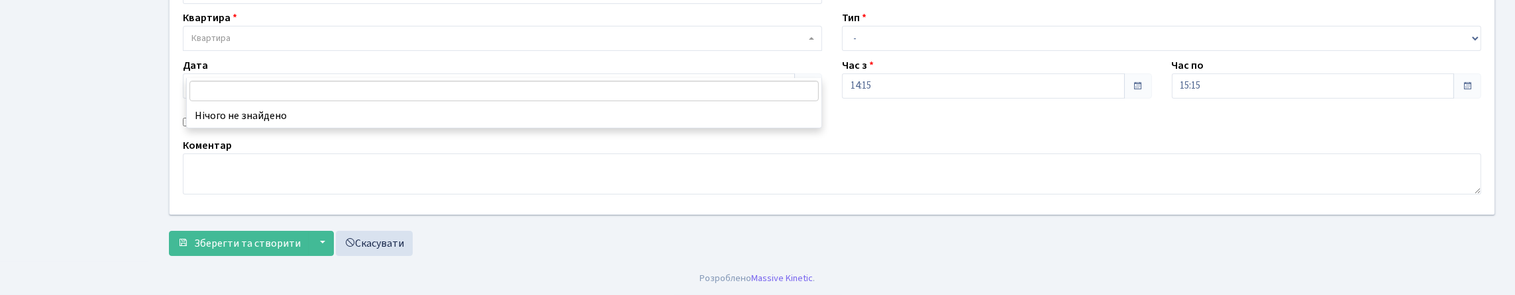
click at [198, 131] on label "Авто" at bounding box center [205, 123] width 24 height 16
click at [191, 127] on input "Авто" at bounding box center [187, 122] width 9 height 9
checkbox input "true"
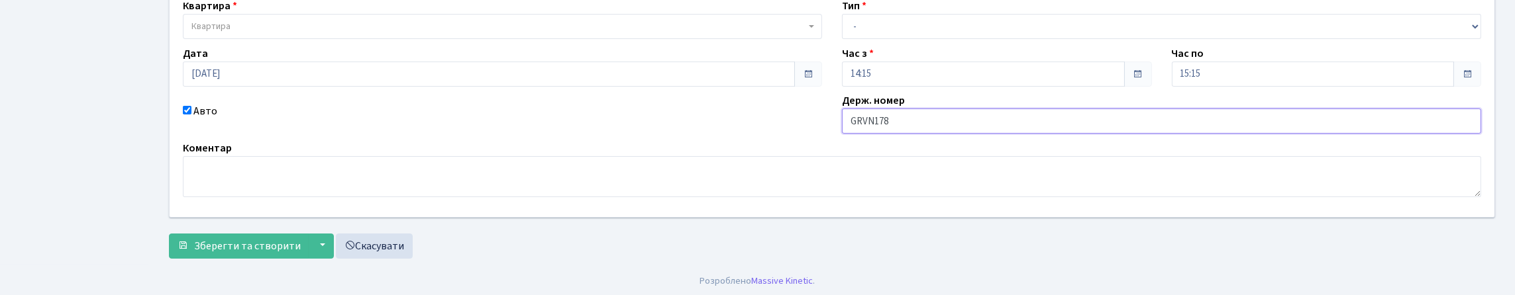
scroll to position [0, 0]
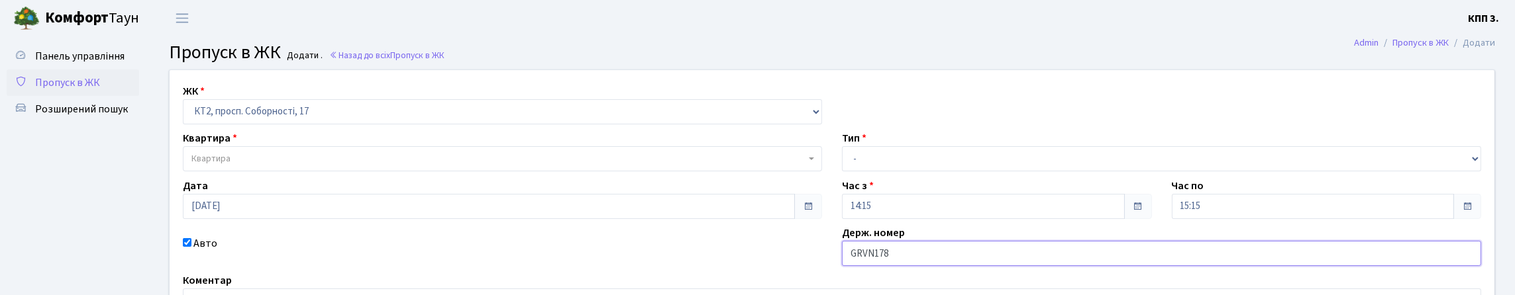
type input "GRVN178"
click at [235, 166] on span "Квартира" at bounding box center [498, 158] width 614 height 13
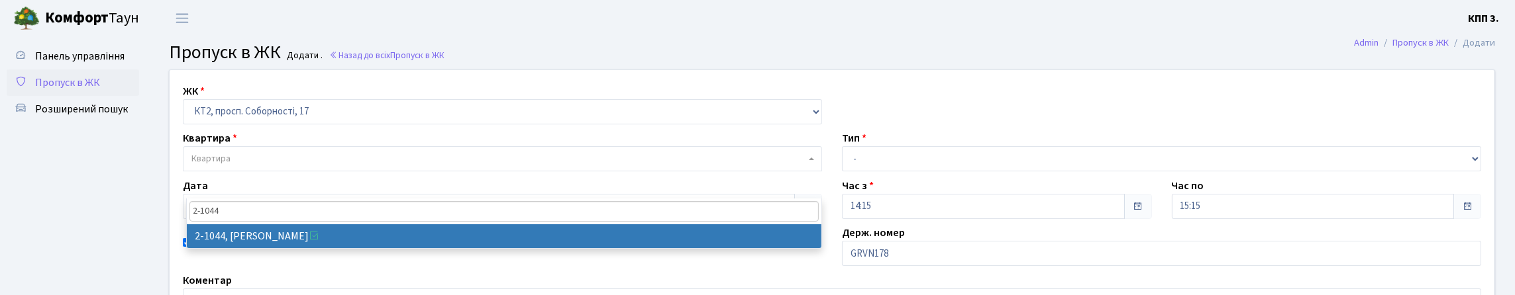
type input "2-1044"
select select "12655"
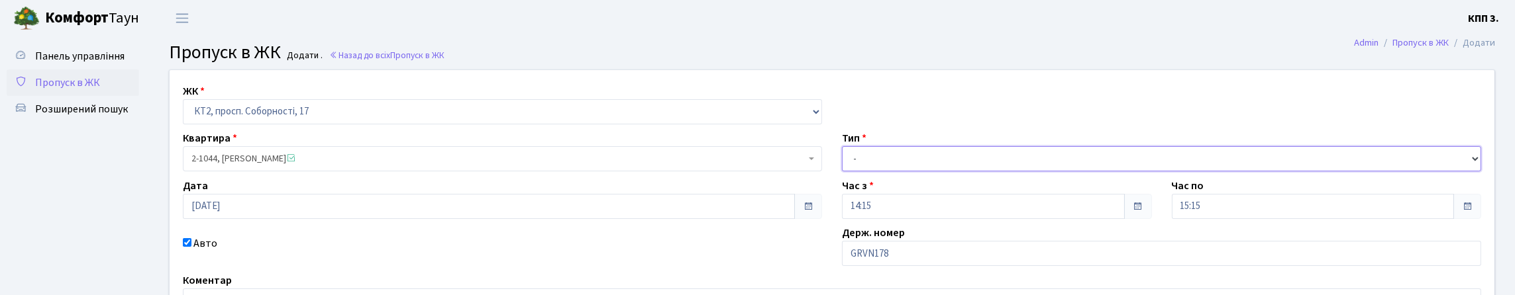
click at [948, 172] on select "- Доставка Таксі Гості Сервіс" at bounding box center [1161, 158] width 639 height 25
select select "3"
click at [842, 172] on select "- Доставка Таксі Гості Сервіс" at bounding box center [1161, 158] width 639 height 25
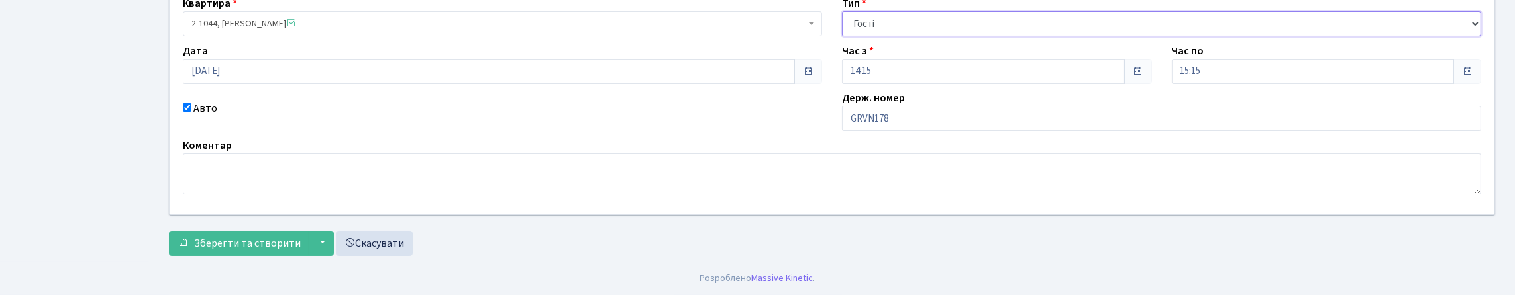
scroll to position [225, 0]
click at [237, 236] on span "Зберегти та створити" at bounding box center [247, 243] width 107 height 15
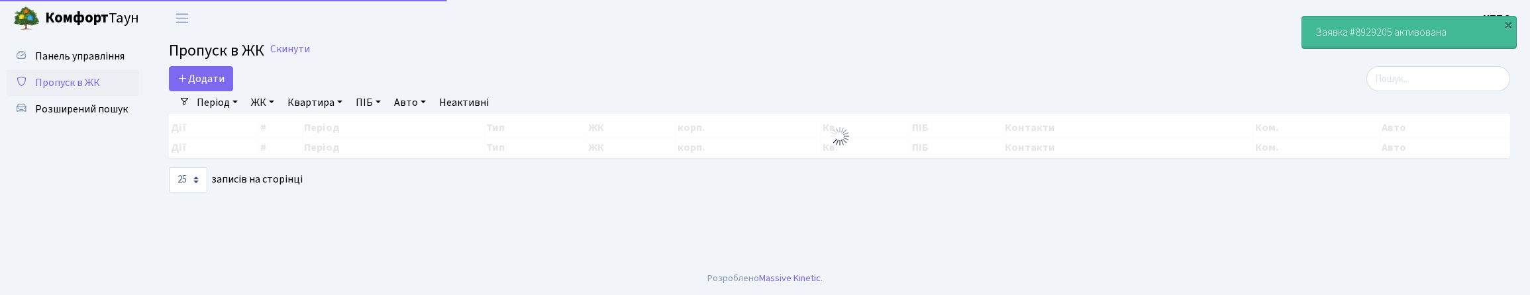
select select "25"
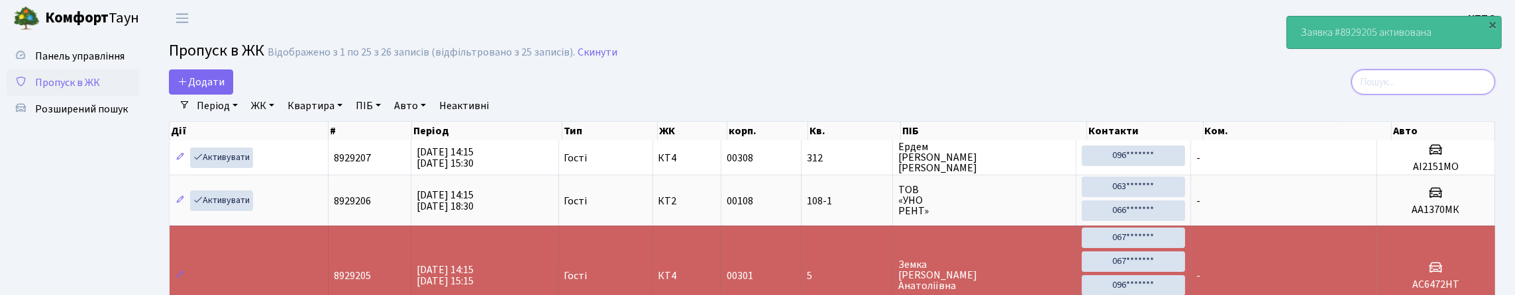
click at [1376, 94] on input "search" at bounding box center [1423, 82] width 144 height 25
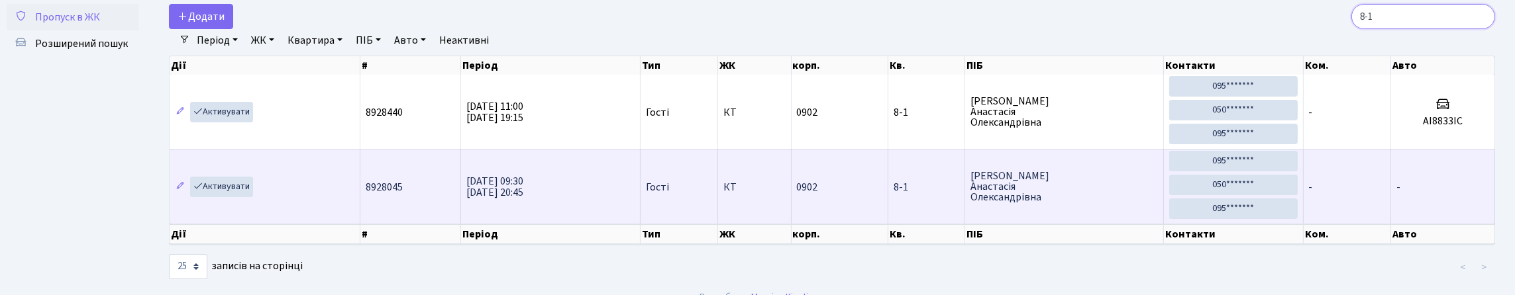
scroll to position [132, 0]
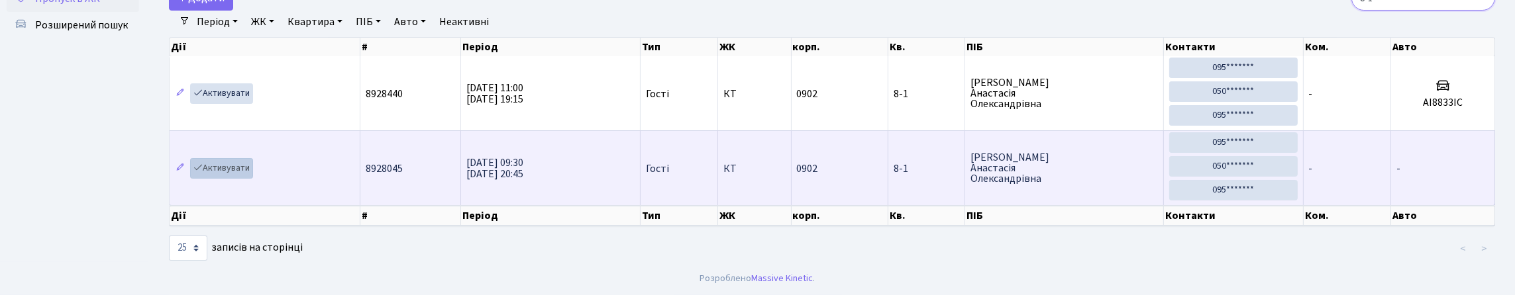
type input "8-1"
click at [250, 162] on link "Активувати" at bounding box center [221, 168] width 63 height 21
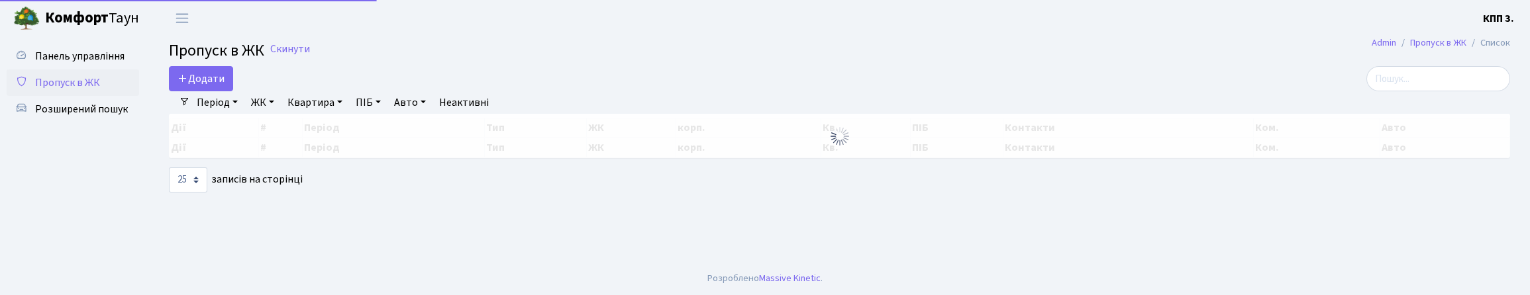
select select "25"
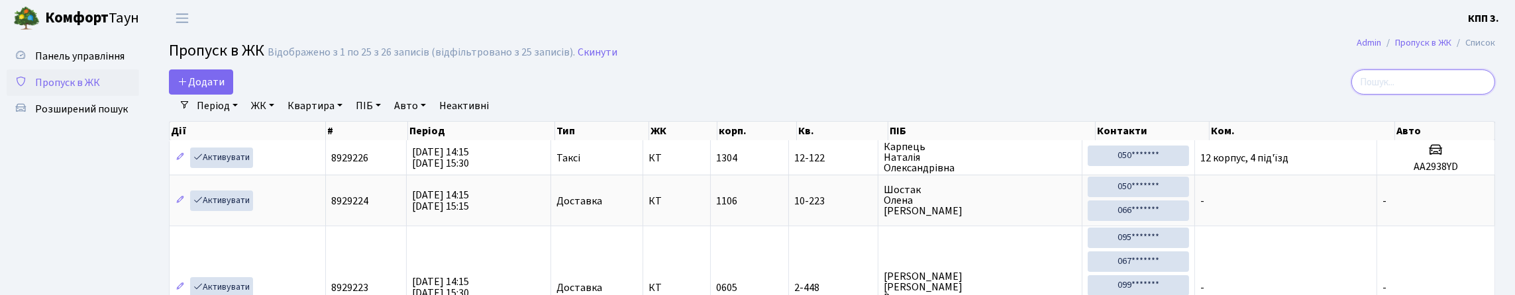
click at [1392, 91] on input "search" at bounding box center [1423, 82] width 144 height 25
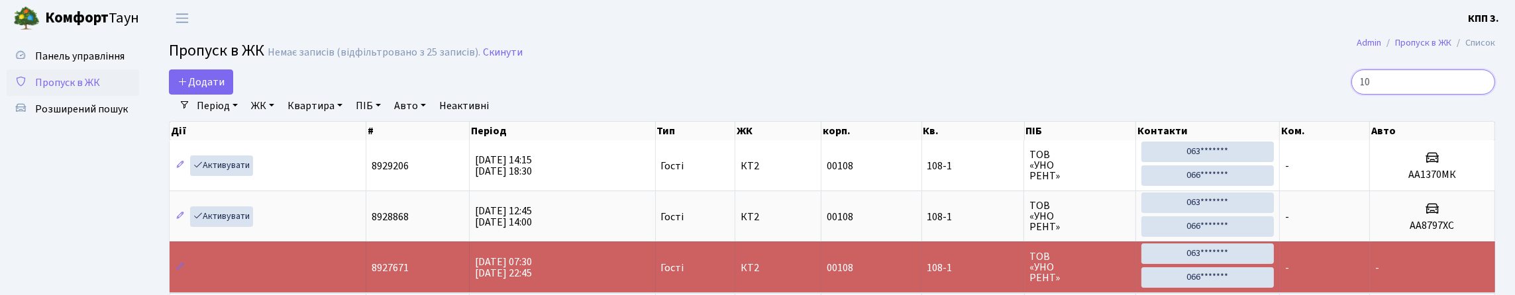
type input "1"
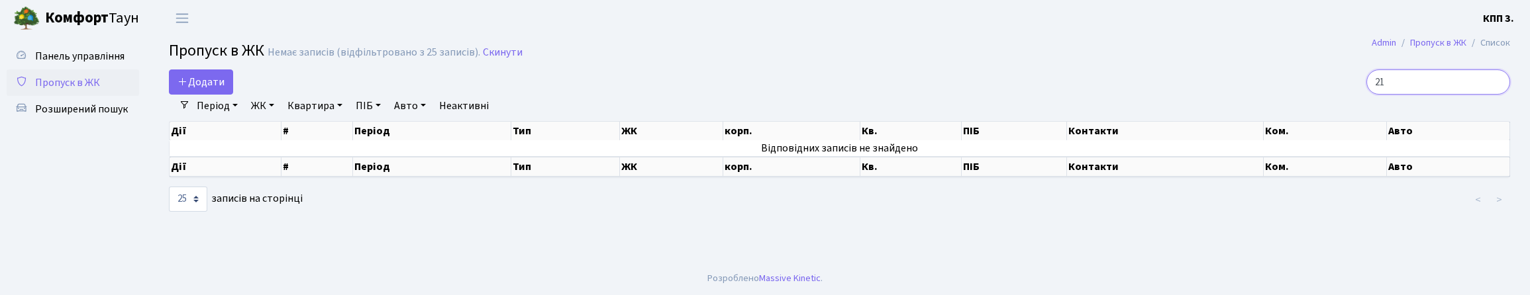
type input "2"
type input "4"
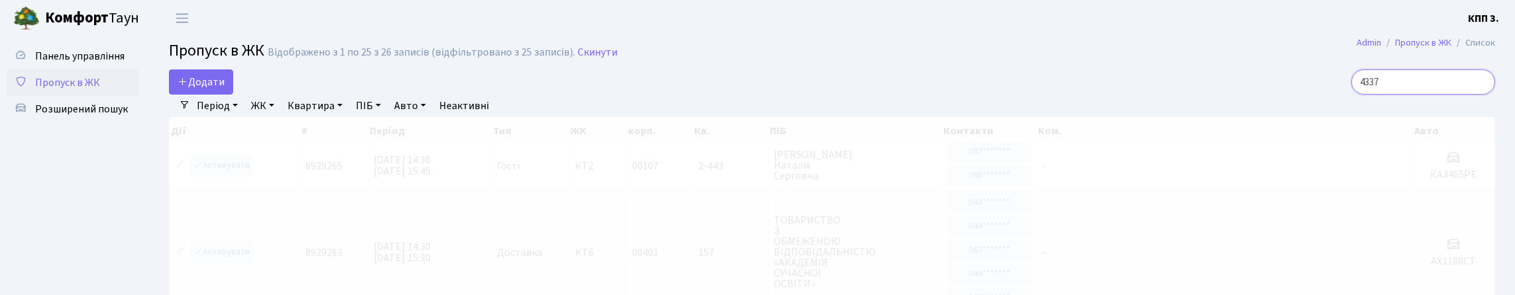
click at [1352, 94] on input "4337" at bounding box center [1423, 82] width 144 height 25
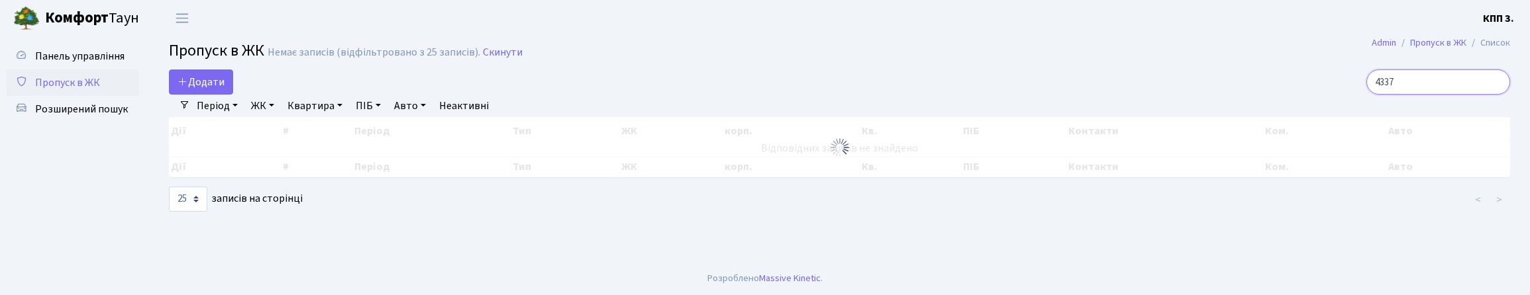
click at [1409, 91] on input "4337" at bounding box center [1438, 82] width 144 height 25
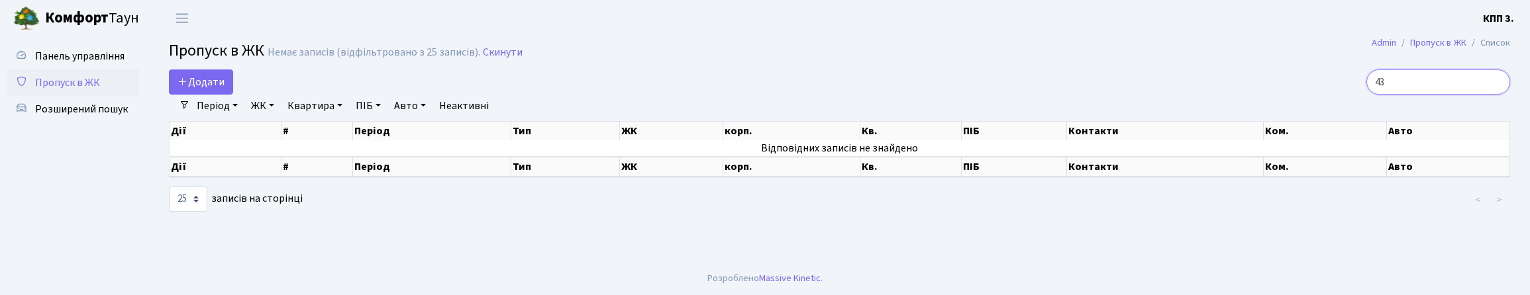
type input "4"
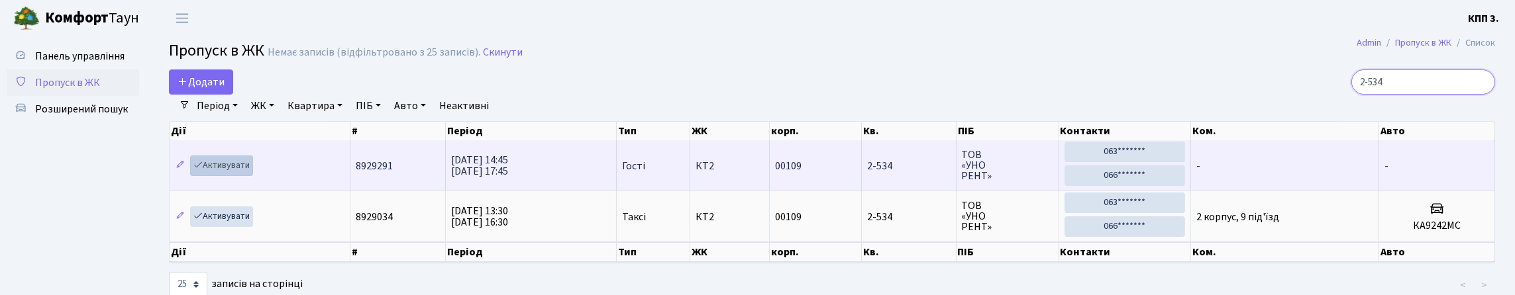
type input "2-534"
click at [240, 176] on link "Активувати" at bounding box center [221, 166] width 63 height 21
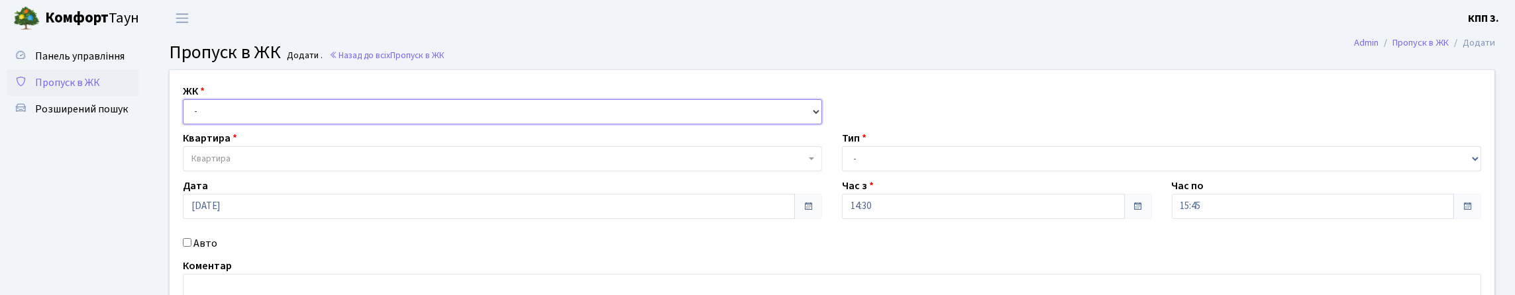
drag, startPoint x: 292, startPoint y: 121, endPoint x: 300, endPoint y: 136, distance: 17.8
click at [291, 121] on select "- КТ, вул. Регенераторна, 4 КТ2, просп. [STREET_ADDRESS] [STREET_ADDRESS] [PERS…" at bounding box center [502, 111] width 639 height 25
select select "271"
click at [186, 115] on select "- КТ, вул. Регенераторна, 4 КТ2, просп. [STREET_ADDRESS] [STREET_ADDRESS] [PERS…" at bounding box center [502, 111] width 639 height 25
select select
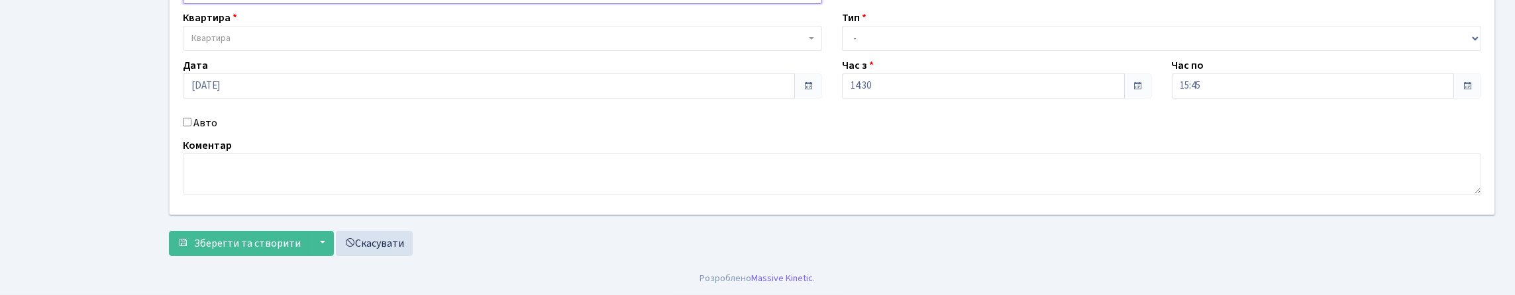
scroll to position [132, 0]
click at [214, 131] on label "Авто" at bounding box center [205, 123] width 24 height 16
click at [191, 127] on input "Авто" at bounding box center [187, 122] width 9 height 9
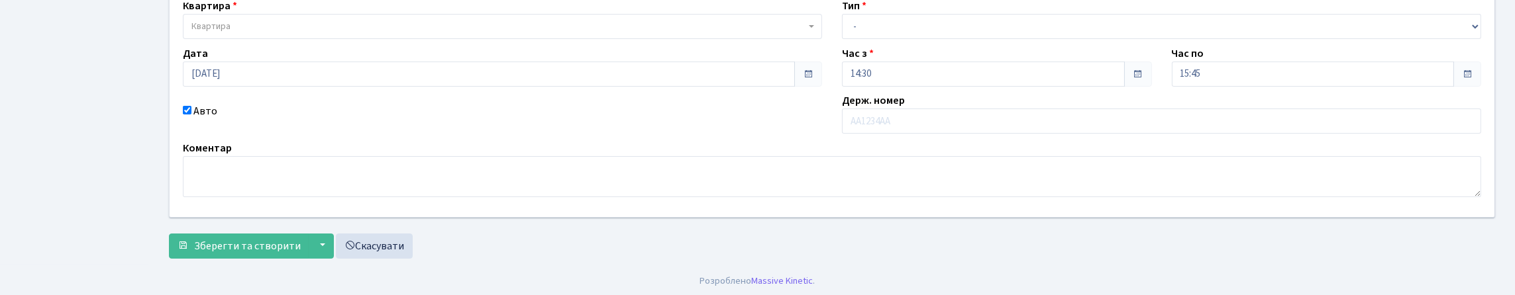
click at [213, 119] on label "Авто" at bounding box center [205, 111] width 24 height 16
click at [191, 115] on input "Авто" at bounding box center [187, 110] width 9 height 9
checkbox input "false"
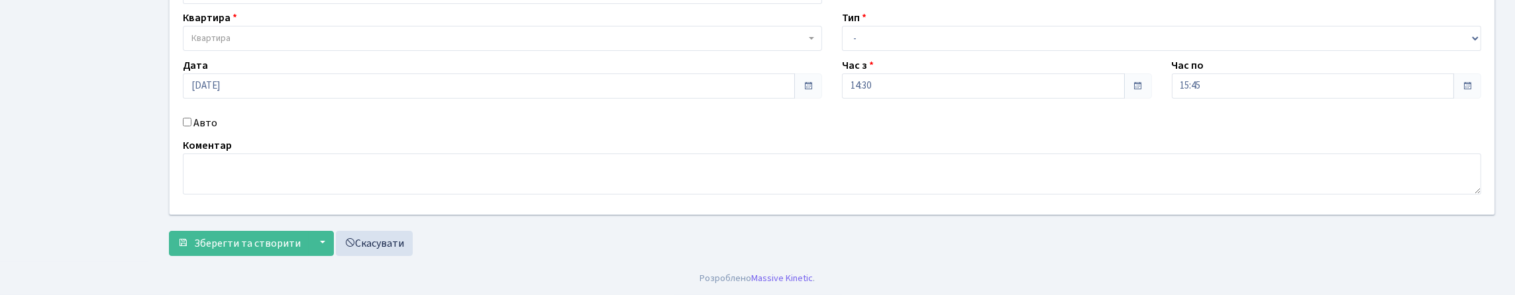
click at [246, 45] on span "Квартира" at bounding box center [498, 38] width 614 height 13
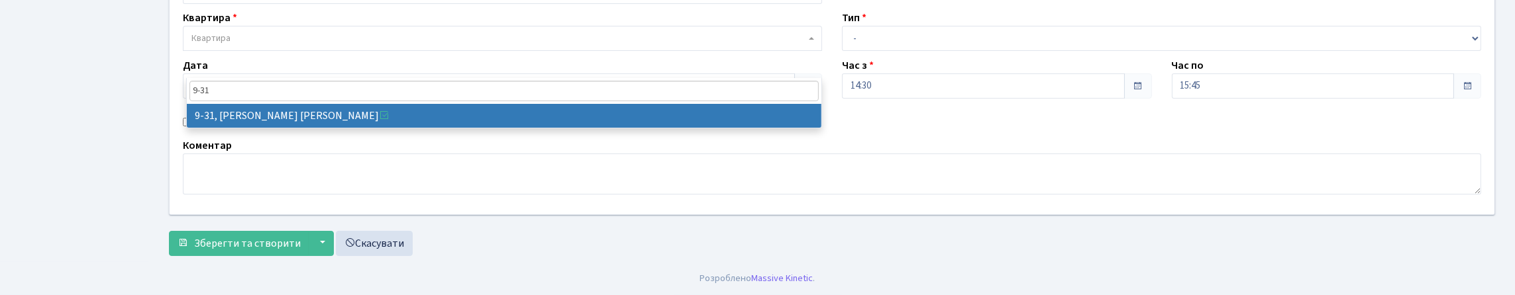
type input "9-31"
select select "6556"
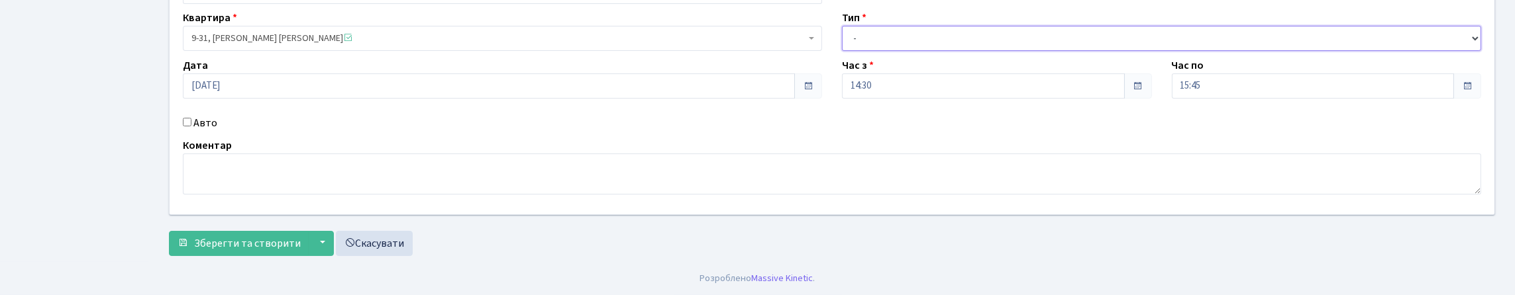
click at [869, 50] on select "- Доставка Таксі Гості Сервіс" at bounding box center [1161, 38] width 639 height 25
select select "3"
click at [842, 41] on select "- Доставка Таксі Гості Сервіс" at bounding box center [1161, 38] width 639 height 25
click at [209, 254] on div "ЖК - КТ, вул. Регенераторна, 4 КТ2, просп. Соборності, 17 КТ3, вул. Березнева, …" at bounding box center [832, 106] width 1346 height 314
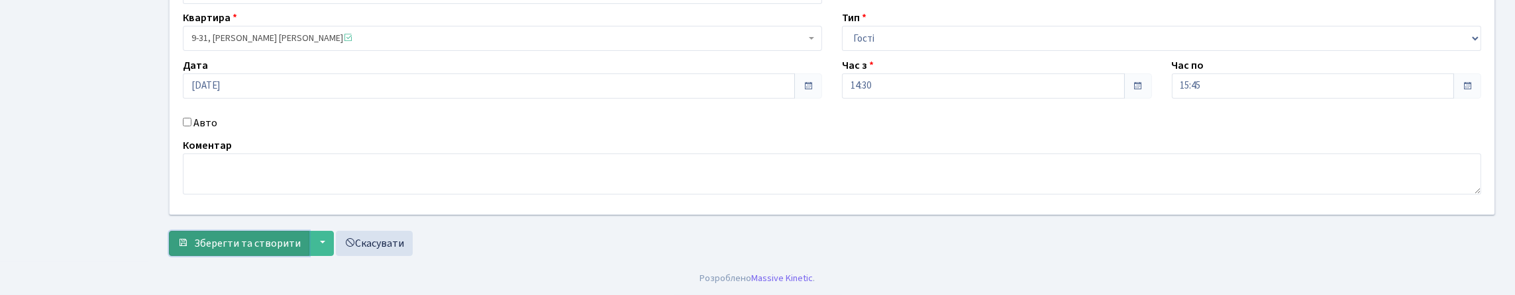
click at [213, 246] on span "Зберегти та створити" at bounding box center [247, 243] width 107 height 15
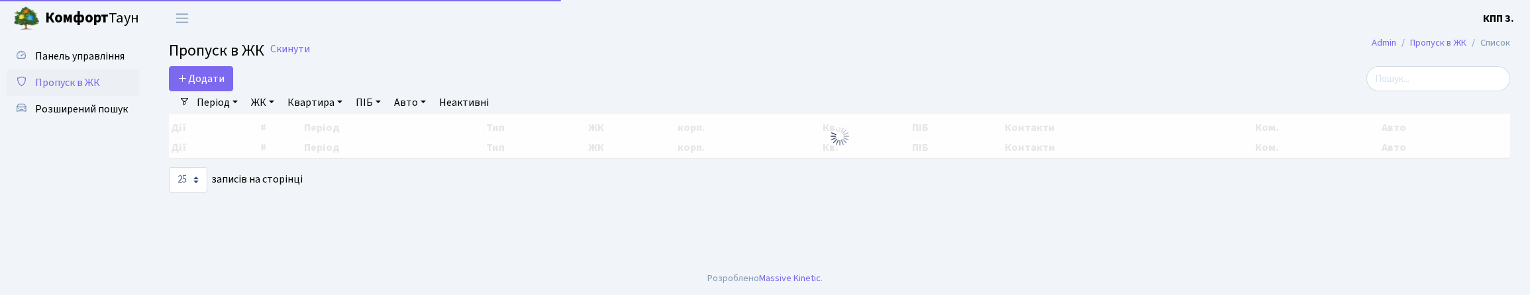
select select "25"
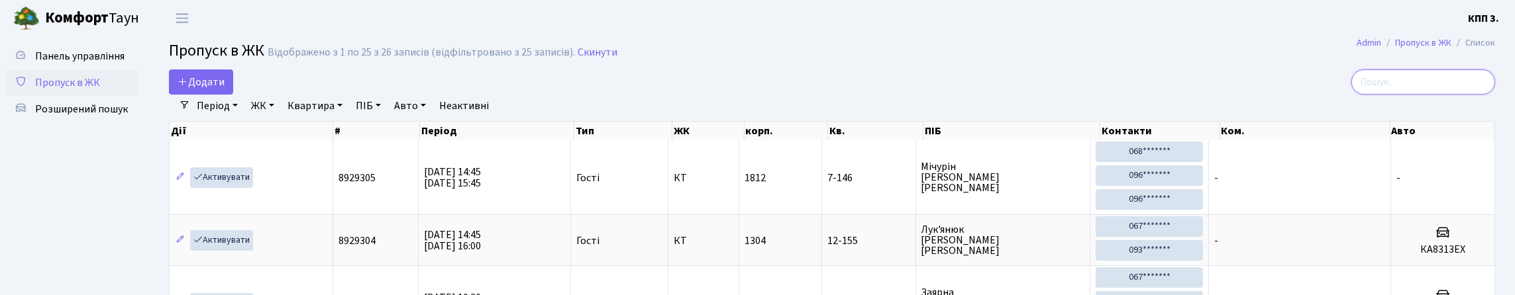
drag, startPoint x: 1364, startPoint y: 93, endPoint x: 1273, endPoint y: 95, distance: 90.8
click at [1364, 93] on input "search" at bounding box center [1423, 82] width 144 height 25
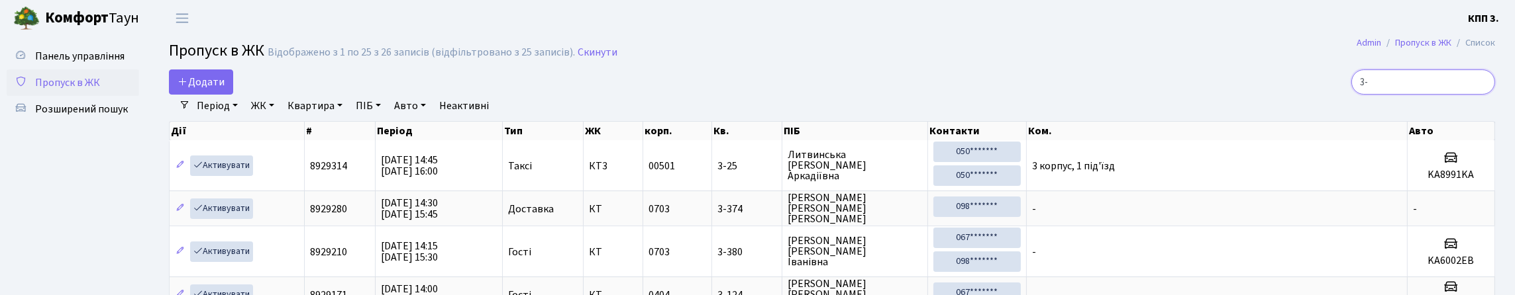
type input "3"
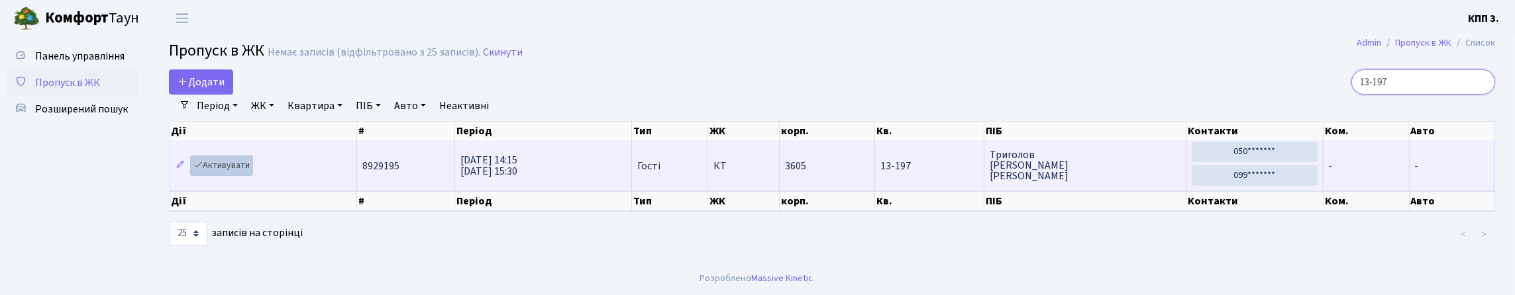
type input "13-197"
click at [217, 176] on link "Активувати" at bounding box center [221, 166] width 63 height 21
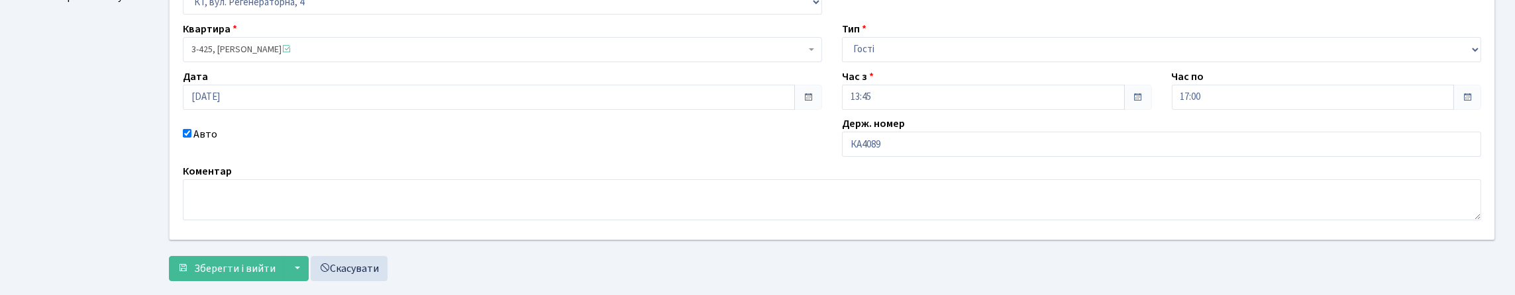
scroll to position [132, 0]
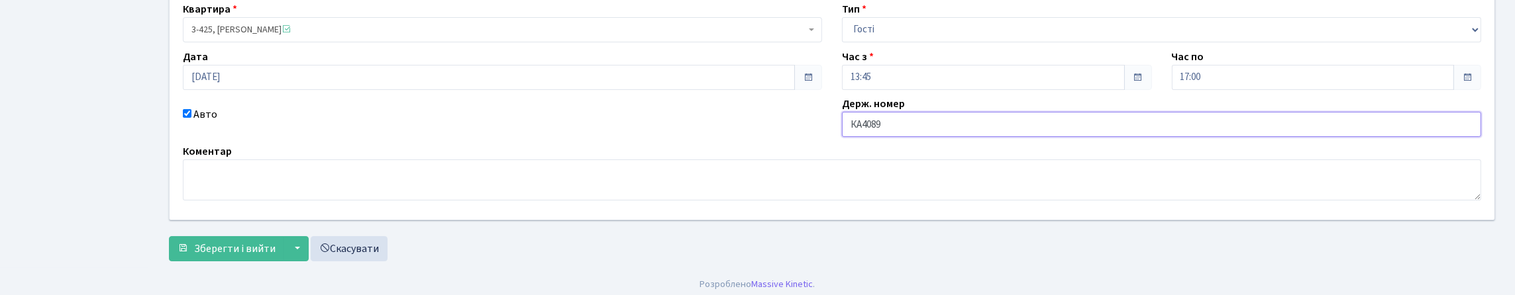
click at [931, 137] on input "КА4089" at bounding box center [1161, 124] width 639 height 25
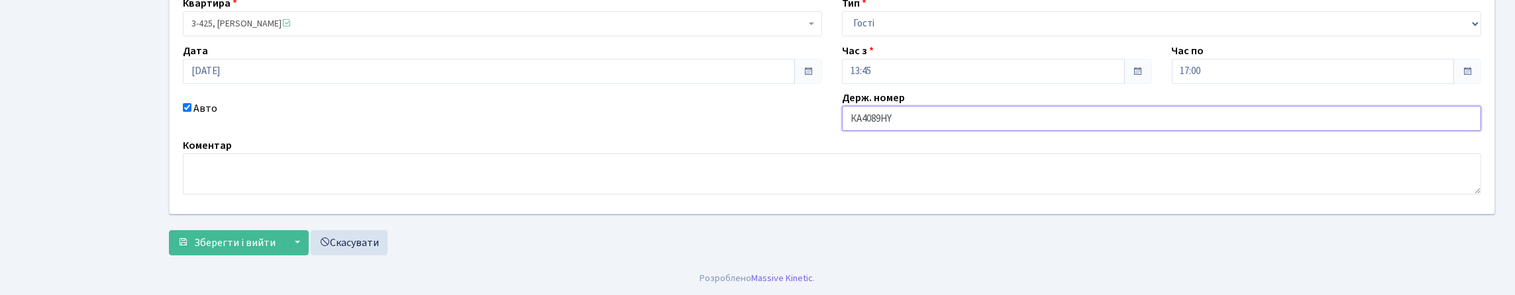
scroll to position [229, 0]
type input "КА4089РН"
click at [232, 236] on span "Зберегти і вийти" at bounding box center [234, 243] width 81 height 15
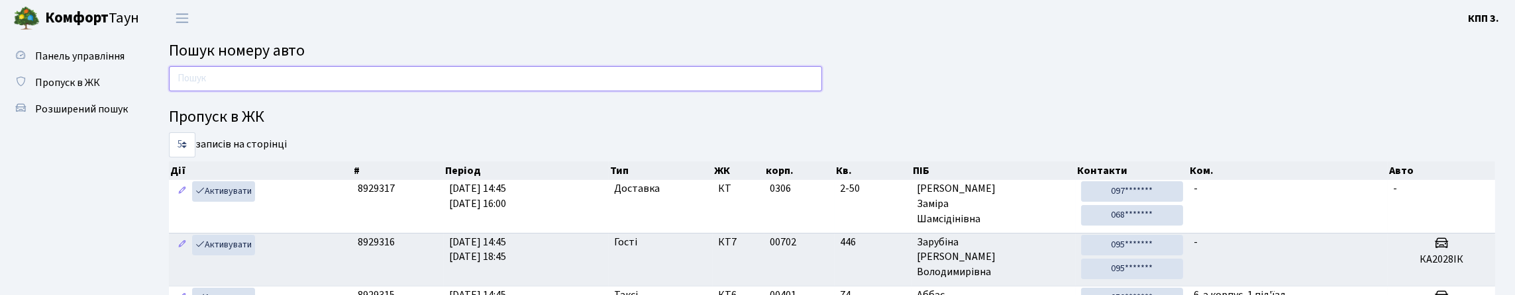
click at [578, 87] on input "text" at bounding box center [495, 78] width 653 height 25
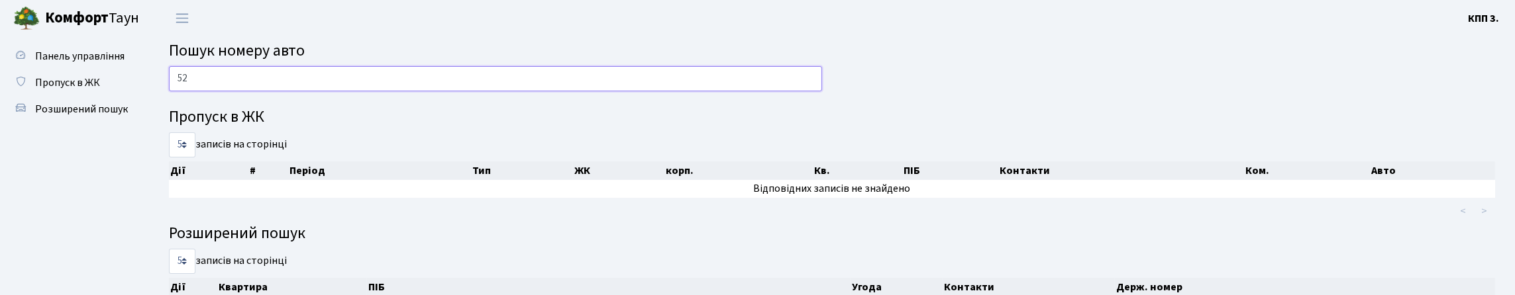
type input "5"
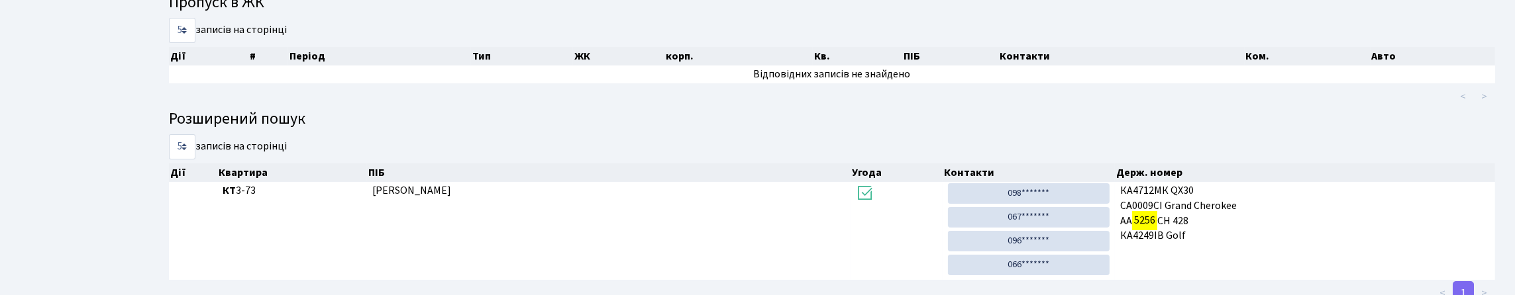
scroll to position [80, 0]
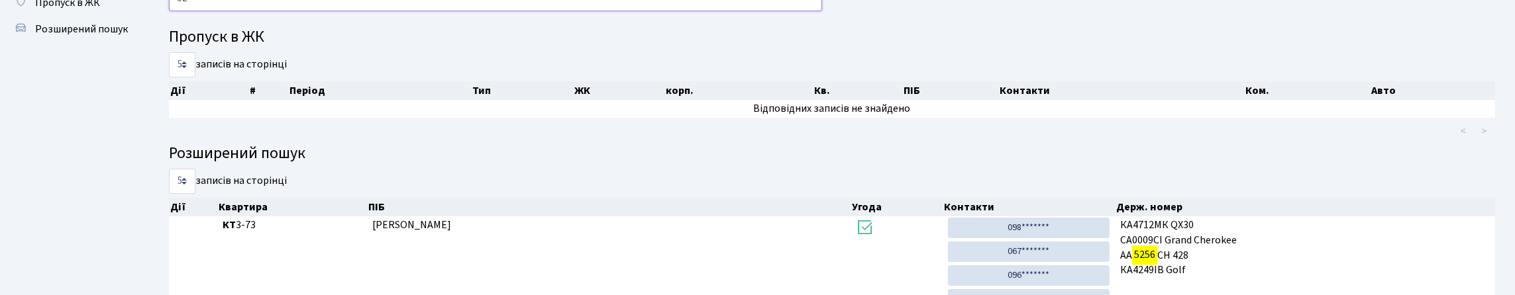
type input "5"
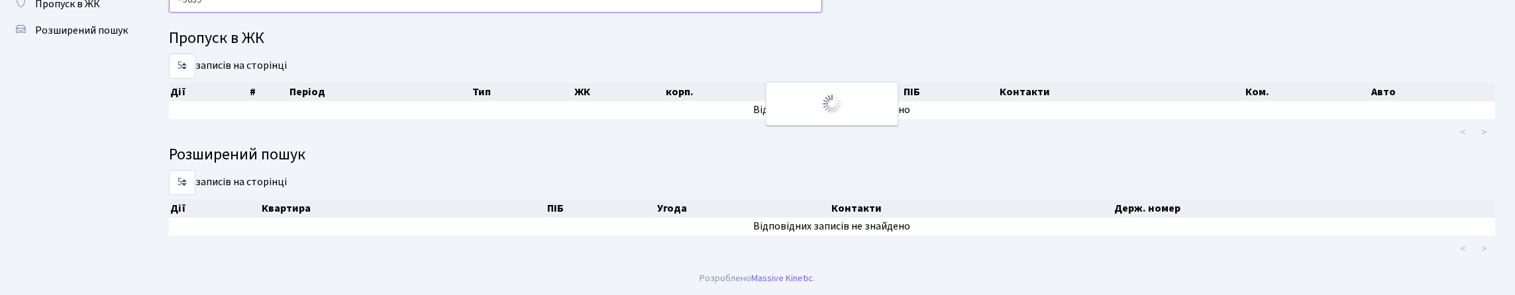
click at [189, 13] on input "=5639" at bounding box center [495, -1] width 653 height 25
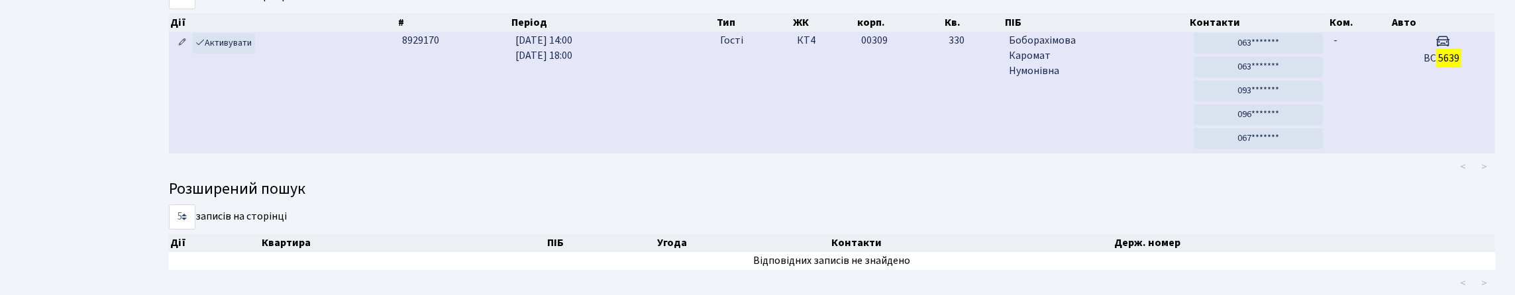
type input "5639"
click at [181, 47] on icon at bounding box center [182, 42] width 9 height 9
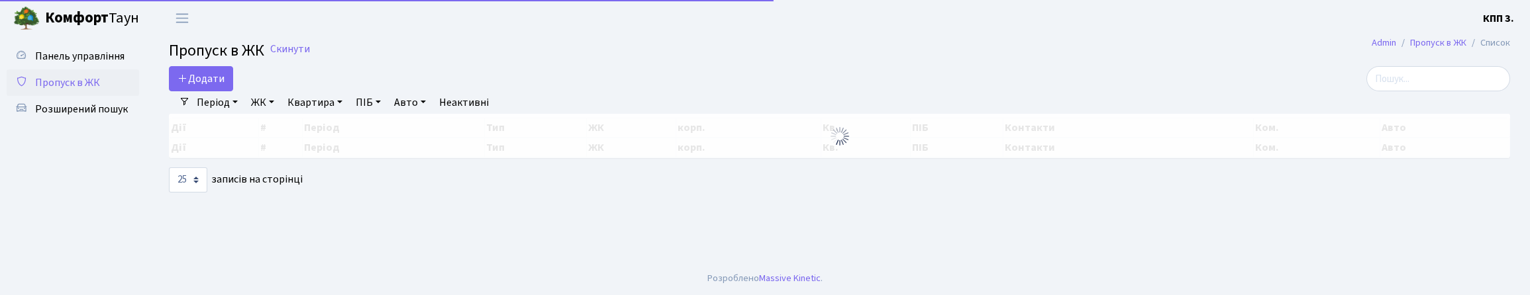
select select "25"
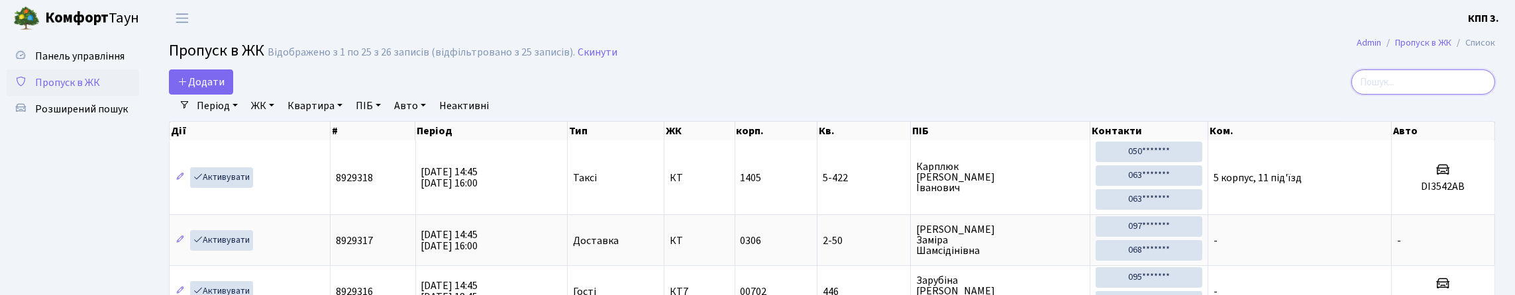
click at [1405, 91] on input "search" at bounding box center [1423, 82] width 144 height 25
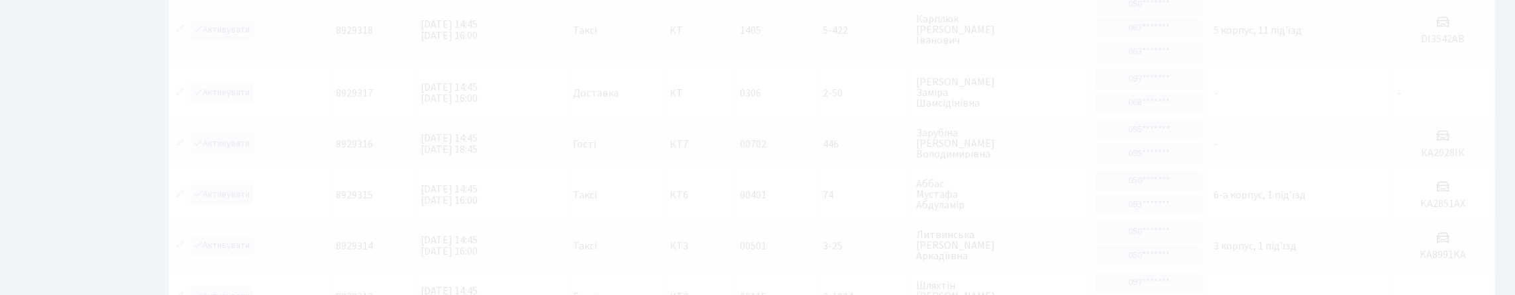
scroll to position [30, 0]
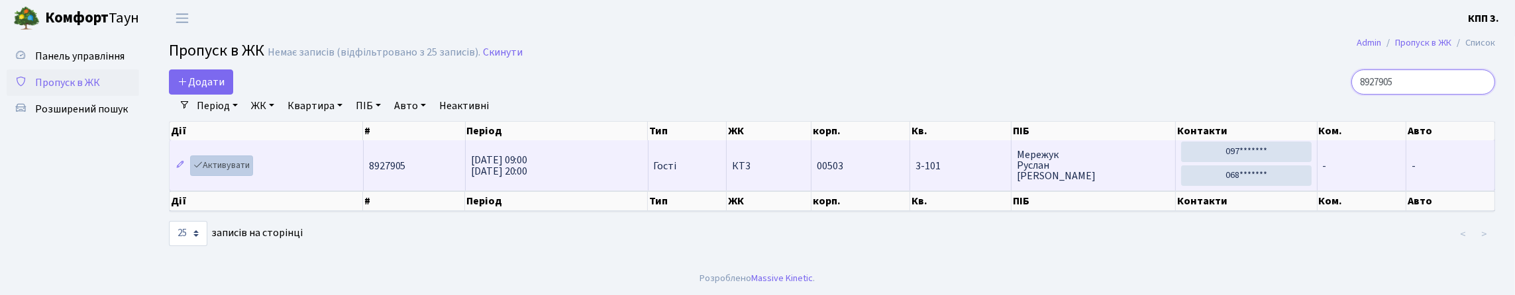
type input "8927905"
click at [222, 165] on link "Активувати" at bounding box center [221, 166] width 63 height 21
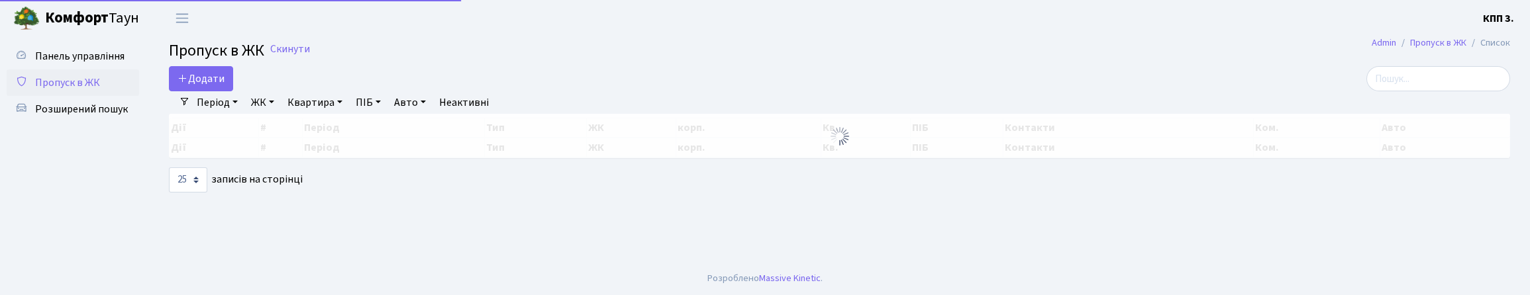
select select "25"
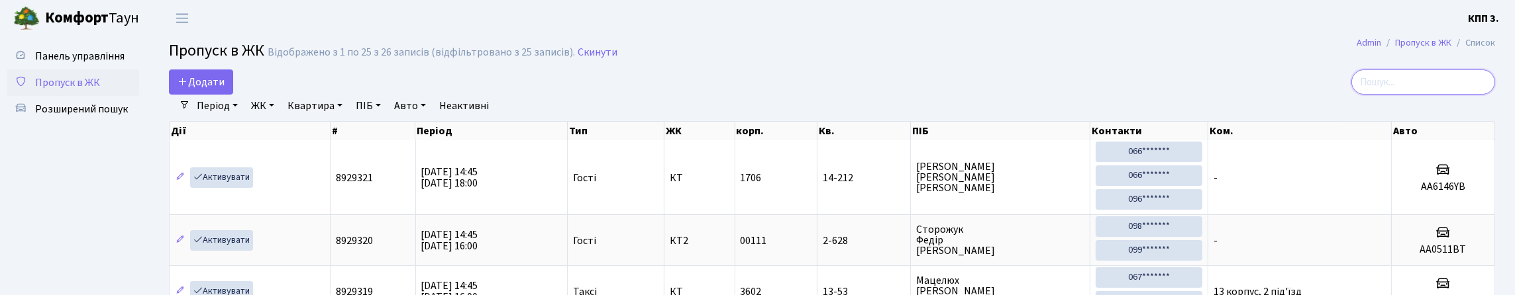
click at [1416, 95] on input "search" at bounding box center [1423, 82] width 144 height 25
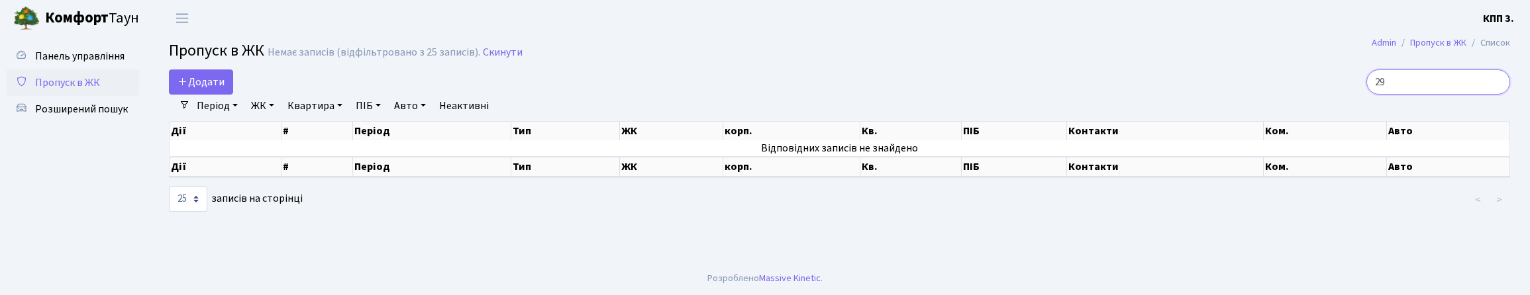
type input "2"
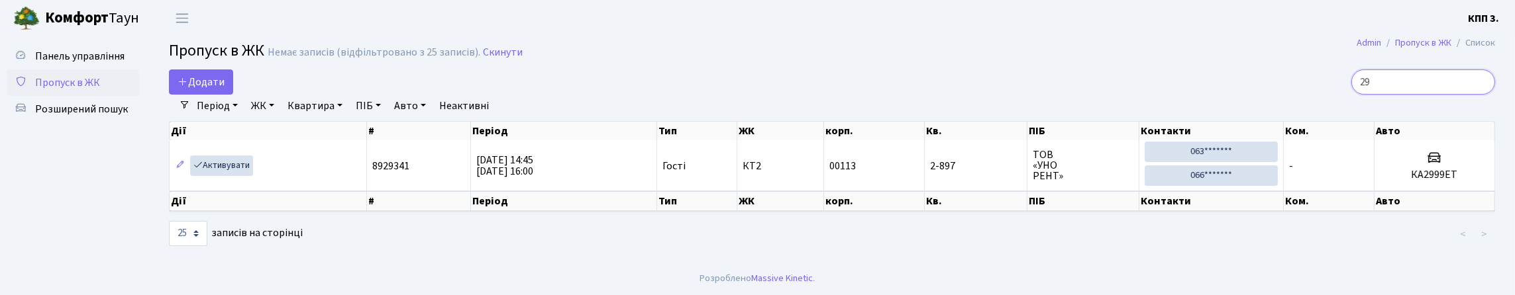
type input "2"
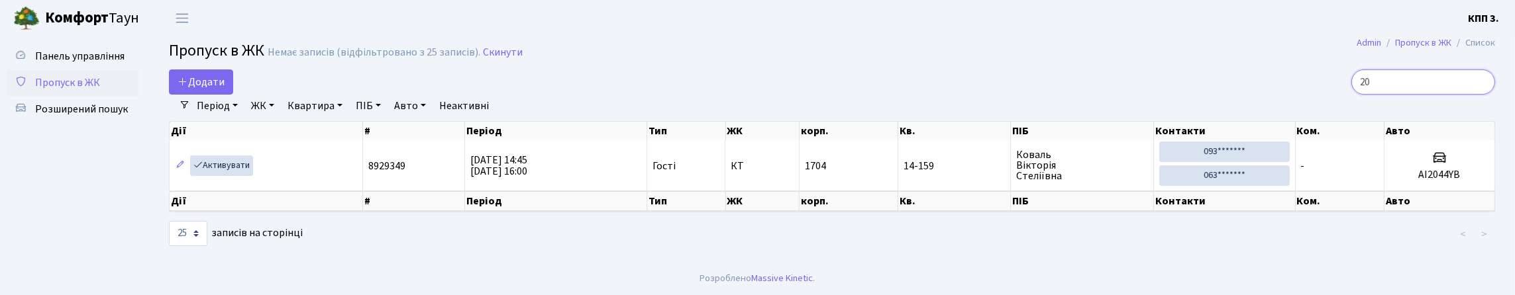
type input "2"
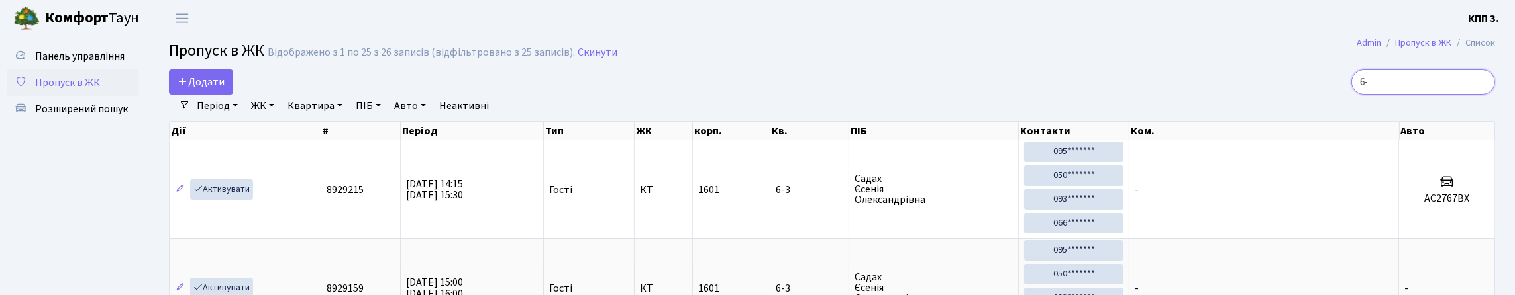
type input "6"
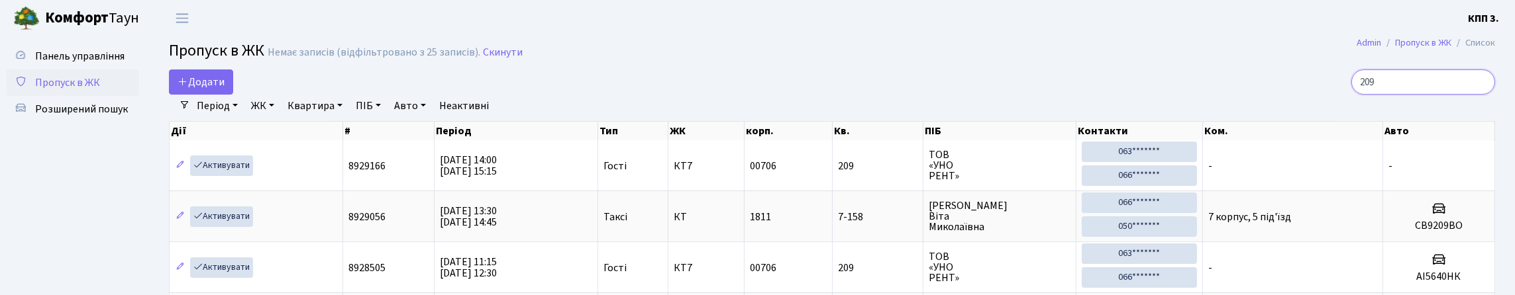
scroll to position [66, 0]
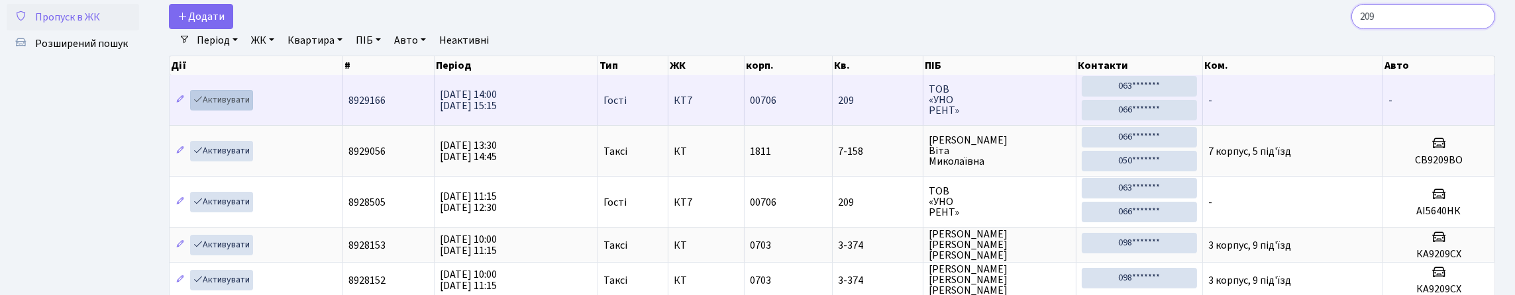
type input "209"
click at [238, 111] on link "Активувати" at bounding box center [221, 100] width 63 height 21
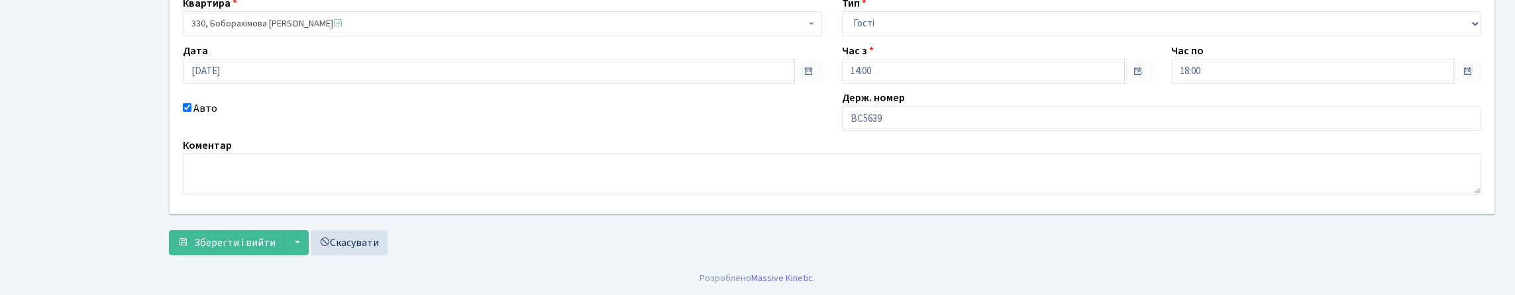
scroll to position [199, 0]
click at [928, 115] on input "ВС5639" at bounding box center [1161, 118] width 639 height 25
type input "ВС5639ЕЕ"
click at [201, 250] on span "Зберегти і вийти" at bounding box center [234, 243] width 81 height 15
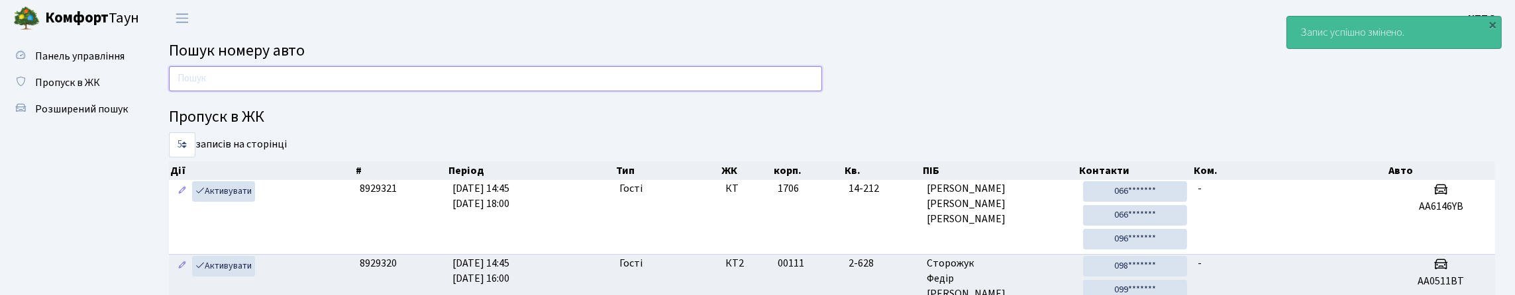
click at [375, 91] on input "text" at bounding box center [495, 78] width 653 height 25
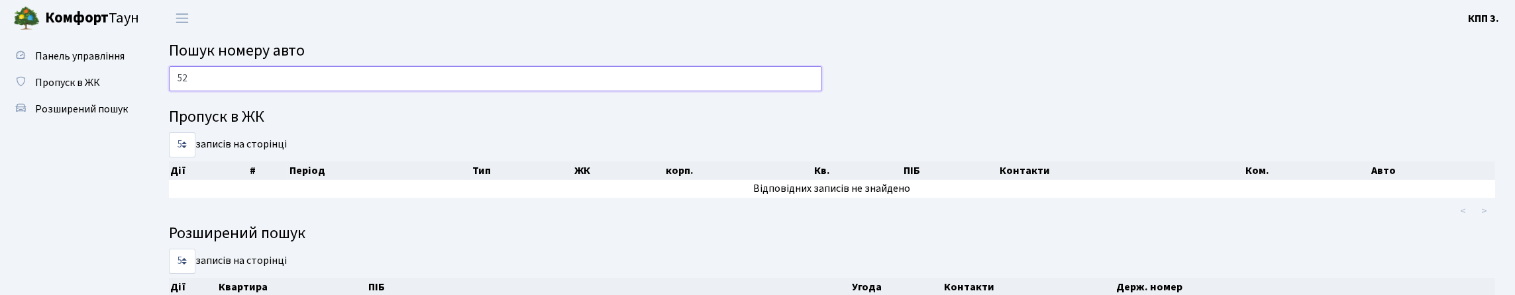
type input "5"
type input "2"
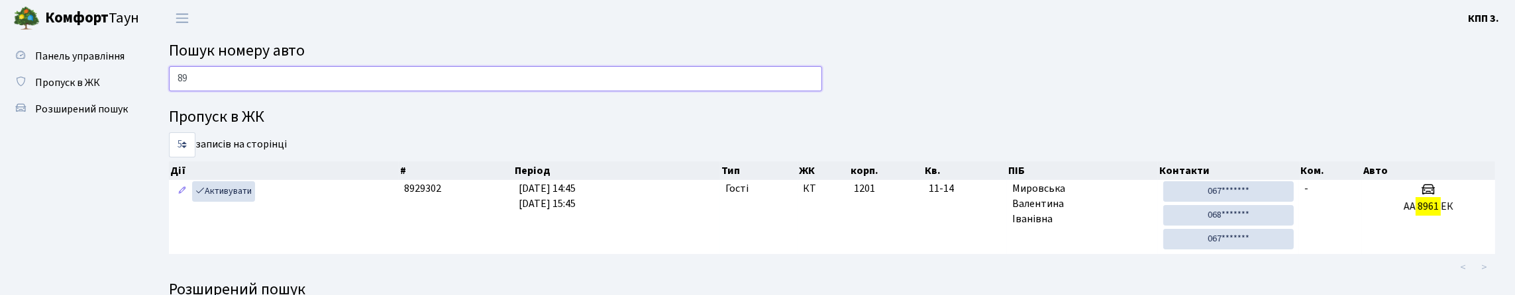
type input "8"
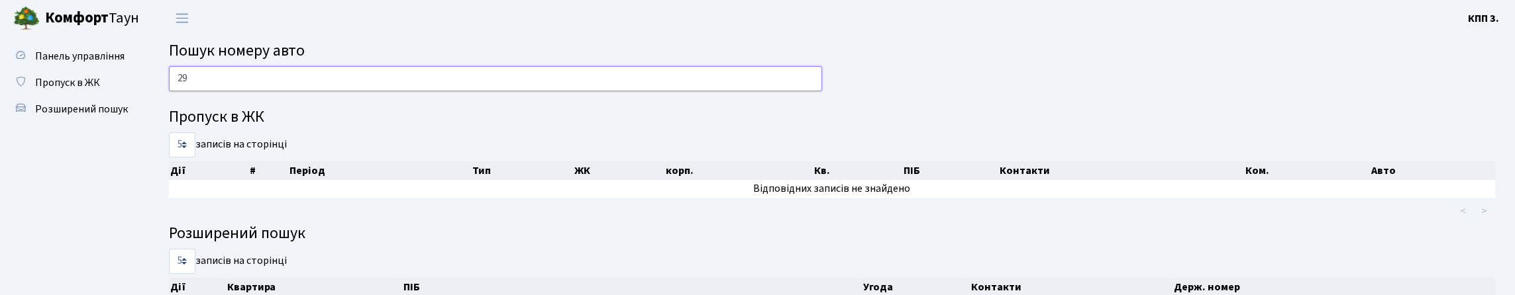
type input "2"
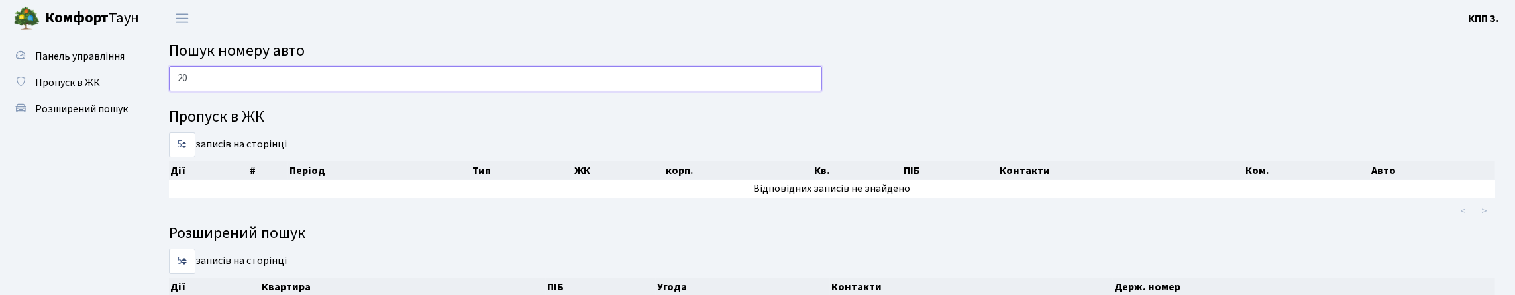
type input "2"
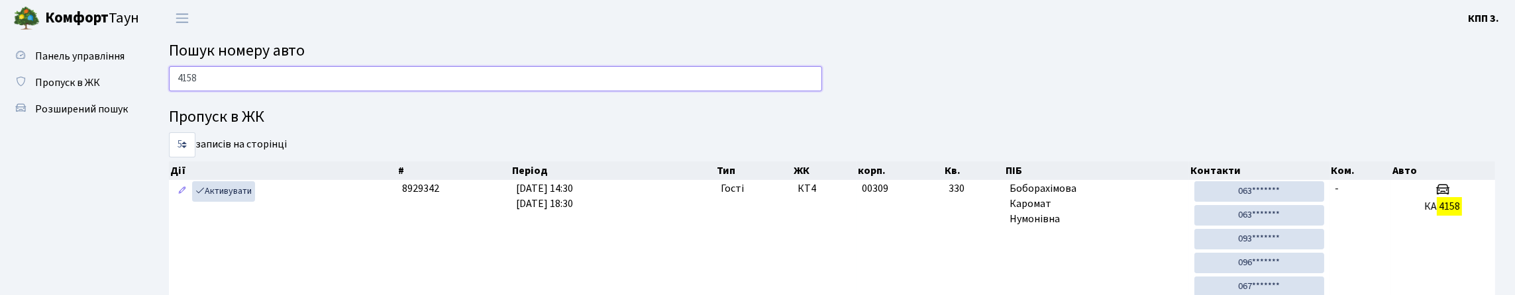
type input "4158"
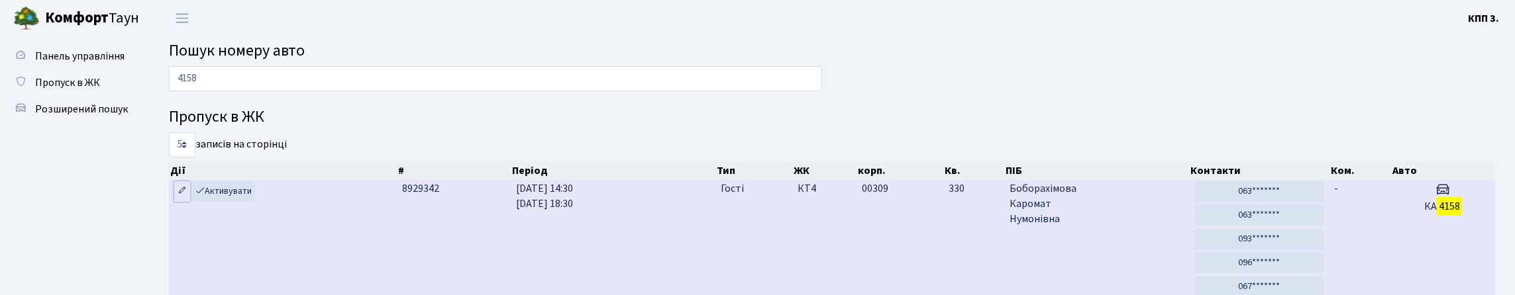
click at [178, 195] on icon at bounding box center [182, 190] width 9 height 9
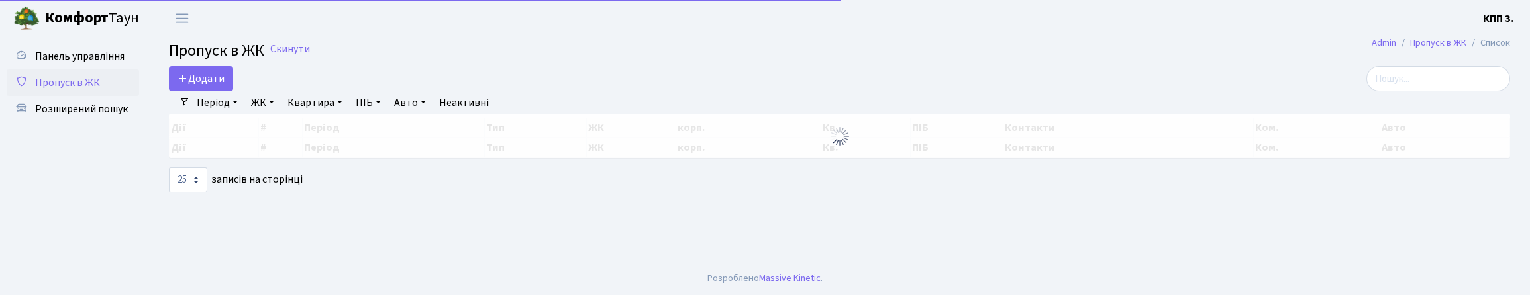
select select "25"
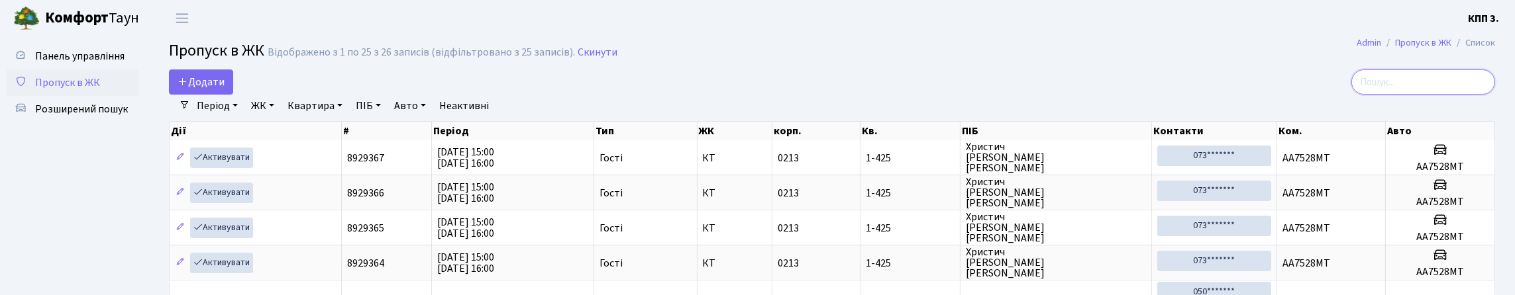
click at [1368, 90] on input "search" at bounding box center [1423, 82] width 144 height 25
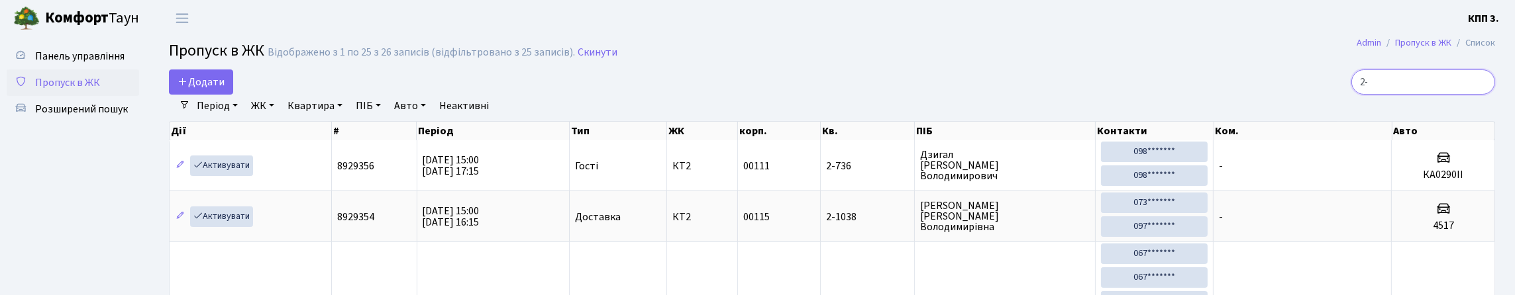
type input "2"
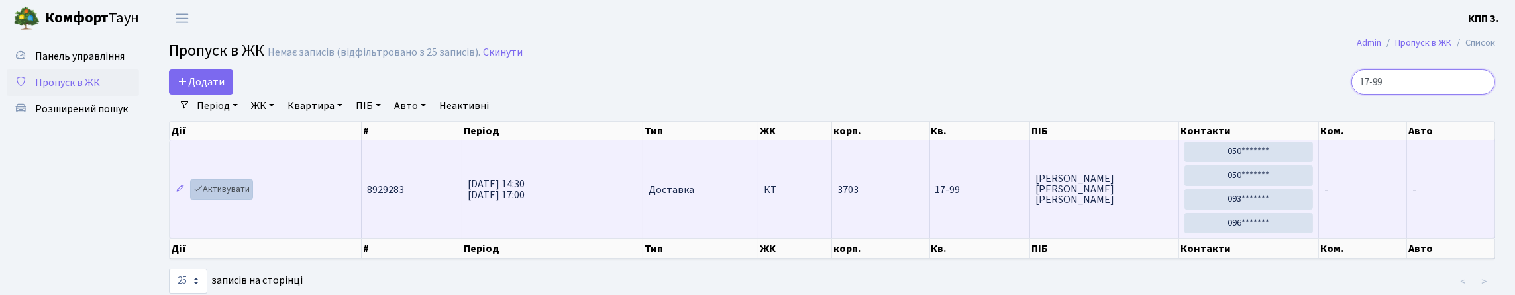
type input "17-99"
click at [242, 200] on link "Активувати" at bounding box center [221, 189] width 63 height 21
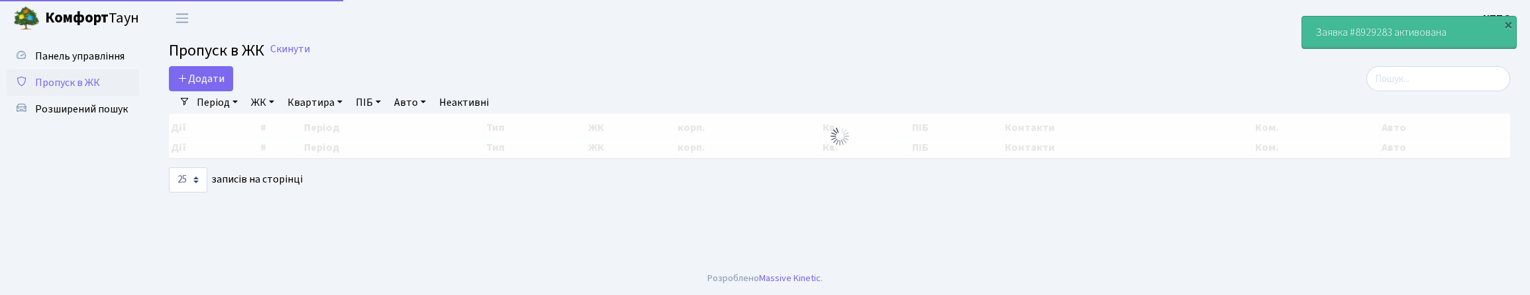
select select "25"
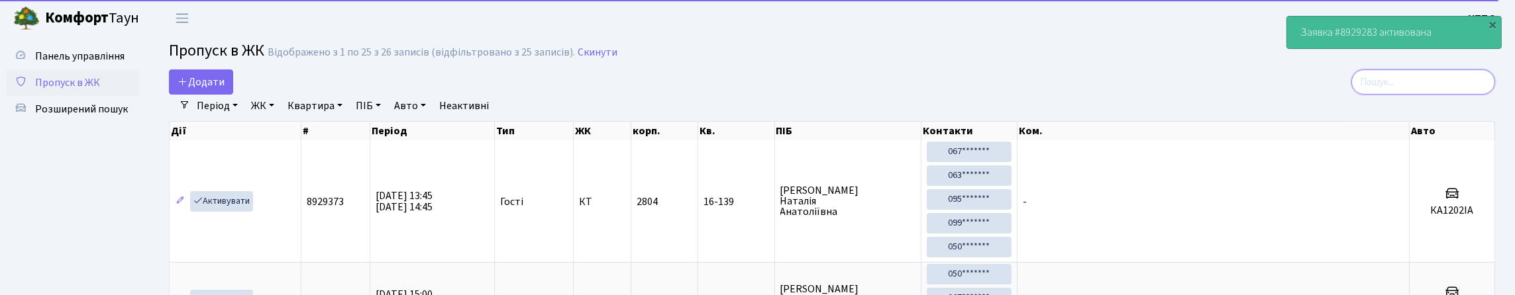
click at [1376, 90] on input "search" at bounding box center [1423, 82] width 144 height 25
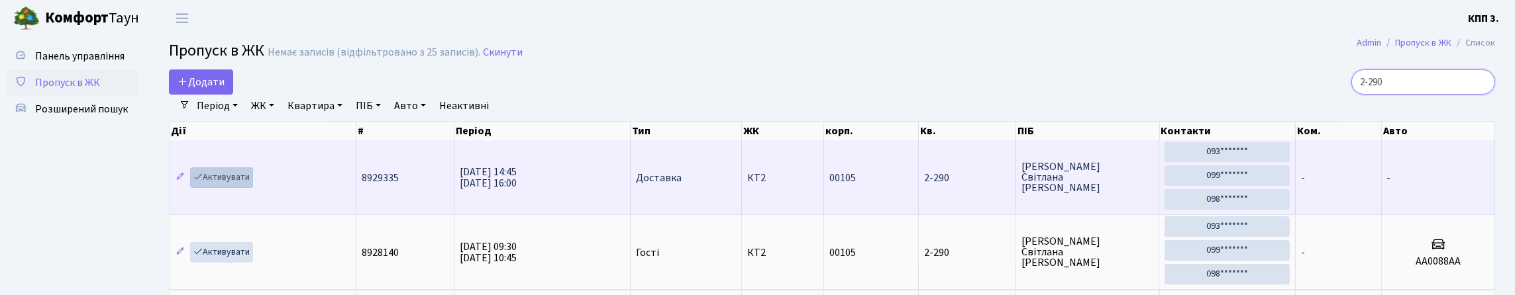
type input "2-290"
click at [233, 188] on link "Активувати" at bounding box center [221, 178] width 63 height 21
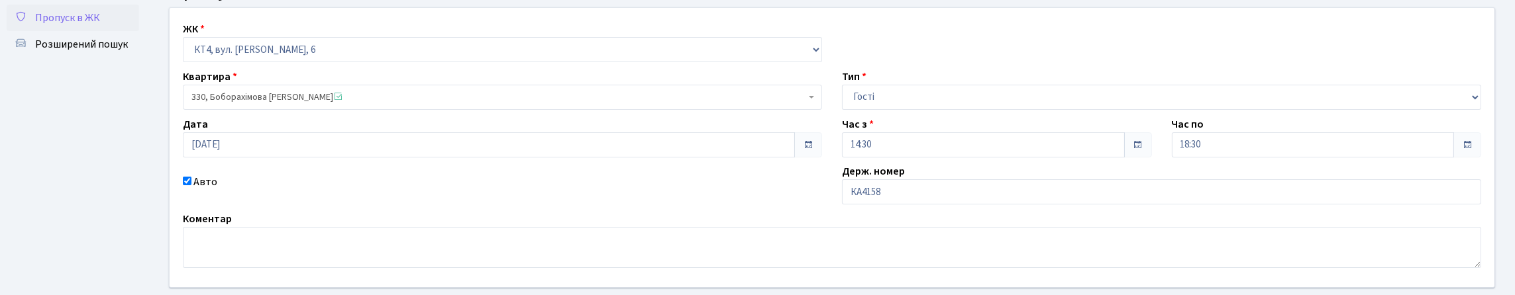
scroll to position [132, 0]
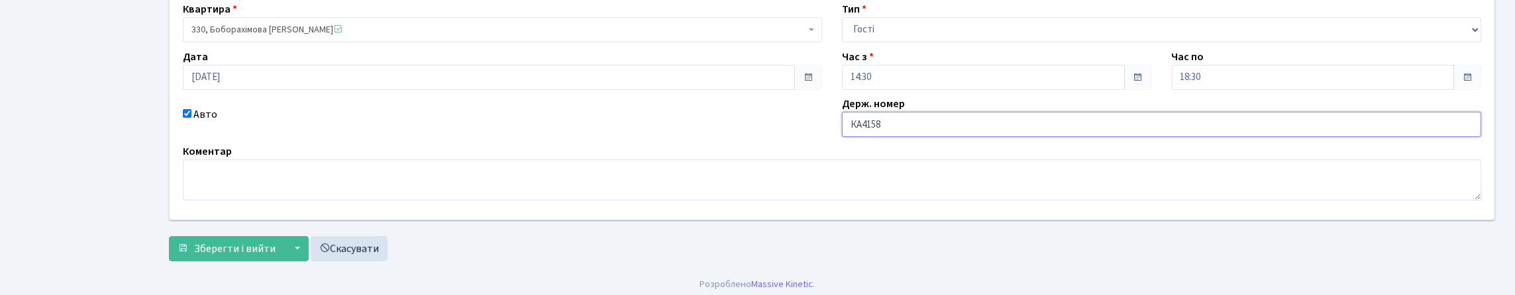
click at [917, 137] on input "КА4158" at bounding box center [1161, 124] width 639 height 25
type input "КА4158ЕЕ"
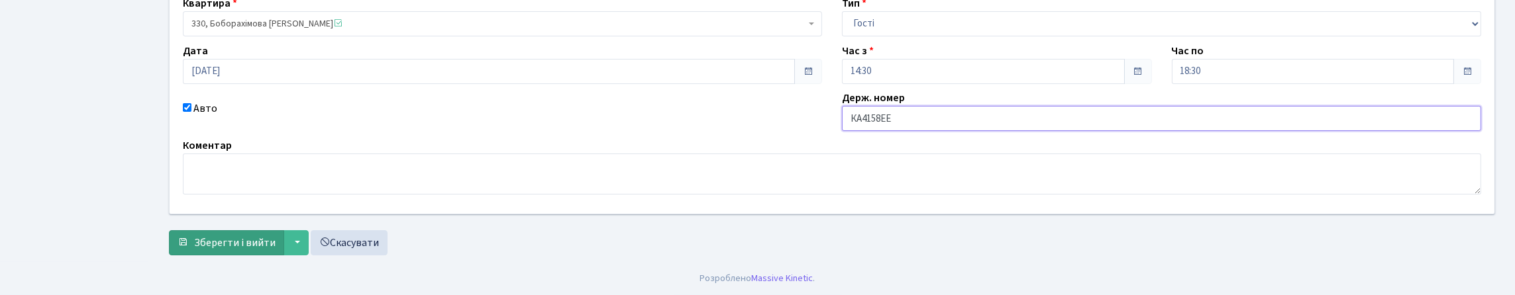
scroll to position [229, 0]
click at [237, 230] on button "Зберегти і вийти" at bounding box center [226, 242] width 115 height 25
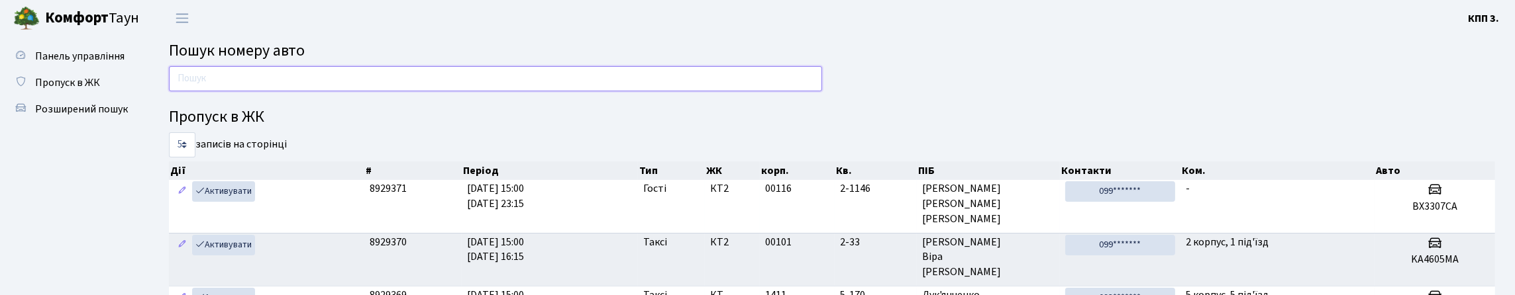
click at [439, 87] on input "text" at bounding box center [495, 78] width 653 height 25
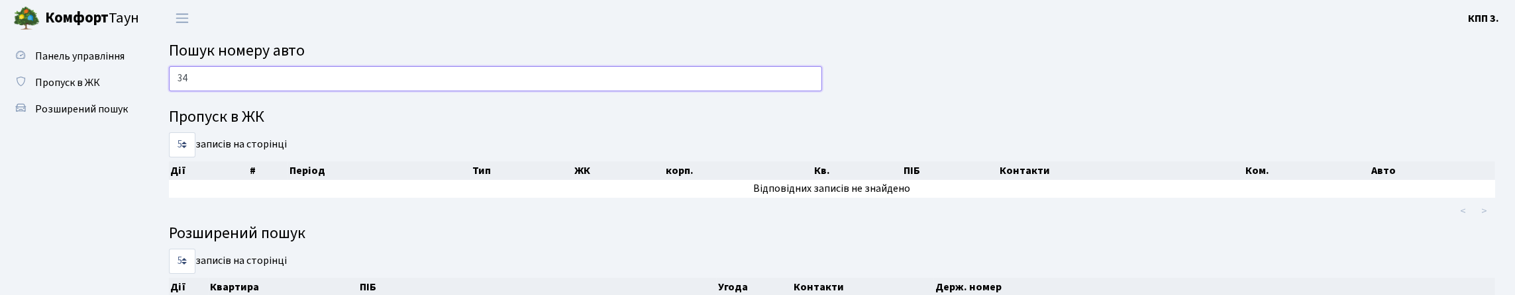
type input "3"
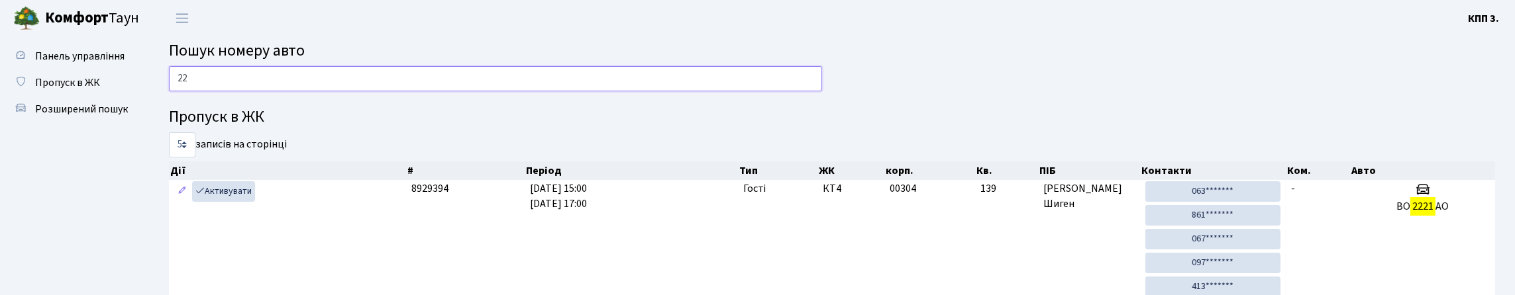
type input "2"
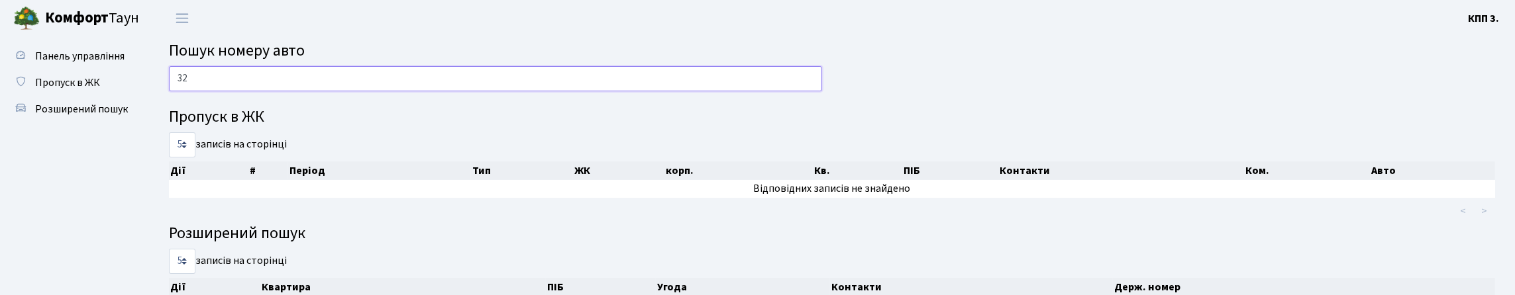
type input "3"
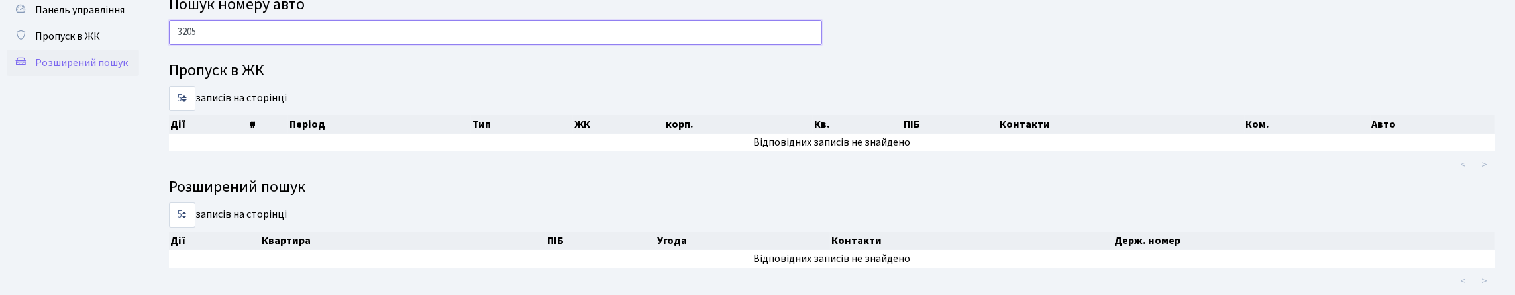
scroll to position [66, 0]
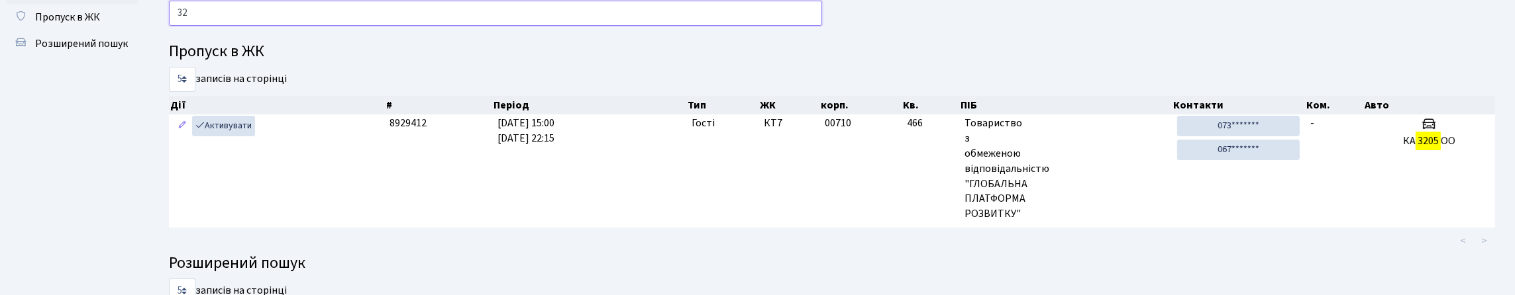
type input "3"
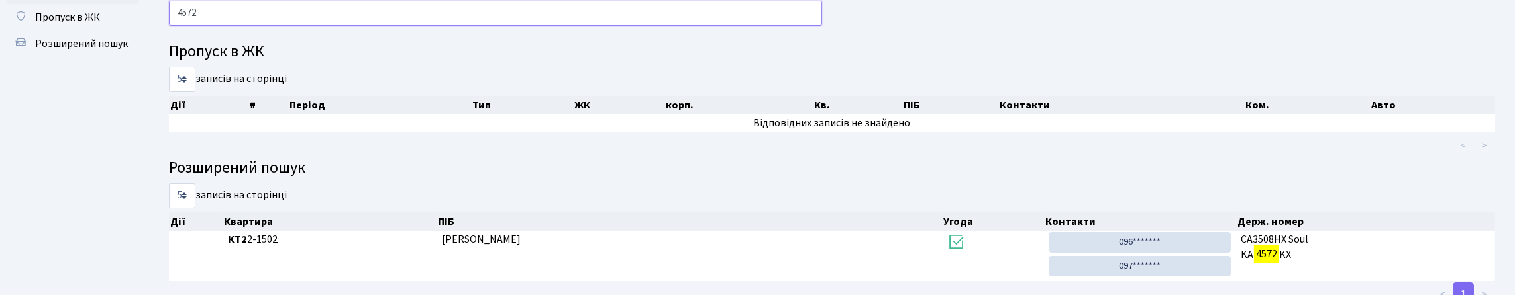
type input "4572"
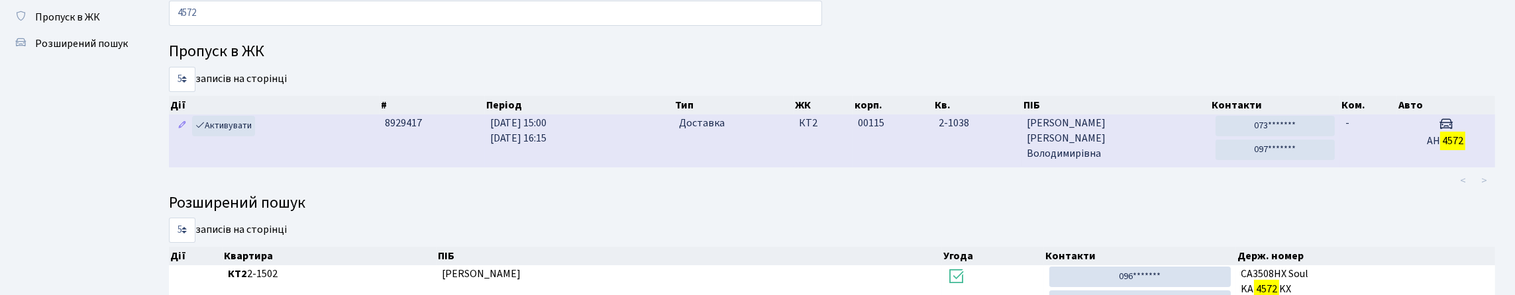
click at [1144, 162] on span "Перцева Тетяна Володимирівна" at bounding box center [1116, 139] width 178 height 46
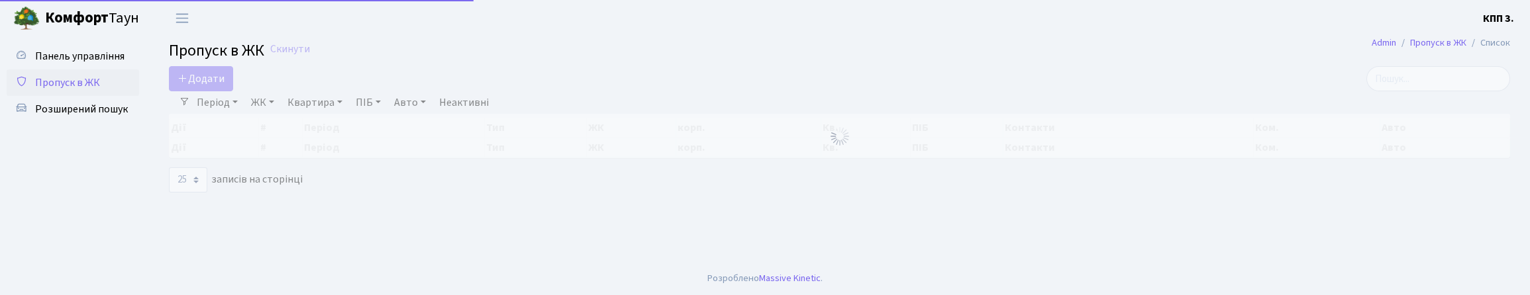
select select "25"
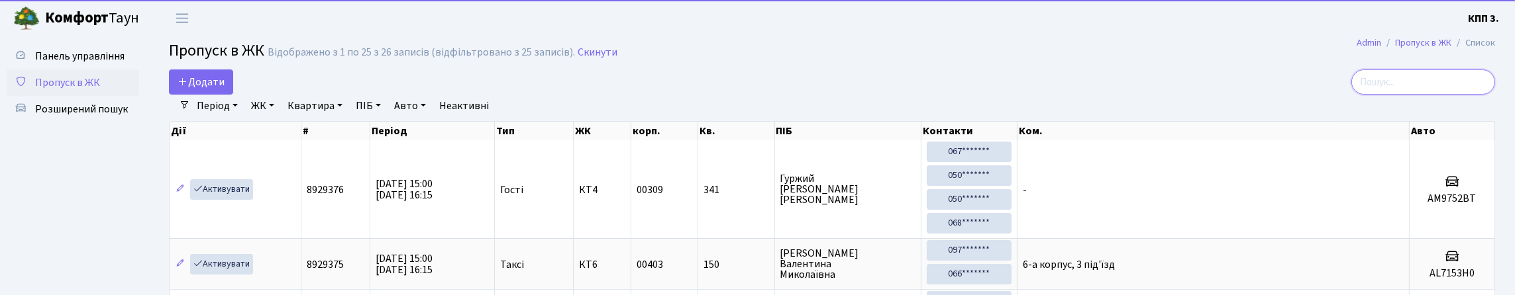
click at [1402, 93] on input "search" at bounding box center [1423, 82] width 144 height 25
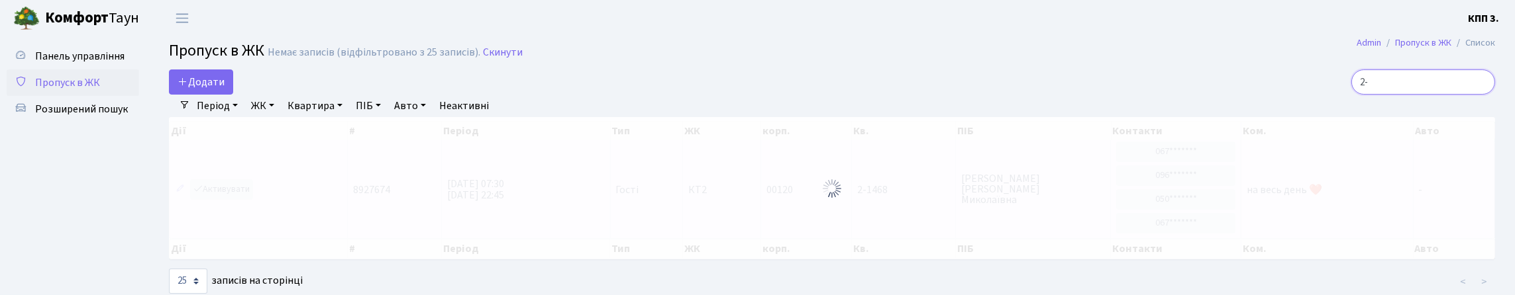
type input "2"
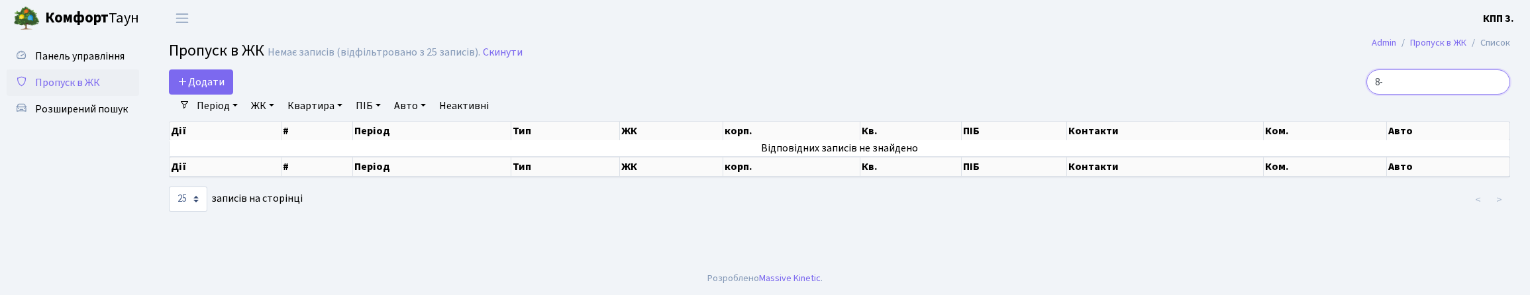
type input "8"
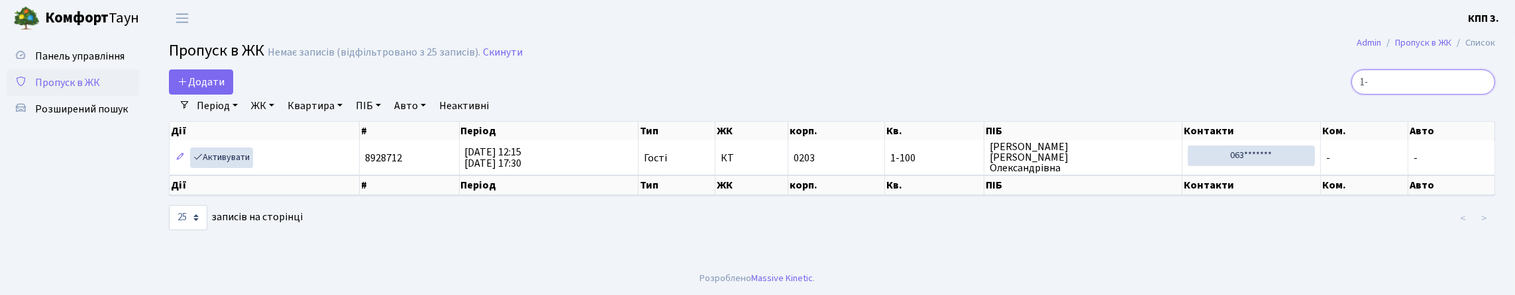
type input "1"
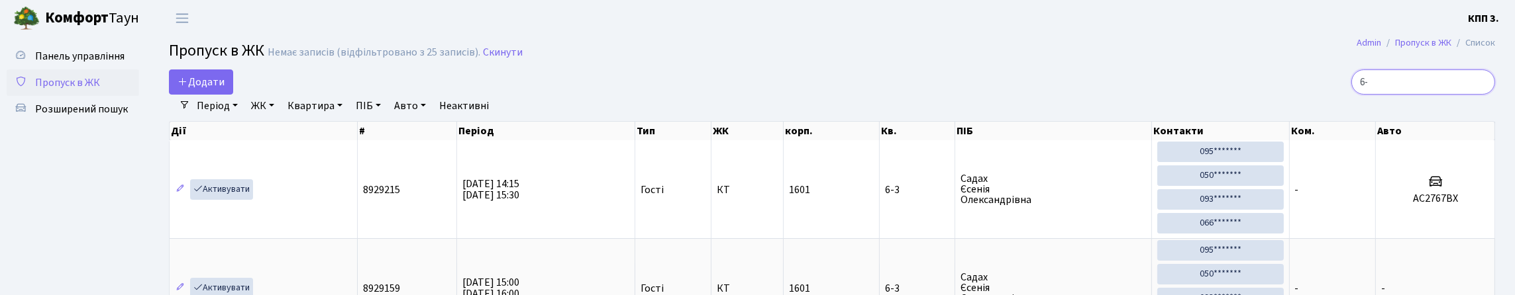
type input "6"
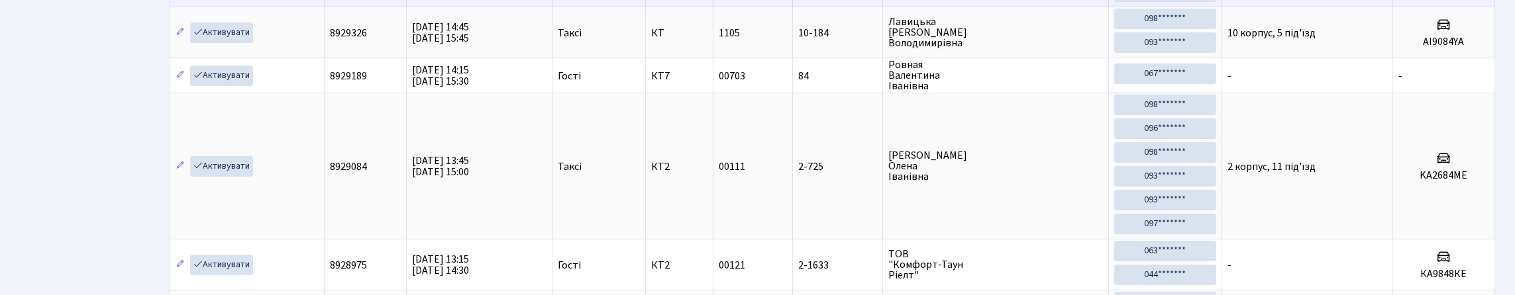
scroll to position [199, 0]
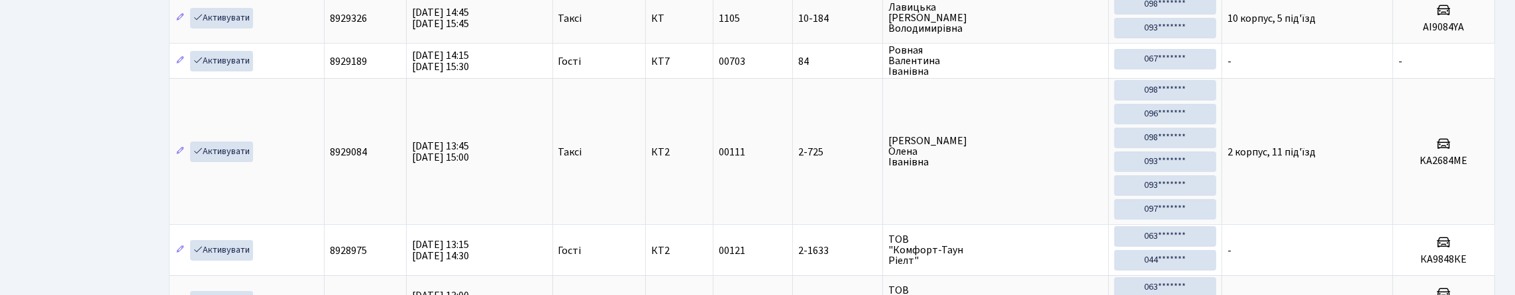
type input "84"
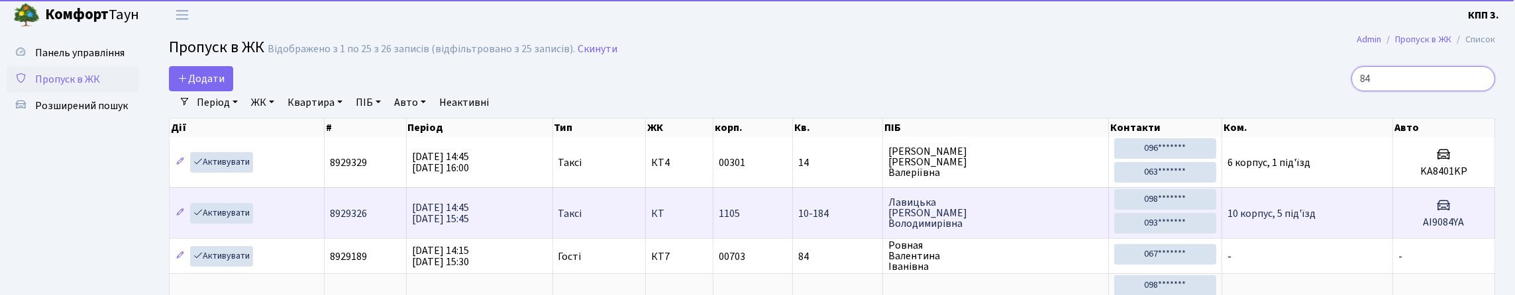
scroll to position [0, 0]
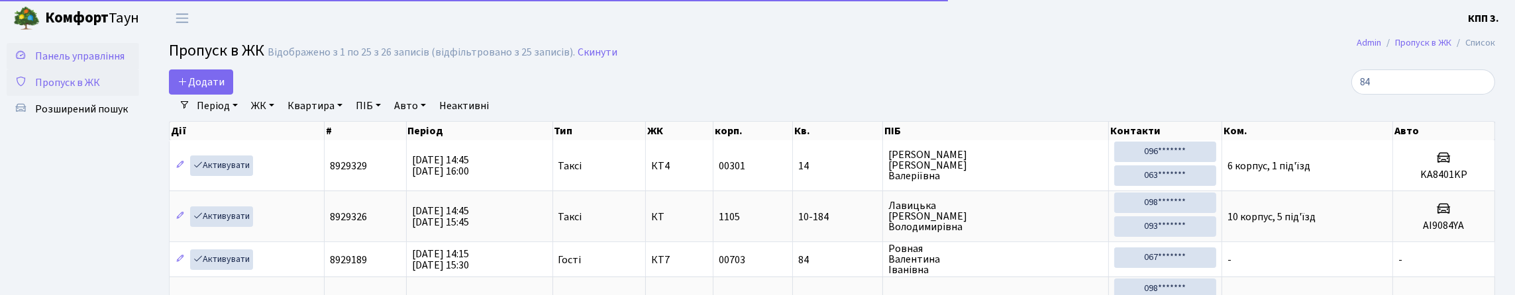
click at [85, 70] on link "Панель управління" at bounding box center [73, 56] width 132 height 26
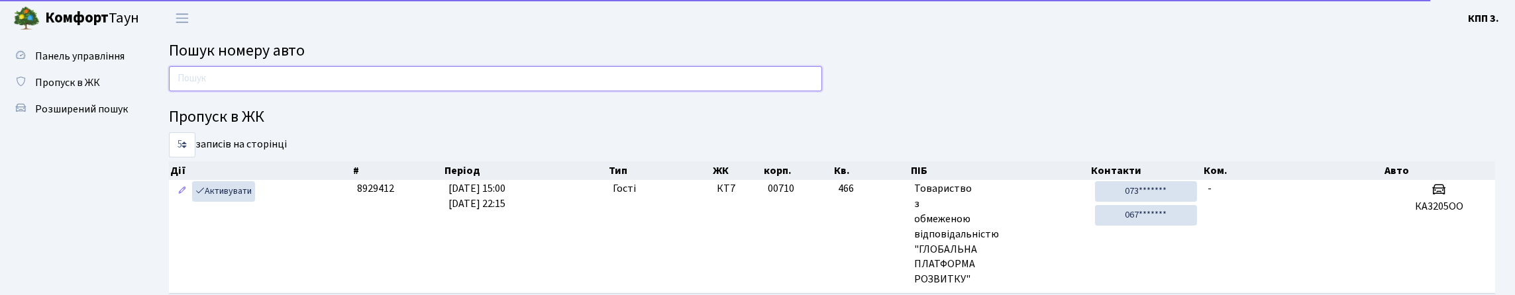
click at [251, 87] on input "text" at bounding box center [495, 78] width 653 height 25
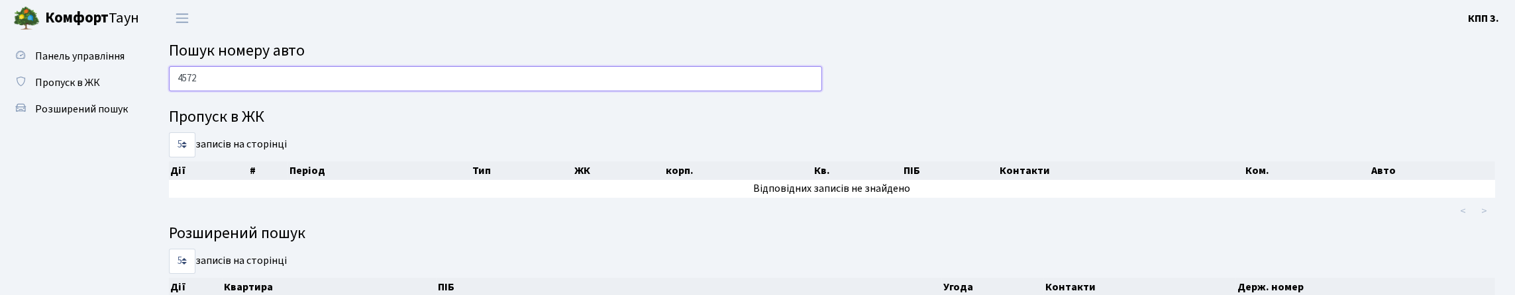
type input "4572"
drag, startPoint x: 73, startPoint y: 115, endPoint x: 75, endPoint y: 105, distance: 10.1
click at [74, 90] on span "Пропуск в ЖК" at bounding box center [67, 83] width 65 height 15
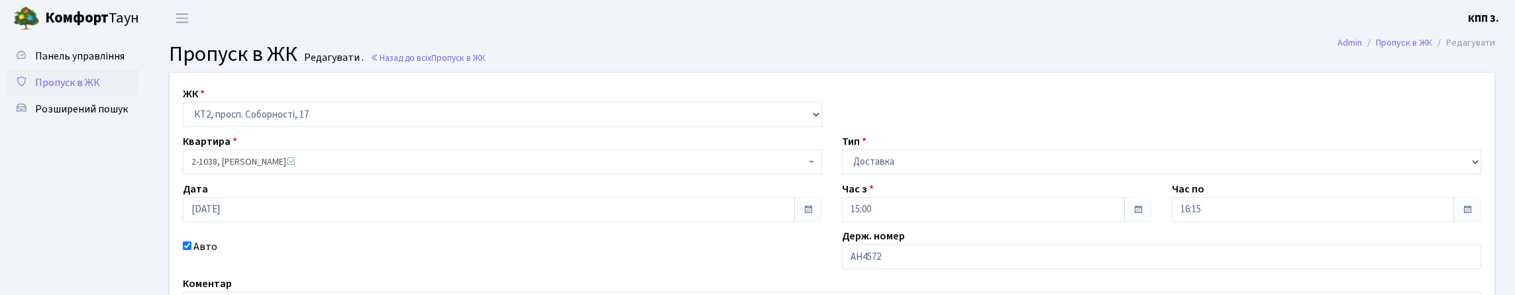
scroll to position [199, 0]
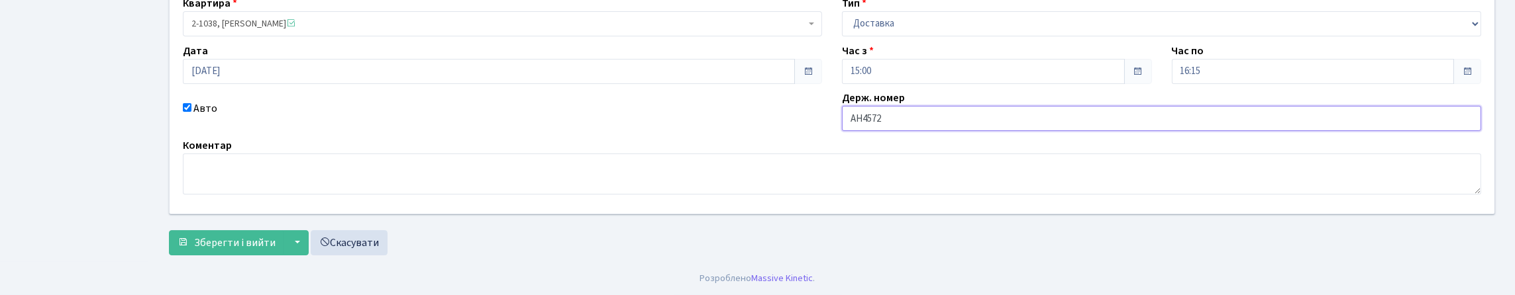
click at [973, 119] on input "АН4572" at bounding box center [1161, 118] width 639 height 25
type input "АН4572МС"
click at [261, 250] on span "Зберегти і вийти" at bounding box center [234, 243] width 81 height 15
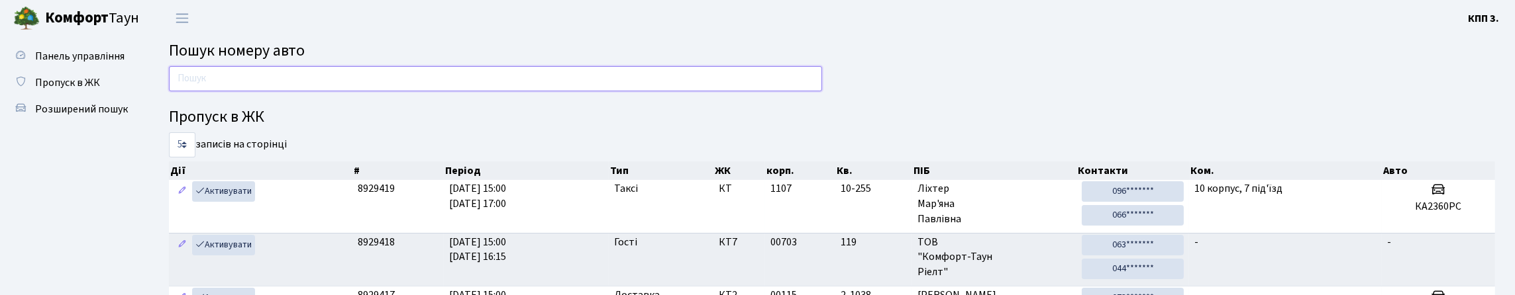
click at [257, 83] on input "text" at bounding box center [495, 78] width 653 height 25
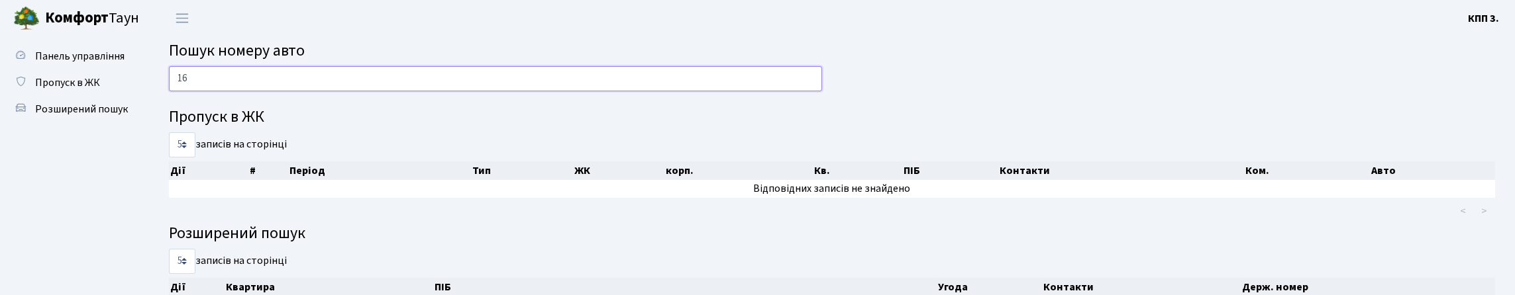
type input "1"
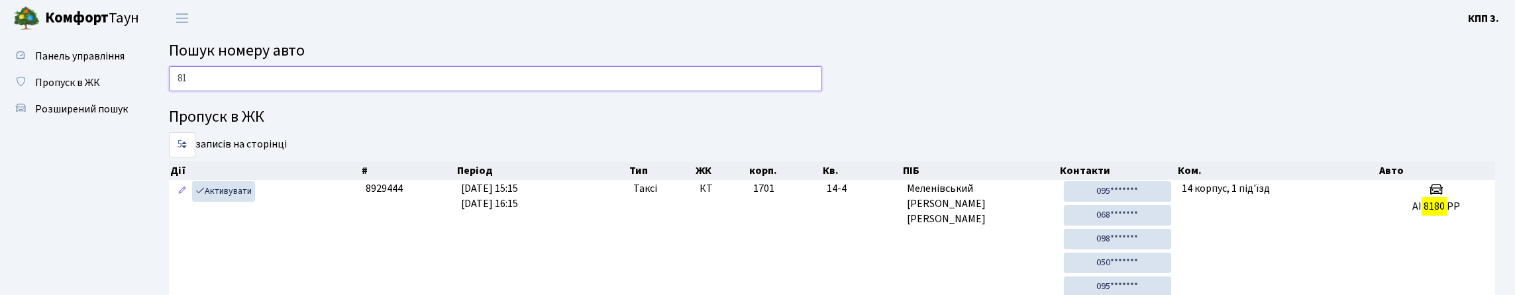
type input "8"
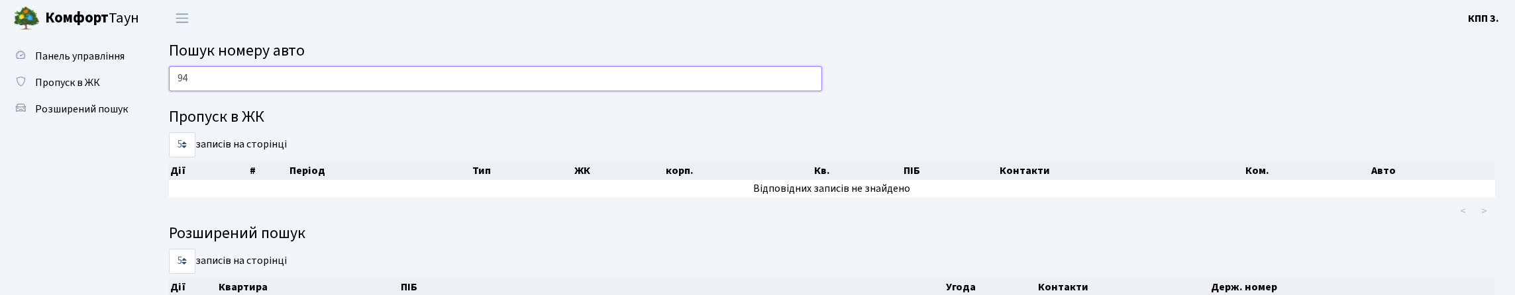
type input "9"
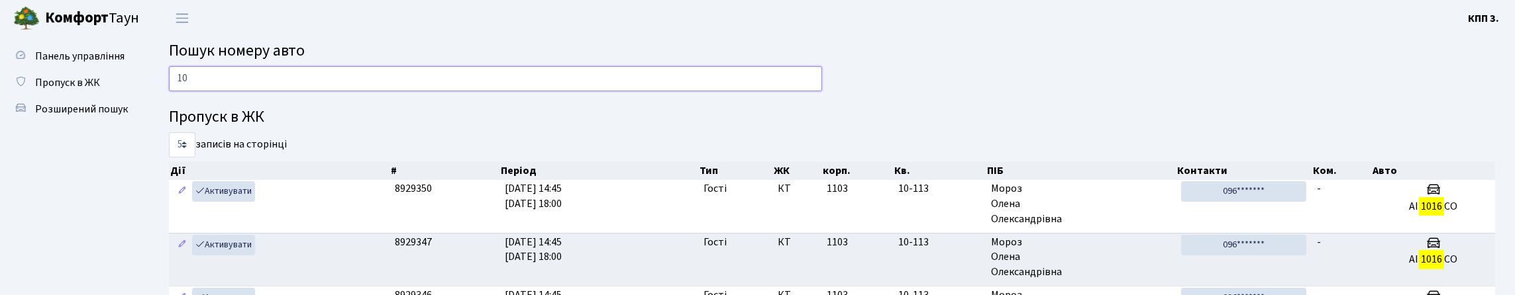
type input "1"
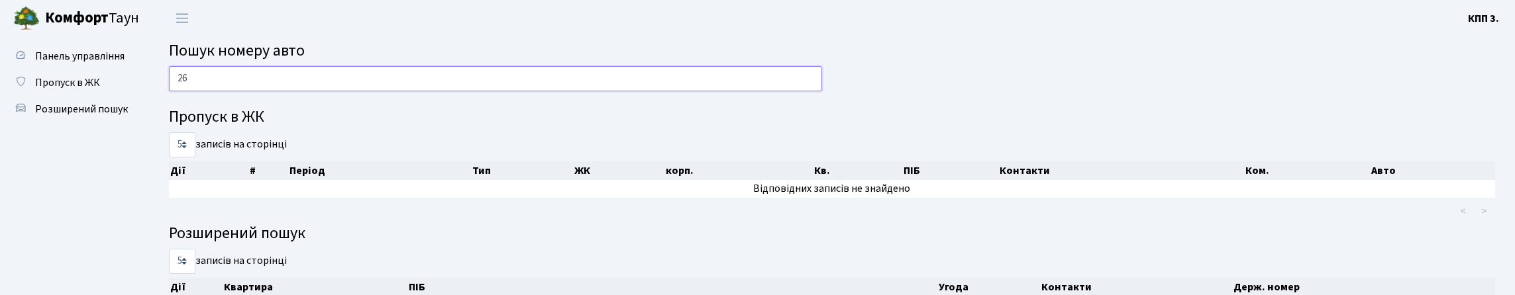
type input "2"
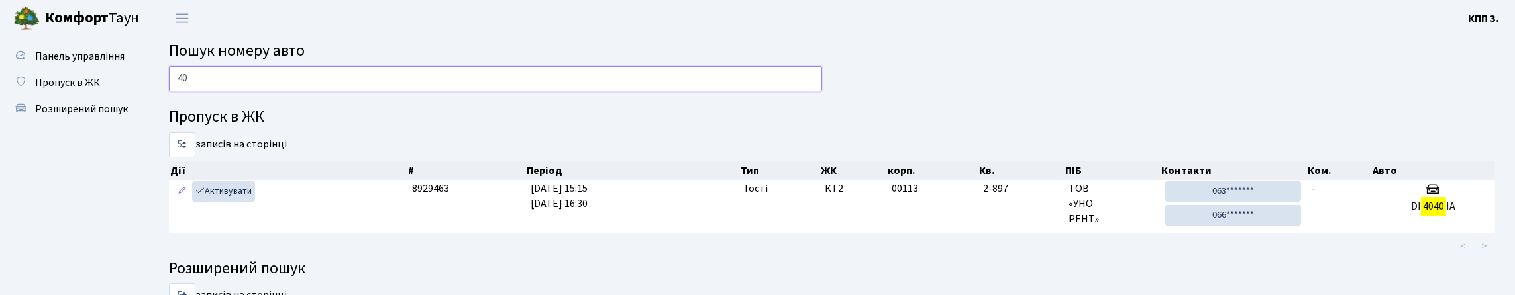
type input "4"
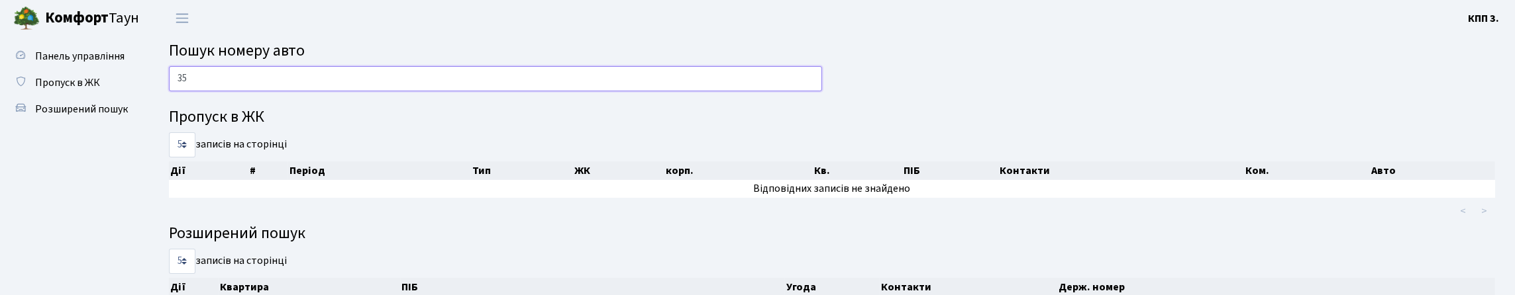
type input "3"
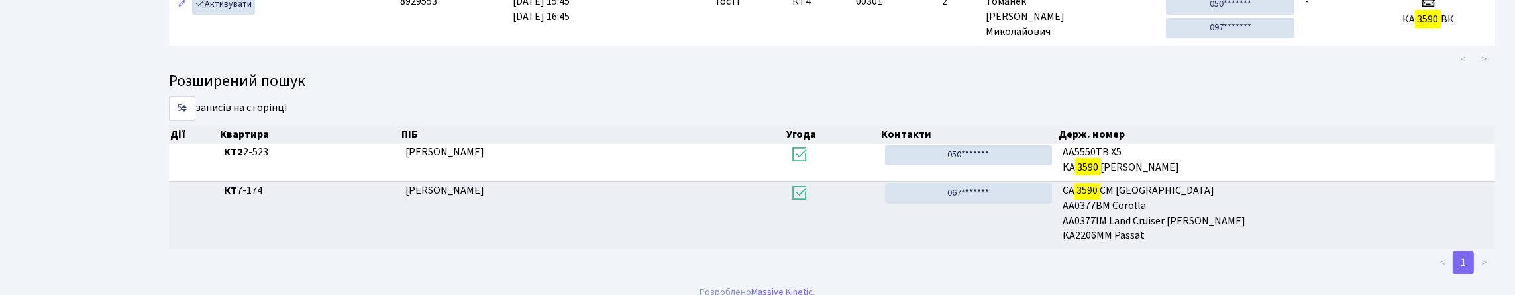
scroll to position [60, 0]
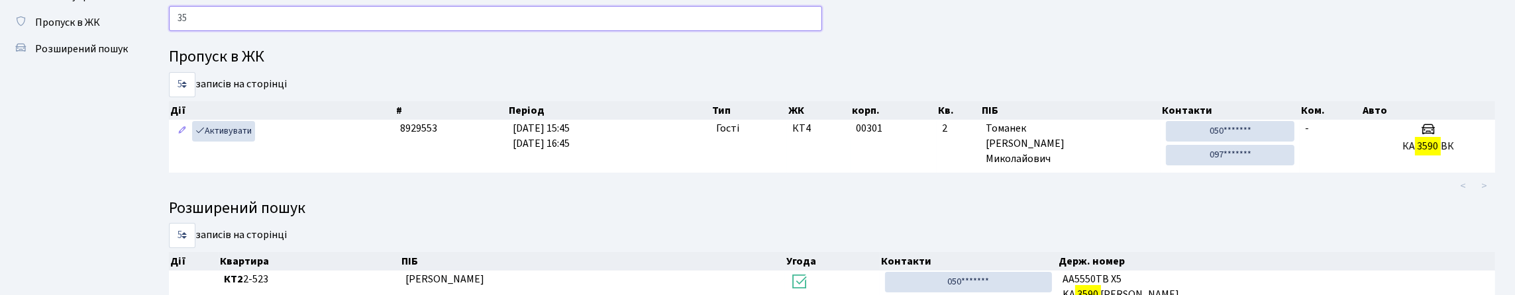
type input "3"
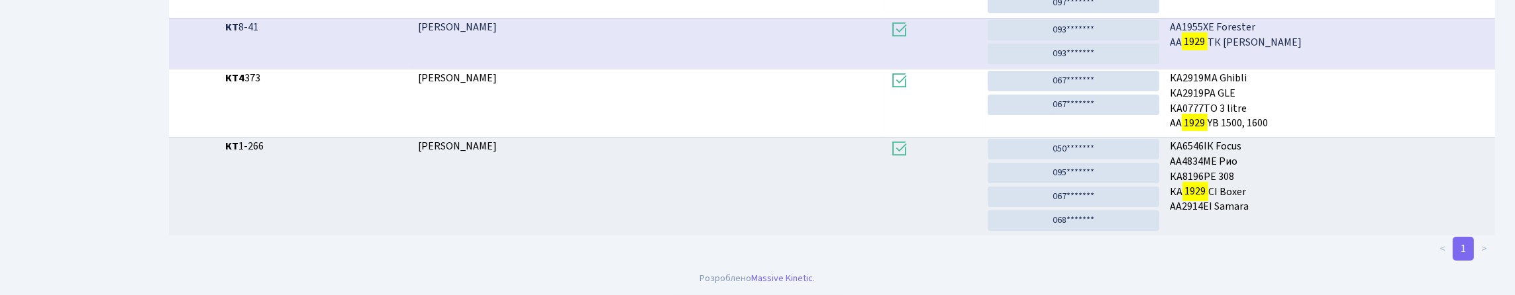
scroll to position [80, 0]
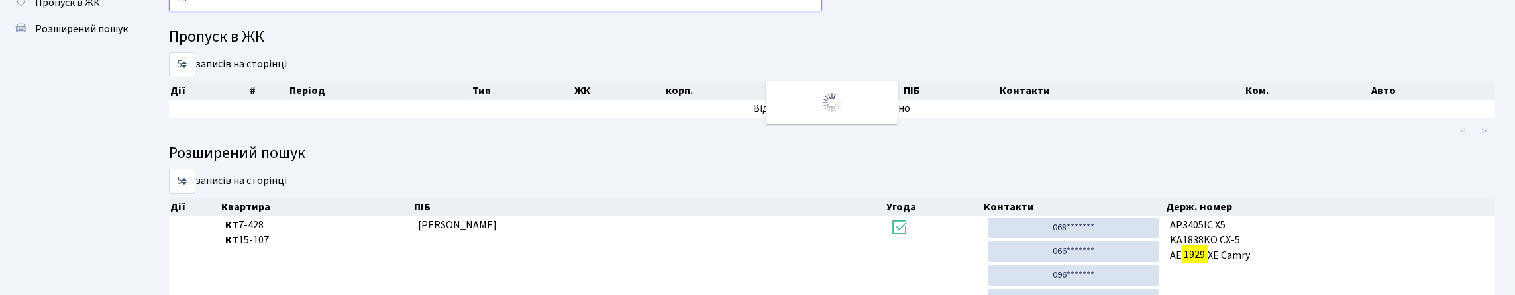
type input "1"
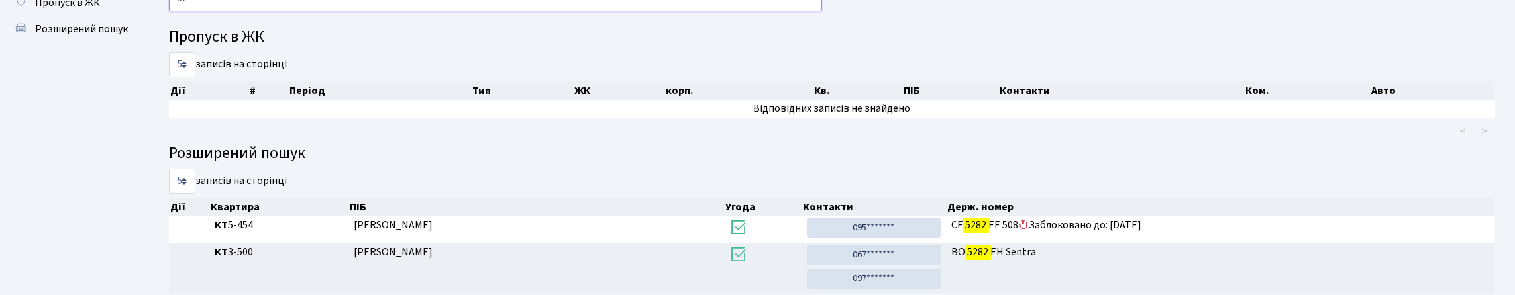
type input "5"
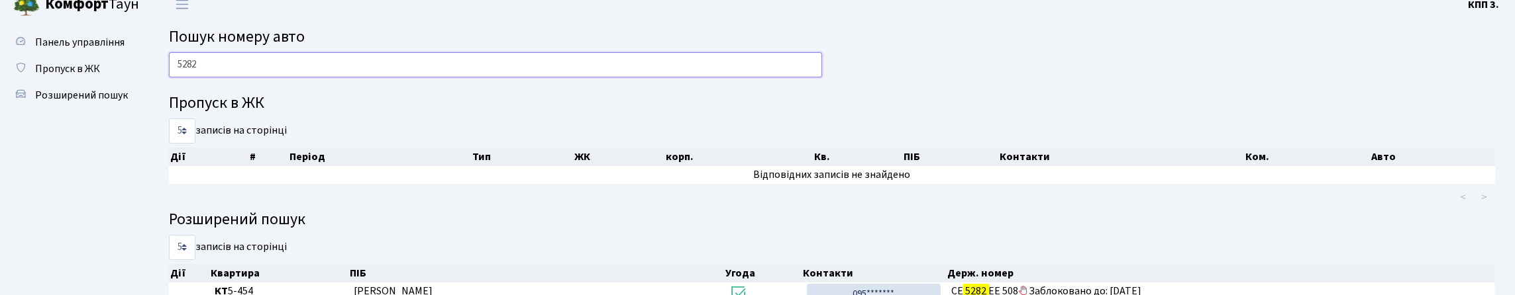
scroll to position [0, 0]
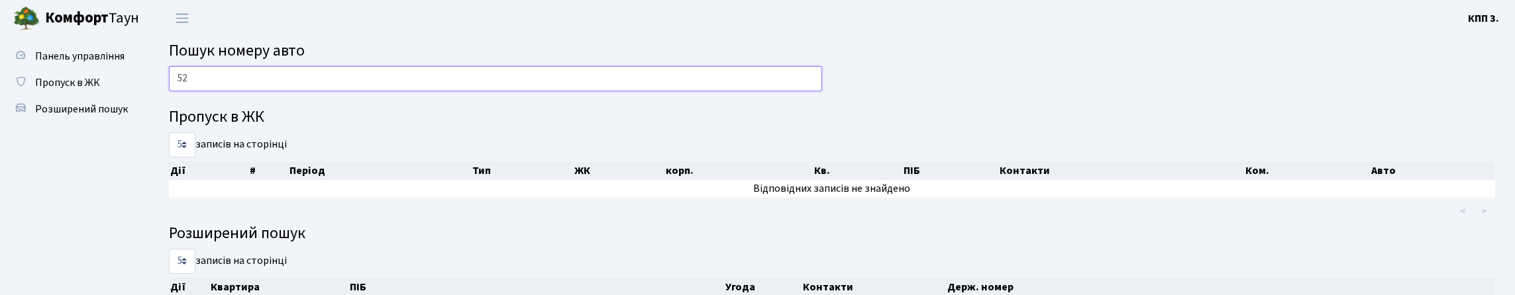
type input "5"
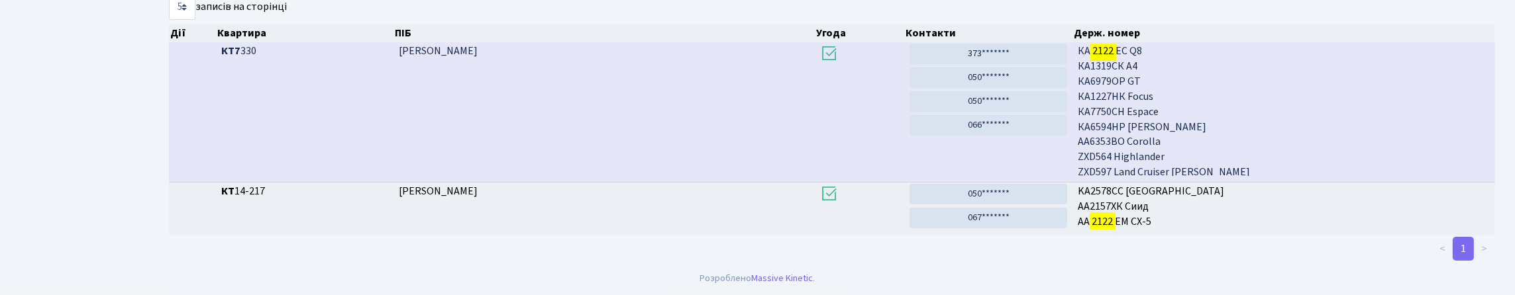
scroll to position [46, 0]
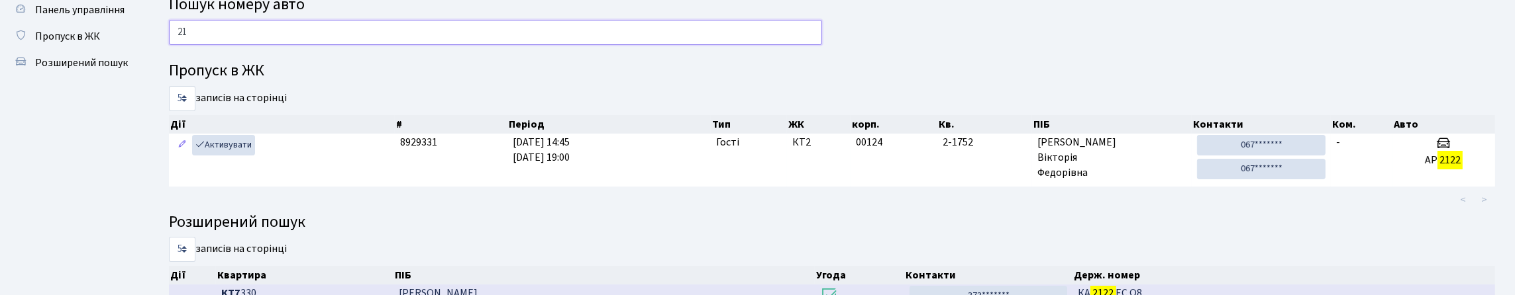
type input "2"
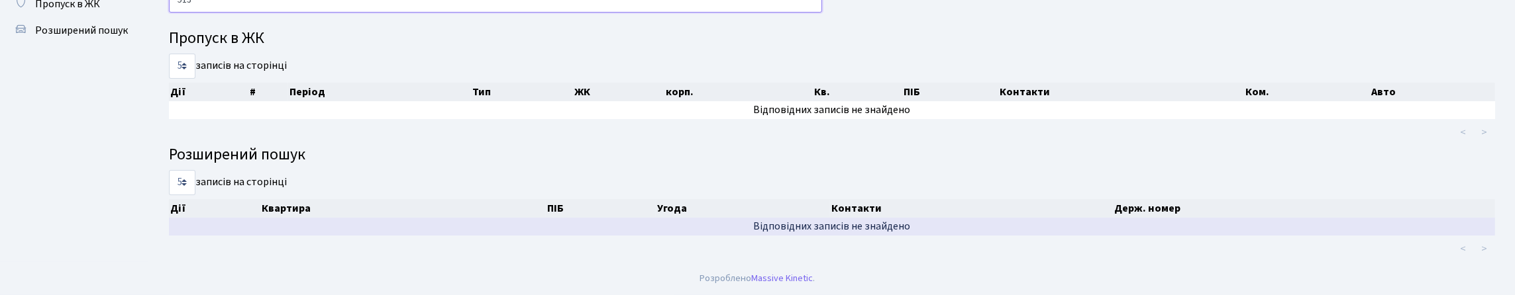
scroll to position [80, 0]
type input "5"
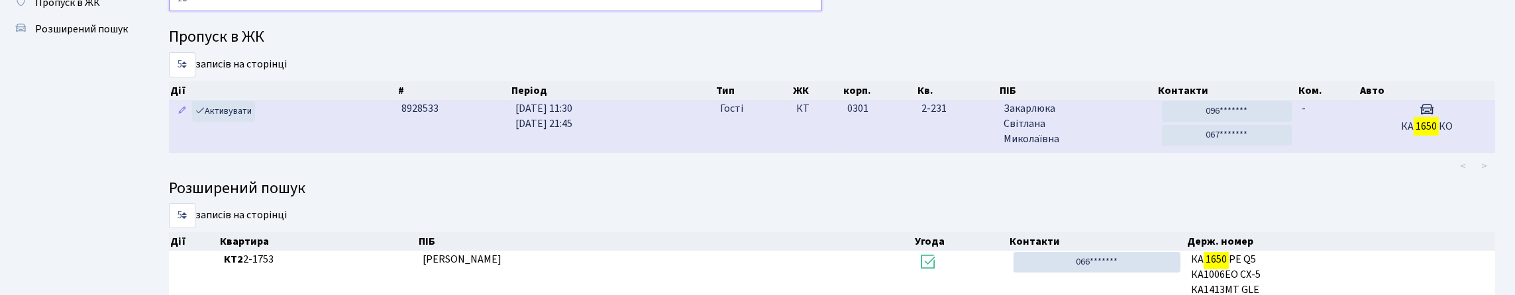
type input "1"
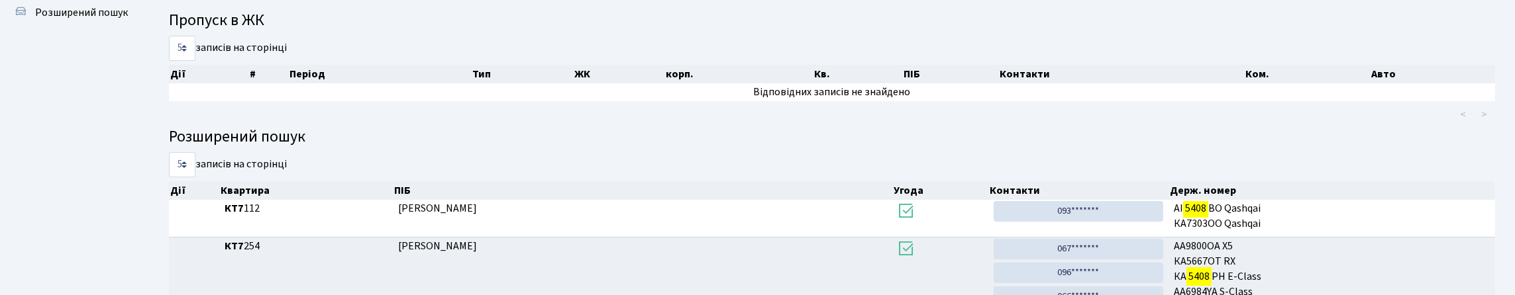
scroll to position [69, 0]
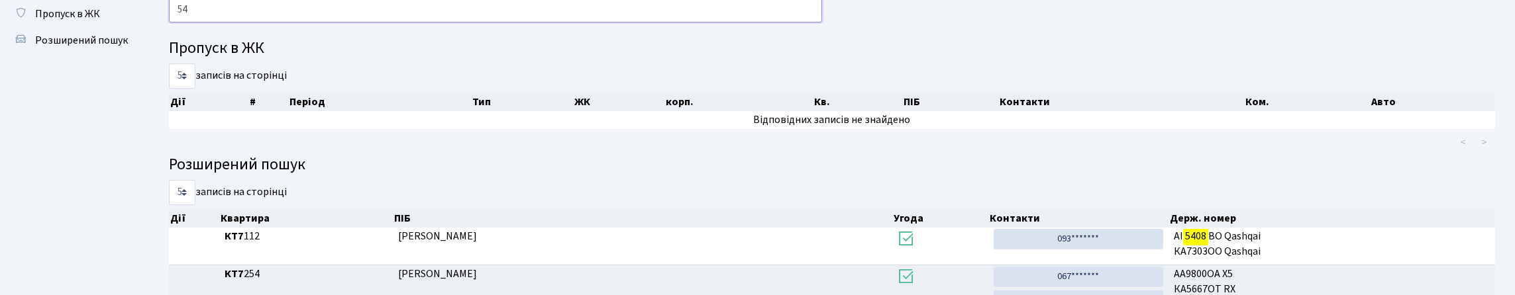
type input "5"
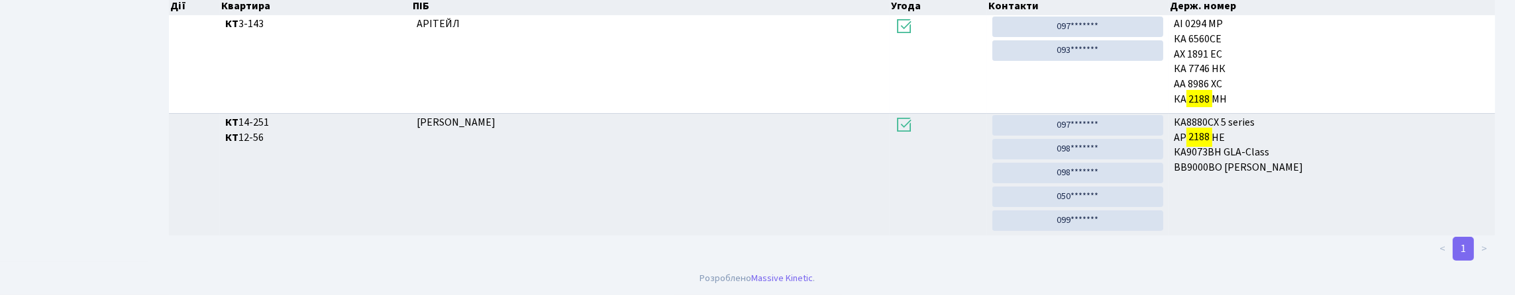
scroll to position [80, 0]
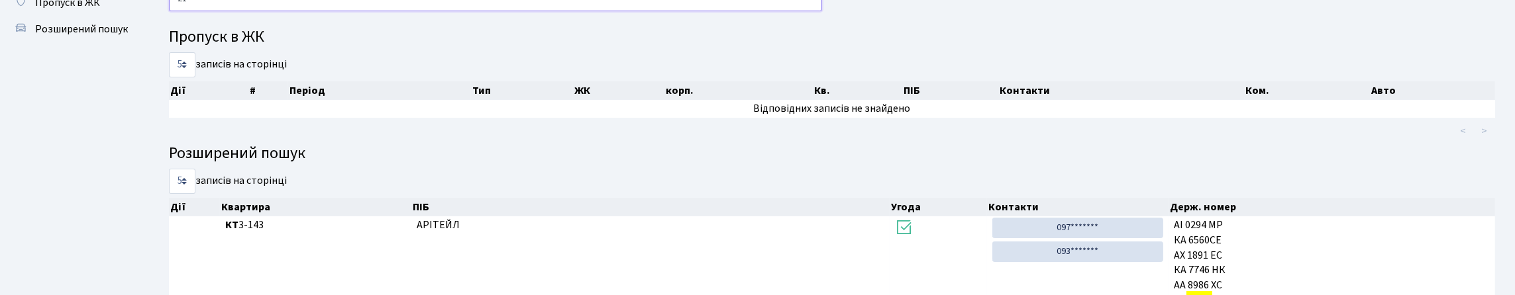
type input "2"
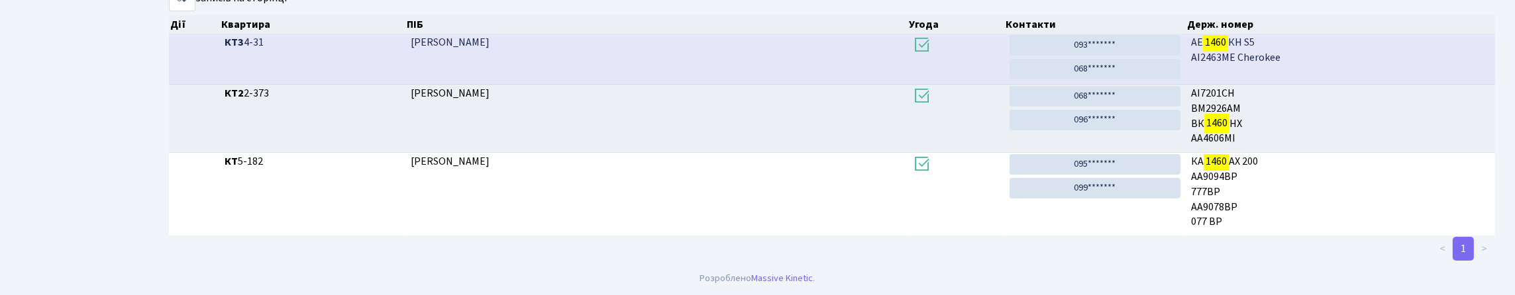
scroll to position [0, 0]
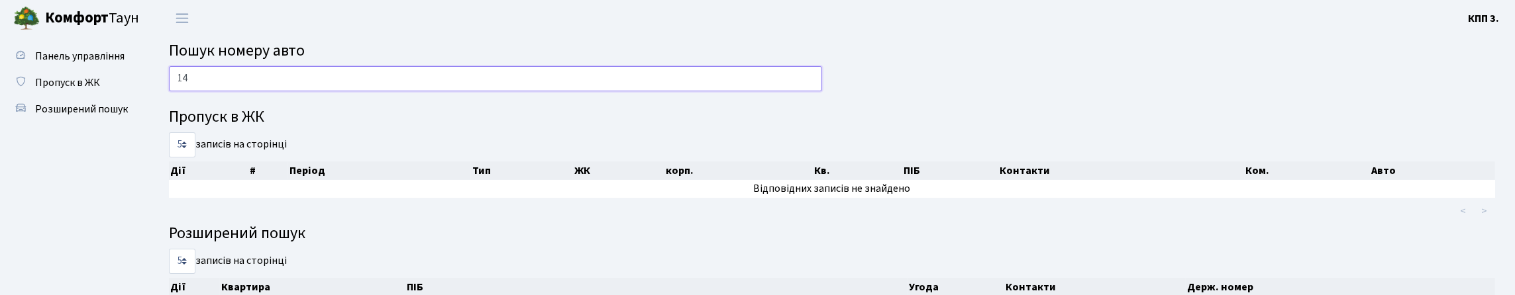
type input "1"
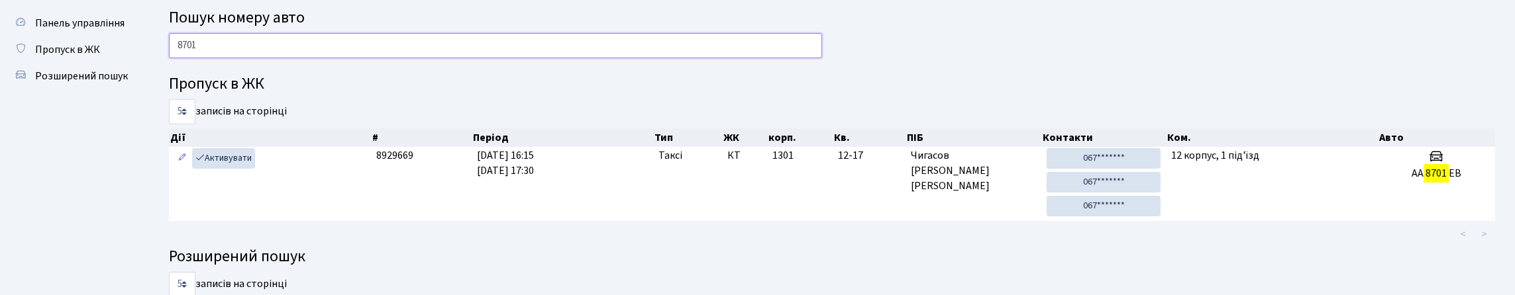
scroll to position [66, 0]
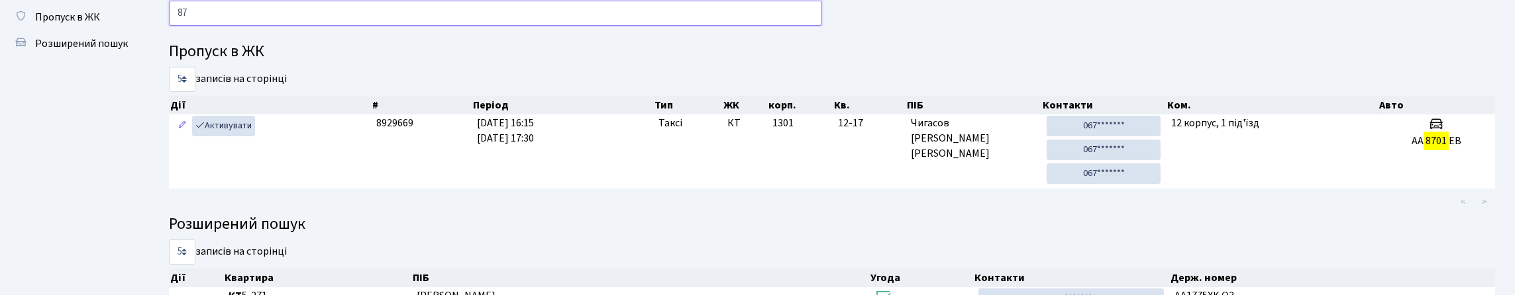
type input "8"
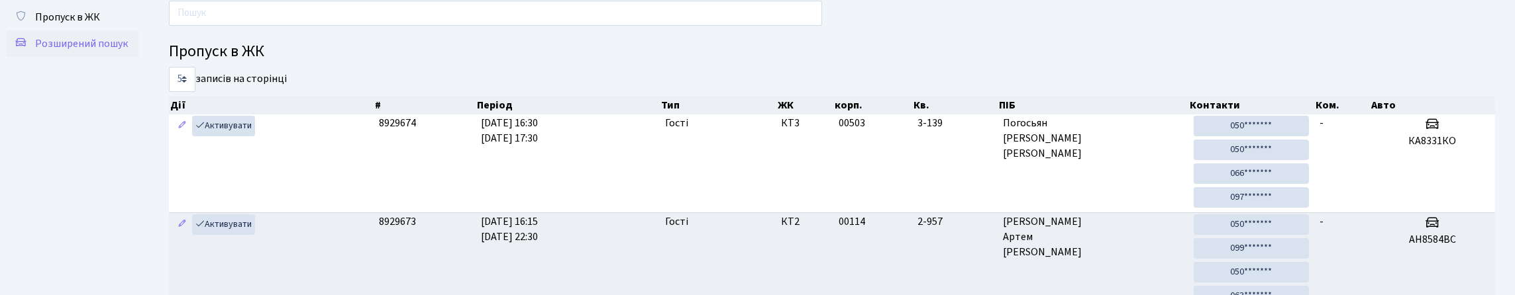
click at [62, 57] on link "Розширений пошук" at bounding box center [73, 43] width 132 height 26
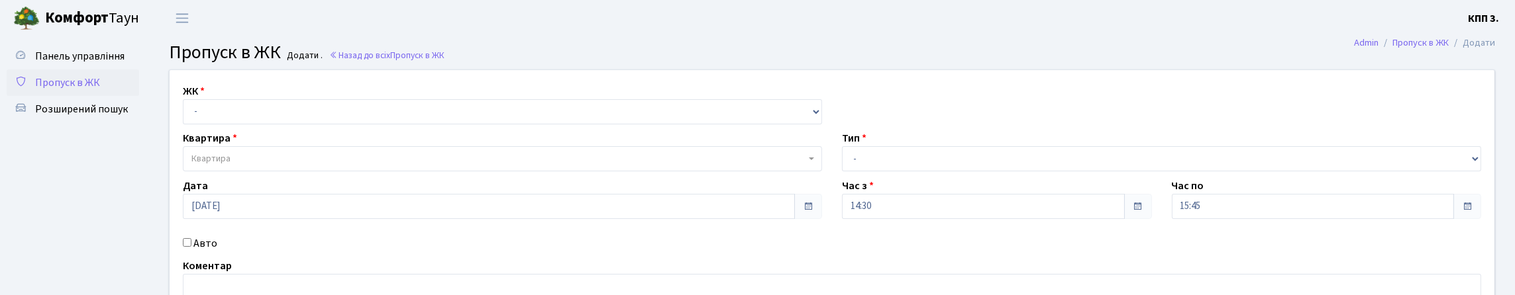
click at [100, 90] on span "Пропуск в ЖК" at bounding box center [67, 83] width 65 height 15
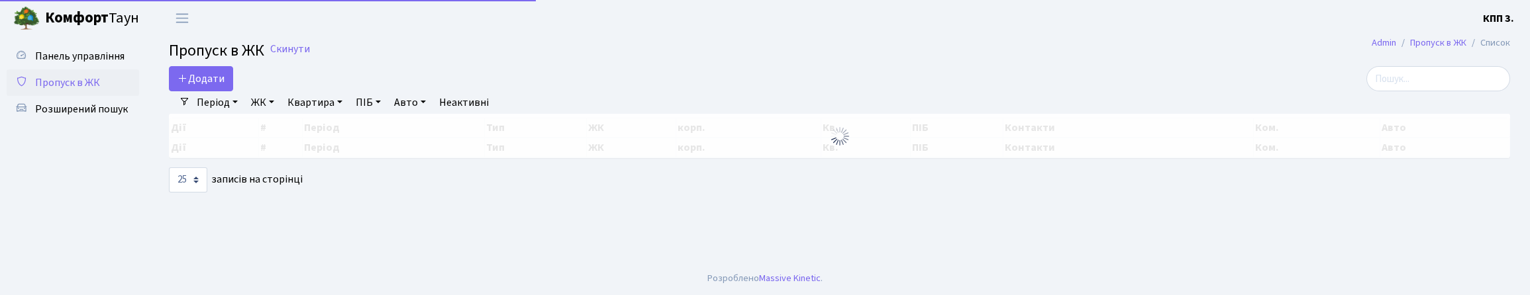
select select "25"
click at [1410, 91] on input "search" at bounding box center [1438, 78] width 144 height 25
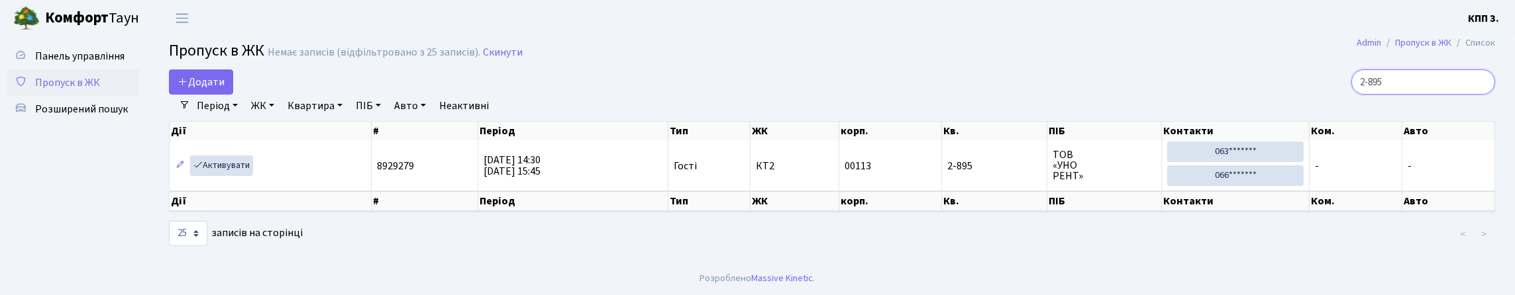
type input "2-895"
click at [224, 89] on span "Додати" at bounding box center [201, 82] width 47 height 15
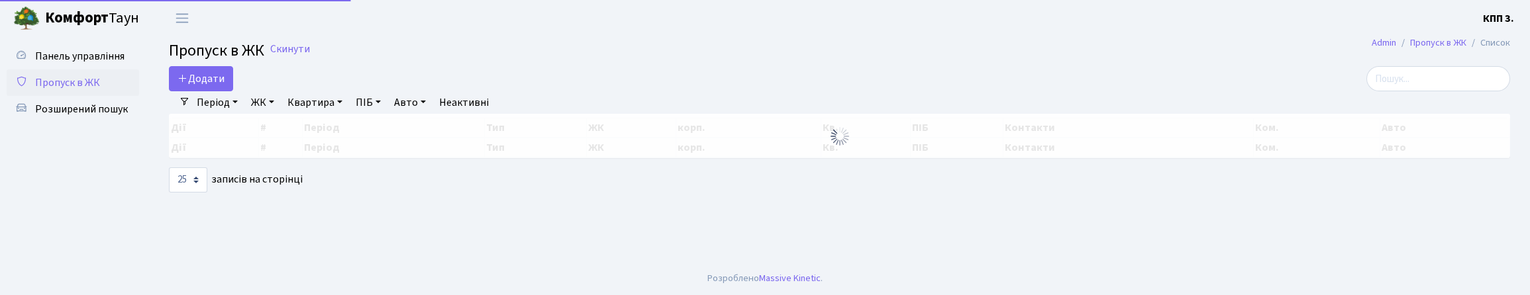
select select "25"
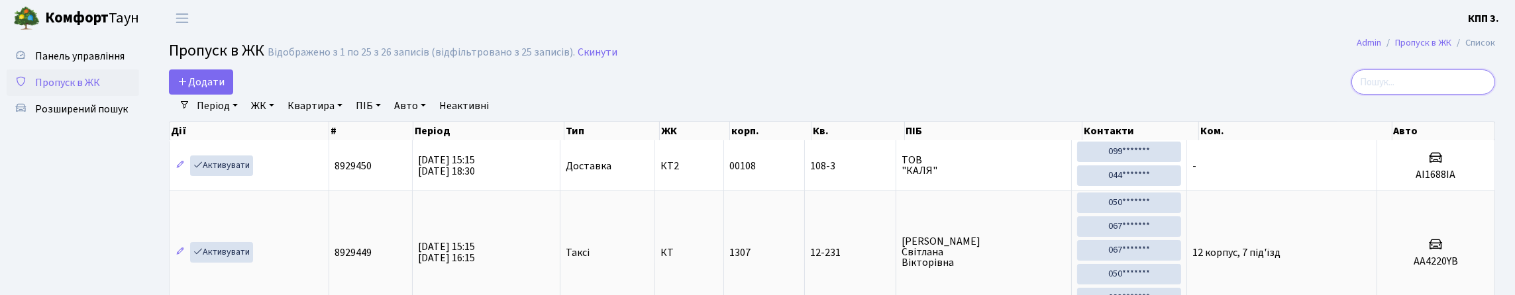
drag, startPoint x: 1352, startPoint y: 89, endPoint x: 619, endPoint y: 95, distance: 732.6
click at [1352, 90] on input "search" at bounding box center [1423, 82] width 144 height 25
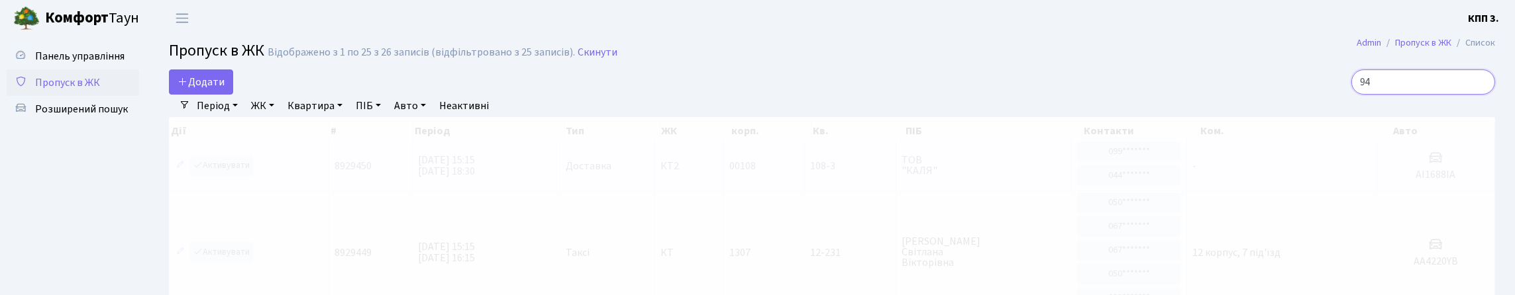
type input "9"
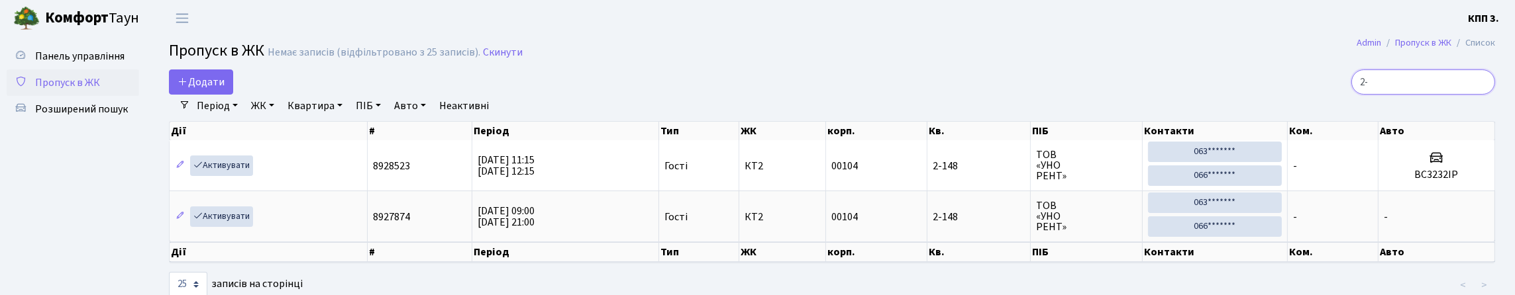
type input "2"
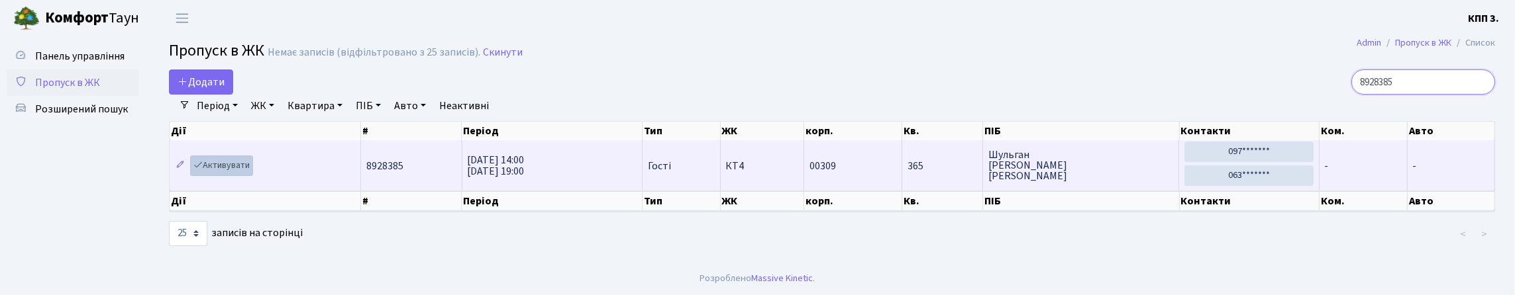
type input "8928385"
click at [253, 176] on link "Активувати" at bounding box center [221, 166] width 63 height 21
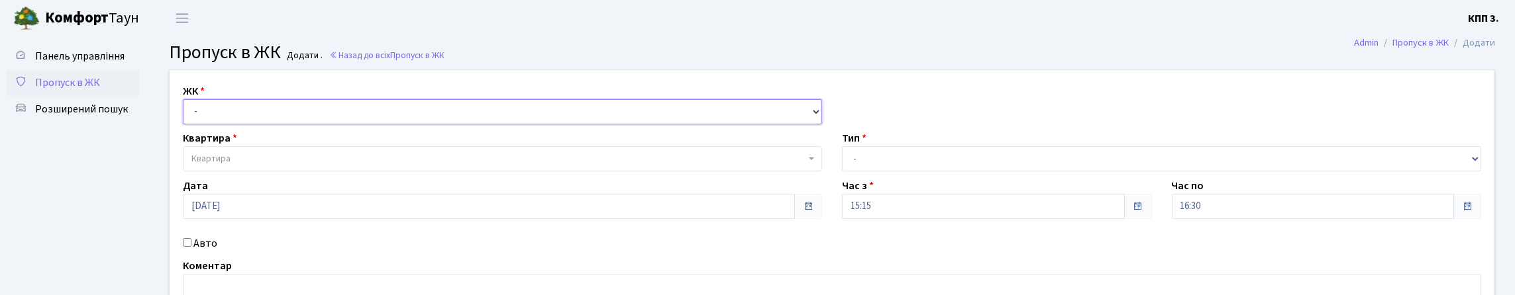
drag, startPoint x: 191, startPoint y: 136, endPoint x: 201, endPoint y: 144, distance: 12.7
click at [192, 125] on select "- КТ, вул. Регенераторна, 4 КТ2, просп. Соборності, 17 КТ3, вул. Березнева, 16 …" at bounding box center [502, 111] width 639 height 25
select select "271"
click at [186, 115] on select "- КТ, вул. Регенераторна, 4 КТ2, просп. Соборності, 17 КТ3, вул. Березнева, 16 …" at bounding box center [502, 111] width 639 height 25
select select
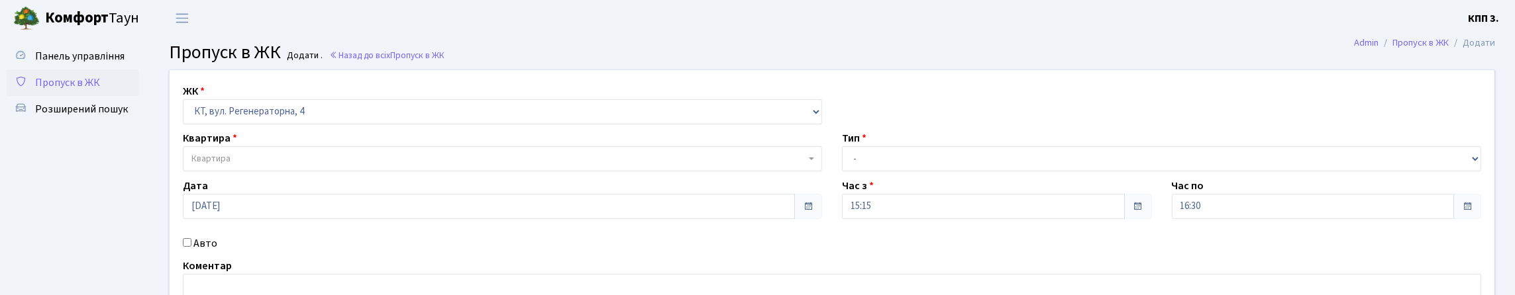
click at [242, 166] on span "Квартира" at bounding box center [498, 158] width 614 height 13
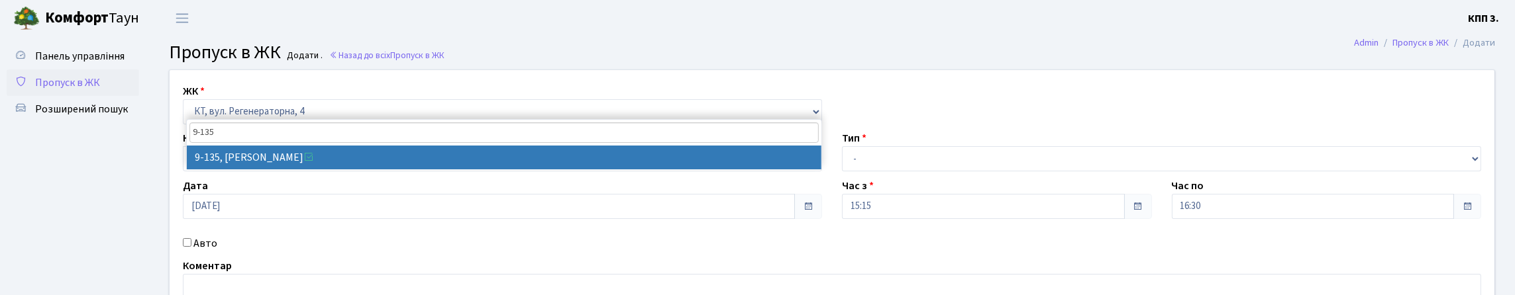
type input "9-135"
select select "6485"
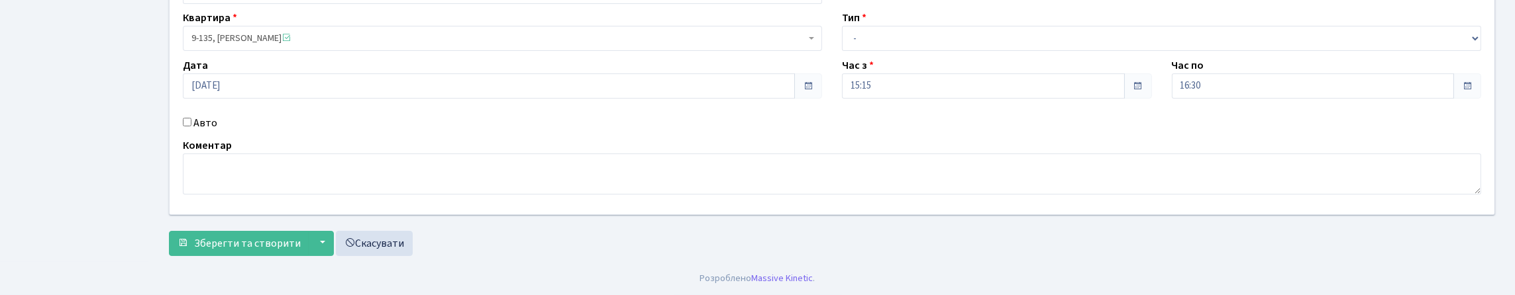
scroll to position [140, 0]
click at [191, 127] on input "Авто" at bounding box center [187, 122] width 9 height 9
checkbox input "true"
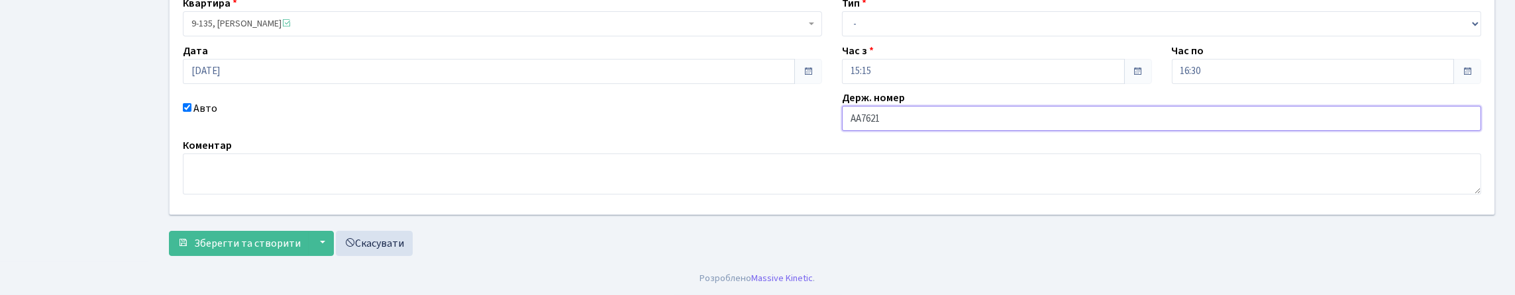
type input "АА7621ХК"
drag, startPoint x: 917, startPoint y: 49, endPoint x: 917, endPoint y: 58, distance: 8.6
click at [917, 36] on select "- Доставка Таксі Гості Сервіс" at bounding box center [1161, 23] width 639 height 25
select select "3"
click at [842, 33] on select "- Доставка Таксі Гості Сервіс" at bounding box center [1161, 23] width 639 height 25
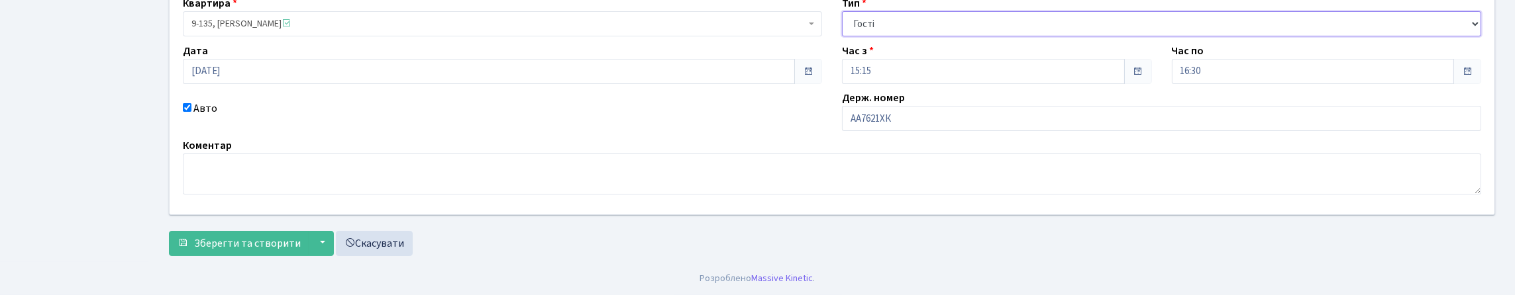
scroll to position [225, 0]
click at [200, 244] on span "Зберегти та створити" at bounding box center [247, 243] width 107 height 15
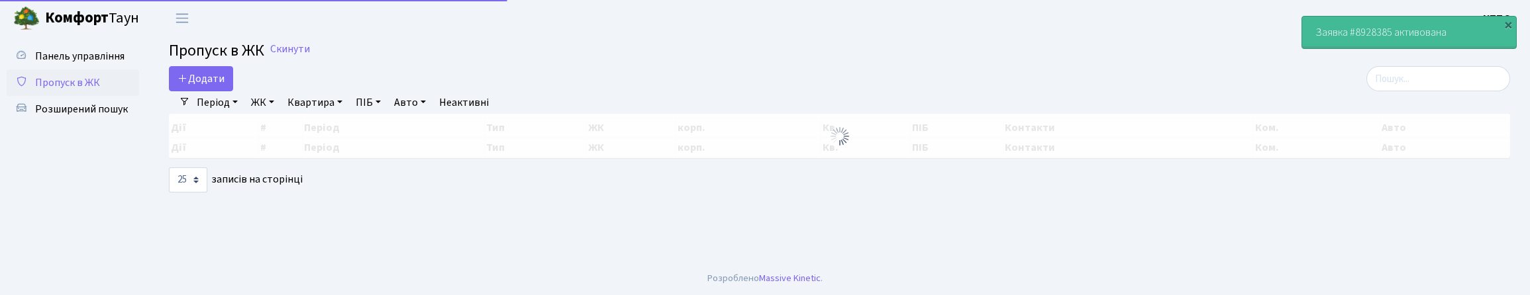
select select "25"
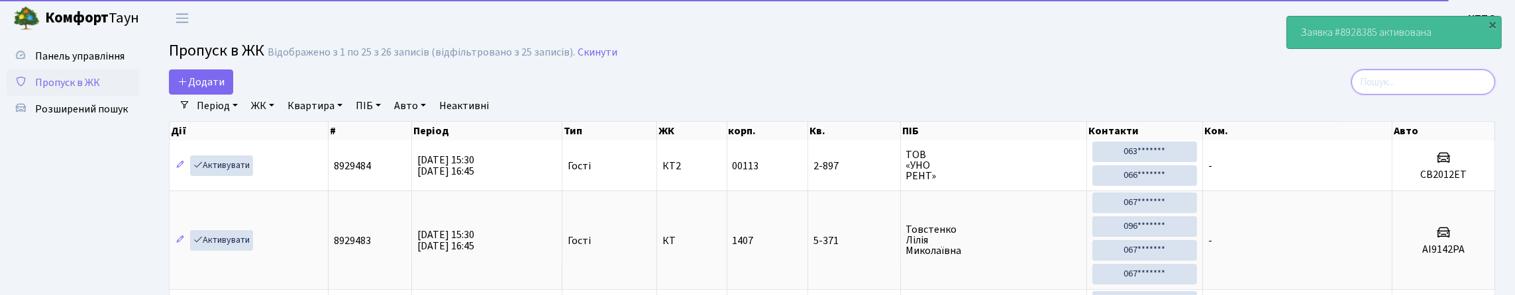
click at [1372, 95] on input "search" at bounding box center [1423, 82] width 144 height 25
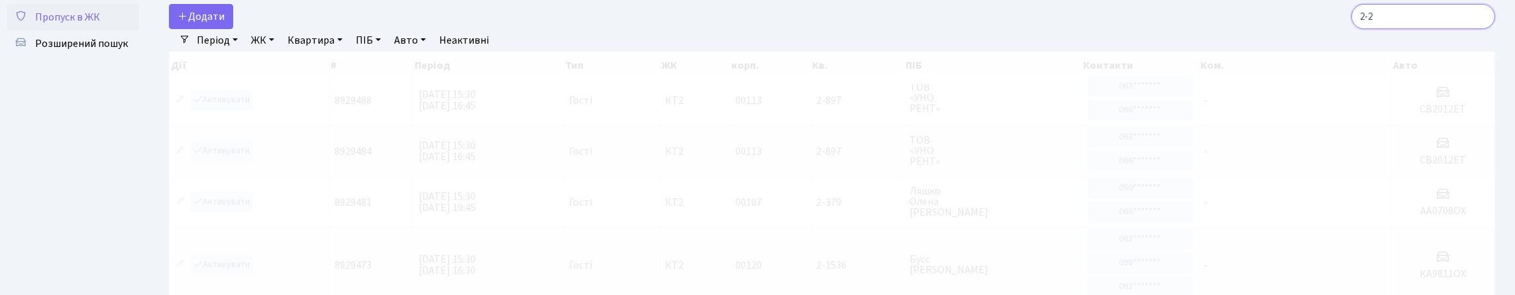
scroll to position [2, 0]
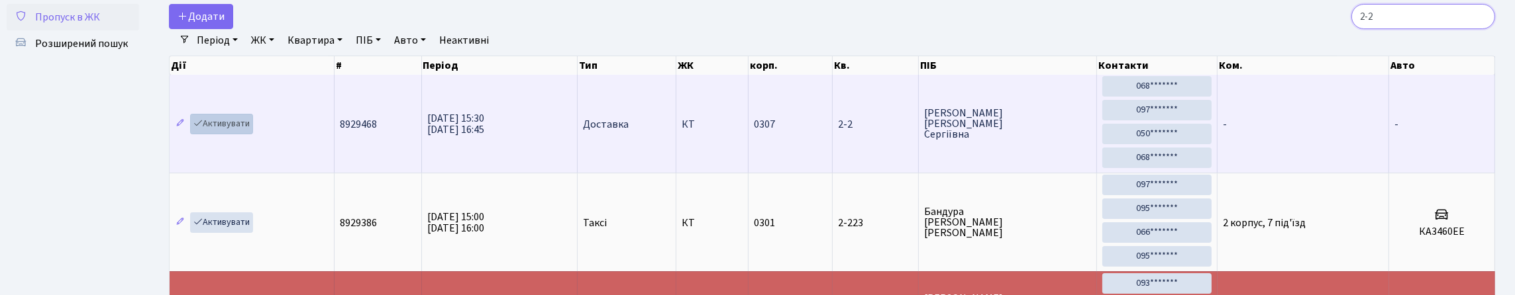
type input "2-2"
click at [227, 134] on link "Активувати" at bounding box center [221, 124] width 63 height 21
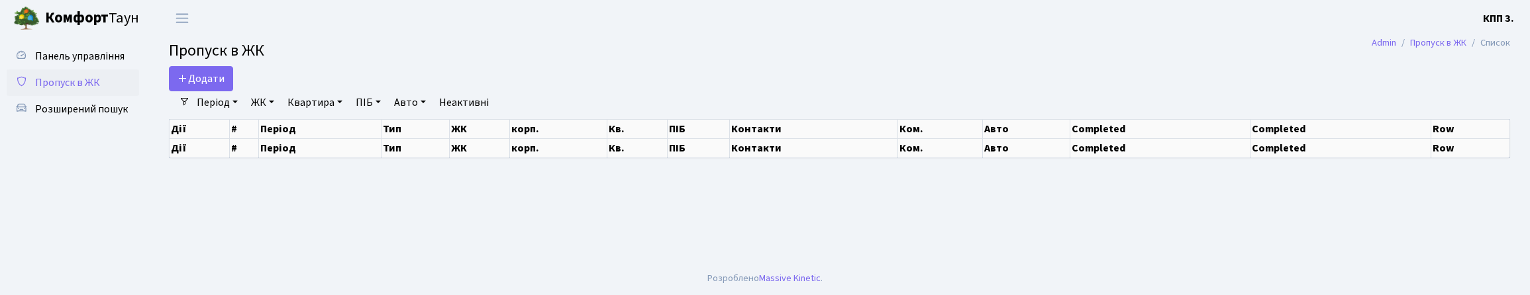
select select "25"
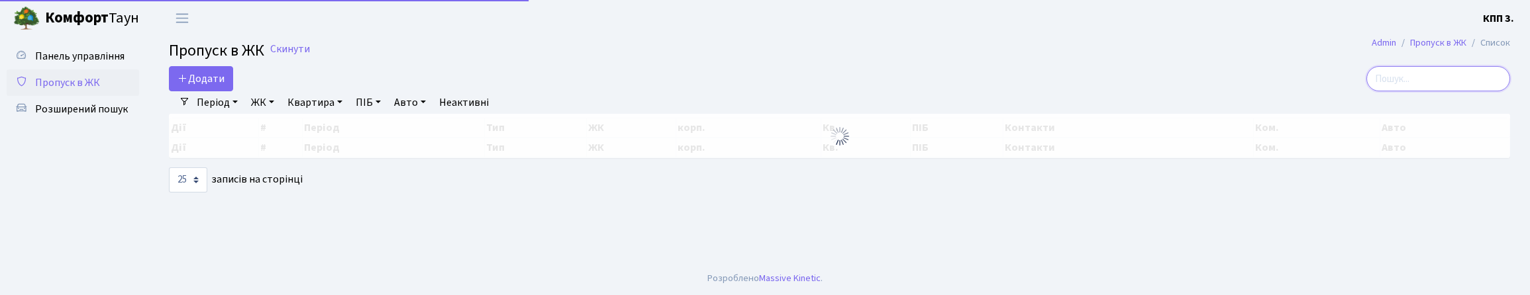
click at [1421, 91] on input "search" at bounding box center [1438, 78] width 144 height 25
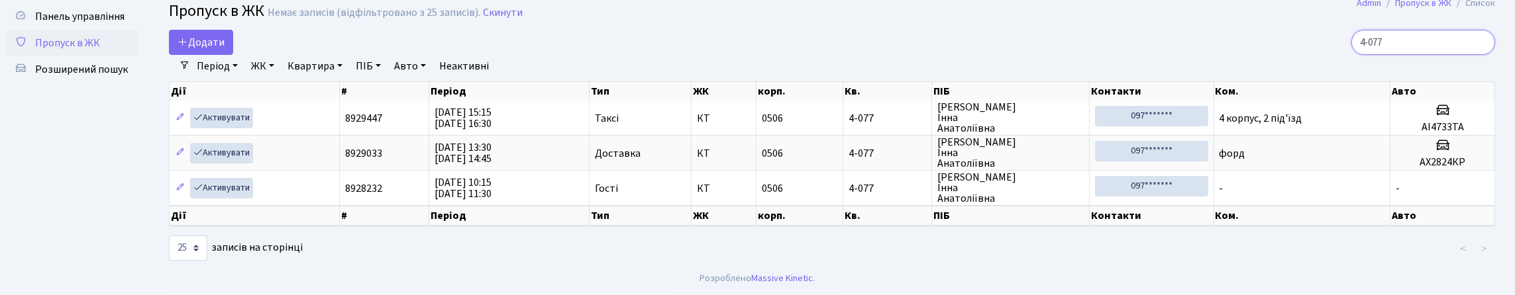
scroll to position [98, 0]
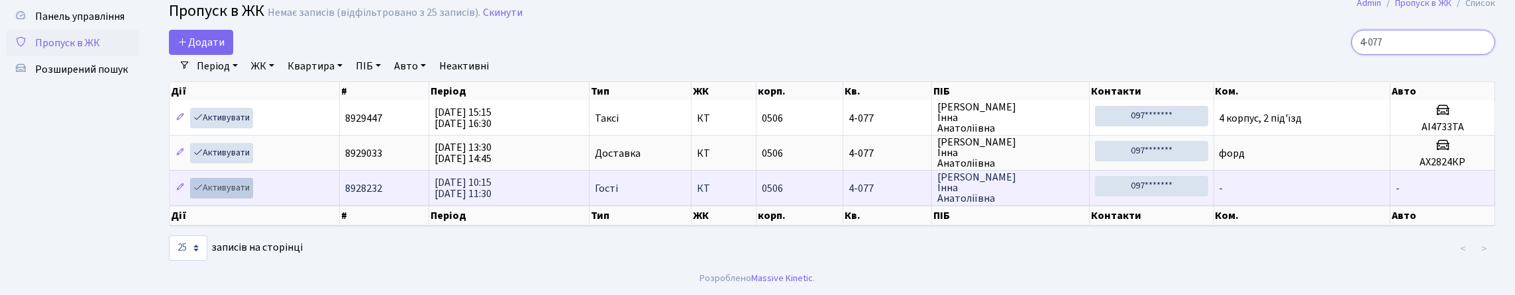
type input "4-077"
click at [253, 178] on link "Активувати" at bounding box center [221, 188] width 63 height 21
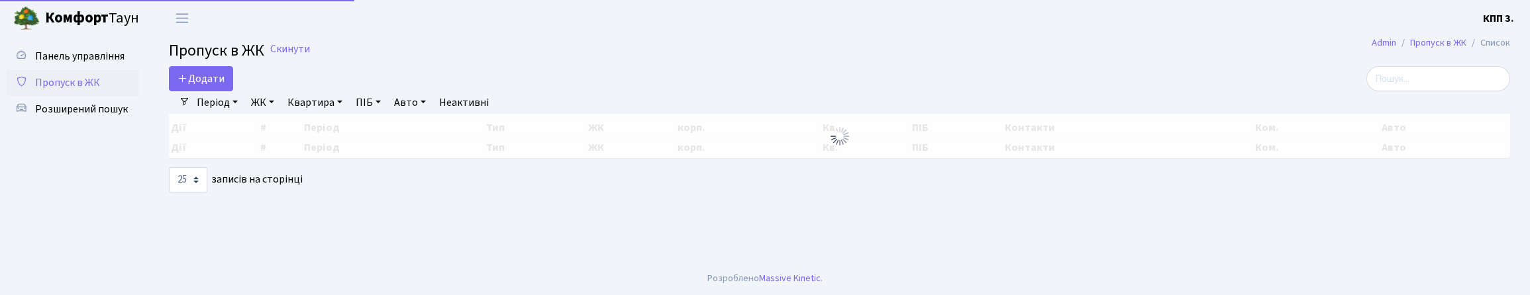
select select "25"
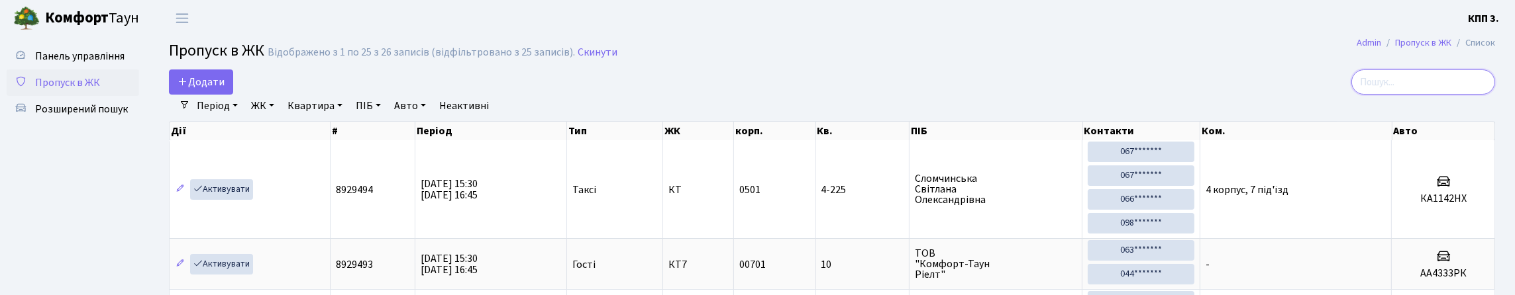
drag, startPoint x: 1420, startPoint y: 93, endPoint x: 1280, endPoint y: 95, distance: 139.8
click at [1414, 93] on input "search" at bounding box center [1423, 82] width 144 height 25
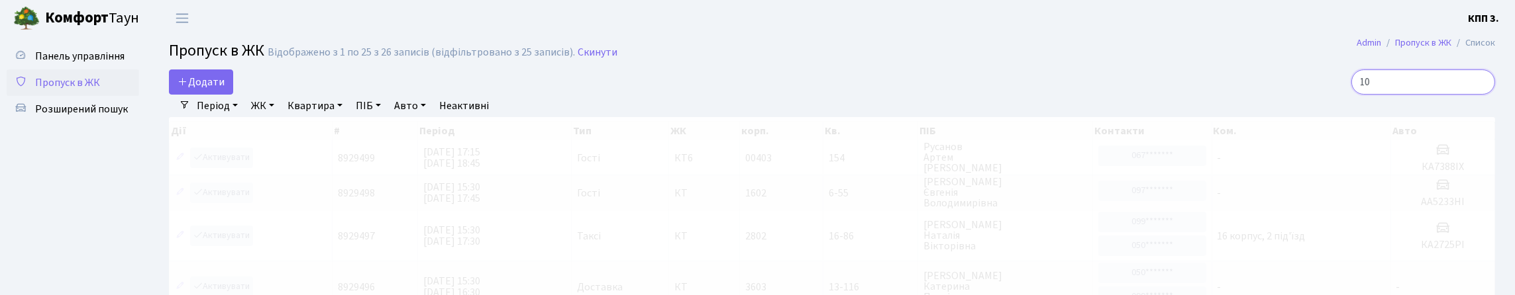
type input "1"
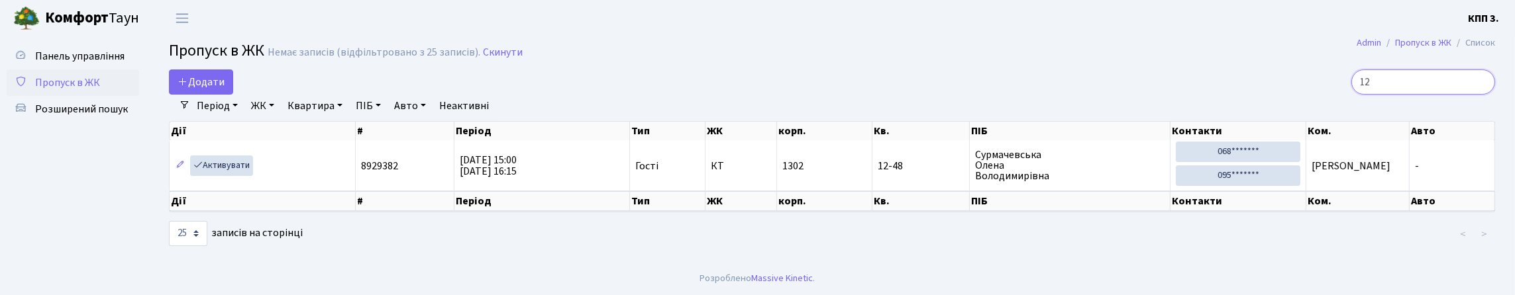
type input "1"
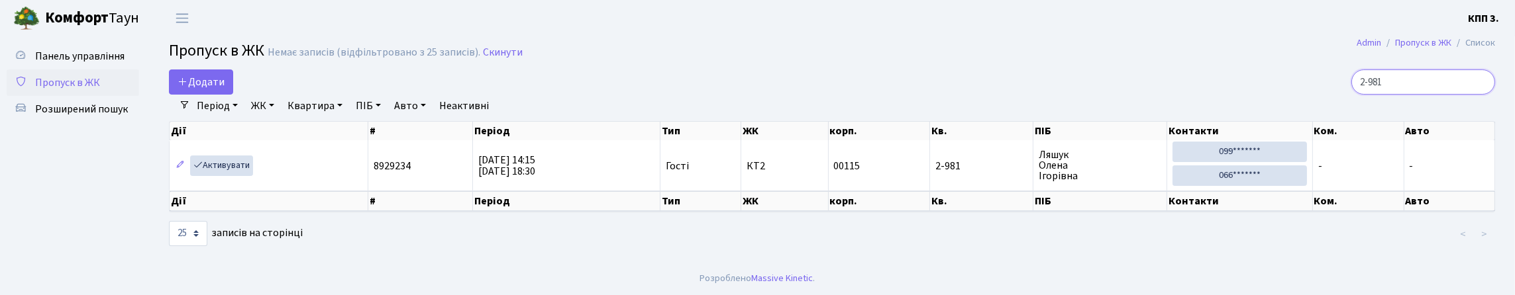
type input "2-981"
click at [226, 176] on link "Активувати" at bounding box center [221, 166] width 63 height 21
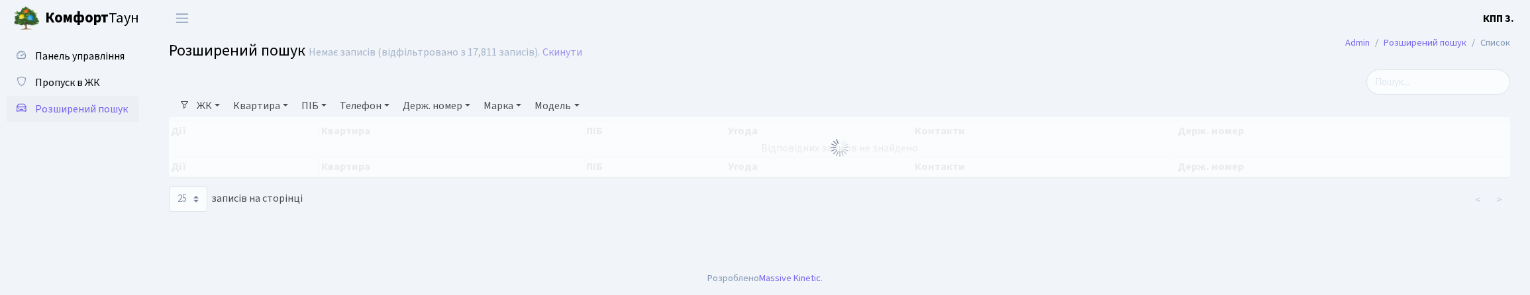
select select "25"
click at [260, 117] on link "Квартира" at bounding box center [261, 106] width 66 height 23
click at [261, 144] on input "text" at bounding box center [267, 131] width 77 height 25
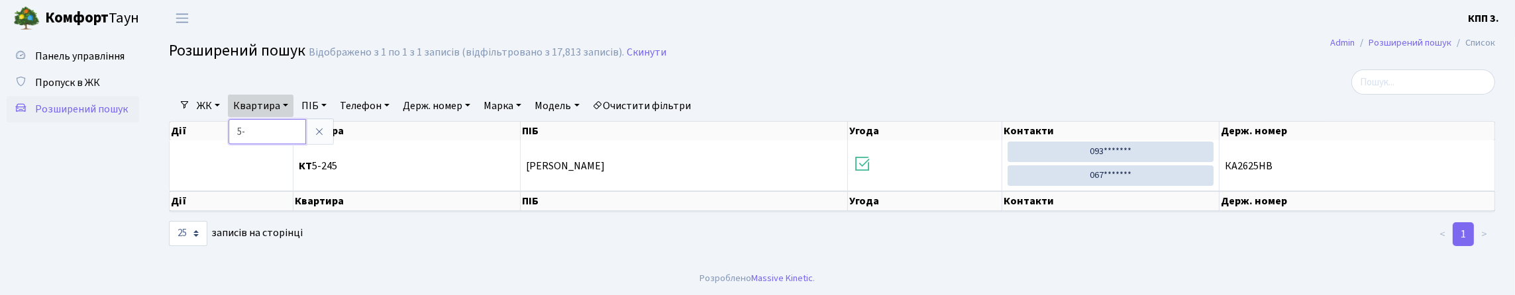
type input "5"
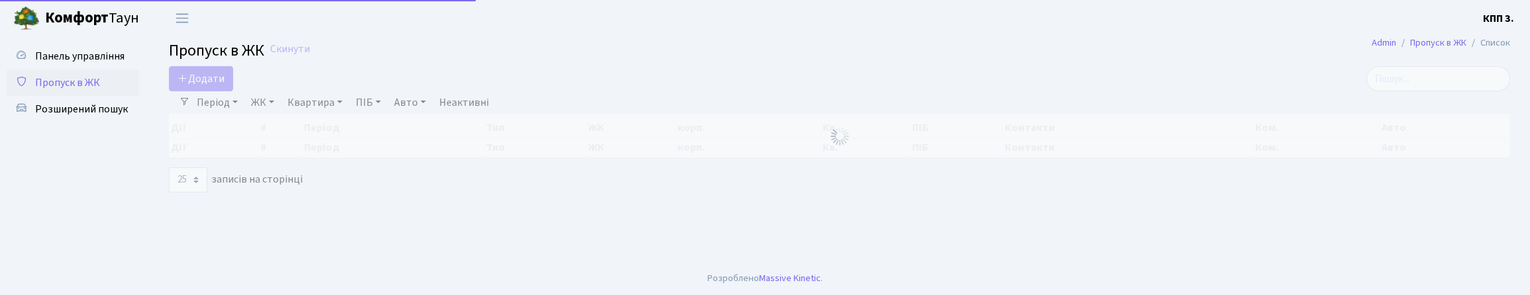
select select "25"
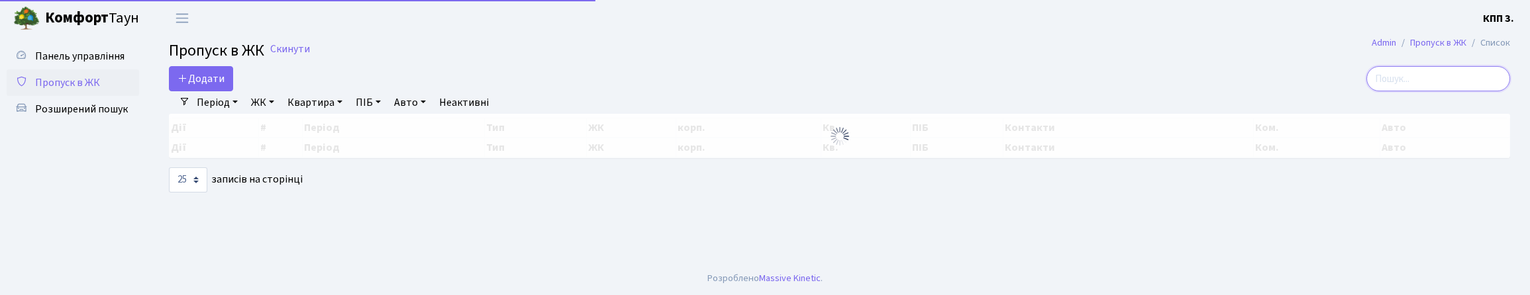
click at [1423, 91] on input "search" at bounding box center [1438, 78] width 144 height 25
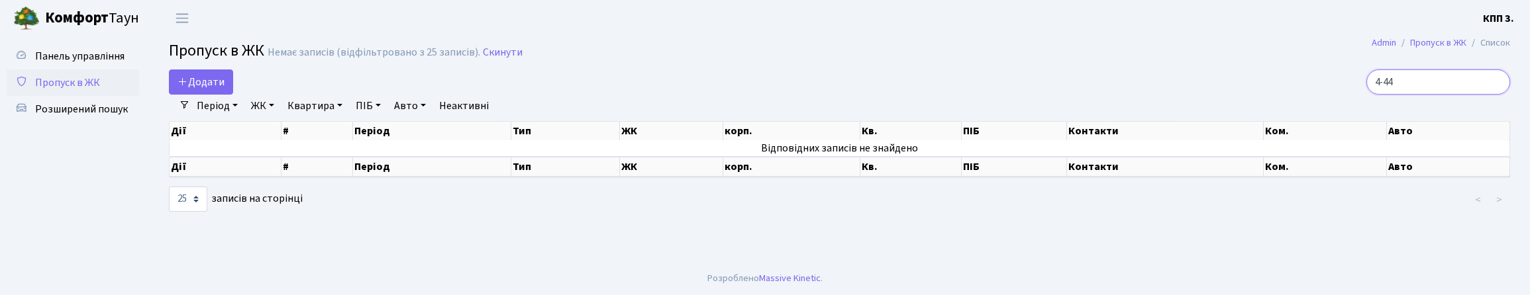
click at [1372, 95] on input "4-44" at bounding box center [1438, 82] width 144 height 25
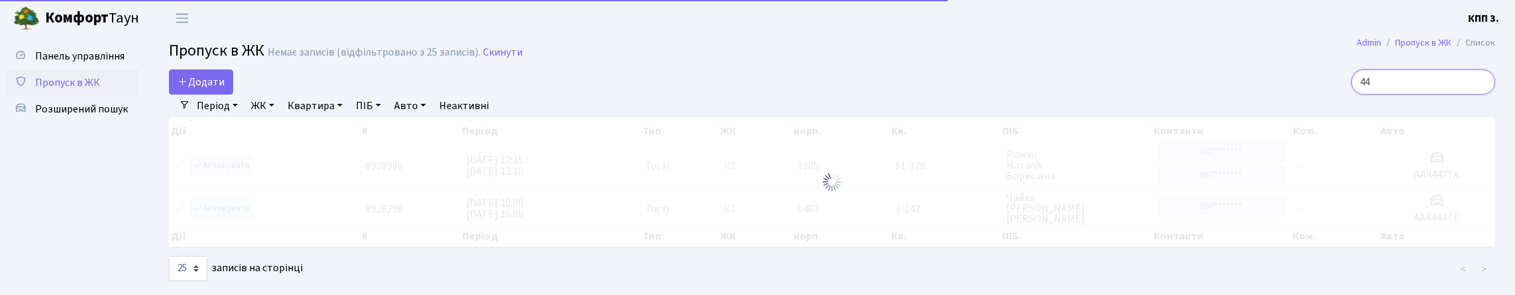
type input "4"
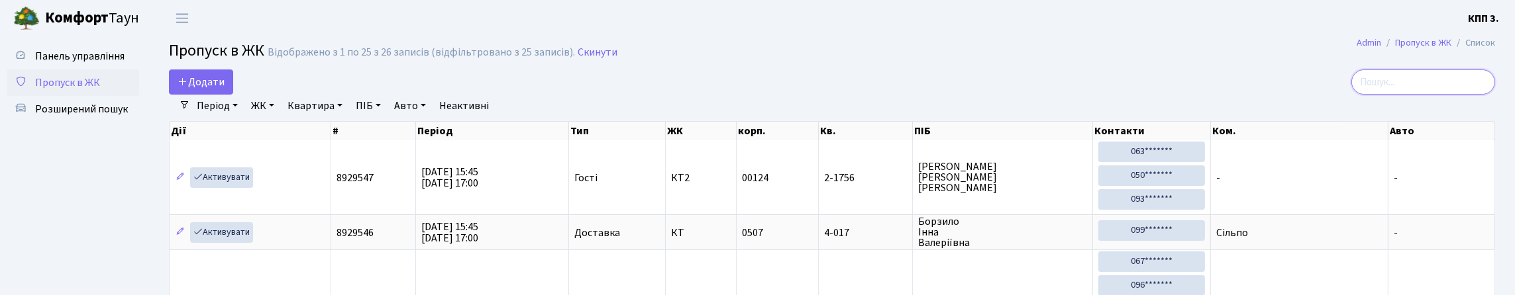
click at [1388, 87] on input "search" at bounding box center [1423, 82] width 144 height 25
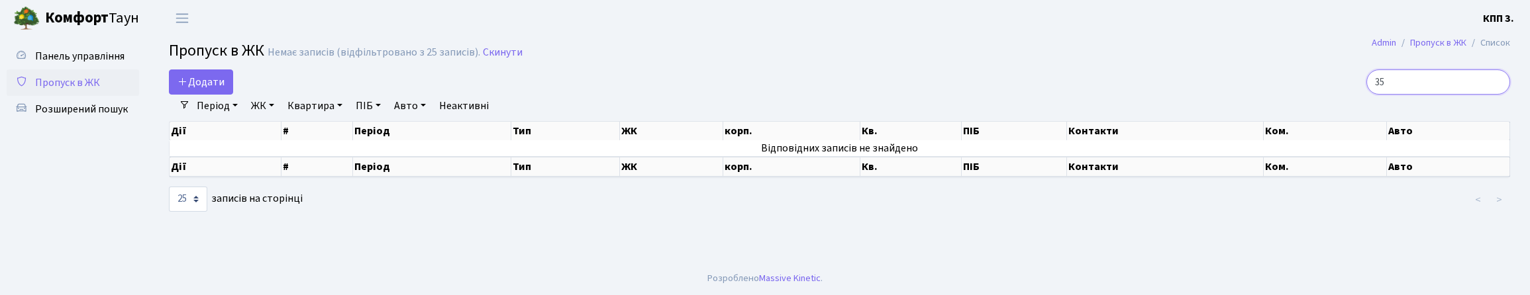
type input "3"
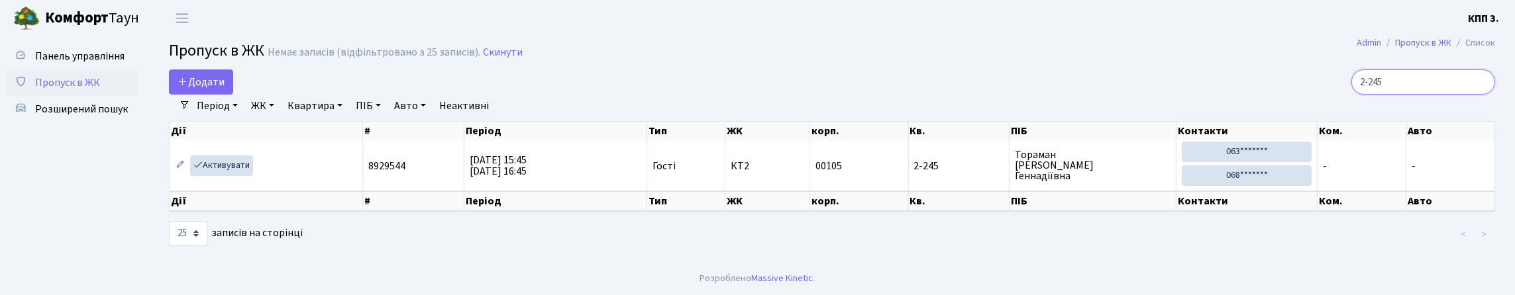
scroll to position [30, 0]
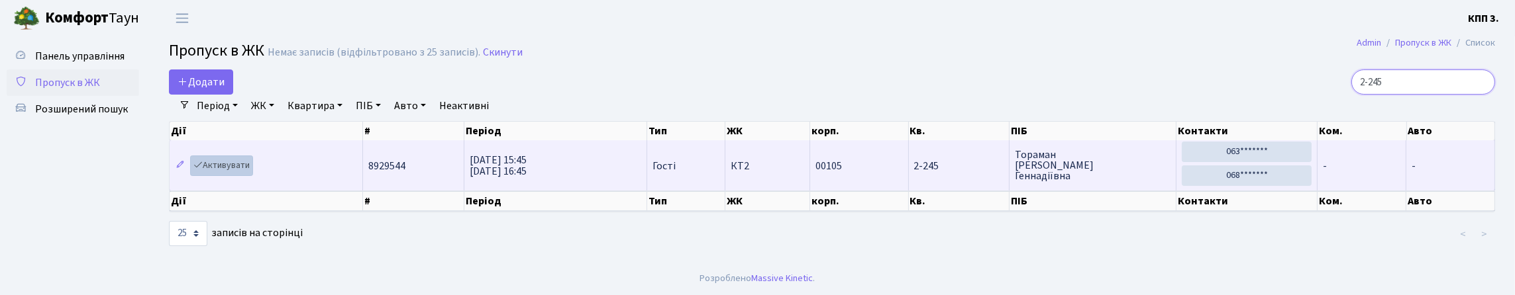
type input "2-245"
click at [229, 162] on link "Активувати" at bounding box center [221, 166] width 63 height 21
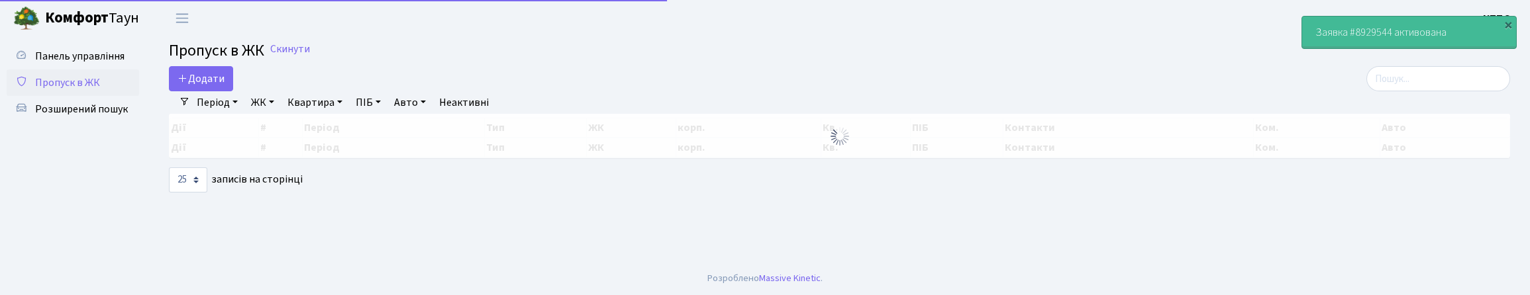
select select "25"
click at [1392, 90] on input "search" at bounding box center [1438, 78] width 144 height 25
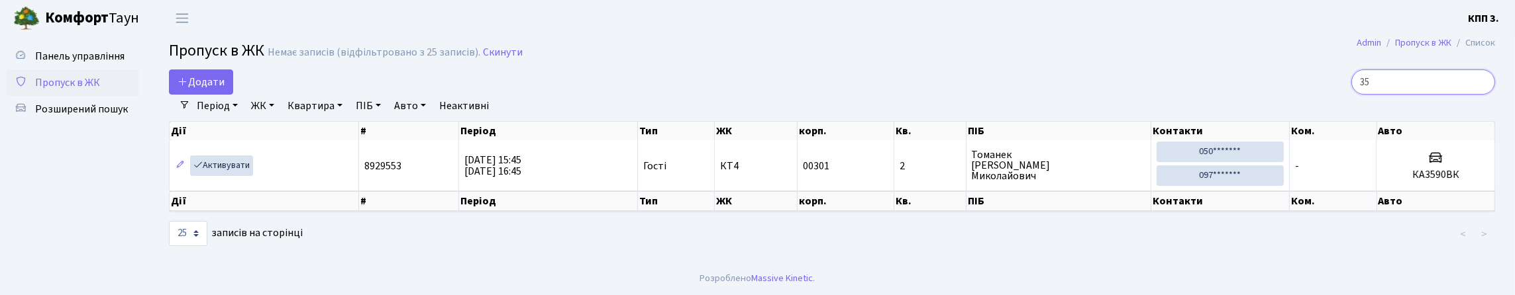
type input "3"
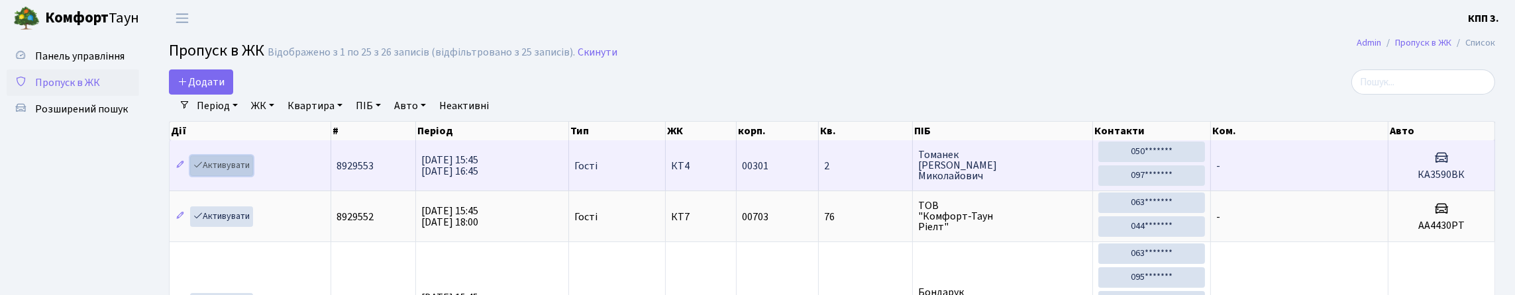
click at [239, 176] on link "Активувати" at bounding box center [221, 166] width 63 height 21
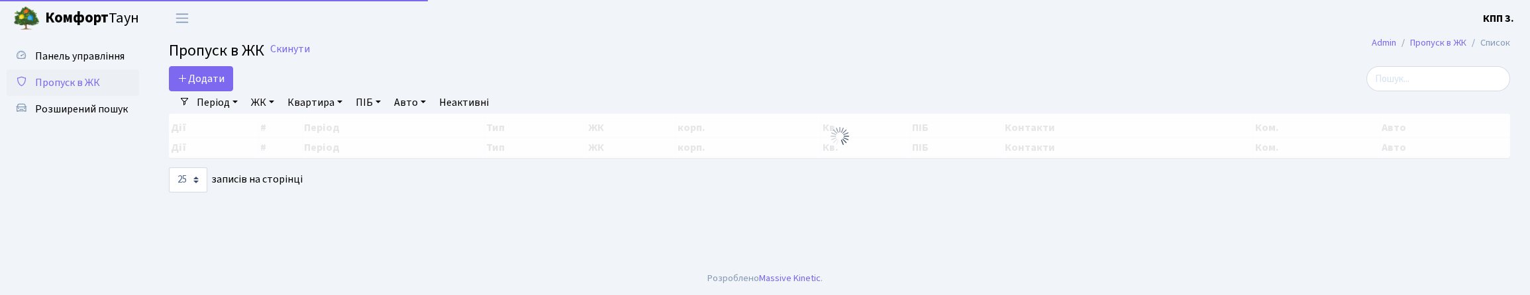
select select "25"
drag, startPoint x: 0, startPoint y: 0, endPoint x: 1424, endPoint y: 98, distance: 1427.4
click at [1424, 91] on input "search" at bounding box center [1438, 78] width 144 height 25
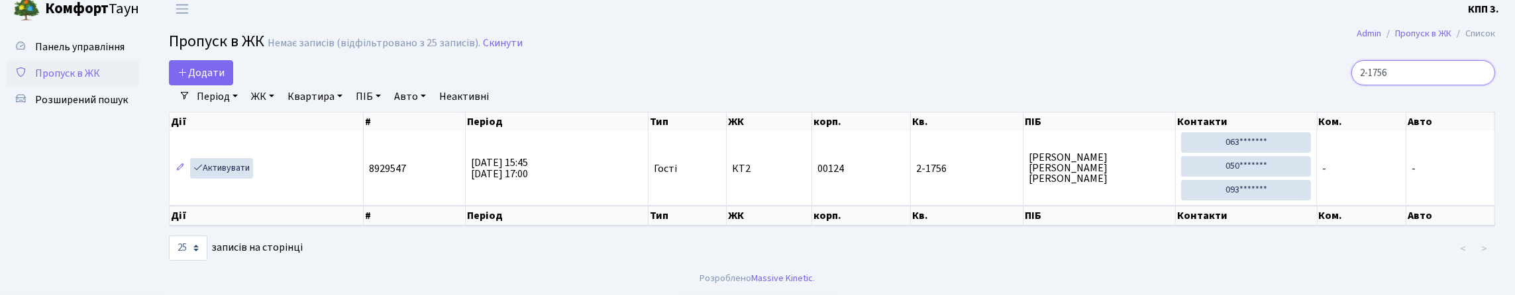
scroll to position [58, 0]
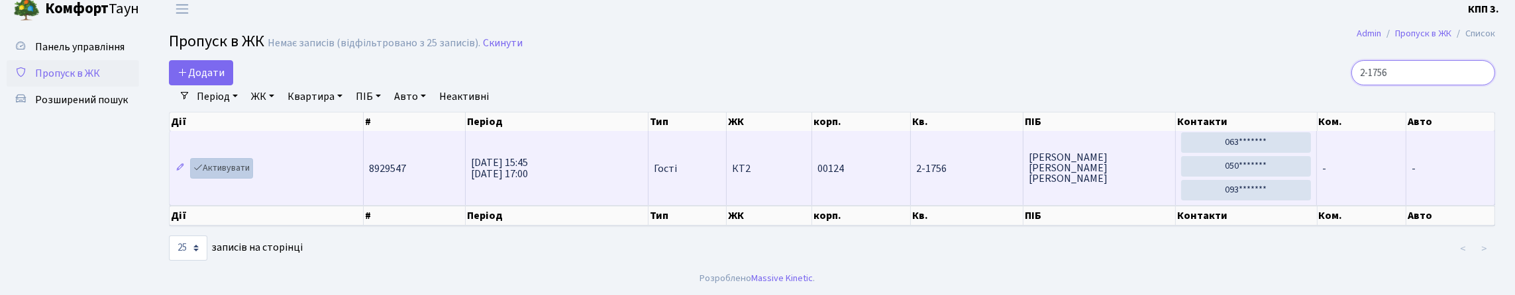
type input "2-1756"
click at [253, 158] on link "Активувати" at bounding box center [221, 168] width 63 height 21
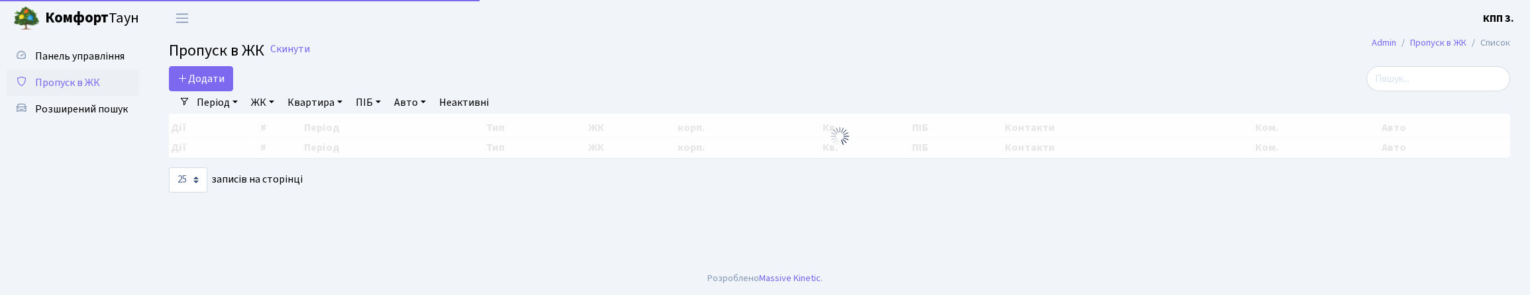
select select "25"
click at [1420, 91] on input "search" at bounding box center [1438, 78] width 144 height 25
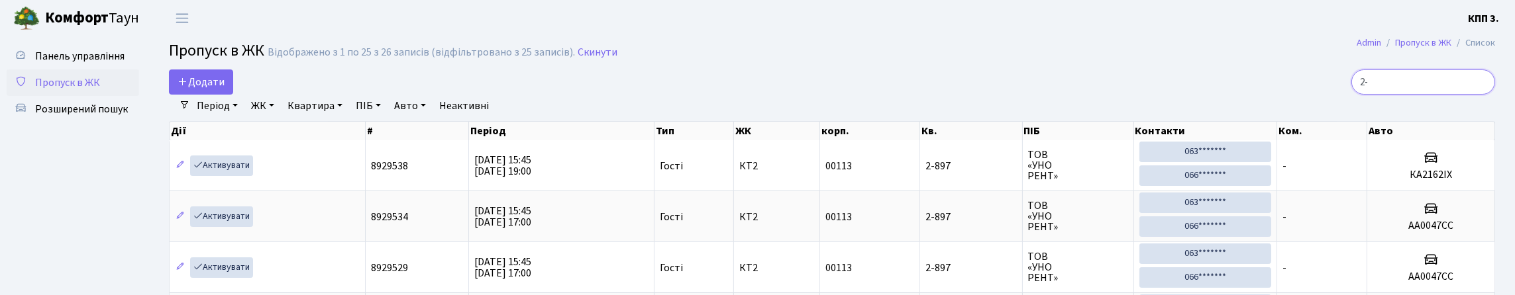
type input "2"
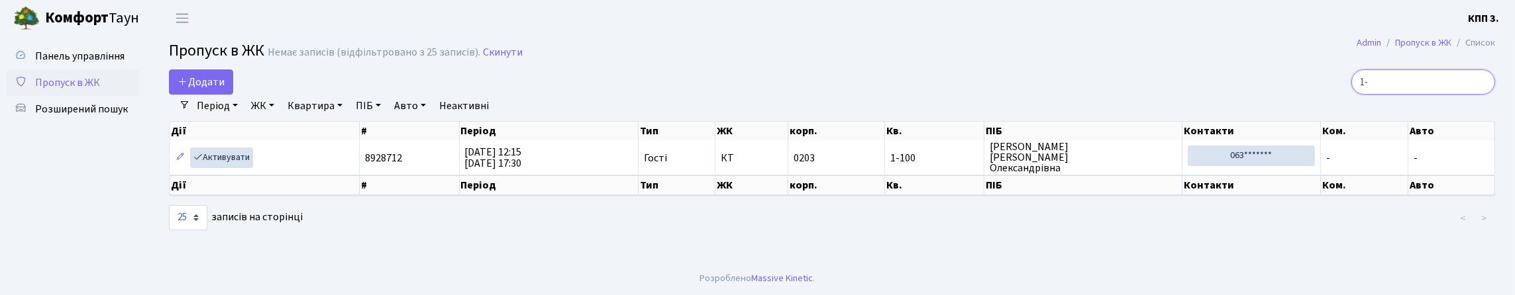
type input "1"
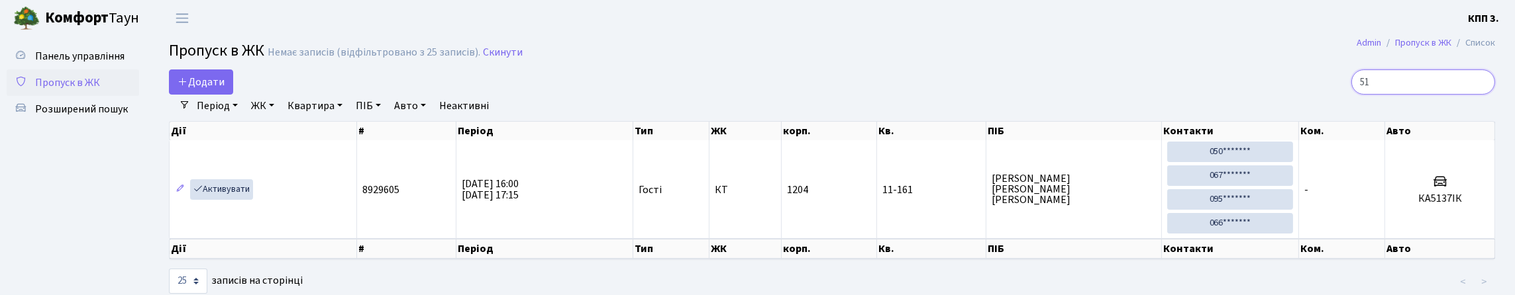
type input "5"
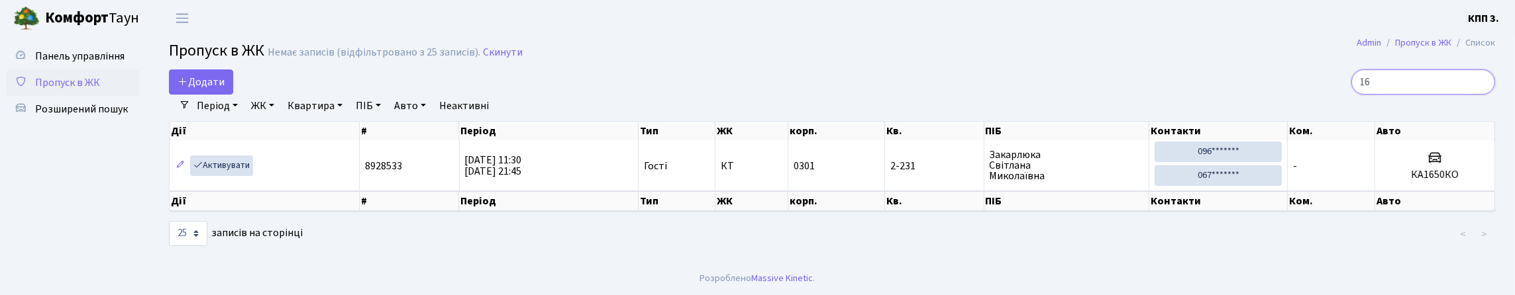
type input "1"
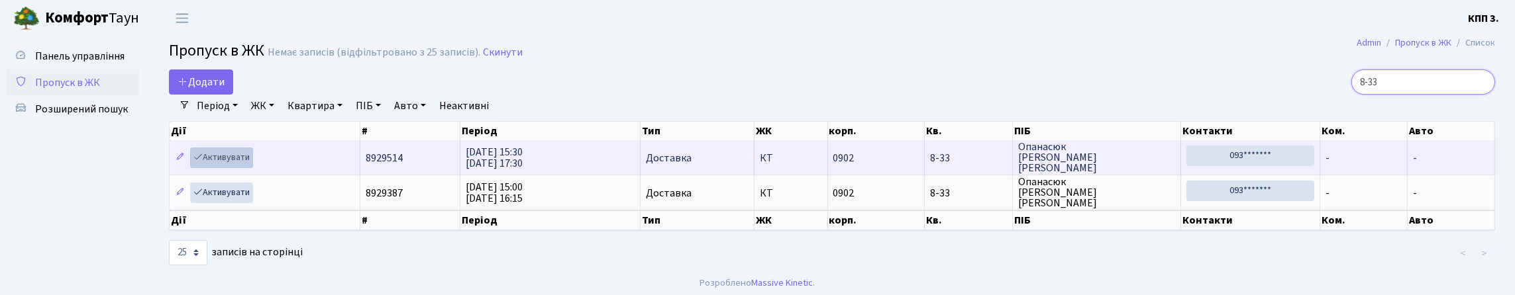
type input "8-33"
click at [253, 168] on link "Активувати" at bounding box center [221, 158] width 63 height 21
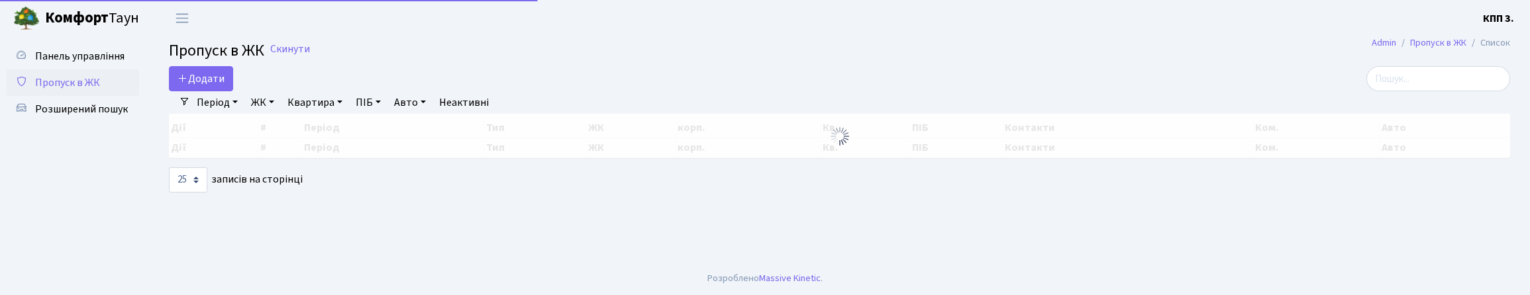
select select "25"
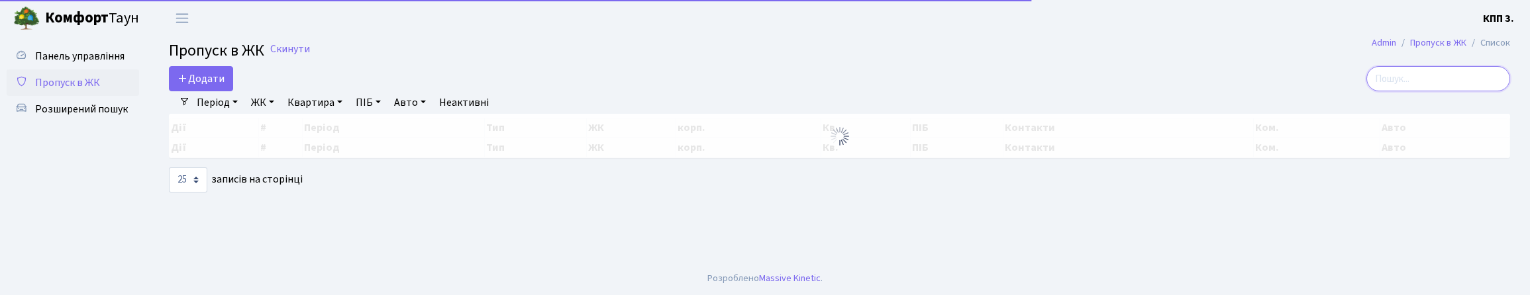
click at [1406, 91] on input "search" at bounding box center [1438, 78] width 144 height 25
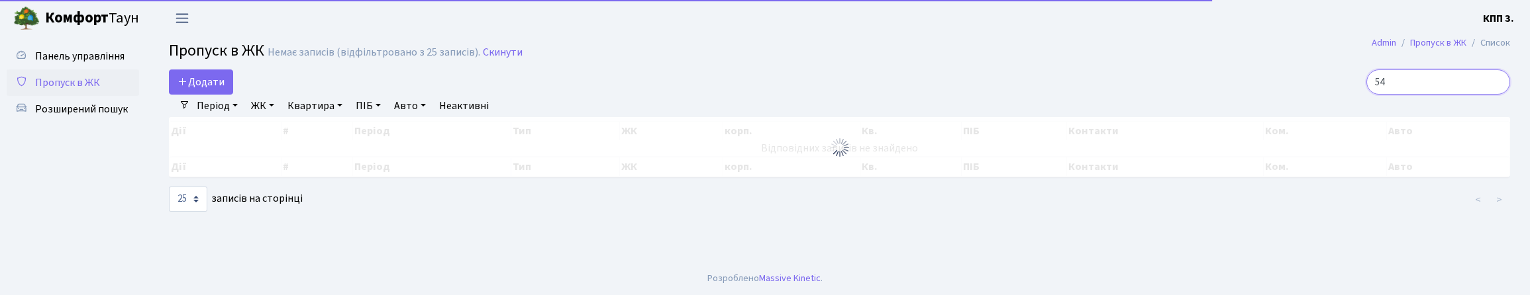
type input "5"
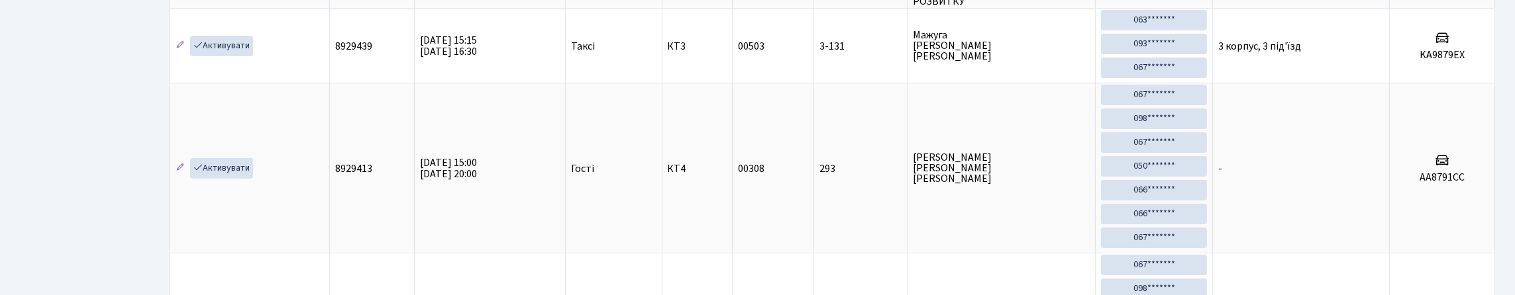
scroll to position [132, 0]
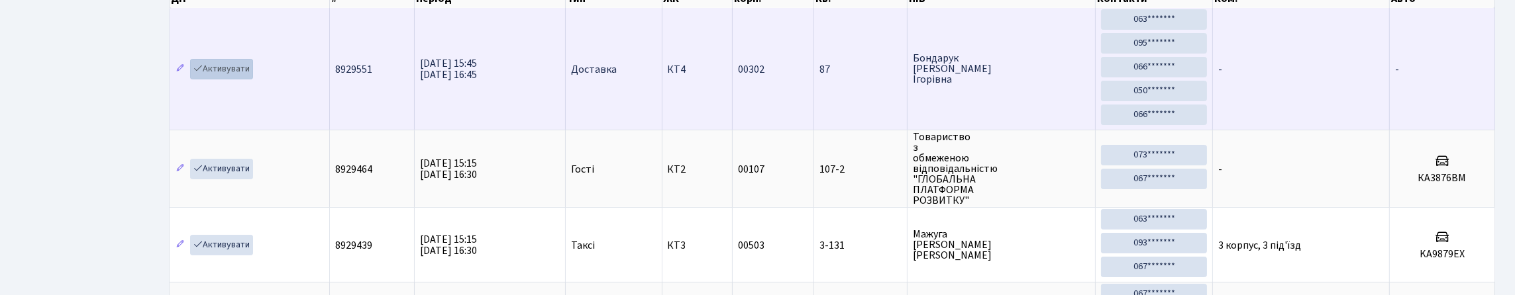
type input "87"
click at [233, 79] on link "Активувати" at bounding box center [221, 69] width 63 height 21
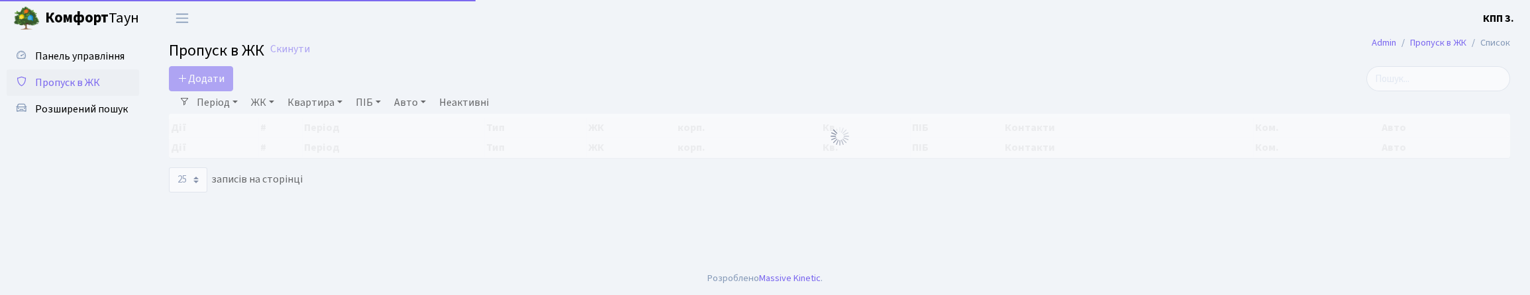
select select "25"
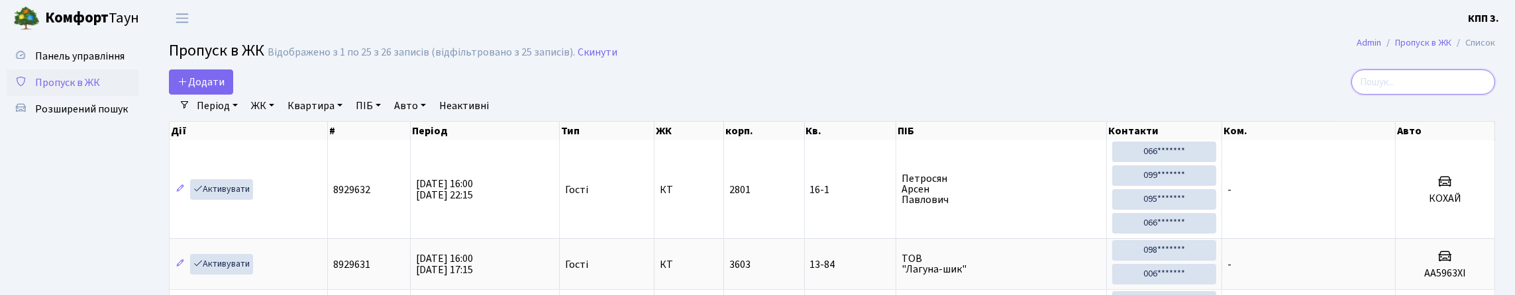
click at [1362, 89] on input "search" at bounding box center [1423, 82] width 144 height 25
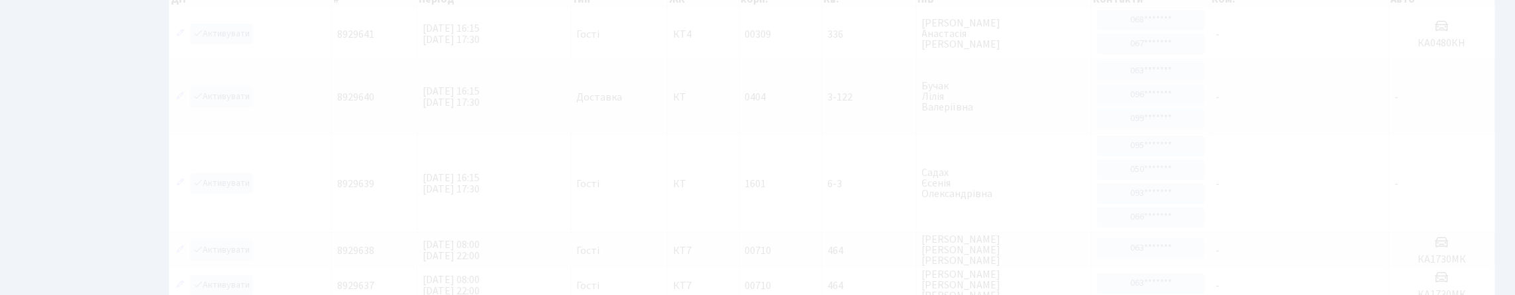
scroll to position [132, 0]
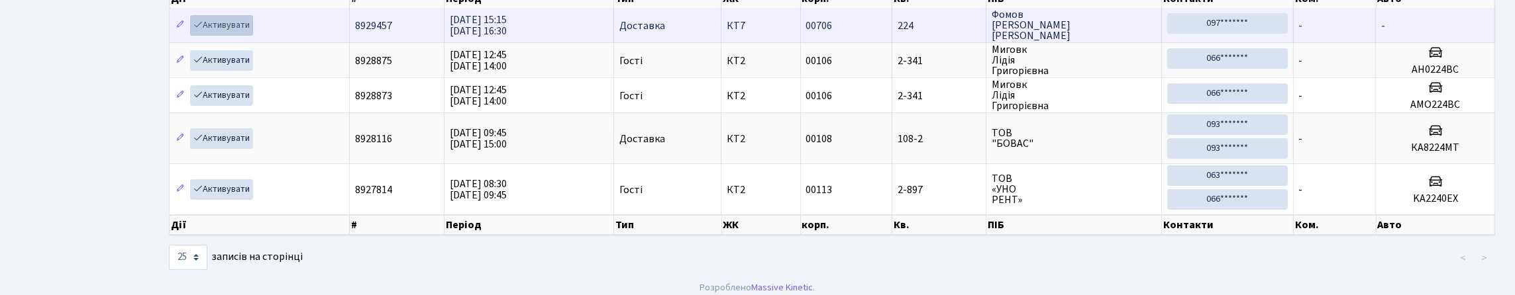
type input "224"
click at [234, 36] on link "Активувати" at bounding box center [221, 25] width 63 height 21
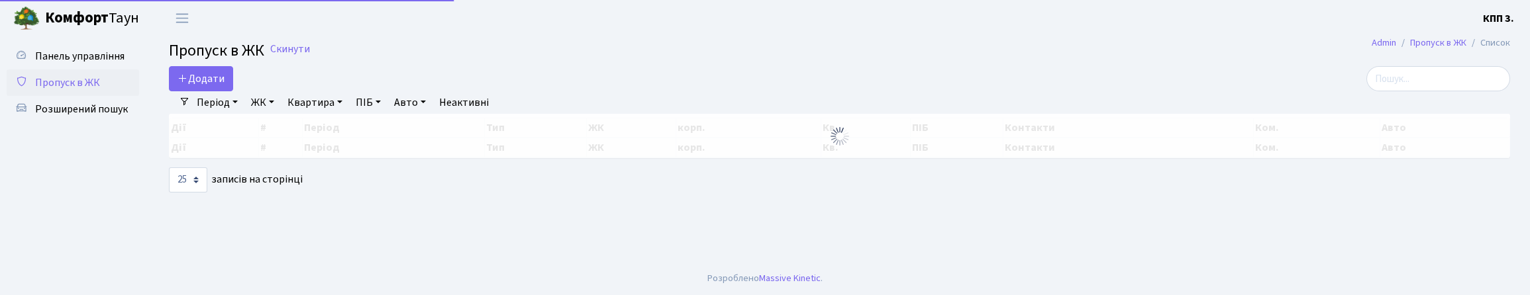
select select "25"
drag, startPoint x: 1400, startPoint y: 101, endPoint x: 1022, endPoint y: 81, distance: 378.7
click at [1402, 91] on input "search" at bounding box center [1438, 78] width 144 height 25
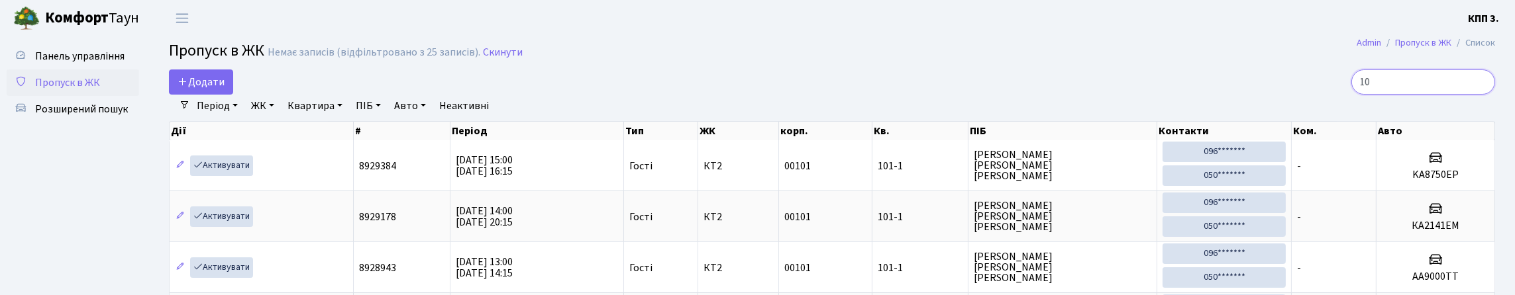
type input "1"
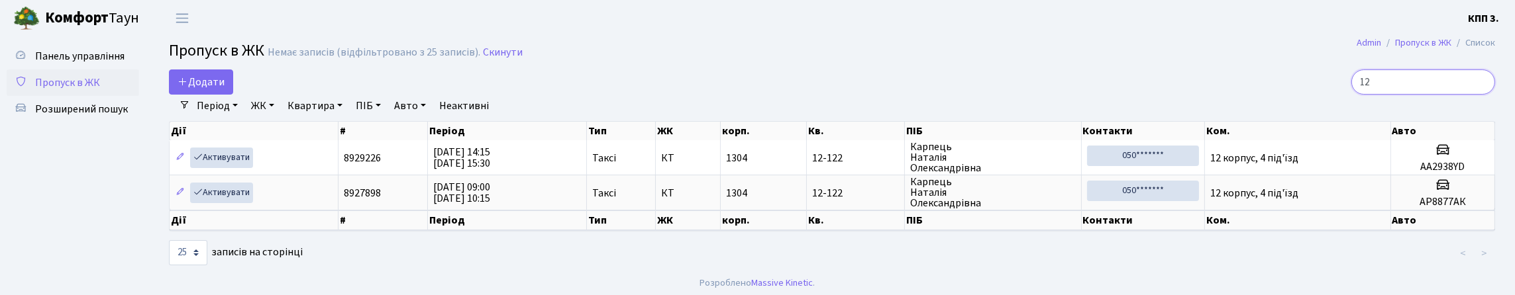
type input "1"
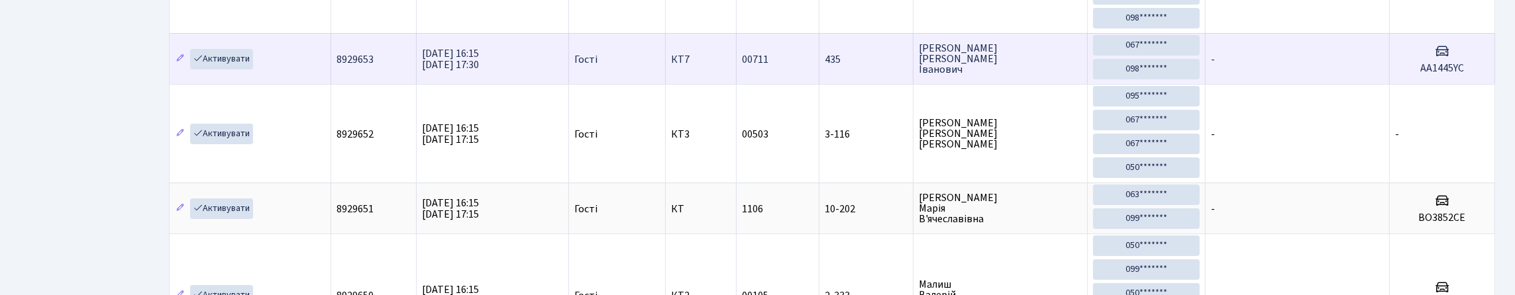
scroll to position [331, 0]
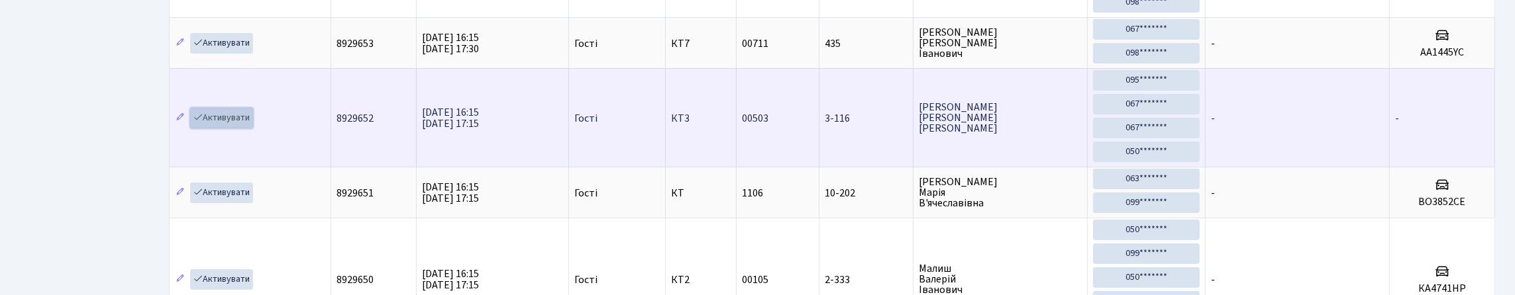
click at [221, 128] on link "Активувати" at bounding box center [221, 118] width 63 height 21
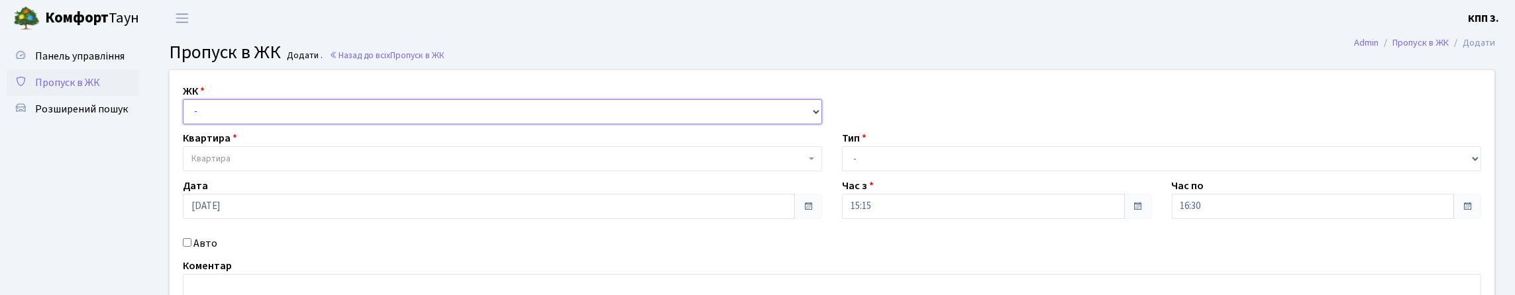
drag, startPoint x: 249, startPoint y: 129, endPoint x: 248, endPoint y: 145, distance: 15.9
click at [249, 125] on select "- КТ, вул. Регенераторна, 4 КТ2, просп. Соборності, 17 КТ3, вул. Березнева, 16 …" at bounding box center [502, 111] width 639 height 25
select select "271"
click at [186, 115] on select "- КТ, вул. Регенераторна, 4 КТ2, просп. Соборності, 17 КТ3, вул. Березнева, 16 …" at bounding box center [502, 111] width 639 height 25
select select
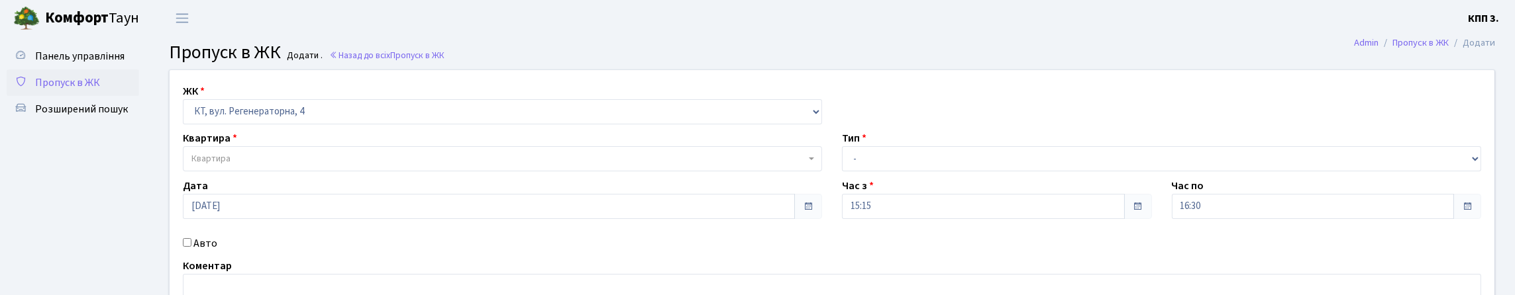
click at [252, 166] on span "Квартира" at bounding box center [498, 158] width 614 height 13
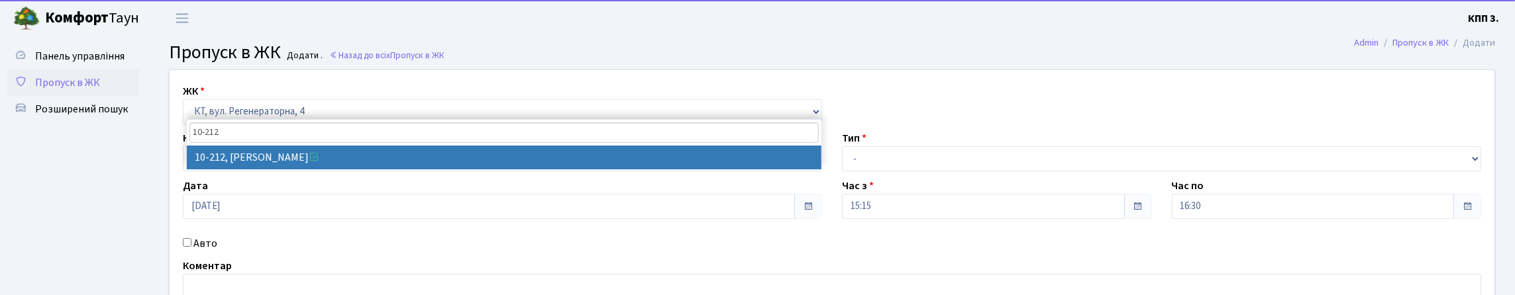
type input "10-212"
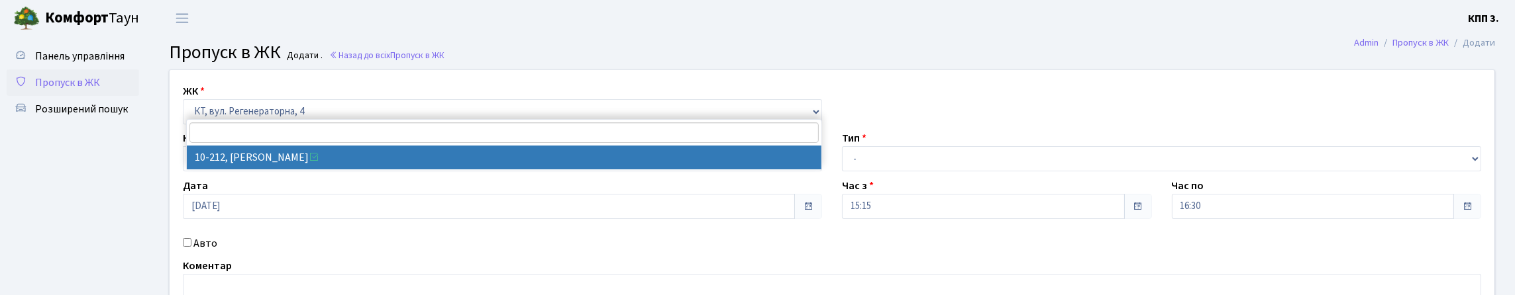
select select "6781"
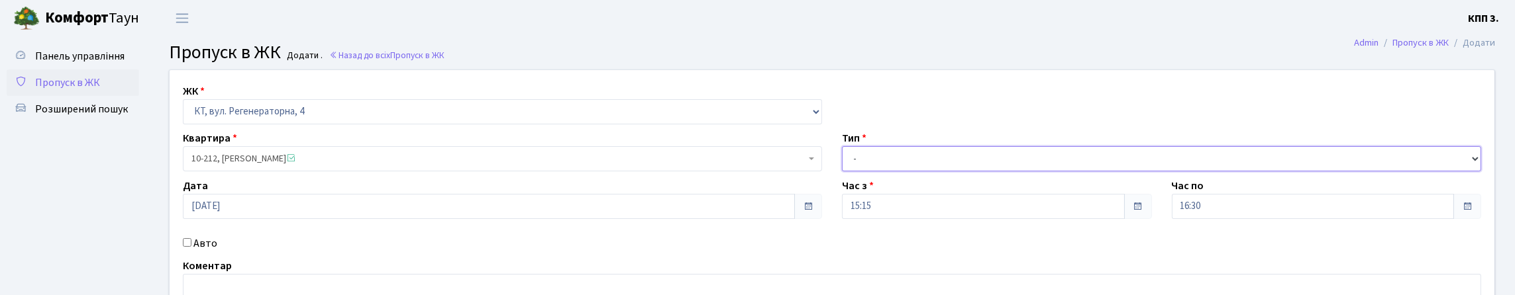
click at [876, 172] on select "- Доставка Таксі Гості Сервіс" at bounding box center [1161, 158] width 639 height 25
select select "3"
click at [842, 172] on select "- Доставка Таксі Гості Сервіс" at bounding box center [1161, 158] width 639 height 25
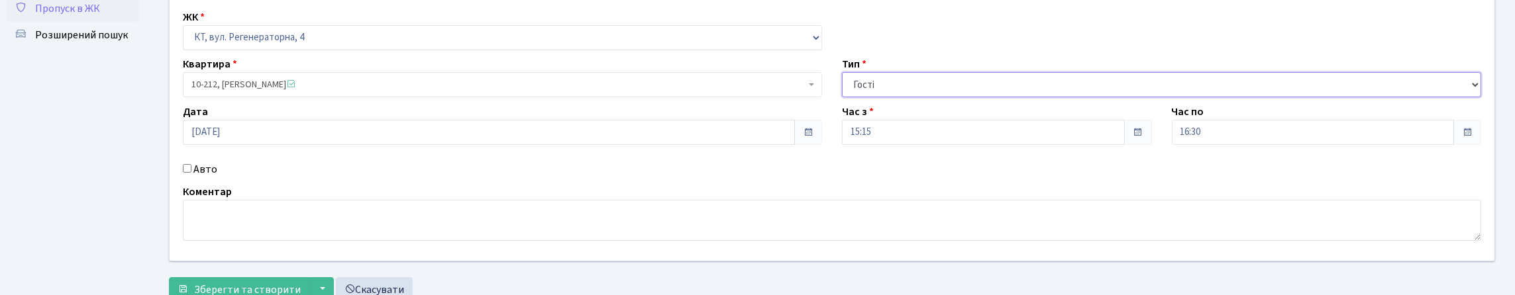
scroll to position [74, 0]
drag, startPoint x: 287, startPoint y: 50, endPoint x: 289, endPoint y: 70, distance: 20.0
click at [287, 50] on select "- КТ, вул. Регенераторна, 4 КТ2, просп. Соборності, 17 КТ3, вул. Березнева, 16 …" at bounding box center [502, 38] width 639 height 25
select select "295"
click at [186, 40] on select "- КТ, вул. Регенераторна, 4 КТ2, просп. Соборності, 17 КТ3, вул. Березнева, 16 …" at bounding box center [502, 38] width 639 height 25
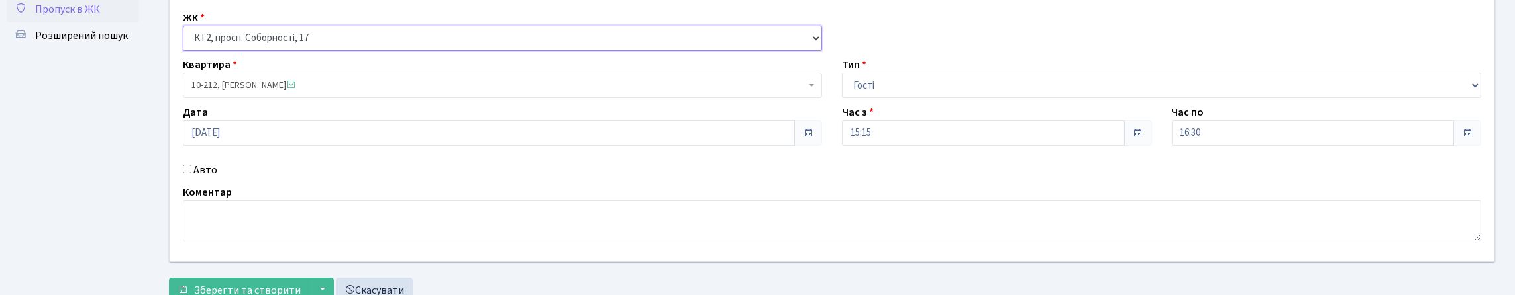
select select
click at [250, 92] on span "Квартира" at bounding box center [498, 85] width 614 height 13
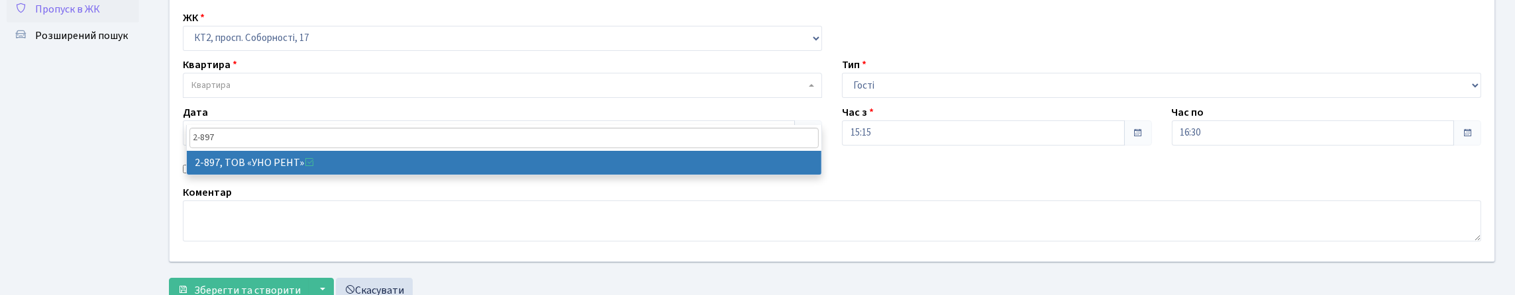
type input "2-897"
select select "15948"
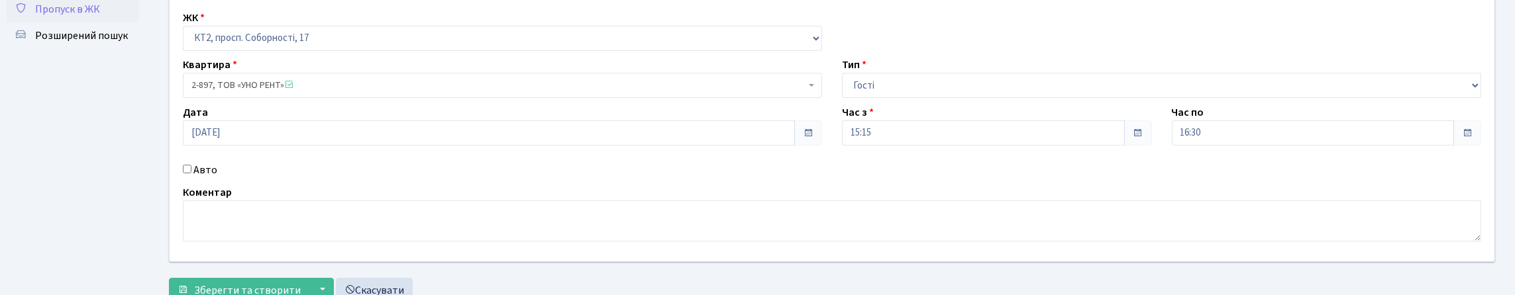
click at [205, 178] on label "Авто" at bounding box center [205, 170] width 24 height 16
click at [191, 174] on input "Авто" at bounding box center [187, 169] width 9 height 9
checkbox input "true"
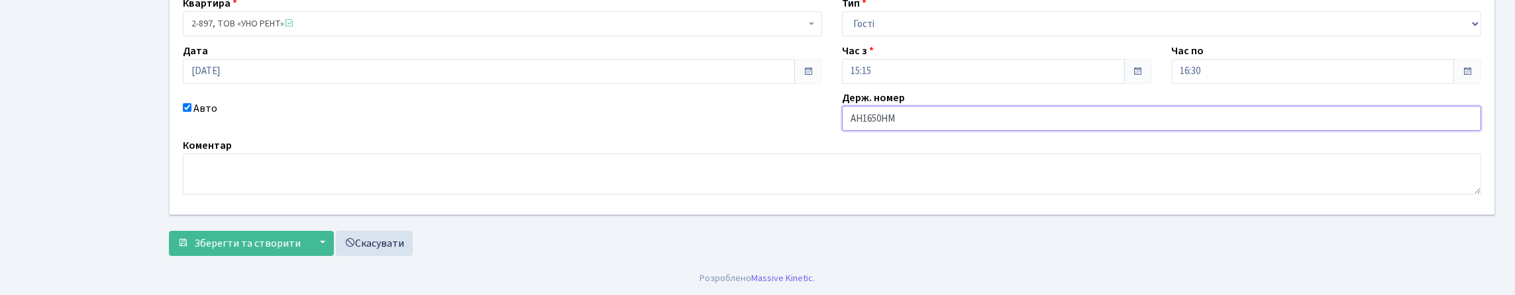
scroll to position [225, 0]
type input "АН1650НМ"
click at [259, 238] on span "Зберегти та створити" at bounding box center [247, 243] width 107 height 15
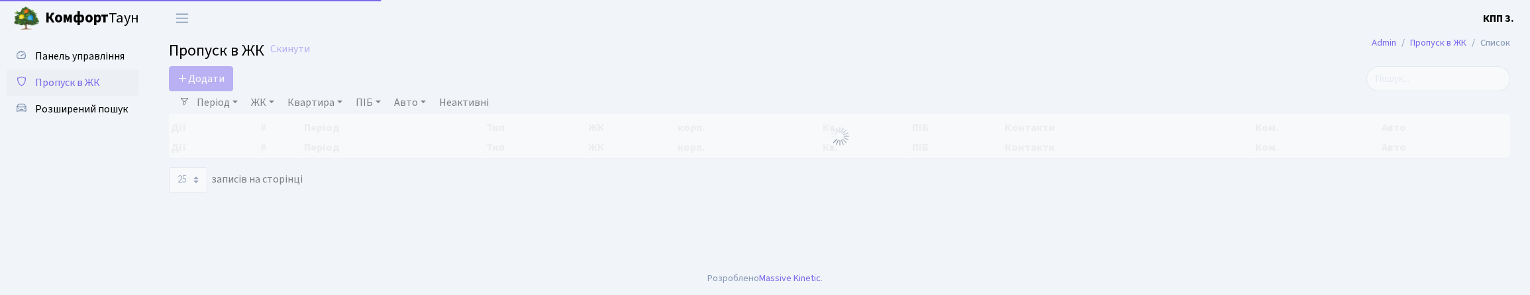
select select "25"
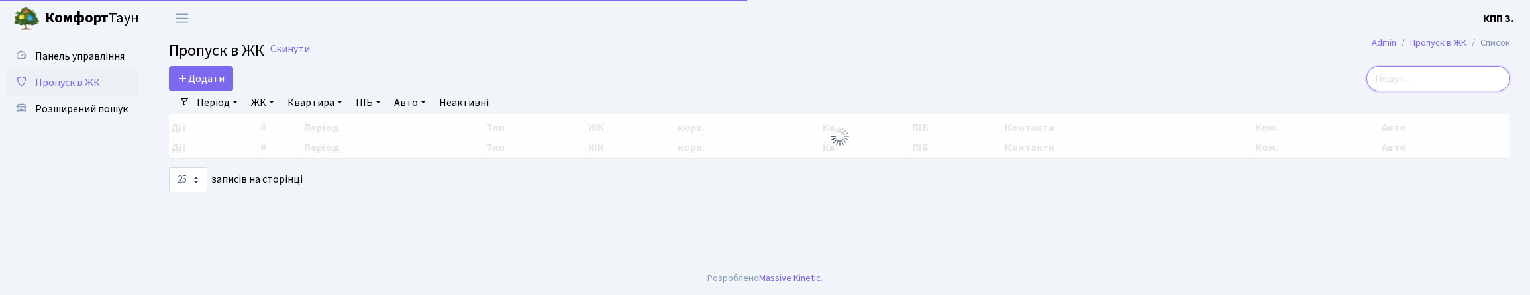
click at [1426, 91] on input "search" at bounding box center [1438, 78] width 144 height 25
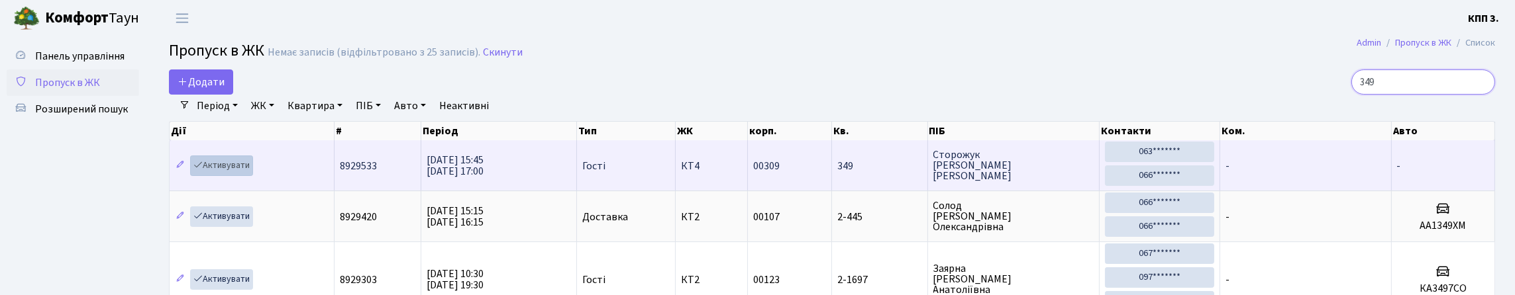
type input "349"
click at [232, 176] on link "Активувати" at bounding box center [221, 166] width 63 height 21
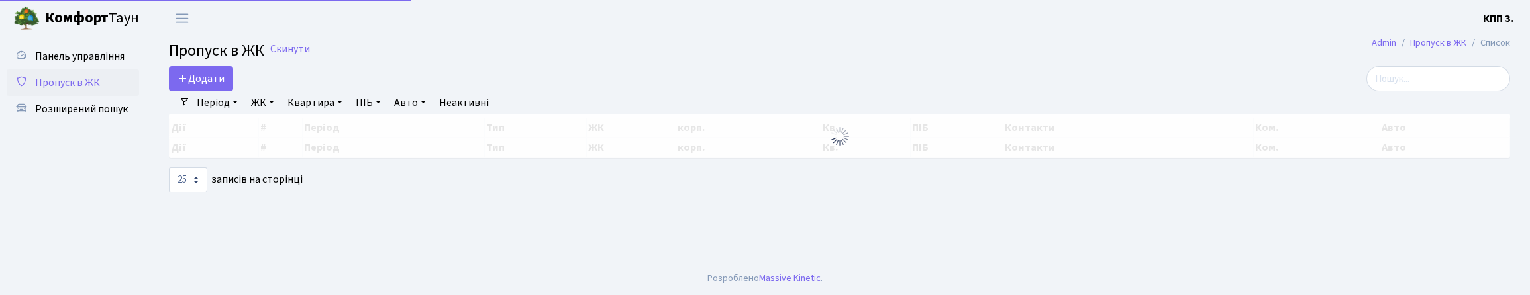
select select "25"
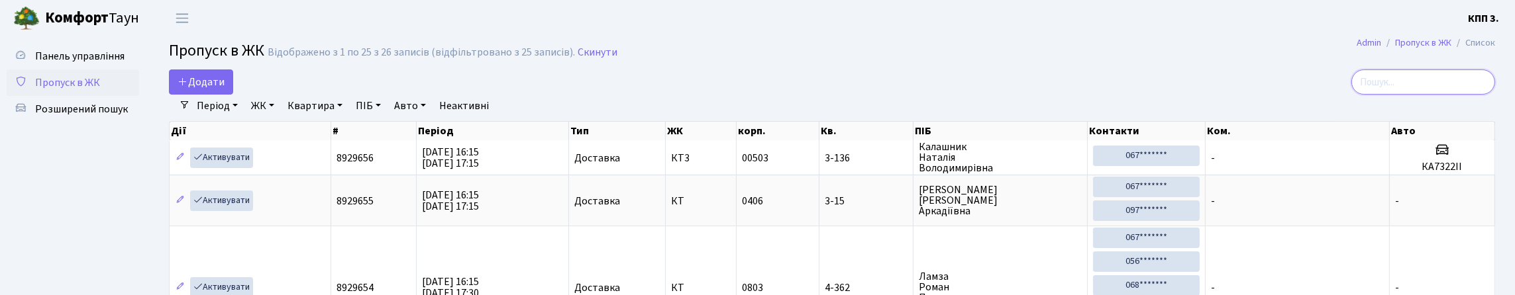
click at [1390, 90] on input "search" at bounding box center [1423, 82] width 144 height 25
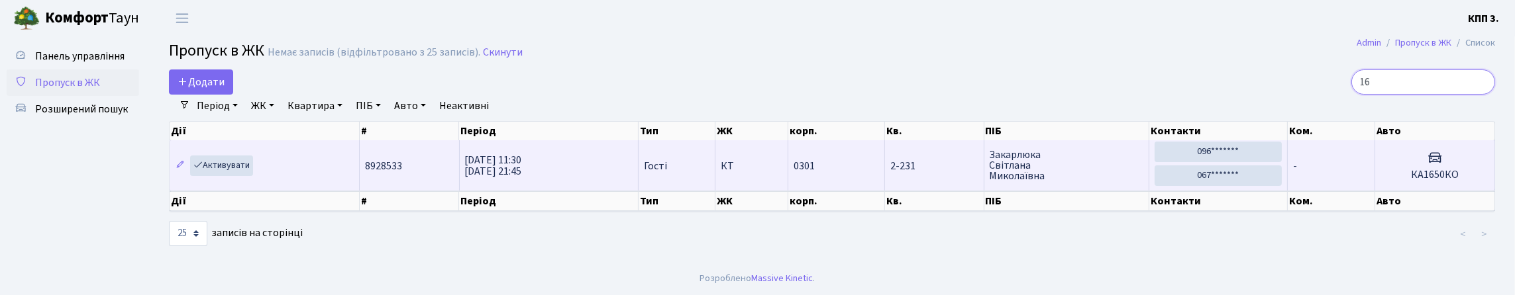
type input "1"
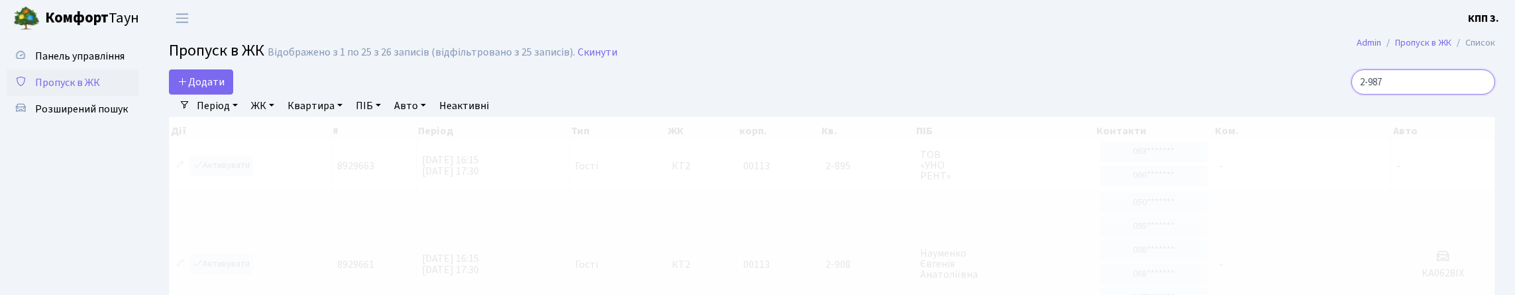
scroll to position [2, 0]
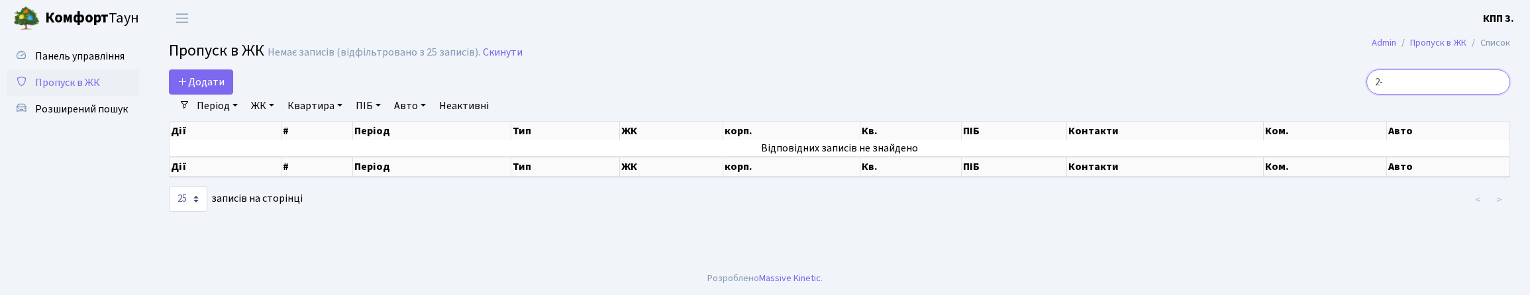
type input "2"
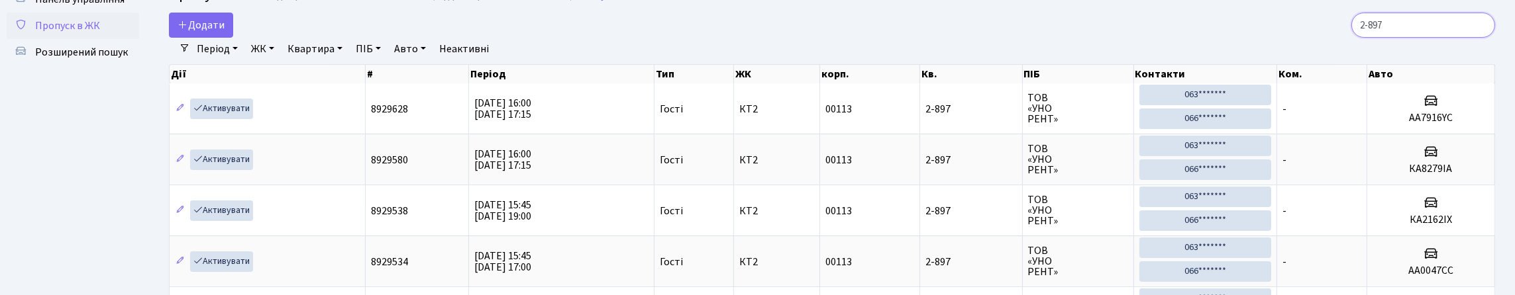
scroll to position [0, 0]
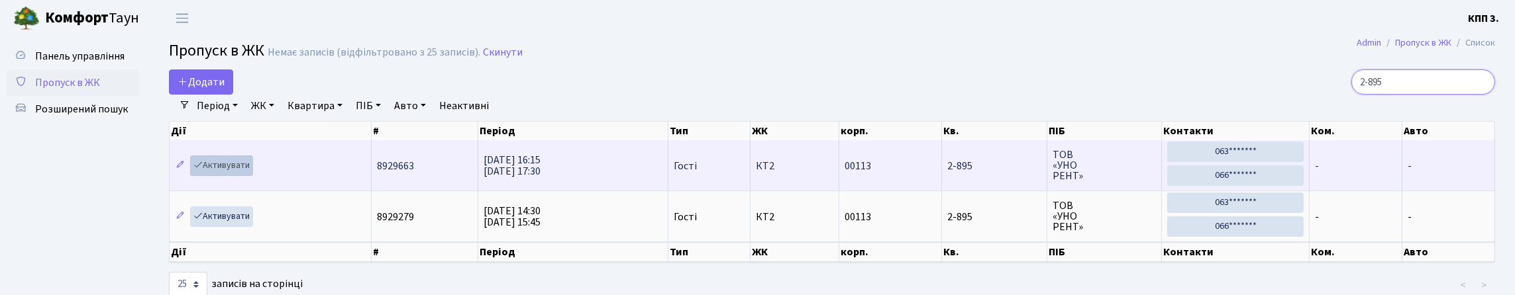
type input "2-895"
click at [233, 176] on link "Активувати" at bounding box center [221, 166] width 63 height 21
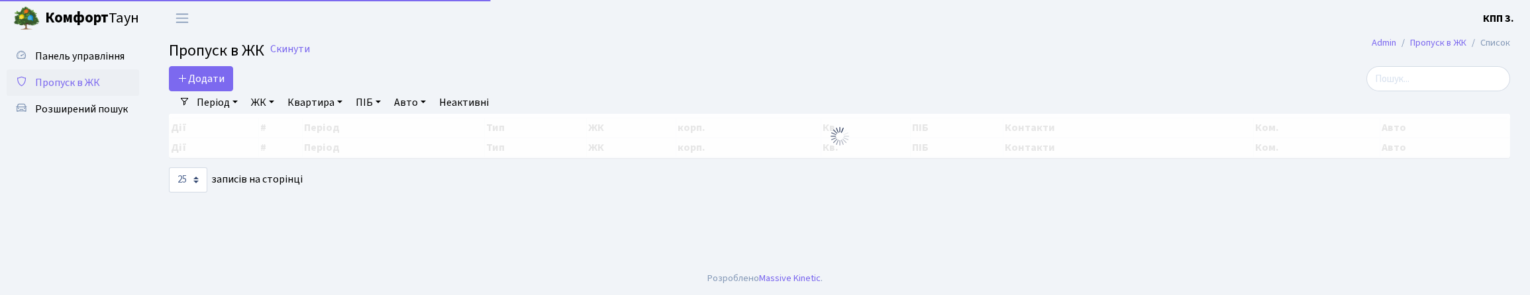
select select "25"
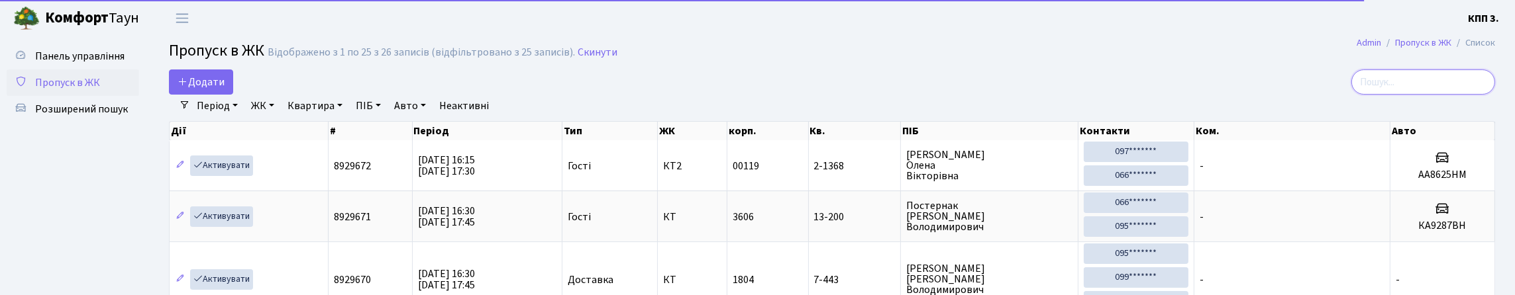
click at [1392, 93] on input "search" at bounding box center [1423, 82] width 144 height 25
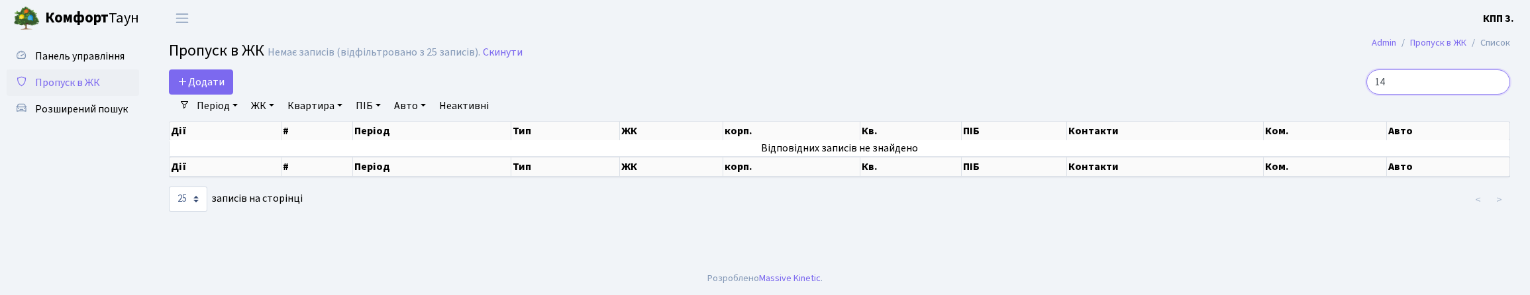
type input "1"
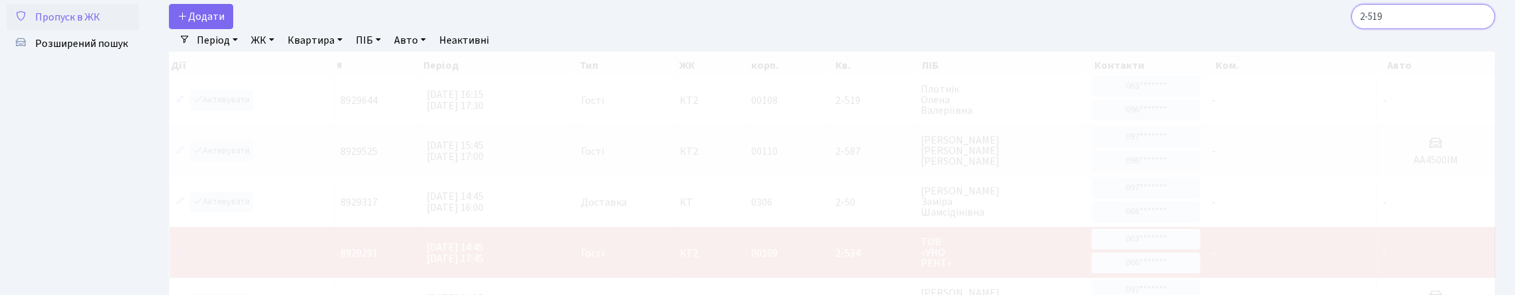
scroll to position [30, 0]
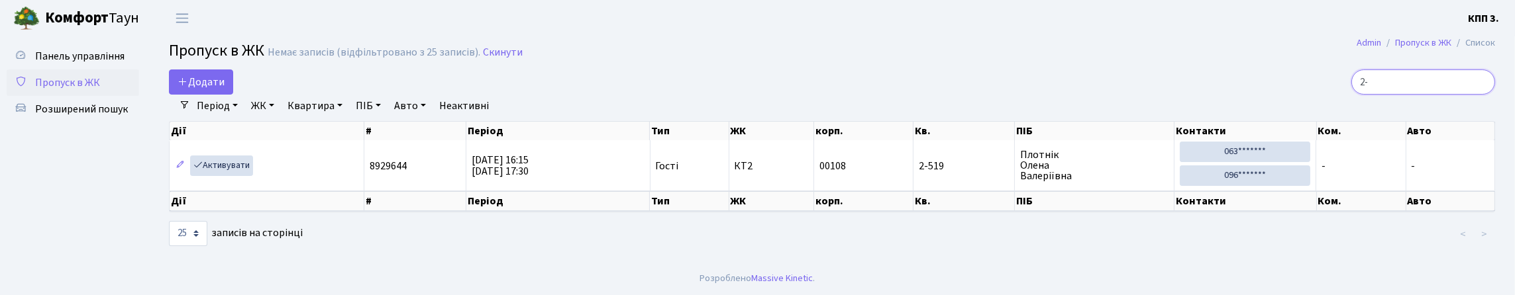
type input "2"
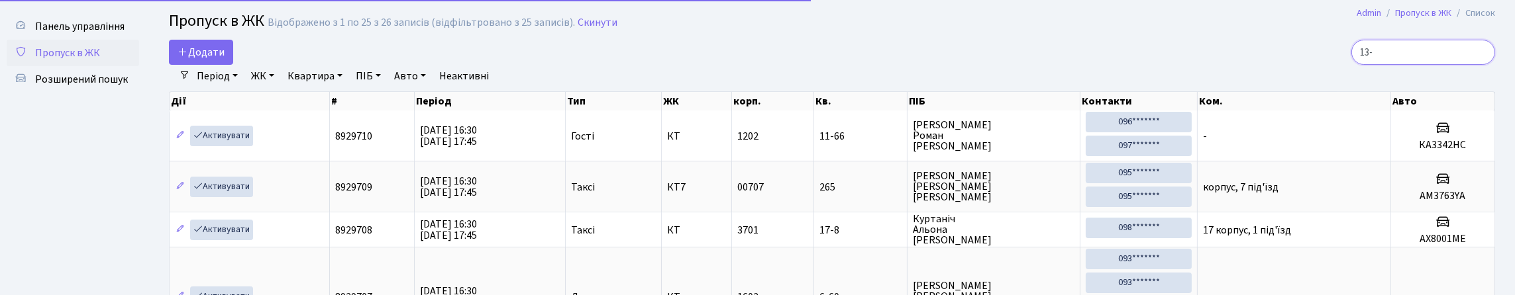
scroll to position [66, 0]
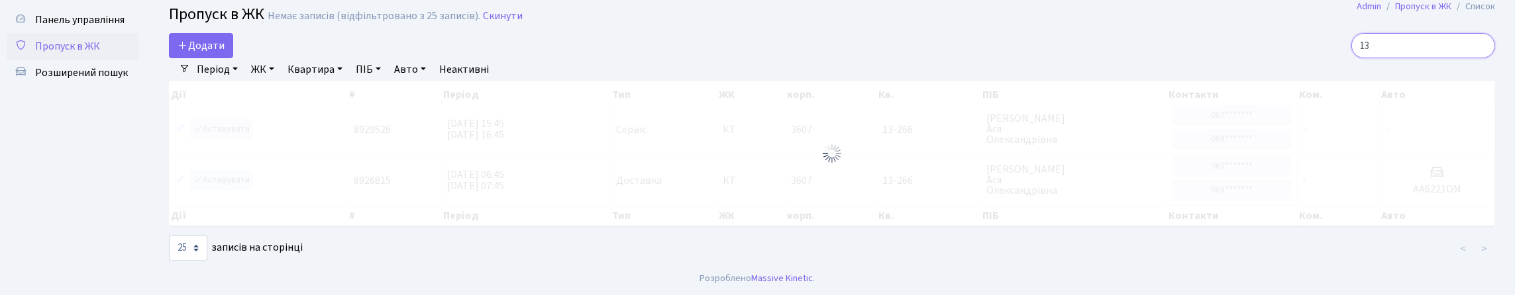
type input "1"
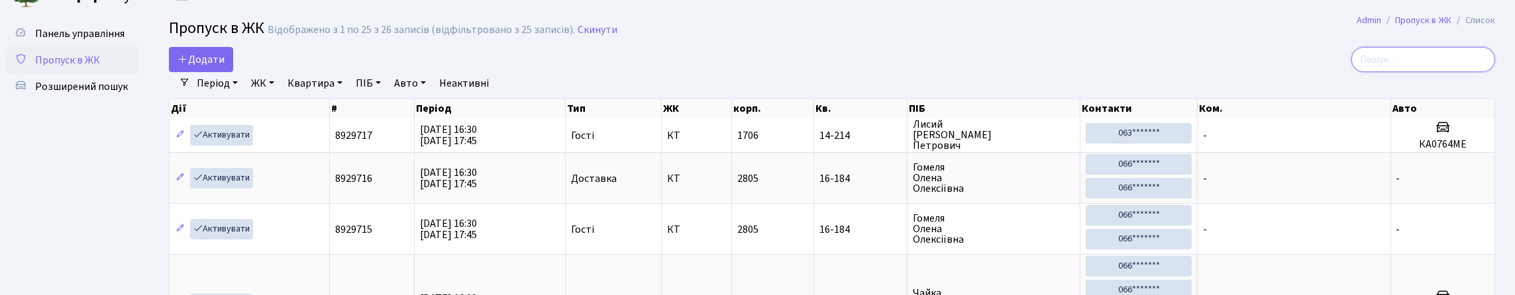
scroll to position [0, 0]
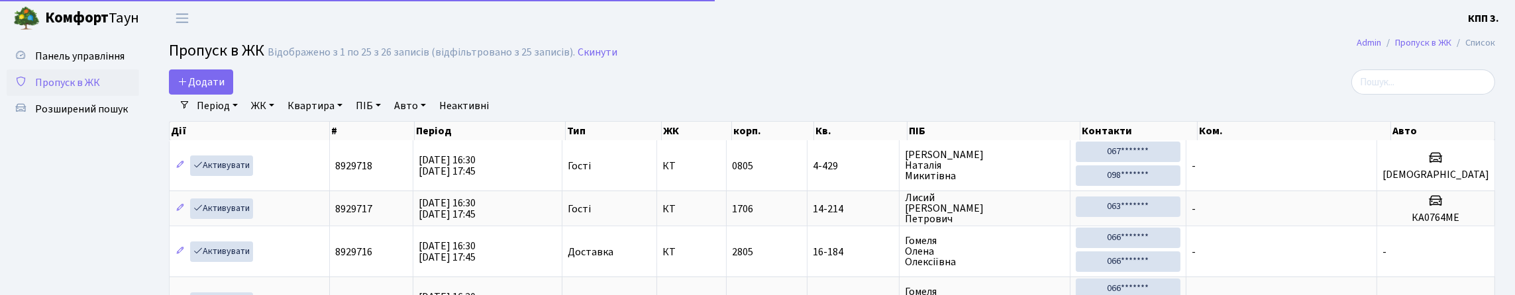
click at [1, 23] on link "Комфорт Таун" at bounding box center [83, 18] width 166 height 36
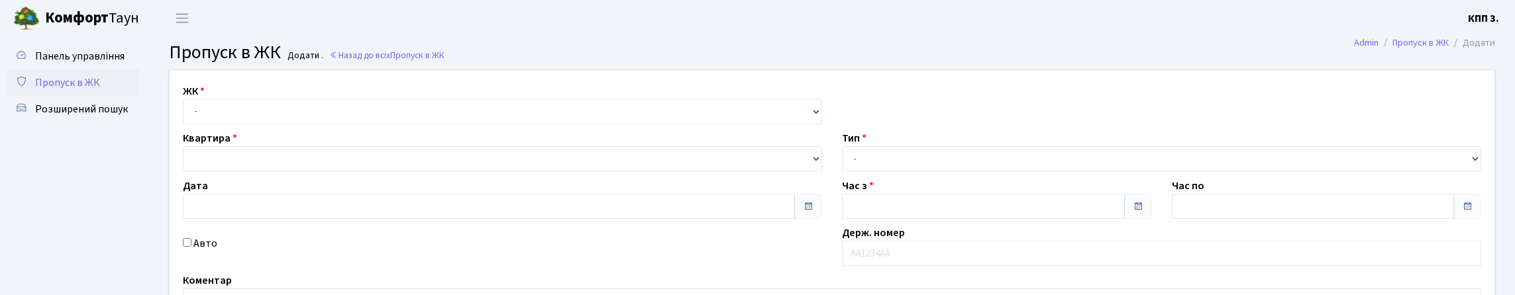
type input "[DATE]"
type input "16:30"
type input "17:30"
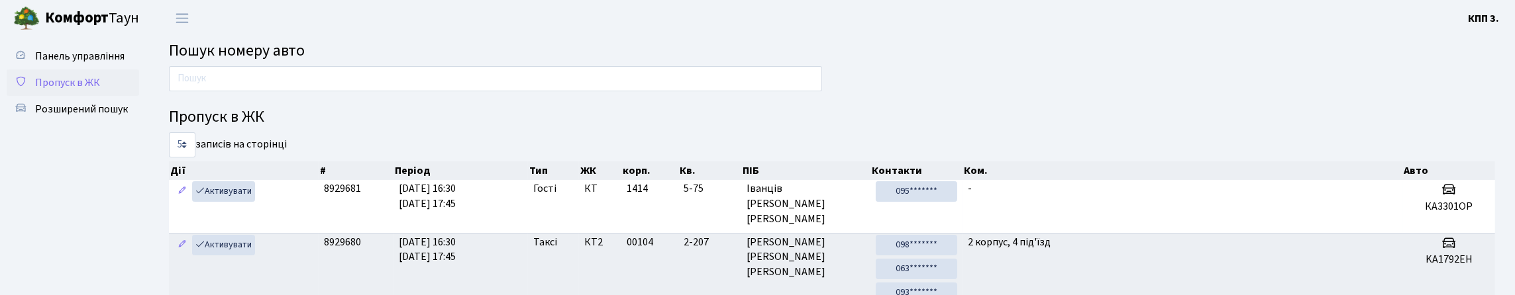
click at [100, 90] on span "Пропуск в ЖК" at bounding box center [67, 83] width 65 height 15
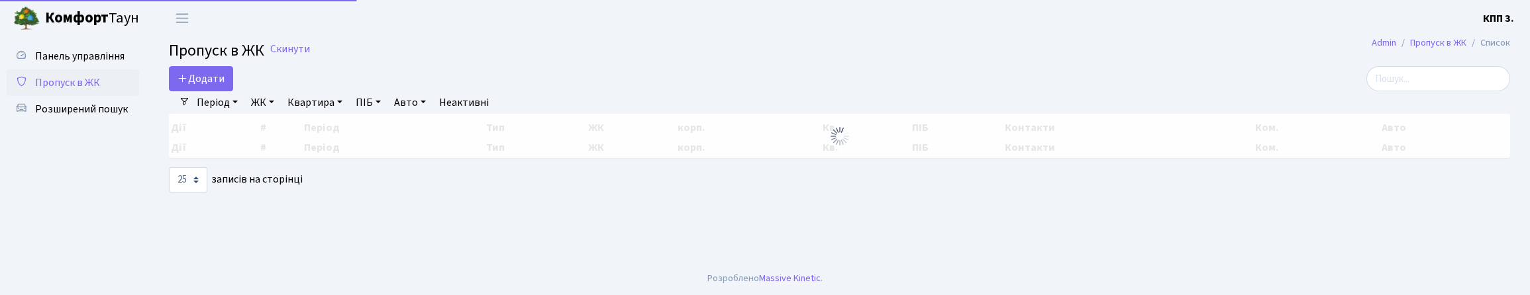
select select "25"
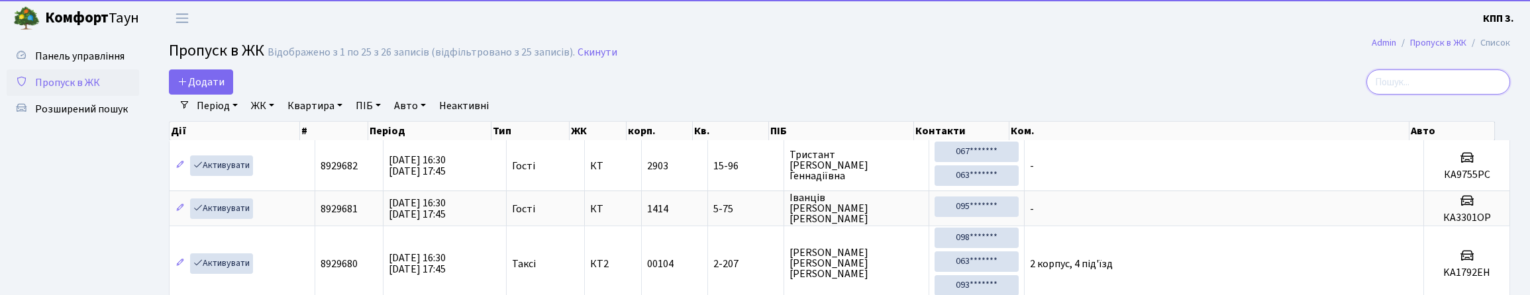
click at [1410, 95] on input "search" at bounding box center [1438, 82] width 144 height 25
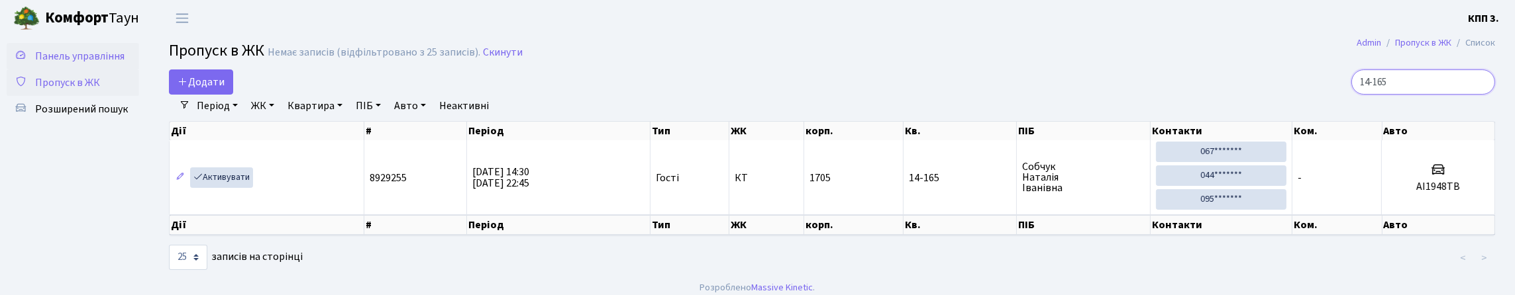
type input "14-165"
click at [89, 70] on link "Панель управління" at bounding box center [73, 56] width 132 height 26
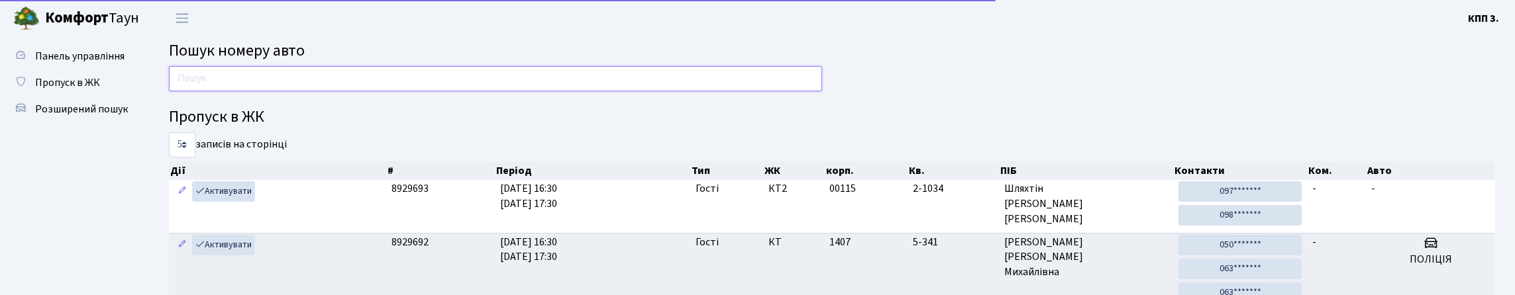
click at [249, 91] on input "text" at bounding box center [495, 78] width 653 height 25
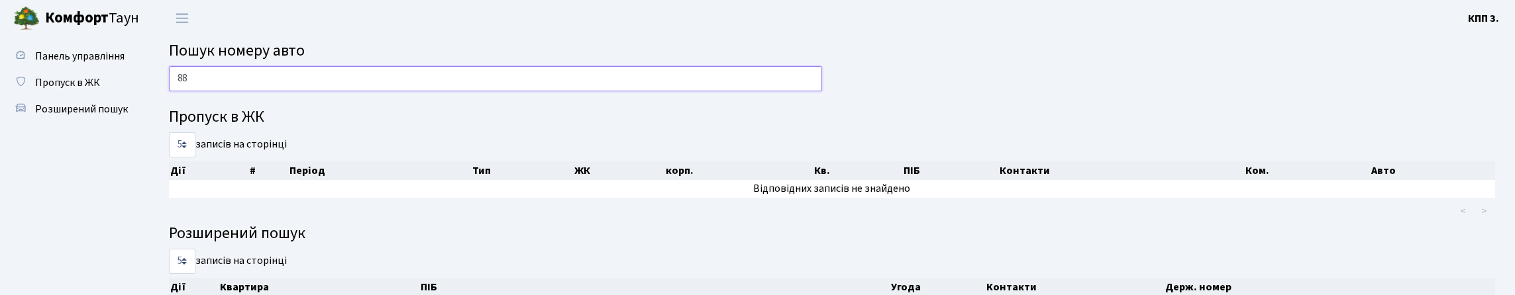
type input "8"
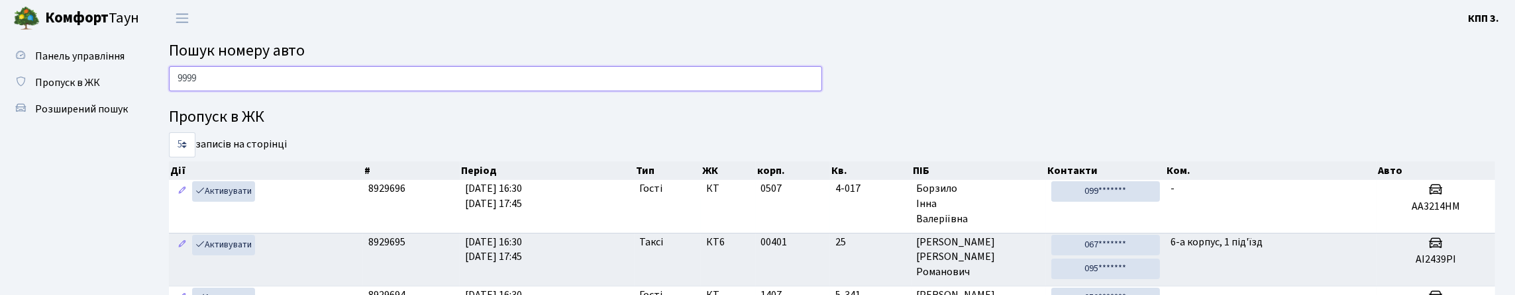
type input "9999"
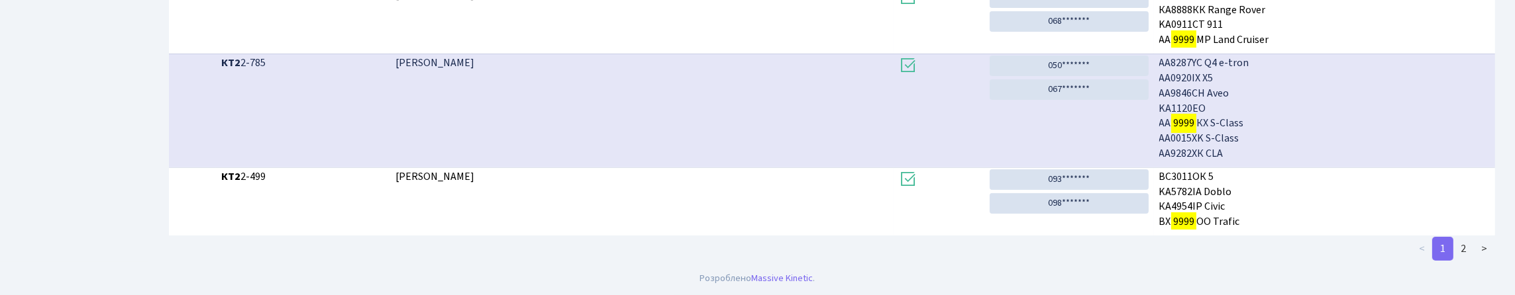
scroll to position [666, 0]
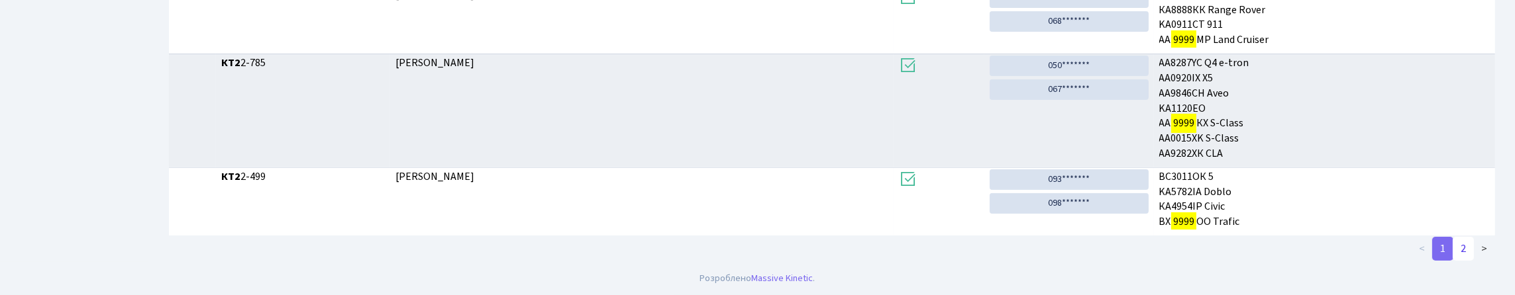
click at [1453, 248] on link "2" at bounding box center [1463, 249] width 21 height 24
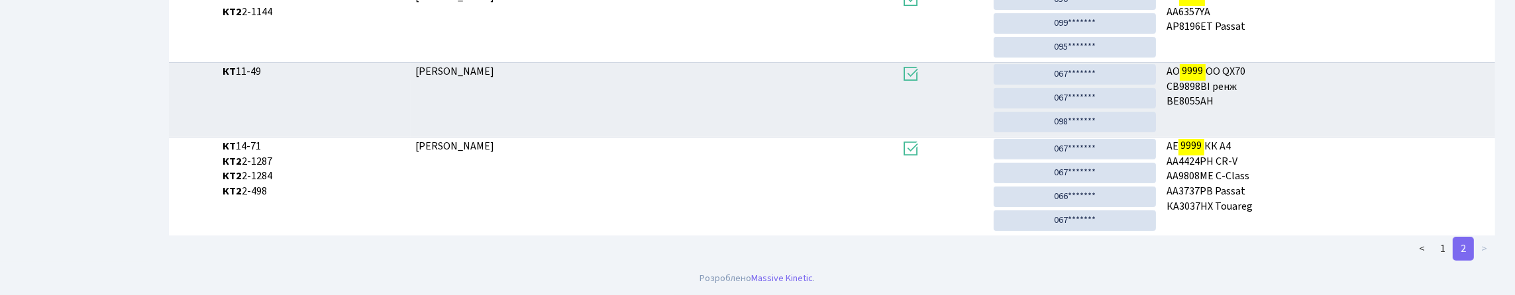
scroll to position [634, 0]
click at [1432, 242] on link "1" at bounding box center [1442, 249] width 21 height 24
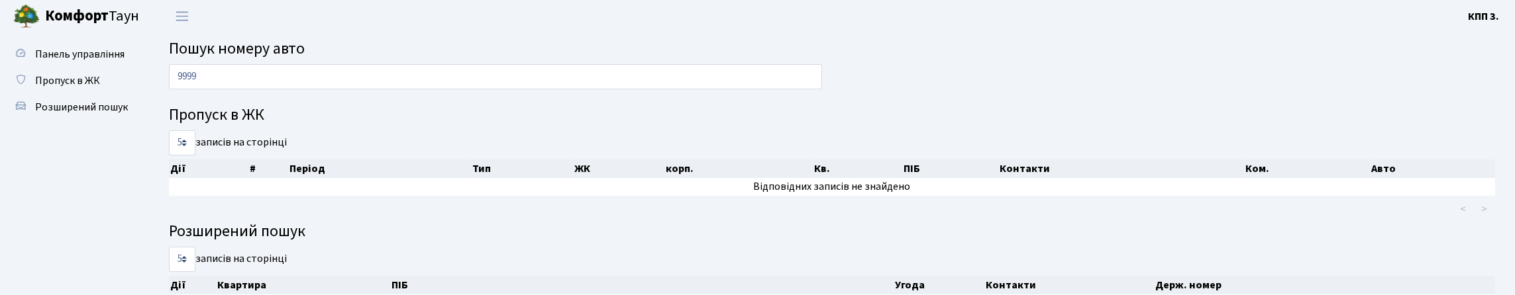
scroll to position [0, 0]
click at [81, 90] on span "Пропуск в ЖК" at bounding box center [67, 83] width 65 height 15
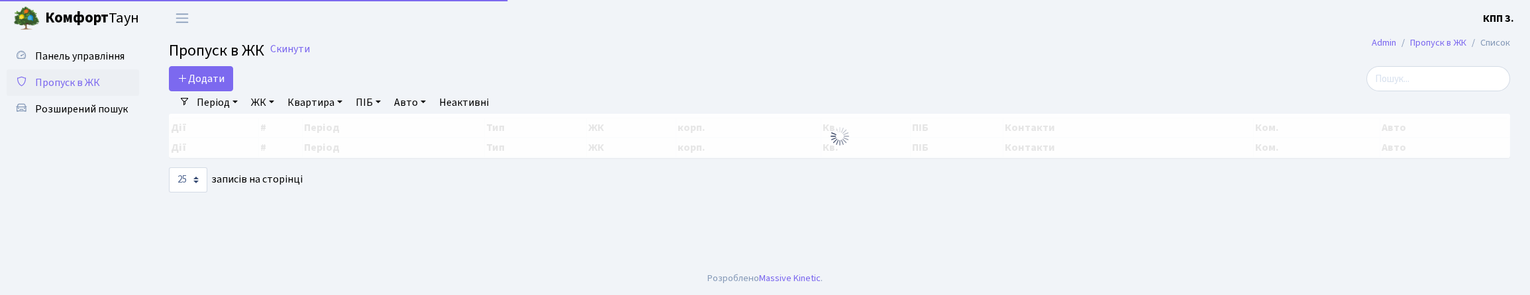
select select "25"
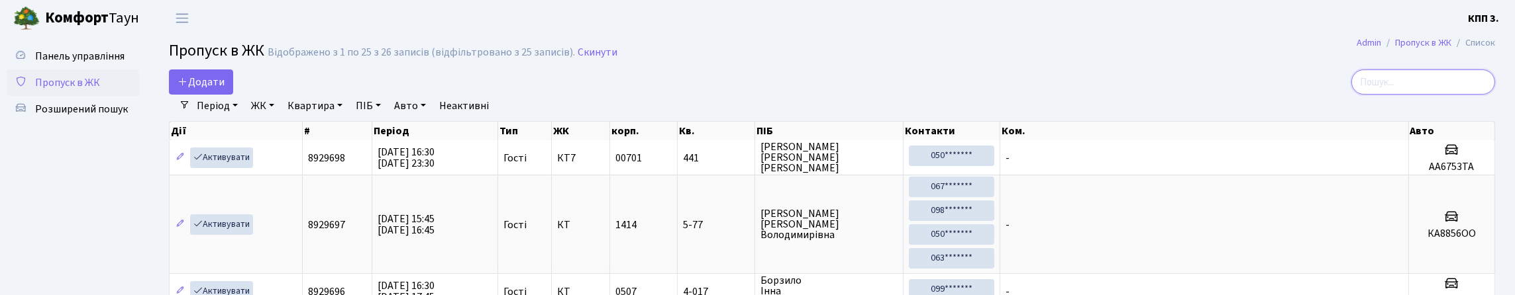
click at [1385, 95] on input "search" at bounding box center [1423, 82] width 144 height 25
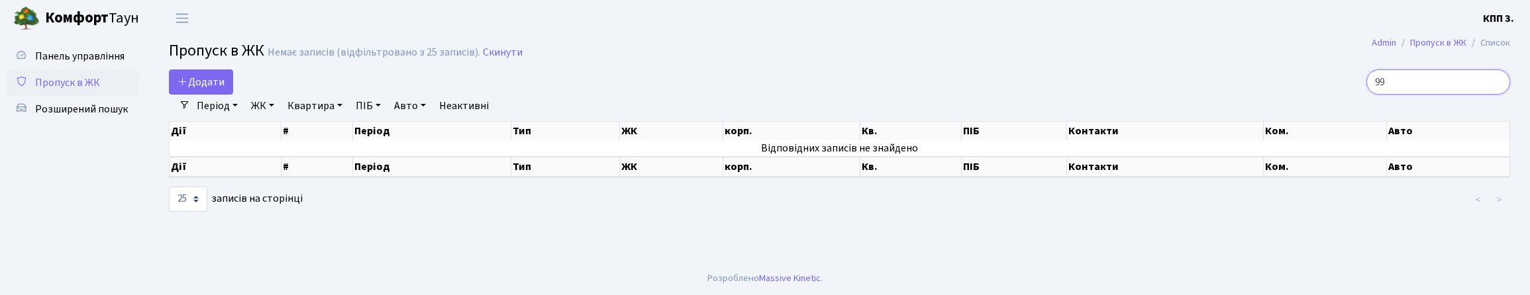
type input "9"
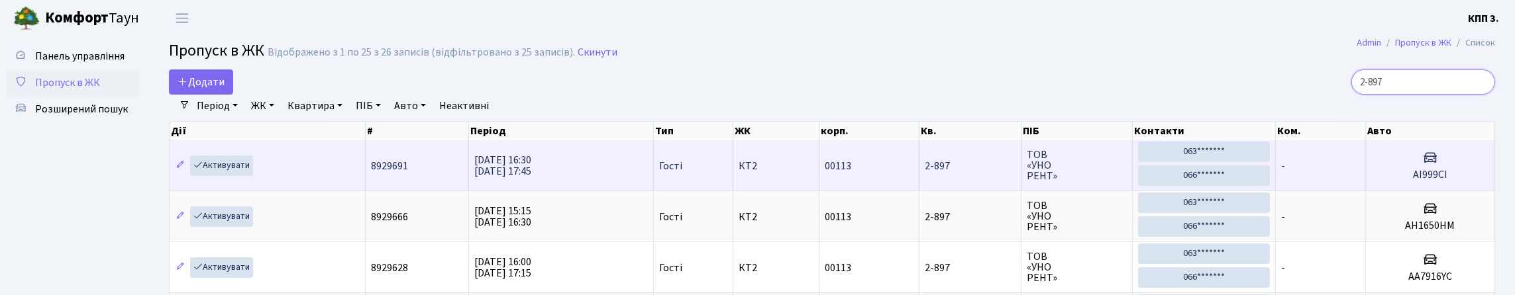
type input "2-897"
click at [1404, 181] on h5 "АІ999CI" at bounding box center [1430, 175] width 118 height 13
click at [1329, 191] on td "-" at bounding box center [1321, 165] width 90 height 50
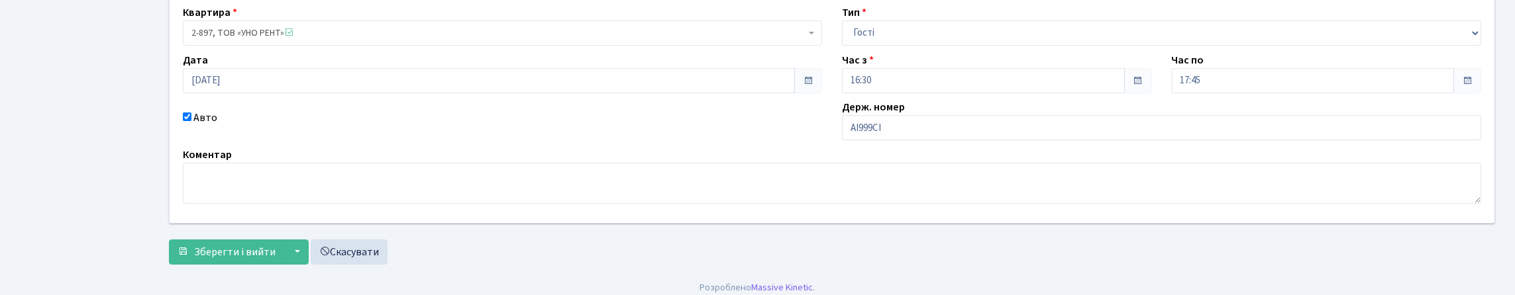
scroll to position [132, 0]
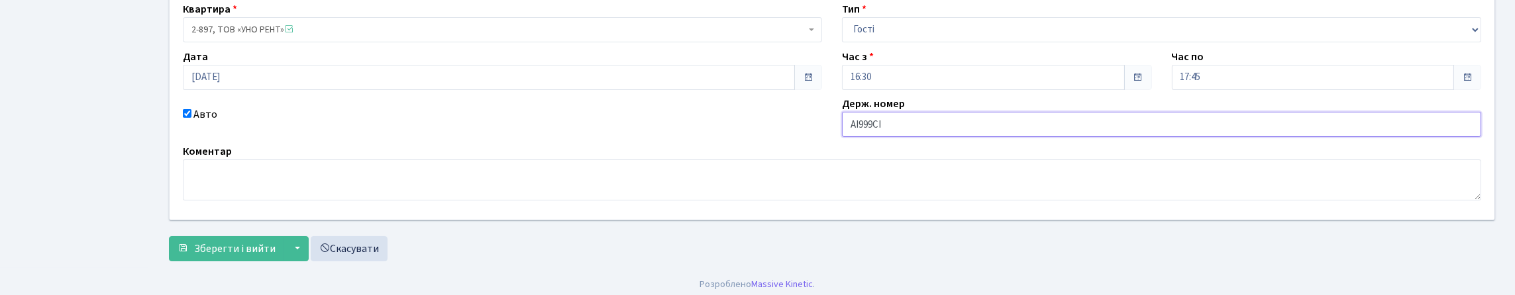
click at [880, 137] on input "АІ999CI" at bounding box center [1161, 124] width 639 height 25
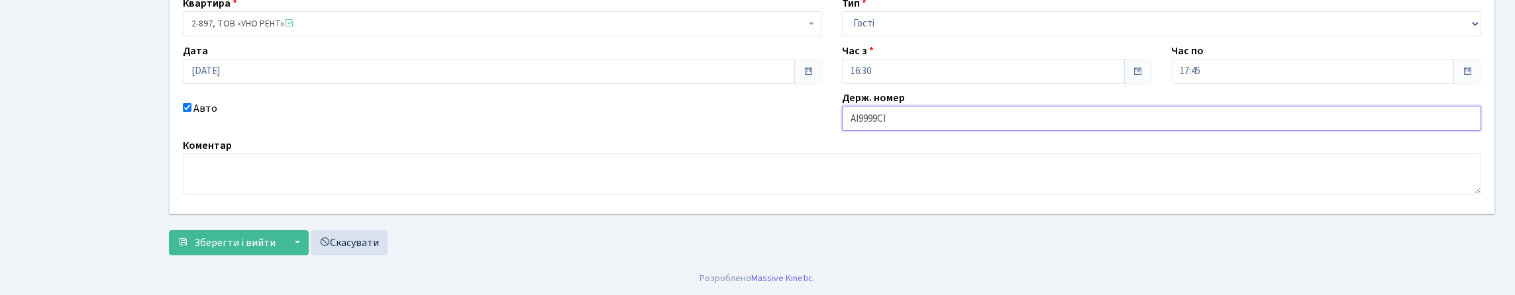
scroll to position [229, 0]
type input "АІ9999CI"
click at [276, 236] on span "Зберегти і вийти" at bounding box center [234, 243] width 81 height 15
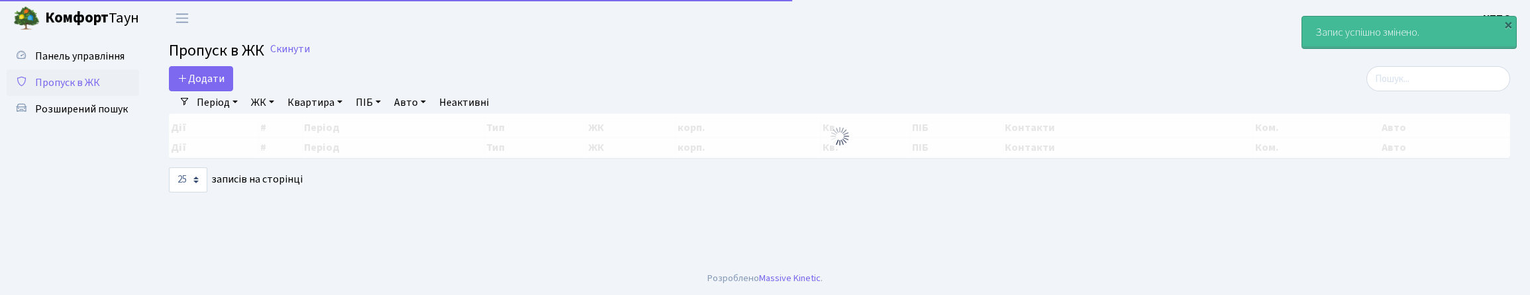
select select "25"
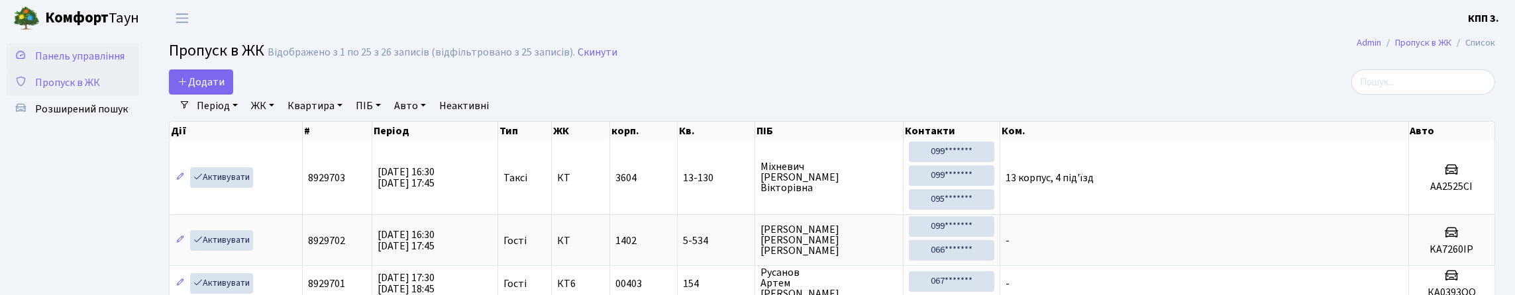
click at [105, 70] on link "Панель управління" at bounding box center [73, 56] width 132 height 26
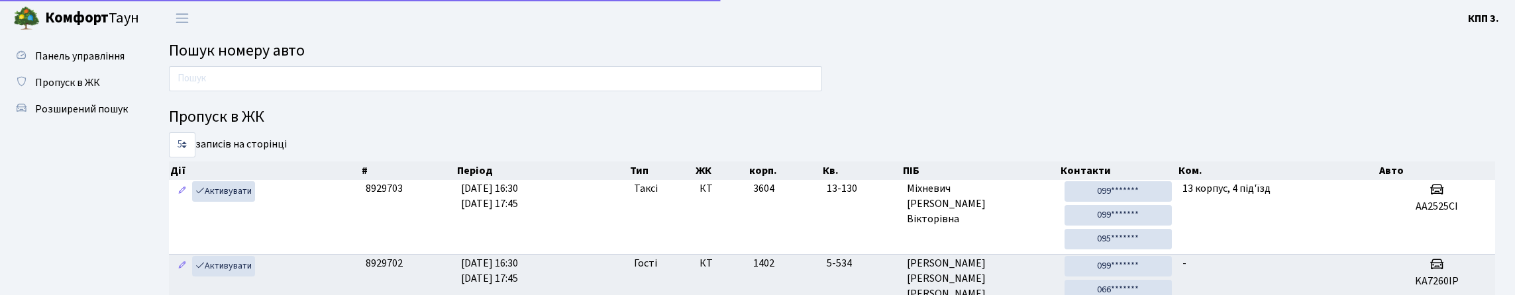
click at [307, 91] on input "text" at bounding box center [495, 78] width 653 height 25
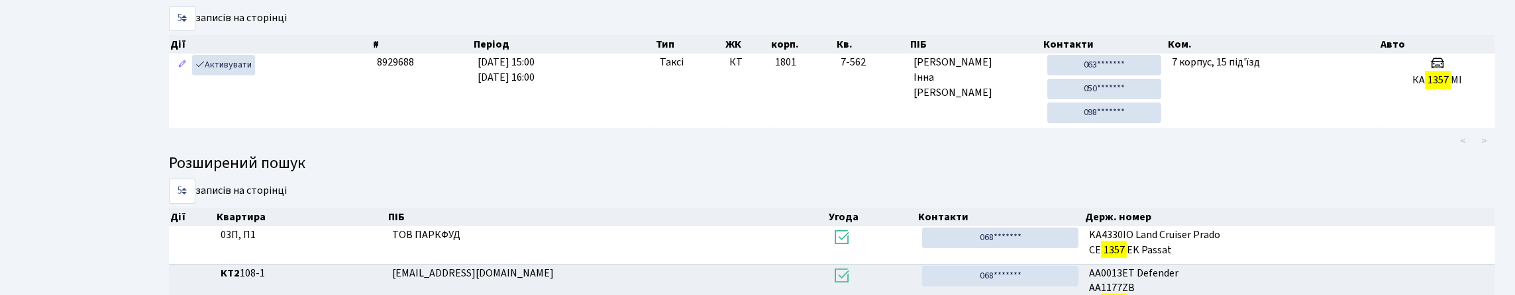
scroll to position [80, 0]
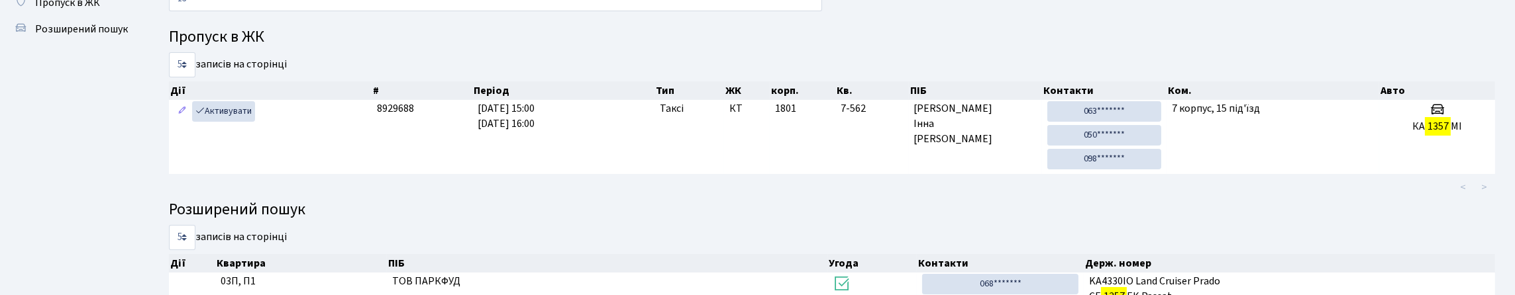
type input "1"
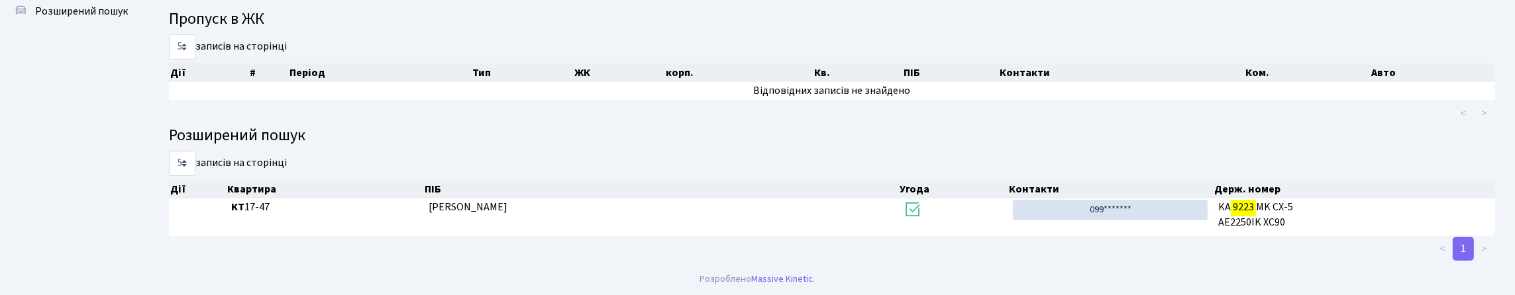
scroll to position [0, 0]
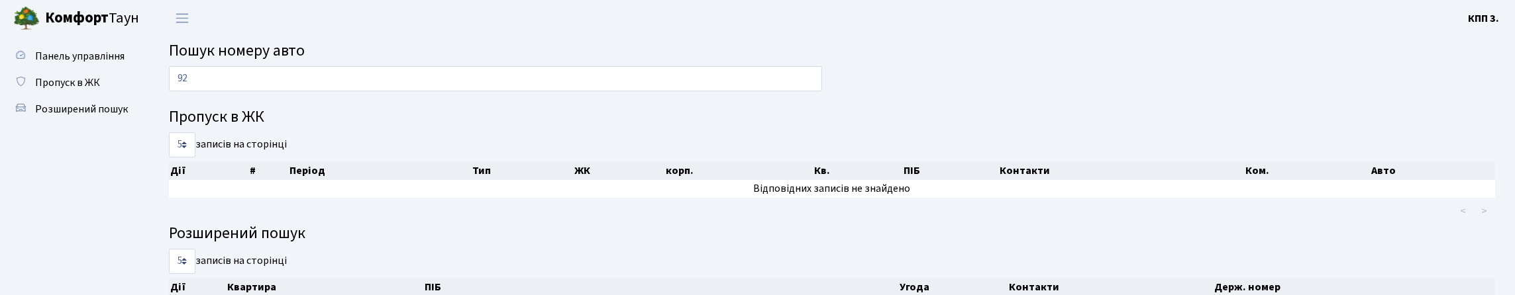
type input "9"
type input "7"
type input "9223"
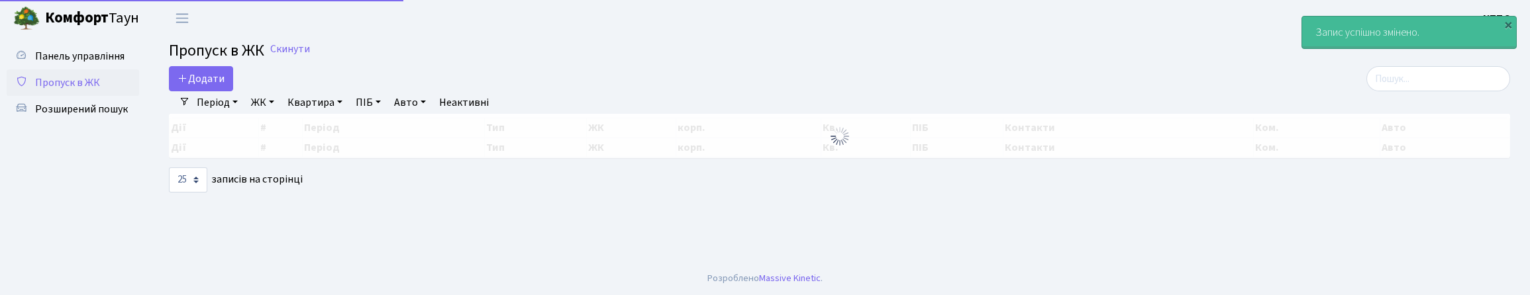
select select "25"
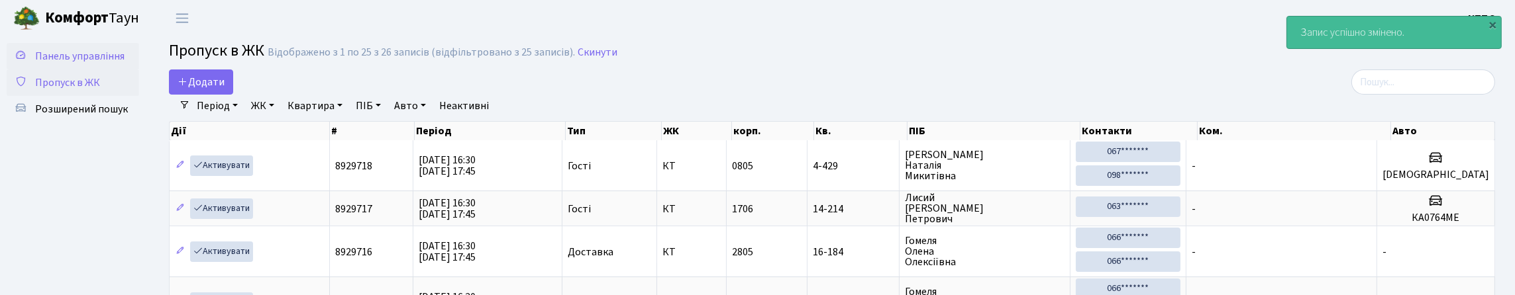
click at [85, 64] on span "Панель управління" at bounding box center [79, 56] width 89 height 15
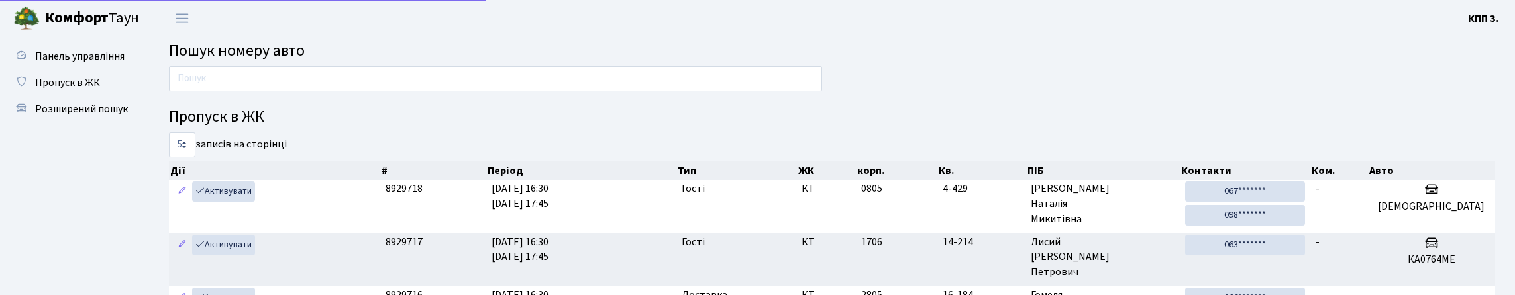
click at [256, 91] on input "text" at bounding box center [495, 78] width 653 height 25
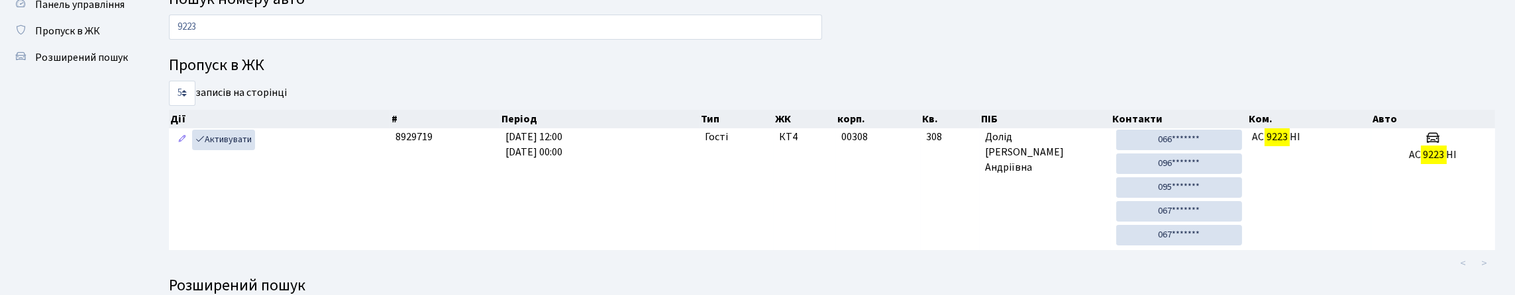
scroll to position [34, 0]
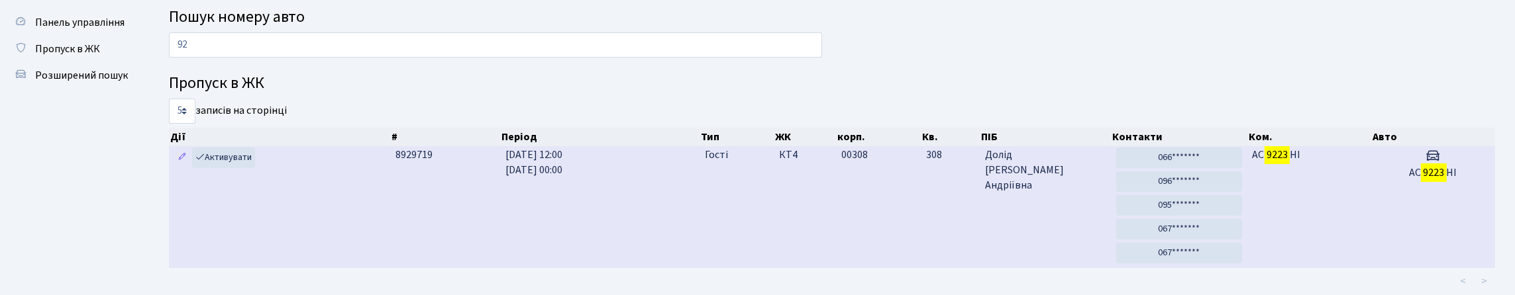
type input "9"
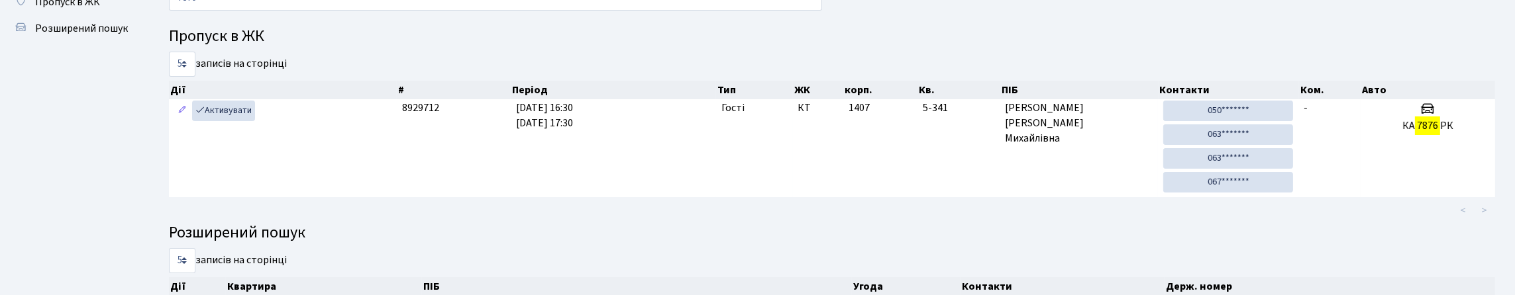
scroll to position [59, 0]
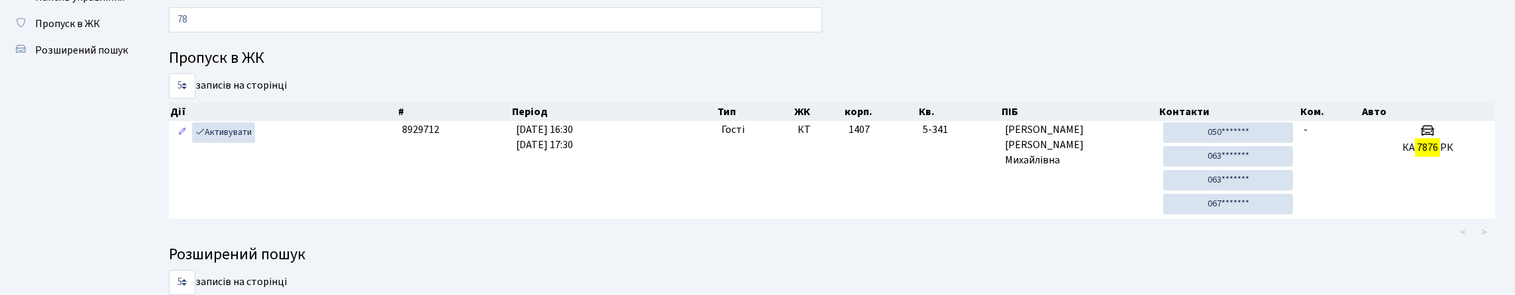
type input "7"
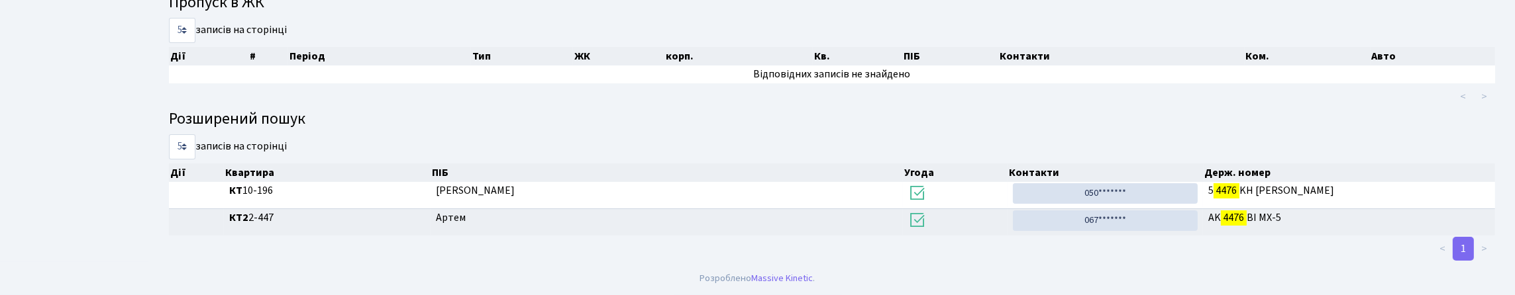
scroll to position [80, 0]
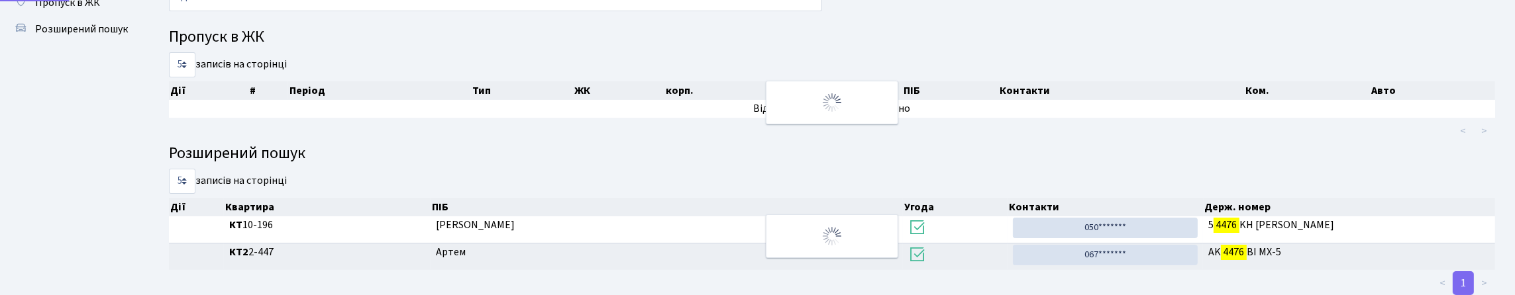
type input "4"
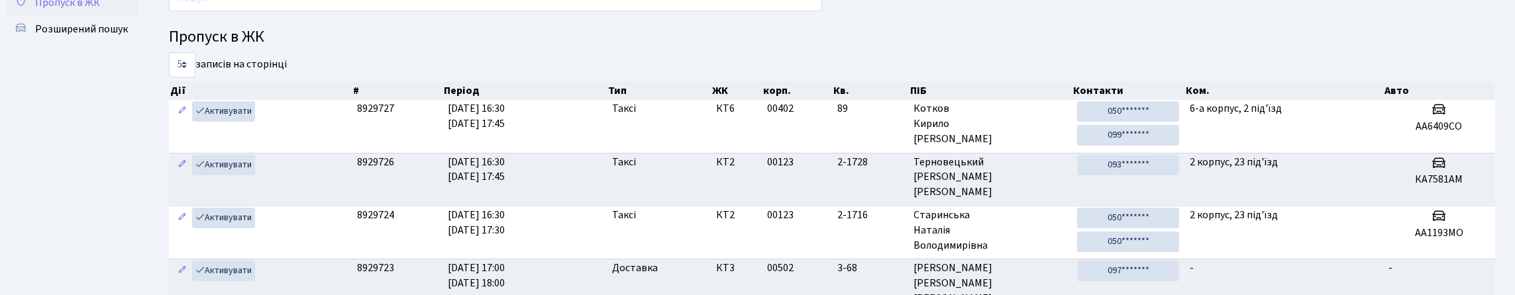
click at [85, 10] on span "Пропуск в ЖК" at bounding box center [67, 2] width 65 height 15
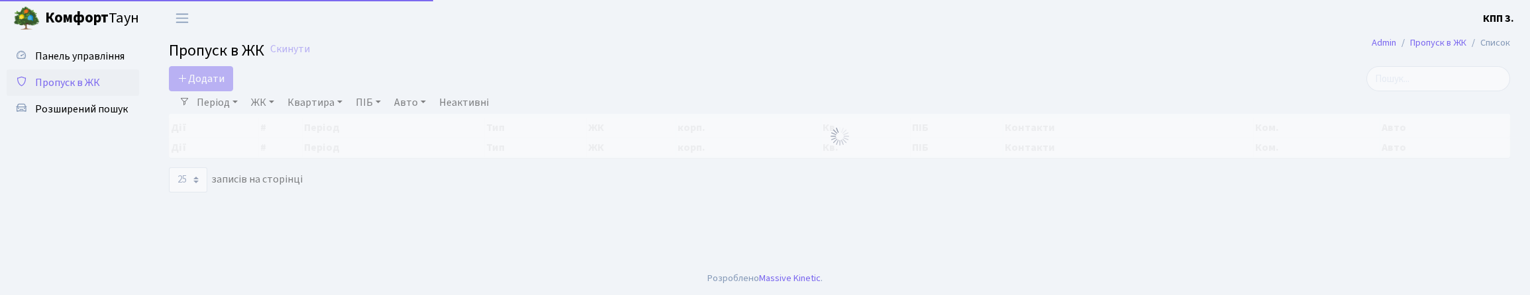
select select "25"
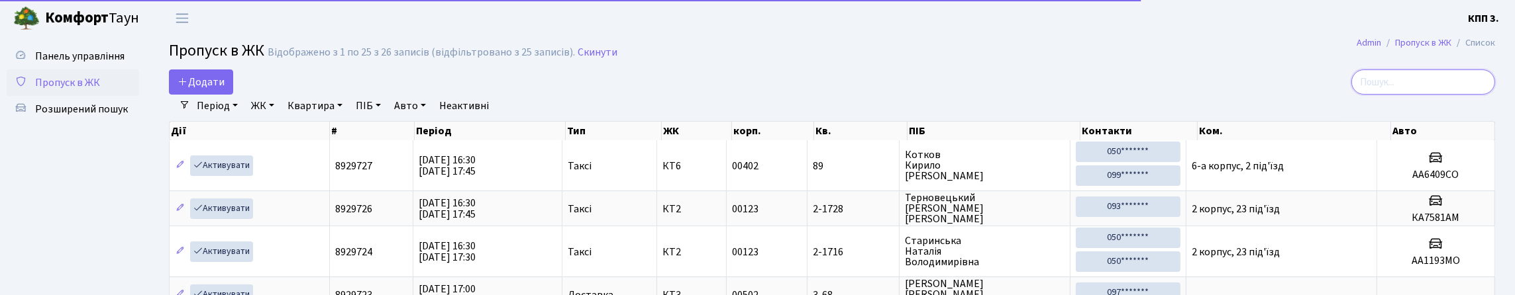
click at [1372, 93] on input "search" at bounding box center [1423, 82] width 144 height 25
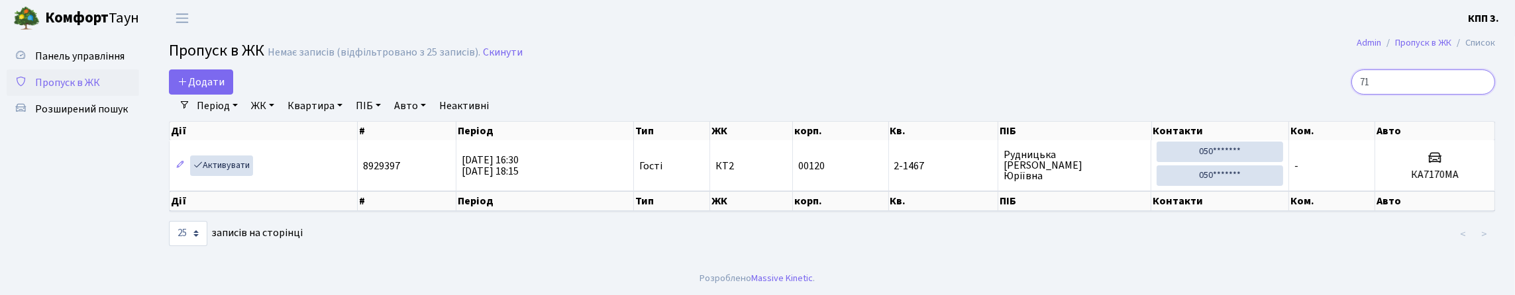
type input "7"
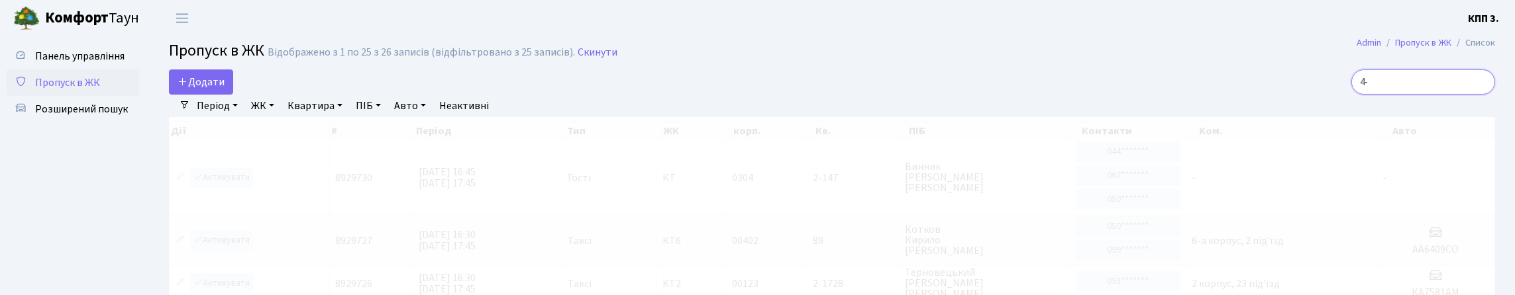
type input "4"
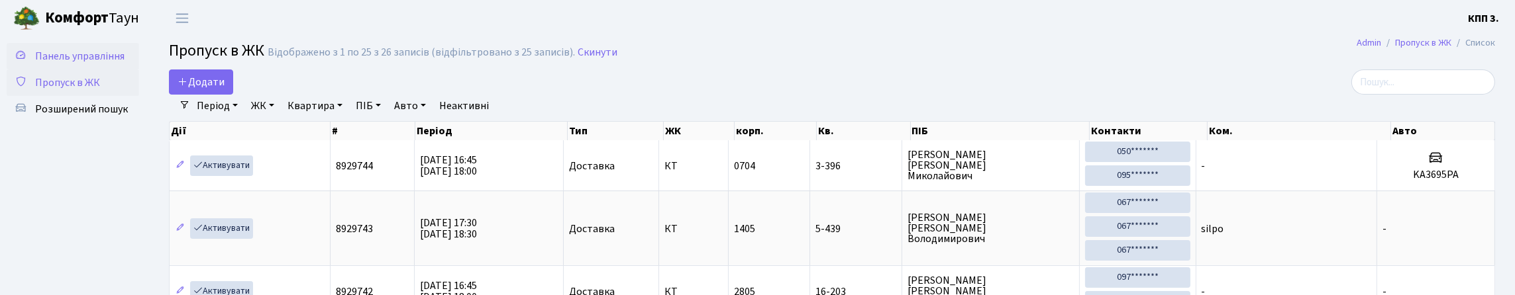
click at [39, 60] on link "Панель управління" at bounding box center [73, 56] width 132 height 26
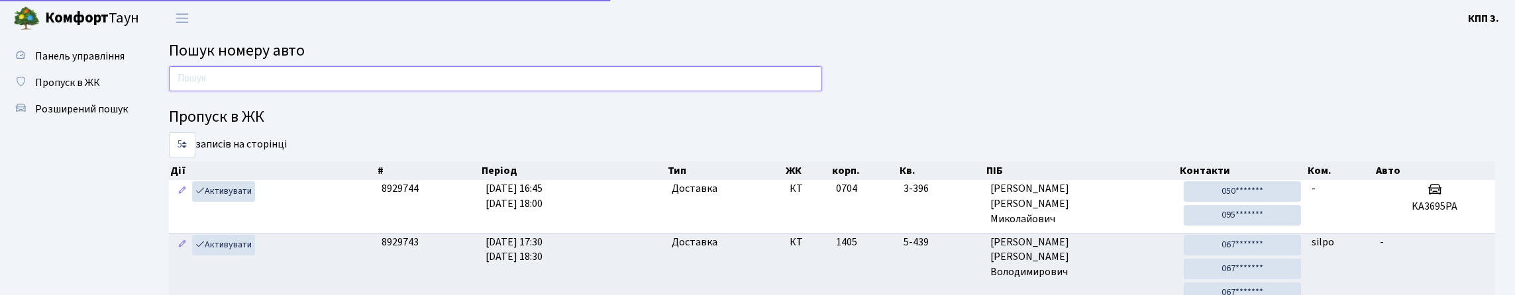
drag, startPoint x: 0, startPoint y: 0, endPoint x: 261, endPoint y: 101, distance: 279.9
click at [261, 91] on input "text" at bounding box center [495, 78] width 653 height 25
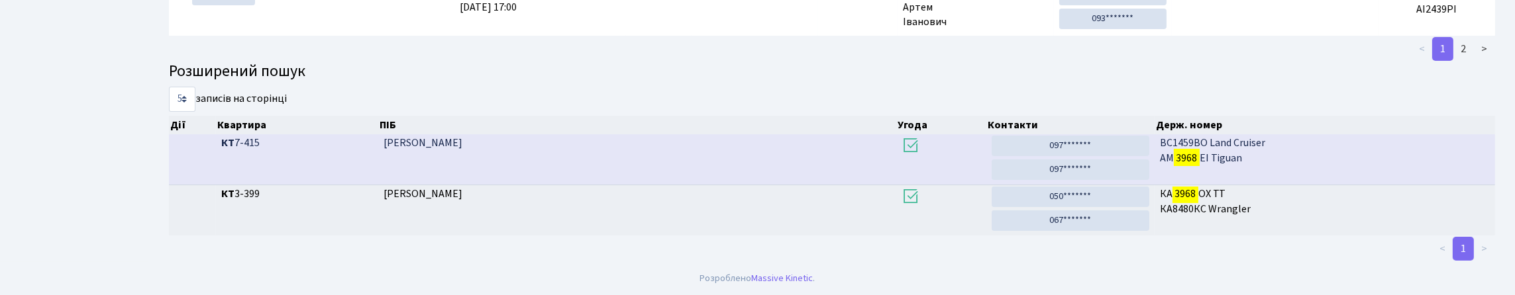
scroll to position [80, 0]
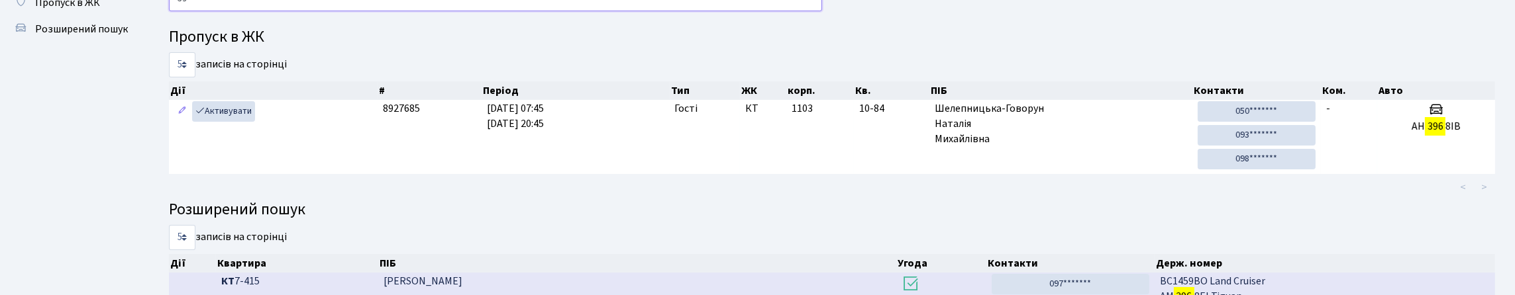
type input "3"
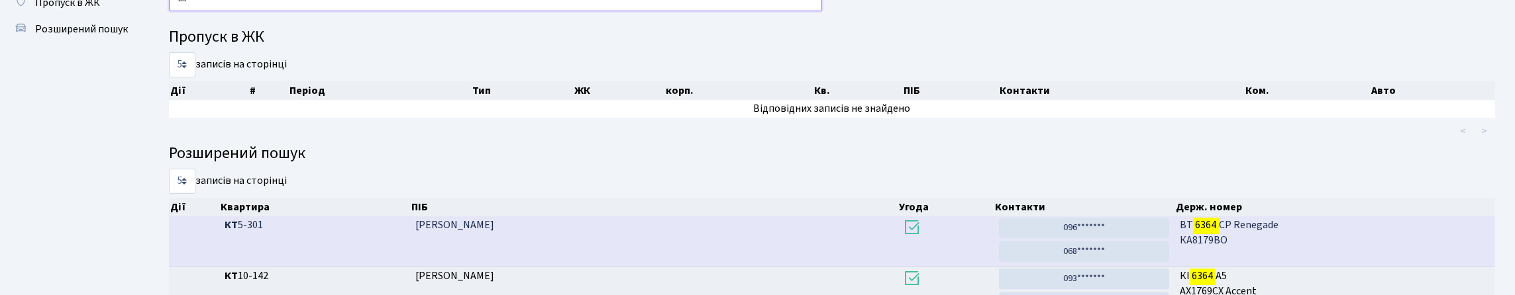
type input "6"
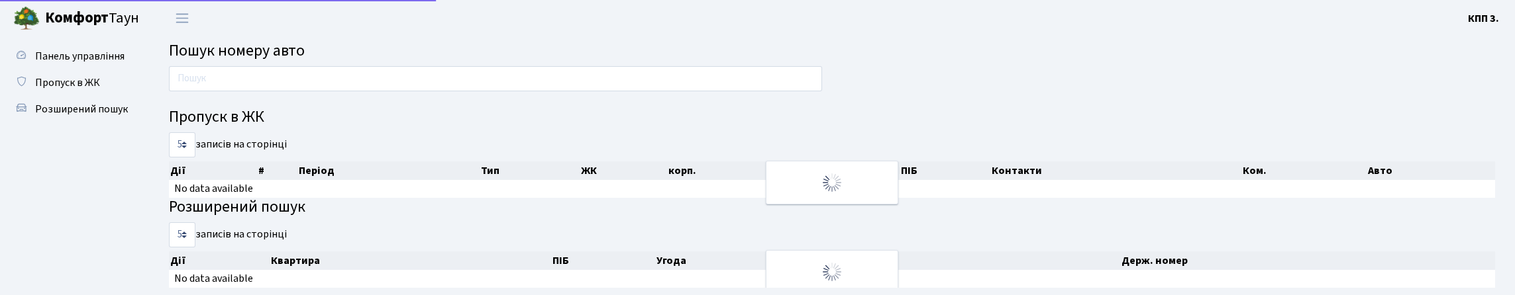
scroll to position [40, 0]
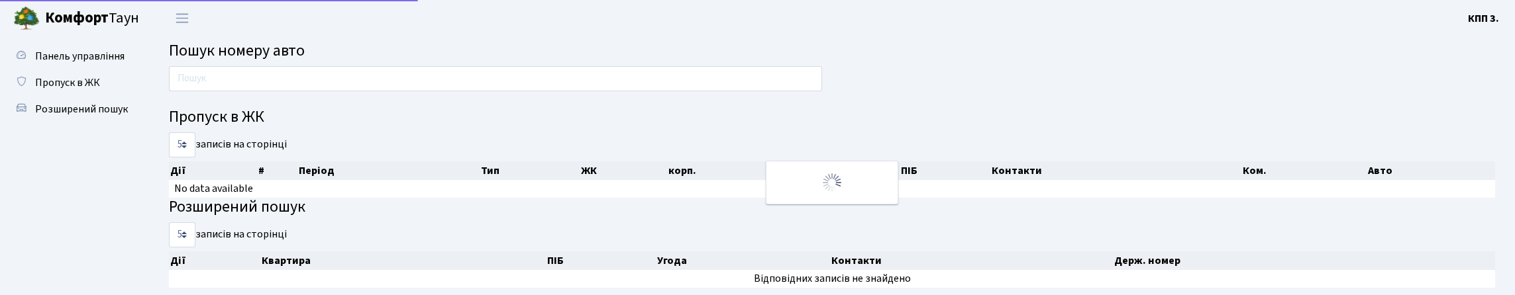
scroll to position [40, 0]
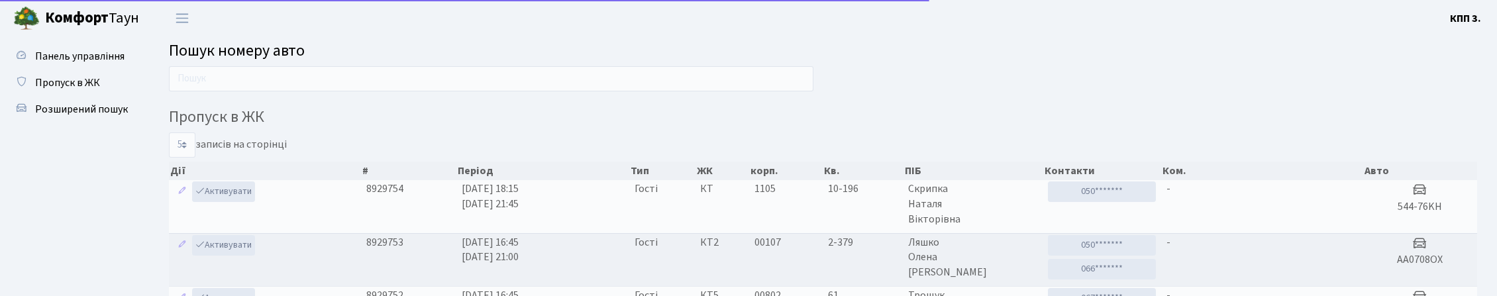
scroll to position [40, 0]
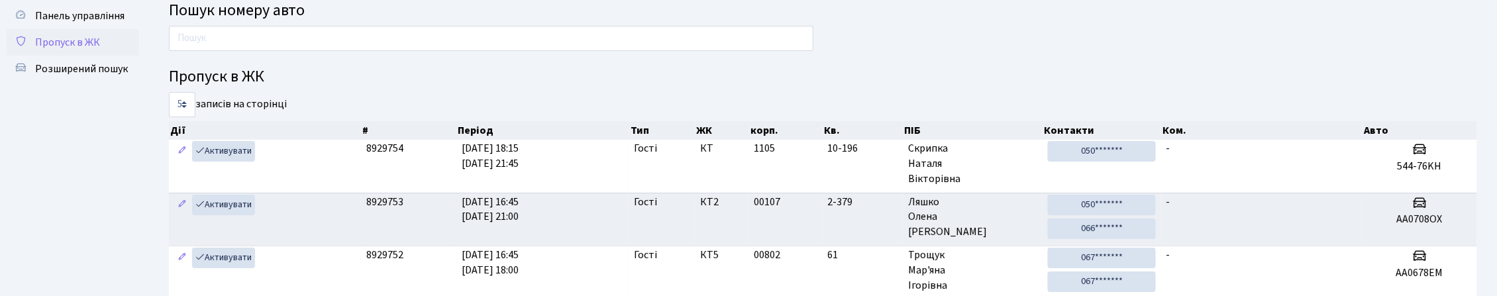
click at [98, 50] on span "Пропуск в ЖК" at bounding box center [67, 42] width 65 height 15
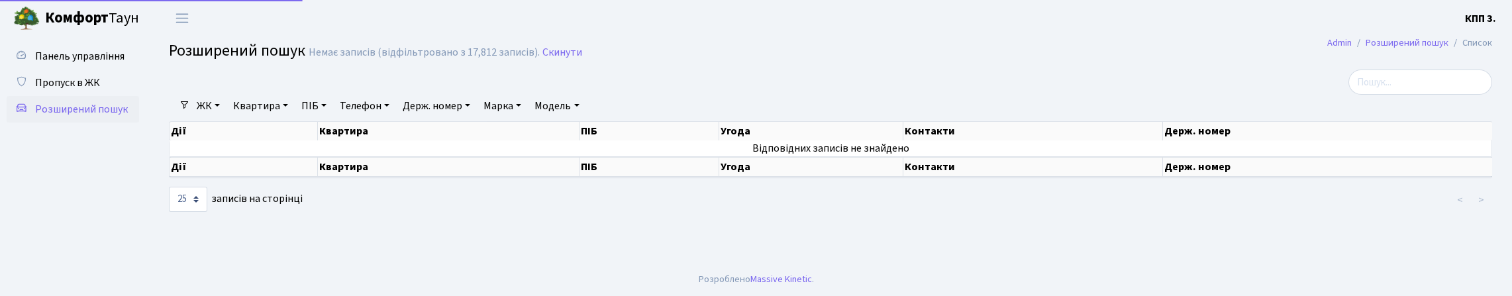
select select "25"
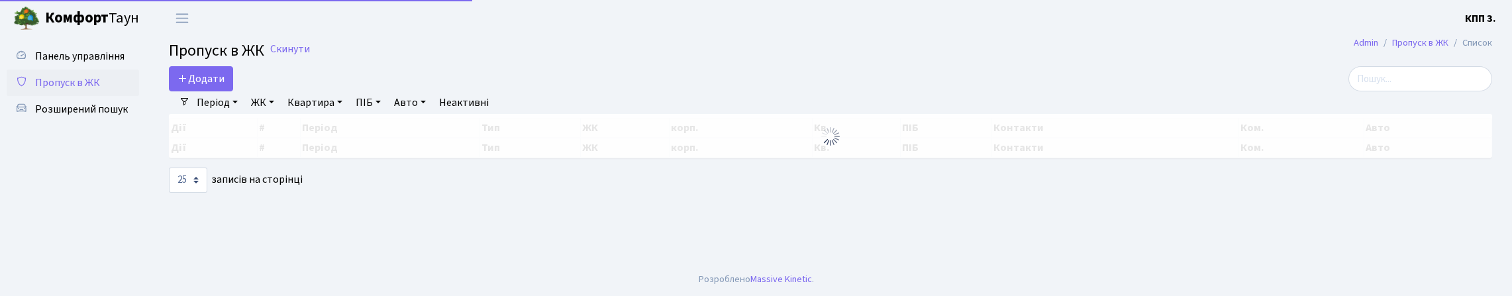
select select "25"
click at [1400, 91] on input "search" at bounding box center [1421, 78] width 144 height 25
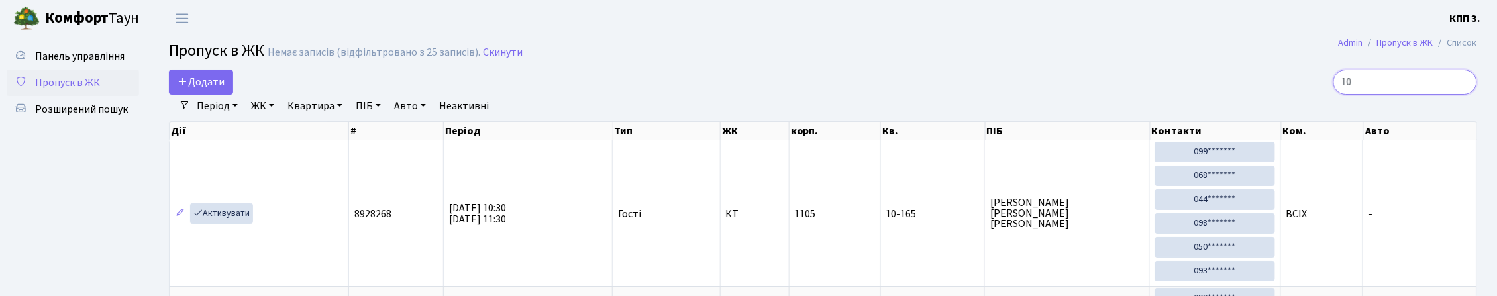
type input "1"
